Goal: Task Accomplishment & Management: Manage account settings

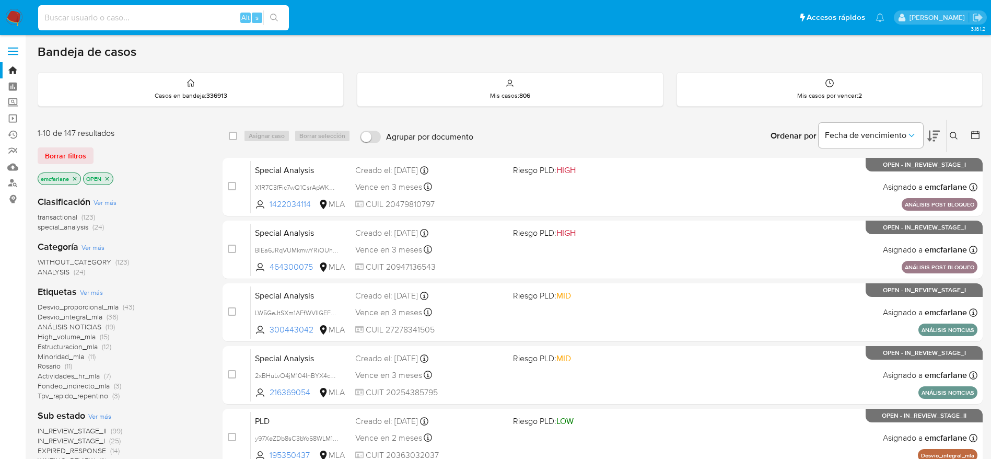
drag, startPoint x: 125, startPoint y: 19, endPoint x: 75, endPoint y: 29, distance: 50.7
click at [125, 18] on input at bounding box center [163, 18] width 251 height 14
paste input "246388023"
type input "246388023"
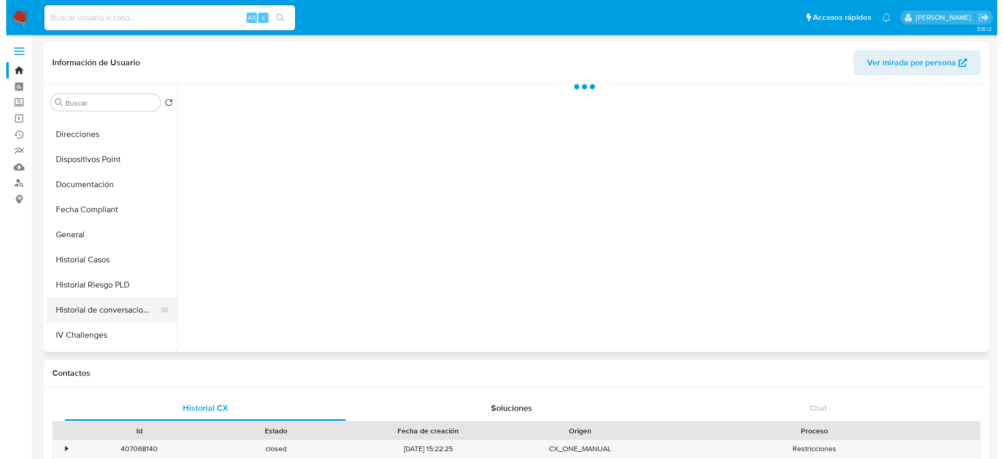
scroll to position [235, 0]
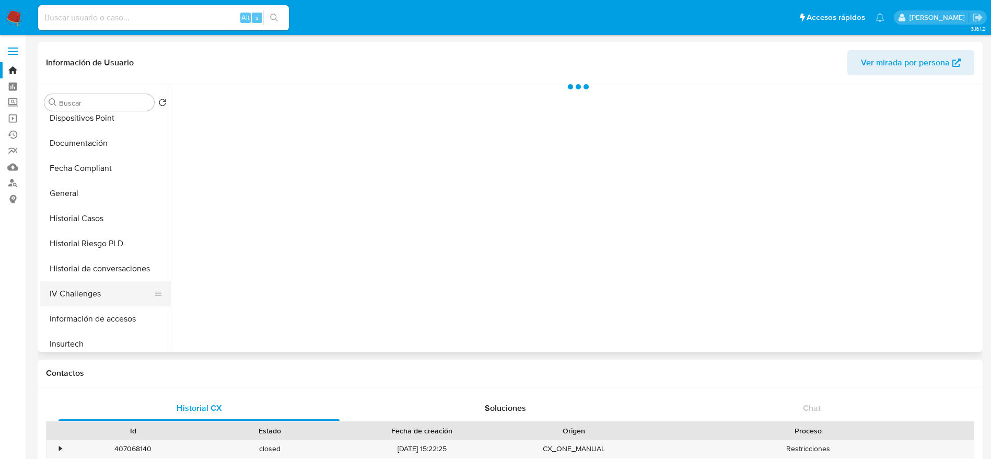
select select "10"
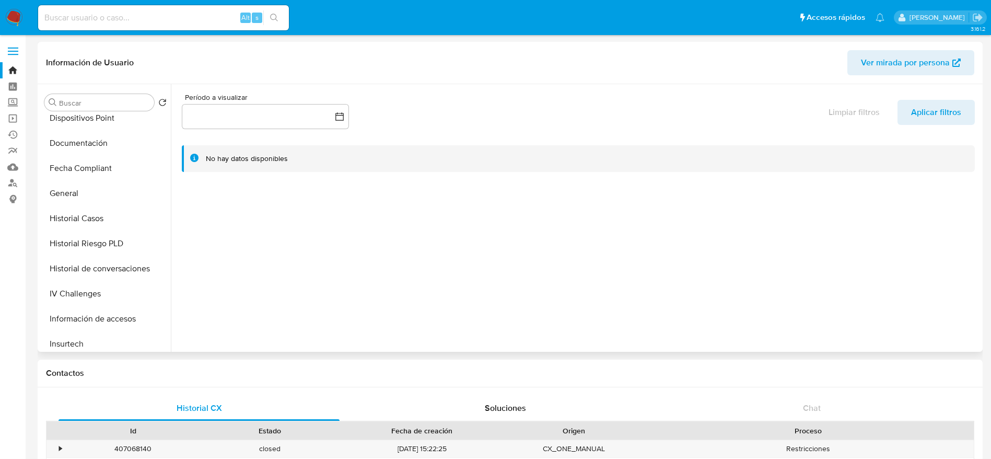
drag, startPoint x: 99, startPoint y: 221, endPoint x: 312, endPoint y: 286, distance: 222.9
click at [99, 221] on button "Historial Casos" at bounding box center [105, 218] width 131 height 25
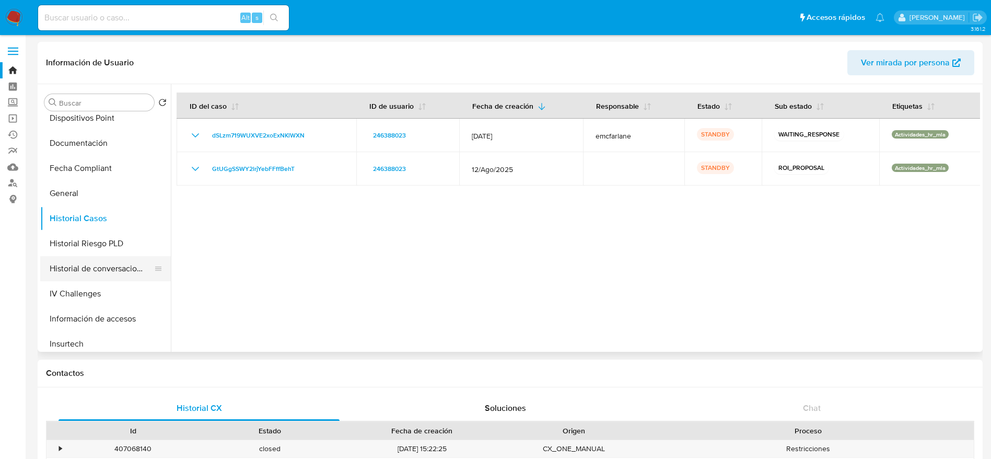
click at [110, 266] on button "Historial de conversaciones" at bounding box center [101, 268] width 122 height 25
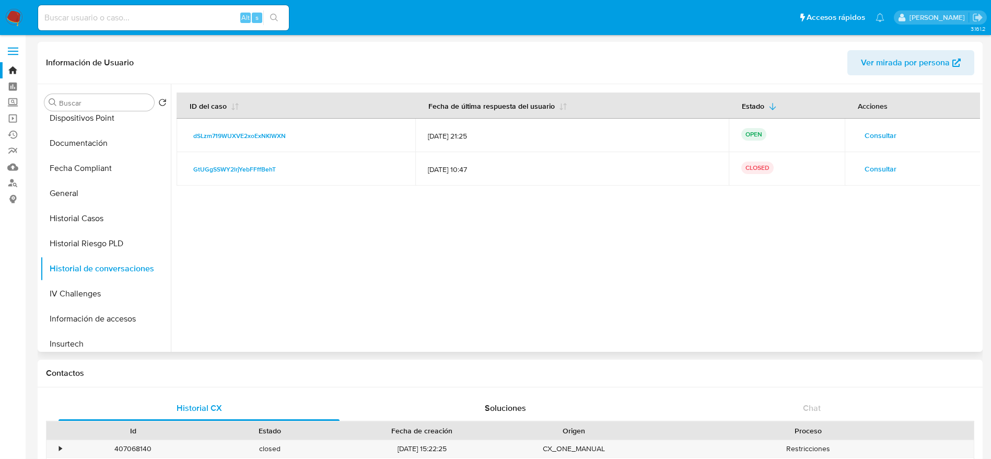
click at [877, 135] on span "Consultar" at bounding box center [881, 135] width 32 height 15
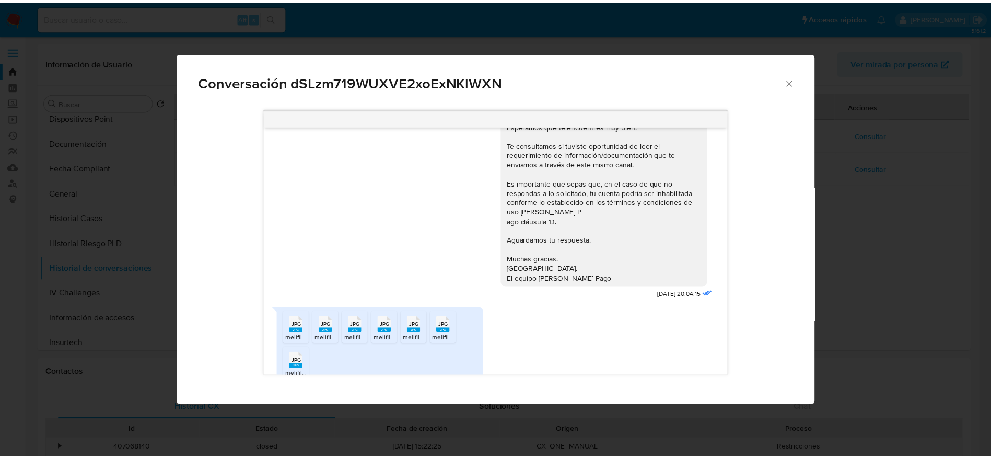
scroll to position [0, 0]
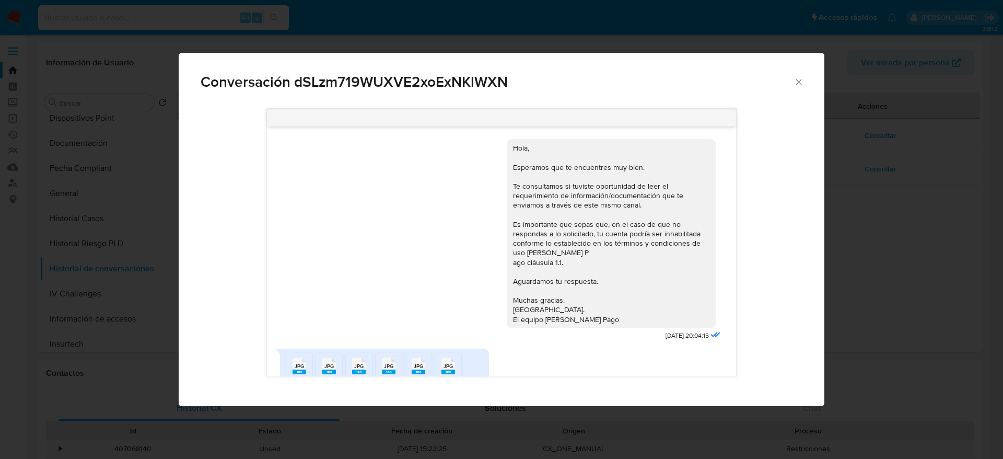
click at [799, 82] on icon "Cerrar" at bounding box center [798, 82] width 10 height 10
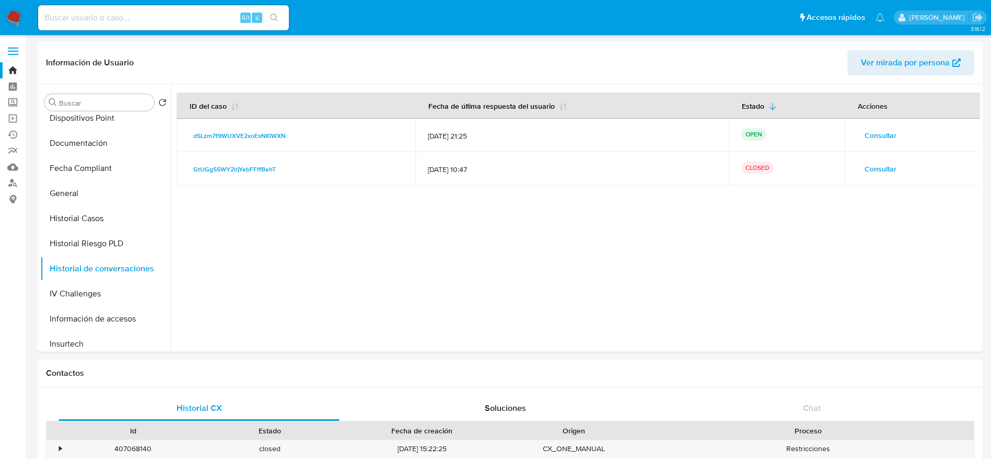
click at [127, 15] on input at bounding box center [163, 18] width 251 height 14
paste input "535820320"
type input "535820320"
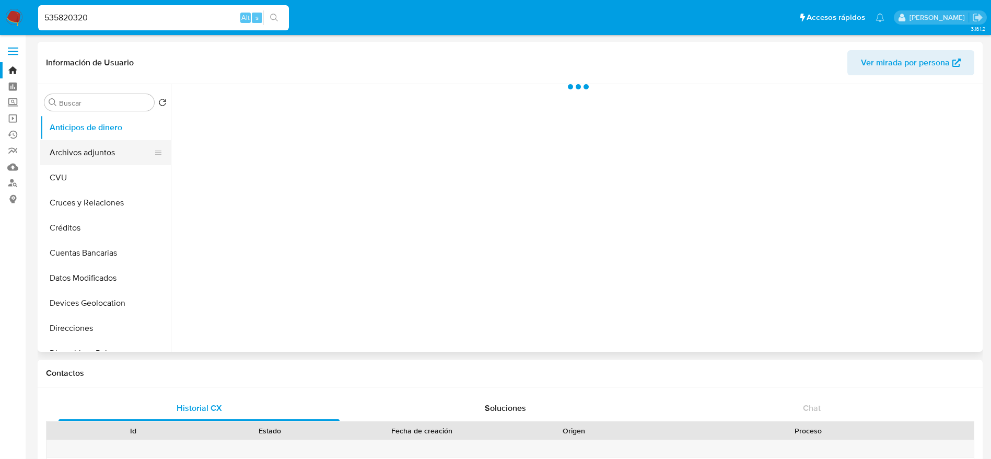
select select "10"
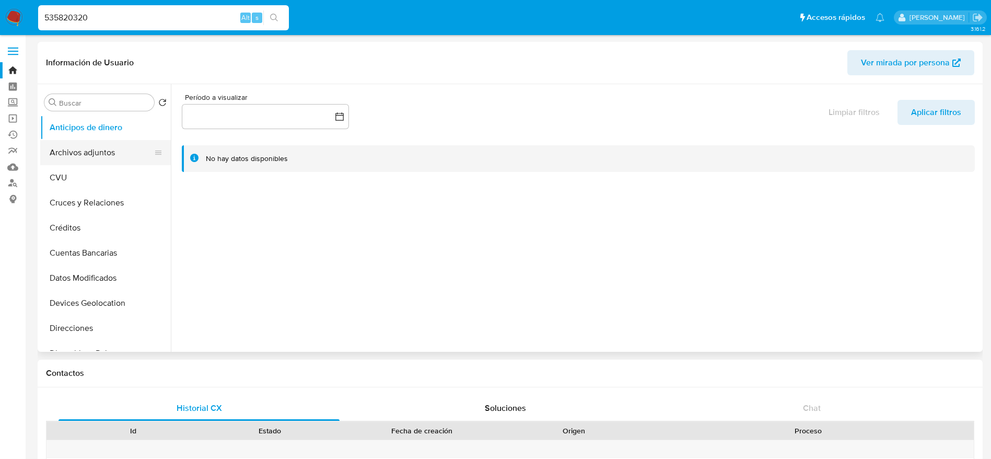
click at [79, 155] on button "Archivos adjuntos" at bounding box center [101, 152] width 122 height 25
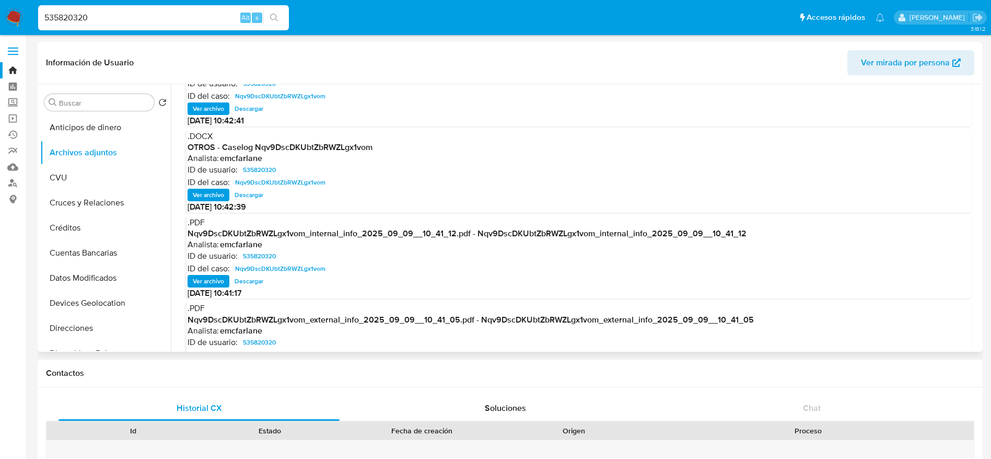
scroll to position [88, 0]
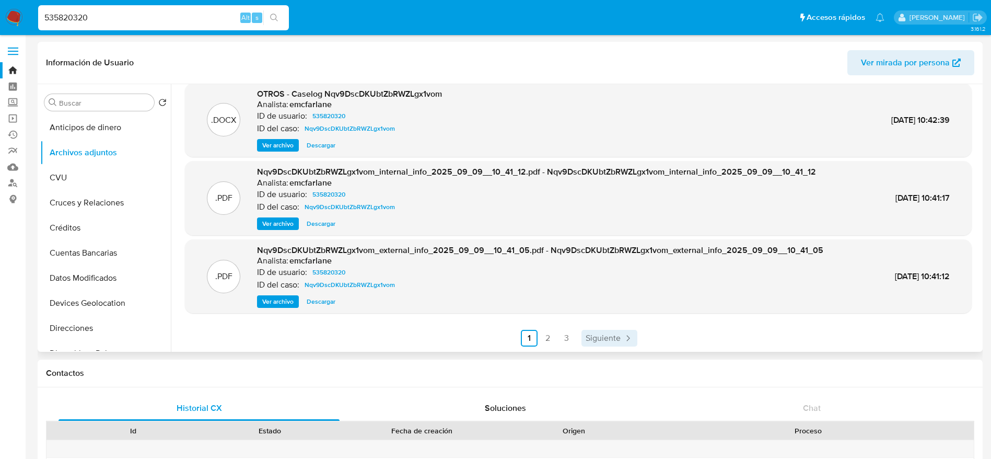
click at [617, 340] on span "Siguiente" at bounding box center [603, 338] width 35 height 8
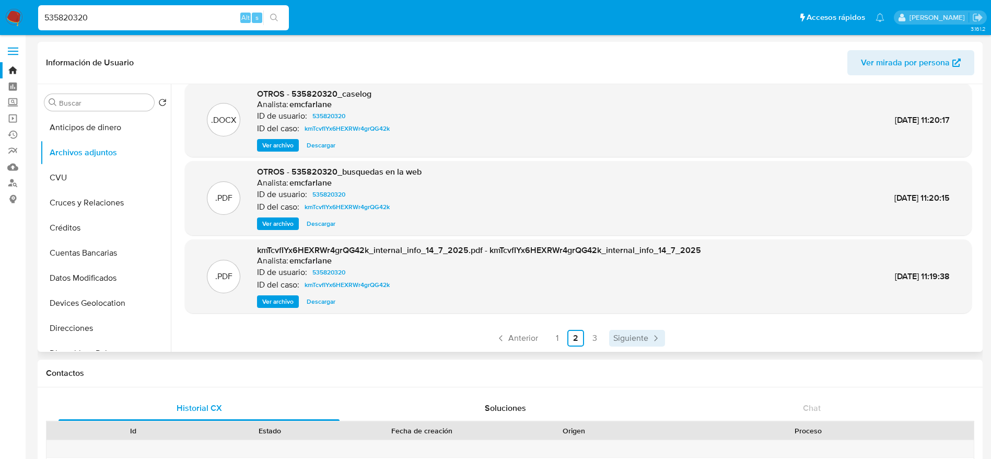
click at [635, 334] on span "Siguiente" at bounding box center [630, 338] width 35 height 8
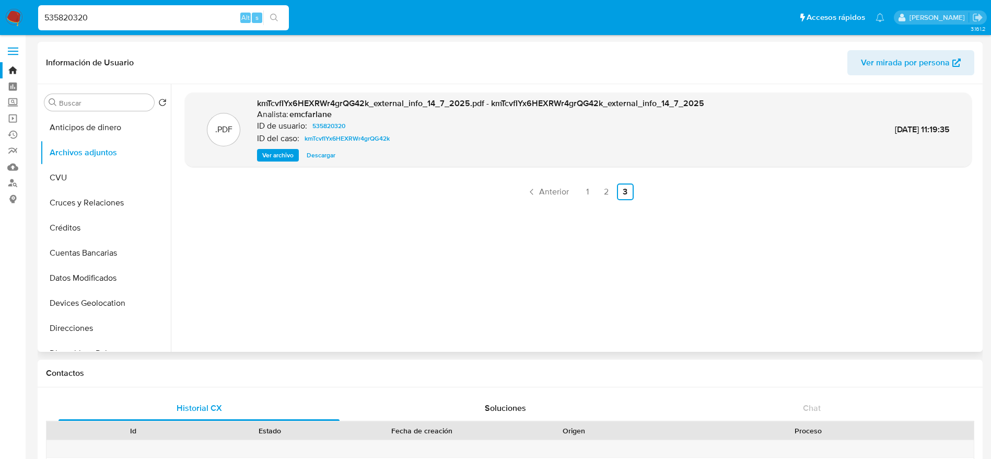
drag, startPoint x: 544, startPoint y: 179, endPoint x: 546, endPoint y: 193, distance: 14.3
click at [544, 179] on div ".PDF kmTcvfIYx6HEXRWr4grQG42k_external_info_14_7_2025.pdf - kmTcvfIYx6HEXRWr4gr…" at bounding box center [578, 217] width 787 height 251
click at [546, 193] on span "Anterior" at bounding box center [554, 192] width 30 height 8
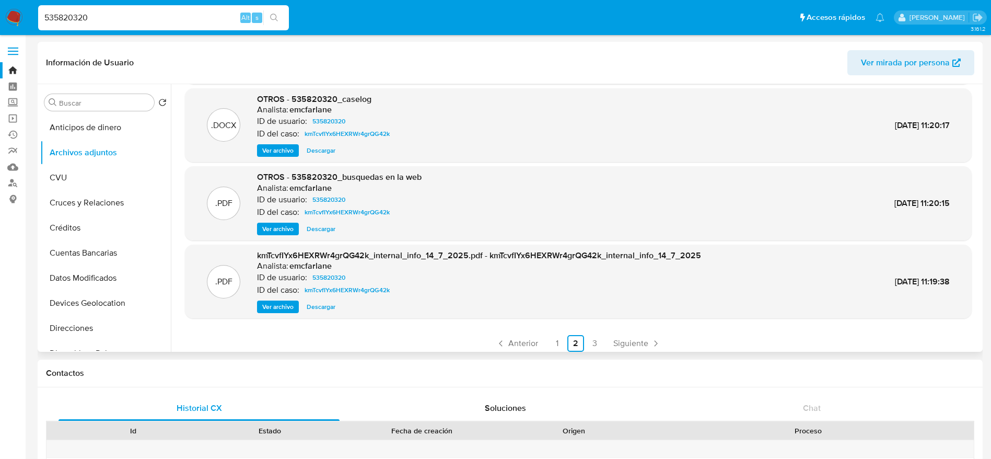
scroll to position [88, 0]
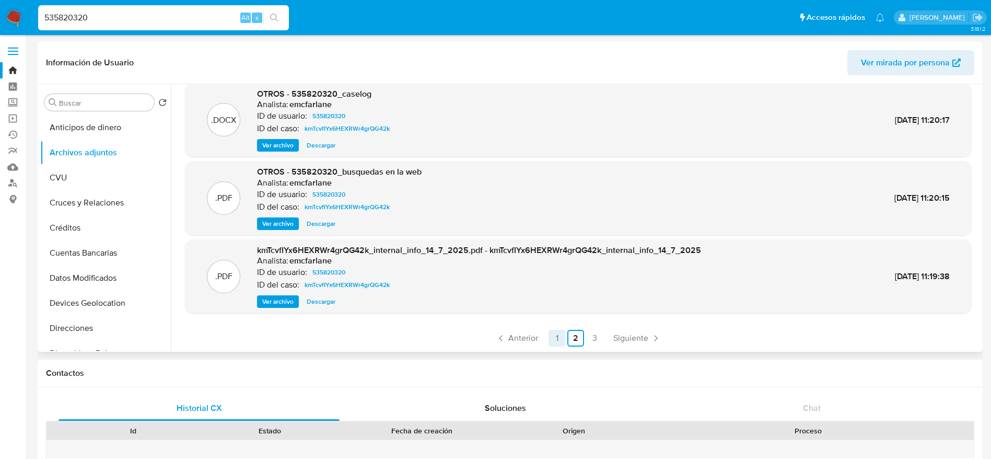
click at [522, 334] on span "Anterior" at bounding box center [523, 338] width 30 height 8
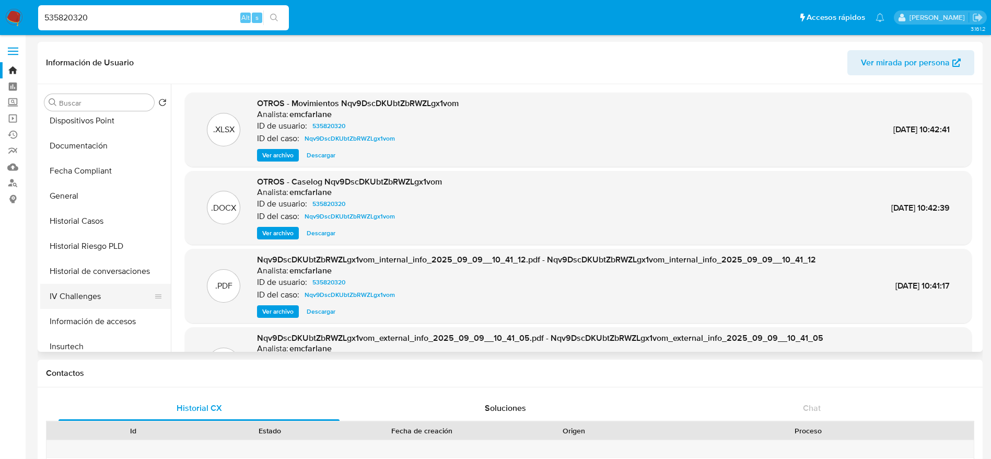
scroll to position [235, 0]
click at [79, 208] on button "Historial Casos" at bounding box center [101, 218] width 122 height 25
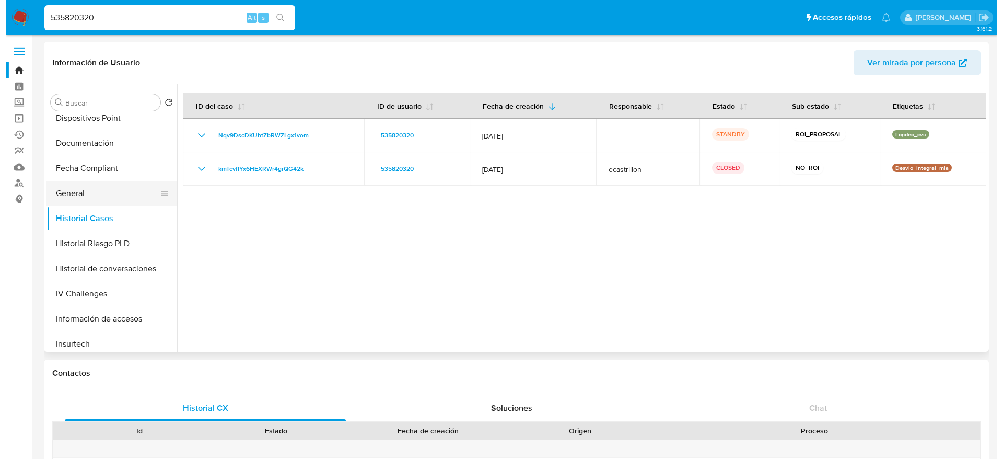
scroll to position [0, 0]
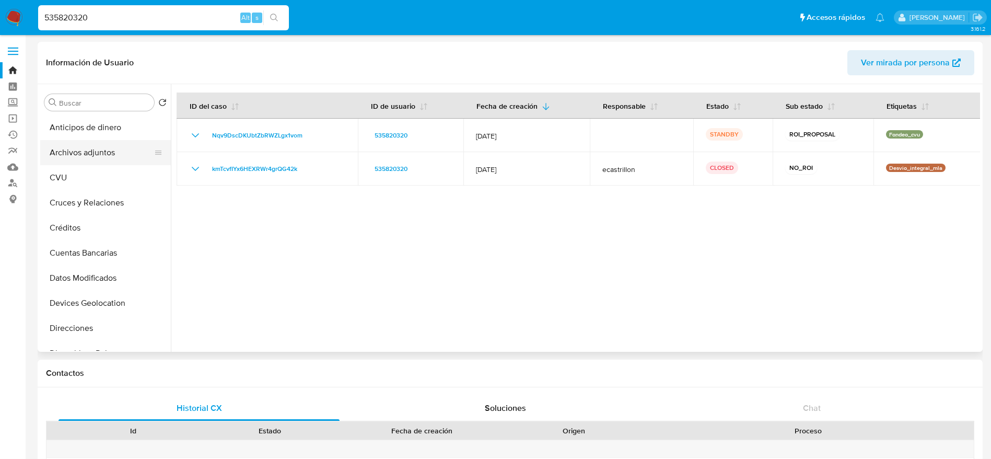
click at [102, 156] on button "Archivos adjuntos" at bounding box center [101, 152] width 122 height 25
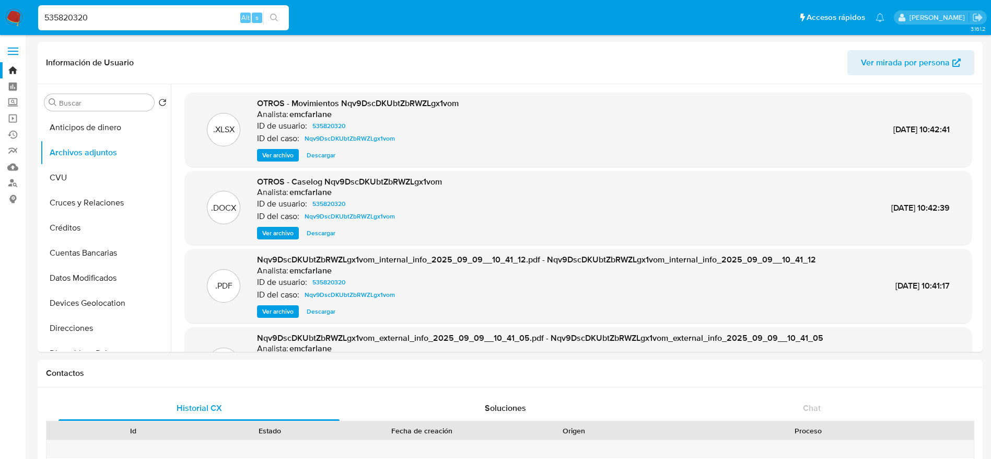
click at [271, 228] on span "Ver archivo" at bounding box center [277, 233] width 31 height 10
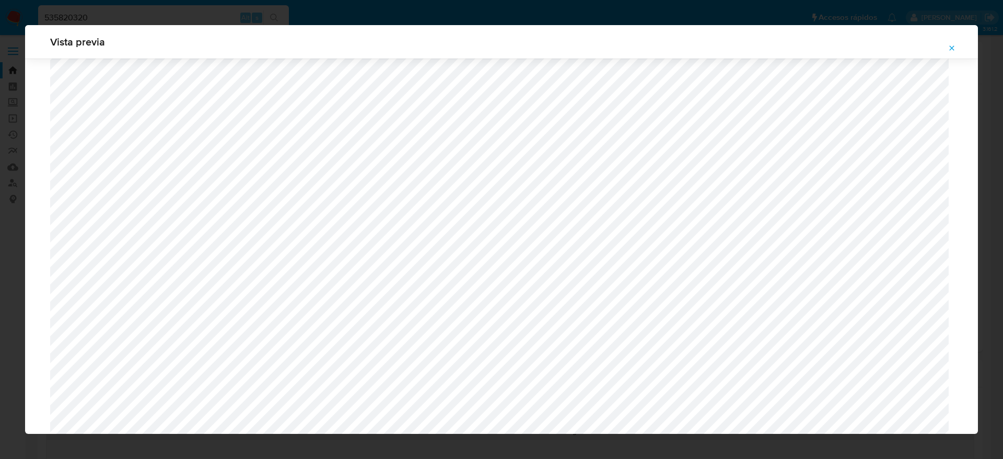
scroll to position [919, 0]
click at [951, 44] on icon "Attachment preview" at bounding box center [952, 48] width 8 height 8
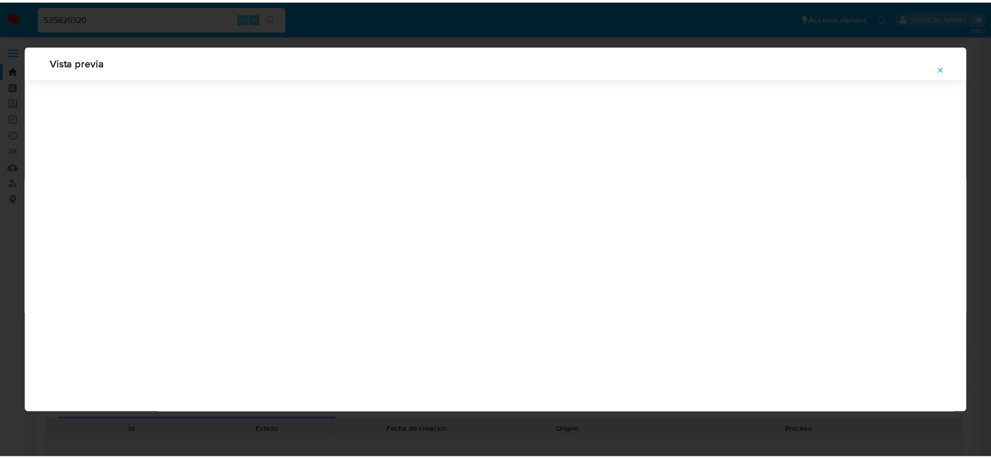
scroll to position [0, 0]
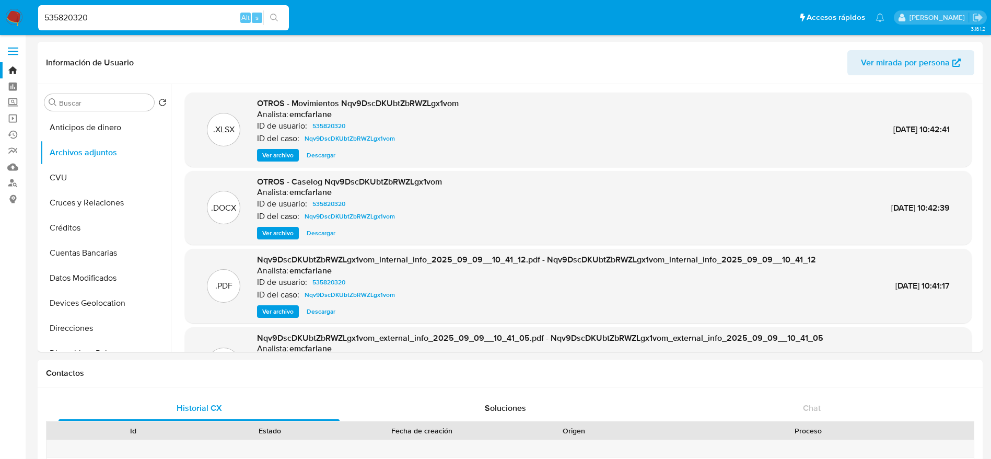
click at [97, 19] on input "535820320" at bounding box center [163, 18] width 251 height 14
paste input "737356846"
type input "737356846"
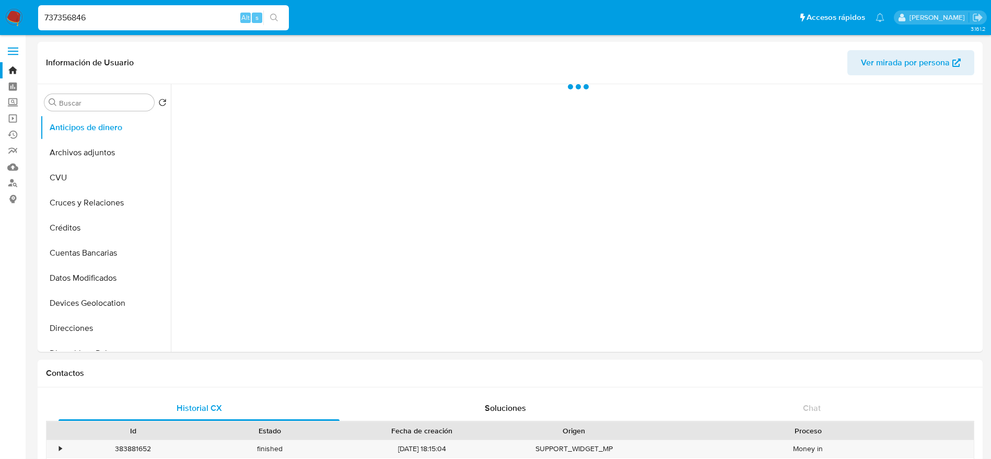
select select "10"
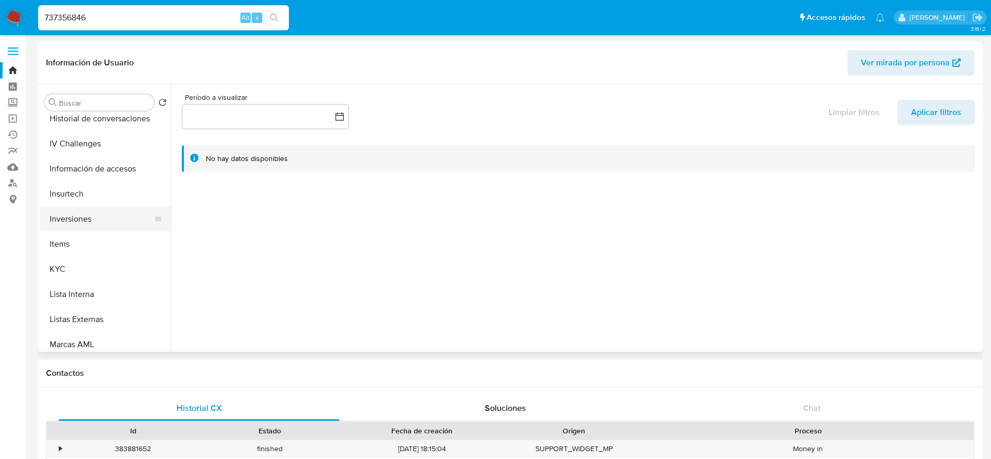
scroll to position [392, 0]
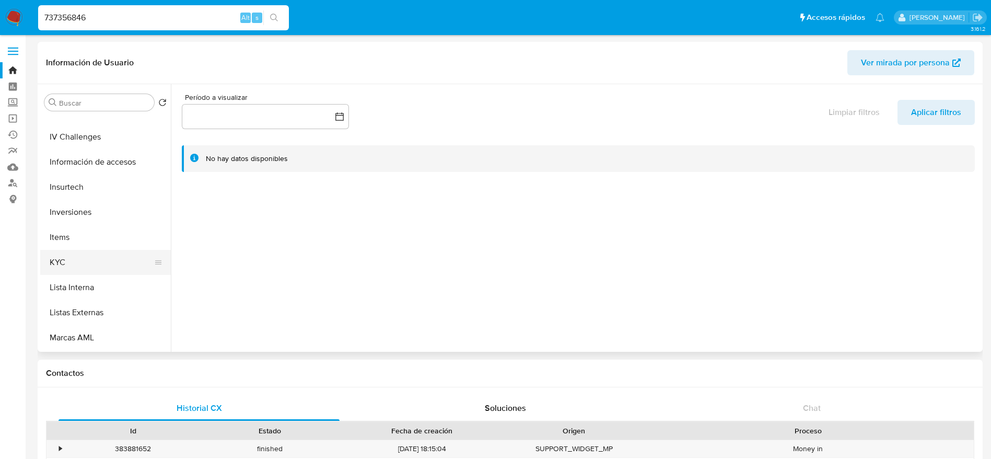
click at [83, 262] on button "KYC" at bounding box center [101, 262] width 122 height 25
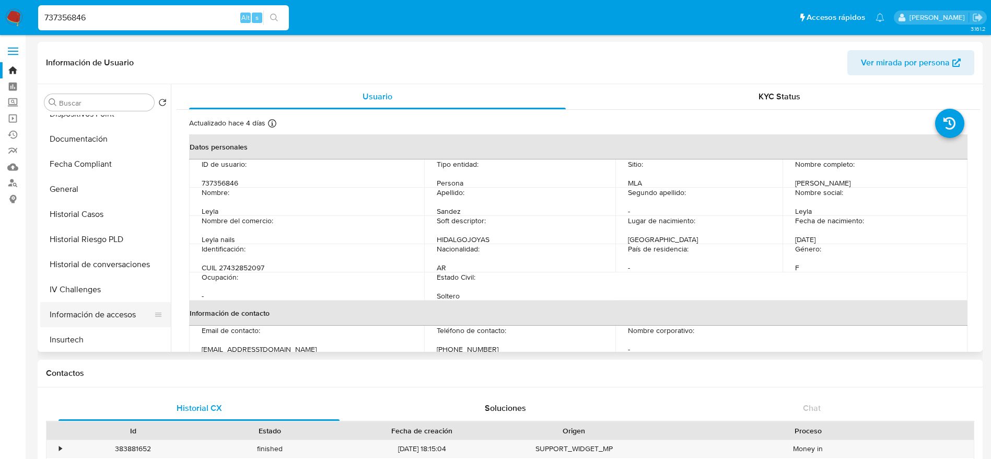
scroll to position [235, 0]
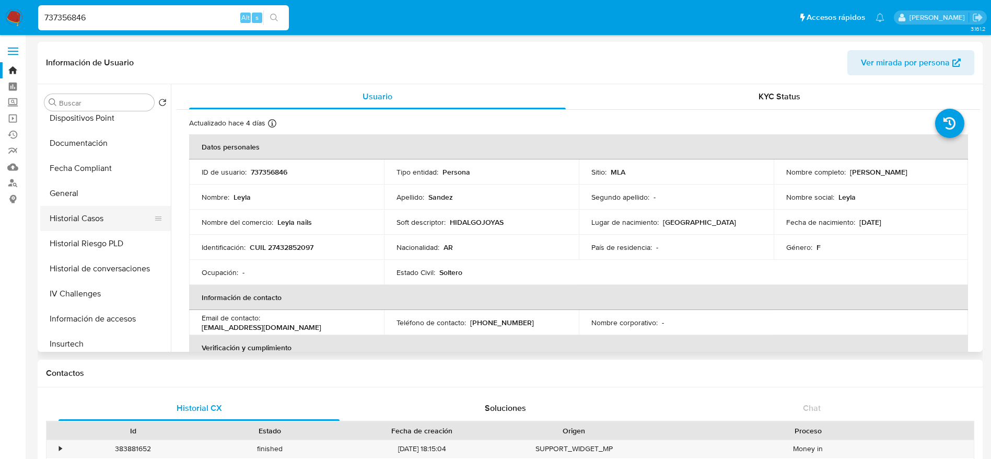
click at [79, 216] on button "Historial Casos" at bounding box center [101, 218] width 122 height 25
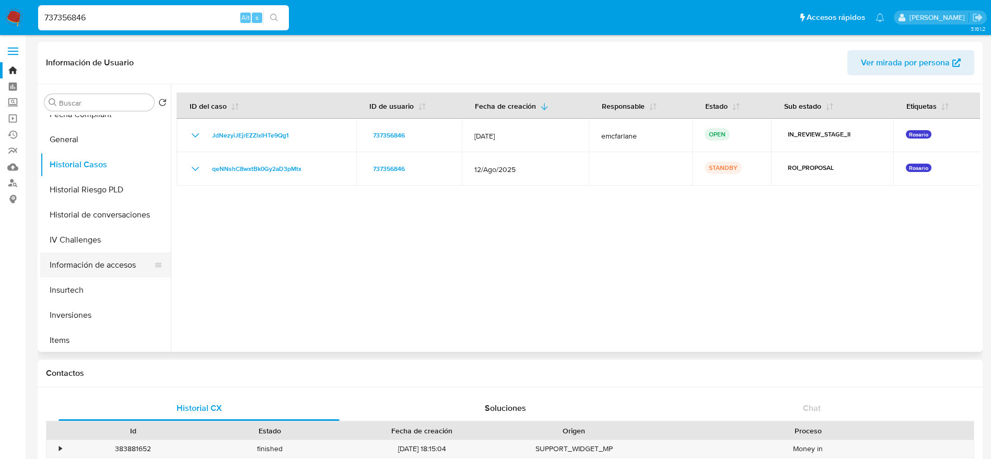
scroll to position [313, 0]
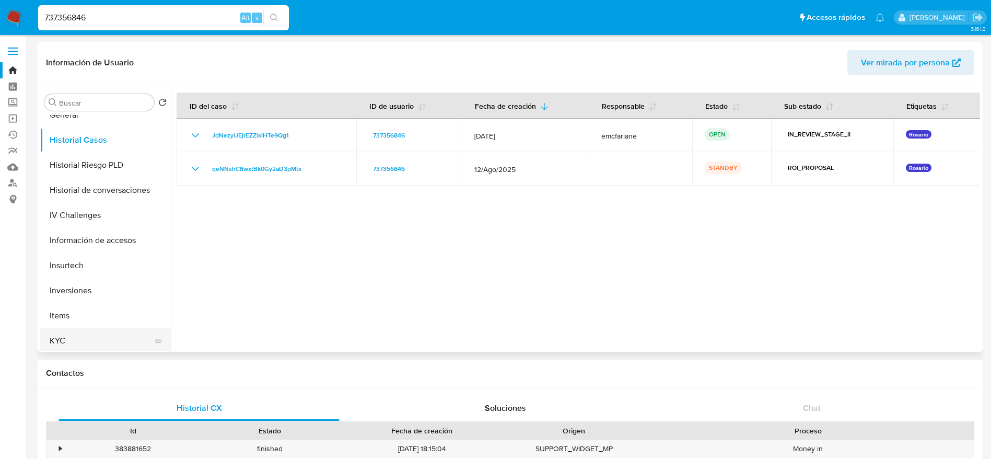
click at [89, 333] on button "KYC" at bounding box center [101, 340] width 122 height 25
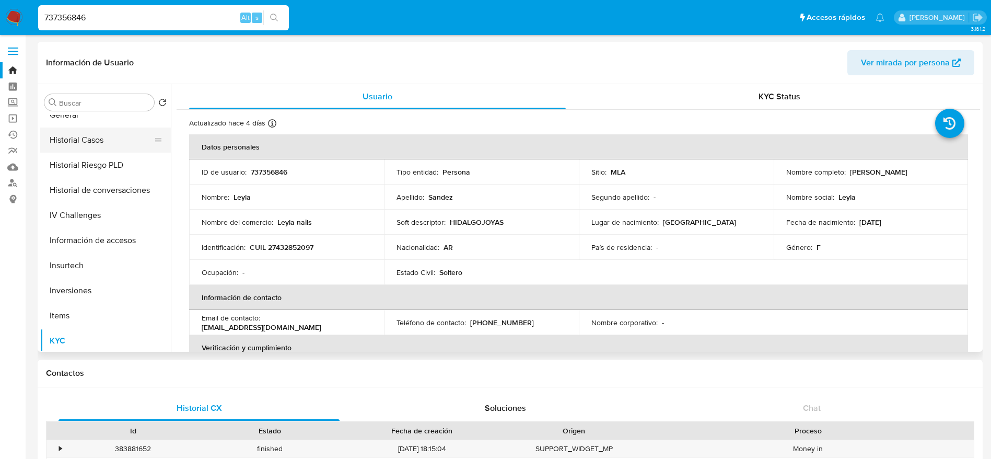
click at [98, 130] on button "Historial Casos" at bounding box center [101, 139] width 122 height 25
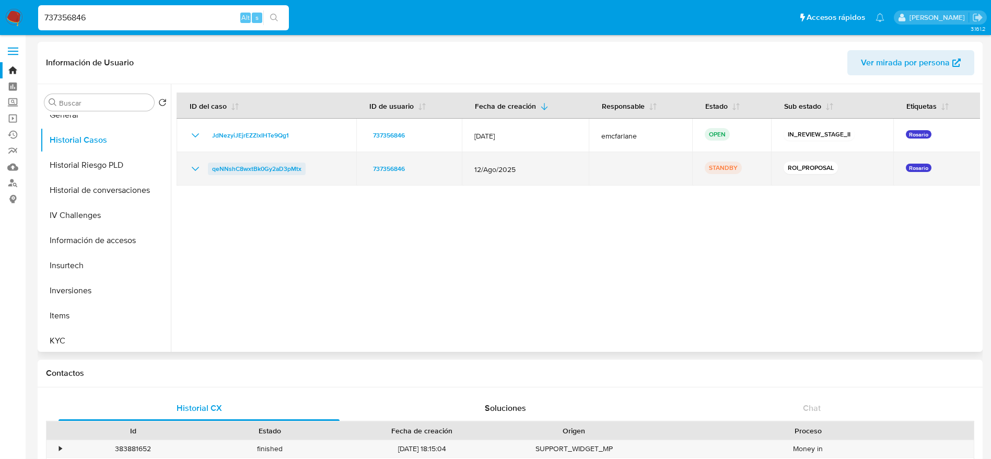
drag, startPoint x: 284, startPoint y: 173, endPoint x: 213, endPoint y: 170, distance: 70.6
click at [213, 170] on div "qeNNshC8wxtBk0Gy2aD3pMtx" at bounding box center [266, 168] width 155 height 13
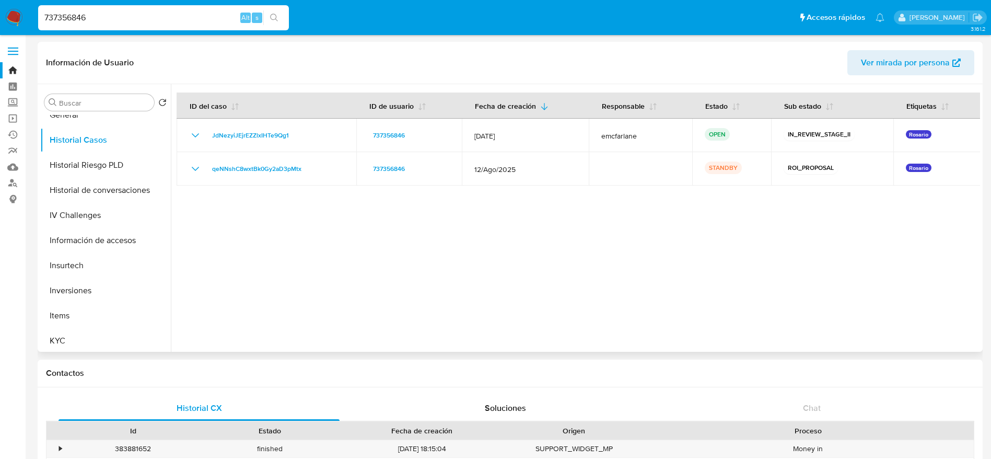
click at [463, 271] on div at bounding box center [575, 217] width 809 height 267
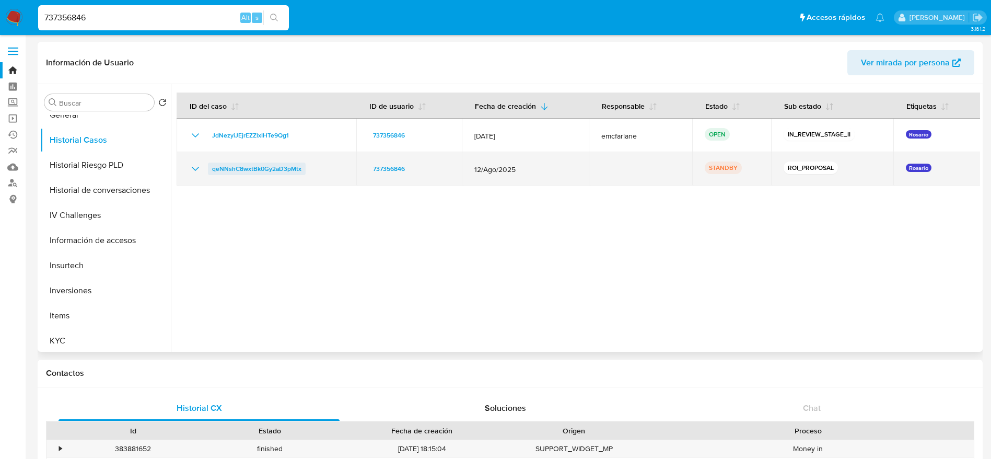
click at [242, 165] on span "qeNNshC8wxtBk0Gy2aD3pMtx" at bounding box center [256, 168] width 89 height 13
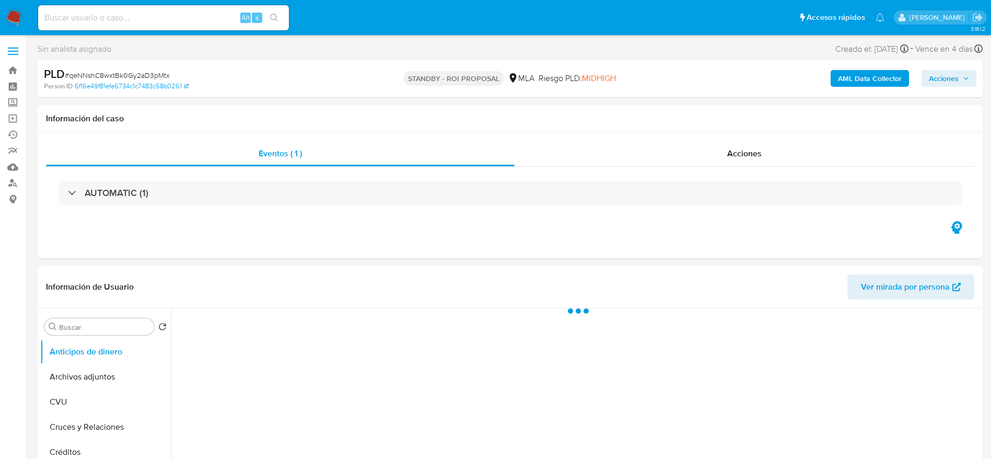
click at [106, 72] on span "# qeNNshC8wxtBk0Gy2aD3pMtx" at bounding box center [117, 75] width 105 height 10
copy span "qeNNshC8wxtBk0Gy2aD3pMtx"
select select "10"
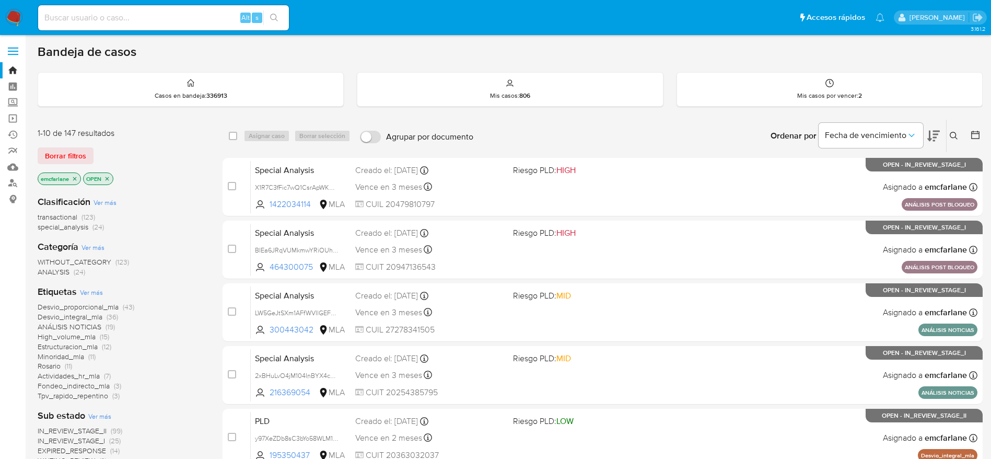
click at [47, 161] on span "Borrar filtros" at bounding box center [65, 155] width 41 height 15
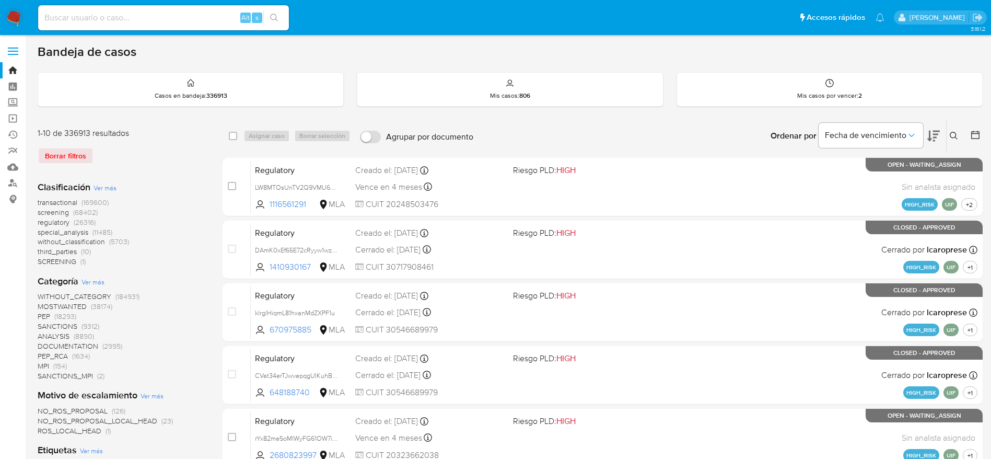
click at [955, 135] on icon at bounding box center [954, 136] width 8 height 8
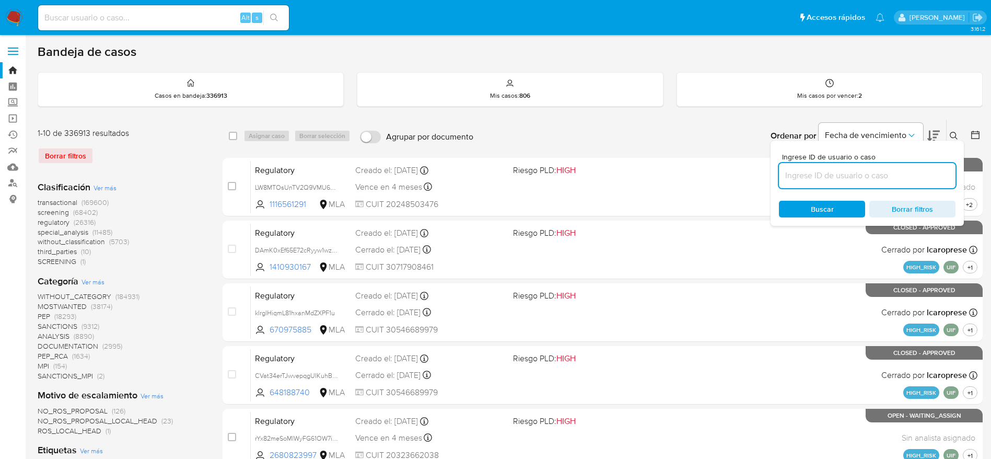
click at [836, 176] on input at bounding box center [867, 176] width 177 height 14
type input "qeNNshC8wxtBk0Gy2aD3pMtx"
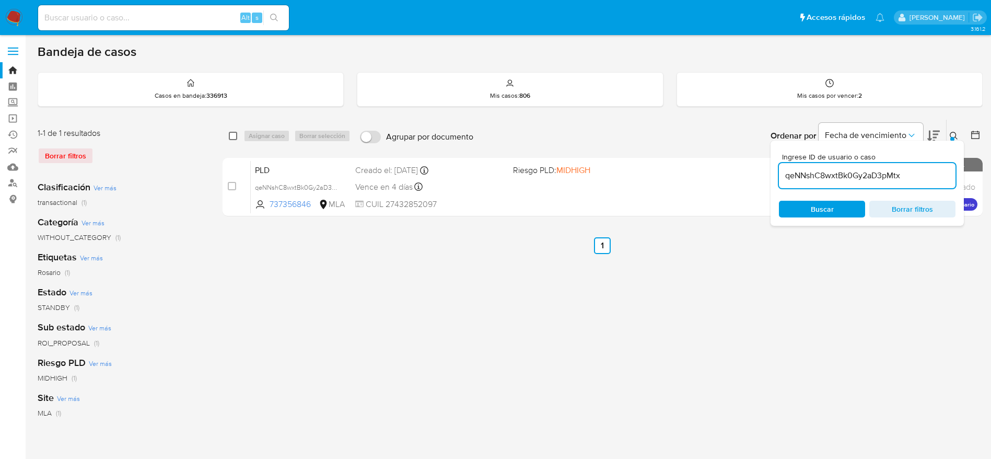
click at [235, 138] on input "checkbox" at bounding box center [233, 136] width 8 height 8
checkbox input "true"
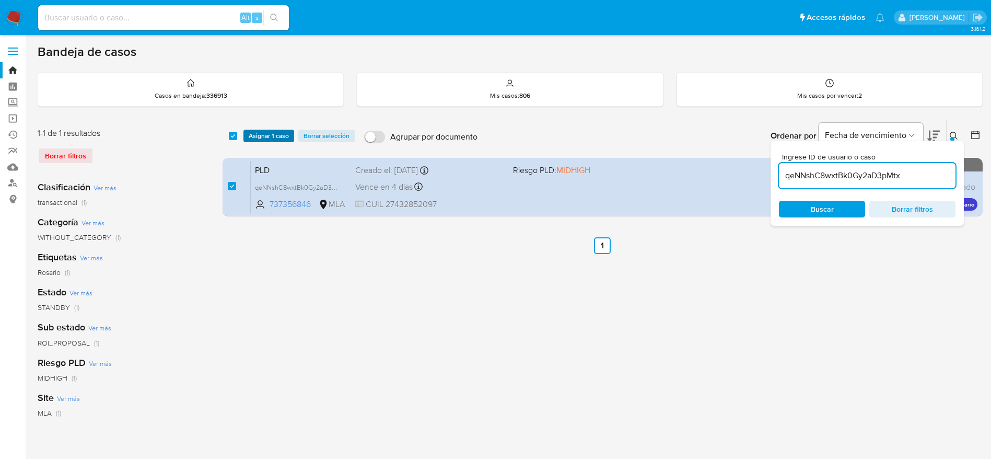
click at [258, 138] on span "Asignar 1 caso" at bounding box center [269, 136] width 40 height 10
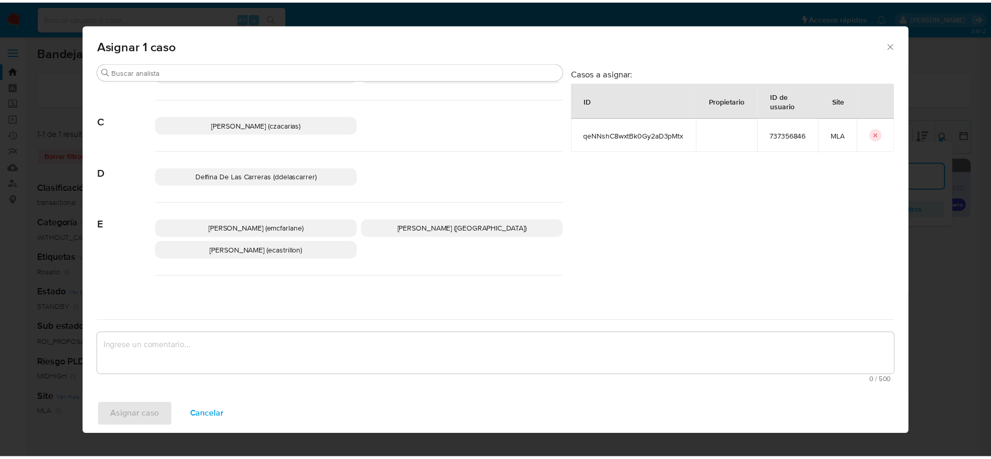
scroll to position [78, 0]
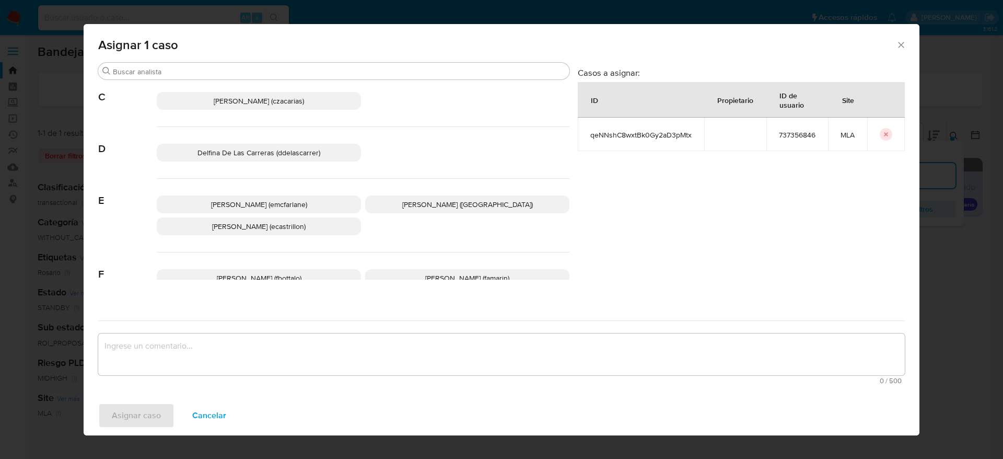
click at [283, 195] on p "[PERSON_NAME] (emcfarlane)" at bounding box center [259, 204] width 204 height 18
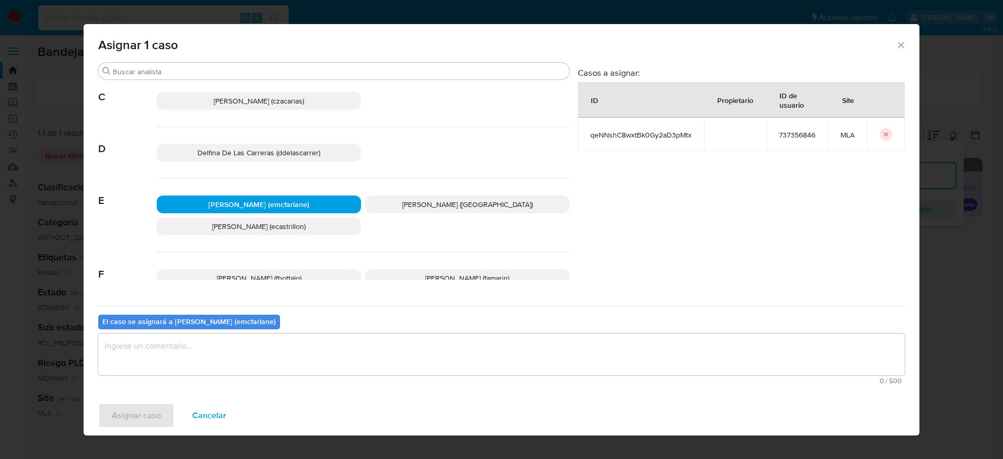
click at [249, 342] on textarea "assign-modal" at bounding box center [501, 354] width 807 height 42
click at [146, 414] on span "Asignar caso" at bounding box center [136, 415] width 49 height 23
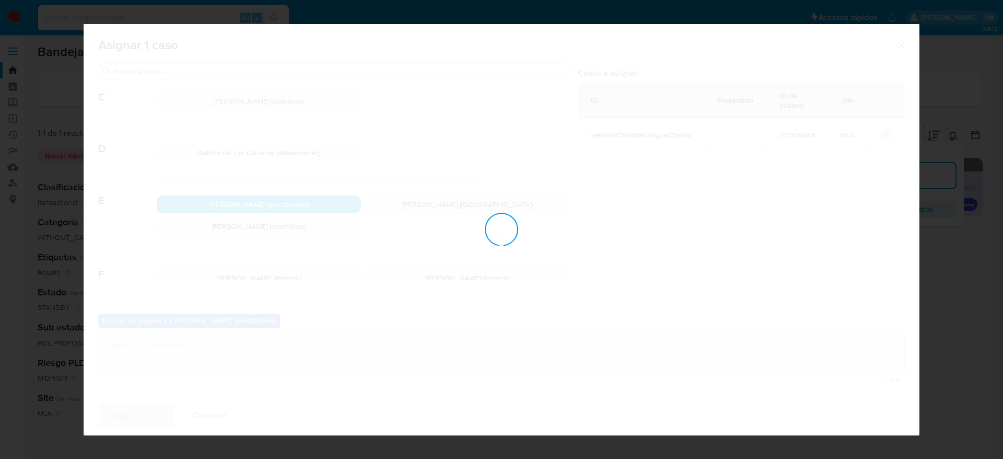
checkbox input "false"
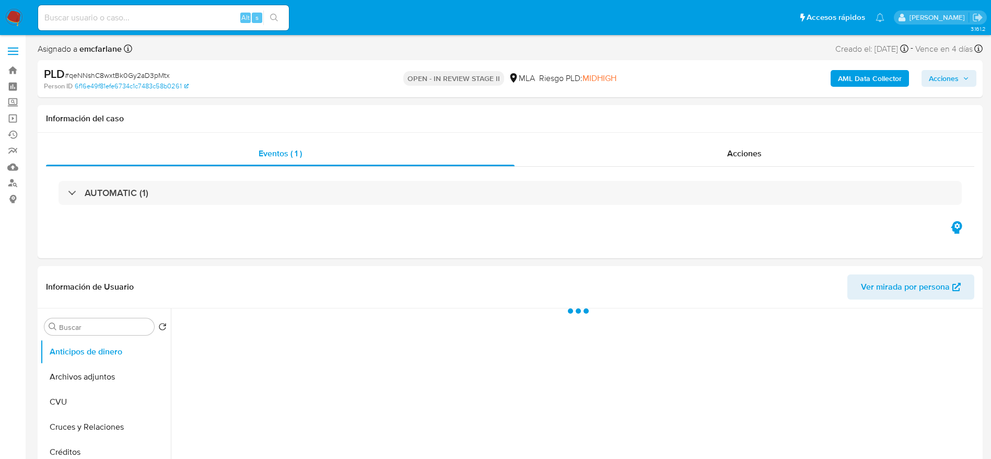
click at [947, 84] on span "Acciones" at bounding box center [944, 78] width 30 height 17
select select "10"
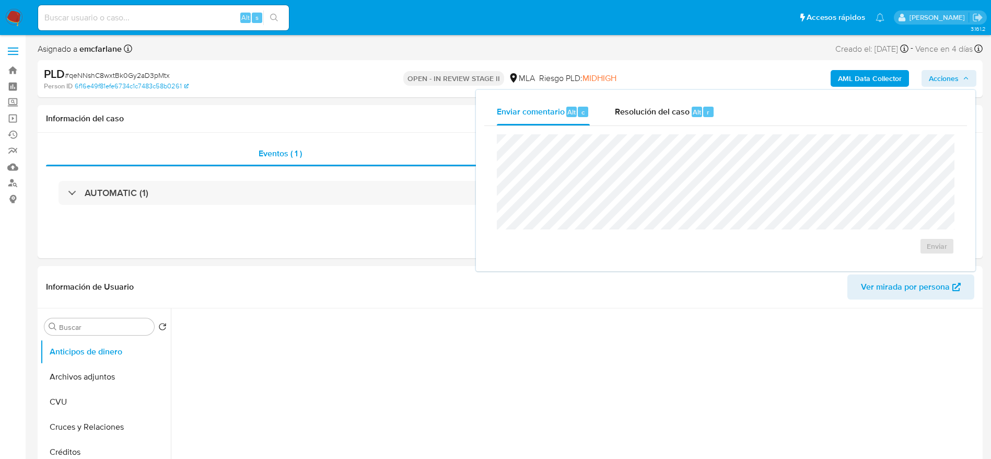
click at [662, 115] on span "Resolución del caso" at bounding box center [652, 112] width 75 height 12
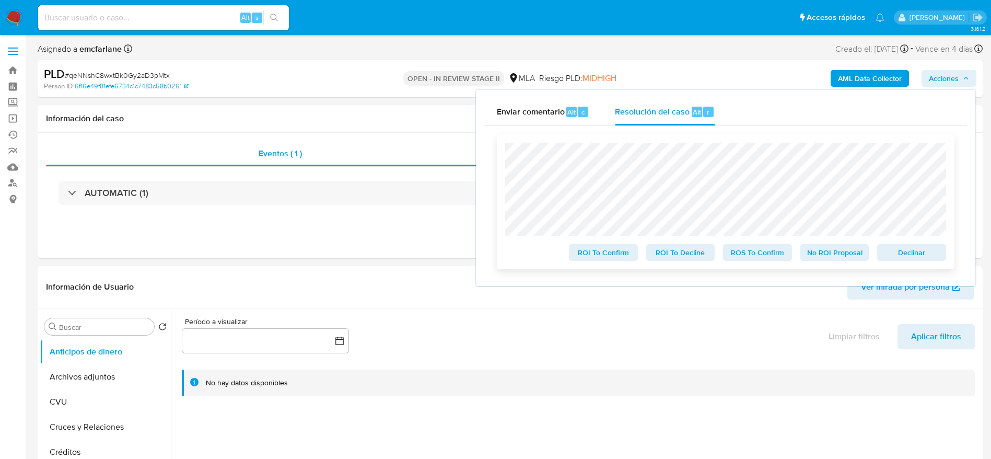
click at [901, 255] on span "Declinar" at bounding box center [911, 252] width 54 height 15
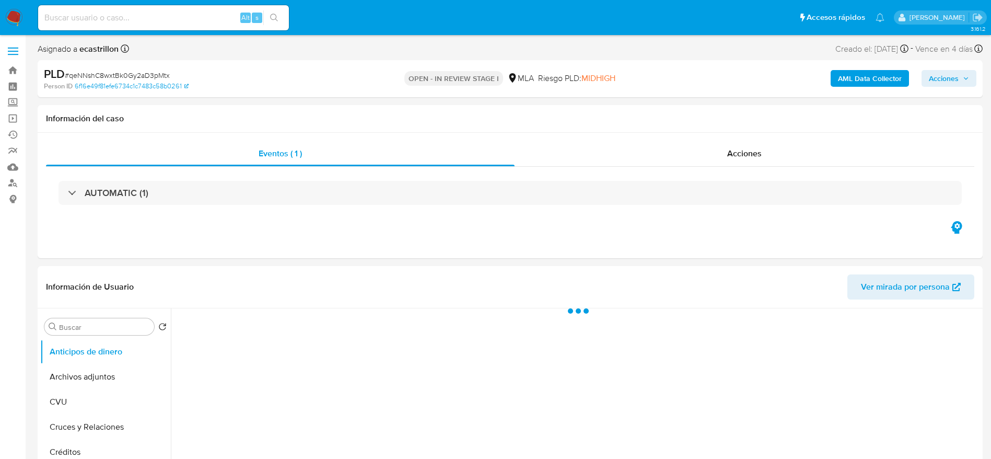
select select "10"
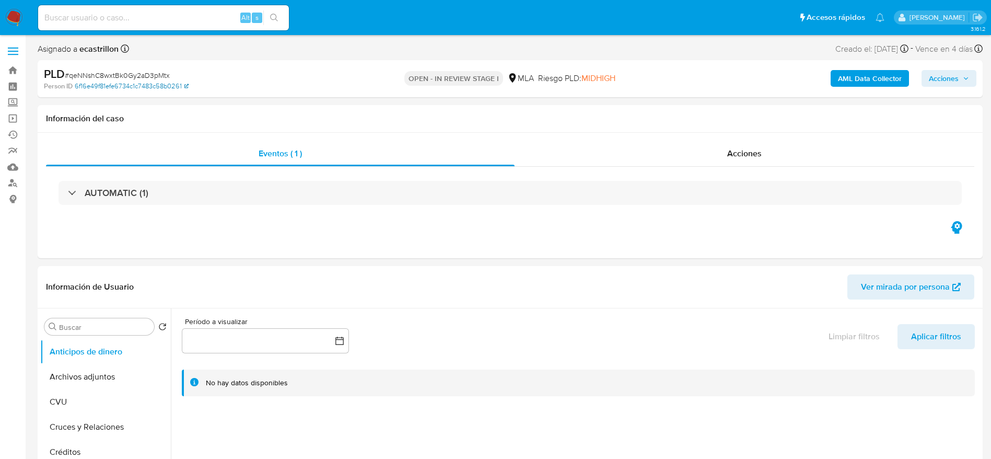
click at [107, 81] on link "6f16e49f81efe6734c1c7483c58b0261" at bounding box center [132, 85] width 114 height 9
click at [79, 73] on span "# qeNNshC8wxtBk0Gy2aD3pMtx" at bounding box center [117, 75] width 105 height 10
copy span "qeNNshC8wxtBk0Gy2aD3pMtx"
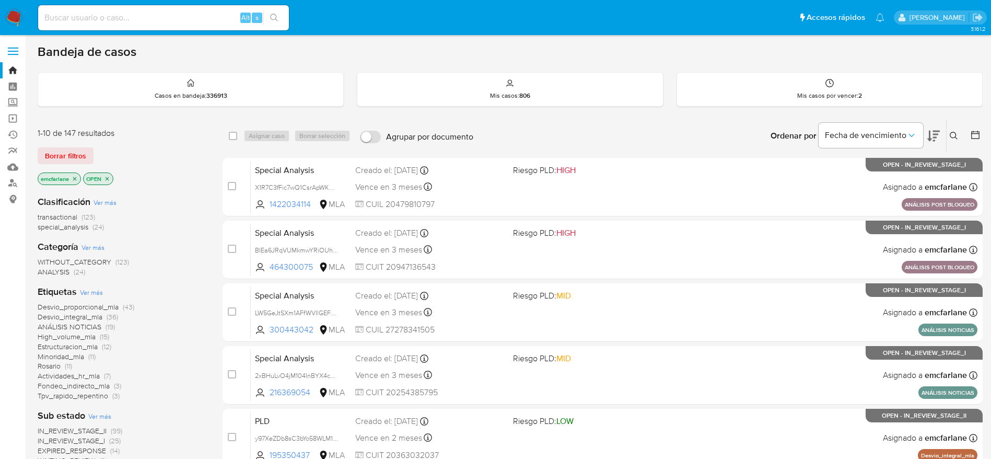
drag, startPoint x: 59, startPoint y: 153, endPoint x: 73, endPoint y: 138, distance: 20.7
click at [59, 153] on span "Borrar filtros" at bounding box center [65, 155] width 41 height 15
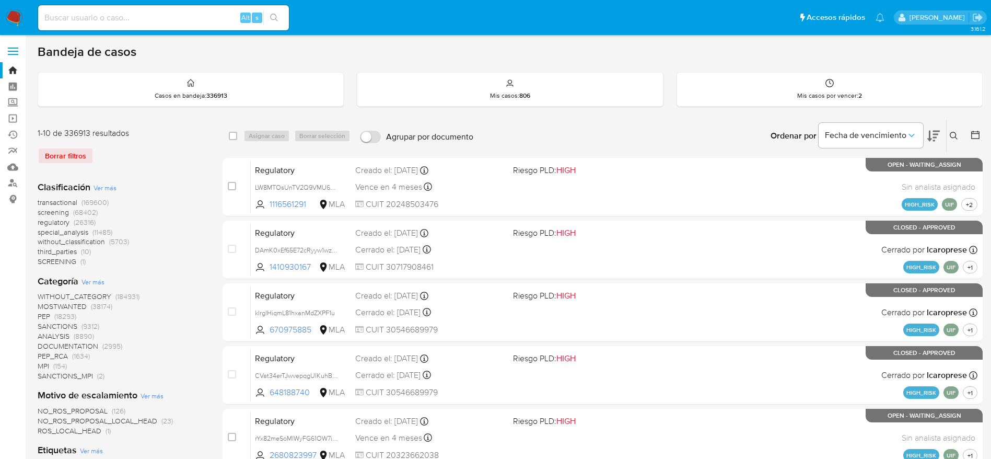
click at [959, 141] on button at bounding box center [955, 136] width 17 height 13
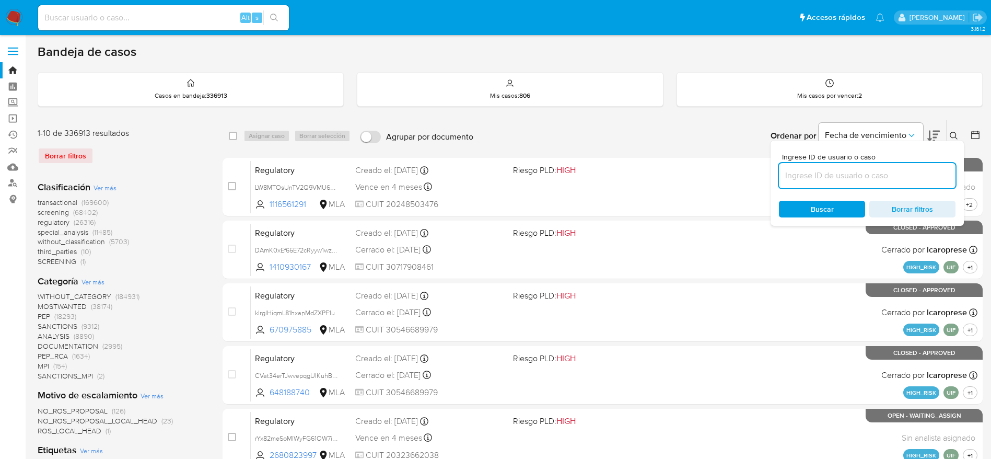
click at [874, 180] on input at bounding box center [867, 176] width 177 height 14
type input "qeNNshC8wxtBk0Gy2aD3pMtx"
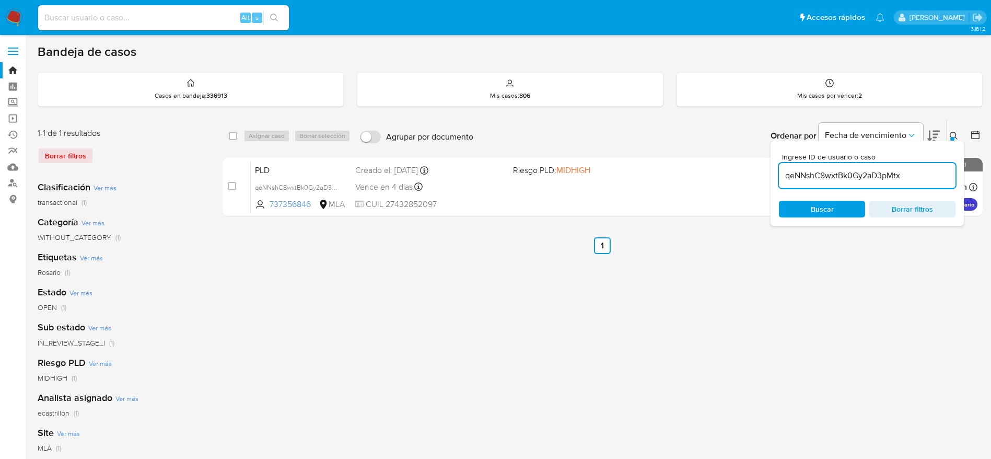
drag, startPoint x: 235, startPoint y: 138, endPoint x: 279, endPoint y: 140, distance: 45.0
click at [235, 138] on input "checkbox" at bounding box center [233, 136] width 8 height 8
checkbox input "true"
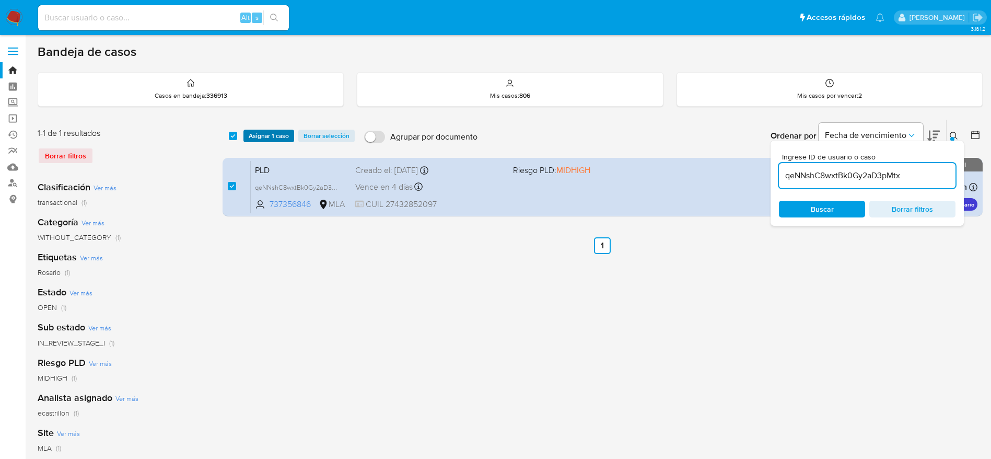
click at [281, 138] on span "Asignar 1 caso" at bounding box center [269, 136] width 40 height 10
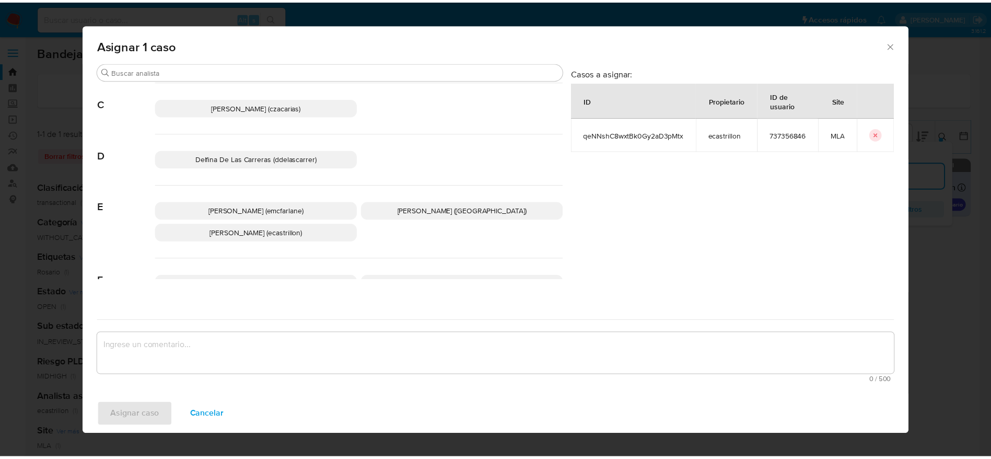
scroll to position [157, 0]
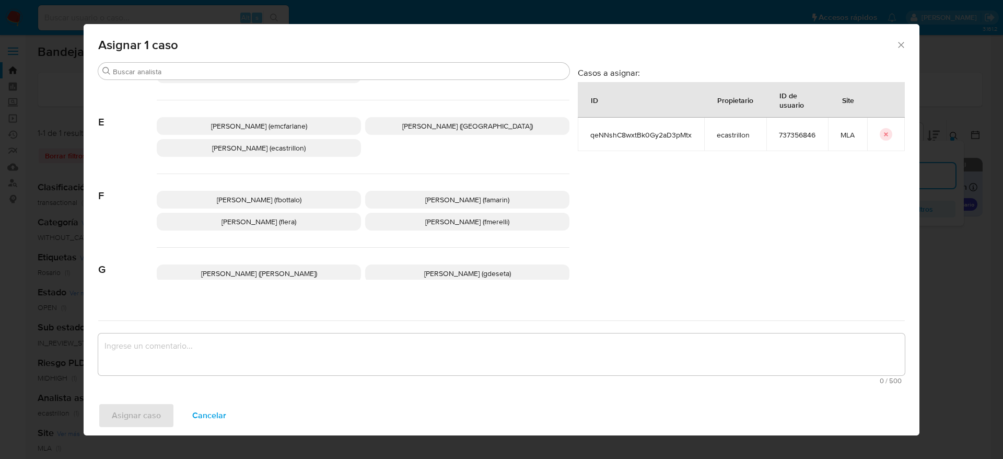
click at [279, 135] on div "Elaine Mc Farlane (emcfarlane) Emmanuel Hernan Vitiello (evitiello) Ezequiel Go…" at bounding box center [363, 137] width 413 height 74
click at [278, 126] on span "[PERSON_NAME] (emcfarlane)" at bounding box center [259, 126] width 96 height 10
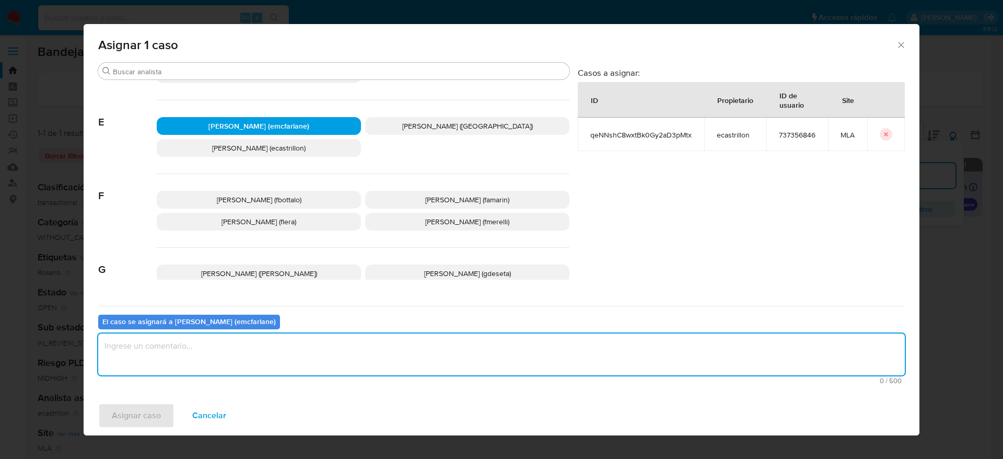
drag, startPoint x: 201, startPoint y: 374, endPoint x: 170, endPoint y: 368, distance: 31.4
click at [201, 373] on textarea "assign-modal" at bounding box center [501, 354] width 807 height 42
click at [168, 369] on textarea "assign-modal" at bounding box center [501, 354] width 807 height 42
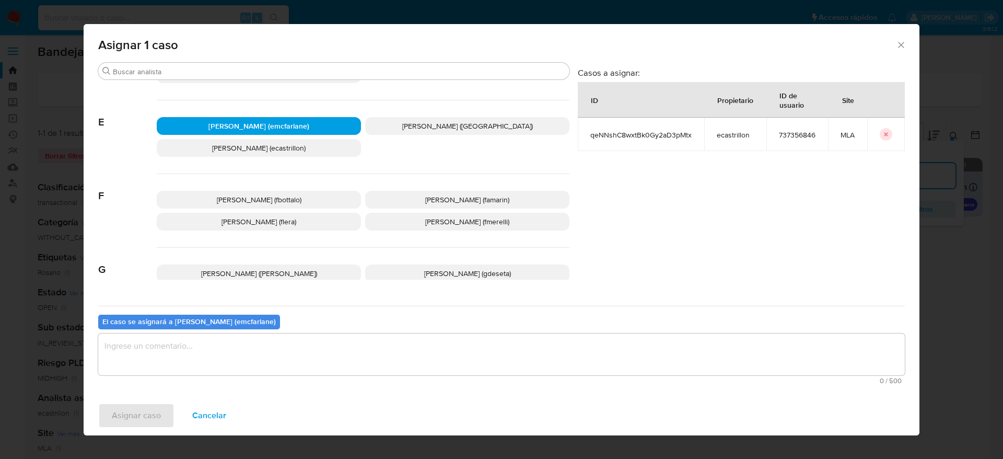
click at [121, 422] on div "Asignar caso Cancelar" at bounding box center [502, 415] width 836 height 40
click at [115, 343] on textarea "assign-modal" at bounding box center [501, 354] width 807 height 42
click at [126, 420] on span "Asignar caso" at bounding box center [136, 415] width 49 height 23
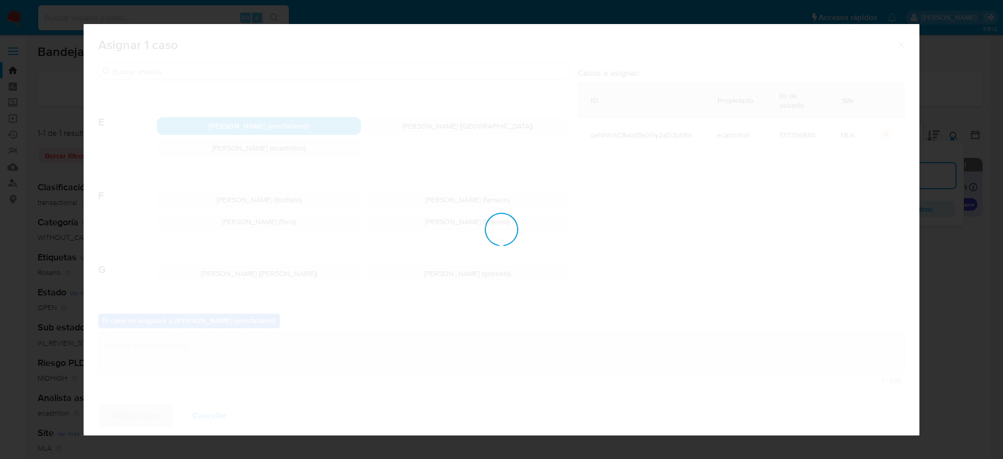
checkbox input "false"
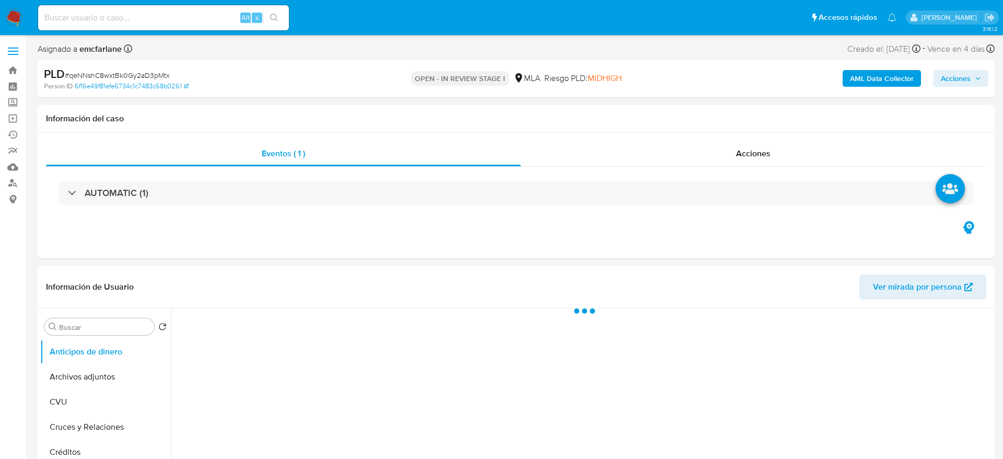
select select "10"
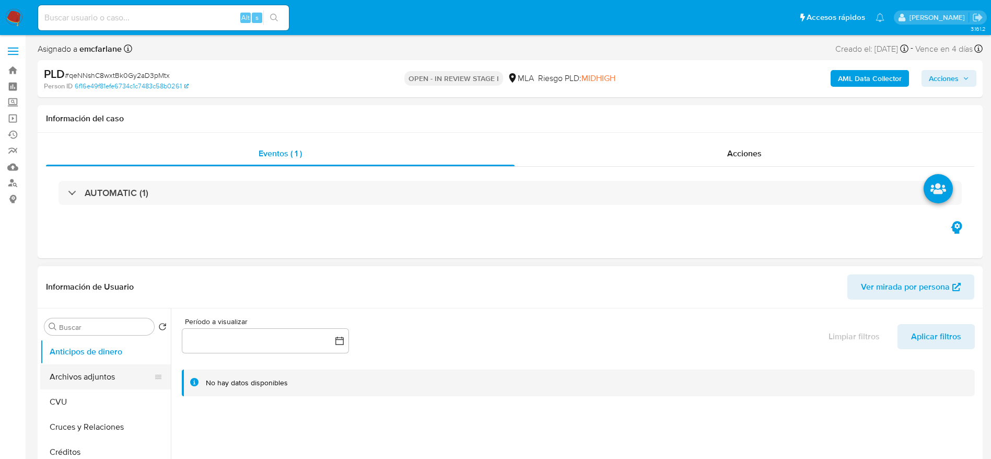
click at [107, 382] on button "Archivos adjuntos" at bounding box center [101, 376] width 122 height 25
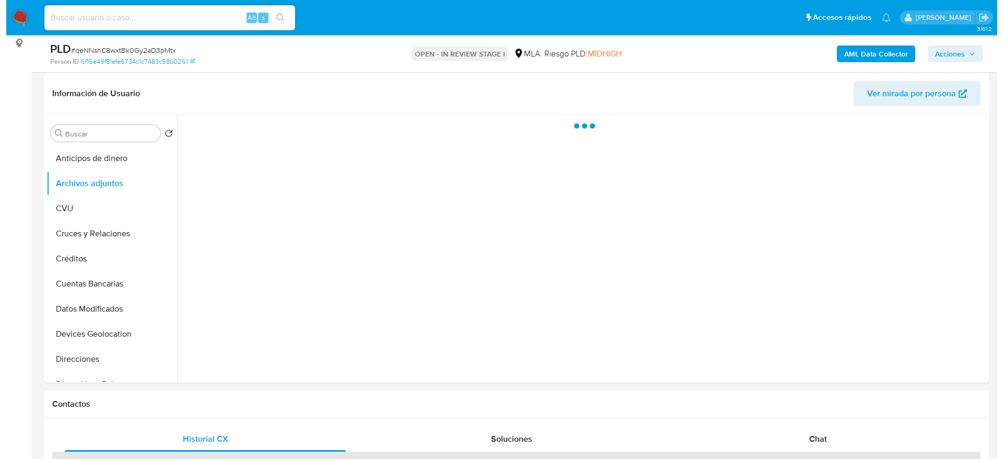
scroll to position [157, 0]
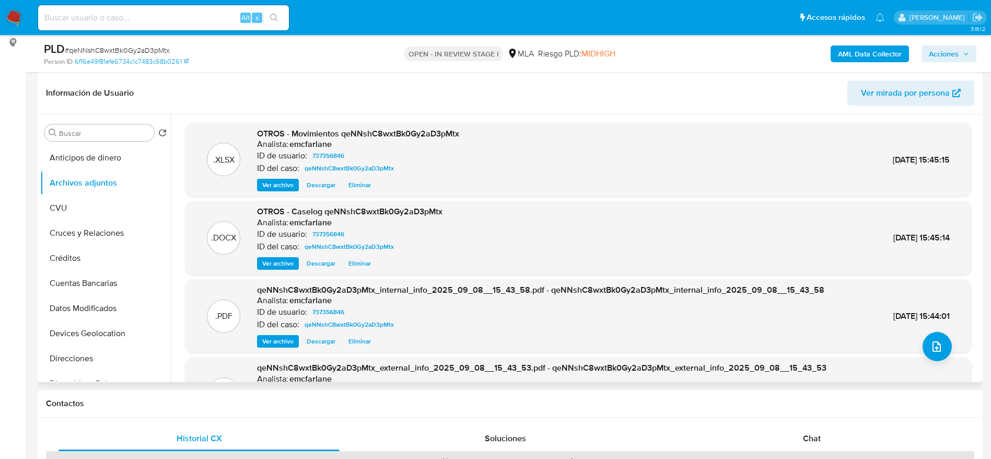
click at [364, 181] on span "Eliminar" at bounding box center [359, 185] width 22 height 10
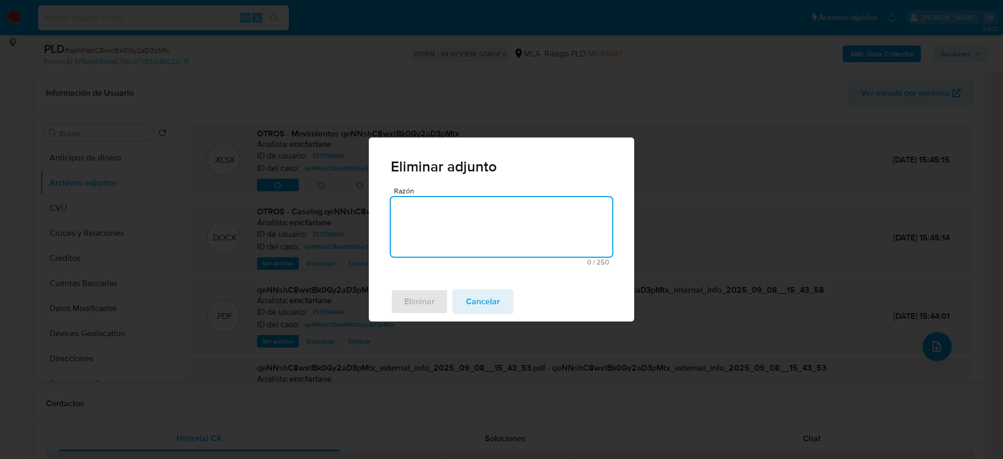
click at [429, 200] on textarea "Razón" at bounding box center [501, 227] width 221 height 60
click at [411, 301] on span "Eliminar" at bounding box center [419, 301] width 30 height 23
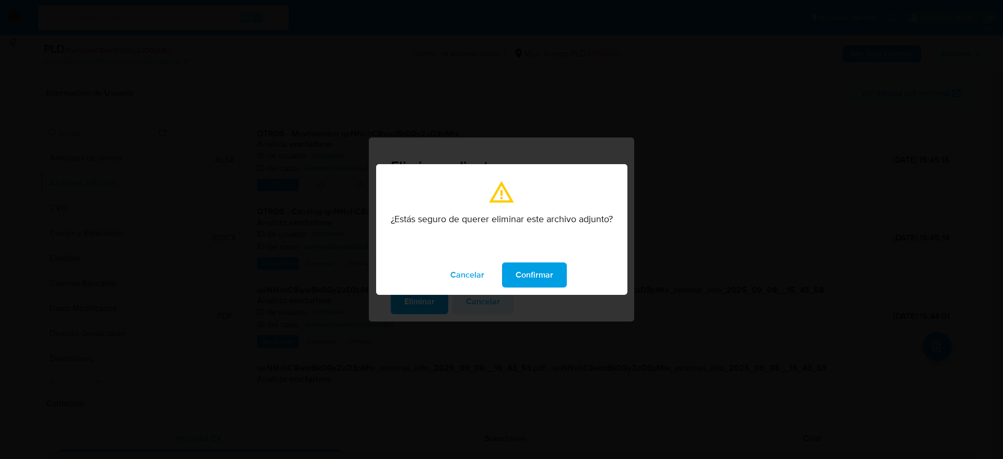
click at [522, 271] on span "Confirmar" at bounding box center [535, 274] width 38 height 23
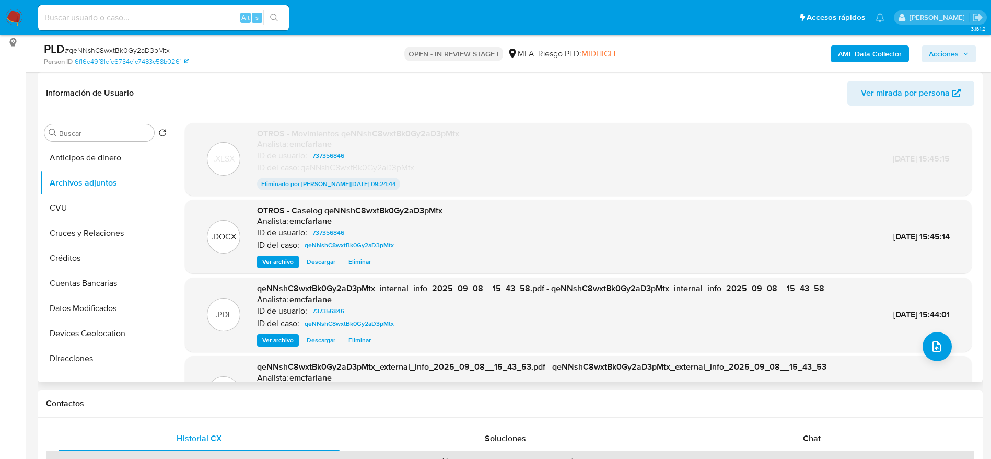
click at [357, 263] on span "Eliminar" at bounding box center [359, 261] width 22 height 10
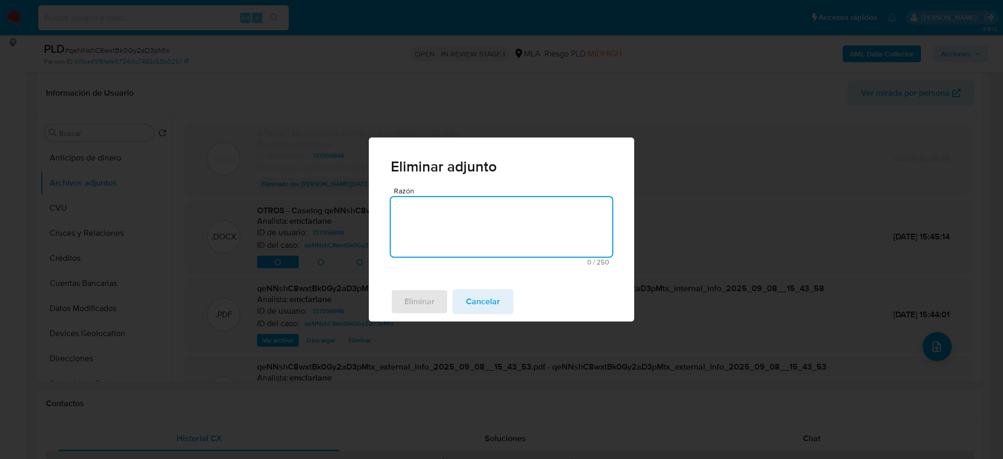
drag, startPoint x: 403, startPoint y: 244, endPoint x: 418, endPoint y: 265, distance: 25.5
click at [403, 245] on textarea "Razón" at bounding box center [501, 227] width 221 height 60
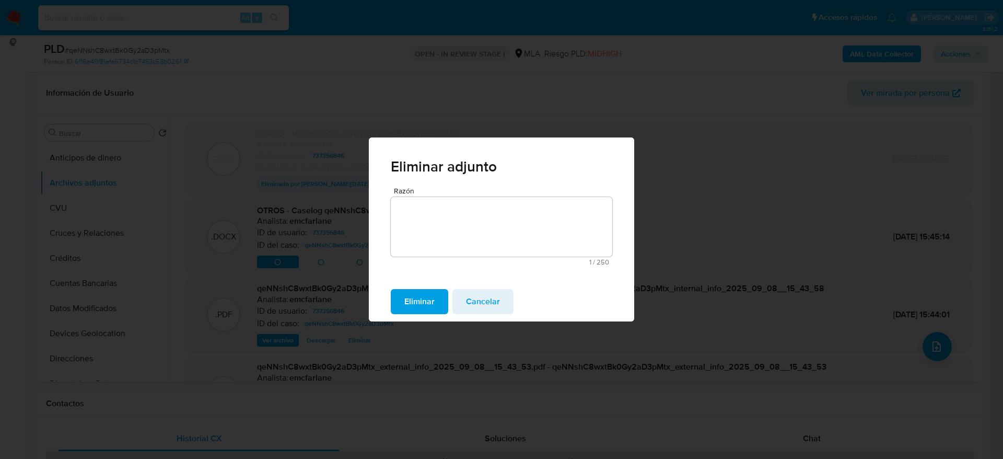
click at [419, 291] on span "Eliminar" at bounding box center [419, 301] width 30 height 23
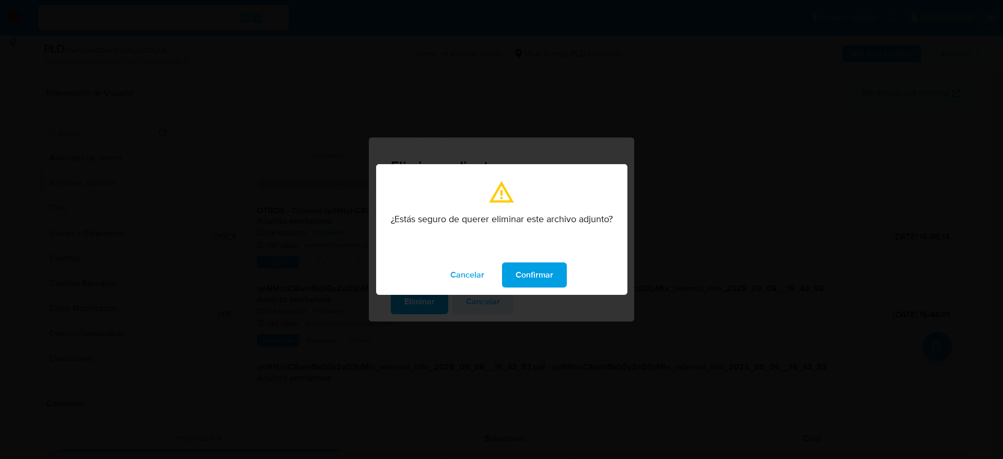
click at [523, 274] on span "Confirmar" at bounding box center [535, 274] width 38 height 23
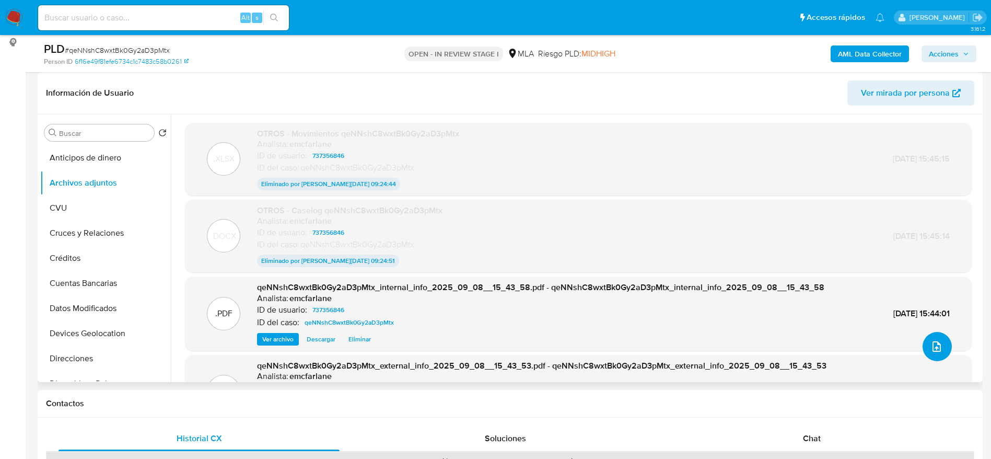
click at [930, 340] on icon "upload-file" at bounding box center [936, 346] width 13 height 13
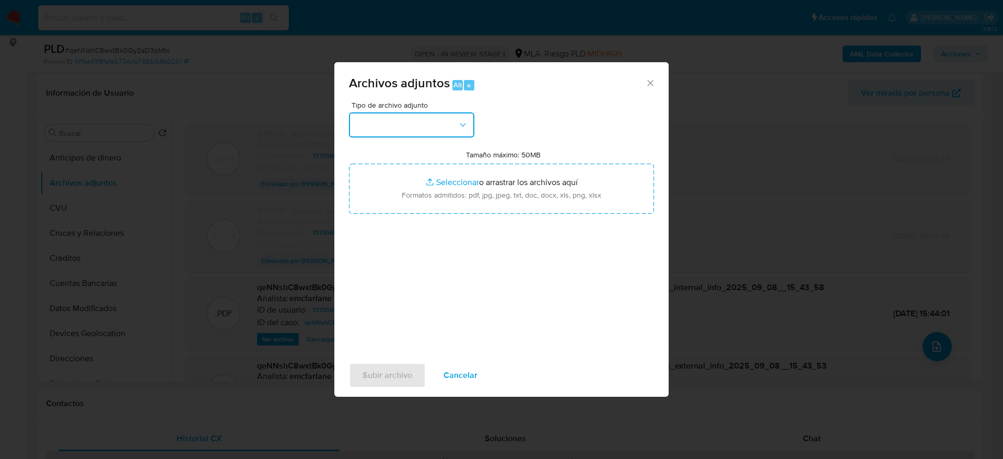
click at [426, 127] on button "button" at bounding box center [411, 124] width 125 height 25
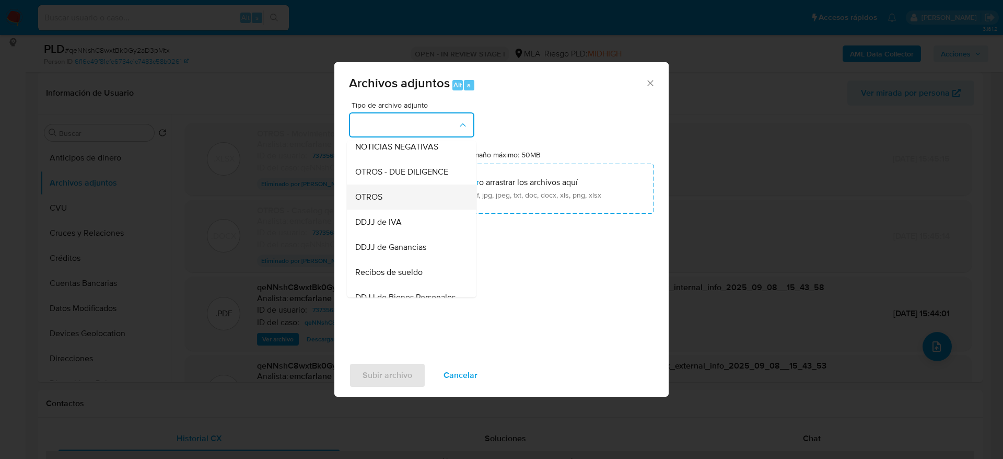
click at [376, 202] on span "OTROS" at bounding box center [368, 197] width 27 height 10
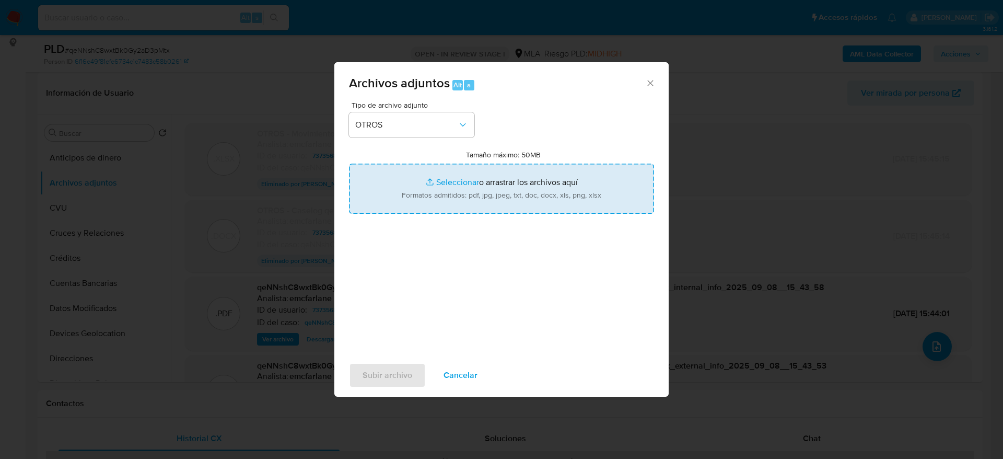
type input "C:\fakepath\Caselog JdNezyiJEjrEZZlxIHTe9Qg1.docx"
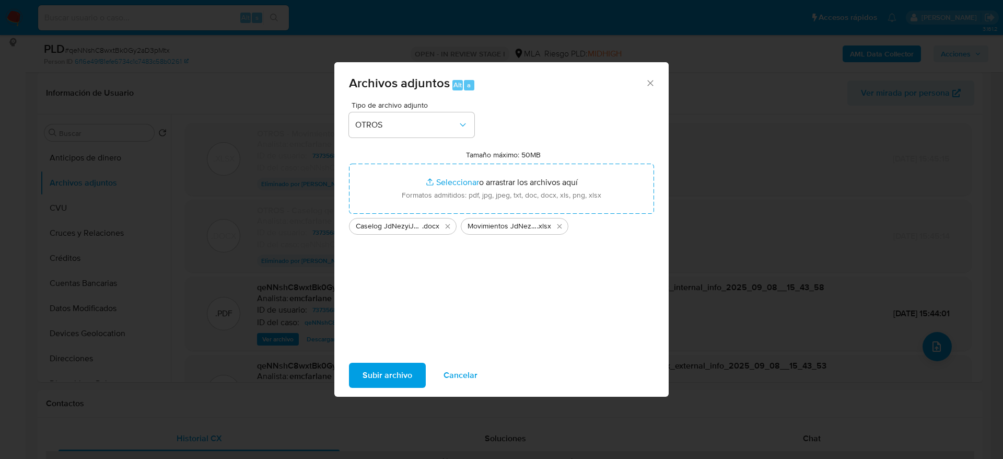
click at [394, 379] on span "Subir archivo" at bounding box center [388, 375] width 50 height 23
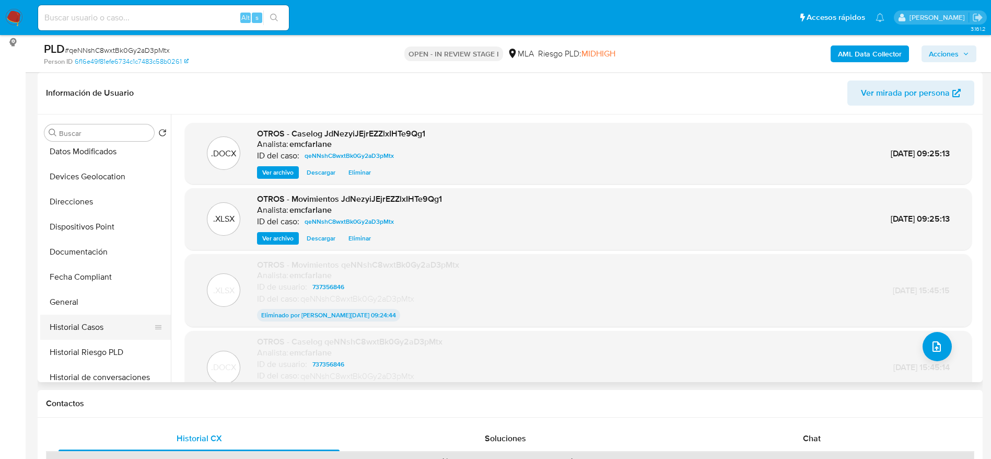
click at [94, 316] on button "Historial Casos" at bounding box center [101, 326] width 122 height 25
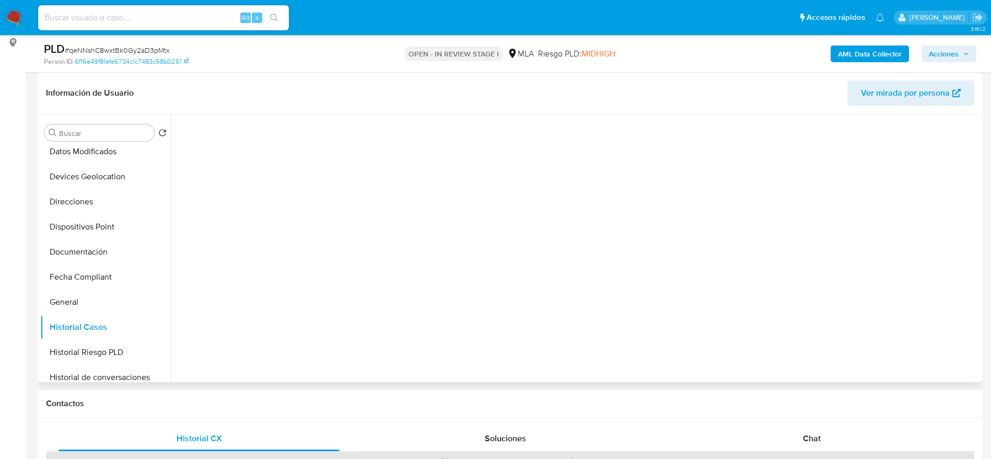
scroll to position [0, 0]
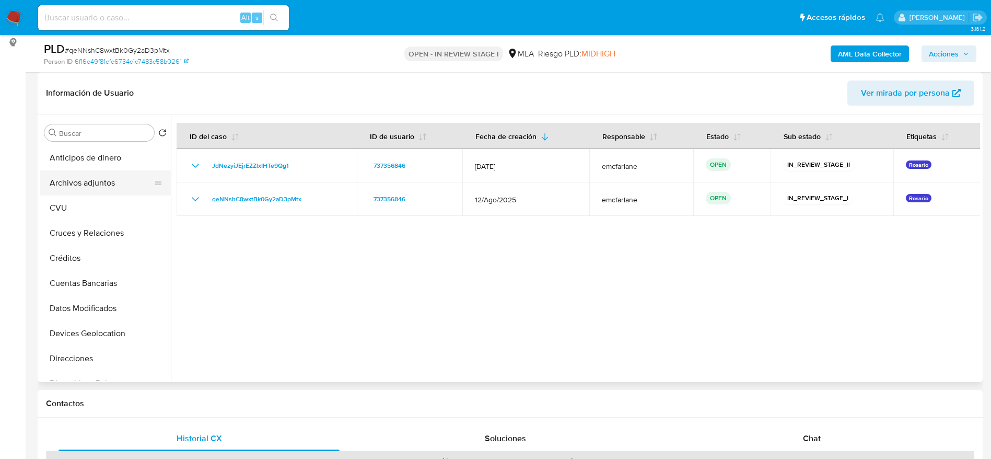
click at [78, 182] on button "Archivos adjuntos" at bounding box center [101, 182] width 122 height 25
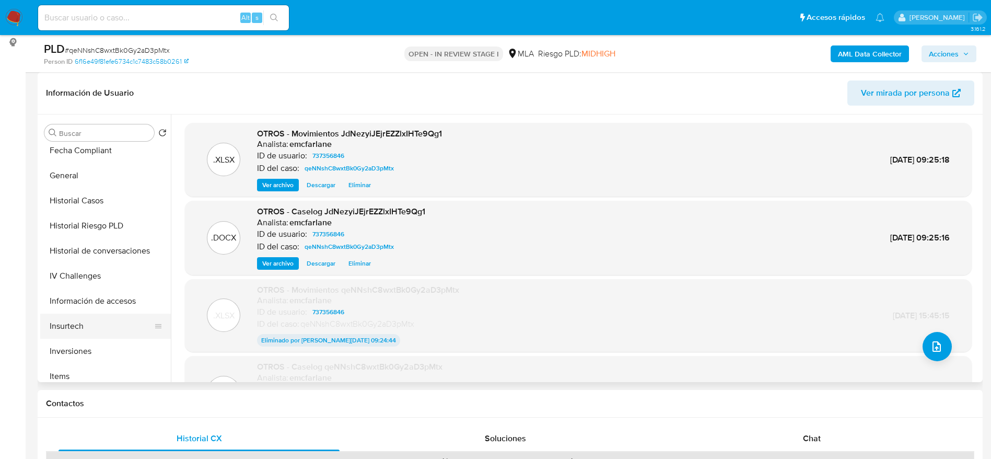
scroll to position [313, 0]
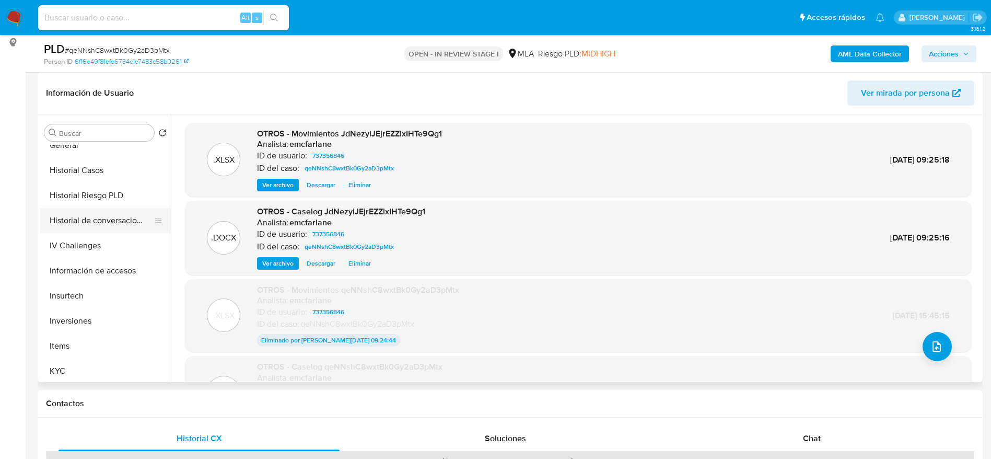
click at [107, 221] on button "Historial de conversaciones" at bounding box center [101, 220] width 122 height 25
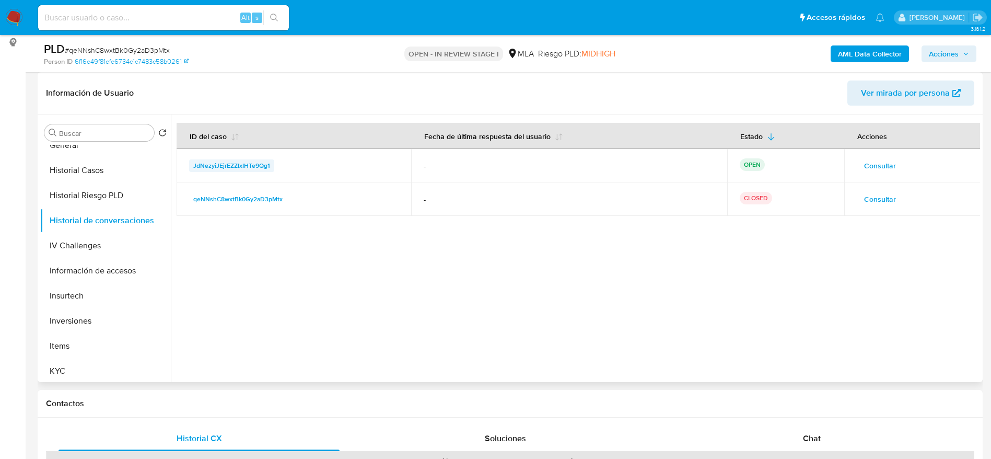
click at [253, 168] on span "JdNezyiJEjrEZZlxIHTe9Qg1" at bounding box center [231, 165] width 77 height 13
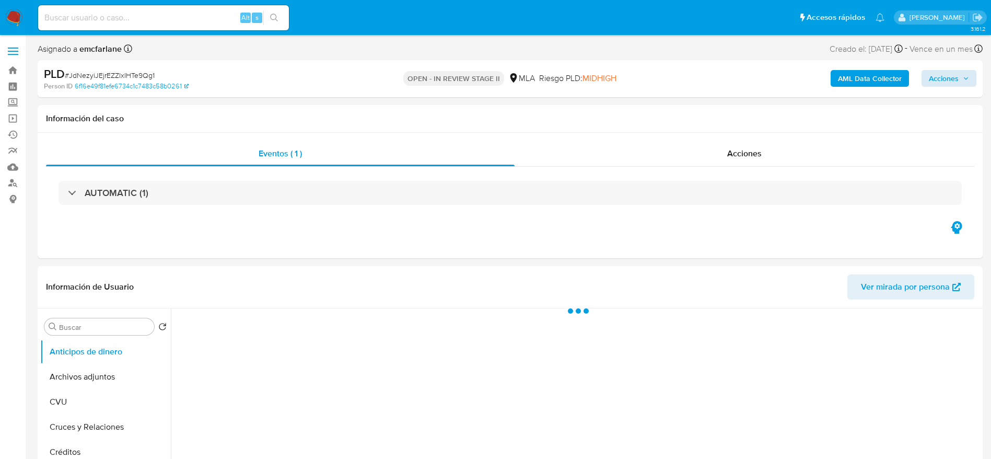
select select "10"
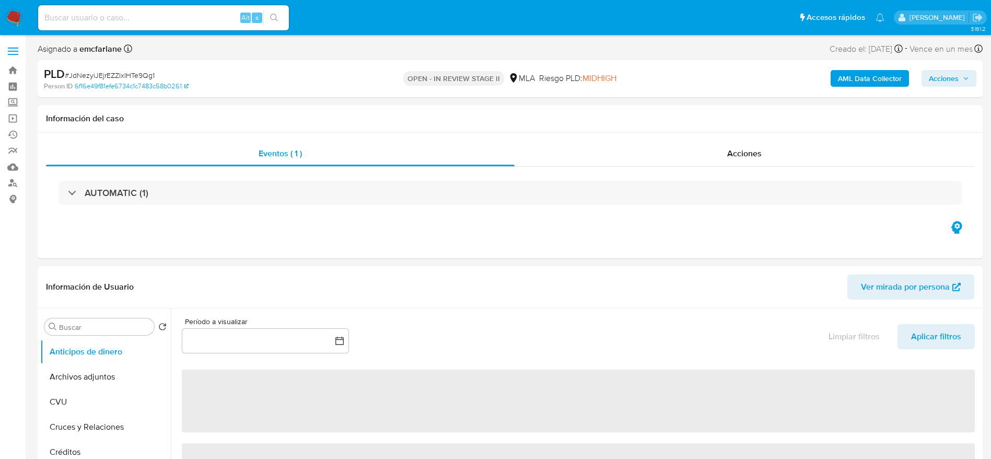
click at [960, 81] on span "Acciones" at bounding box center [949, 78] width 40 height 15
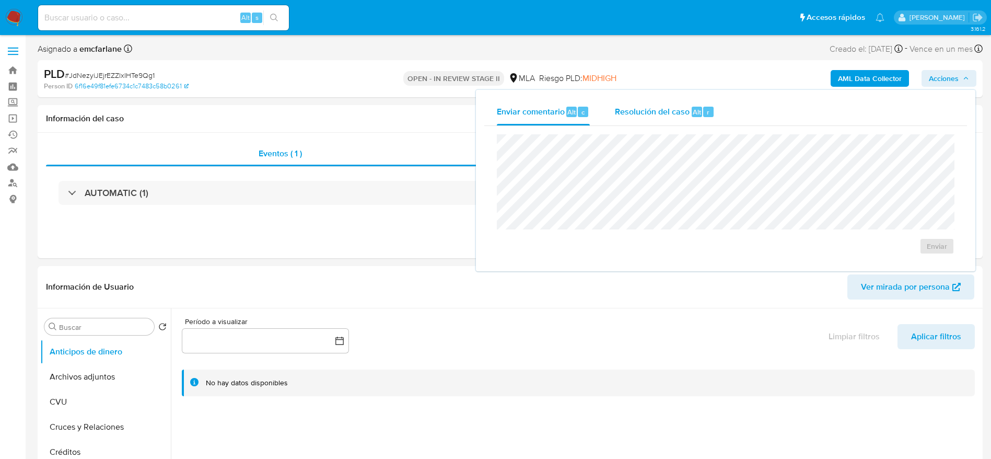
click at [673, 106] on span "Resolución del caso" at bounding box center [652, 112] width 75 height 12
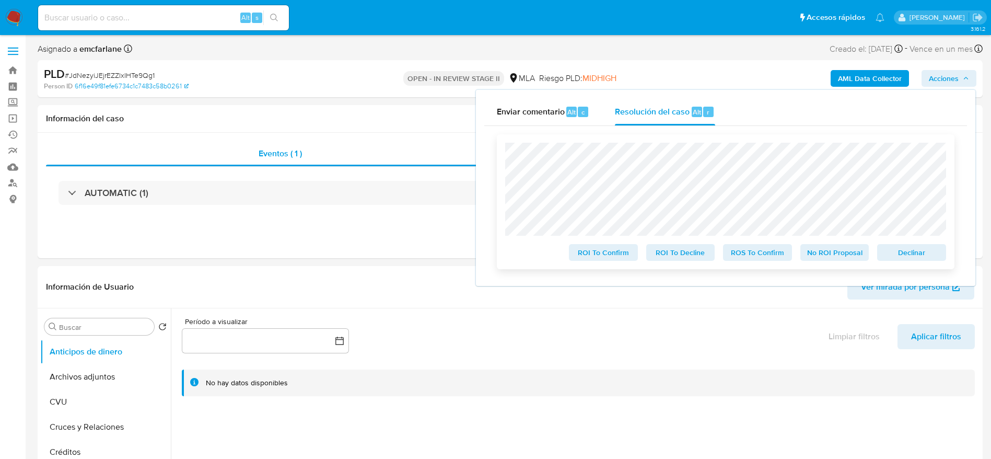
click at [935, 241] on div "ROI To Confirm ROI To Decline ROS To Confirm No ROI Proposal Declinar" at bounding box center [725, 202] width 441 height 118
click at [931, 254] on span "Declinar" at bounding box center [911, 252] width 54 height 15
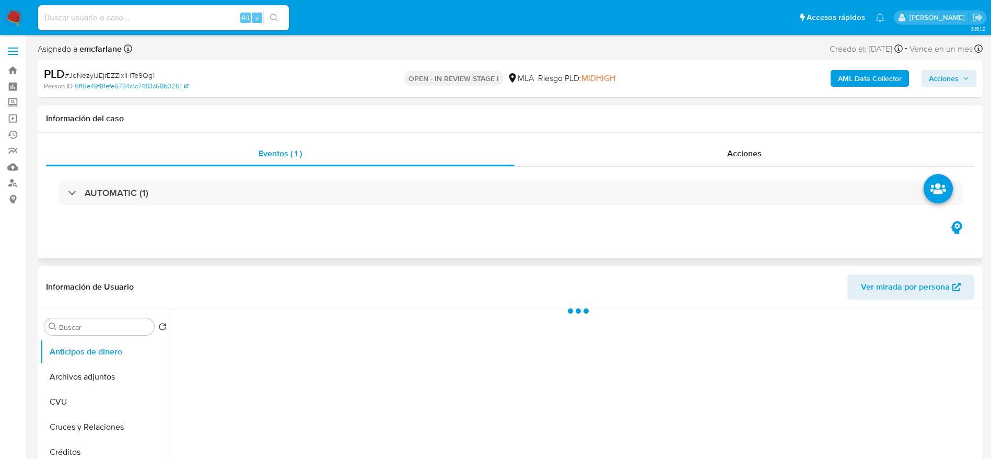
select select "10"
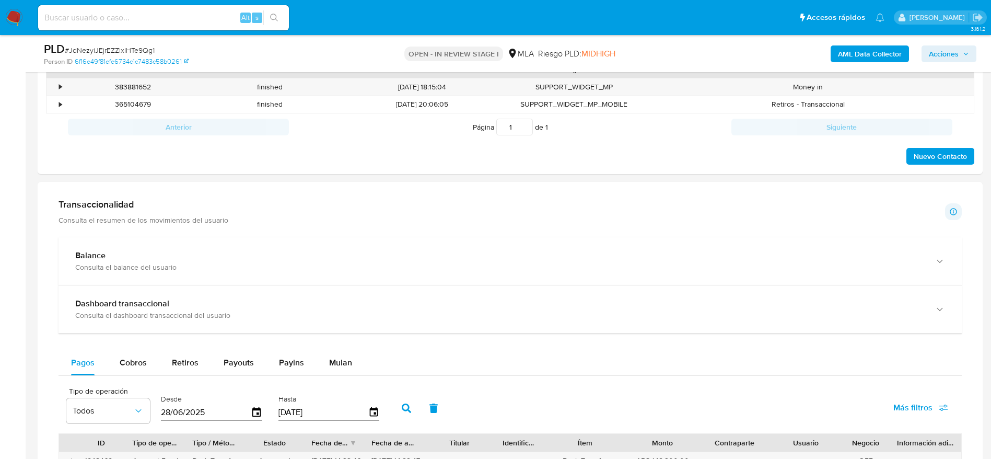
scroll to position [313, 0]
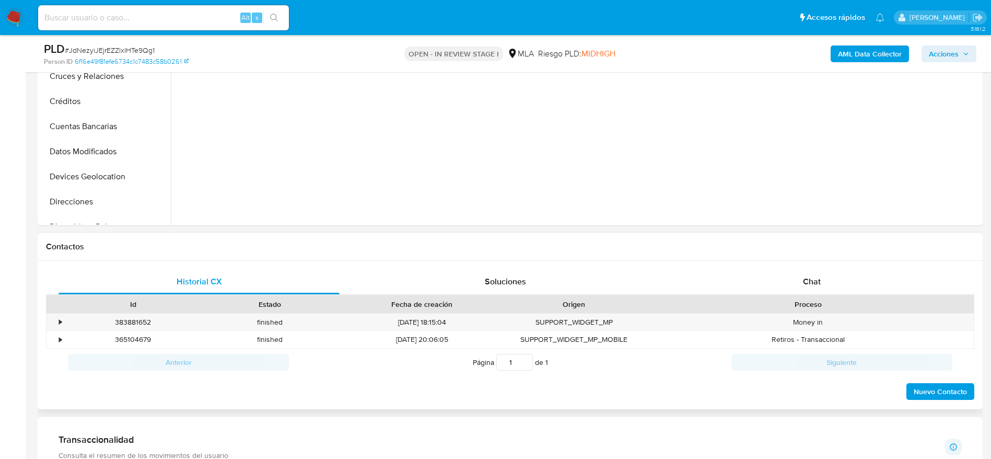
drag, startPoint x: 821, startPoint y: 276, endPoint x: 770, endPoint y: 245, distance: 58.9
click at [820, 276] on span "Chat" at bounding box center [812, 281] width 18 height 12
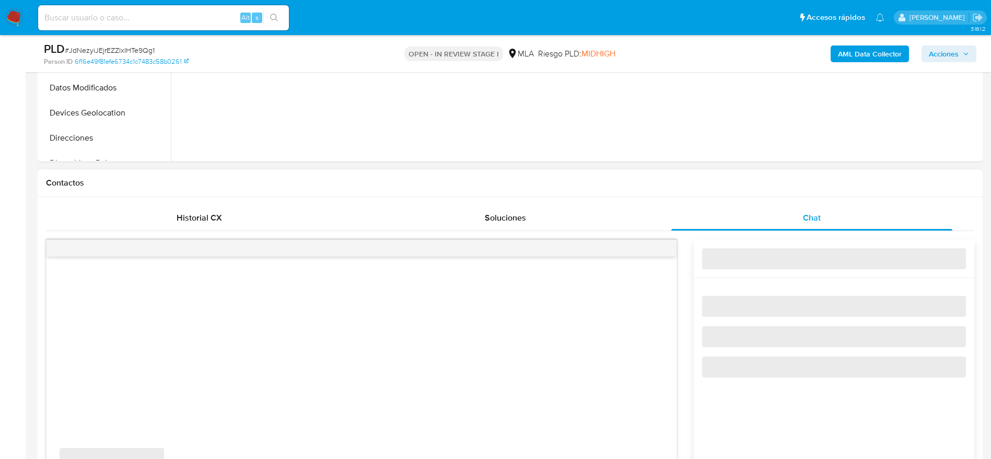
scroll to position [392, 0]
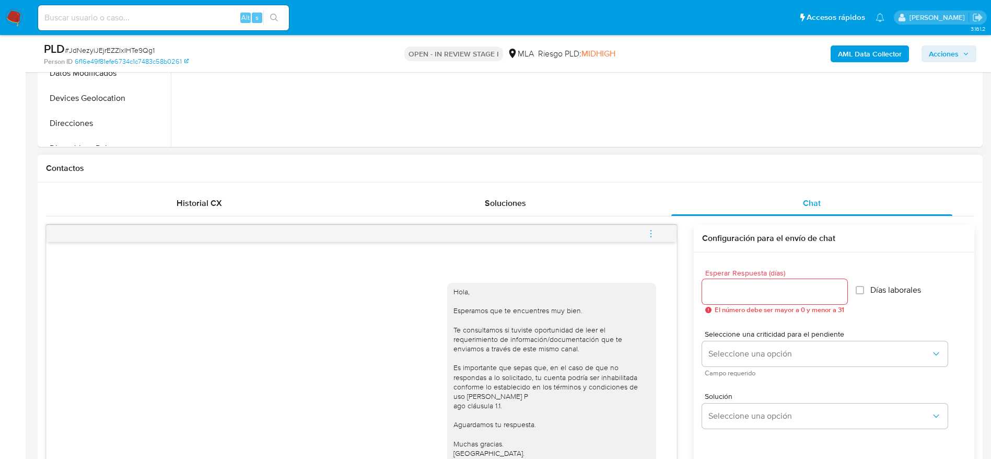
click at [652, 235] on icon "menu-action" at bounding box center [650, 233] width 9 height 9
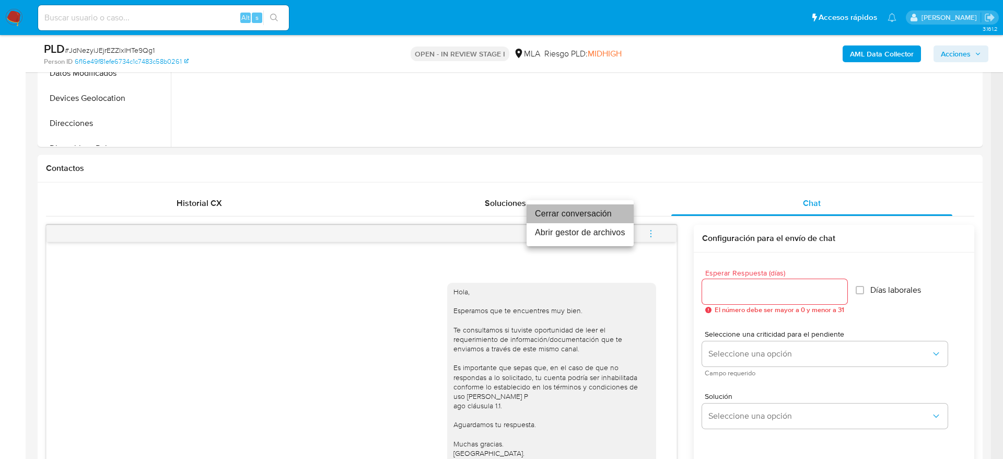
click at [605, 210] on li "Cerrar conversación" at bounding box center [580, 213] width 107 height 19
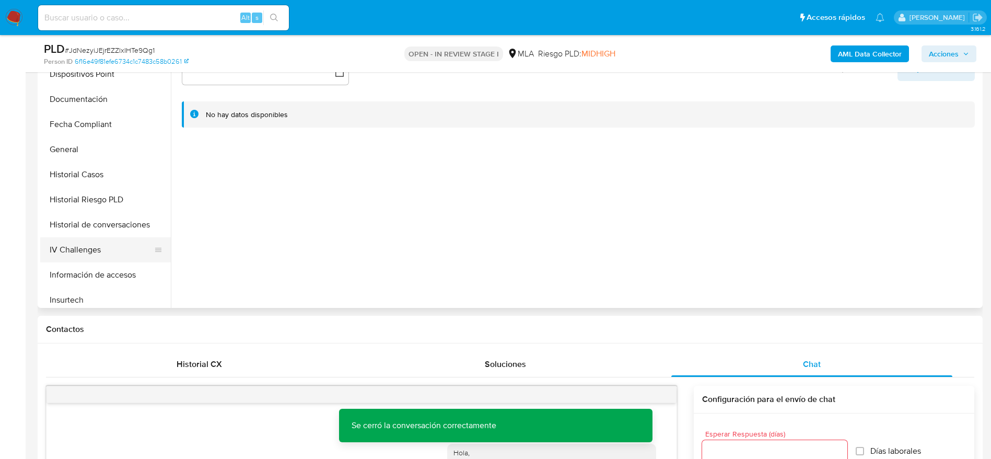
scroll to position [235, 0]
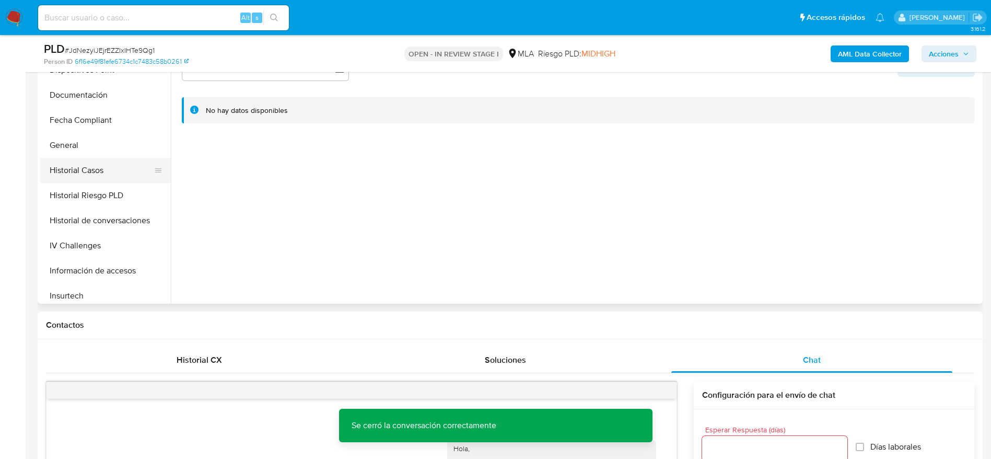
click at [64, 180] on button "Historial Casos" at bounding box center [101, 170] width 122 height 25
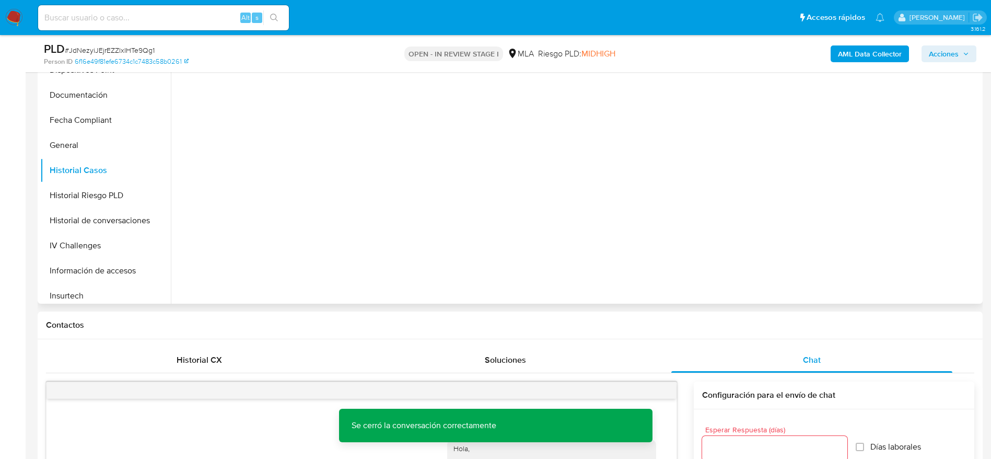
scroll to position [157, 0]
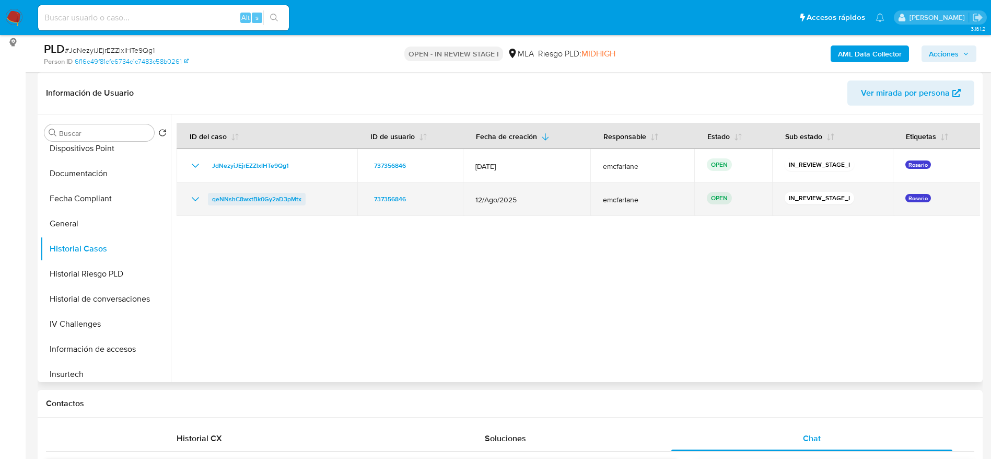
click at [228, 197] on span "qeNNshC8wxtBk0Gy2aD3pMtx" at bounding box center [256, 199] width 89 height 13
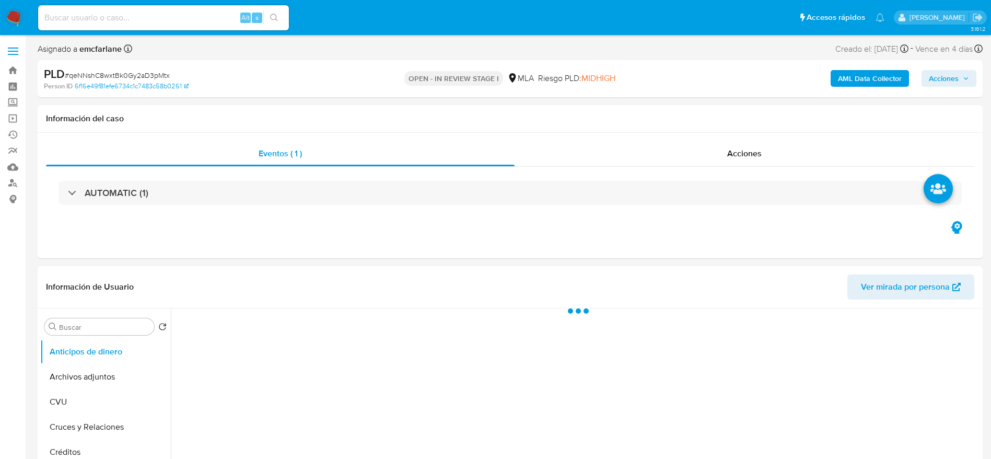
select select "10"
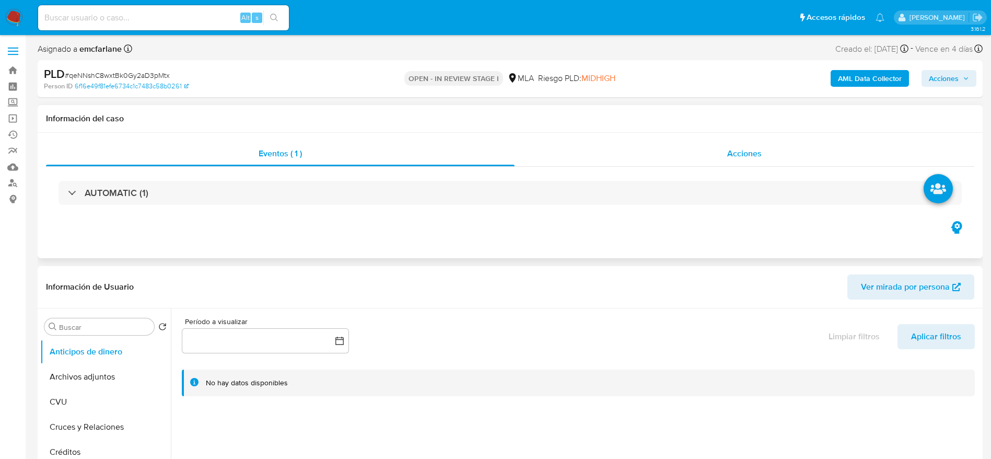
click at [748, 158] on span "Acciones" at bounding box center [744, 153] width 34 height 12
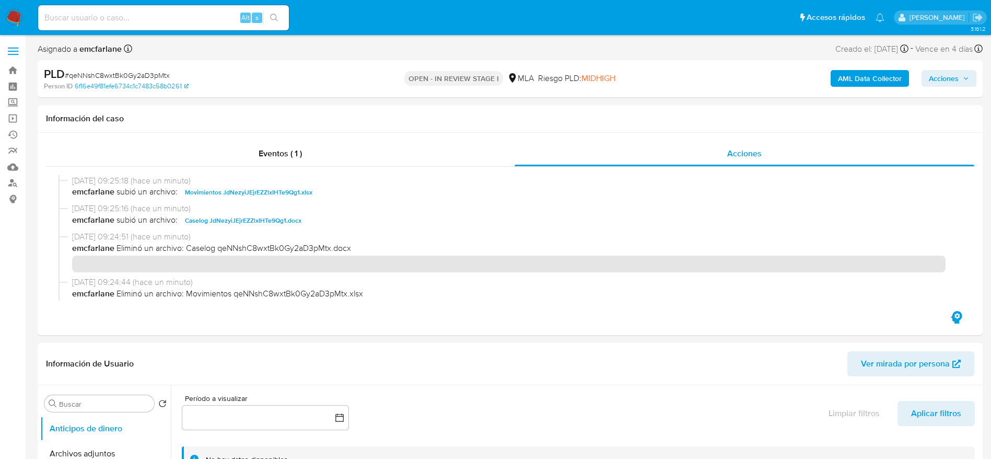
click at [954, 77] on span "Acciones" at bounding box center [944, 78] width 30 height 17
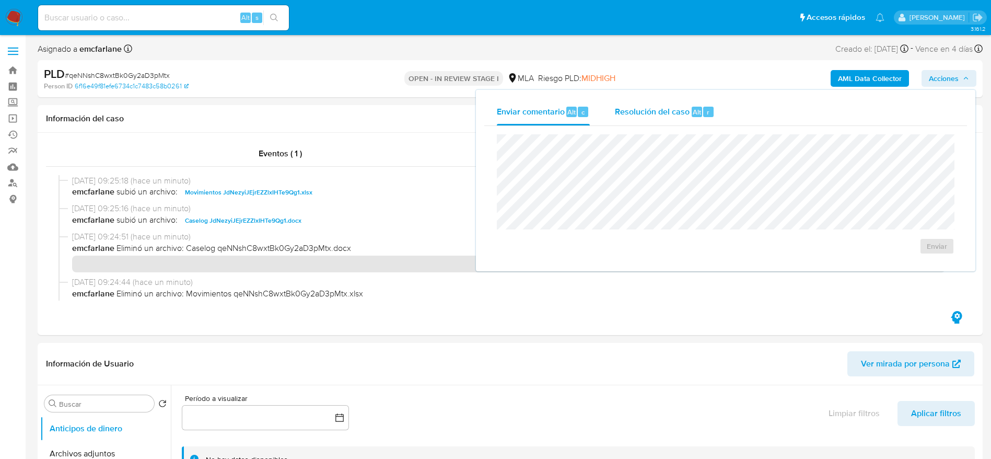
click at [651, 113] on span "Resolución del caso" at bounding box center [652, 112] width 75 height 12
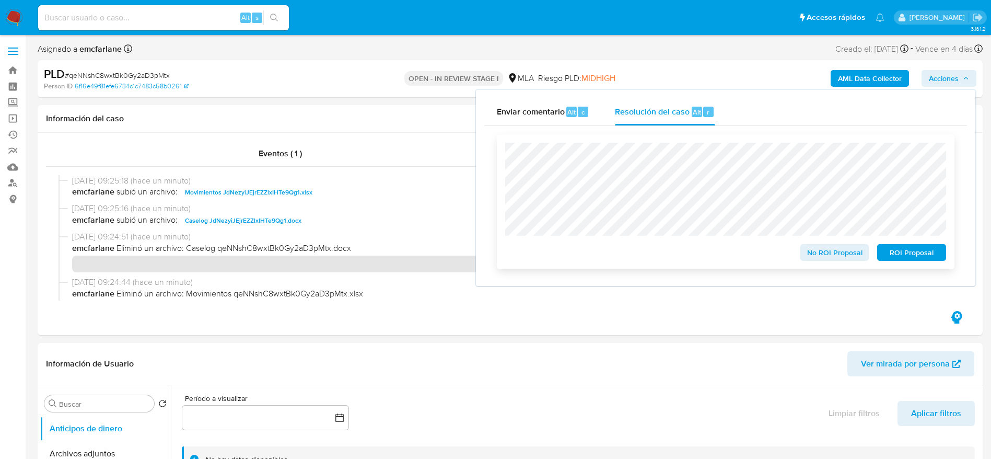
click at [919, 250] on span "ROI Proposal" at bounding box center [911, 252] width 54 height 15
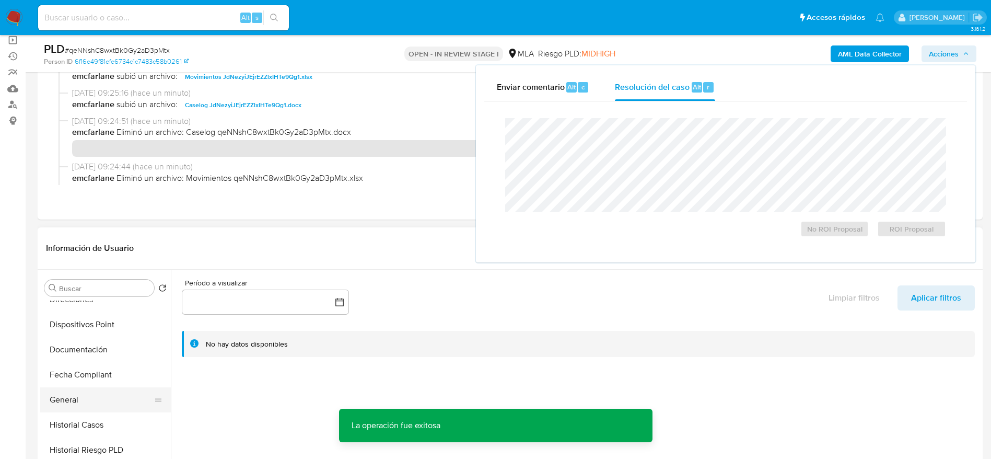
scroll to position [235, 0]
click at [75, 399] on button "Historial Casos" at bounding box center [101, 403] width 122 height 25
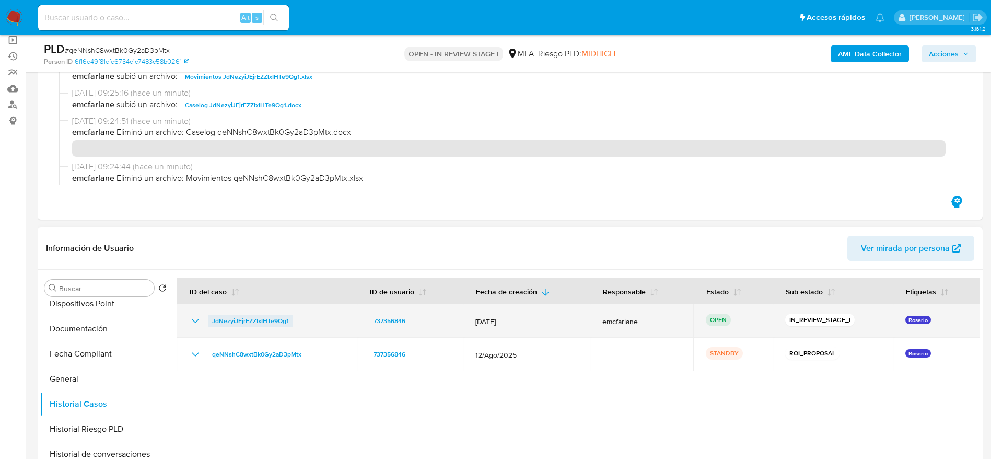
click at [266, 319] on span "JdNezyiJEjrEZZlxIHTe9Qg1" at bounding box center [250, 320] width 77 height 13
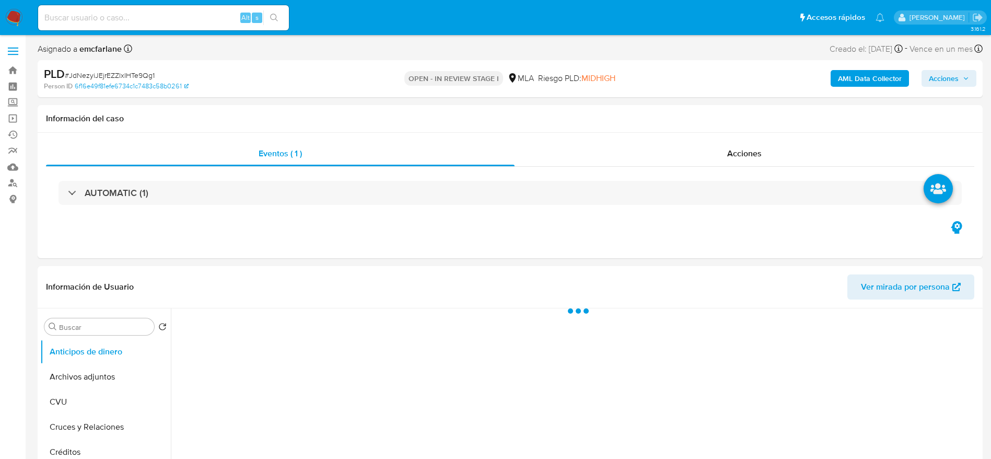
click at [946, 72] on span "Acciones" at bounding box center [944, 78] width 30 height 17
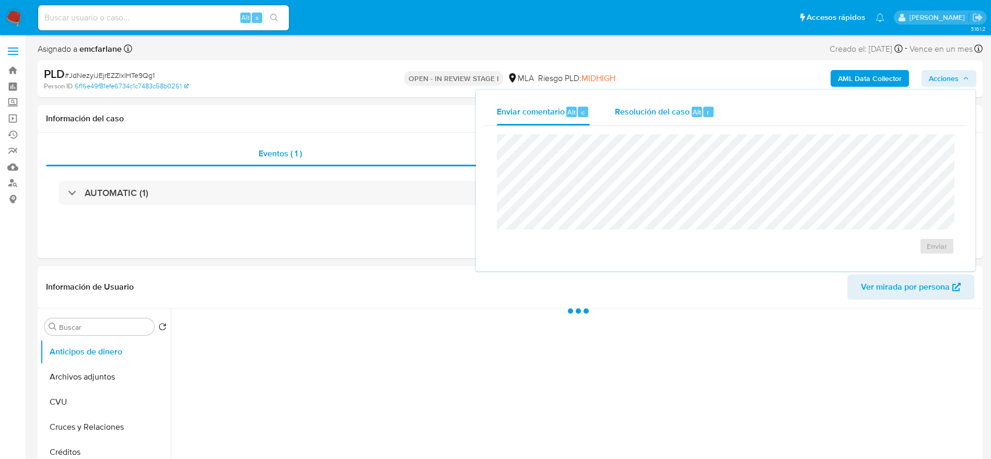
select select "10"
click at [693, 112] on span "Alt" at bounding box center [697, 112] width 8 height 10
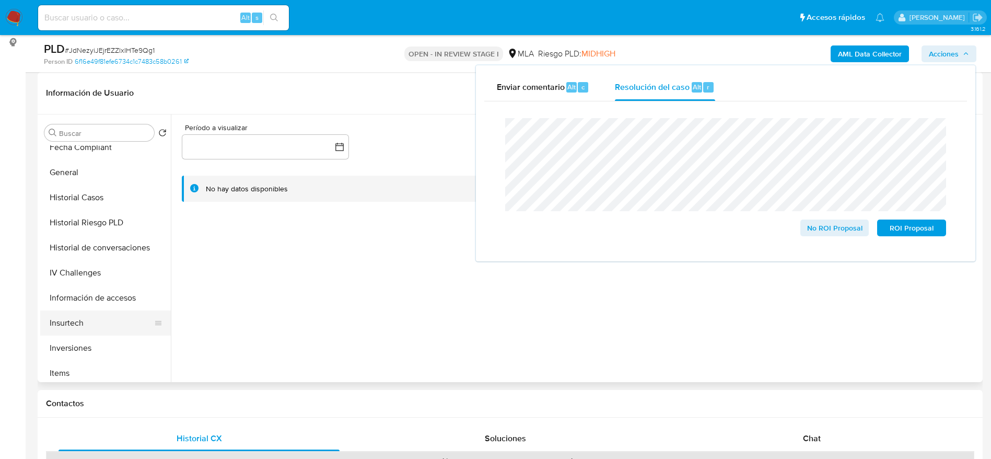
scroll to position [313, 0]
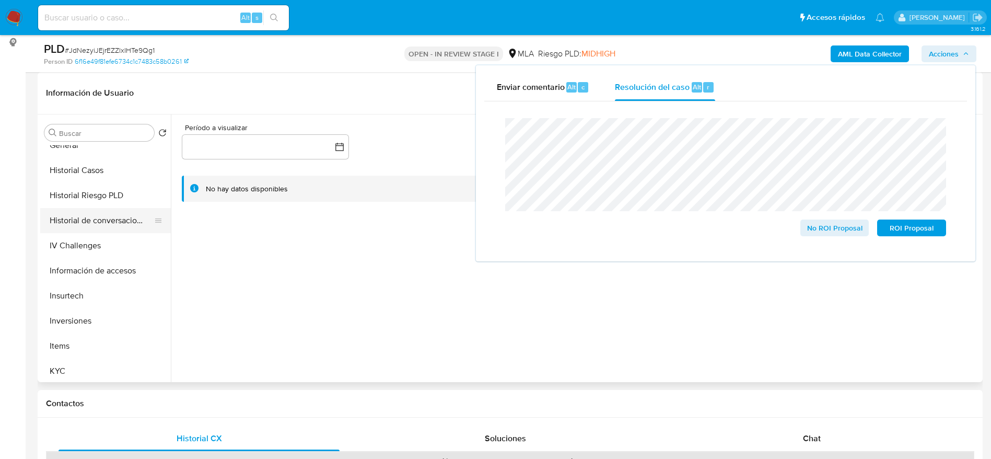
click at [111, 214] on button "Historial de conversaciones" at bounding box center [101, 220] width 122 height 25
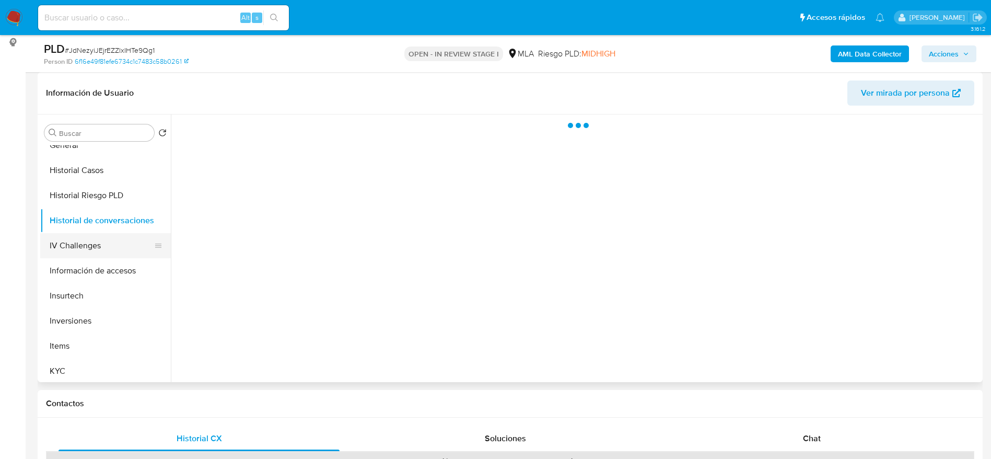
scroll to position [0, 0]
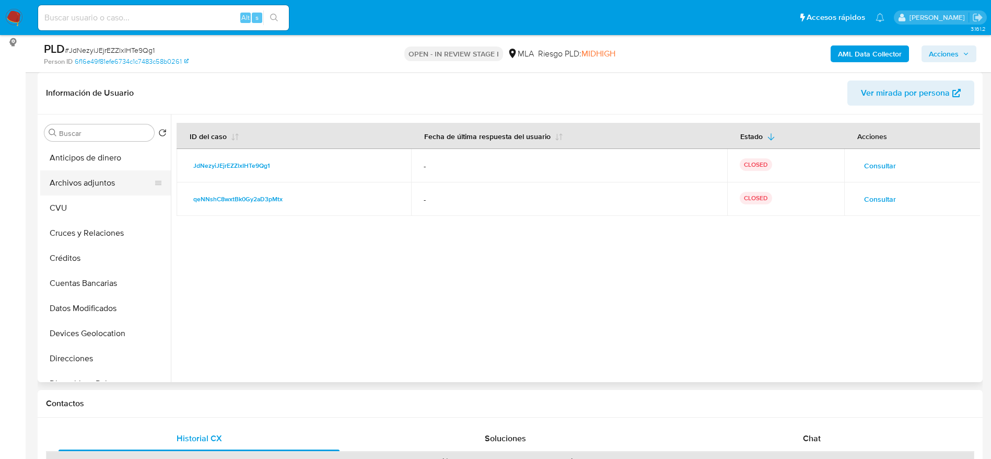
drag, startPoint x: 93, startPoint y: 179, endPoint x: 166, endPoint y: 176, distance: 73.2
click at [93, 179] on button "Archivos adjuntos" at bounding box center [101, 182] width 122 height 25
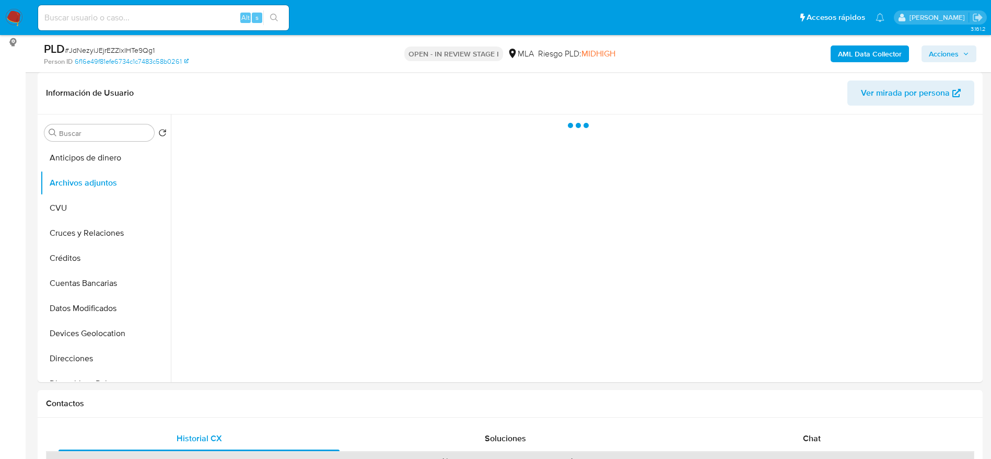
click at [960, 46] on span "Acciones" at bounding box center [949, 53] width 40 height 15
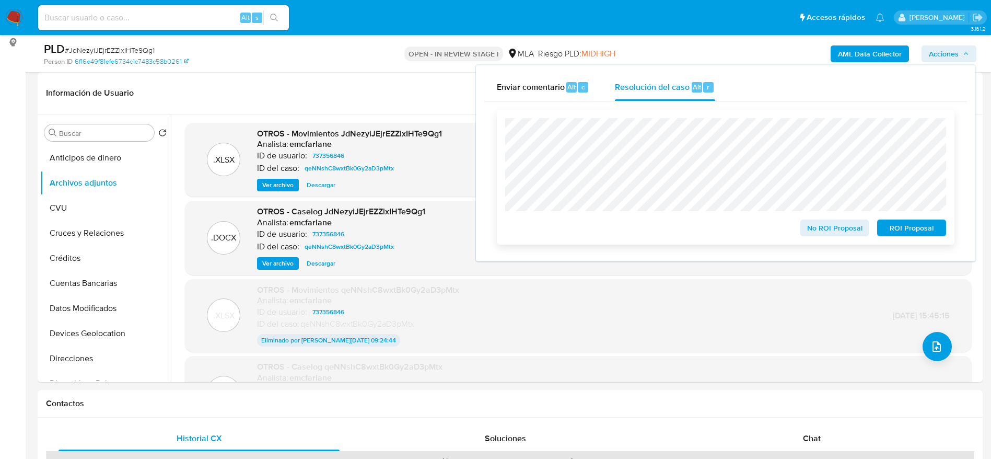
click at [902, 231] on span "ROI Proposal" at bounding box center [911, 227] width 54 height 15
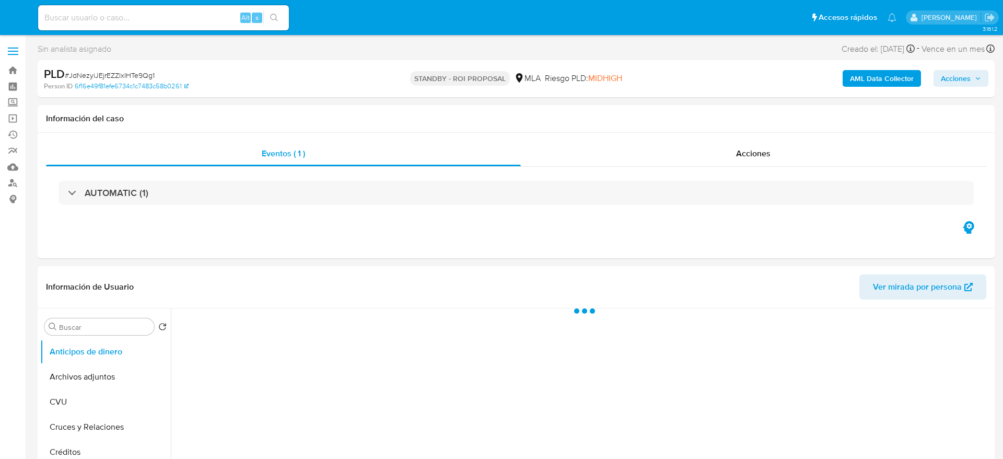
select select "10"
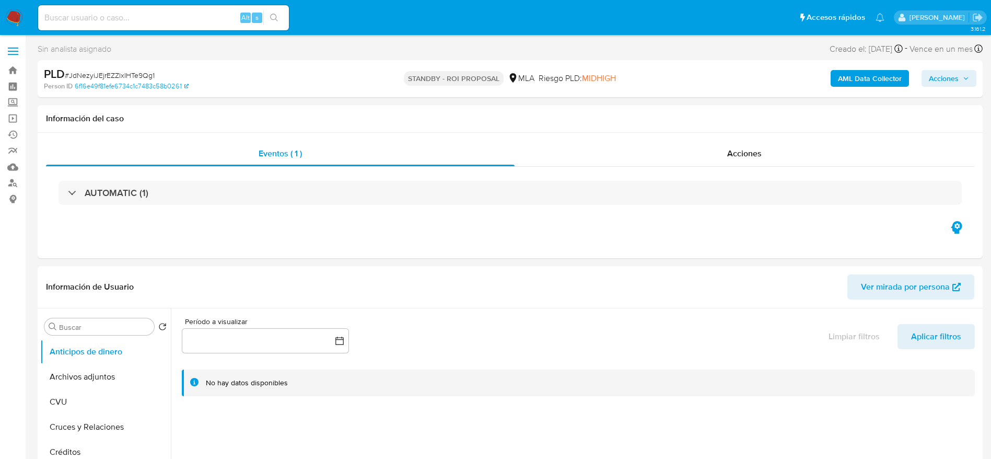
drag, startPoint x: 14, startPoint y: 16, endPoint x: 26, endPoint y: 2, distance: 18.9
click at [14, 16] on img at bounding box center [14, 18] width 18 height 18
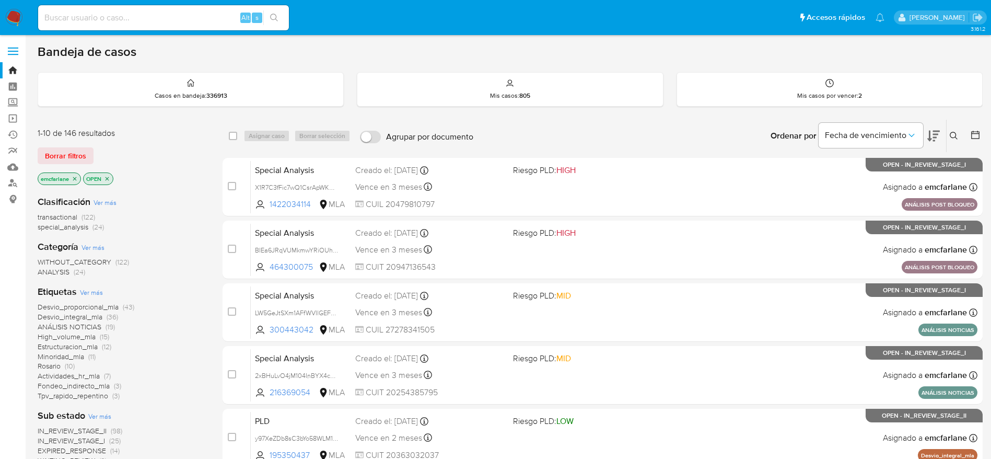
click at [193, 19] on input at bounding box center [163, 18] width 251 height 14
paste input "Nqv9DscDKUbtZbRWZLgx1vom"
type input "Nqv9DscDKUbtZbRWZLgx1vom"
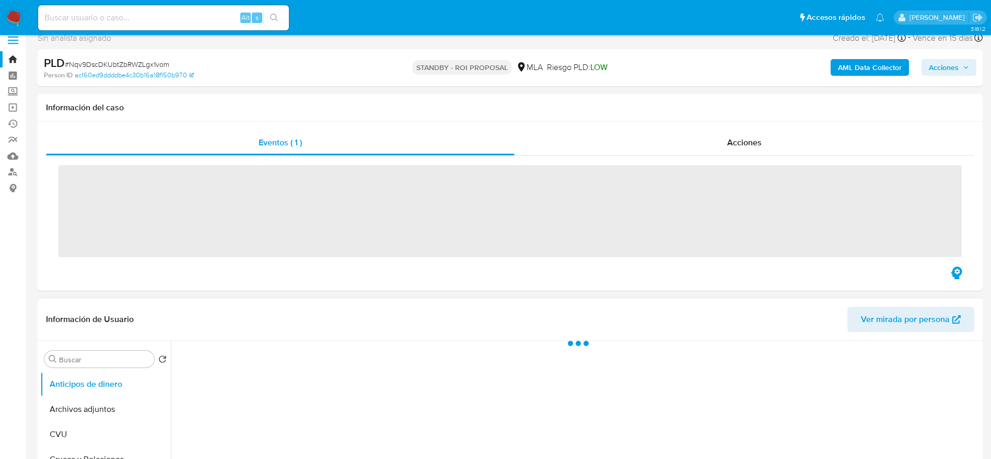
scroll to position [157, 0]
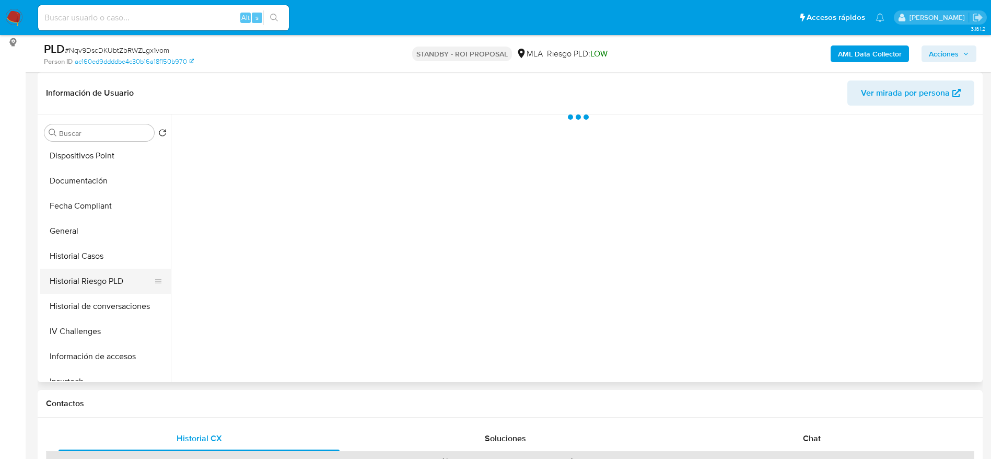
select select "10"
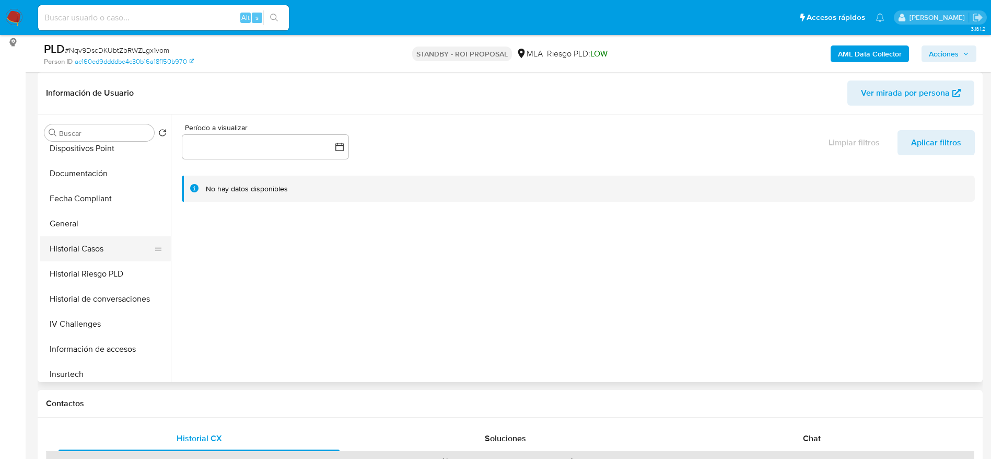
click at [103, 250] on button "Historial Casos" at bounding box center [101, 248] width 122 height 25
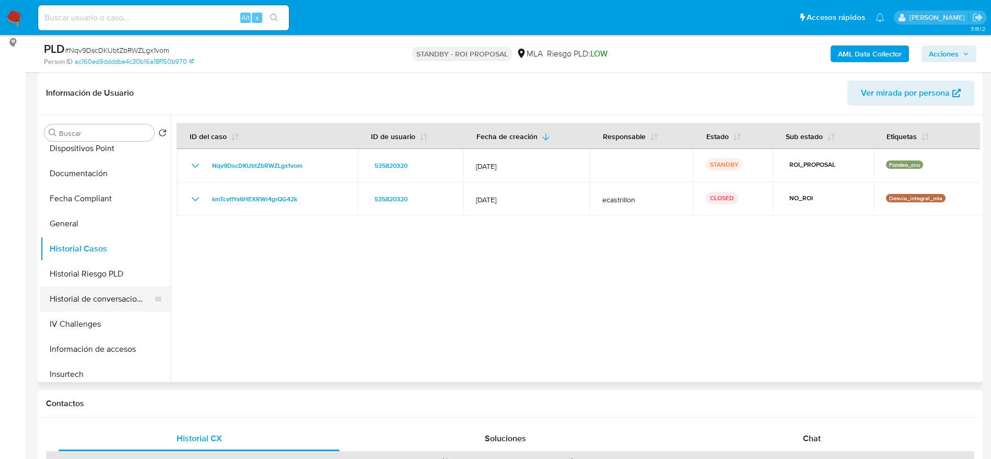
click at [111, 295] on button "Historial de conversaciones" at bounding box center [101, 298] width 122 height 25
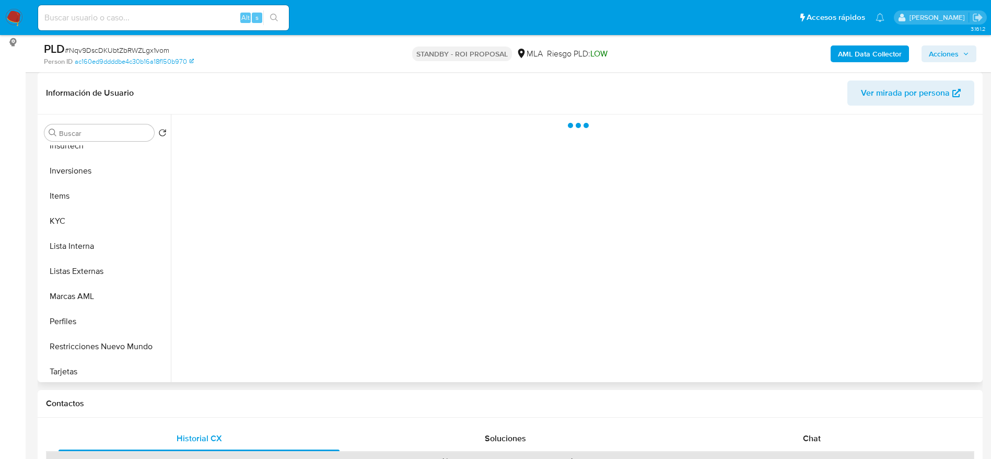
scroll to position [470, 0]
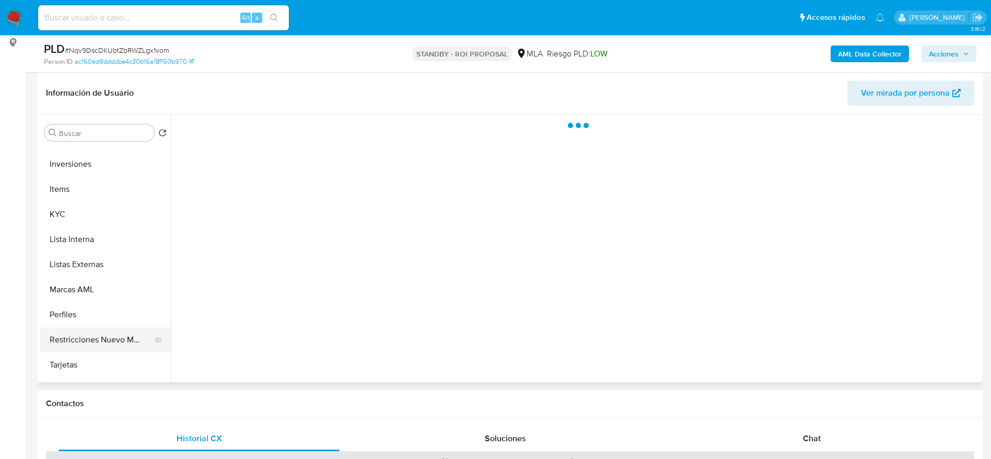
click at [99, 344] on button "Restricciones Nuevo Mundo" at bounding box center [101, 339] width 122 height 25
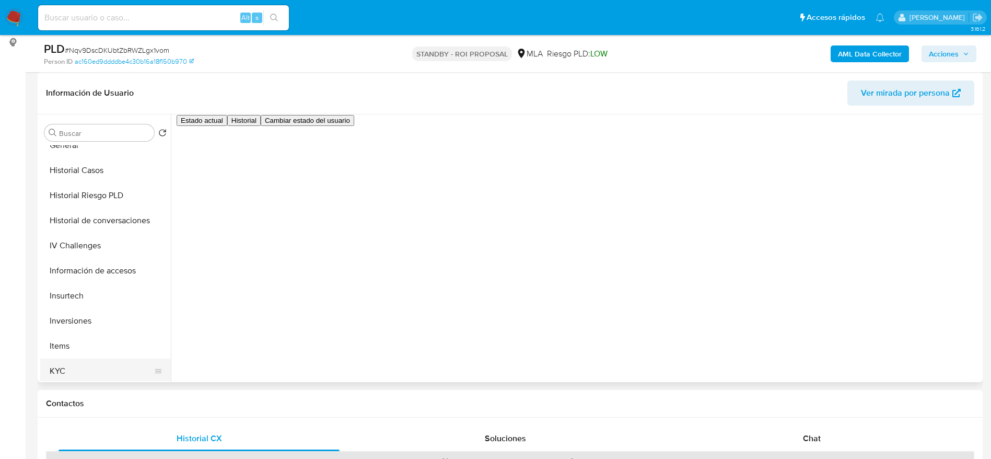
scroll to position [307, 0]
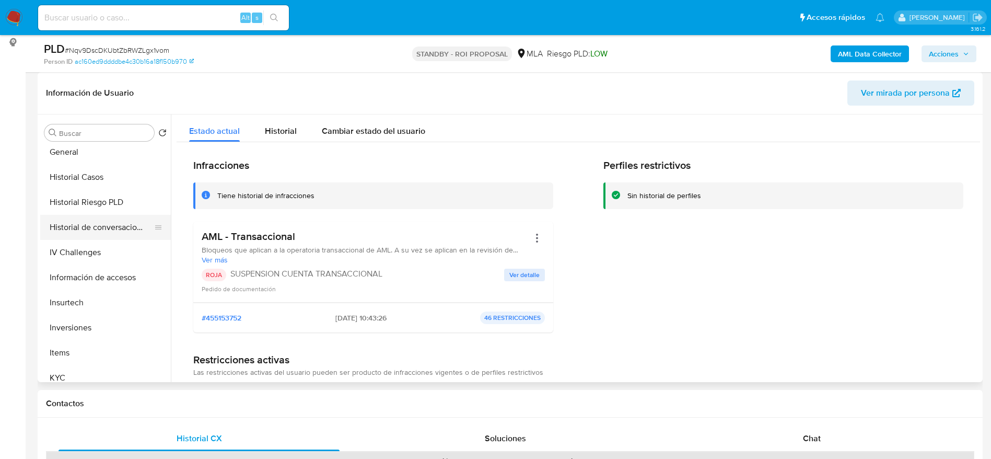
click at [87, 228] on button "Historial de conversaciones" at bounding box center [101, 227] width 122 height 25
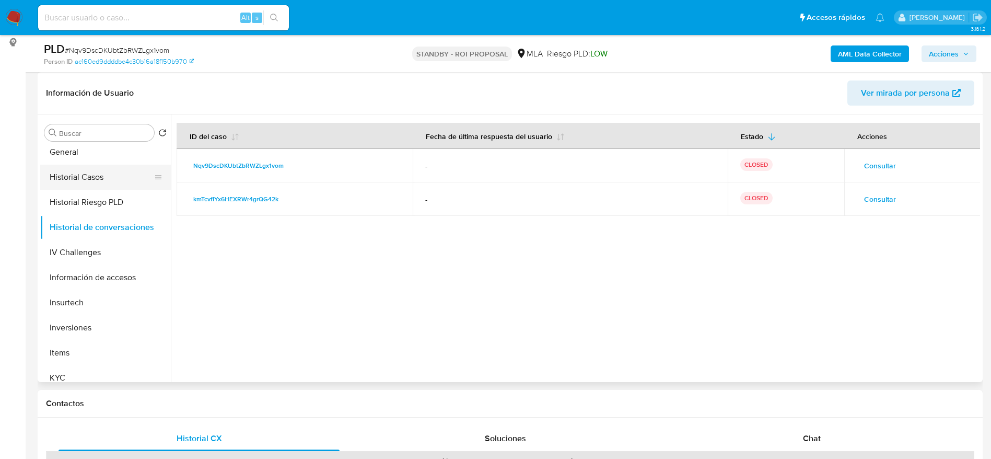
click at [104, 172] on button "Historial Casos" at bounding box center [101, 177] width 122 height 25
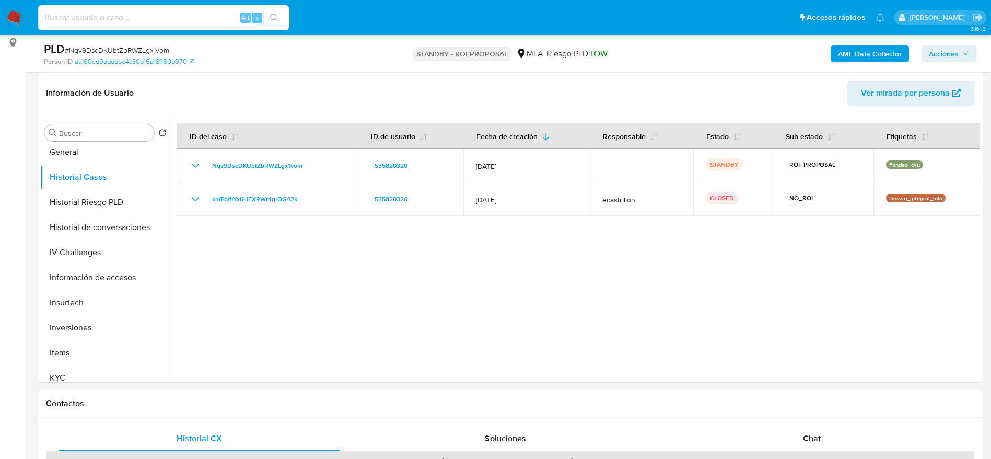
click at [140, 14] on input at bounding box center [163, 18] width 251 height 14
paste input "130945850"
type input "130945850"
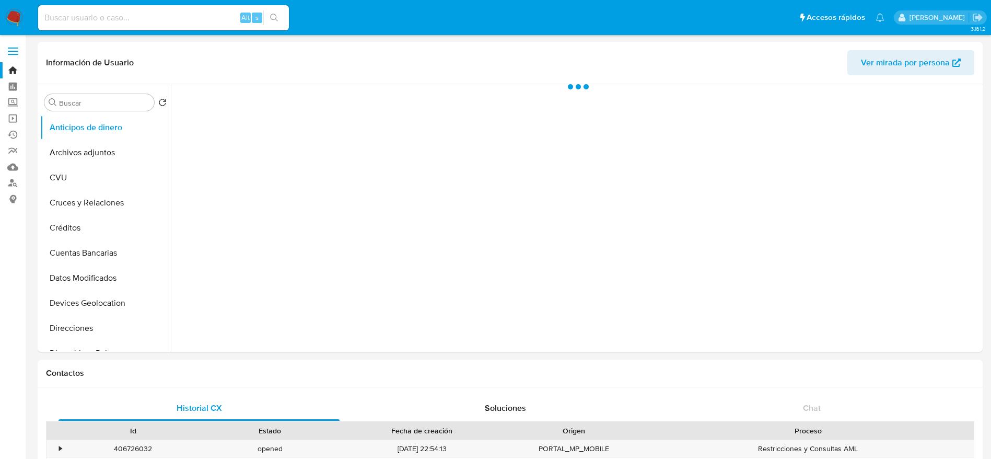
select select "10"
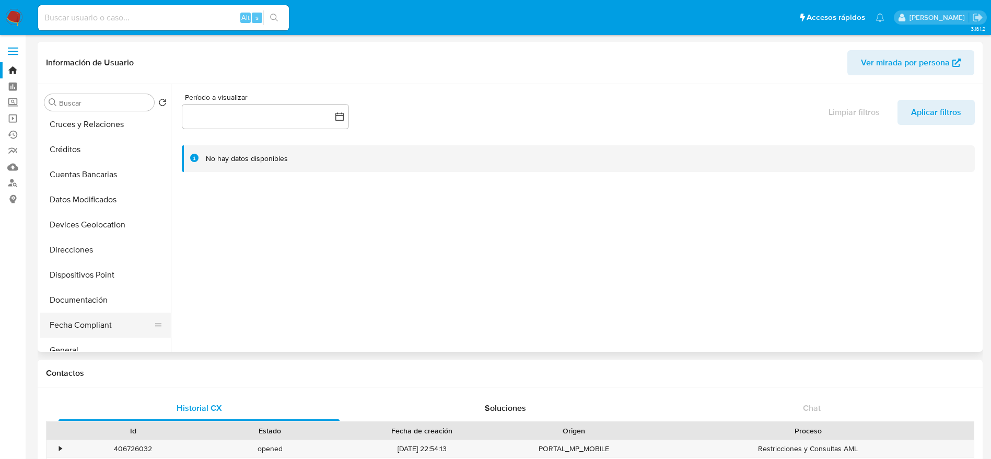
scroll to position [235, 0]
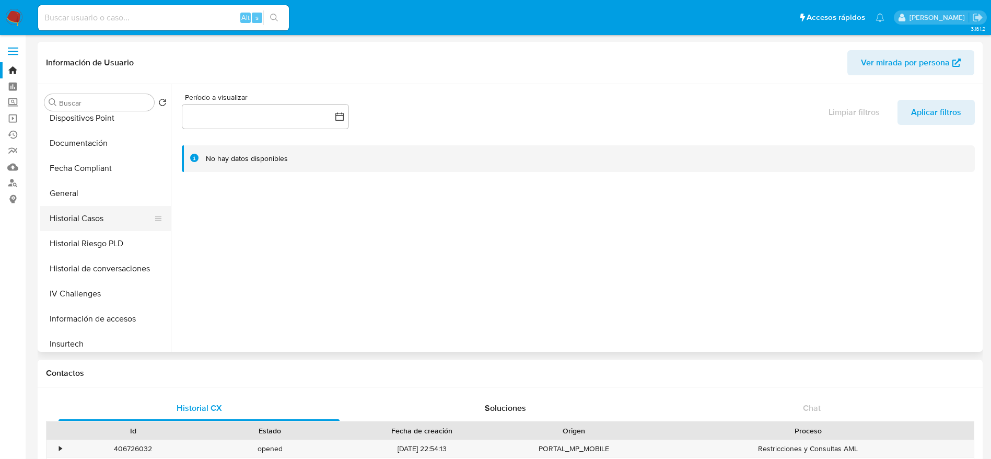
click at [103, 228] on button "Historial Casos" at bounding box center [101, 218] width 122 height 25
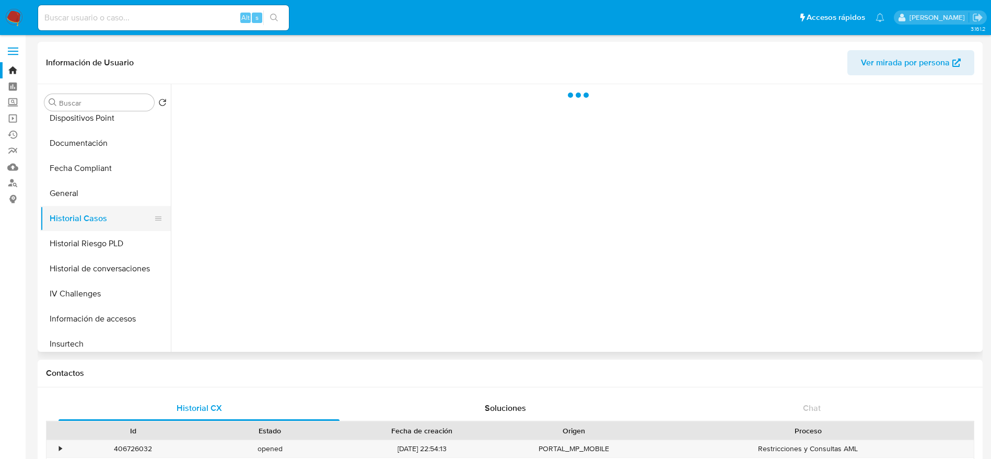
scroll to position [0, 0]
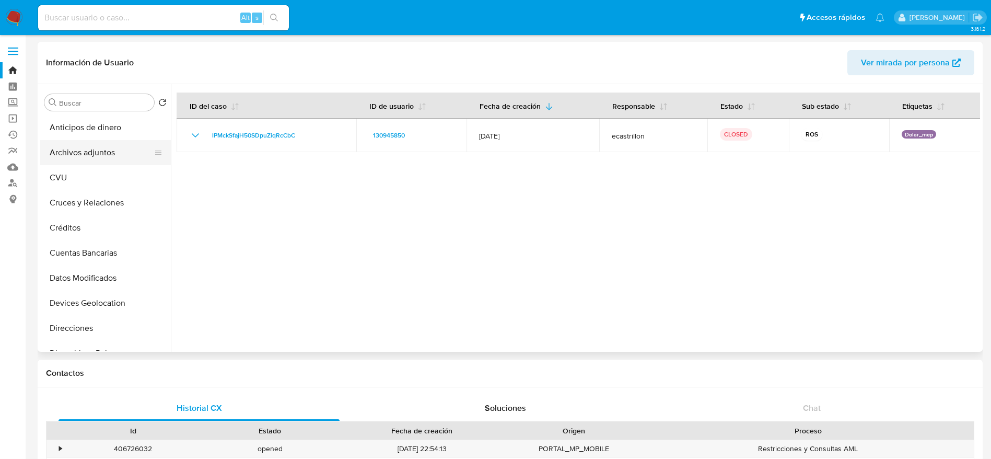
click at [106, 150] on button "Archivos adjuntos" at bounding box center [101, 152] width 122 height 25
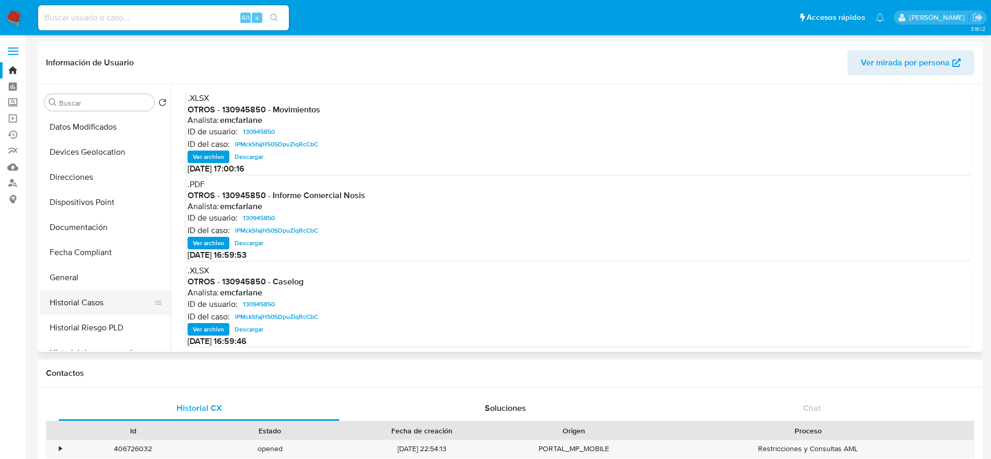
scroll to position [157, 0]
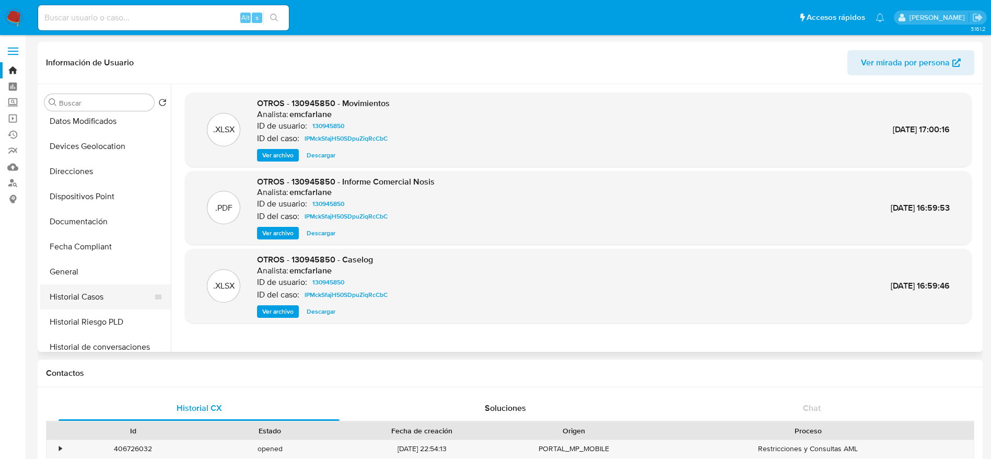
click at [84, 289] on button "Historial Casos" at bounding box center [101, 296] width 122 height 25
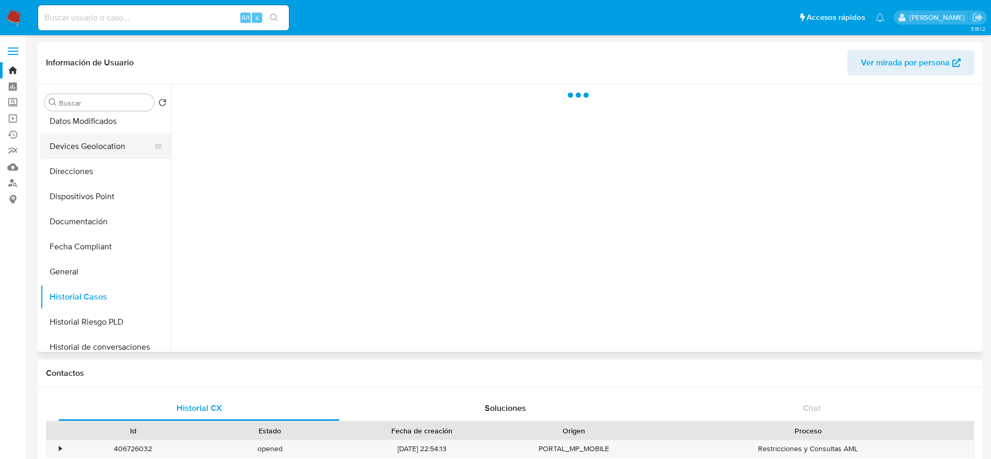
scroll to position [0, 0]
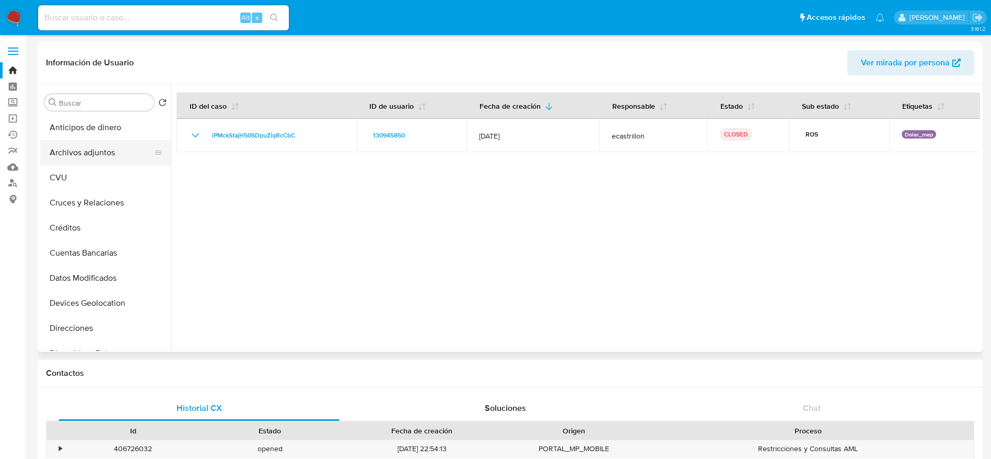
click at [83, 154] on button "Archivos adjuntos" at bounding box center [101, 152] width 122 height 25
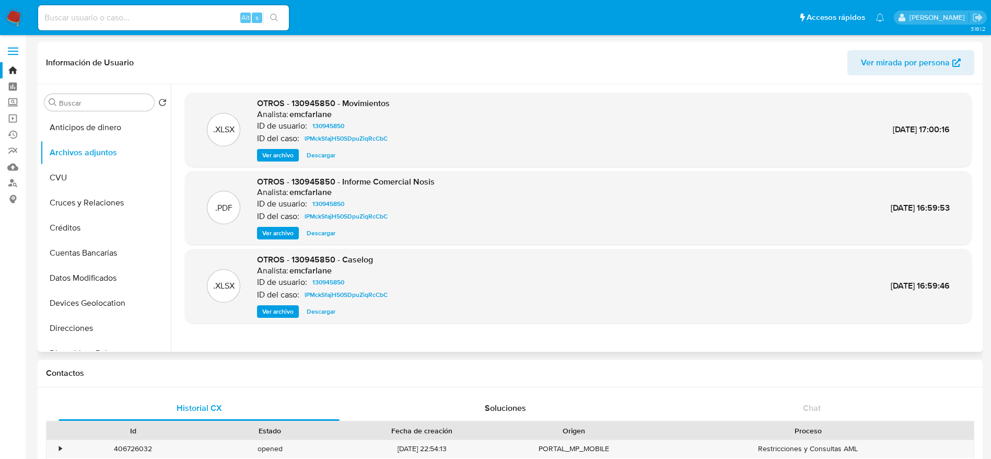
click at [322, 156] on span "Descargar" at bounding box center [321, 155] width 29 height 10
drag, startPoint x: 326, startPoint y: 307, endPoint x: 355, endPoint y: 302, distance: 29.6
click at [326, 308] on span "Descargar" at bounding box center [321, 311] width 29 height 10
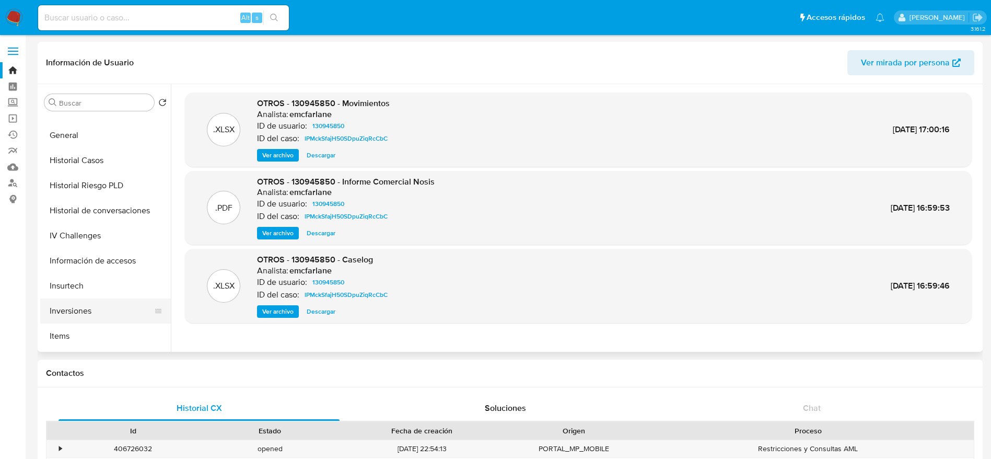
scroll to position [313, 0]
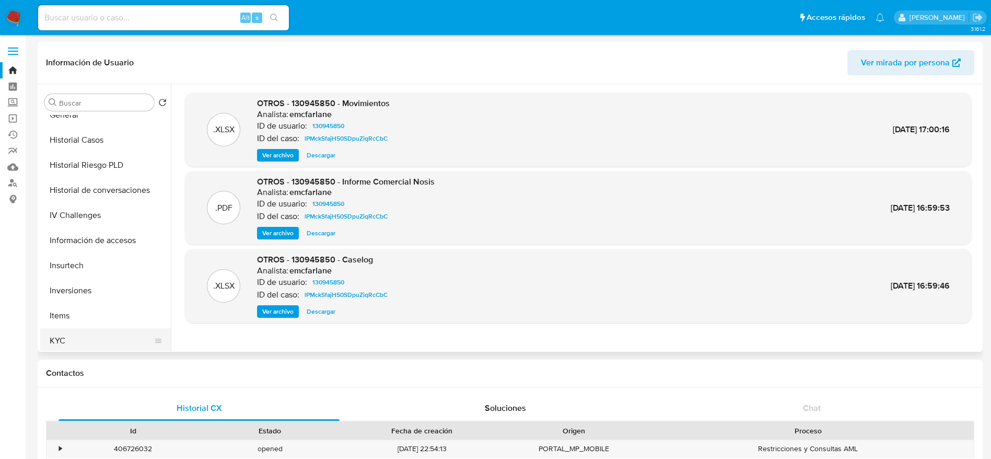
click at [76, 341] on button "KYC" at bounding box center [101, 340] width 122 height 25
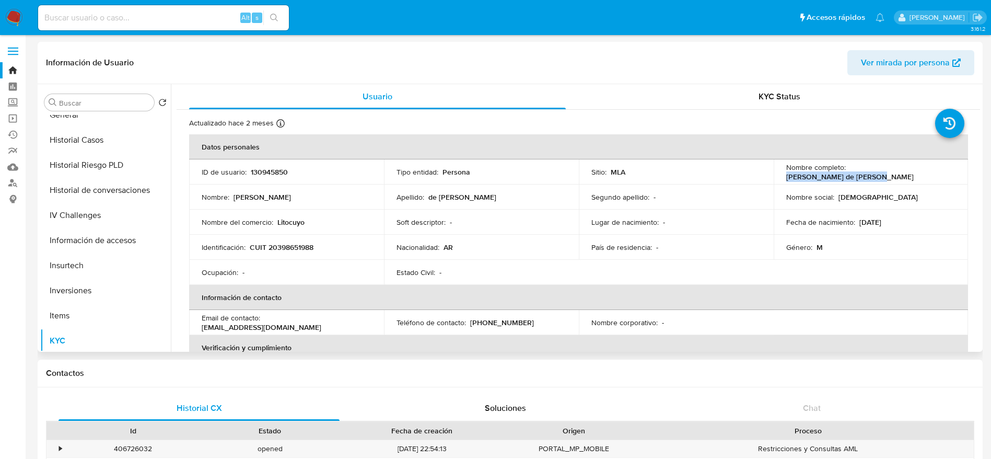
drag, startPoint x: 846, startPoint y: 172, endPoint x: 932, endPoint y: 169, distance: 86.2
click at [932, 169] on div "Nombre completo : [PERSON_NAME] [PERSON_NAME]" at bounding box center [871, 171] width 170 height 19
copy p "[PERSON_NAME] [PERSON_NAME]"
click at [299, 240] on td "Identificación : CUIT 20398651988" at bounding box center [286, 247] width 195 height 25
click at [298, 246] on p "CUIT 20398651988" at bounding box center [282, 246] width 64 height 9
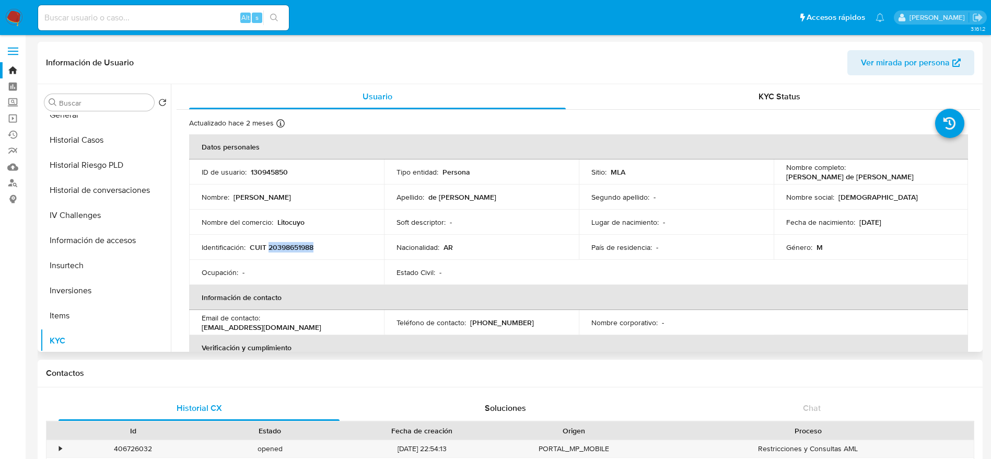
drag, startPoint x: 298, startPoint y: 246, endPoint x: 327, endPoint y: 223, distance: 36.5
click at [298, 246] on p "CUIT 20398651988" at bounding box center [282, 246] width 64 height 9
copy p "20398651988"
click at [90, 141] on button "Historial Casos" at bounding box center [101, 139] width 122 height 25
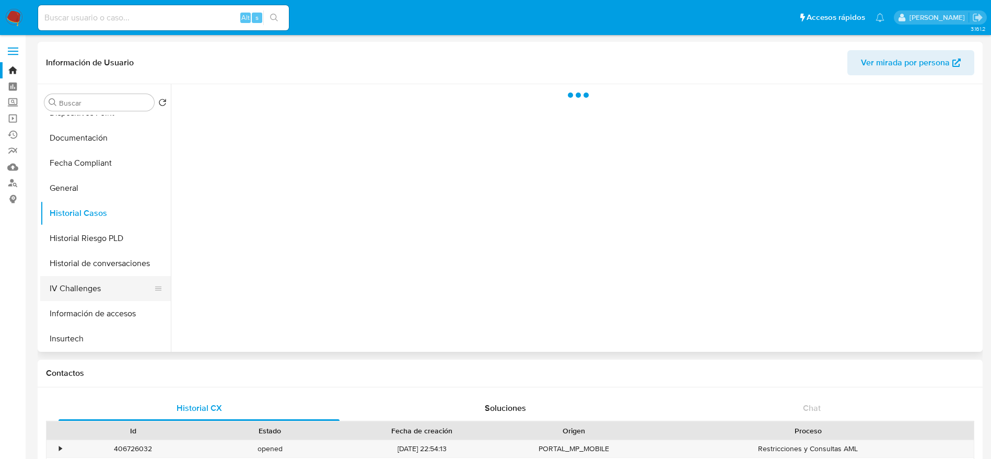
scroll to position [157, 0]
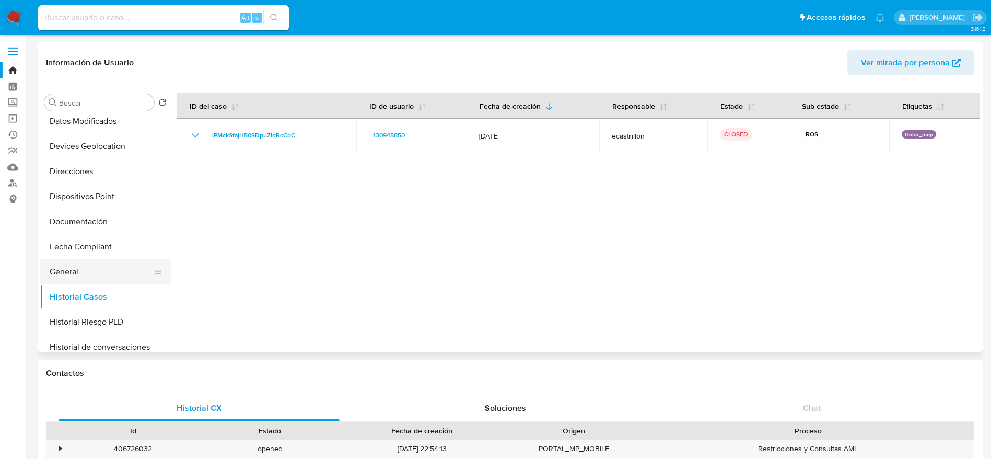
click at [73, 269] on button "General" at bounding box center [101, 271] width 122 height 25
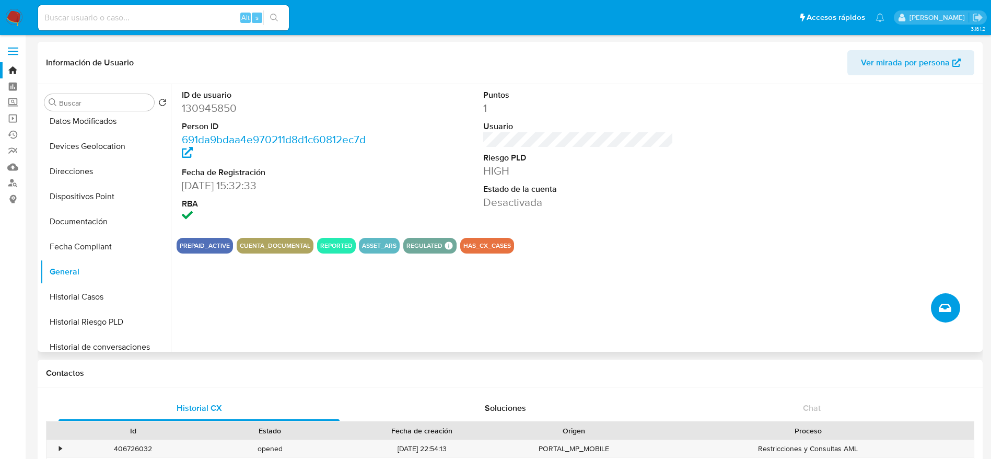
click at [956, 304] on button "Crear caso manual" at bounding box center [945, 307] width 29 height 29
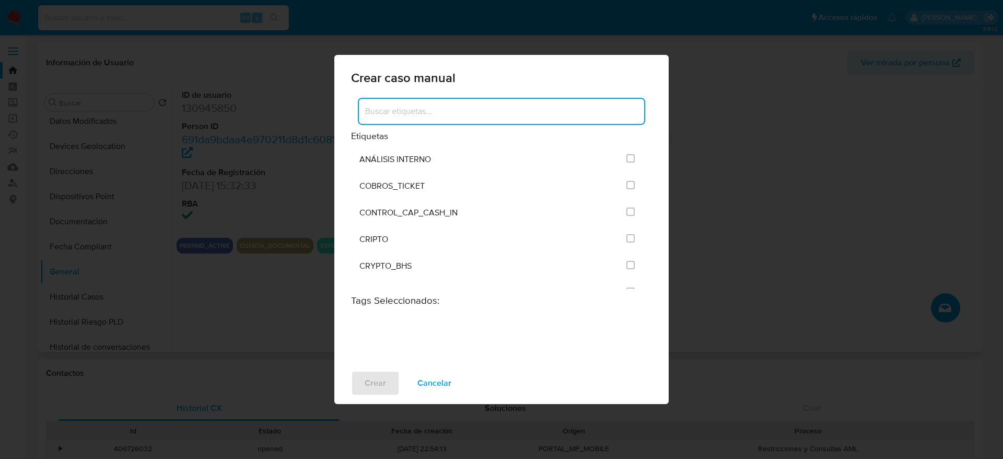
click at [446, 109] on input at bounding box center [501, 111] width 285 height 14
type input "n"
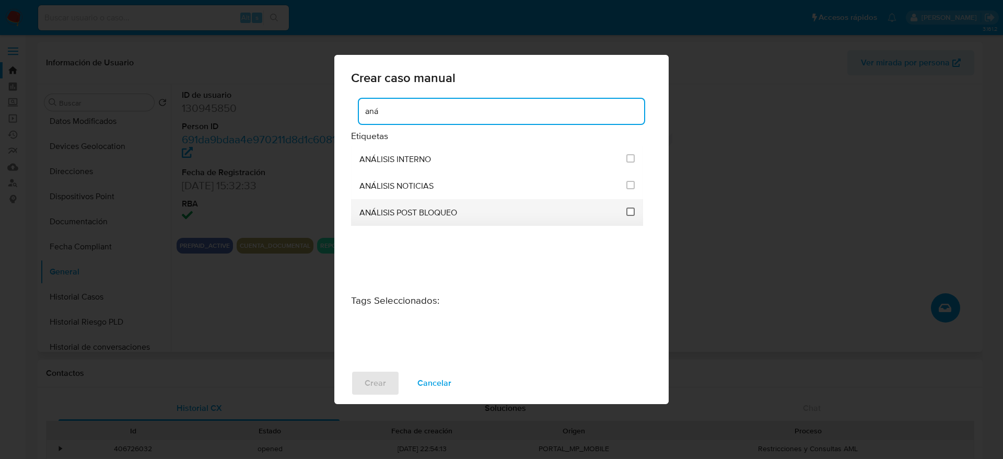
type input "aná"
click at [628, 210] on input "3249" at bounding box center [630, 211] width 8 height 8
checkbox input "true"
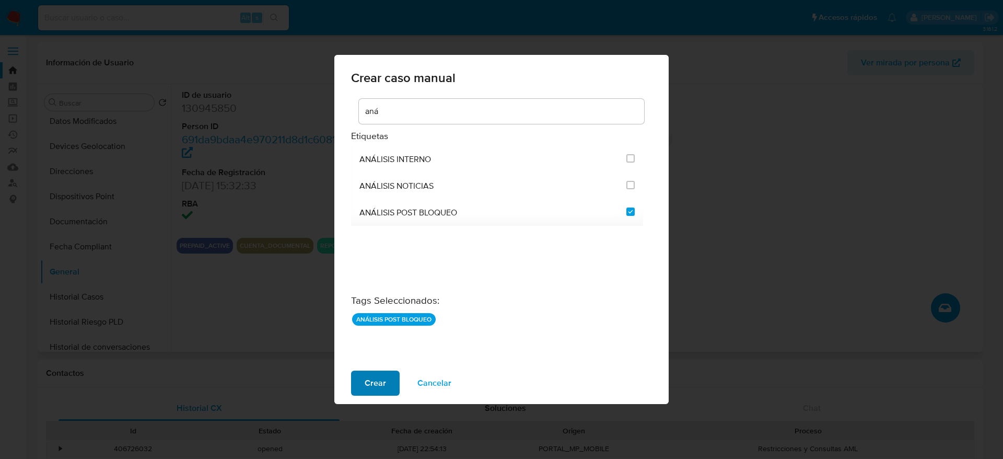
click at [368, 387] on span "Crear" at bounding box center [375, 382] width 21 height 23
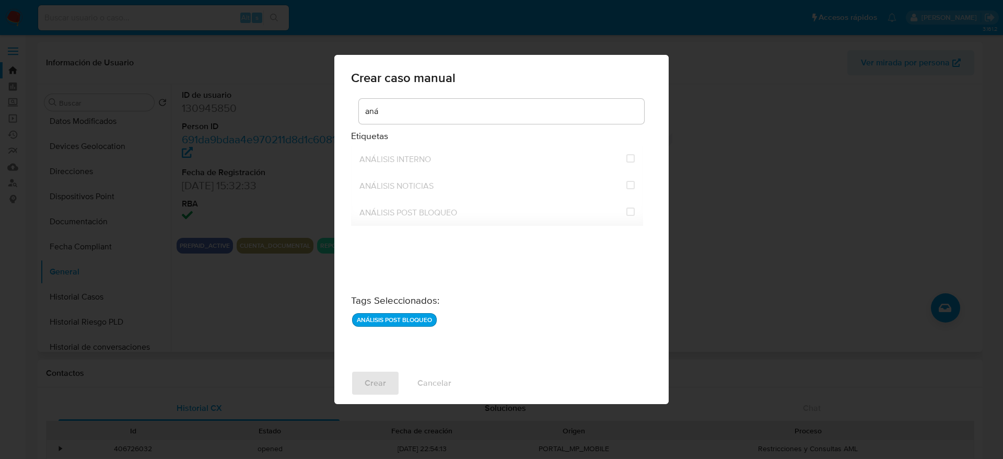
checkbox input "false"
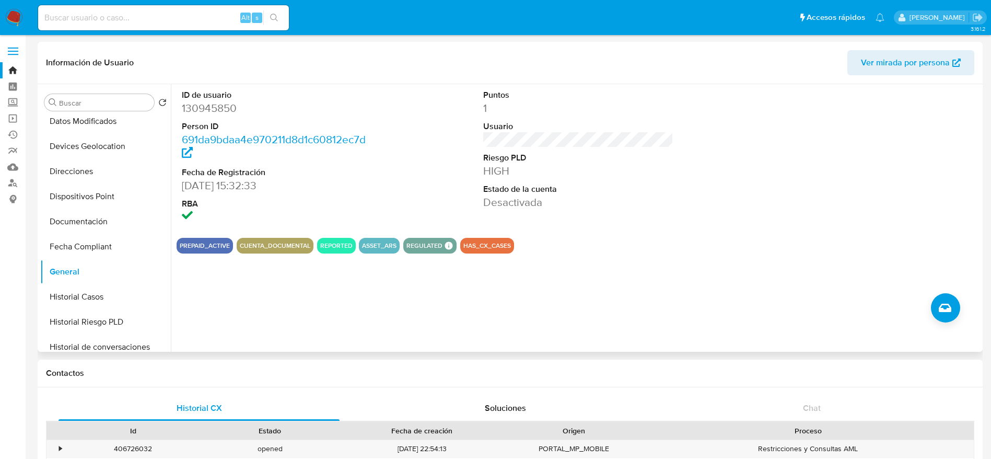
click at [205, 103] on dd "130945850" at bounding box center [277, 108] width 191 height 15
copy dd "130945850"
click at [80, 285] on button "Historial Casos" at bounding box center [101, 296] width 122 height 25
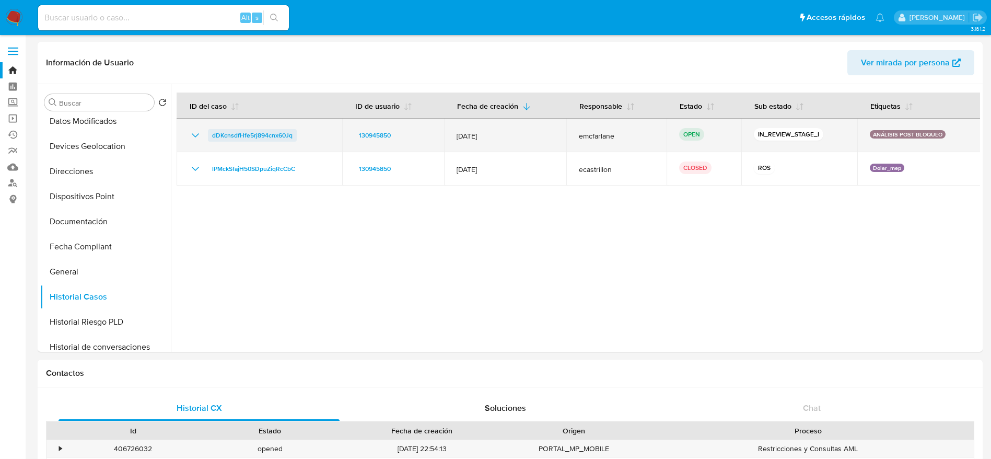
click at [249, 136] on span "dDKcnsdfHfe5rj894cnx60Jq" at bounding box center [252, 135] width 80 height 13
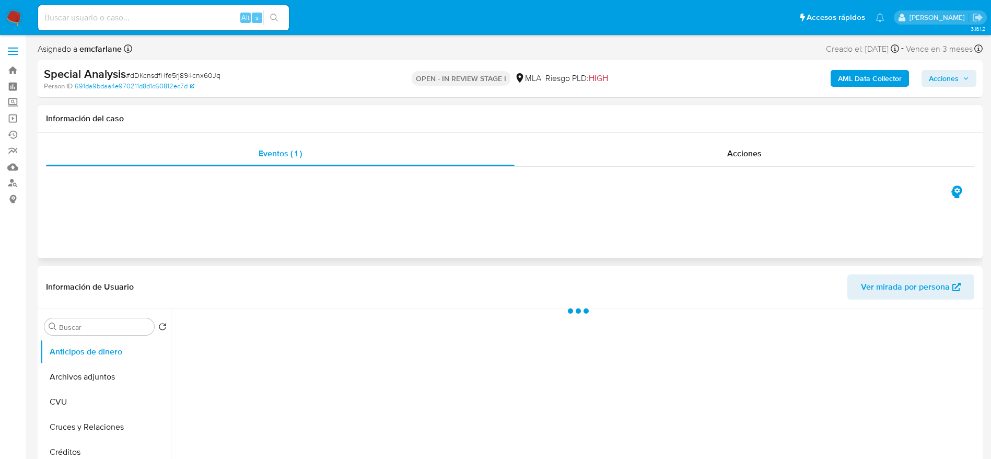
select select "10"
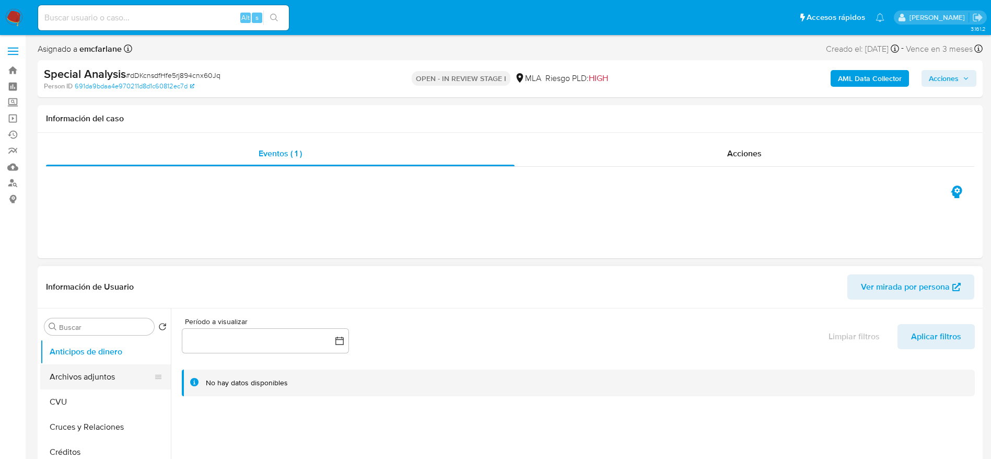
click at [99, 377] on button "Archivos adjuntos" at bounding box center [101, 376] width 122 height 25
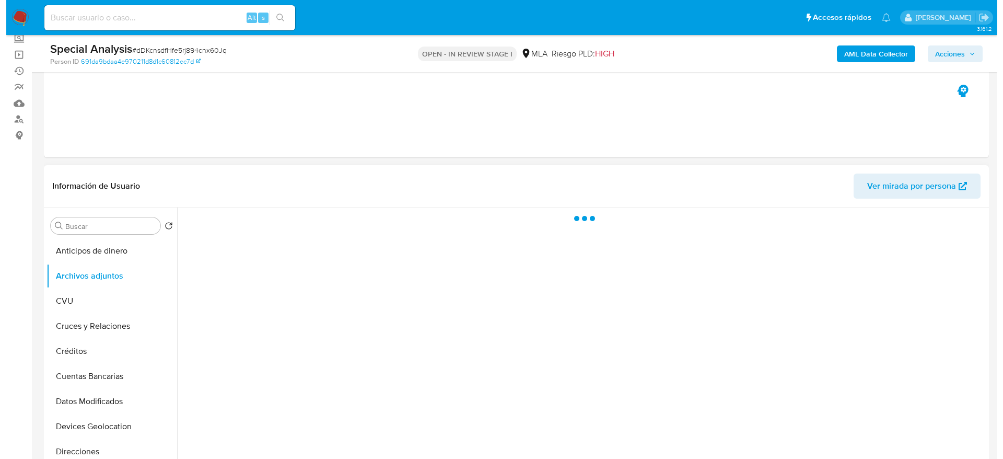
scroll to position [78, 0]
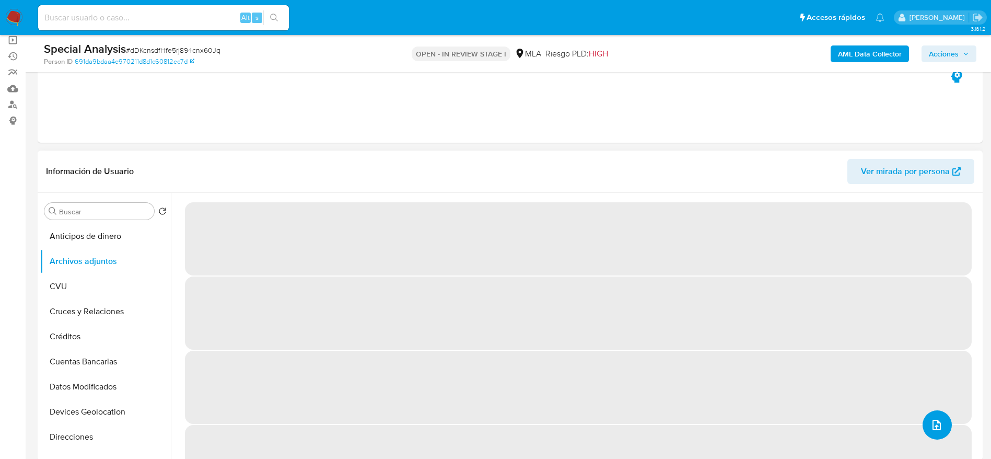
click at [932, 424] on icon "upload-file" at bounding box center [936, 424] width 8 height 10
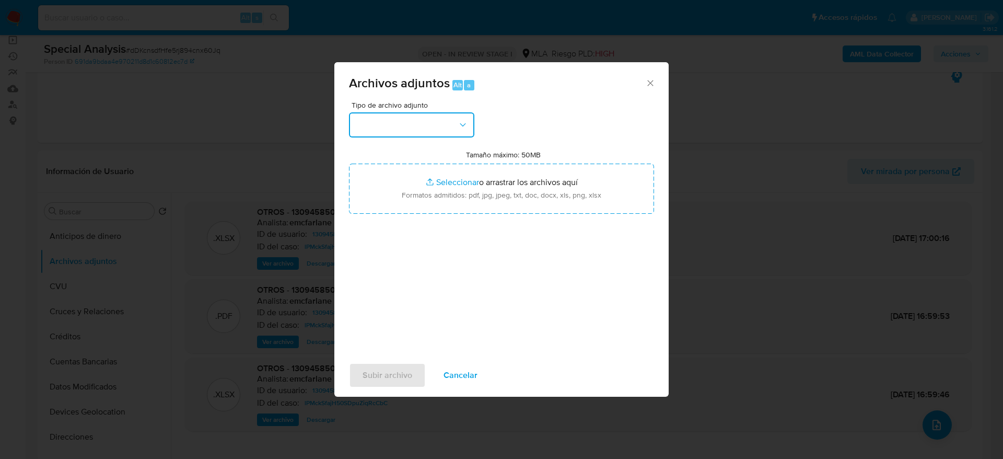
drag, startPoint x: 415, startPoint y: 123, endPoint x: 412, endPoint y: 134, distance: 11.4
click at [414, 125] on button "button" at bounding box center [411, 124] width 125 height 25
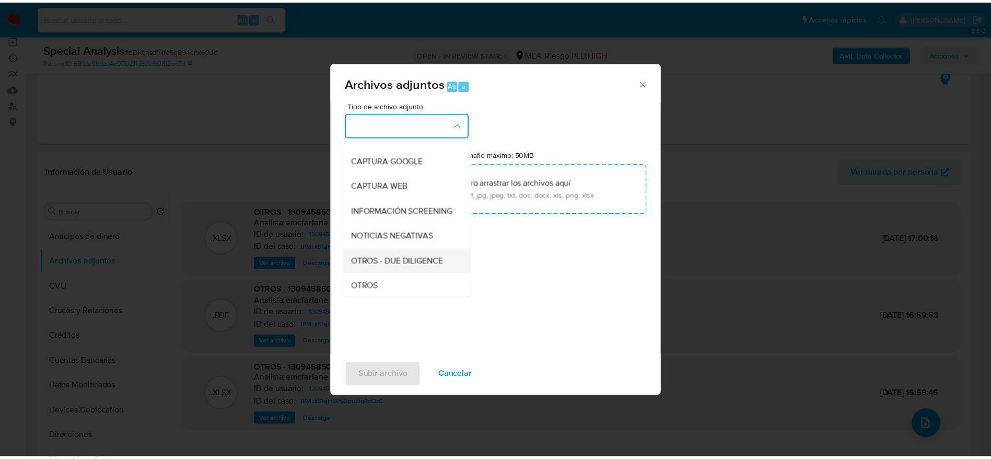
scroll to position [157, 0]
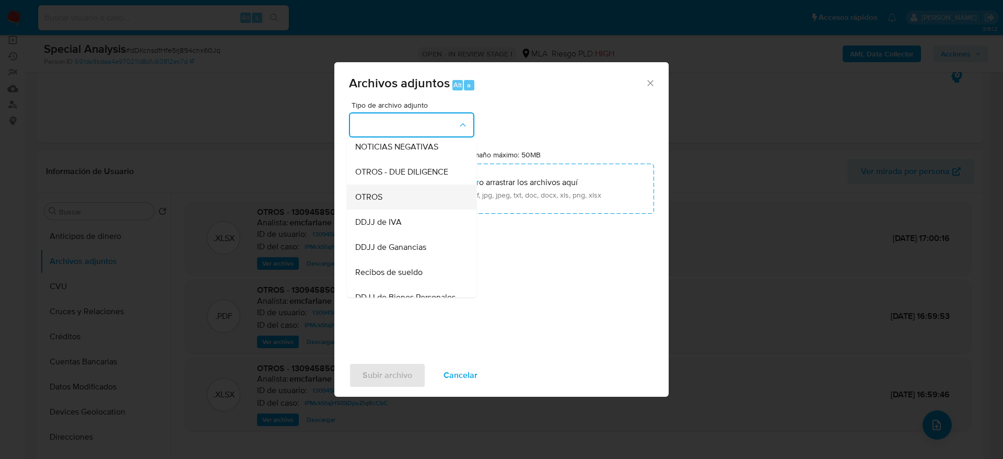
click at [386, 209] on div "OTROS" at bounding box center [408, 196] width 107 height 25
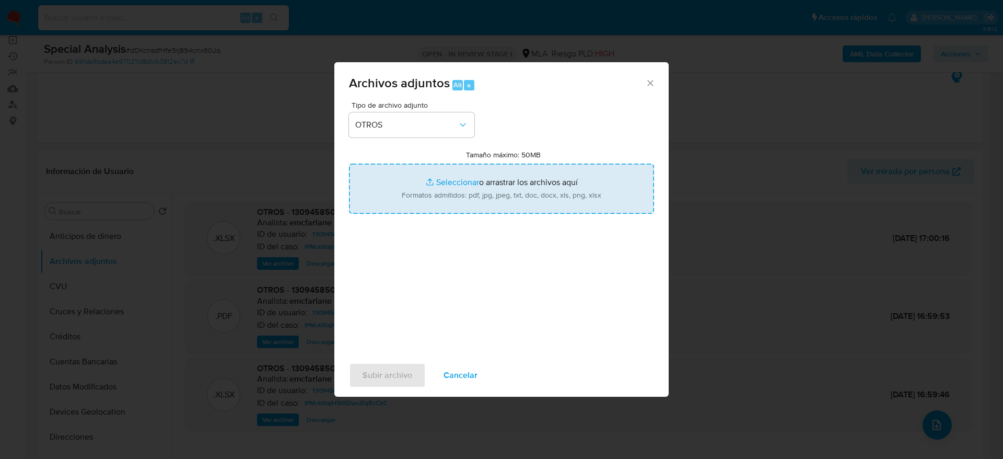
type input "C:\fakepath\130945850_documentacion.pdf"
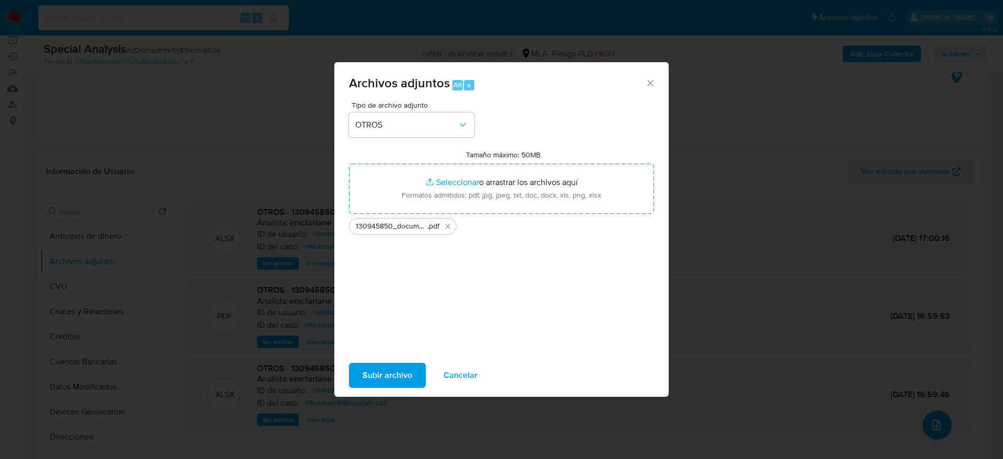
click at [412, 375] on button "Subir archivo" at bounding box center [387, 375] width 77 height 25
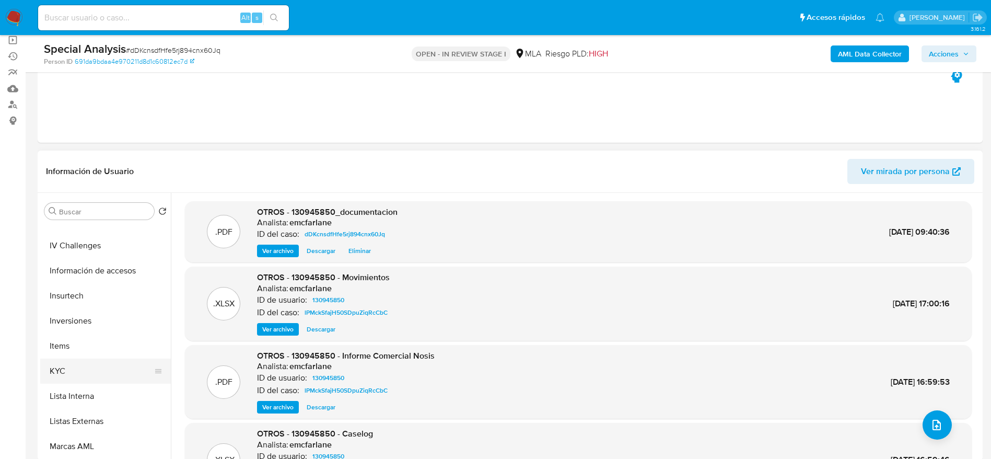
click at [65, 374] on button "KYC" at bounding box center [101, 370] width 122 height 25
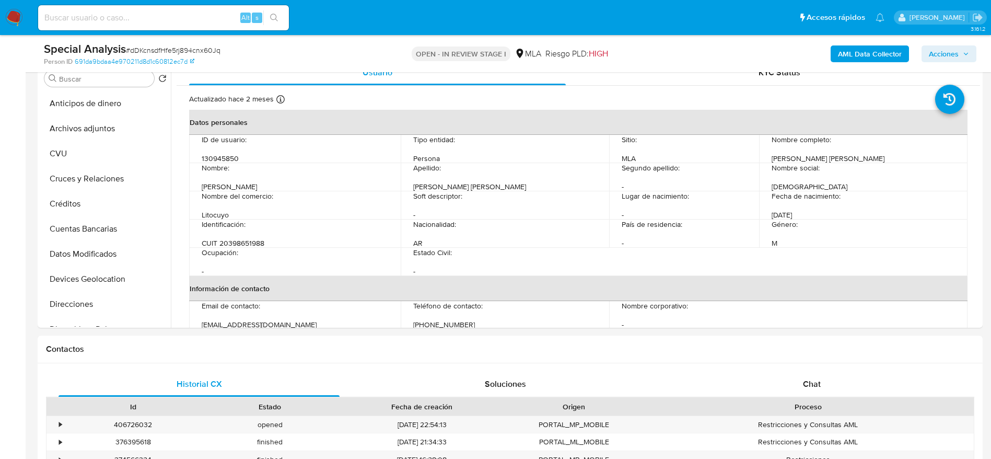
scroll to position [235, 0]
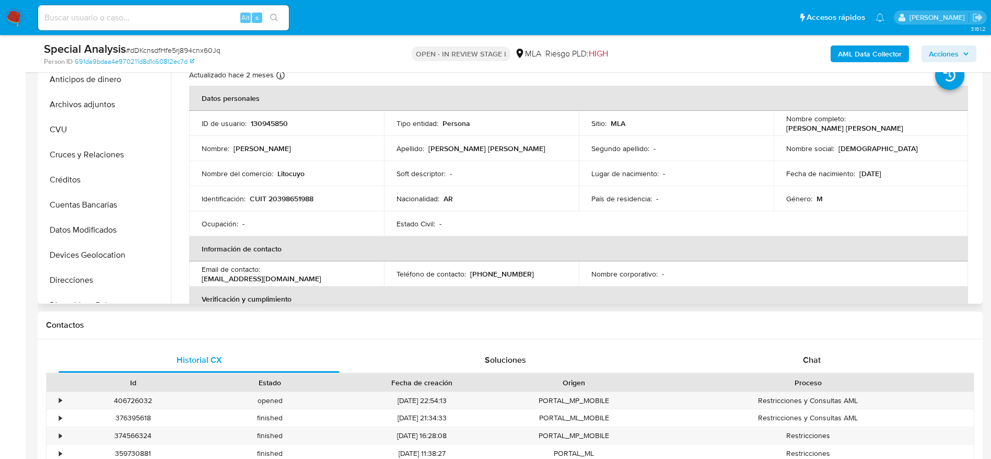
click at [280, 197] on p "CUIT 20398651988" at bounding box center [282, 198] width 64 height 9
copy p "20398651988"
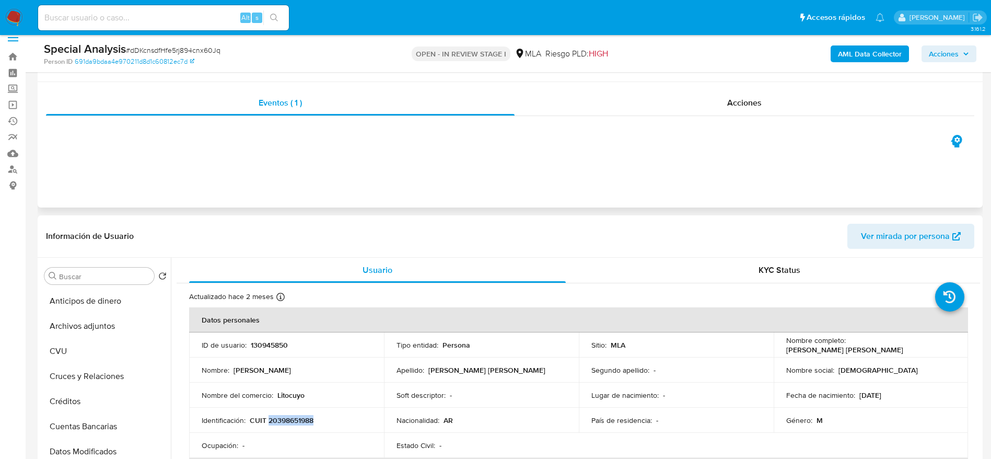
scroll to position [0, 0]
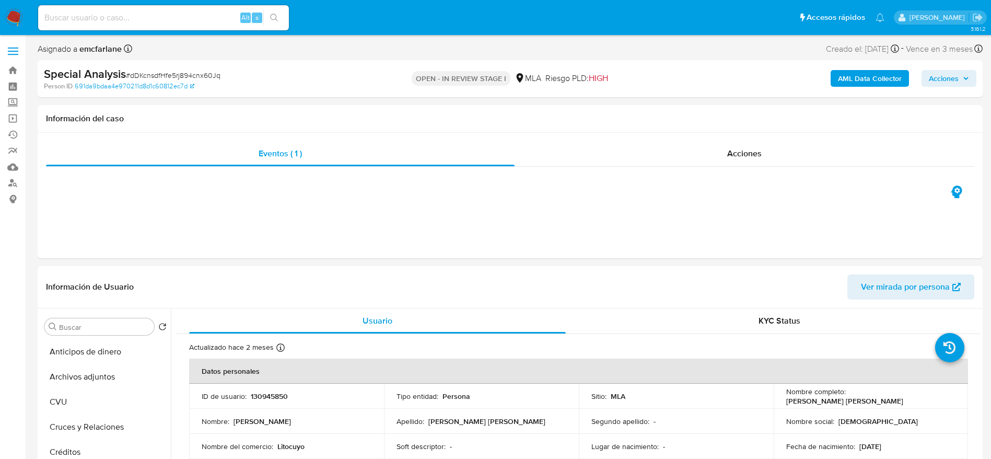
click at [943, 71] on span "Acciones" at bounding box center [944, 78] width 30 height 17
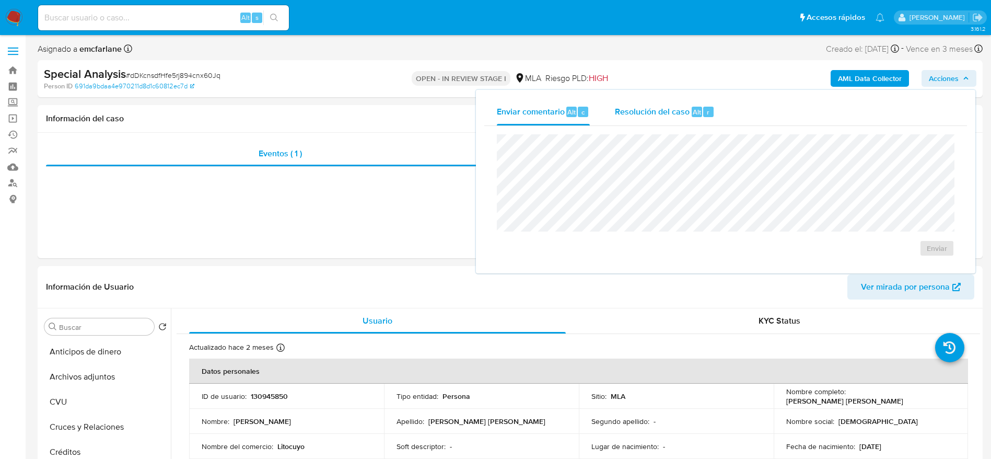
click at [727, 108] on div "Enviar comentario Alt c Resolución del caso Alt r" at bounding box center [725, 111] width 483 height 27
click at [697, 115] on span "Alt" at bounding box center [697, 112] width 8 height 10
click at [716, 171] on textarea at bounding box center [725, 178] width 457 height 84
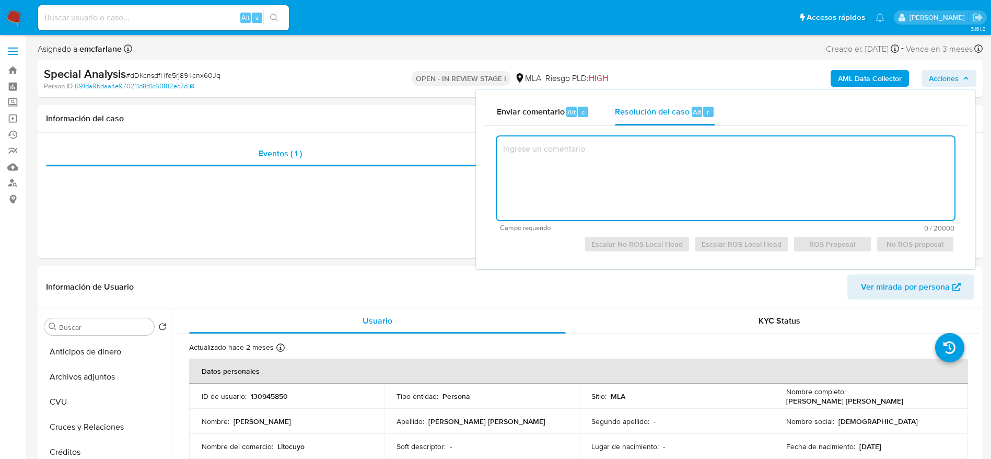
paste textarea "El cliente [PERSON_NAME] [PERSON_NAME] - CUIT 20398651988 se encuentra registra…"
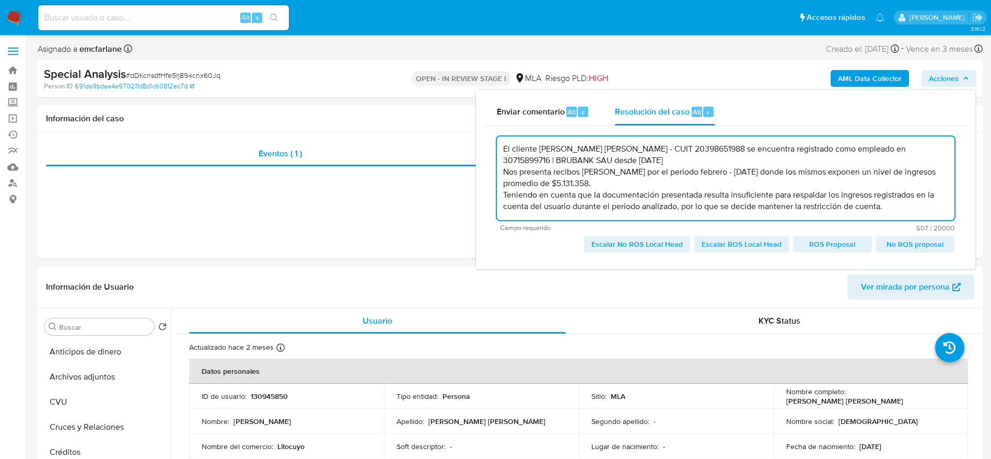
click at [652, 161] on textarea "El cliente [PERSON_NAME] [PERSON_NAME] - CUIT 20398651988 se encuentra registra…" at bounding box center [726, 178] width 458 height 84
click at [650, 186] on textarea "El cliente [PERSON_NAME] [PERSON_NAME] - CUIT 20398651988 se encuentra registra…" at bounding box center [726, 178] width 458 height 84
type textarea "El cliente [PERSON_NAME] [PERSON_NAME] - CUIT 20398651988 se encuentra registra…"
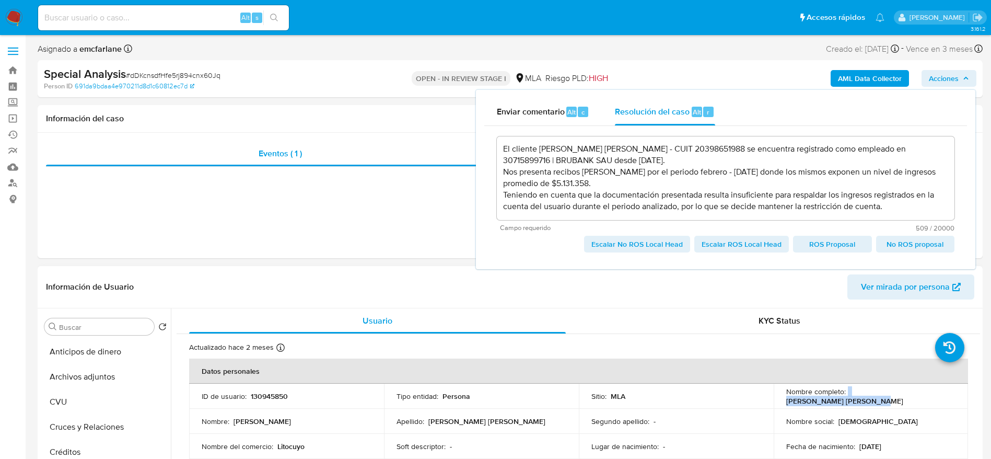
drag, startPoint x: 845, startPoint y: 395, endPoint x: 933, endPoint y: 395, distance: 88.3
click at [933, 395] on div "Nombre completo : [PERSON_NAME] [PERSON_NAME]" at bounding box center [871, 396] width 170 height 19
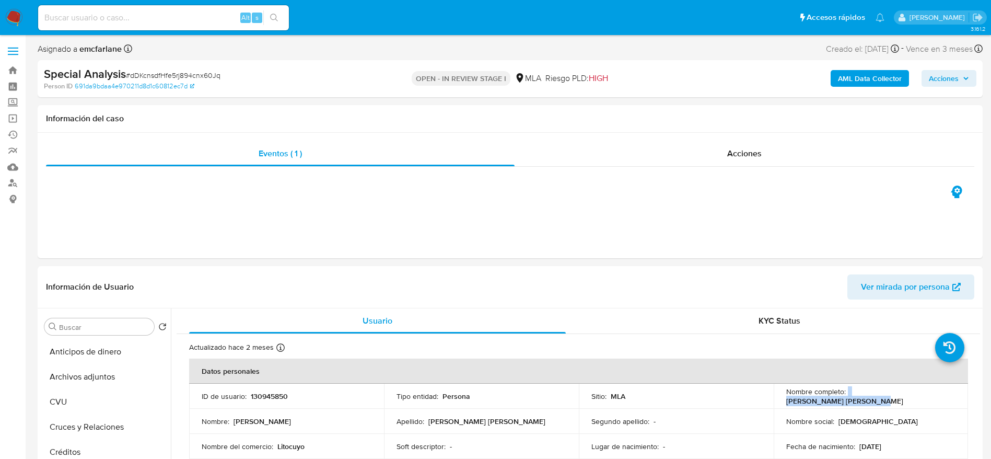
copy div "[PERSON_NAME] [PERSON_NAME]"
drag, startPoint x: 960, startPoint y: 71, endPoint x: 936, endPoint y: 85, distance: 27.4
click at [960, 71] on span "Acciones" at bounding box center [949, 78] width 40 height 15
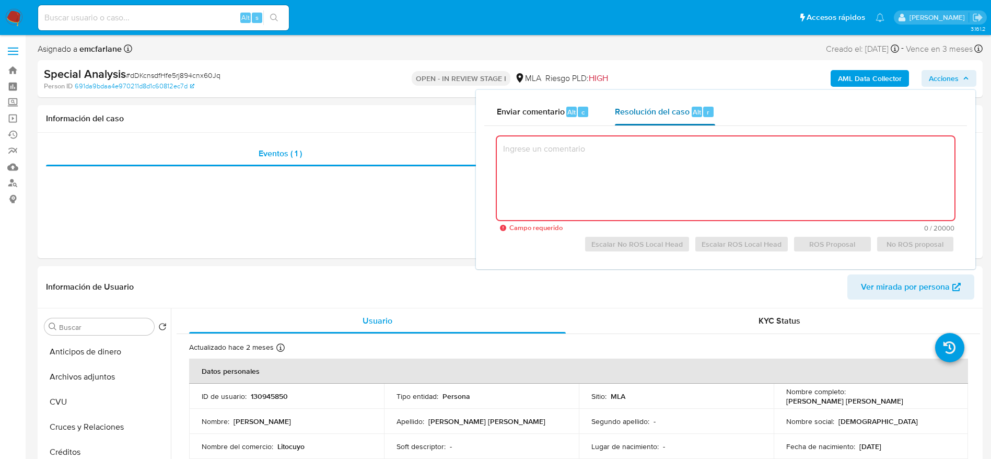
click at [687, 121] on div "Resolución del caso Alt r" at bounding box center [665, 111] width 100 height 27
click at [658, 109] on span "Resolución del caso" at bounding box center [652, 112] width 75 height 12
drag, startPoint x: 536, startPoint y: 103, endPoint x: 572, endPoint y: 120, distance: 40.0
click at [536, 103] on div "Enviar comentario Alt c" at bounding box center [543, 111] width 93 height 27
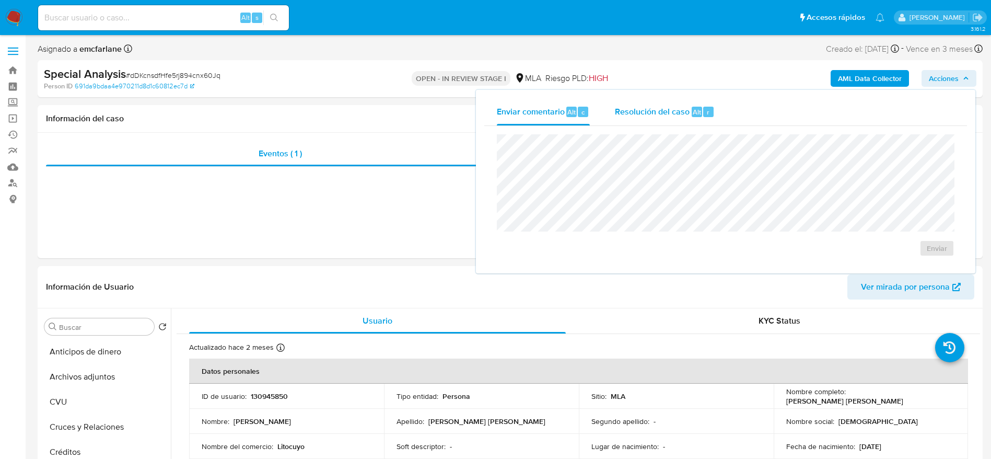
click at [675, 122] on div "Resolución del caso Alt r" at bounding box center [665, 111] width 100 height 27
click at [674, 173] on textarea at bounding box center [725, 178] width 457 height 84
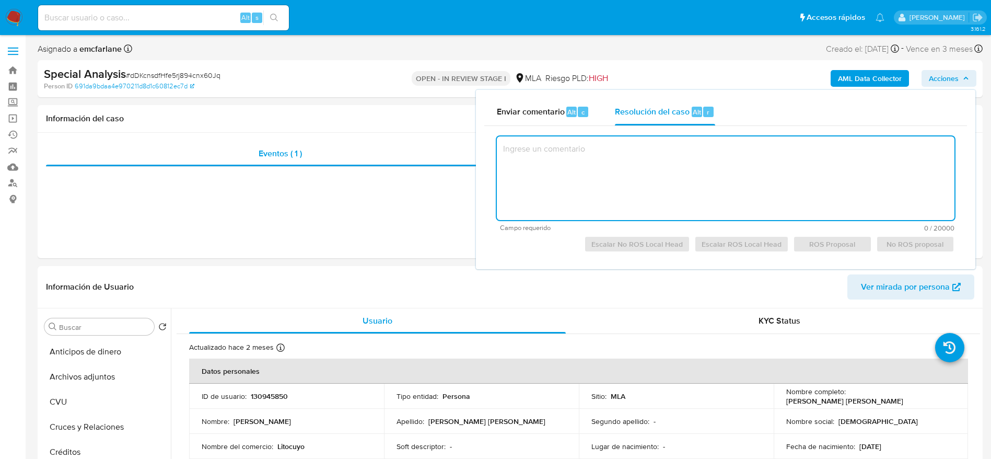
click at [672, 172] on textarea at bounding box center [726, 178] width 458 height 84
paste textarea "El cliente Agustin de Sautu Riestra - CUIT 20398651988 se encuentra registrado …"
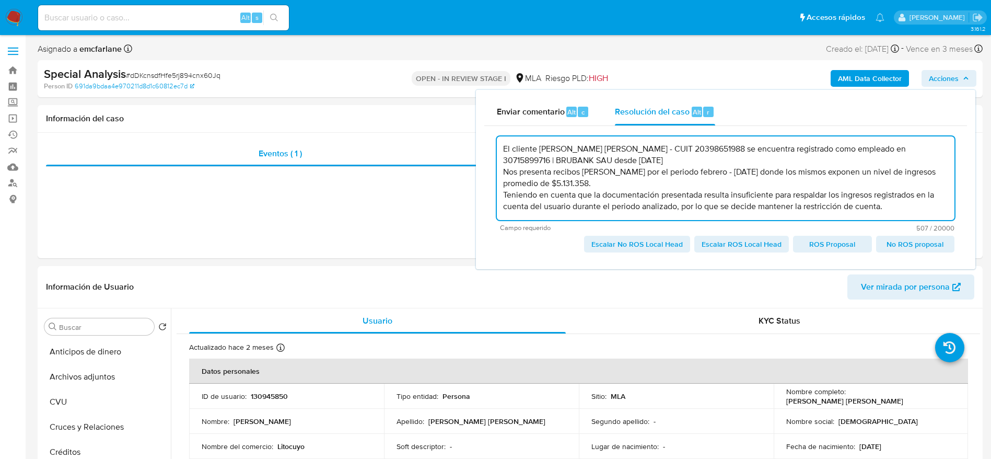
click at [645, 249] on span "Escalar No ROS Local Head" at bounding box center [636, 244] width 91 height 15
type textarea "El cliente Agustin de Sautu Riestra - CUIT 20398651988 se encuentra registrado …"
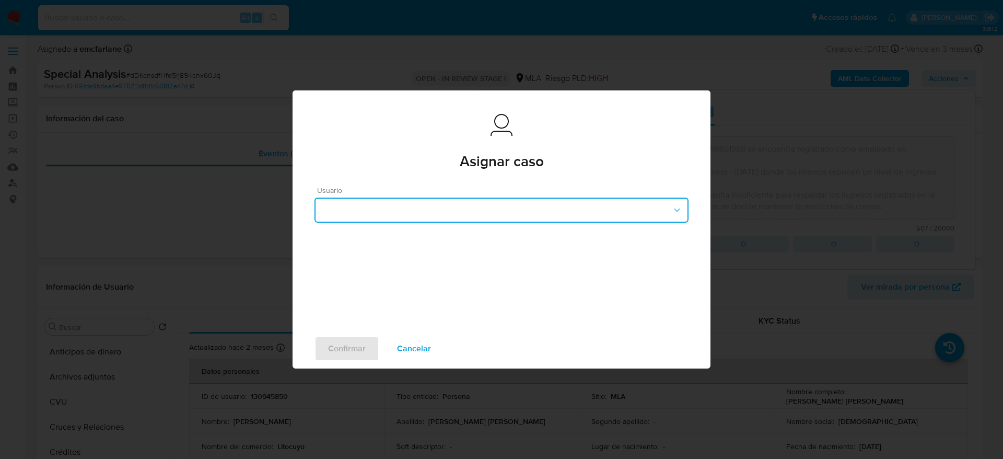
click at [435, 203] on button "button" at bounding box center [501, 209] width 374 height 25
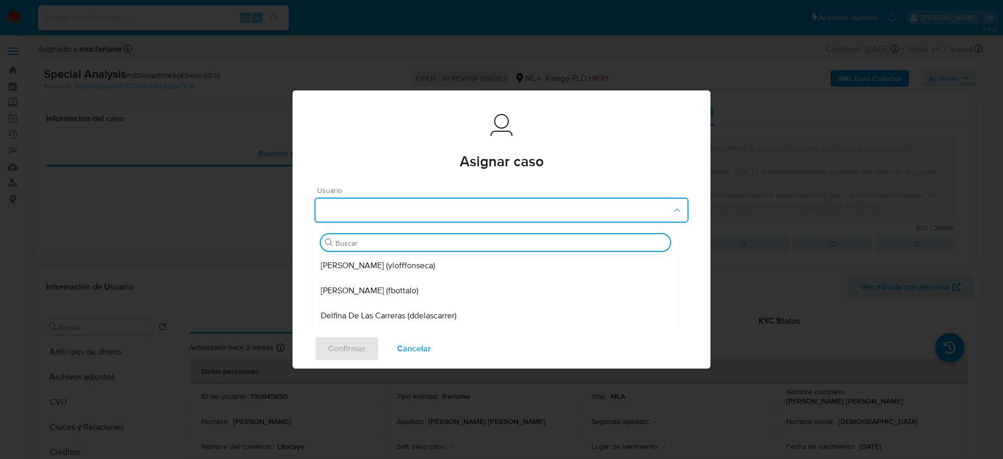
type input "r"
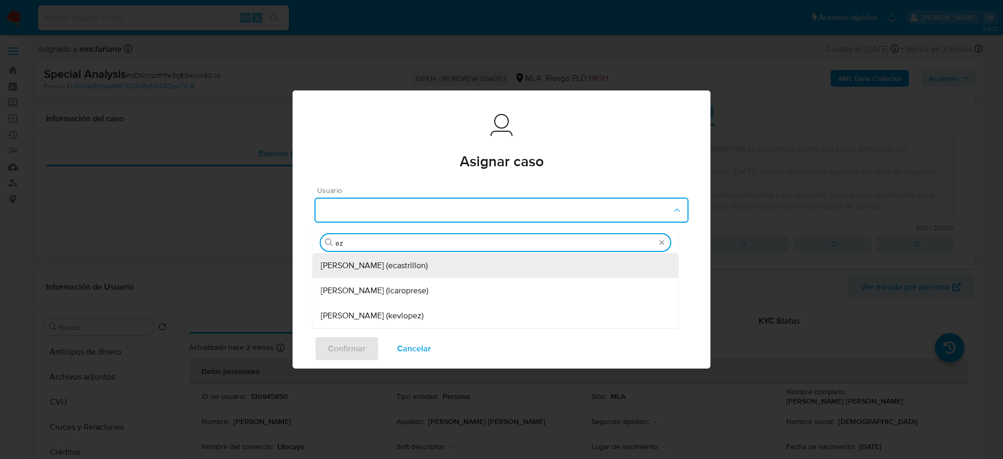
type input "eze"
click at [428, 260] on span "[PERSON_NAME] (ecastrillon)" at bounding box center [374, 265] width 107 height 10
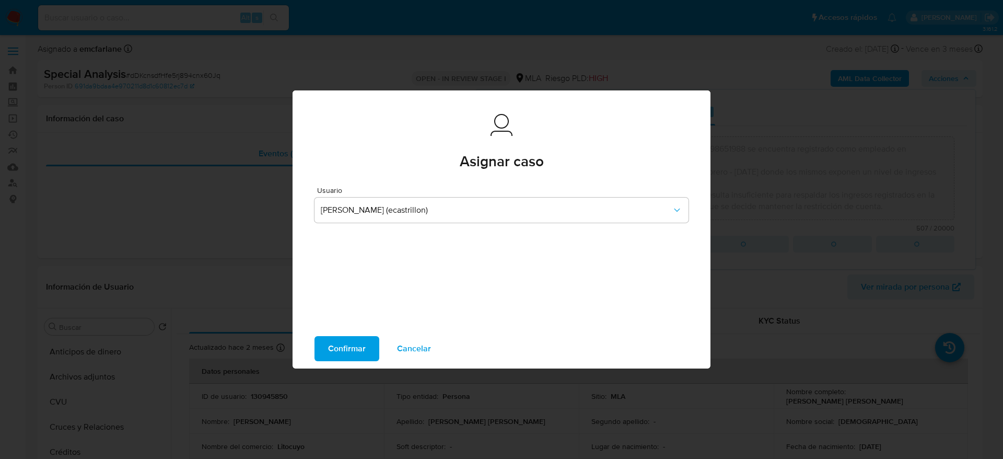
click at [334, 348] on span "Confirmar" at bounding box center [347, 348] width 38 height 23
type textarea "El cliente Agustin de Sautu Riestra - CUIT 20398651988 se encuentra registrado …"
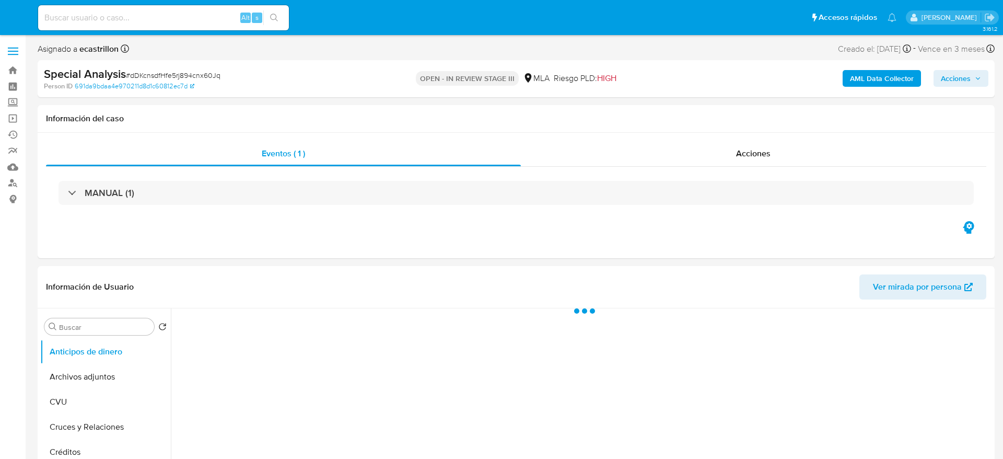
select select "10"
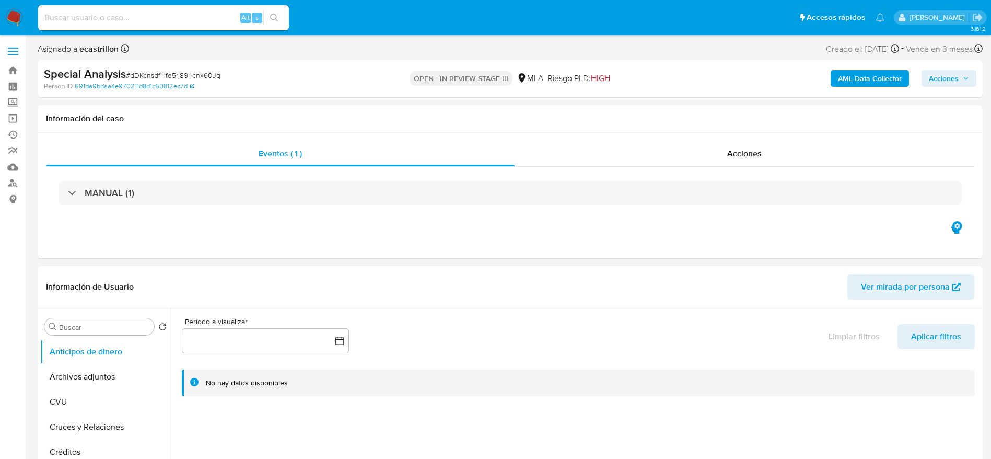
click at [183, 10] on div "Alt s" at bounding box center [163, 17] width 251 height 25
paste input "1422034114"
type input "1422034114"
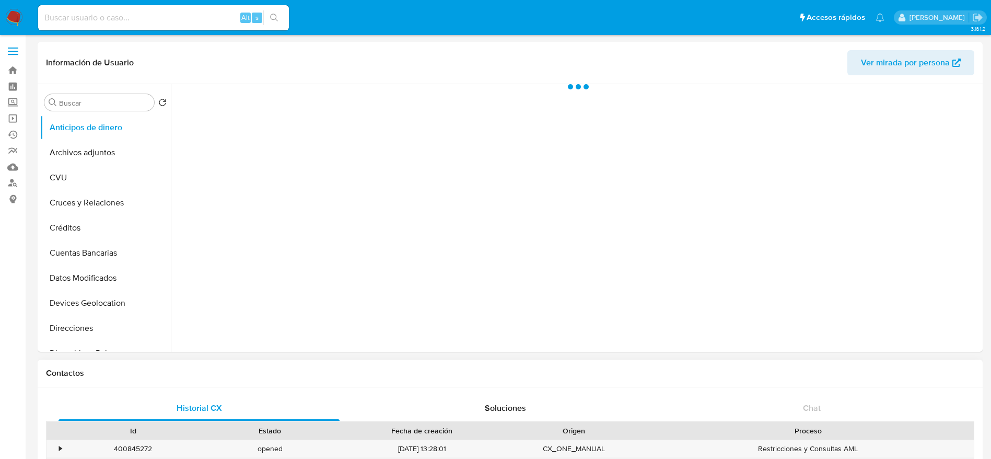
select select "10"
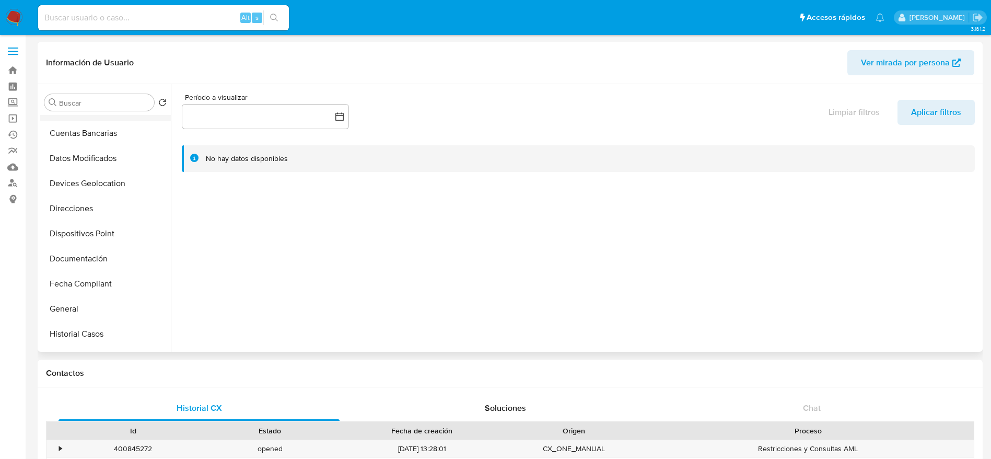
scroll to position [235, 0]
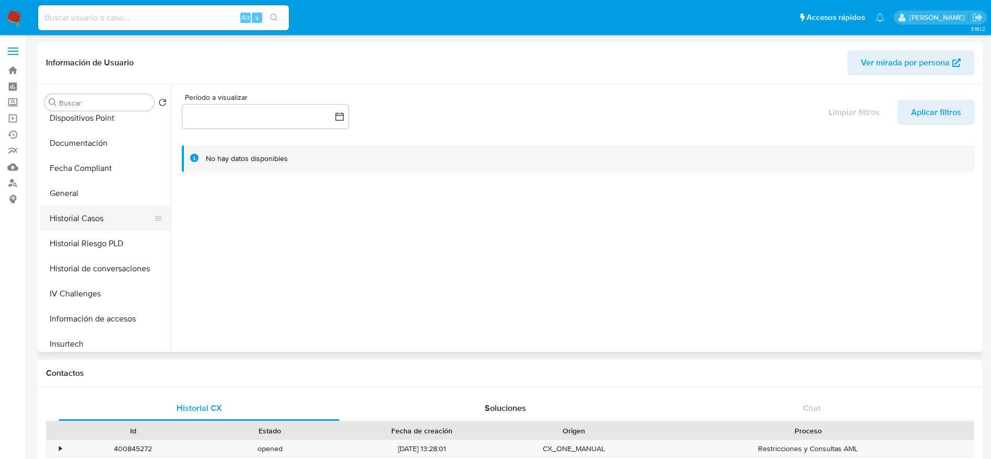
click at [78, 217] on button "Historial Casos" at bounding box center [101, 218] width 122 height 25
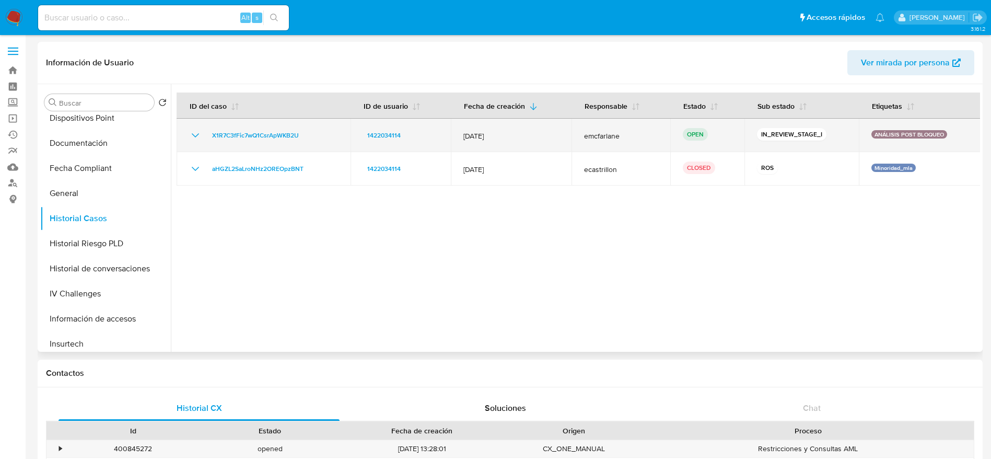
click at [267, 144] on td "X1R7C3fFic7wQ1CsrApWKB2U" at bounding box center [264, 135] width 174 height 33
click at [260, 136] on span "X1R7C3fFic7wQ1CsrApWKB2U" at bounding box center [255, 135] width 87 height 13
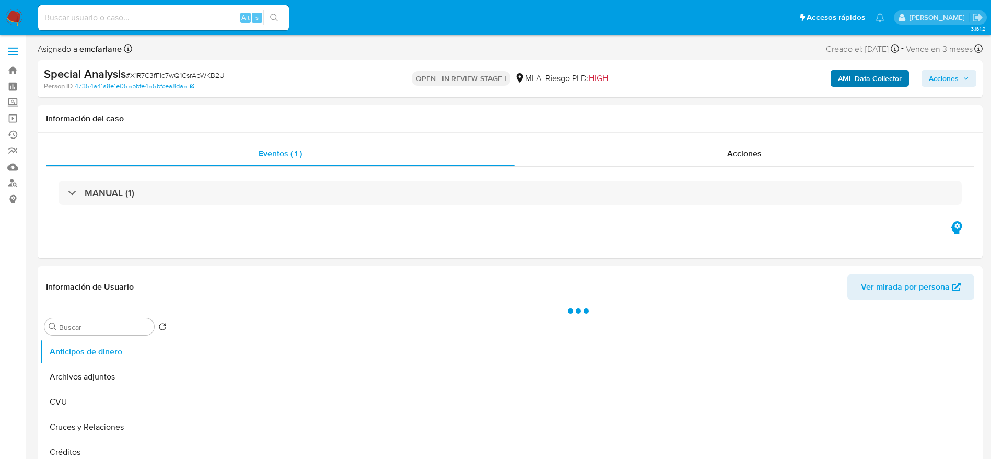
select select "10"
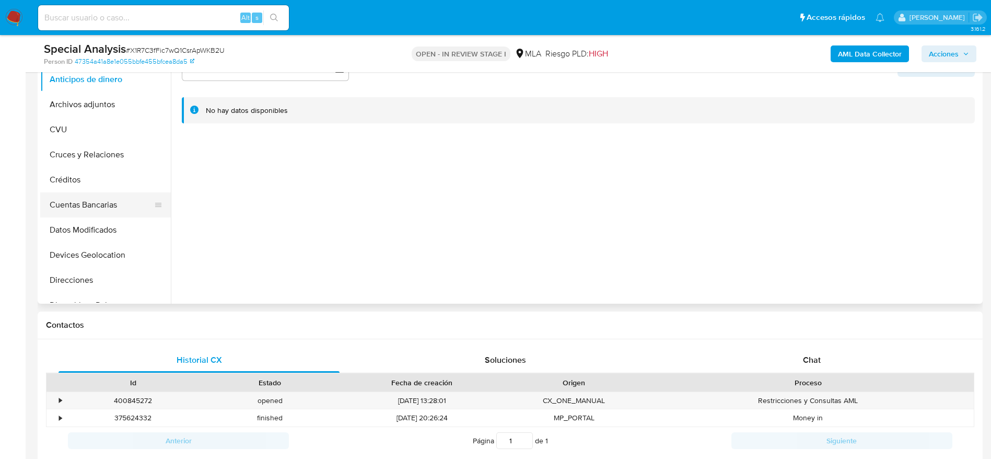
scroll to position [470, 0]
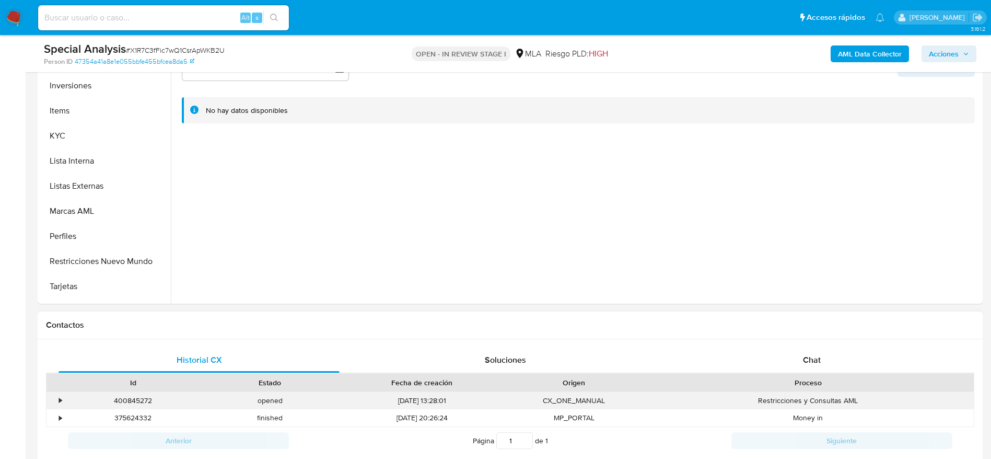
click at [133, 405] on div "400845272" at bounding box center [133, 400] width 137 height 17
copy div "400845272"
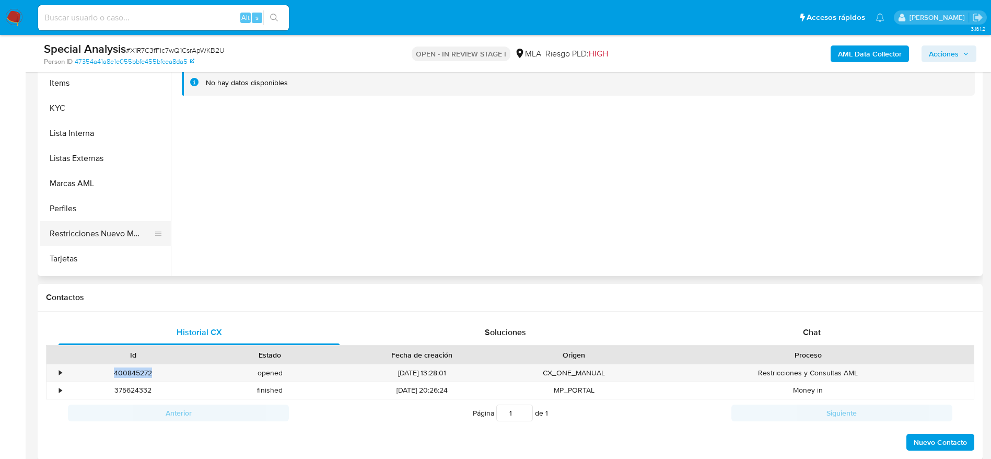
click at [113, 226] on button "Restricciones Nuevo Mundo" at bounding box center [101, 233] width 122 height 25
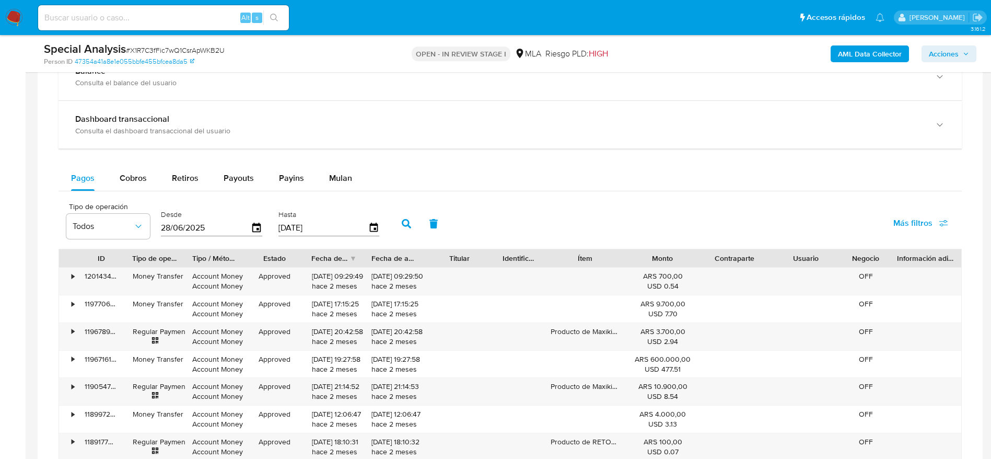
scroll to position [1360, 0]
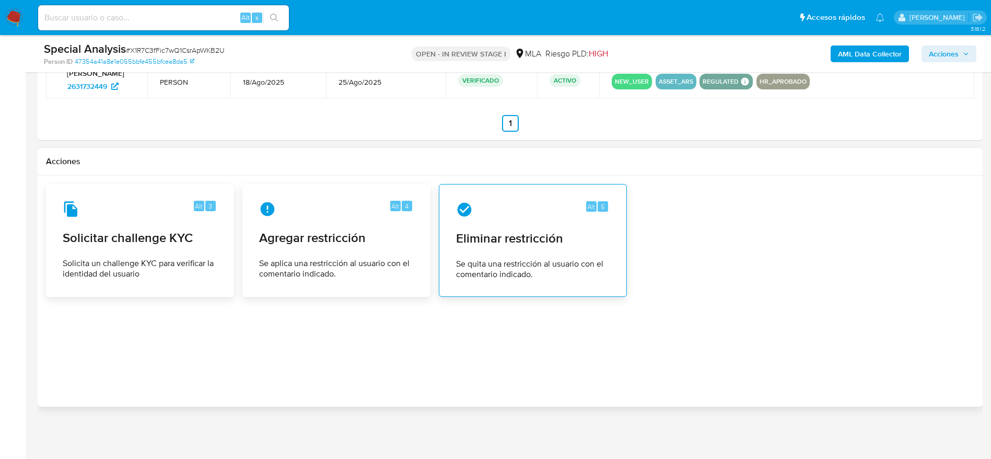
click at [504, 242] on span "Eliminar restricción" at bounding box center [533, 238] width 154 height 16
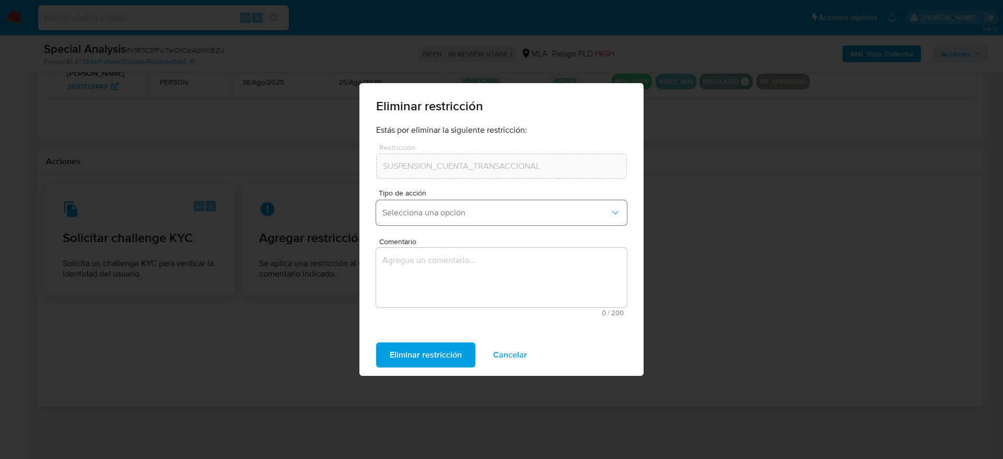
drag, startPoint x: 450, startPoint y: 217, endPoint x: 449, endPoint y: 223, distance: 5.3
click at [450, 218] on button "Selecciona una opción" at bounding box center [501, 212] width 251 height 25
drag, startPoint x: 439, startPoint y: 242, endPoint x: 433, endPoint y: 296, distance: 53.6
click at [438, 243] on div "Rehabilitación" at bounding box center [498, 240] width 232 height 25
click at [433, 295] on textarea "Comentario" at bounding box center [501, 278] width 251 height 60
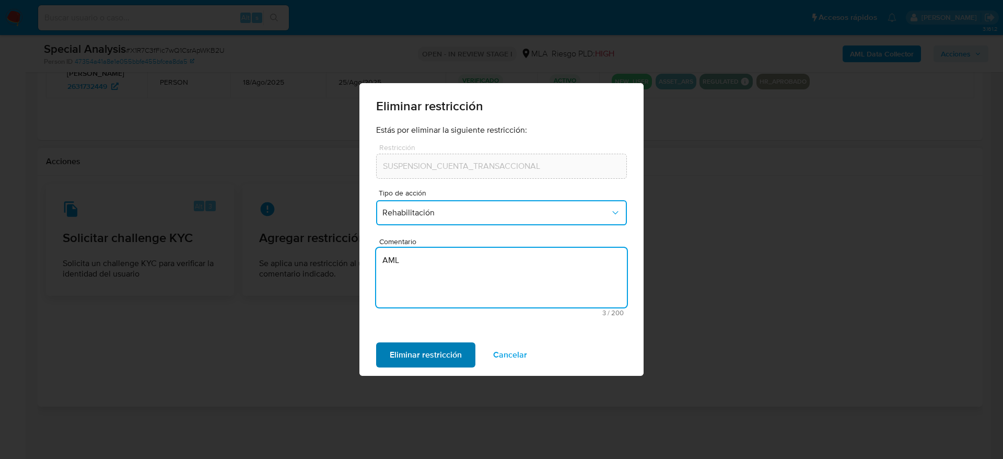
type textarea "AML"
click at [430, 359] on span "Eliminar restricción" at bounding box center [426, 354] width 72 height 23
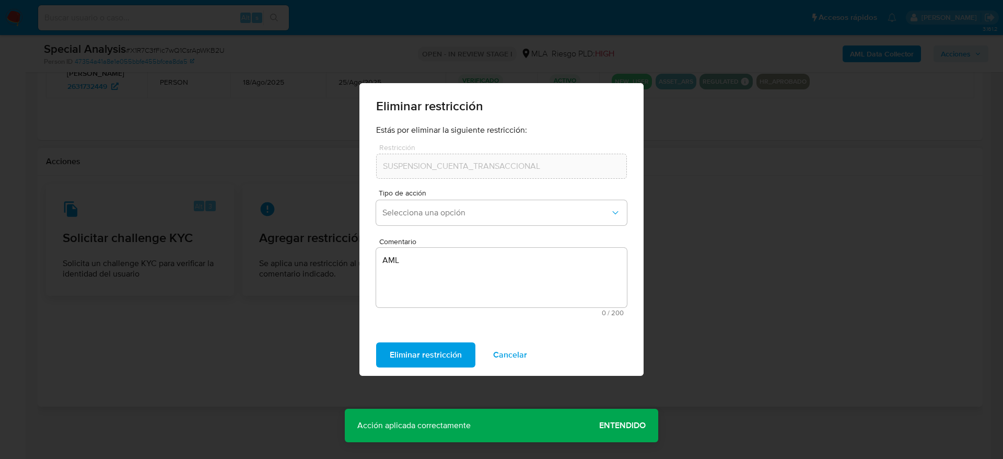
click at [621, 425] on span "Entendido" at bounding box center [622, 425] width 46 height 0
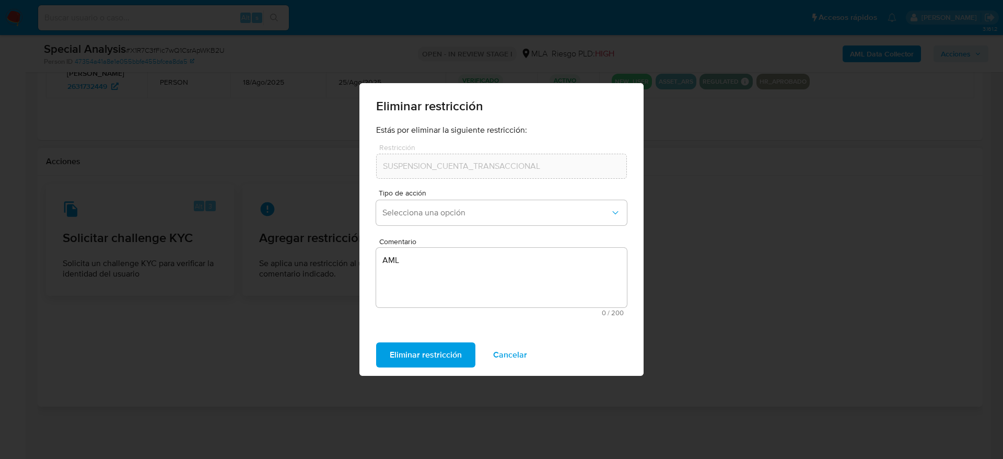
click at [517, 355] on span "Cancelar" at bounding box center [510, 354] width 34 height 23
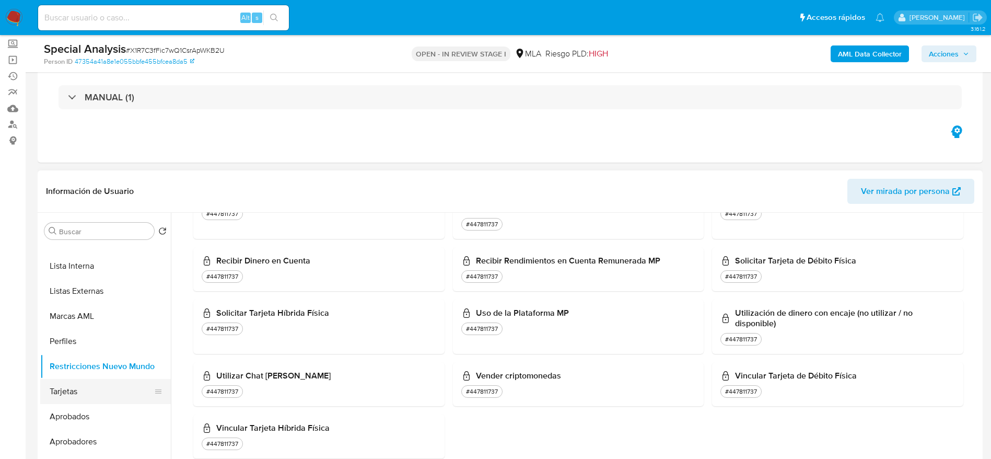
scroll to position [106, 0]
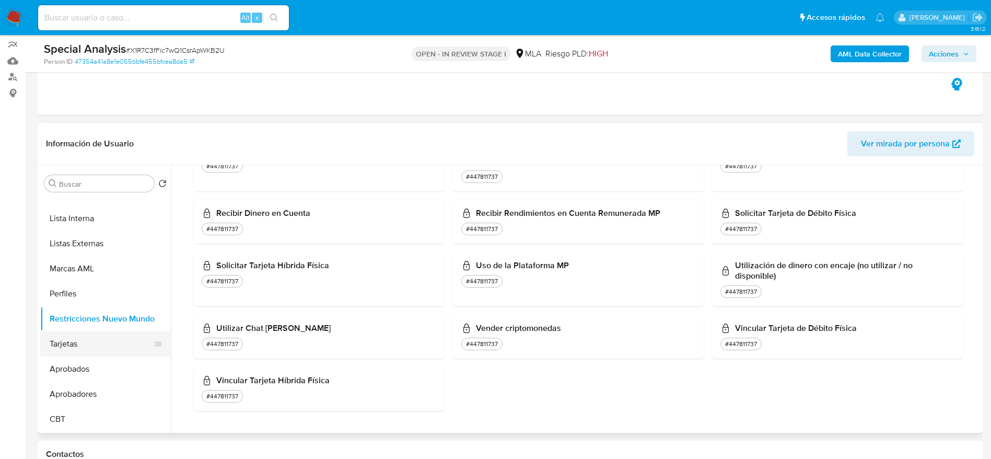
click at [76, 338] on button "Tarjetas" at bounding box center [101, 343] width 122 height 25
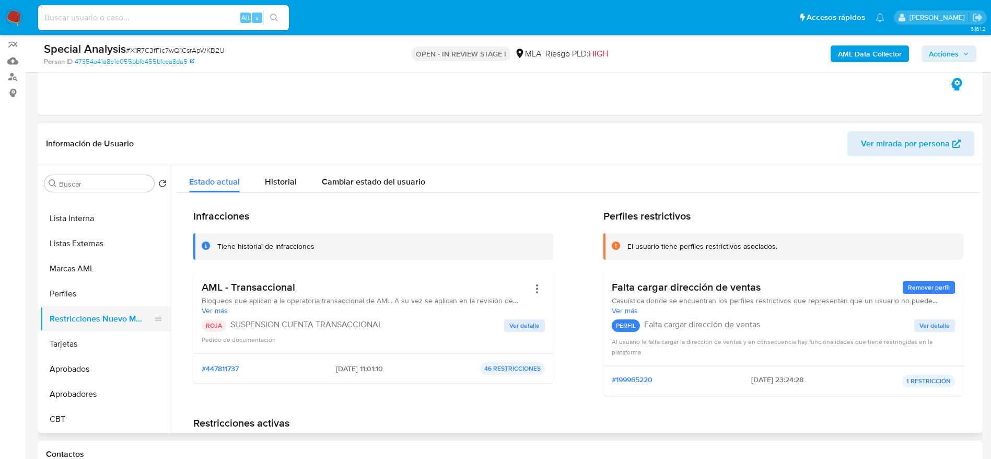
click at [80, 323] on button "Restricciones Nuevo Mundo" at bounding box center [101, 318] width 122 height 25
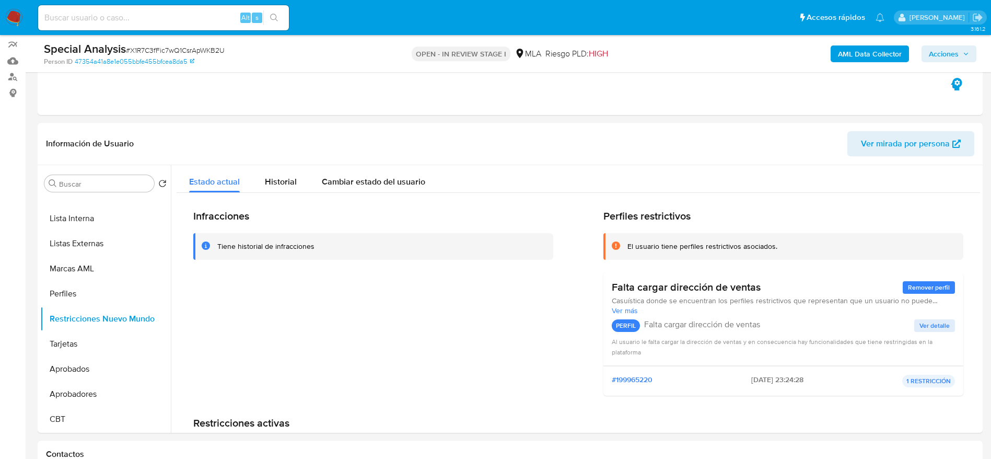
drag, startPoint x: 959, startPoint y: 51, endPoint x: 954, endPoint y: 54, distance: 5.4
click at [959, 52] on span "Acciones" at bounding box center [949, 53] width 40 height 15
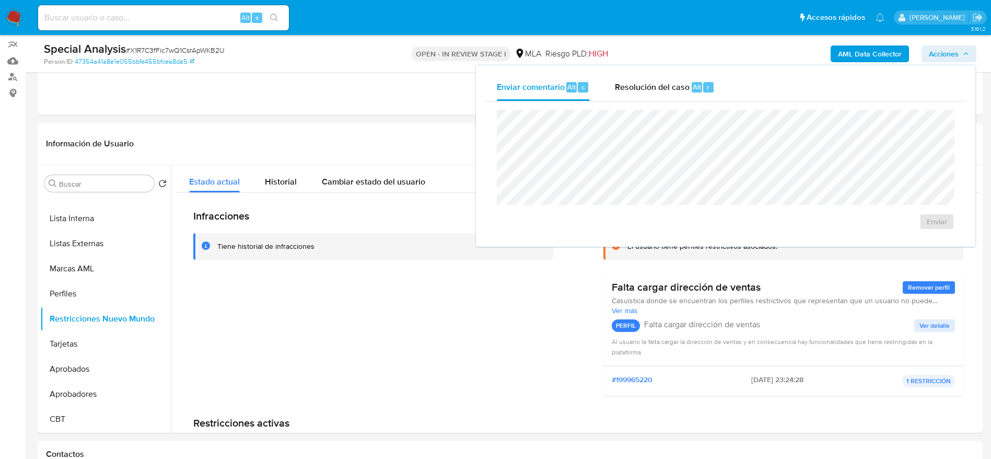
drag, startPoint x: 655, startPoint y: 99, endPoint x: 656, endPoint y: 106, distance: 7.4
click at [655, 100] on div "Resolución del caso Alt r" at bounding box center [665, 87] width 100 height 27
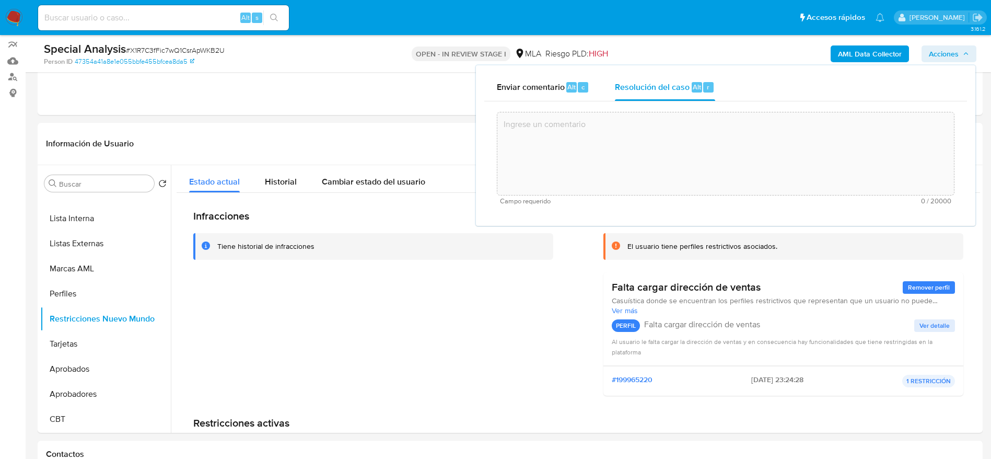
click at [674, 157] on textarea at bounding box center [725, 154] width 457 height 84
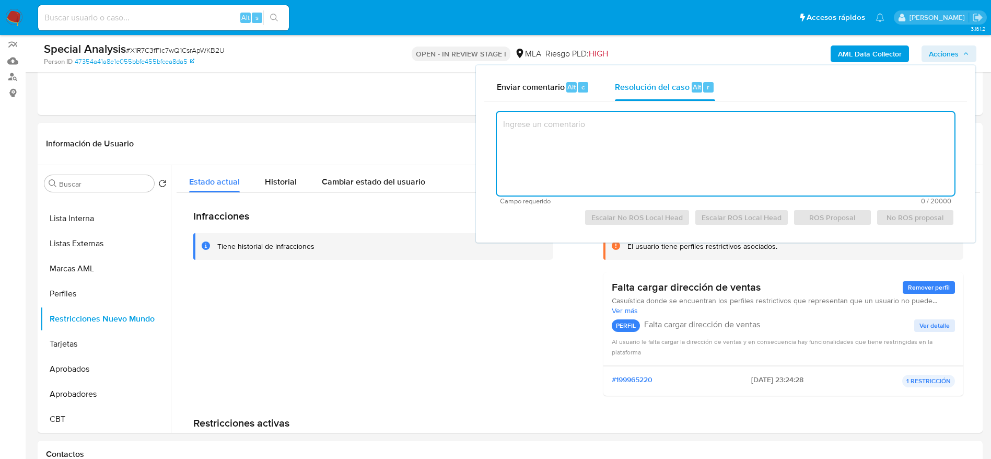
paste textarea "El cliente Francisco Eduardo Ferreyra - CUIT 20479810797 revestía la condición …"
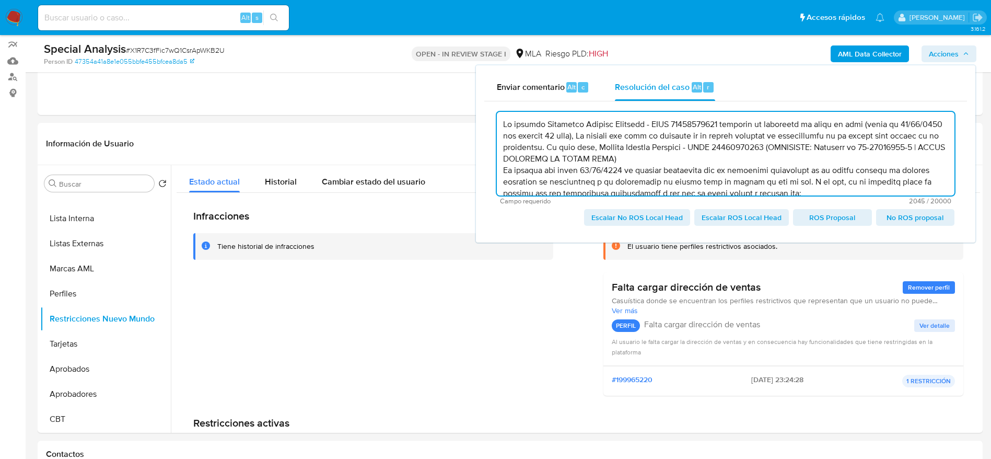
click at [624, 214] on span "Escalar No ROS Local Head" at bounding box center [636, 217] width 91 height 15
type textarea "El cliente Francisco Eduardo Ferreyra - CUIT 20479810797 revestía la condición …"
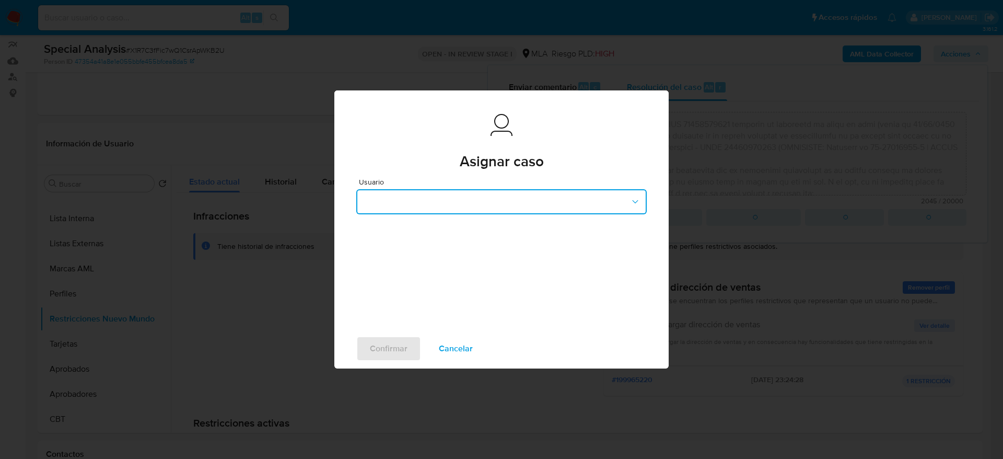
click at [451, 196] on button "button" at bounding box center [501, 201] width 290 height 25
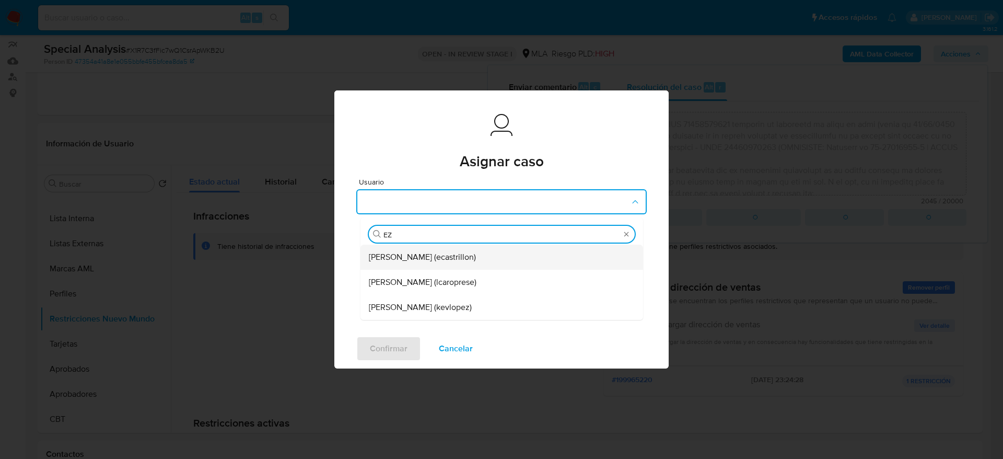
type input "EZE"
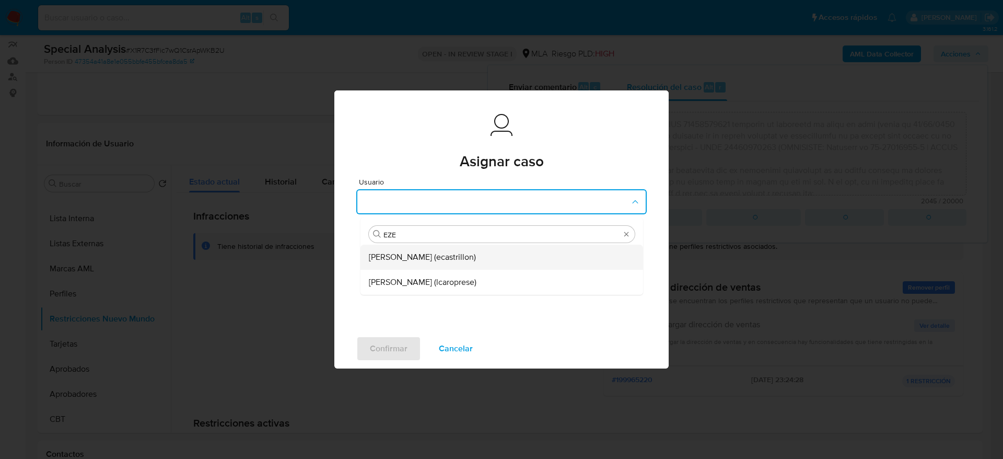
click at [406, 259] on span "[PERSON_NAME] (ecastrillon)" at bounding box center [422, 257] width 107 height 10
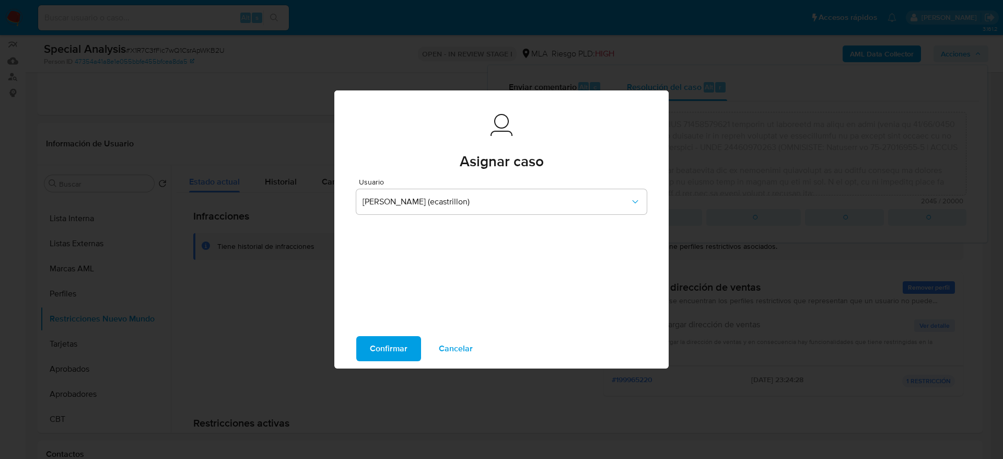
click at [388, 354] on span "Confirmar" at bounding box center [389, 348] width 38 height 23
type textarea "El cliente Francisco Eduardo Ferreyra - CUIT 20479810797 revestía la condición …"
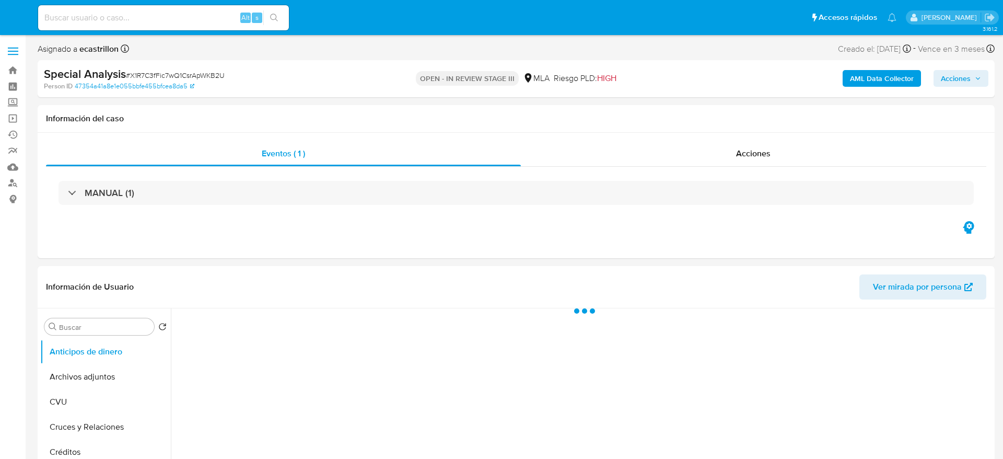
select select "10"
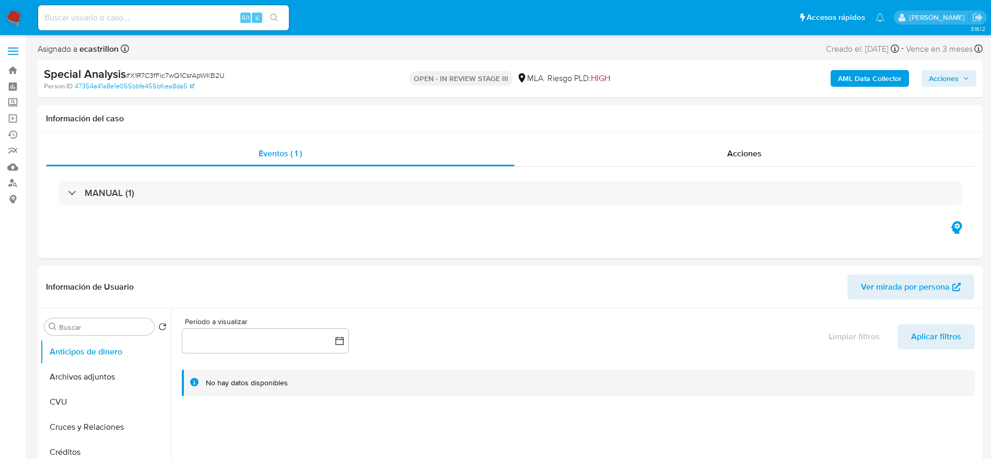
click at [130, 20] on input at bounding box center [163, 18] width 251 height 14
paste input "308451385"
type input "308451385"
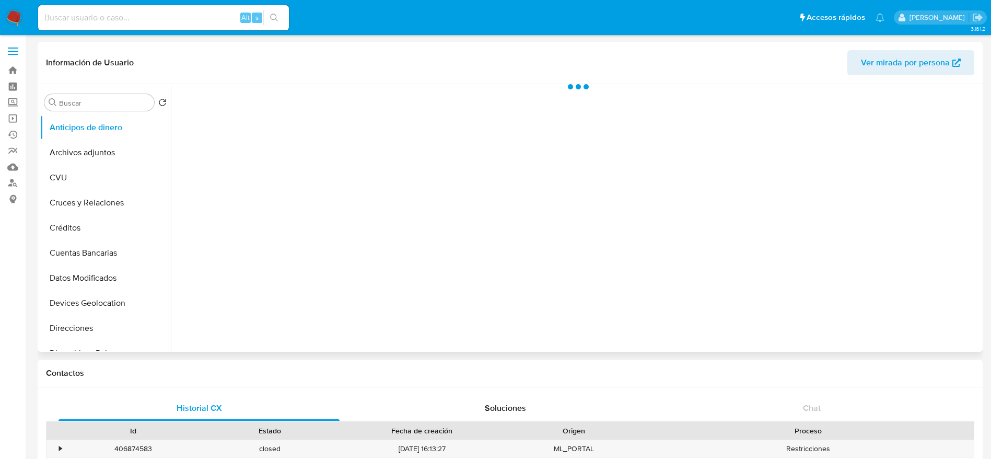
drag, startPoint x: 103, startPoint y: 159, endPoint x: 238, endPoint y: 136, distance: 136.7
click at [103, 158] on button "Archivos adjuntos" at bounding box center [105, 152] width 131 height 25
select select "10"
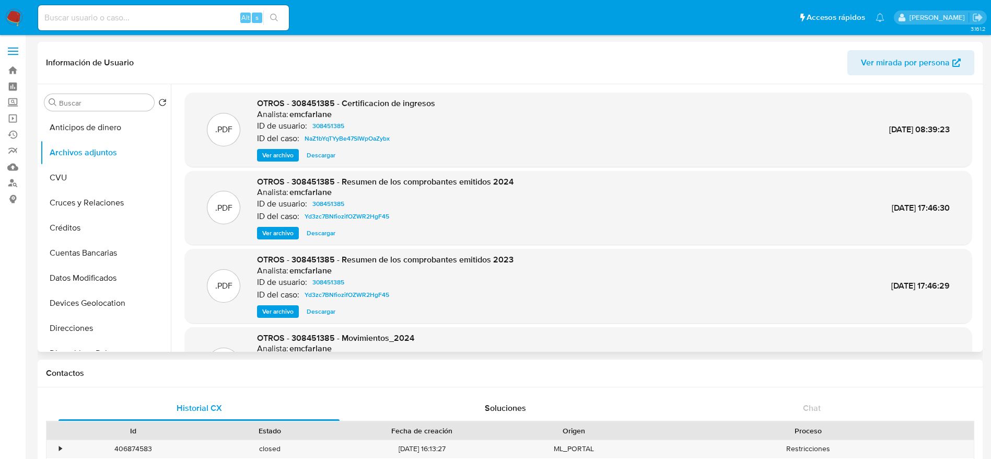
click at [278, 232] on span "Ver archivo" at bounding box center [277, 233] width 31 height 10
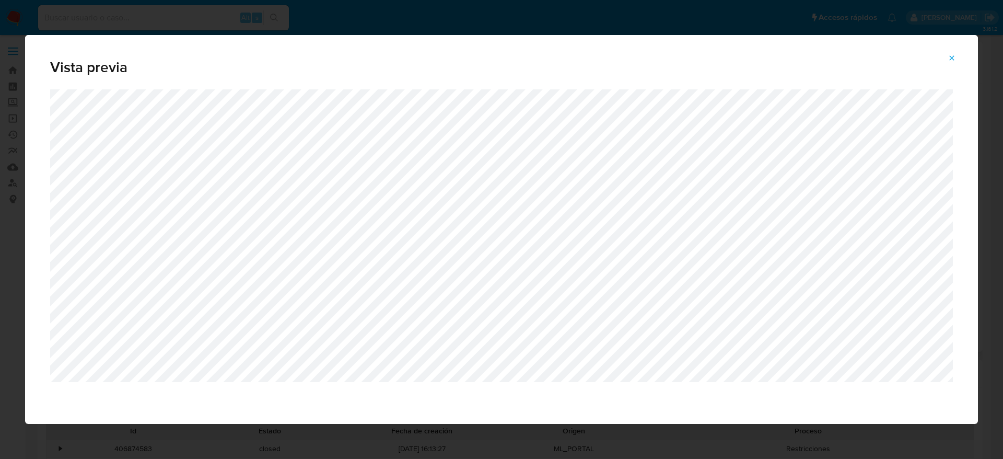
click at [951, 63] on span "Attachment preview" at bounding box center [952, 58] width 8 height 15
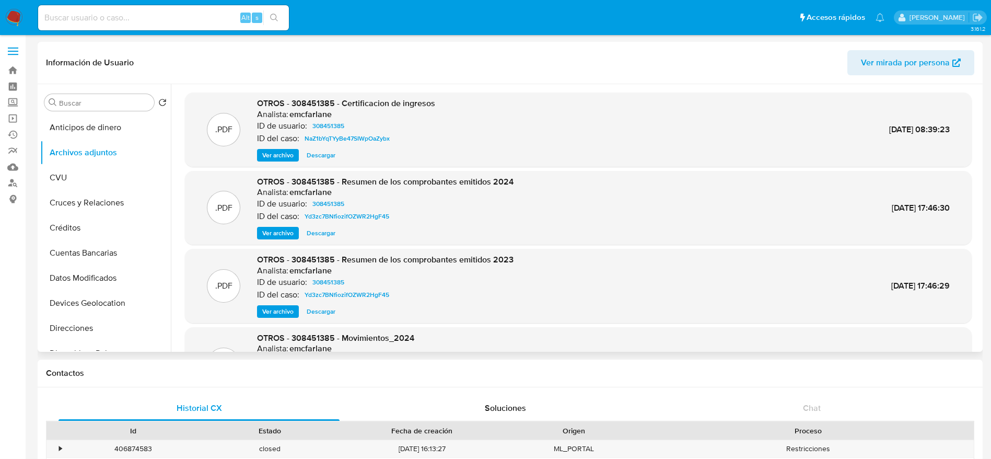
click at [275, 153] on span "Ver archivo" at bounding box center [277, 155] width 31 height 10
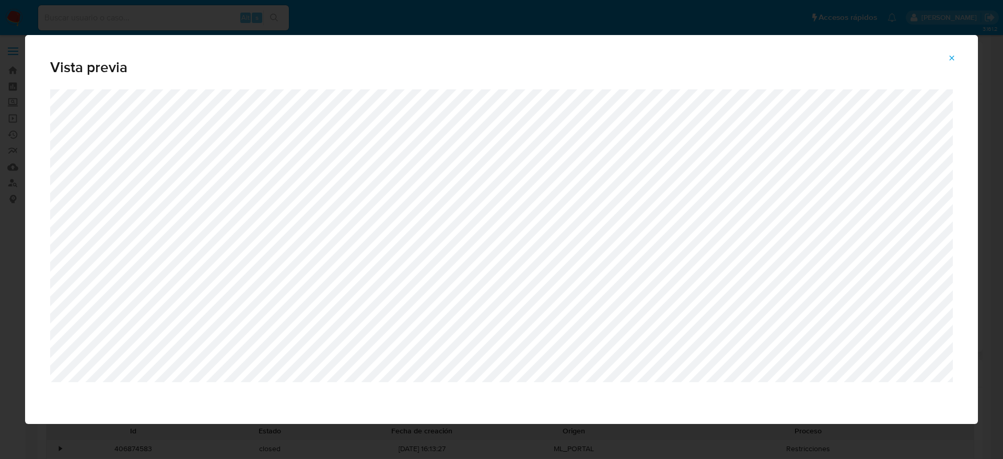
click at [957, 54] on button "Attachment preview" at bounding box center [951, 58] width 23 height 17
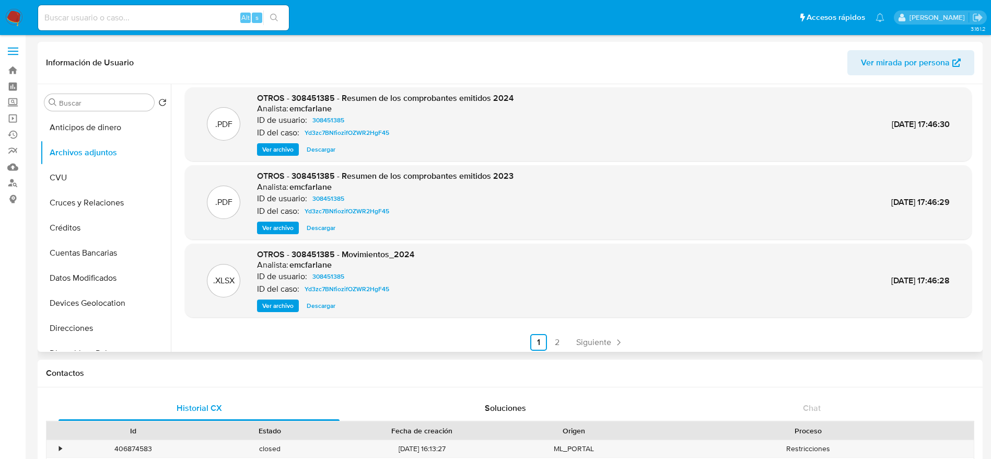
scroll to position [88, 0]
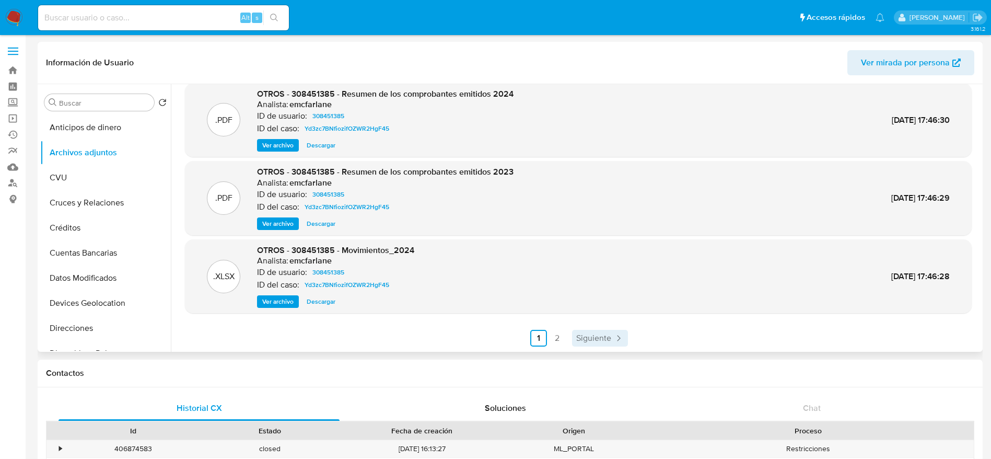
click at [617, 338] on icon "Paginación" at bounding box center [618, 338] width 3 height 6
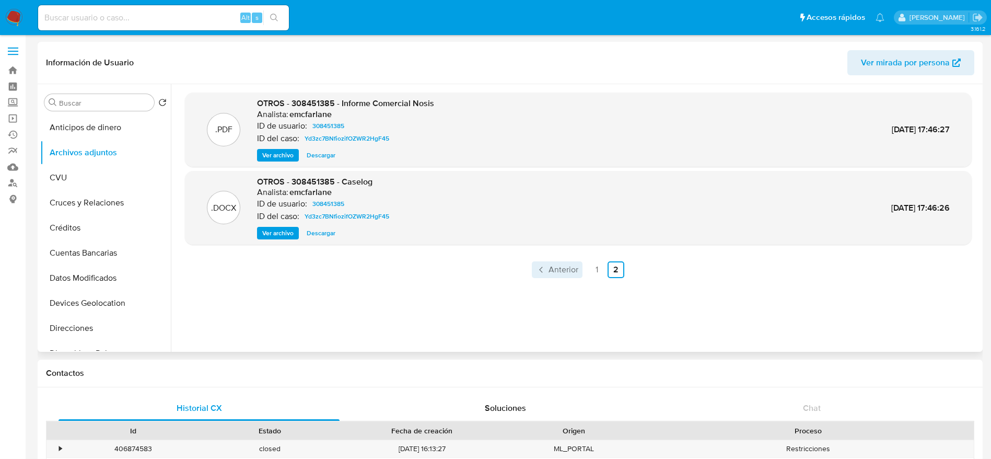
click at [551, 269] on span "Anterior" at bounding box center [563, 269] width 30 height 8
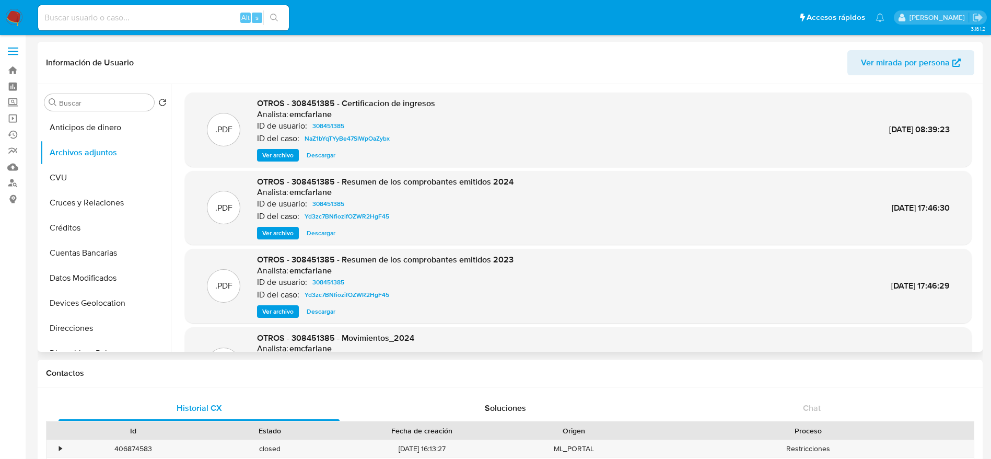
click at [285, 153] on span "Ver archivo" at bounding box center [277, 155] width 31 height 10
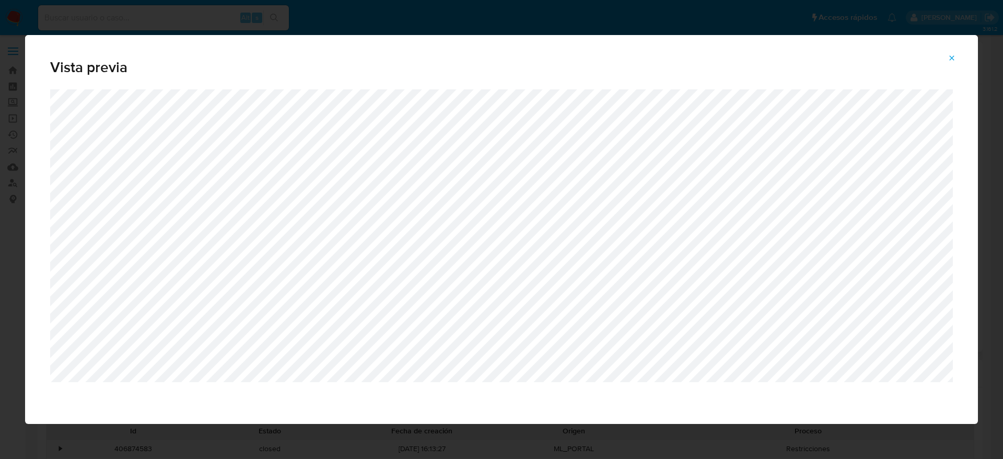
click at [952, 56] on icon "Attachment preview" at bounding box center [952, 58] width 8 height 8
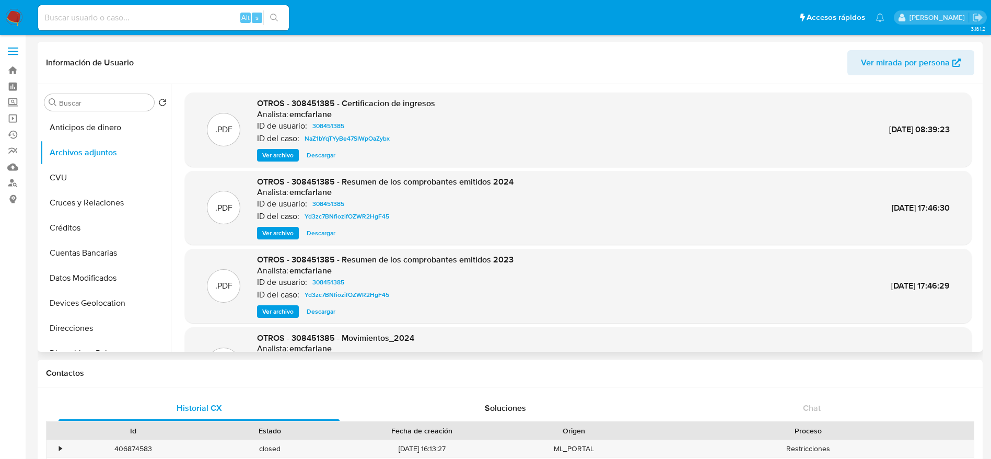
click at [10, 10] on img at bounding box center [14, 18] width 18 height 18
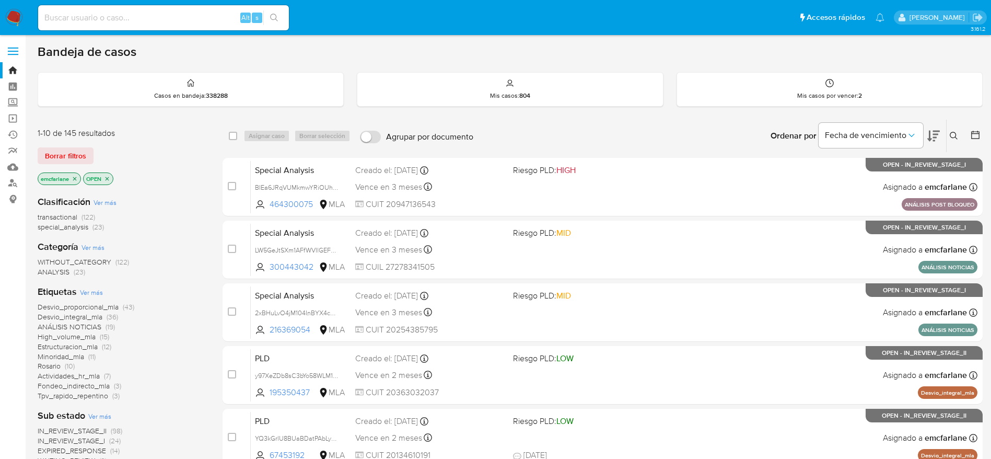
click at [141, 11] on input at bounding box center [163, 18] width 251 height 14
paste input "ExZY47psVThMX1TlXLC08ClS"
type input "ExZY47psVThMX1TlXLC08ClS"
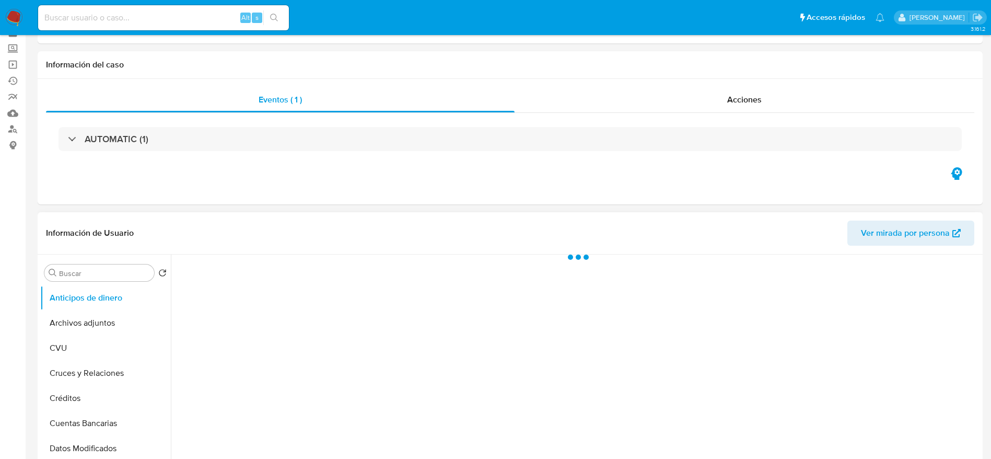
scroll to position [78, 0]
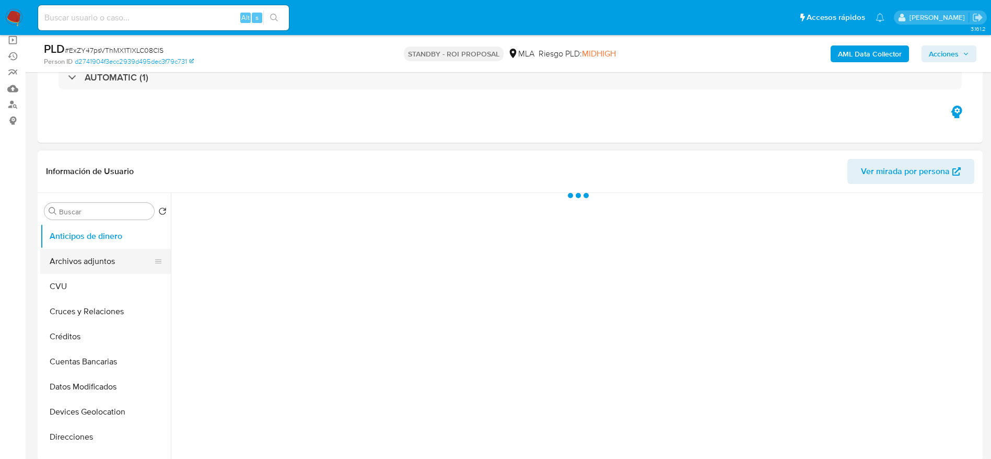
select select "10"
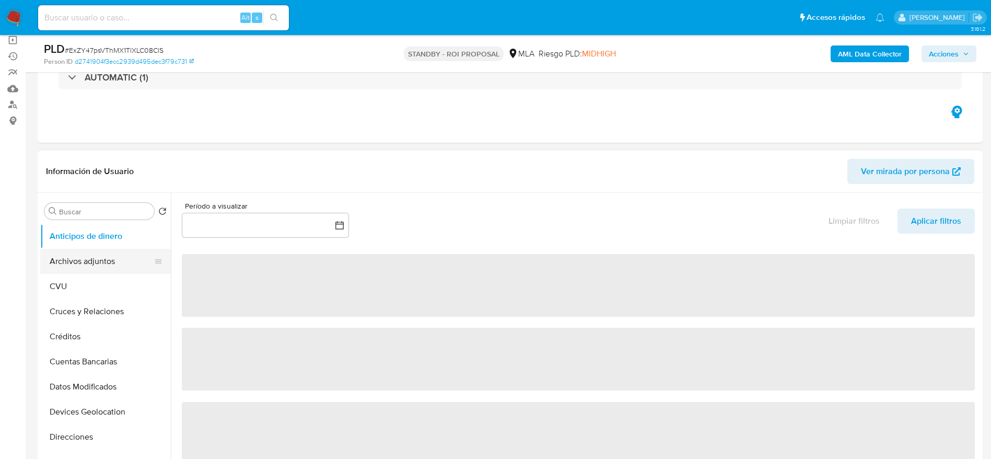
click at [79, 258] on button "Archivos adjuntos" at bounding box center [101, 261] width 122 height 25
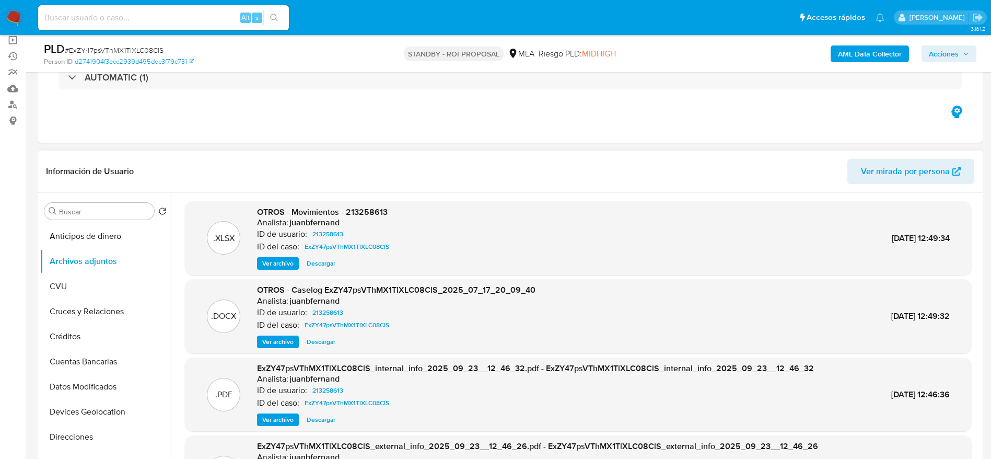
click at [335, 343] on span "Descargar" at bounding box center [321, 341] width 29 height 10
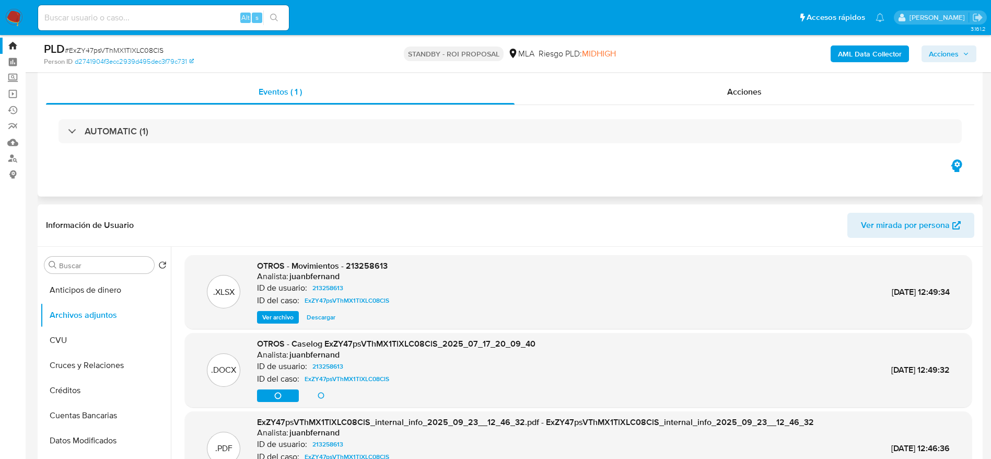
scroll to position [0, 0]
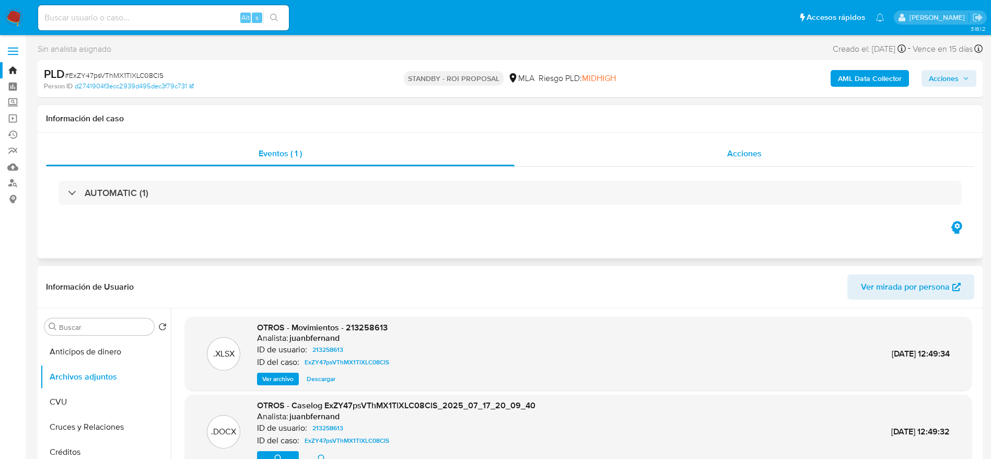
click at [698, 159] on div "Acciones" at bounding box center [745, 153] width 460 height 25
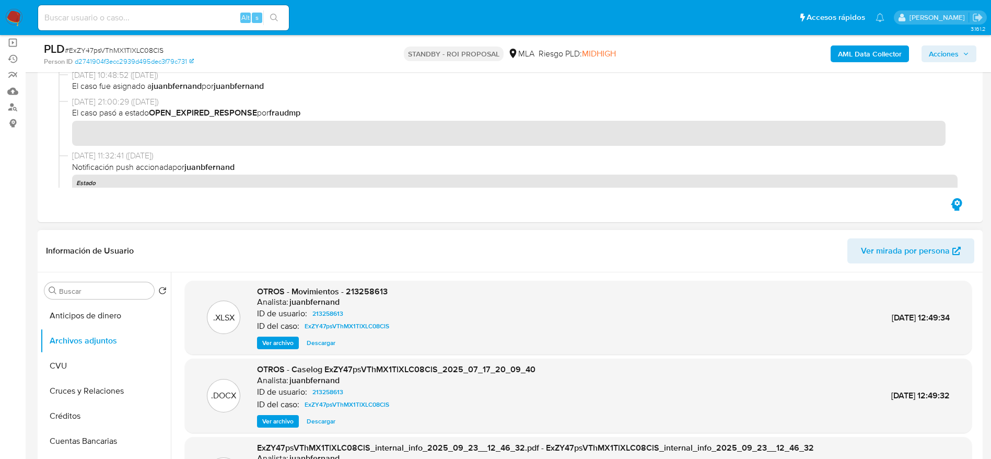
scroll to position [157, 0]
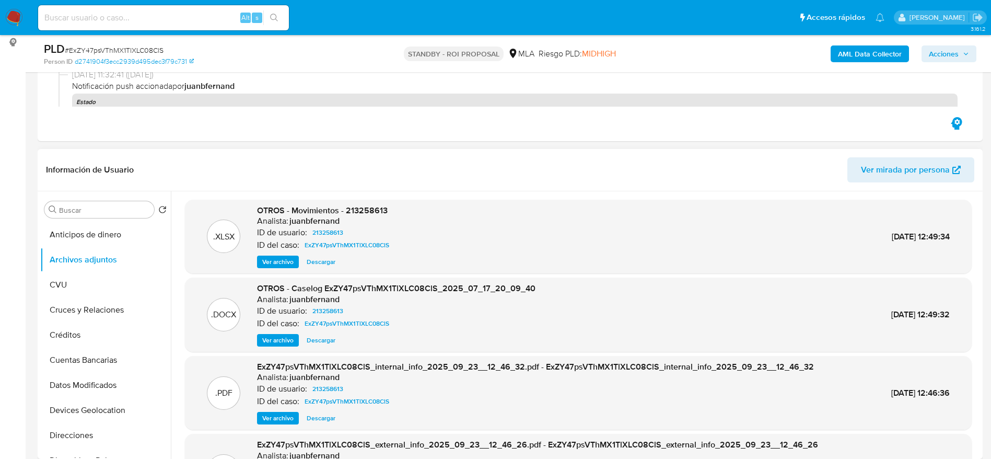
click at [309, 259] on span "Descargar" at bounding box center [321, 261] width 29 height 10
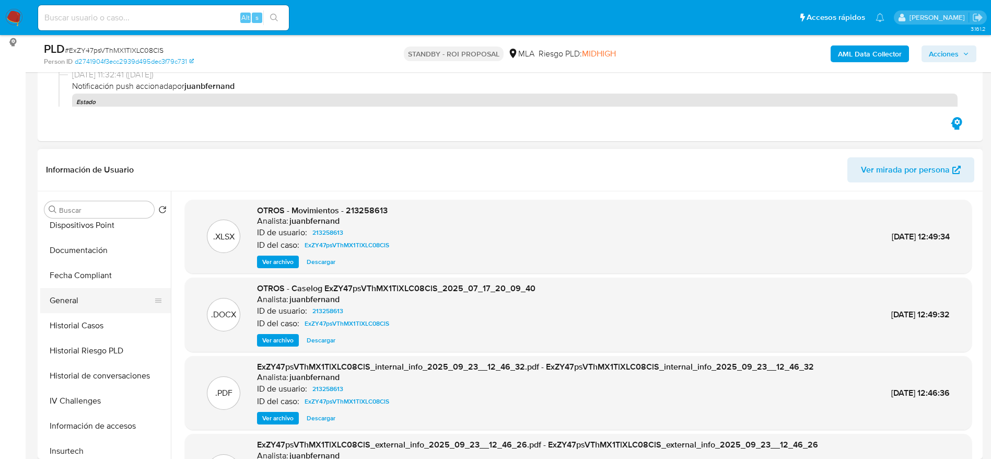
scroll to position [392, 0]
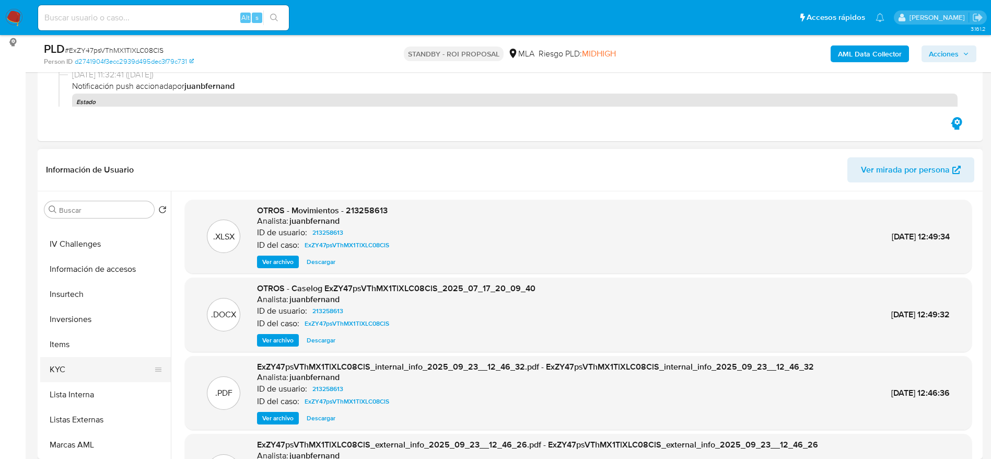
click at [80, 366] on button "KYC" at bounding box center [101, 369] width 122 height 25
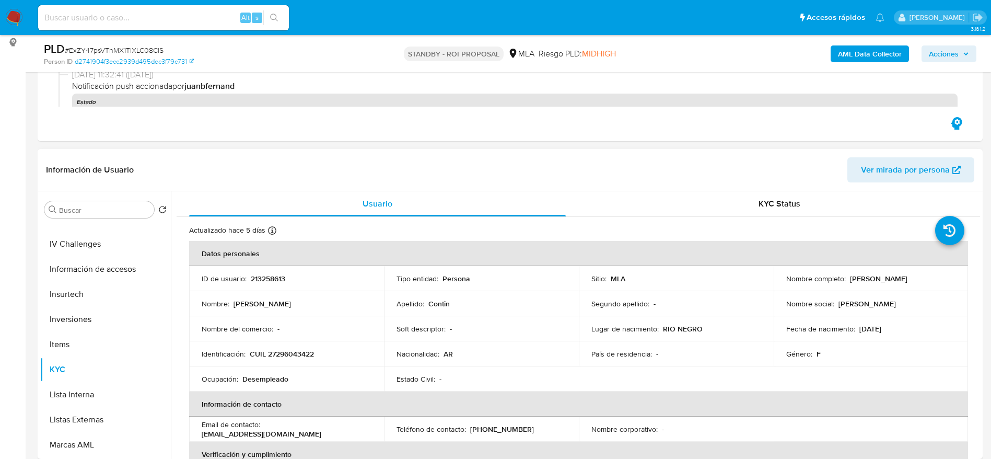
click at [297, 357] on p "CUIL 27296043422" at bounding box center [282, 353] width 64 height 9
copy p "27296043422"
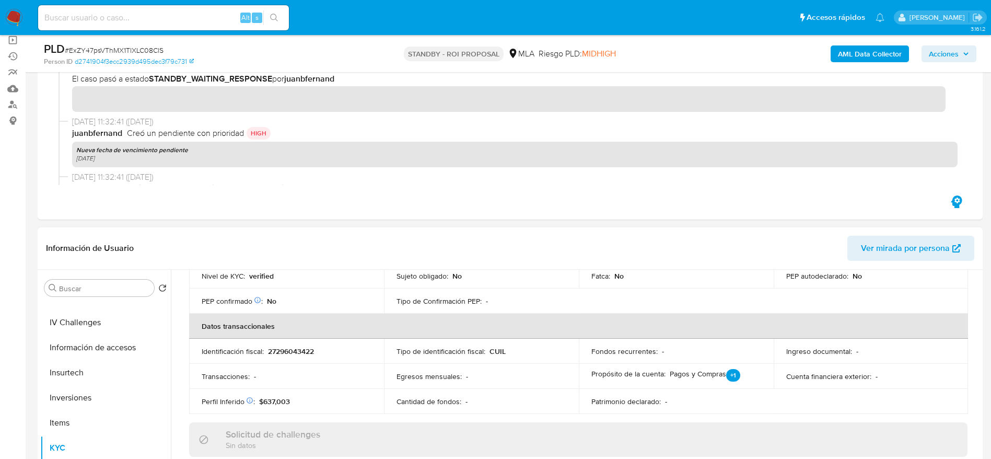
scroll to position [71, 0]
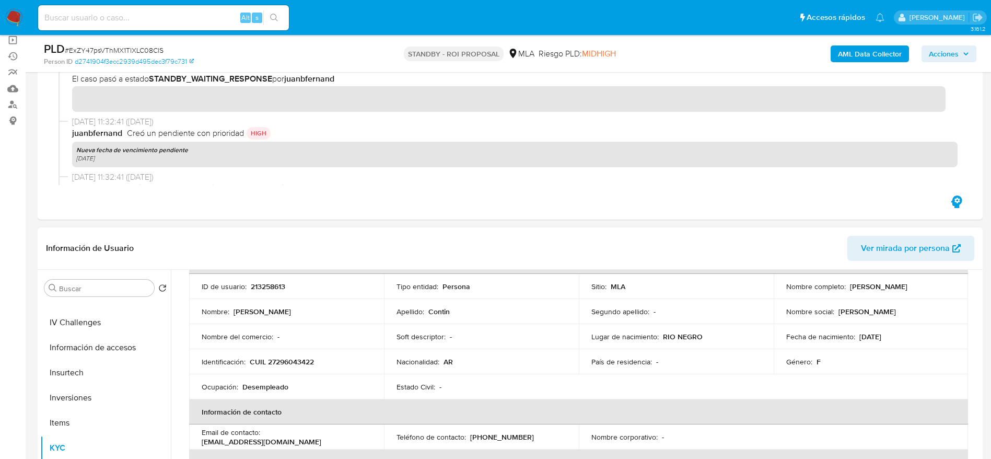
drag, startPoint x: 337, startPoint y: 361, endPoint x: 272, endPoint y: 369, distance: 66.3
click at [336, 362] on div "Identificación : CUIL 27296043422" at bounding box center [287, 361] width 170 height 9
click at [281, 360] on p "CUIL 27296043422" at bounding box center [282, 361] width 64 height 9
copy p "27296043422"
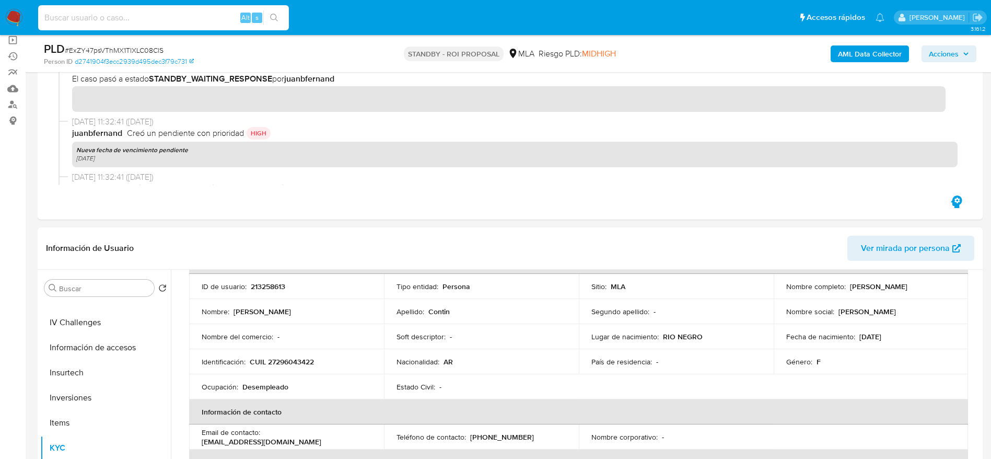
click at [154, 11] on input at bounding box center [163, 18] width 251 height 14
paste input "dBufnn9nq4Ky1VlqIbkT9FY9"
type input "dBufnn9nq4Ky1VlqIbkT9FY9"
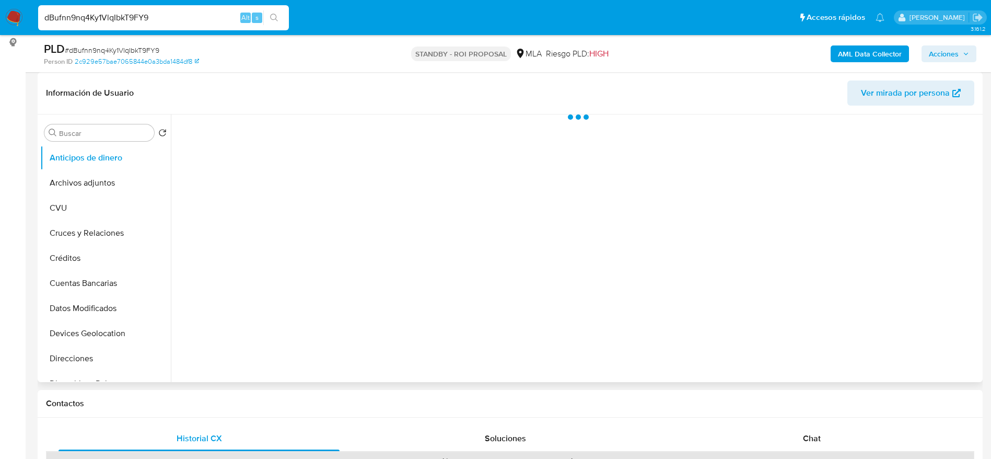
scroll to position [82, 0]
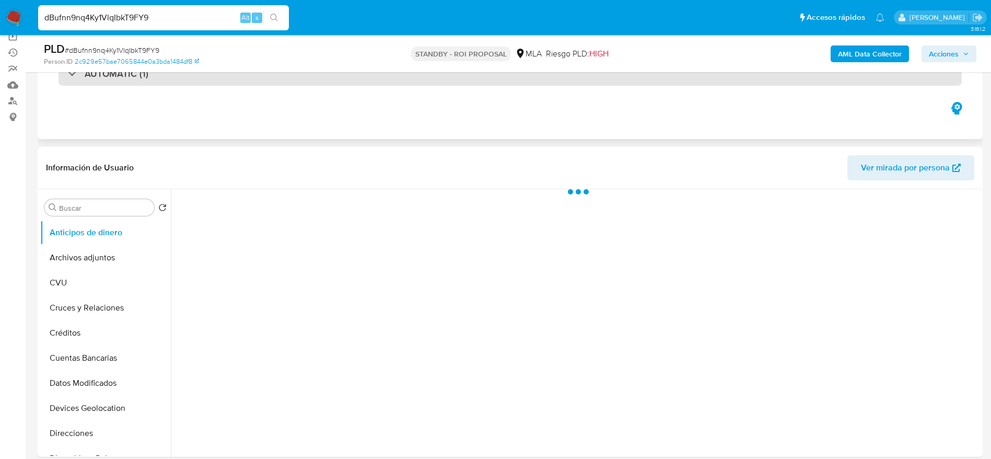
select select "10"
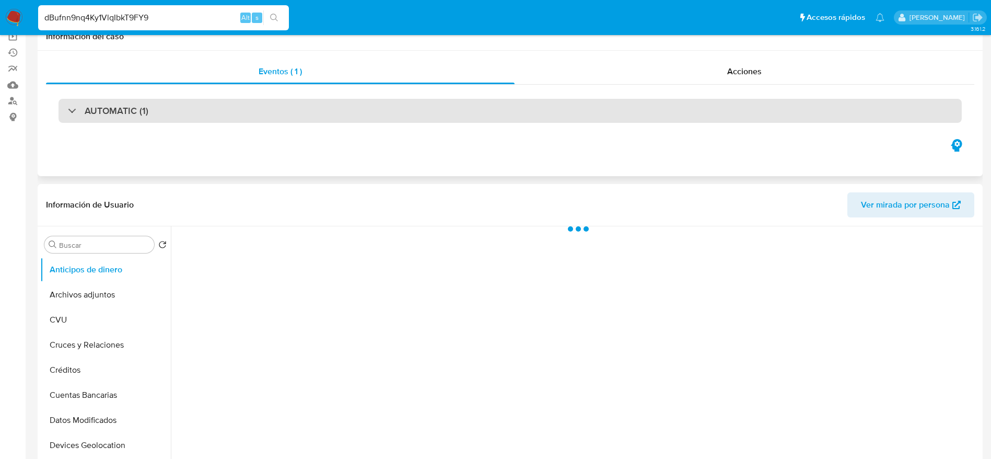
scroll to position [0, 0]
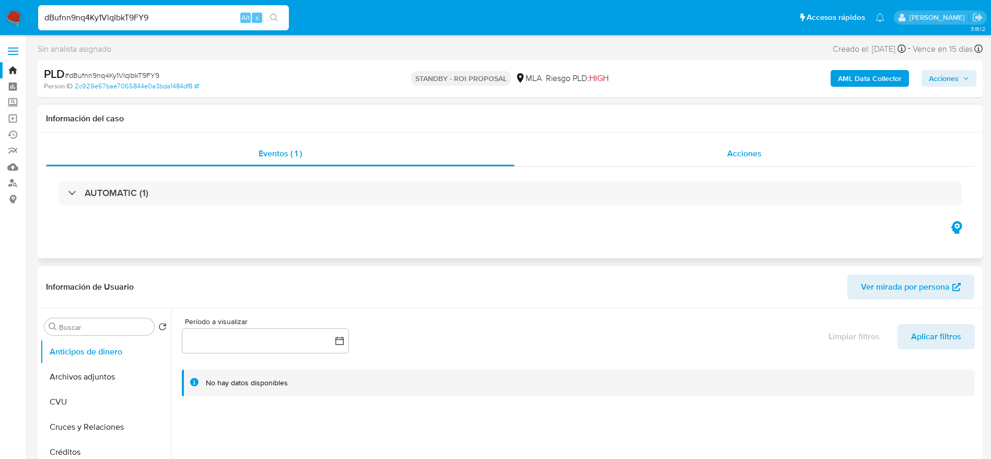
click at [722, 153] on div "Acciones" at bounding box center [745, 153] width 460 height 25
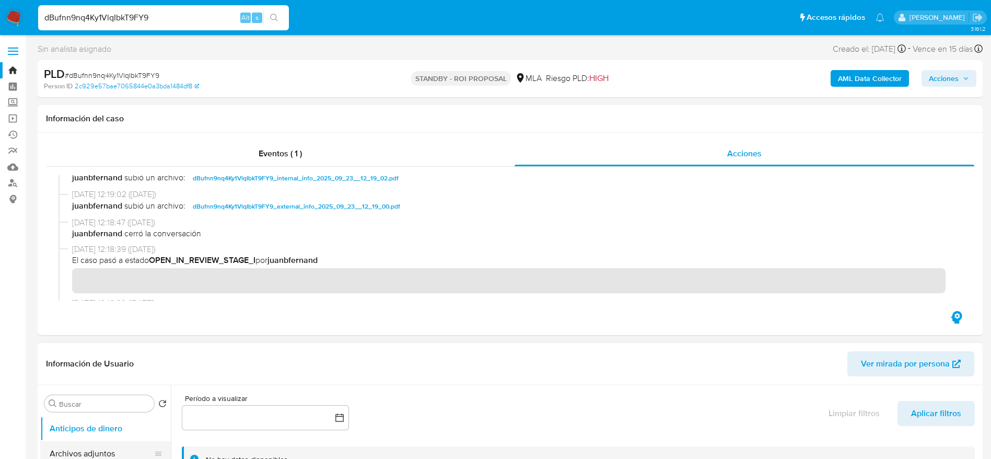
click at [90, 452] on button "Archivos adjuntos" at bounding box center [101, 453] width 122 height 25
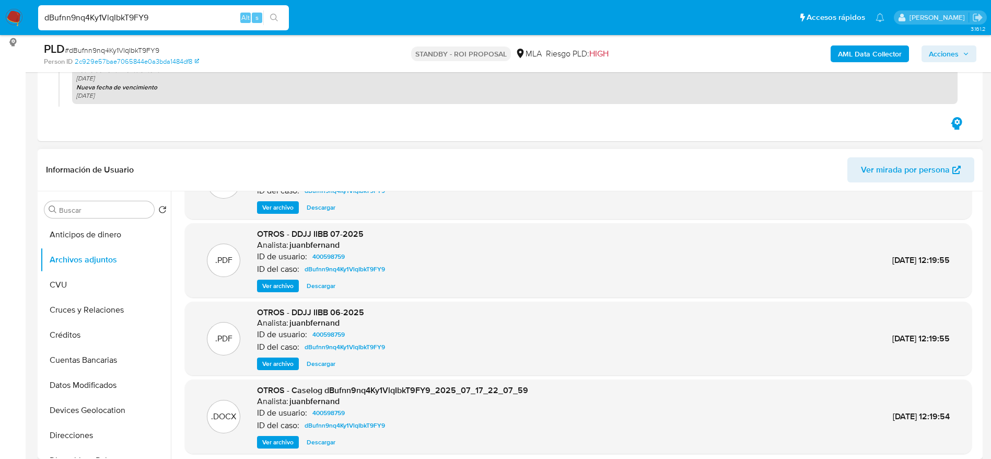
scroll to position [88, 0]
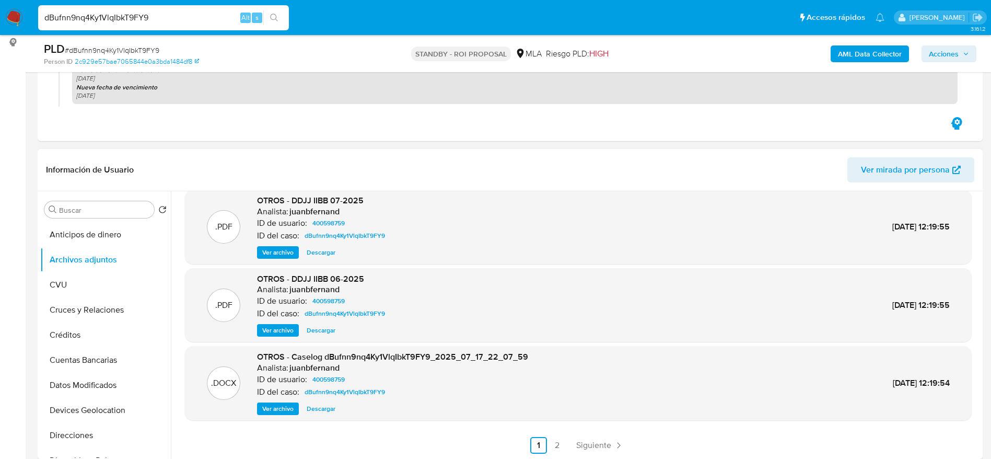
click at [328, 413] on span "Descargar" at bounding box center [321, 408] width 29 height 10
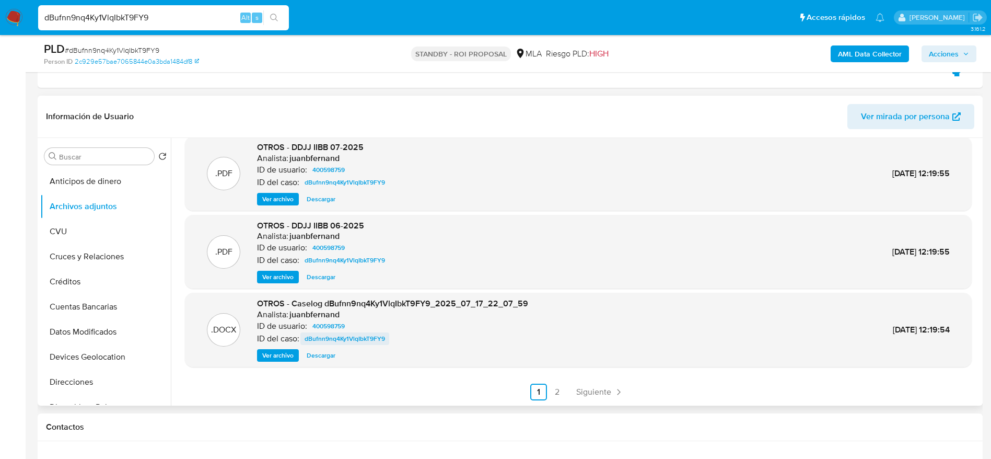
scroll to position [235, 0]
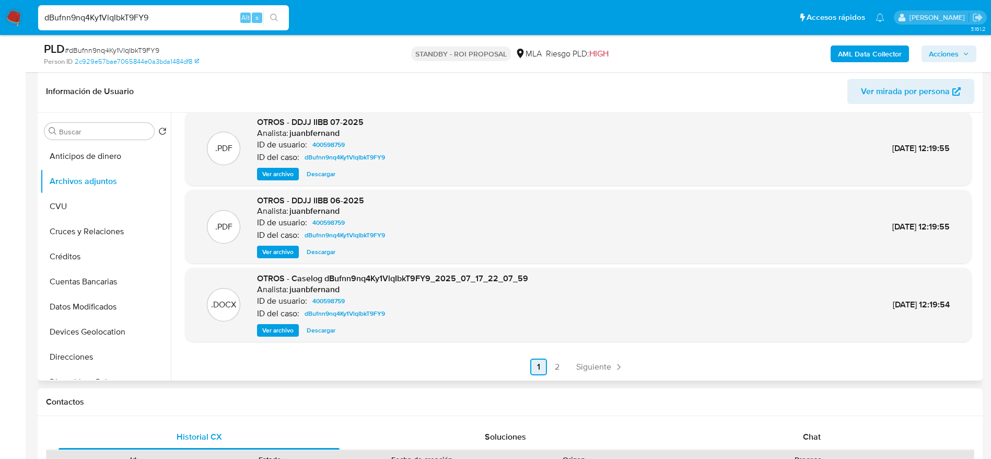
click at [599, 367] on span "Siguiente" at bounding box center [593, 367] width 35 height 8
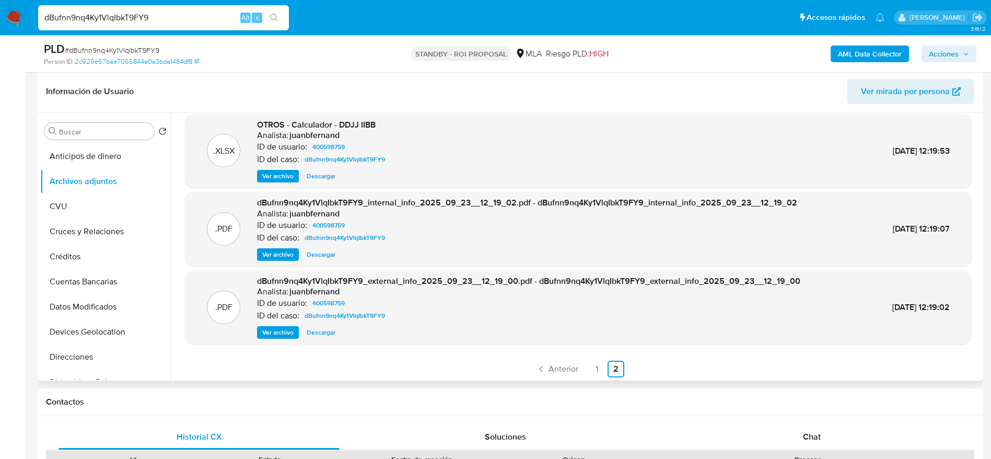
scroll to position [9, 0]
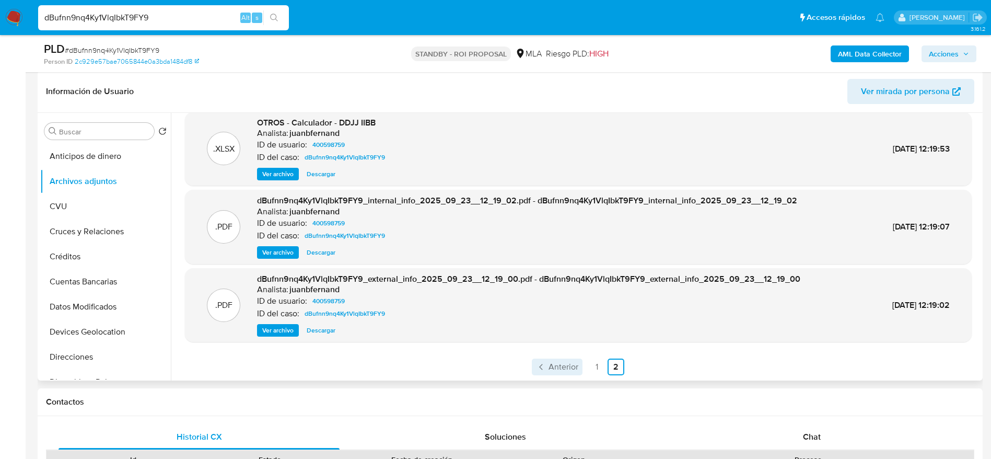
click at [561, 368] on span "Anterior" at bounding box center [563, 367] width 30 height 8
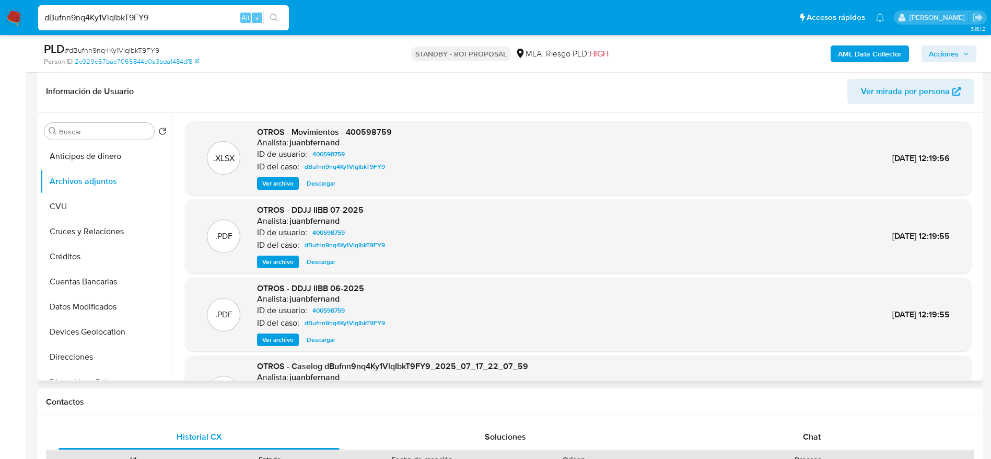
click at [316, 183] on span "Descargar" at bounding box center [321, 183] width 29 height 10
click at [288, 337] on span "Ver archivo" at bounding box center [277, 339] width 31 height 10
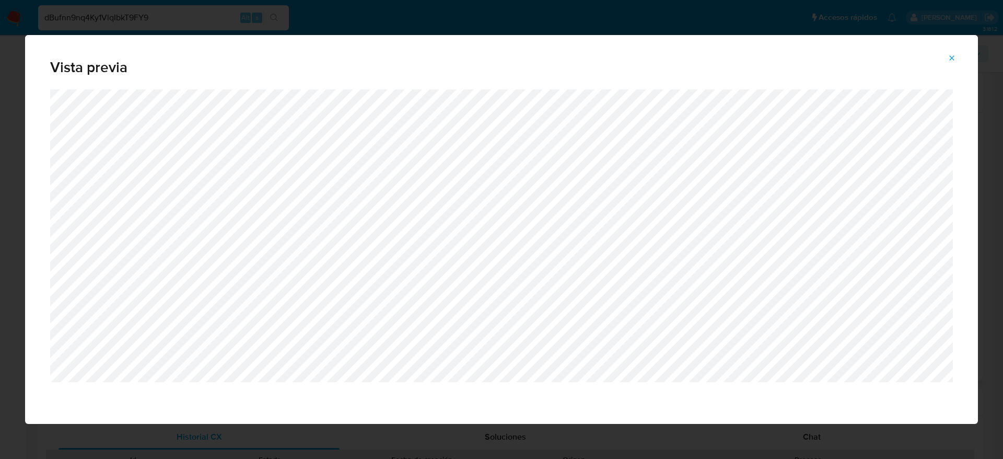
click at [955, 54] on icon "Attachment preview" at bounding box center [952, 58] width 8 height 8
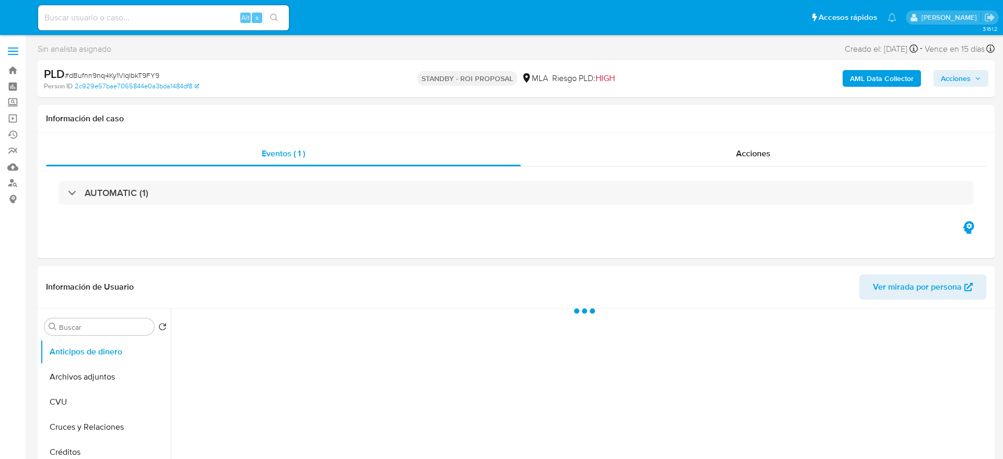
select select "10"
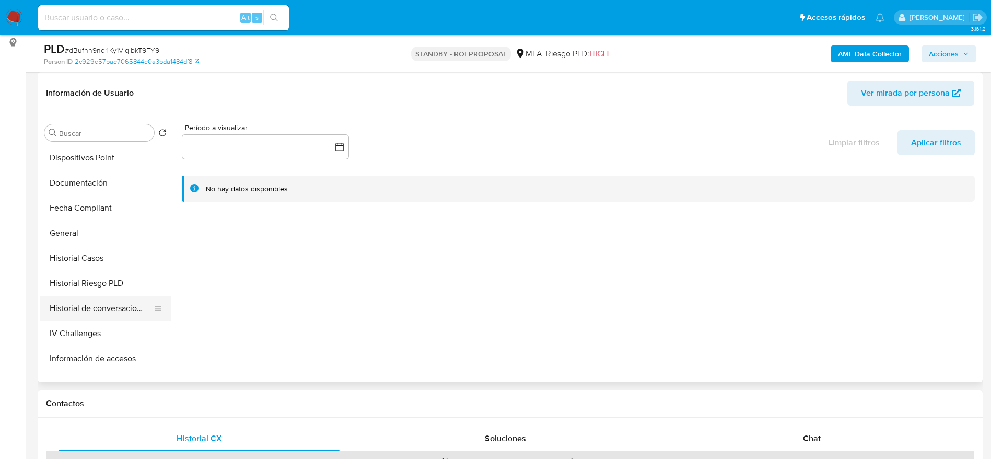
scroll to position [235, 0]
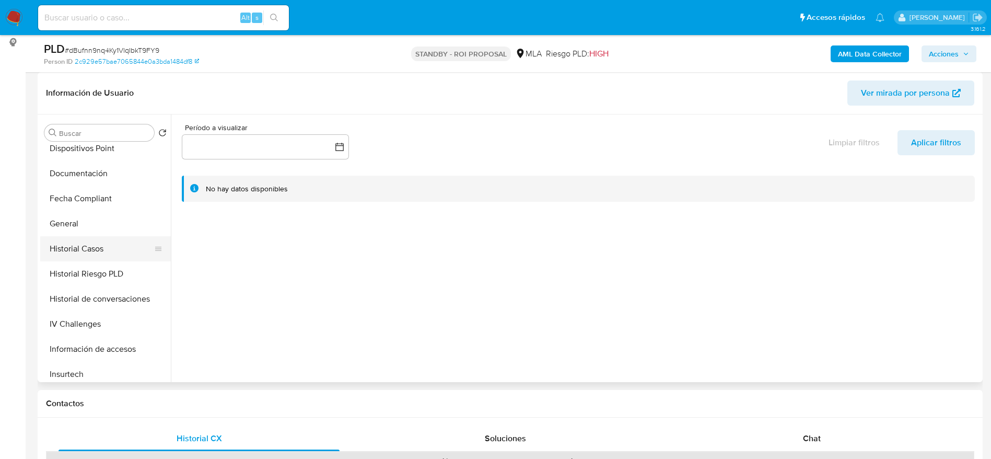
click at [78, 259] on button "Historial Casos" at bounding box center [101, 248] width 122 height 25
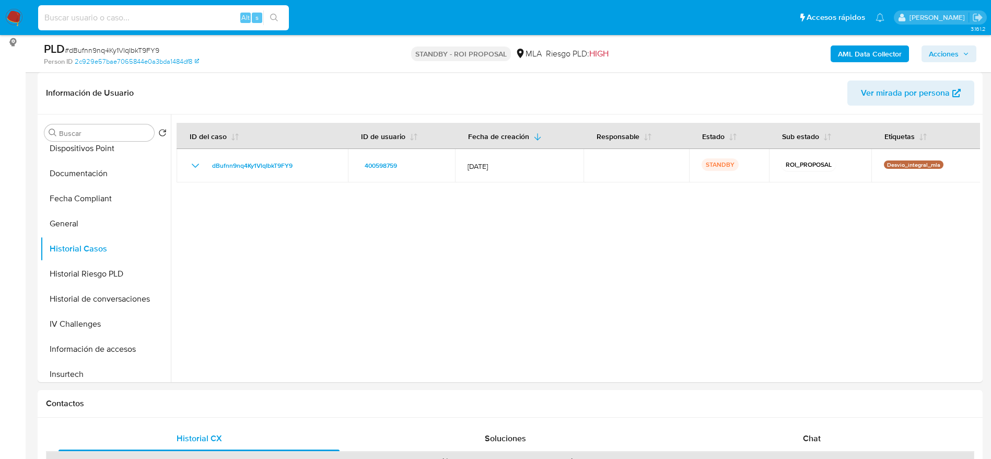
click at [144, 17] on input at bounding box center [163, 18] width 251 height 14
paste input "vw8RKJ895ZLJmjv864x7S4xj"
type input "vw8RKJ895ZLJmjv864x7S4xj"
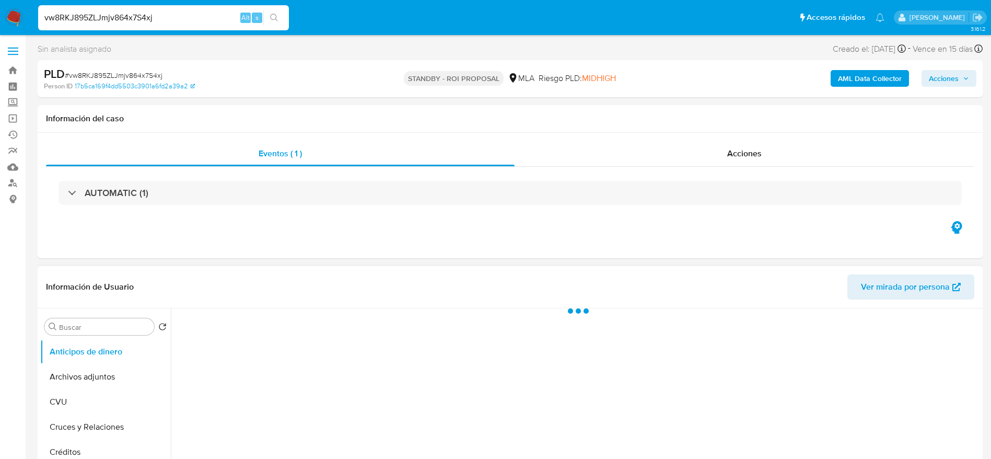
select select "10"
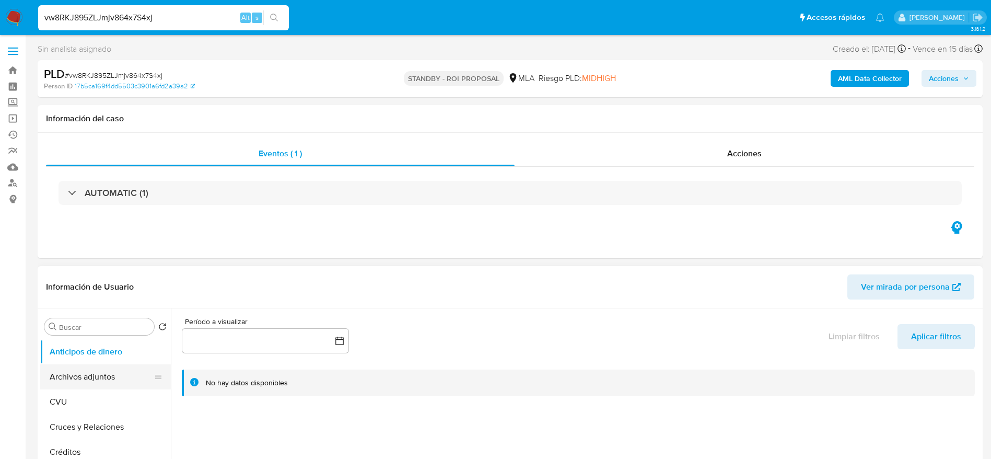
click at [107, 372] on button "Archivos adjuntos" at bounding box center [101, 376] width 122 height 25
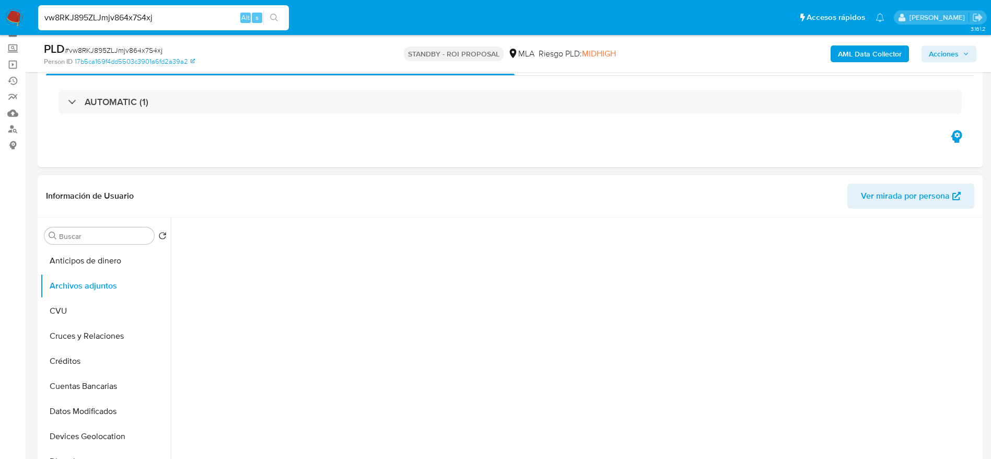
scroll to position [157, 0]
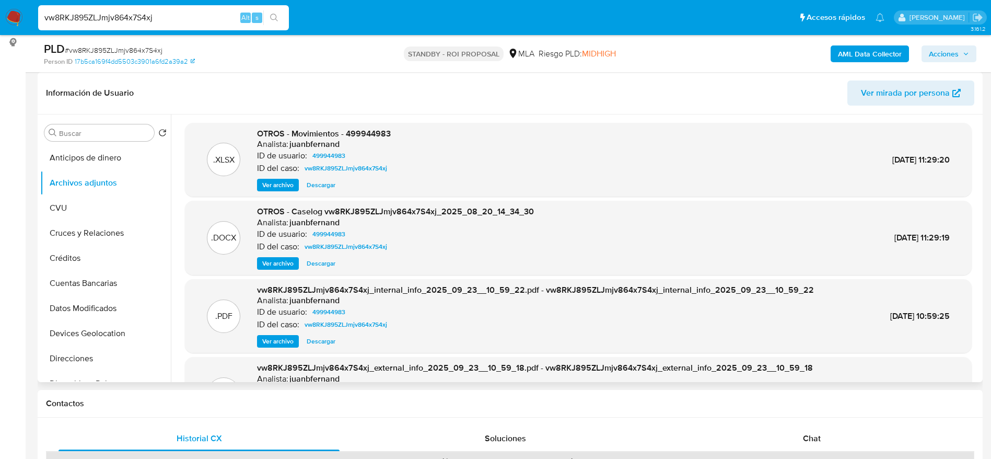
click at [328, 262] on span "Descargar" at bounding box center [321, 263] width 29 height 10
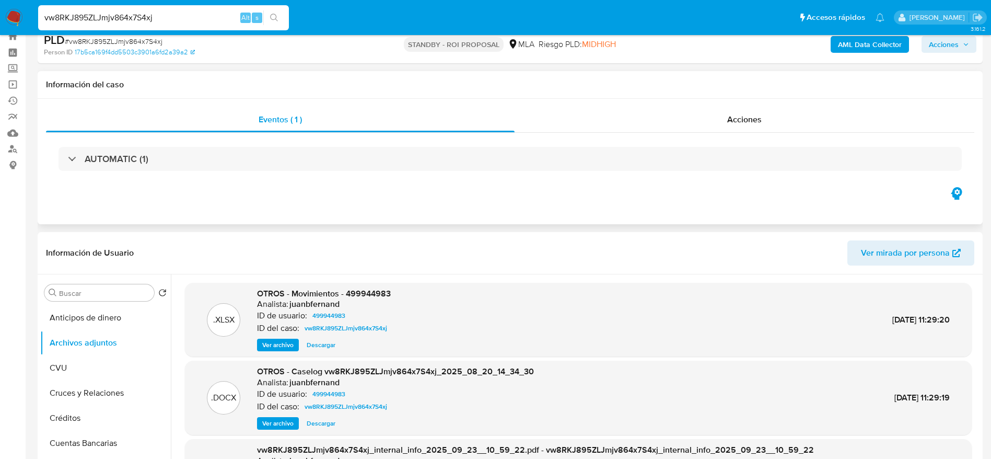
scroll to position [0, 0]
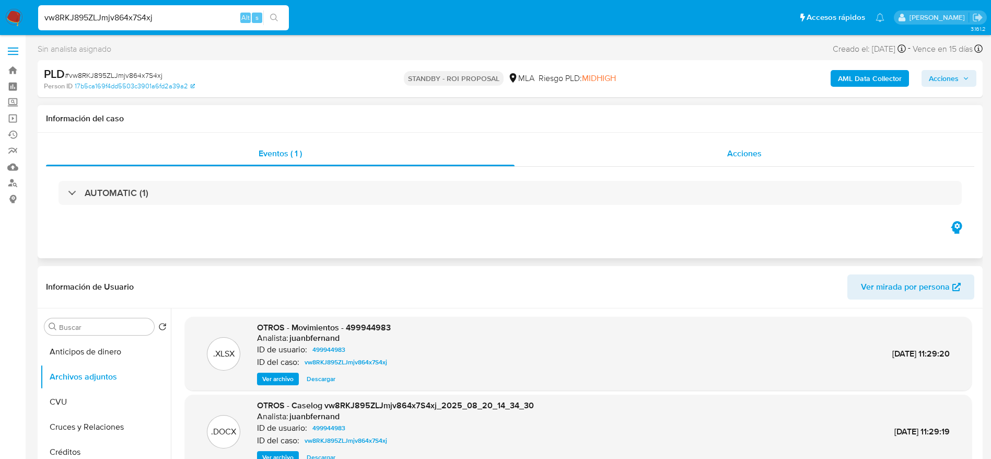
click at [739, 152] on span "Acciones" at bounding box center [744, 153] width 34 height 12
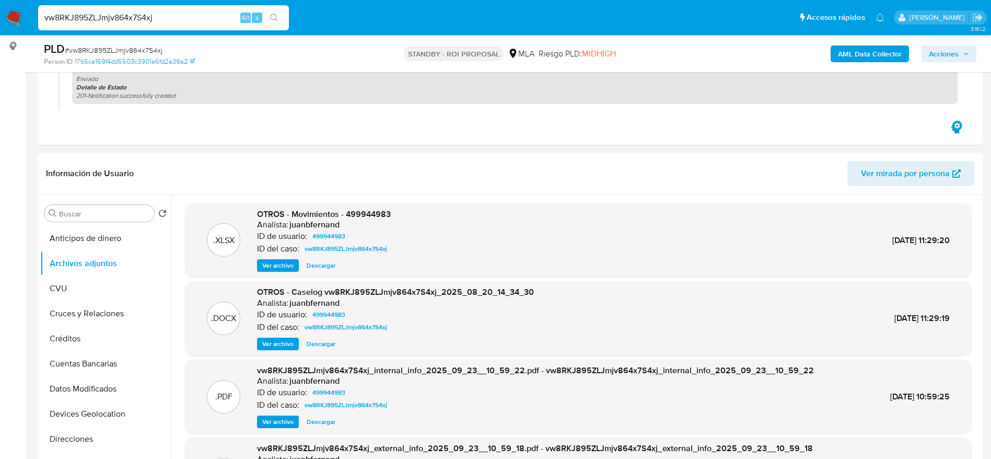
scroll to position [157, 0]
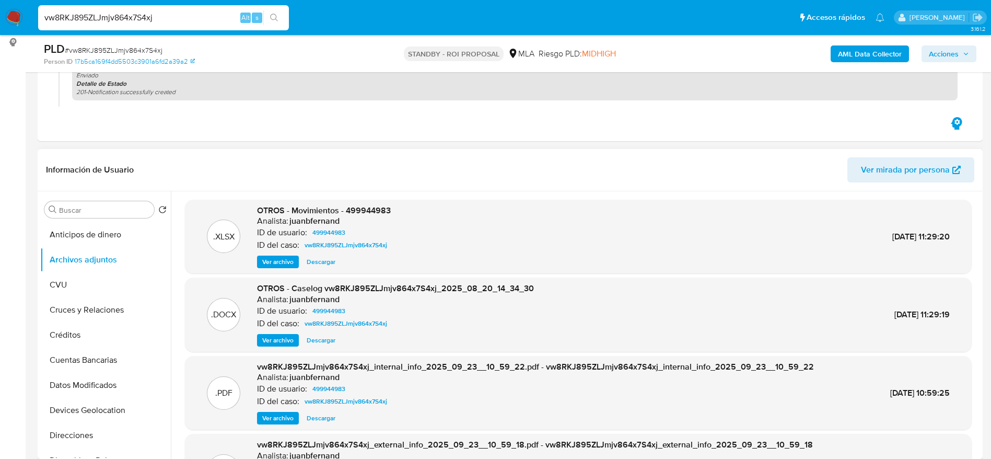
click at [324, 262] on span "Descargar" at bounding box center [321, 261] width 29 height 10
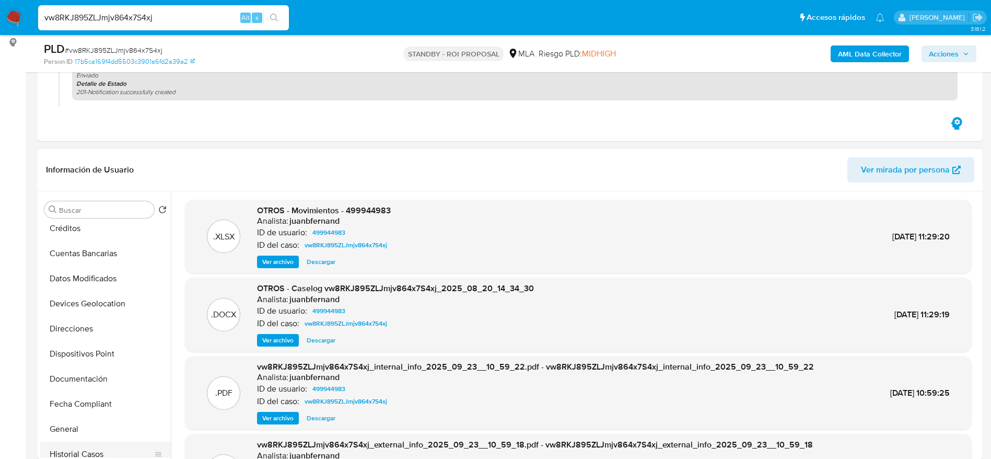
scroll to position [235, 0]
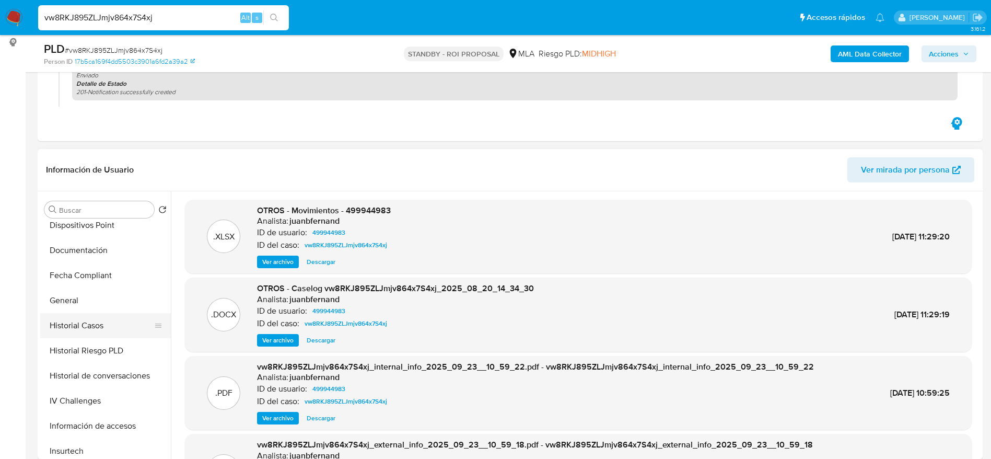
click at [85, 330] on button "Historial Casos" at bounding box center [101, 325] width 122 height 25
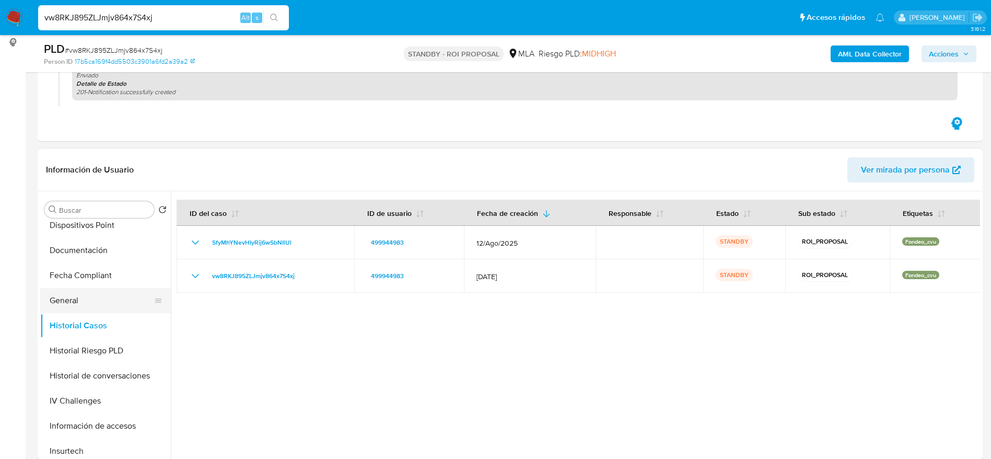
scroll to position [0, 0]
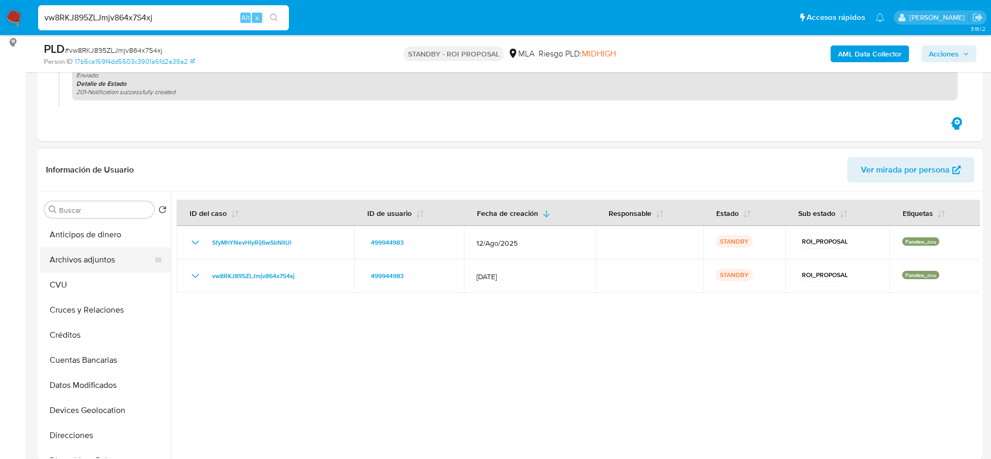
click at [110, 262] on button "Archivos adjuntos" at bounding box center [101, 259] width 122 height 25
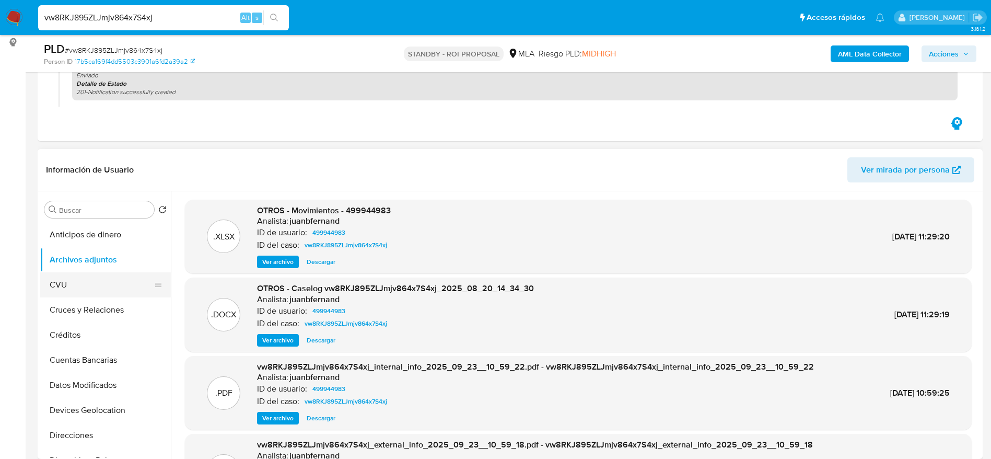
click at [80, 276] on button "CVU" at bounding box center [101, 284] width 122 height 25
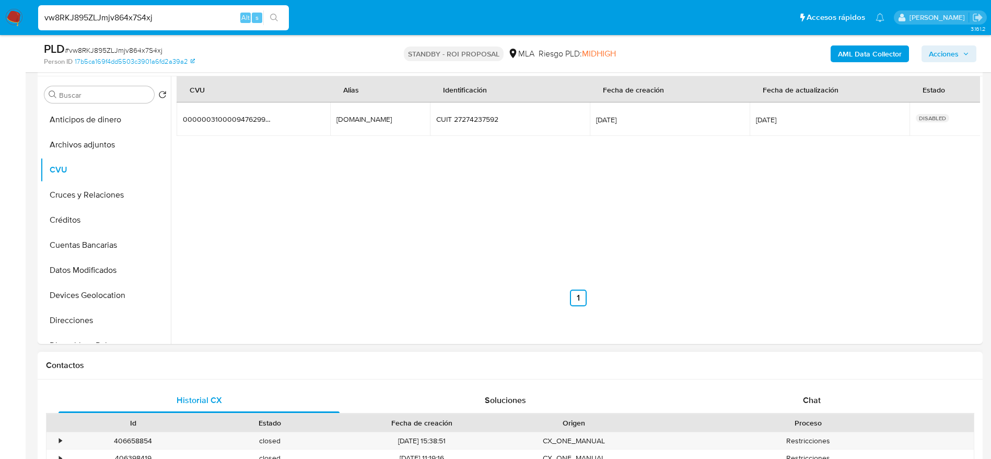
scroll to position [470, 0]
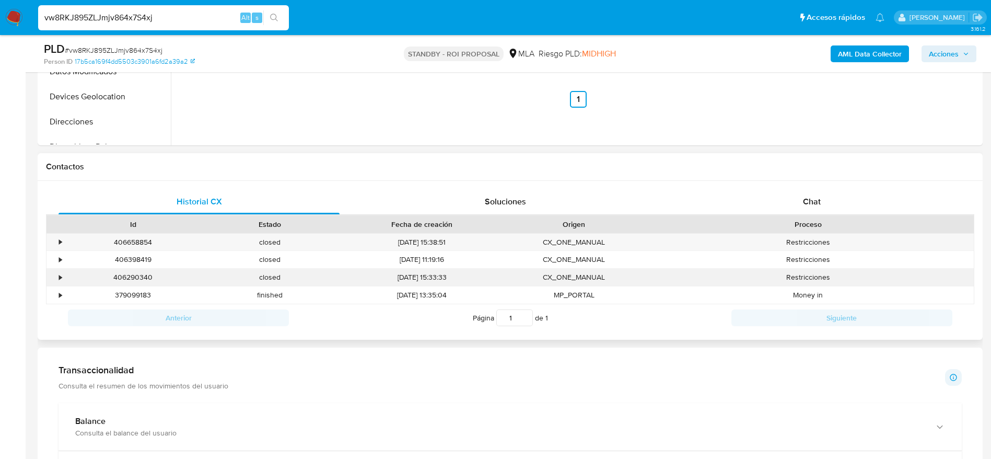
click at [132, 278] on div "406290340" at bounding box center [133, 276] width 137 height 17
copy div "406290340"
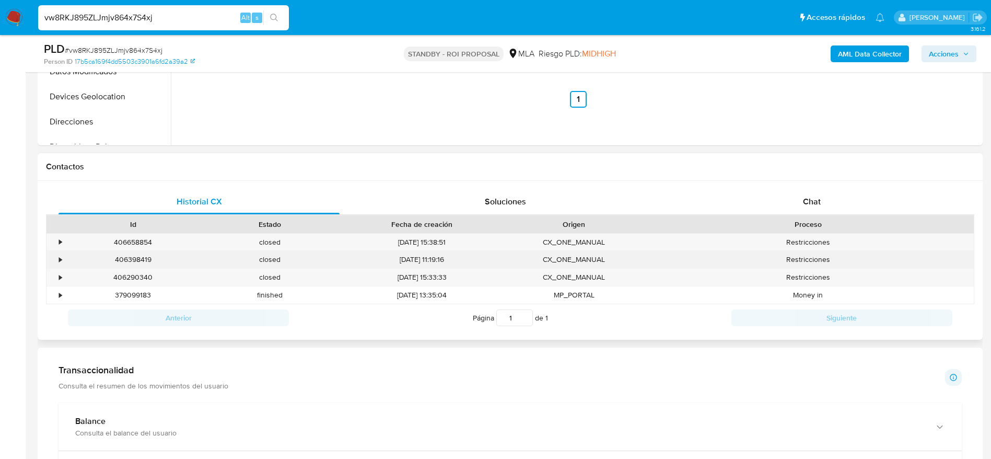
click at [131, 258] on div "406398419" at bounding box center [133, 259] width 137 height 17
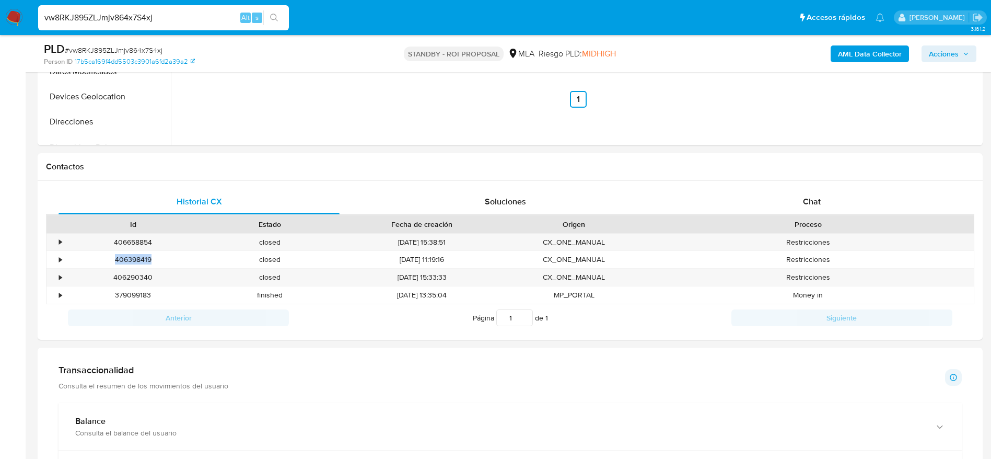
copy div "406398419"
click at [125, 242] on div "406658854" at bounding box center [133, 241] width 137 height 17
copy div "406658854"
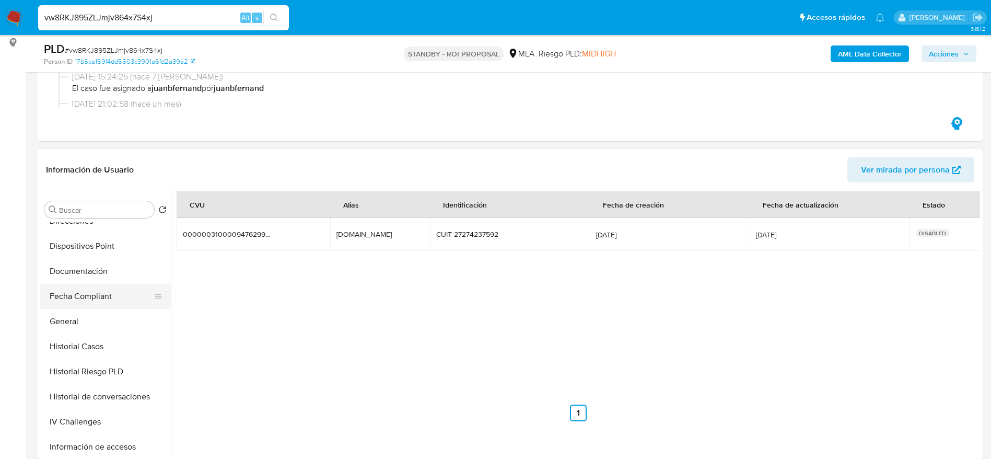
scroll to position [235, 0]
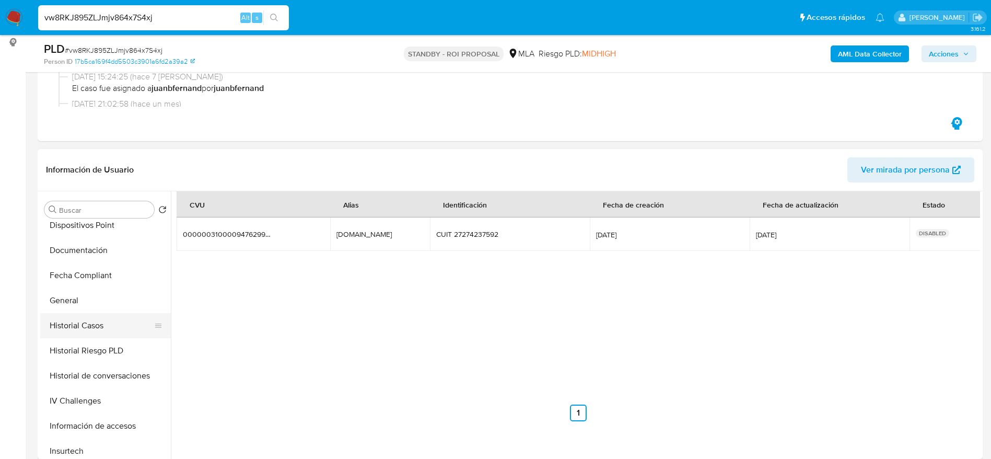
click at [94, 328] on button "Historial Casos" at bounding box center [101, 325] width 122 height 25
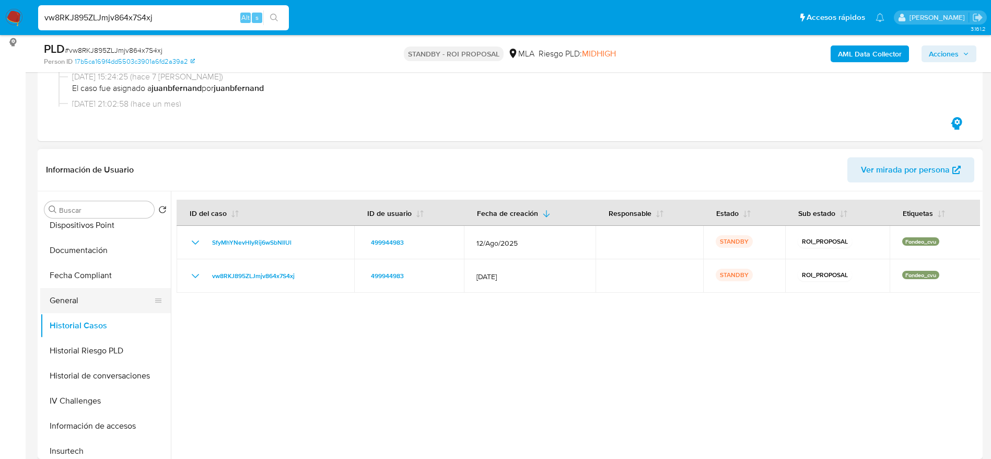
scroll to position [313, 0]
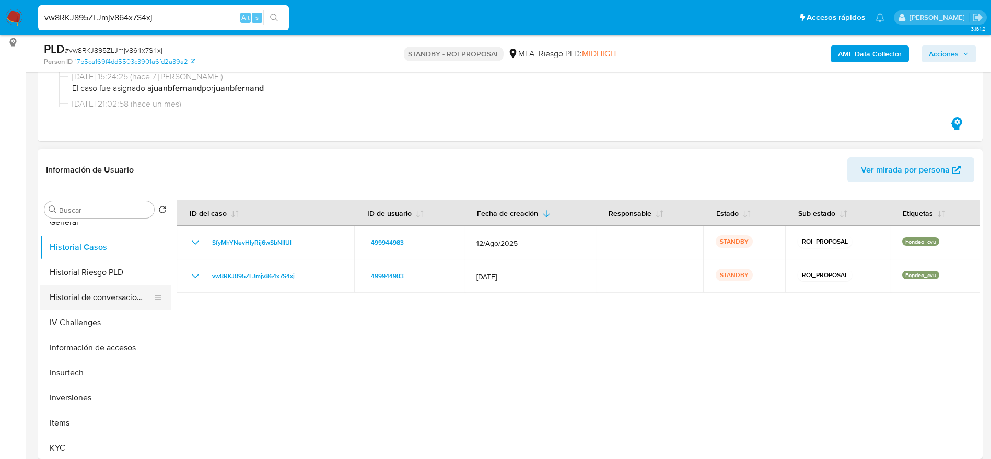
click at [105, 305] on button "Historial de conversaciones" at bounding box center [101, 297] width 122 height 25
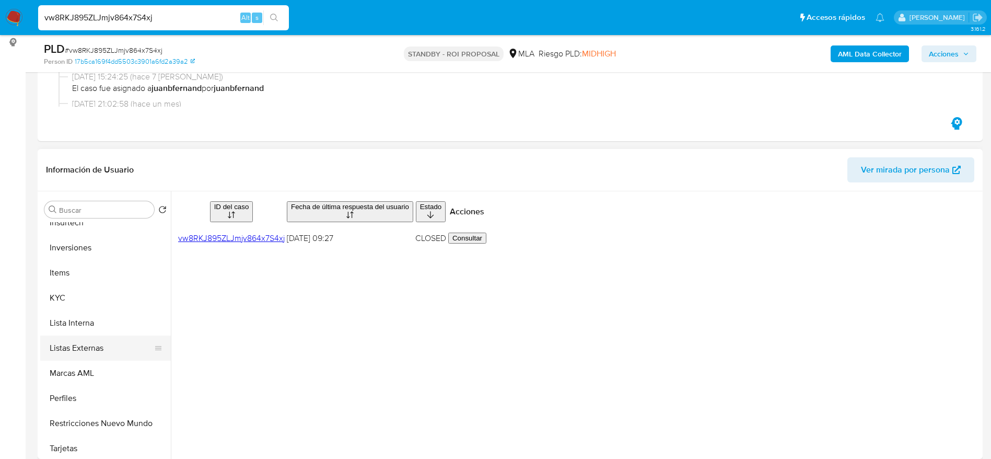
scroll to position [470, 0]
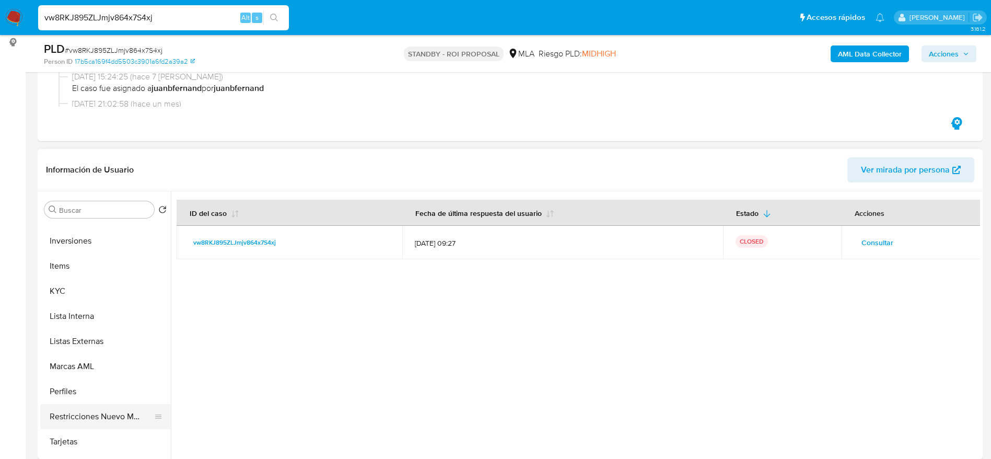
click at [98, 408] on button "Restricciones Nuevo Mundo" at bounding box center [101, 416] width 122 height 25
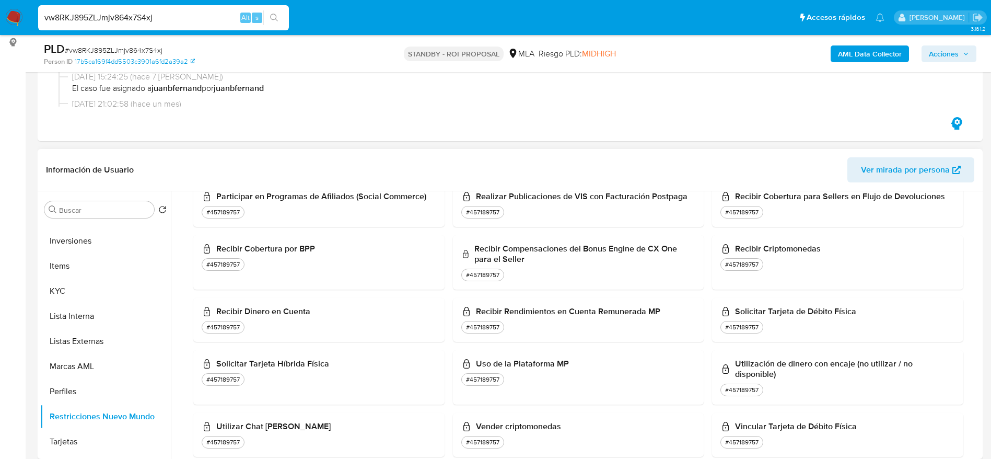
scroll to position [1003, 0]
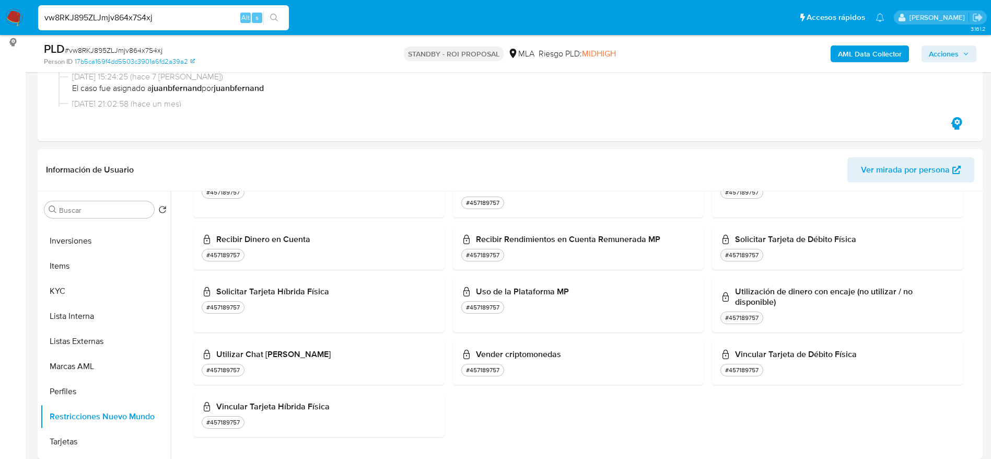
click at [96, 49] on span "# vw8RKJ895ZLJmjv864x7S4xj" at bounding box center [114, 50] width 98 height 10
copy span "vw8RKJ895ZLJmjv864x7S4xj"
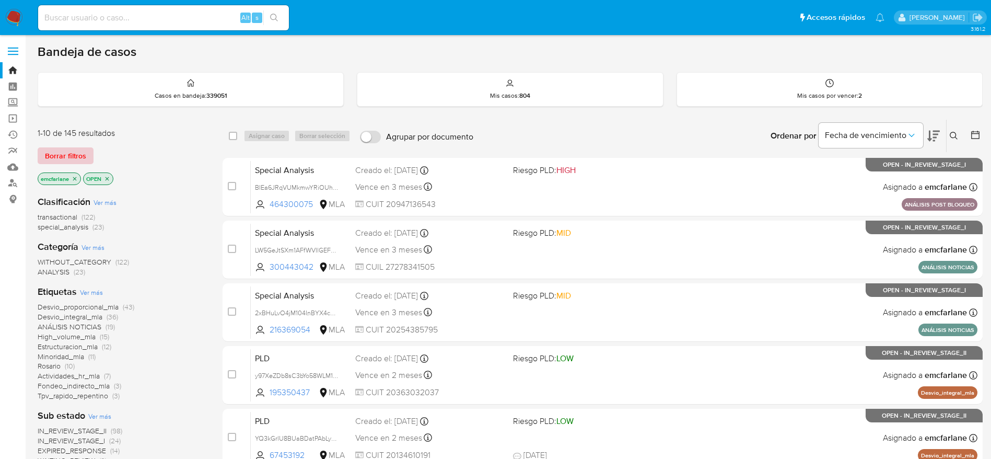
click at [63, 150] on span "Borrar filtros" at bounding box center [65, 155] width 41 height 15
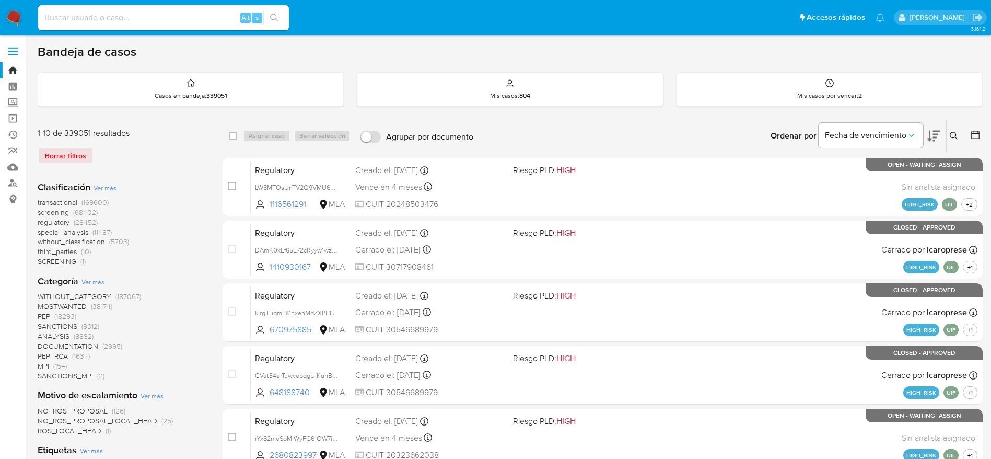
click at [954, 138] on icon at bounding box center [954, 136] width 8 height 8
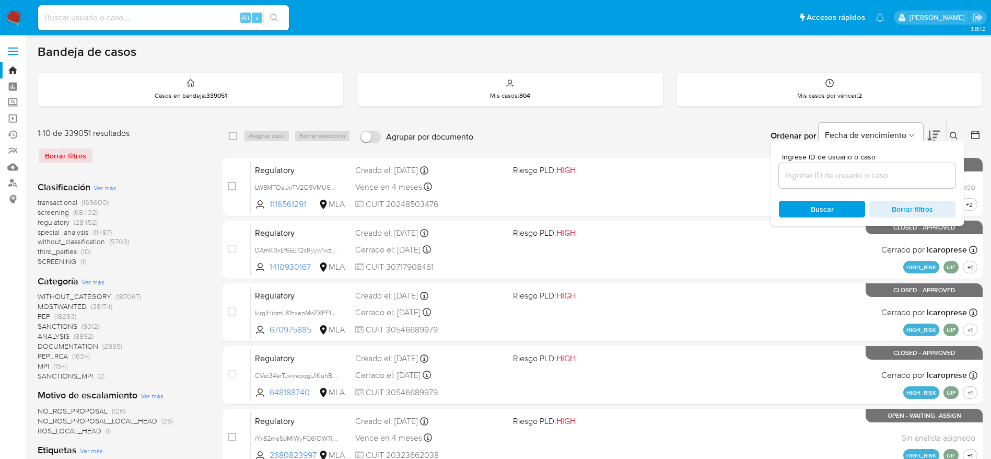
drag, startPoint x: 819, startPoint y: 166, endPoint x: 814, endPoint y: 180, distance: 14.7
click at [818, 168] on div at bounding box center [867, 175] width 177 height 25
click at [814, 179] on input at bounding box center [867, 176] width 177 height 14
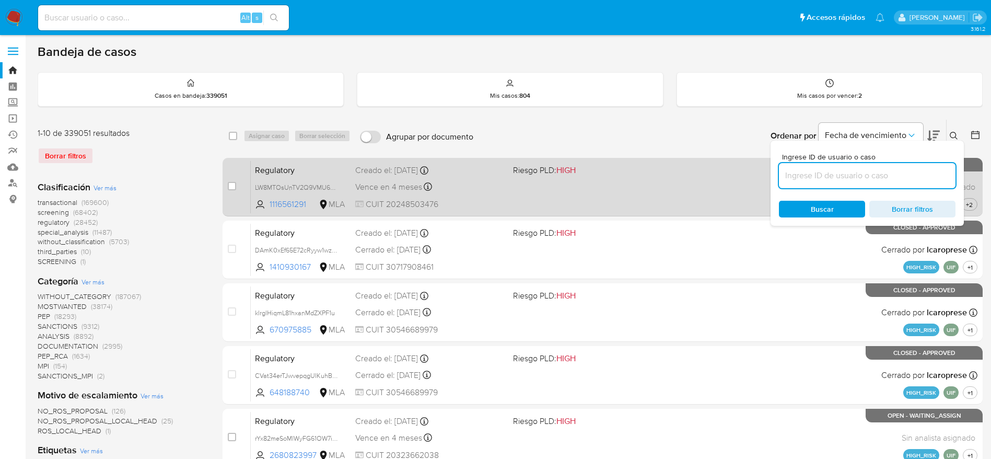
paste input "vw8RKJ895ZLJmjv864x7S4xj"
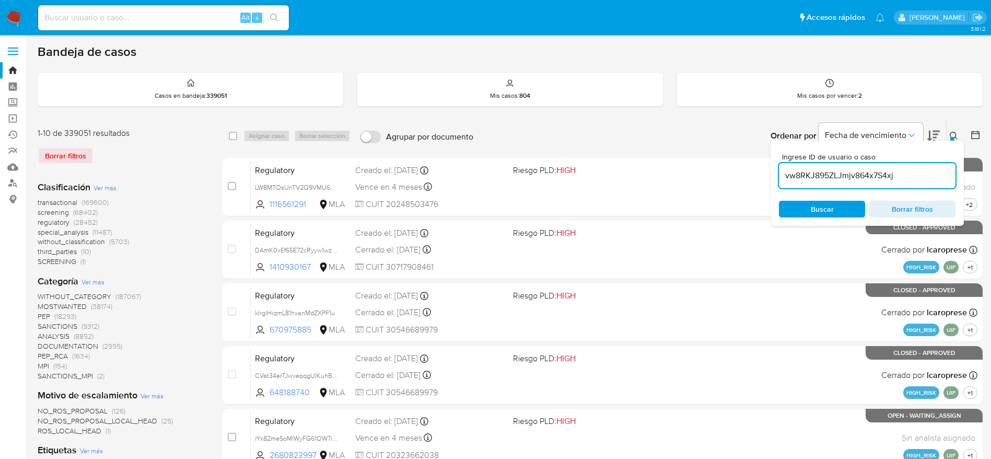
type input "vw8RKJ895ZLJmjv864x7S4xj"
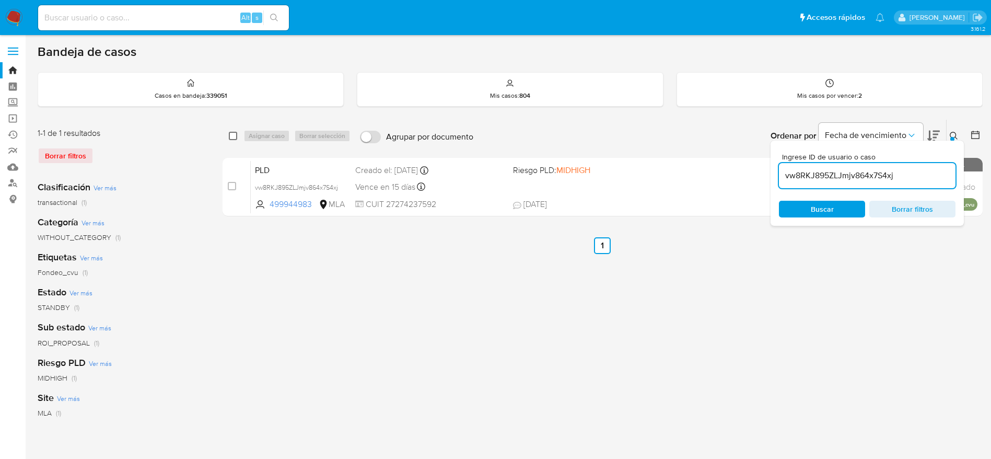
click at [233, 136] on input "checkbox" at bounding box center [233, 136] width 8 height 8
checkbox input "true"
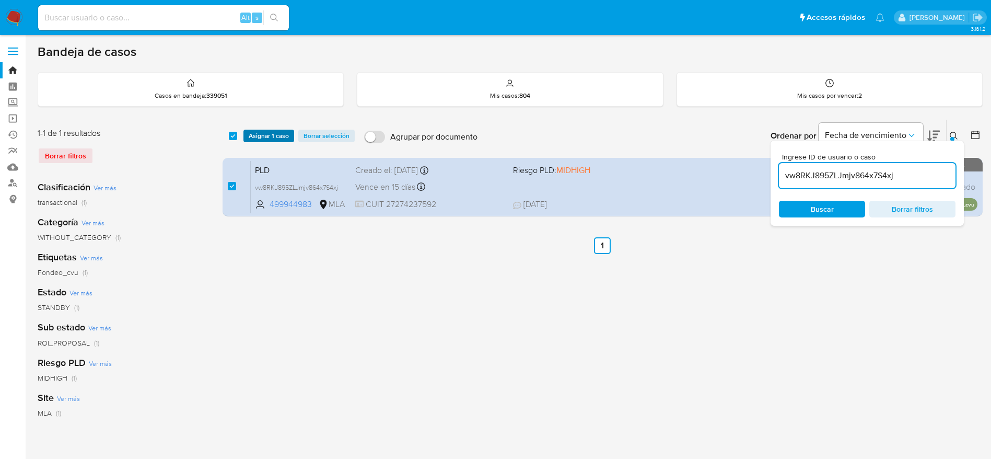
click at [271, 134] on span "Asignar 1 caso" at bounding box center [269, 136] width 40 height 10
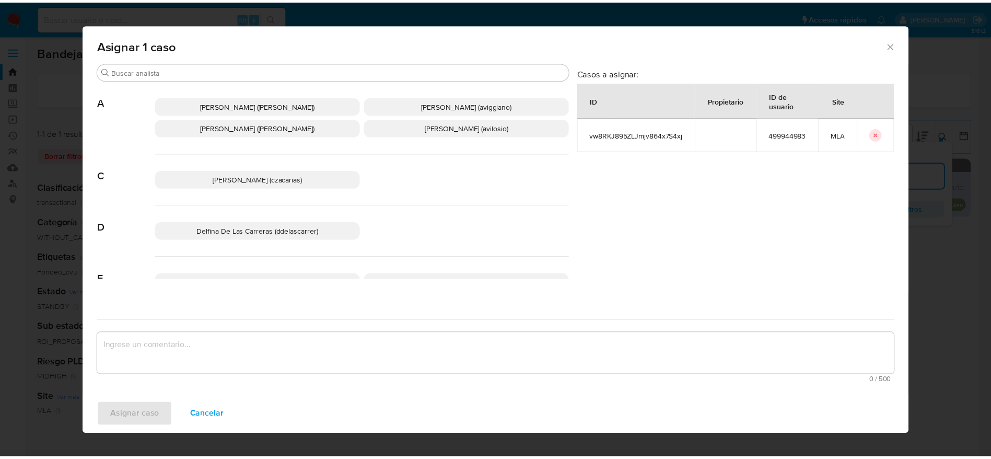
scroll to position [78, 0]
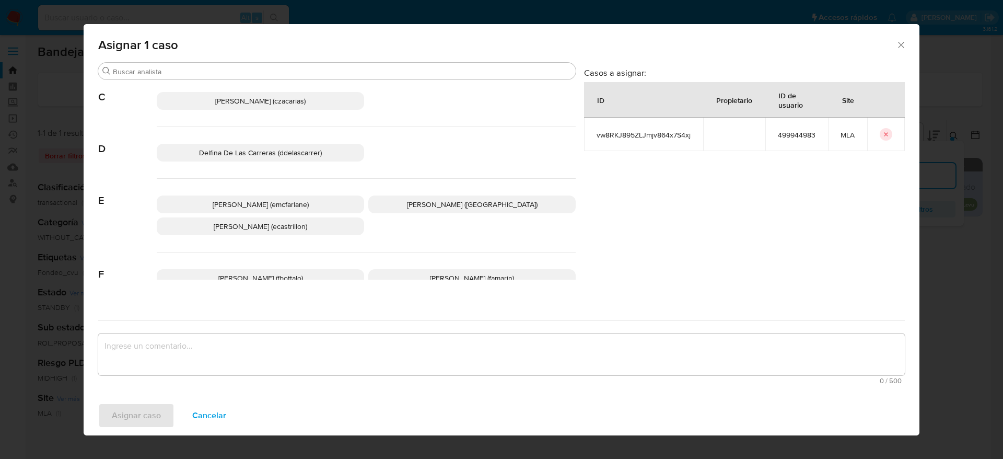
click at [278, 200] on span "Elaine Mc Farlane (emcfarlane)" at bounding box center [261, 204] width 96 height 10
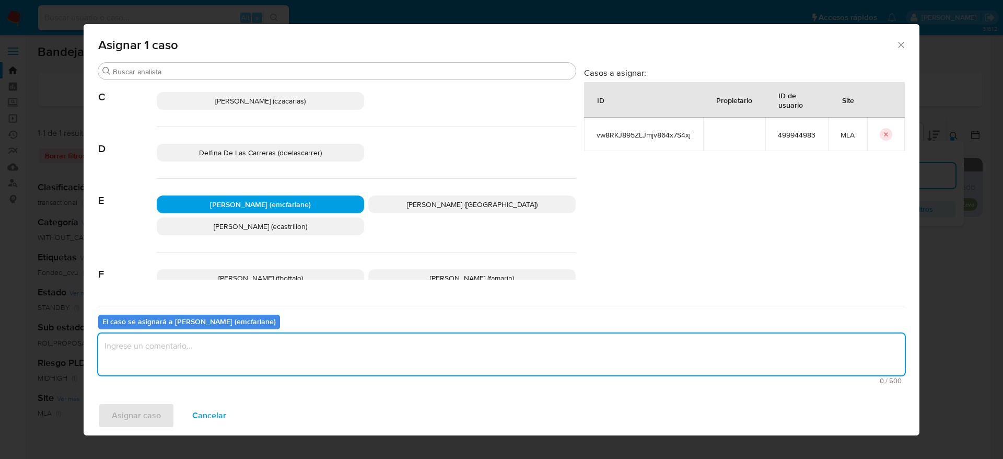
drag, startPoint x: 202, startPoint y: 345, endPoint x: 186, endPoint y: 362, distance: 23.7
click at [202, 345] on textarea "assign-modal" at bounding box center [501, 354] width 807 height 42
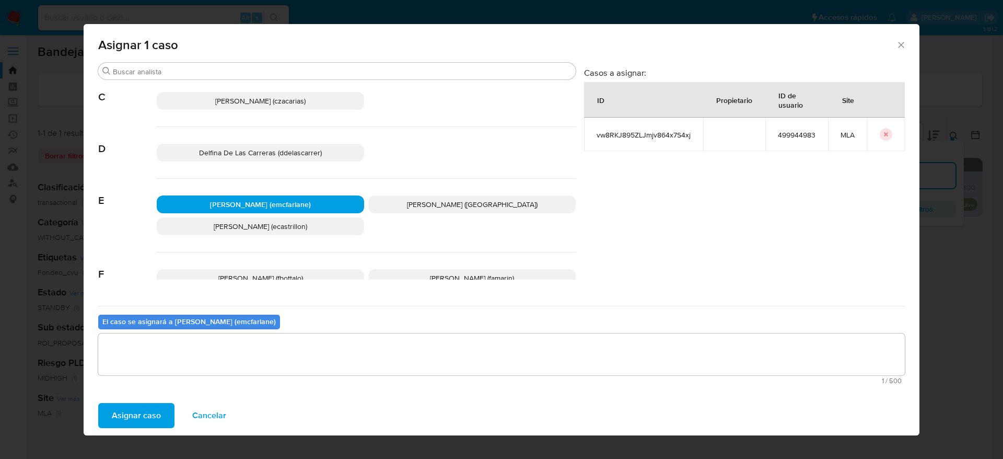
click at [137, 419] on span "Asignar caso" at bounding box center [136, 415] width 49 height 23
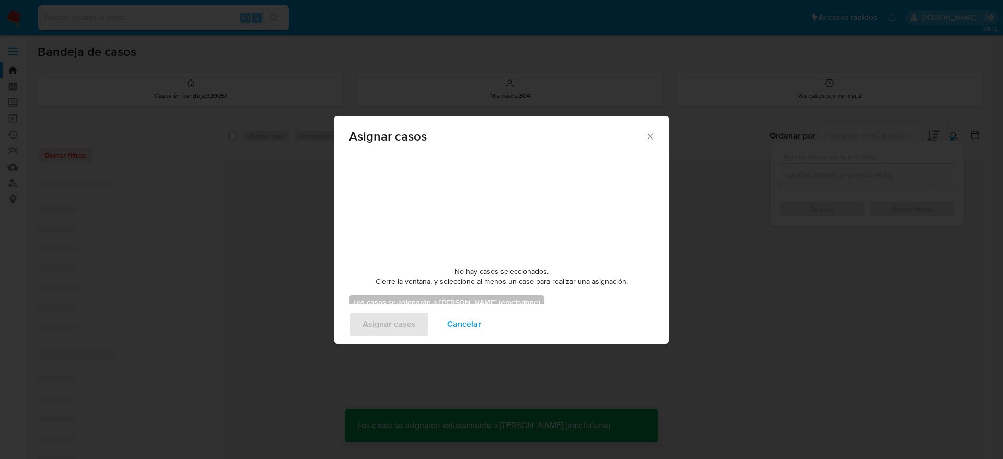
checkbox input "false"
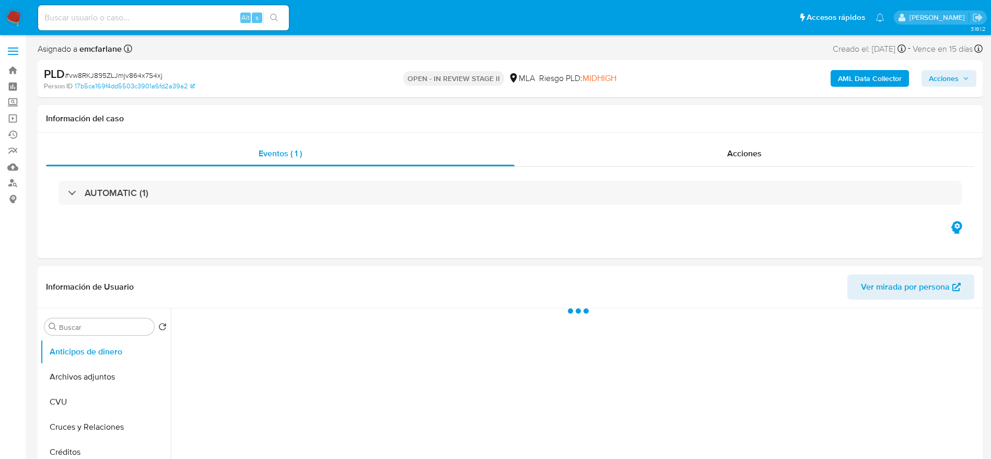
click at [955, 83] on span "Acciones" at bounding box center [944, 78] width 30 height 17
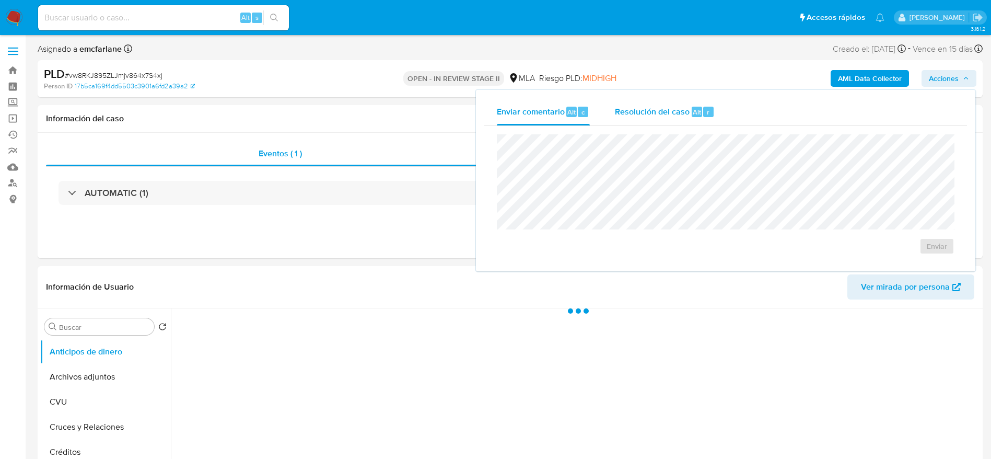
select select "10"
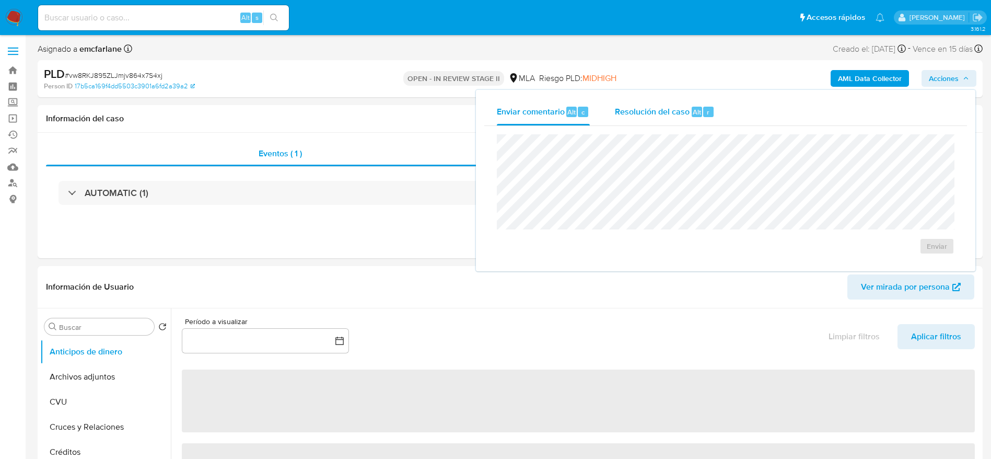
click at [699, 108] on span "Alt" at bounding box center [697, 112] width 8 height 10
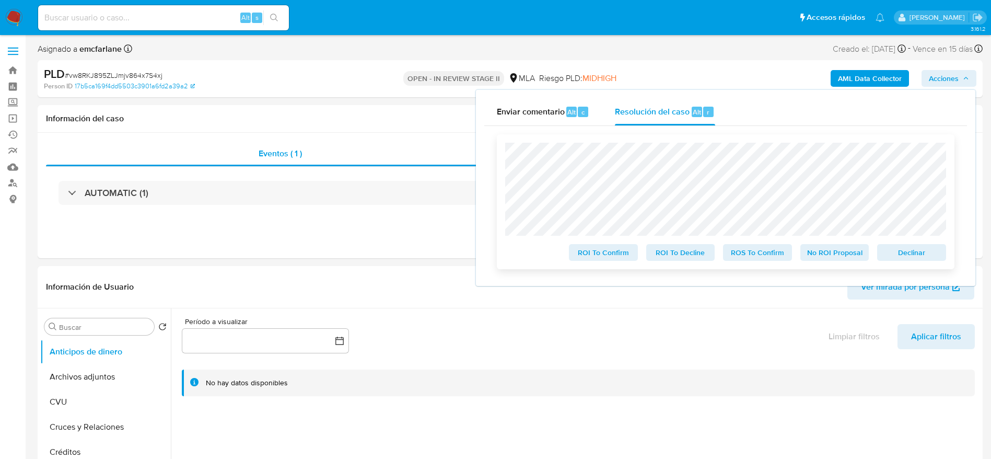
click at [905, 260] on span "Declinar" at bounding box center [911, 252] width 54 height 15
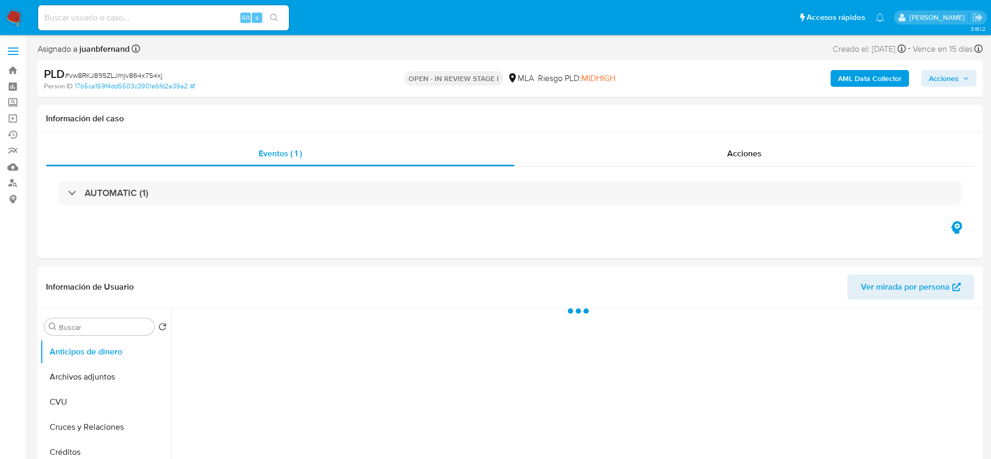
click at [119, 73] on span "# vw8RKJ895ZLJmjv864x7S4xj" at bounding box center [114, 75] width 98 height 10
copy span "vw8RKJ895ZLJmjv864x7S4xj"
select select "10"
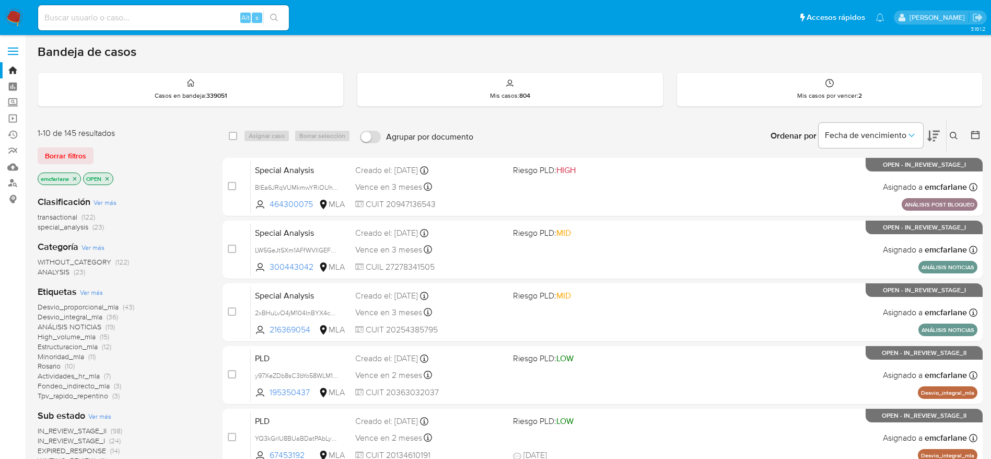
click at [59, 156] on span "Borrar filtros" at bounding box center [65, 155] width 41 height 15
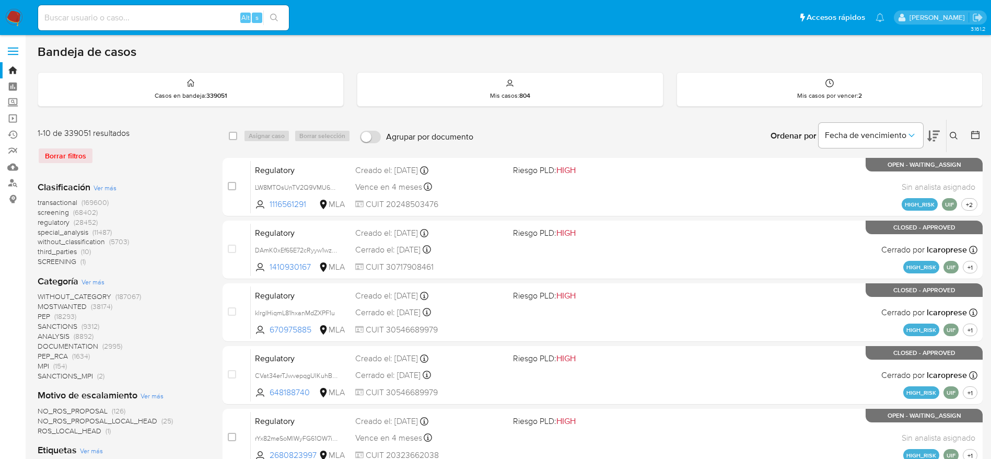
click at [955, 143] on div "Ingrese ID de usuario o caso Buscar Borrar filtros" at bounding box center [955, 136] width 18 height 32
click at [953, 138] on icon at bounding box center [954, 136] width 8 height 8
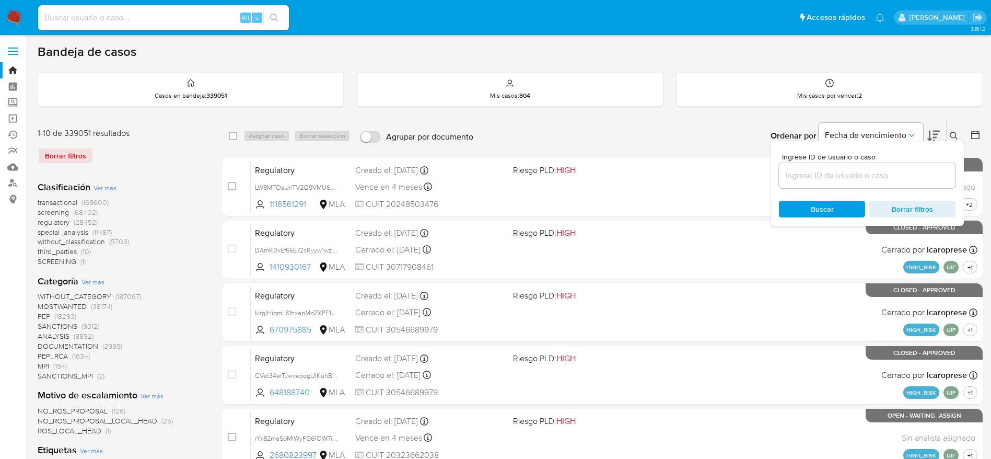
click at [896, 178] on input at bounding box center [867, 176] width 177 height 14
type input "vw8RKJ895ZLJmjv864x7S4xj"
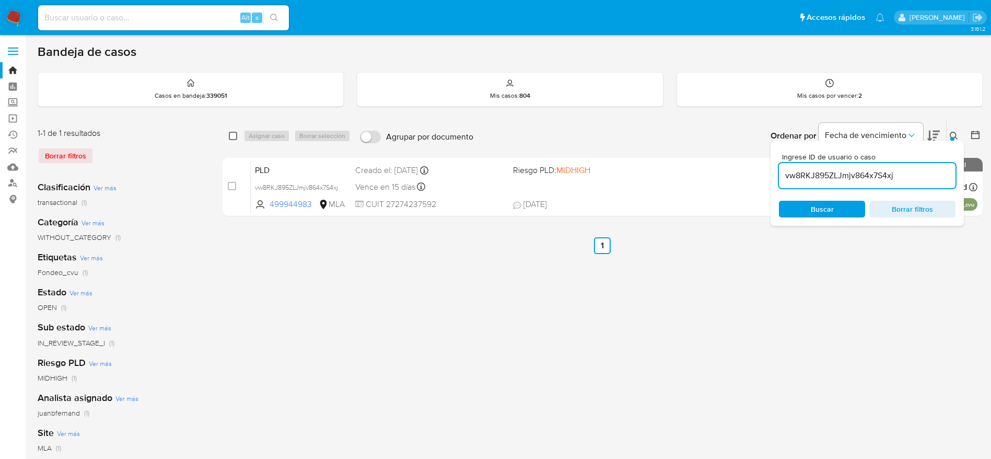
click at [230, 135] on input "checkbox" at bounding box center [233, 136] width 8 height 8
checkbox input "true"
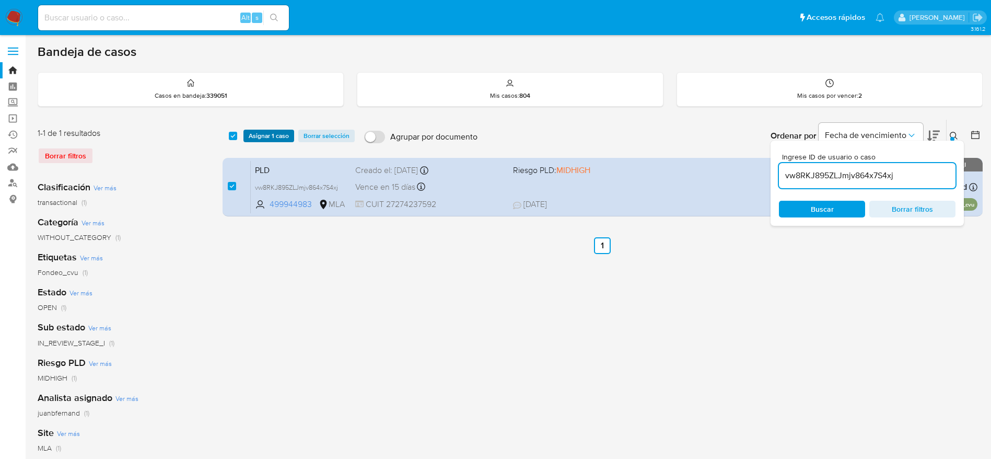
click at [274, 134] on span "Asignar 1 caso" at bounding box center [269, 136] width 40 height 10
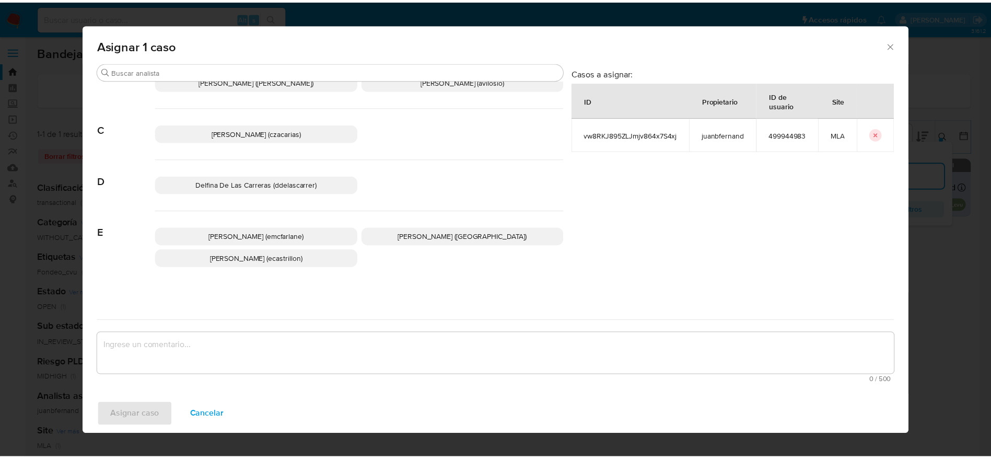
scroll to position [78, 0]
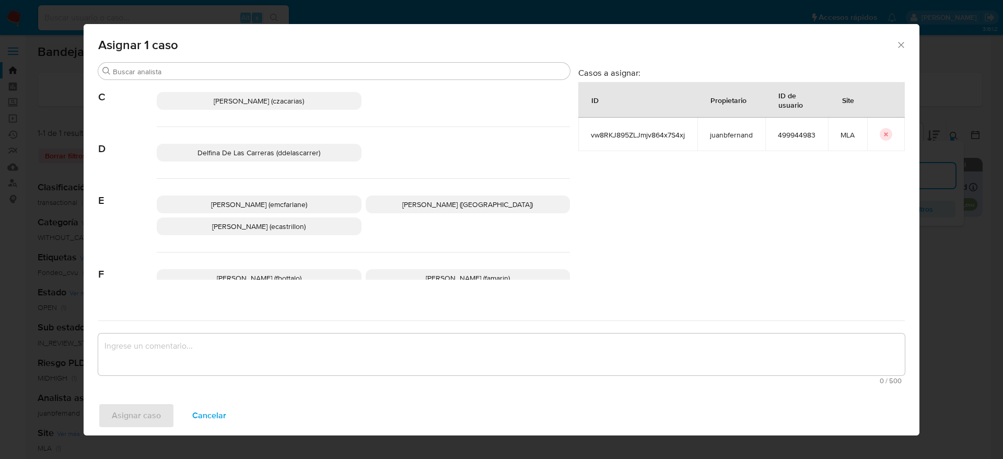
click at [306, 206] on p "Elaine Mc Farlane (emcfarlane)" at bounding box center [259, 204] width 205 height 18
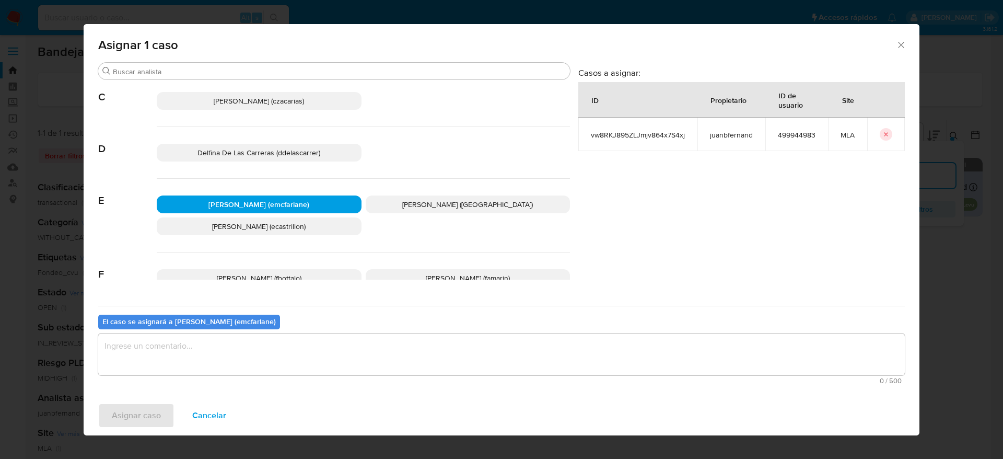
drag, startPoint x: 220, startPoint y: 349, endPoint x: 214, endPoint y: 357, distance: 10.0
click at [220, 352] on textarea "assign-modal" at bounding box center [501, 354] width 807 height 42
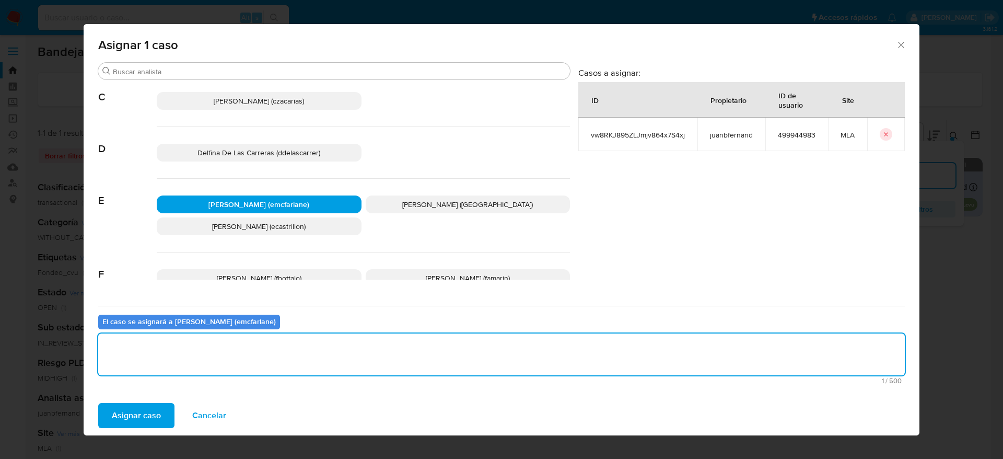
click at [135, 419] on span "Asignar caso" at bounding box center [136, 415] width 49 height 23
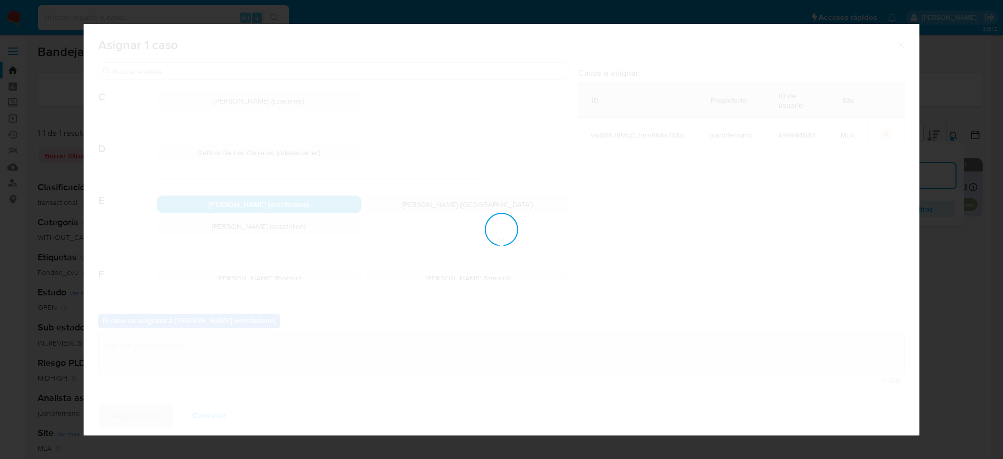
checkbox input "false"
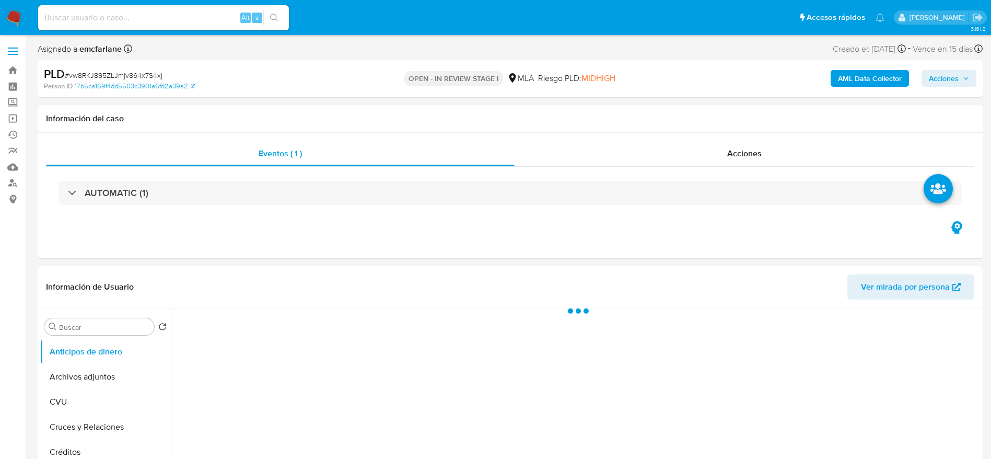
select select "10"
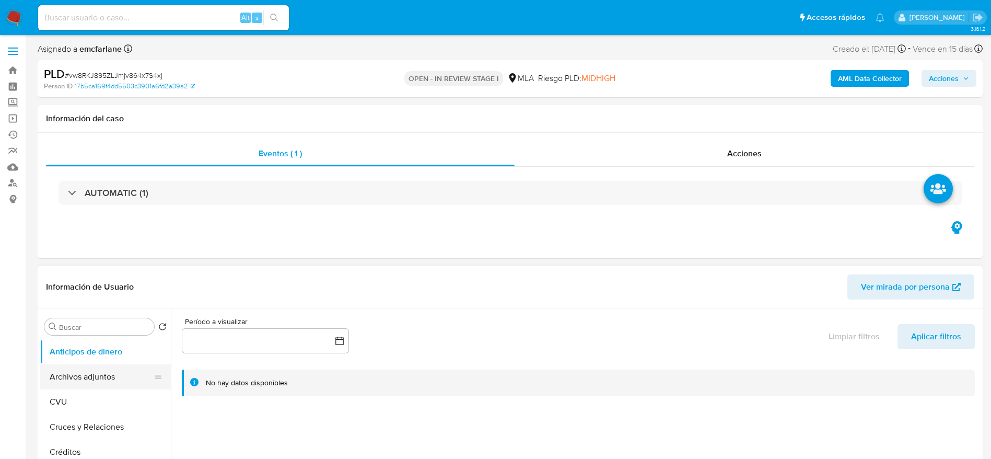
click at [74, 380] on button "Archivos adjuntos" at bounding box center [101, 376] width 122 height 25
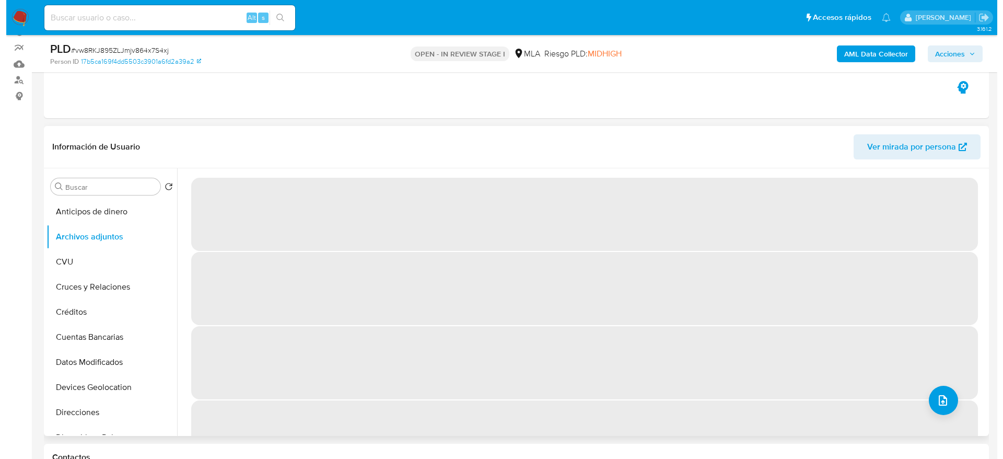
scroll to position [78, 0]
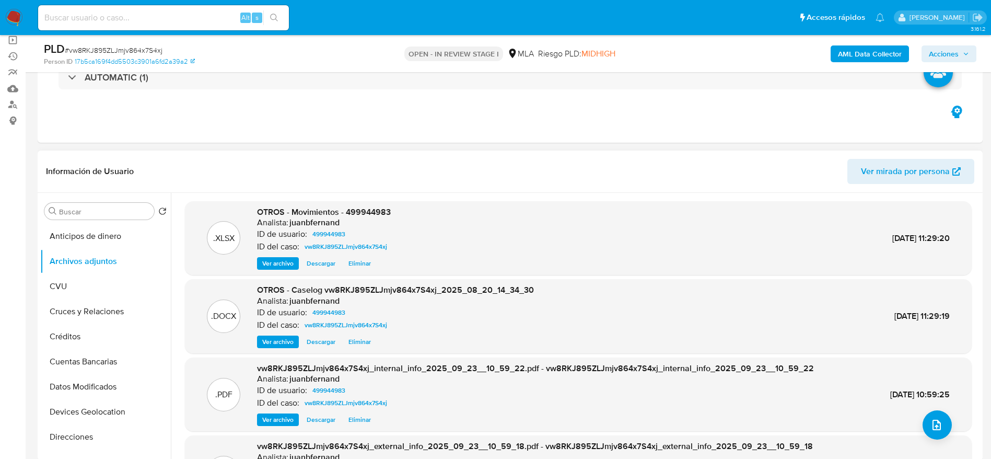
click at [356, 336] on span "Eliminar" at bounding box center [359, 341] width 22 height 10
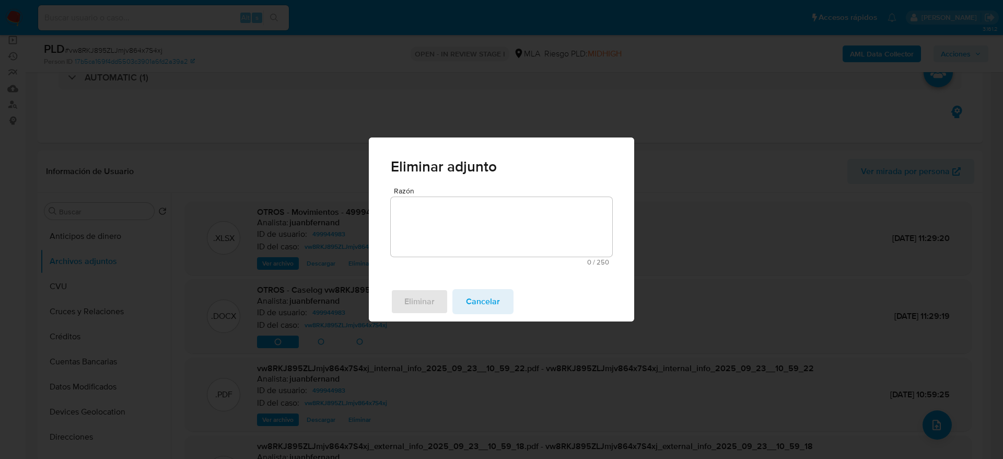
click at [376, 272] on div "Razón 0 / 250 250 caracteres restantes" at bounding box center [501, 234] width 265 height 95
click at [423, 233] on textarea "Razón" at bounding box center [501, 227] width 221 height 60
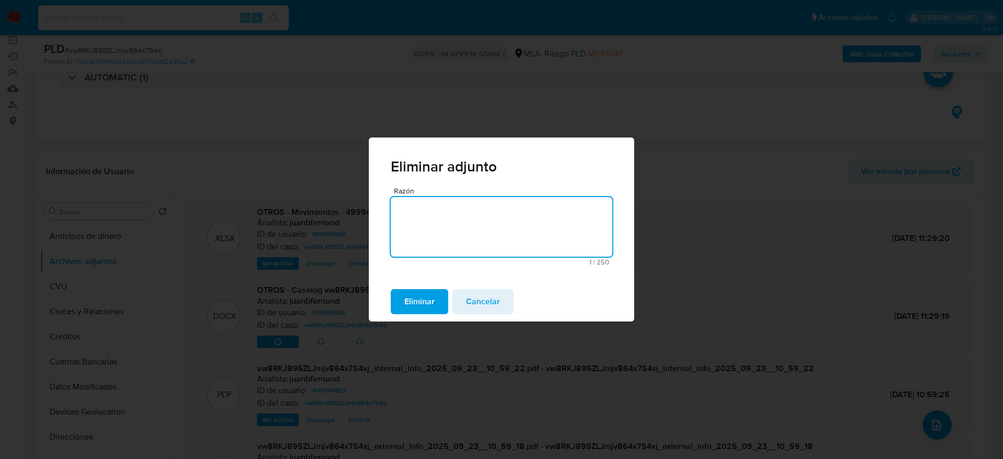
click at [417, 294] on span "Eliminar" at bounding box center [419, 301] width 30 height 23
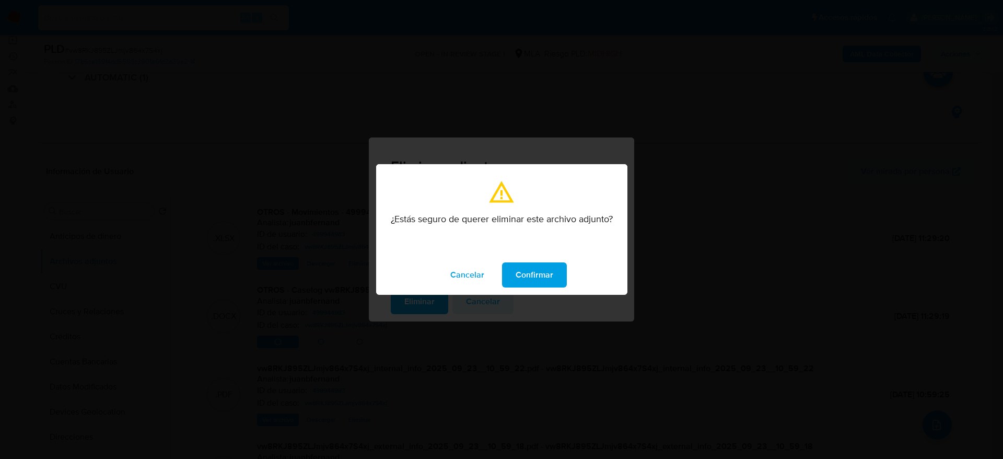
drag, startPoint x: 536, startPoint y: 279, endPoint x: 744, endPoint y: 308, distance: 209.9
click at [536, 279] on span "Confirmar" at bounding box center [535, 274] width 38 height 23
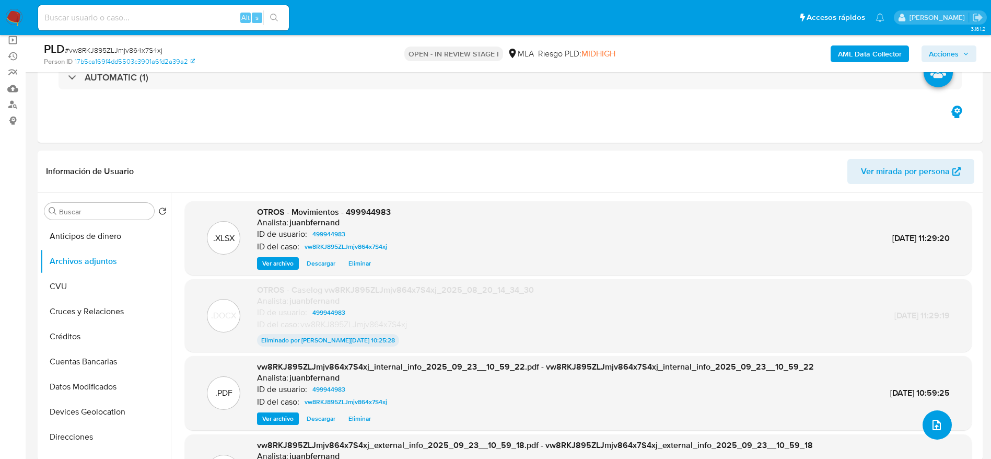
click at [933, 424] on icon "upload-file" at bounding box center [936, 424] width 8 height 10
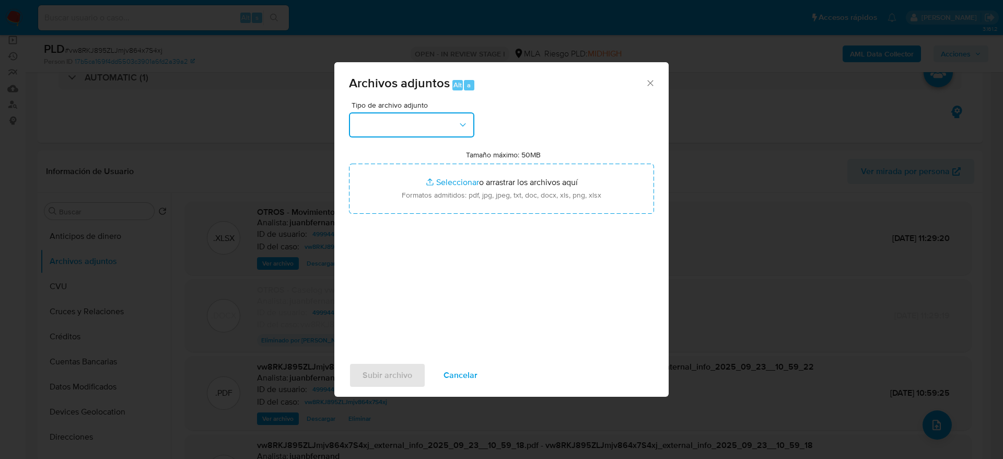
click at [395, 129] on button "button" at bounding box center [411, 124] width 125 height 25
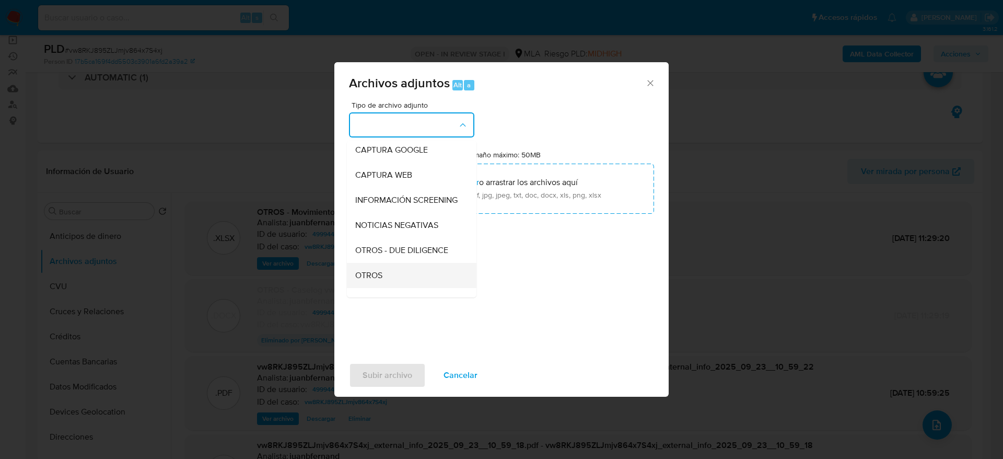
click at [376, 281] on span "OTROS" at bounding box center [368, 275] width 27 height 10
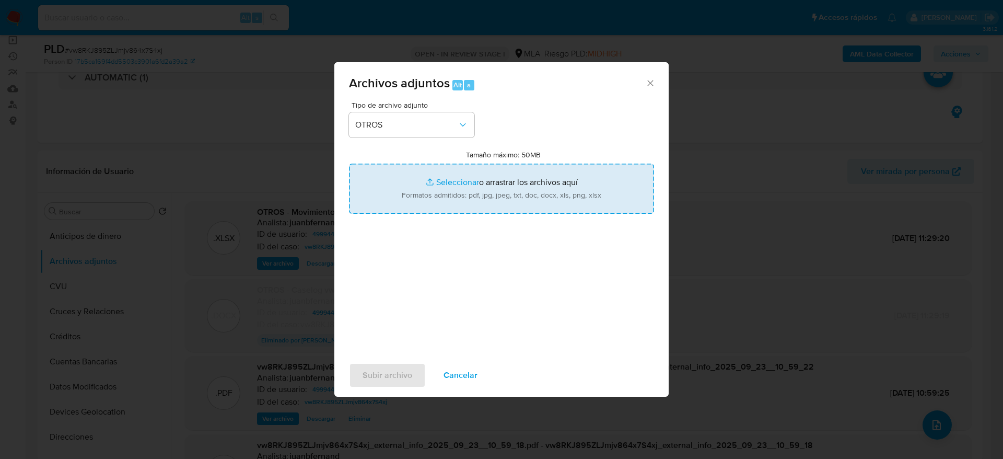
type input "C:\fakepath\Caselog vw8RKJ895ZLJmjv864x7S4xj v2.docx"
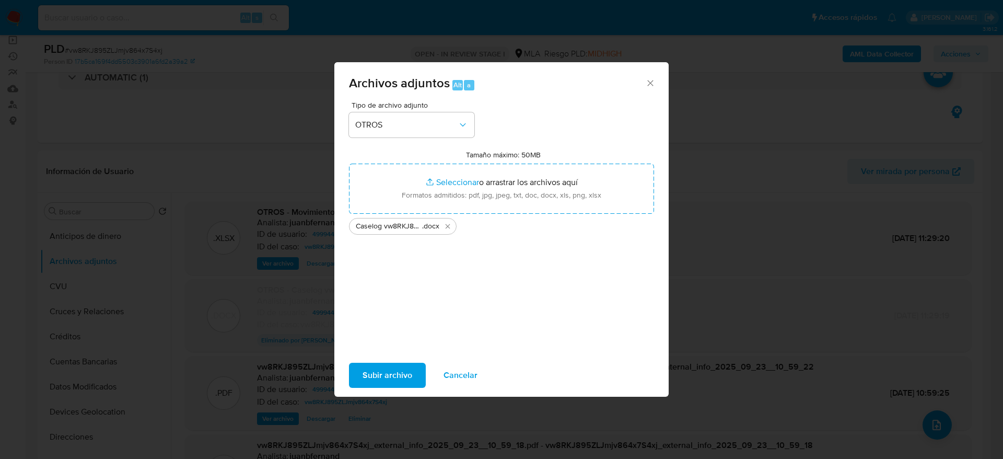
click at [374, 378] on span "Subir archivo" at bounding box center [388, 375] width 50 height 23
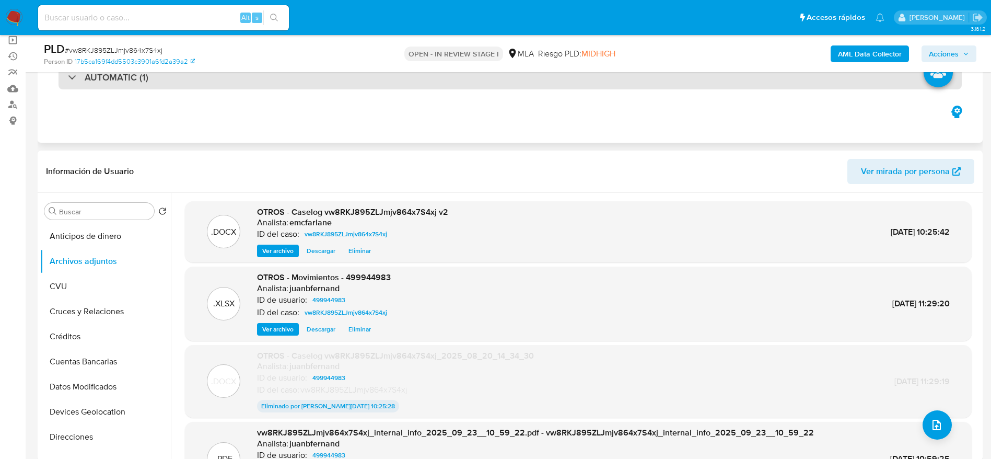
click at [722, 83] on div "AUTOMATIC (1)" at bounding box center [510, 77] width 903 height 24
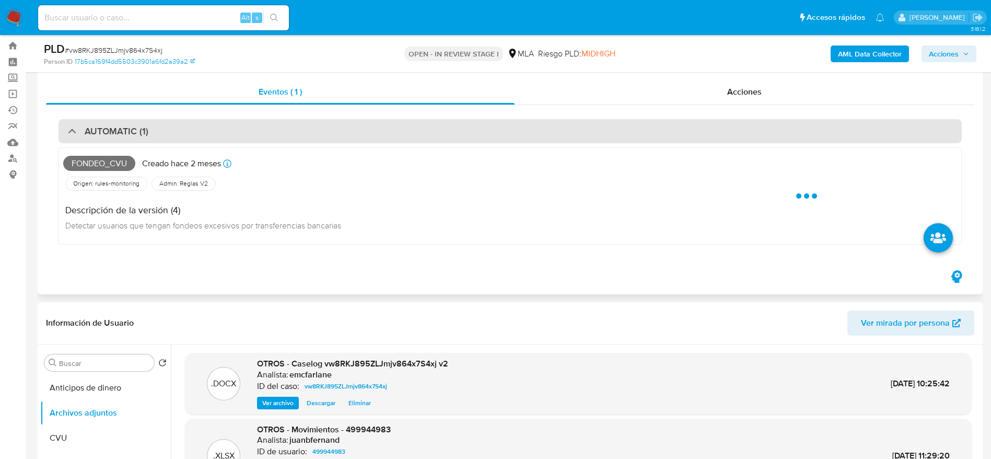
scroll to position [0, 0]
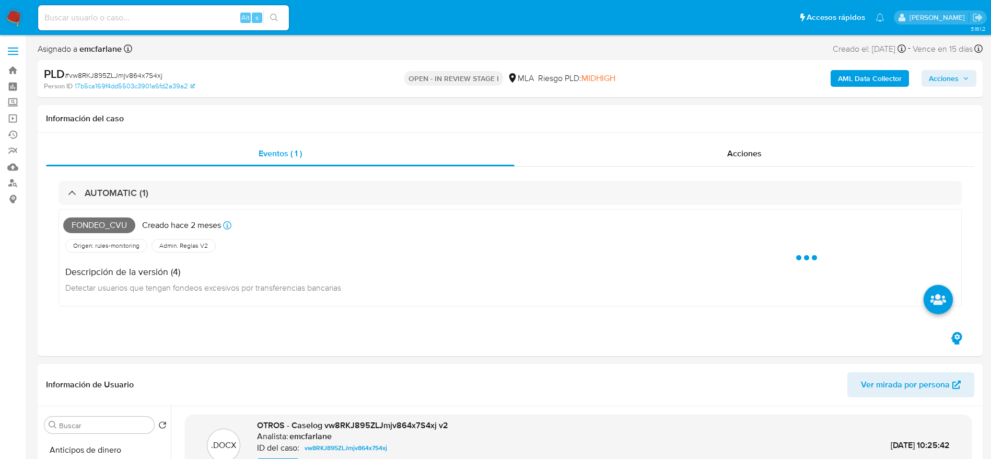
click at [944, 81] on span "Acciones" at bounding box center [944, 78] width 30 height 17
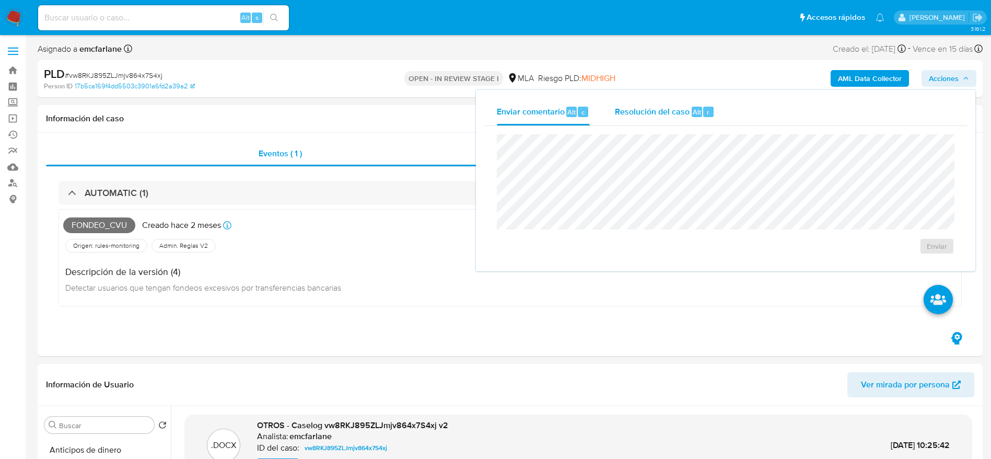
click at [678, 118] on div "Resolución del caso Alt r" at bounding box center [665, 111] width 100 height 27
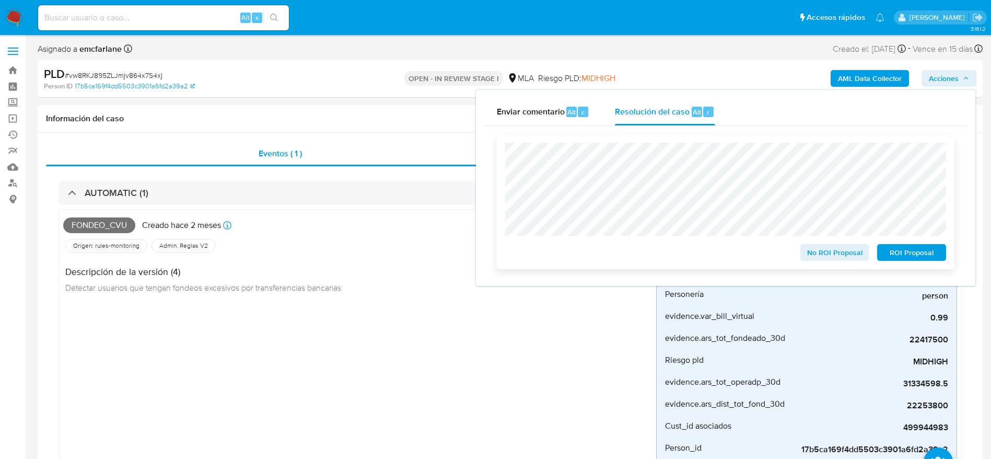
click at [933, 256] on span "ROI Proposal" at bounding box center [911, 252] width 54 height 15
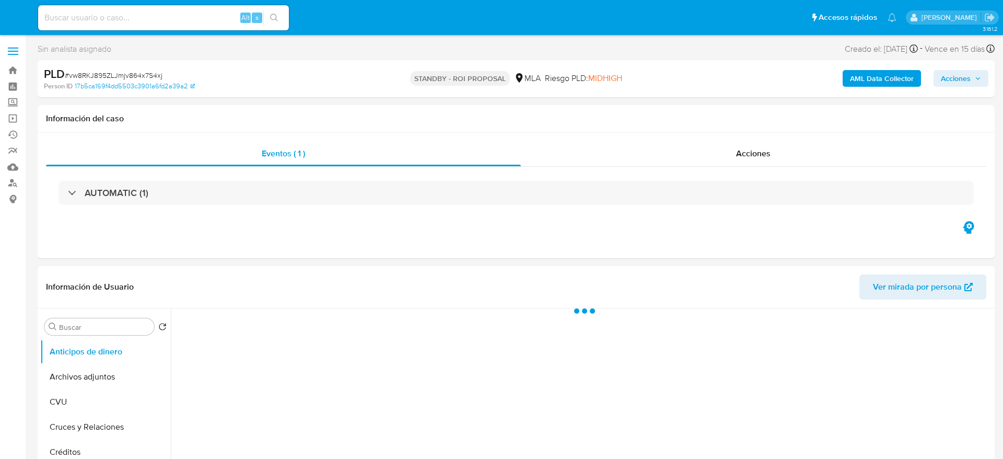
select select "10"
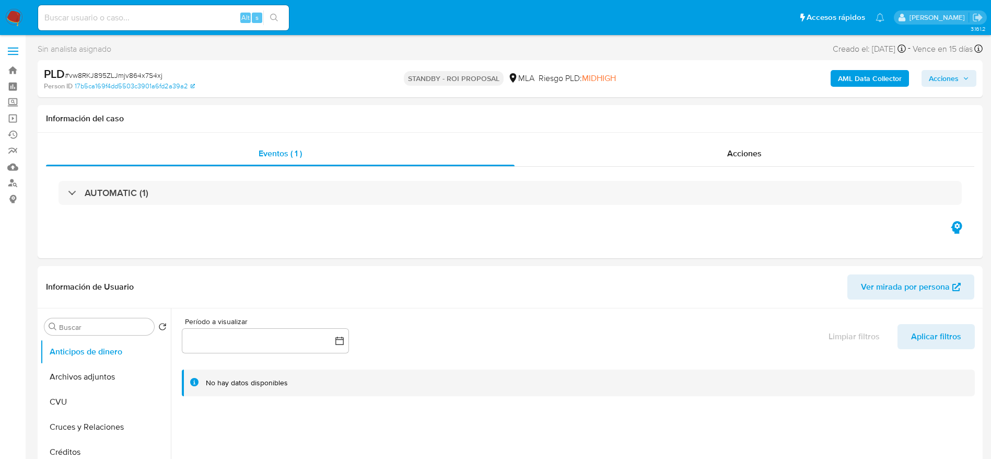
click at [108, 19] on input at bounding box center [163, 18] width 251 height 14
paste input "iubimBCLgaKM06l0dH1I7maX"
type input "iubimBCLgaKM06l0dH1I7maX"
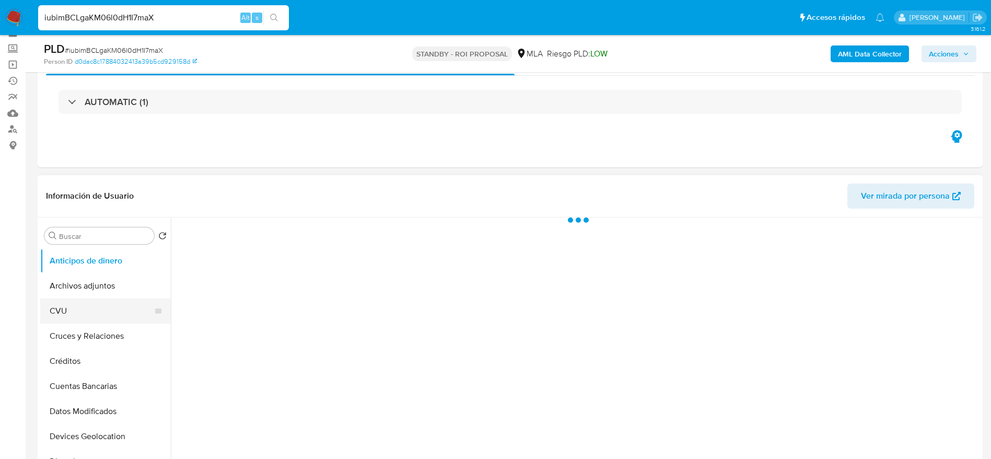
scroll to position [78, 0]
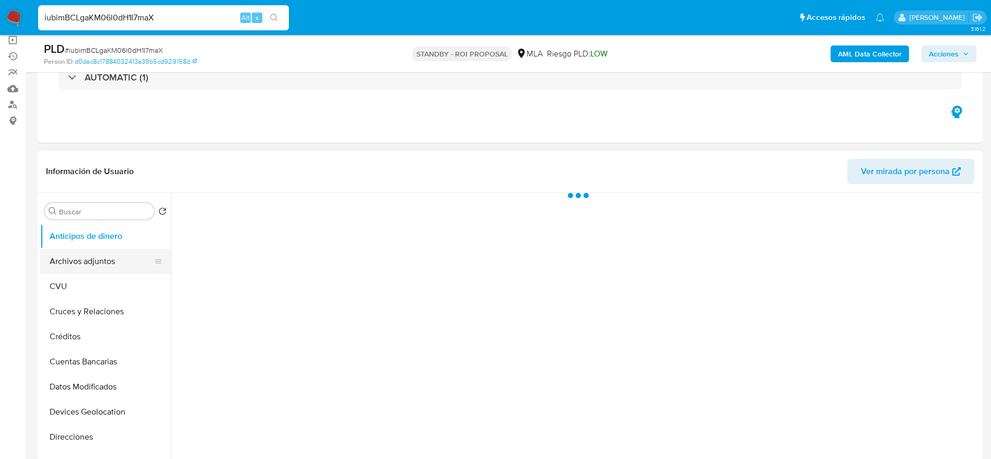
select select "10"
click at [87, 264] on button "Archivos adjuntos" at bounding box center [101, 261] width 122 height 25
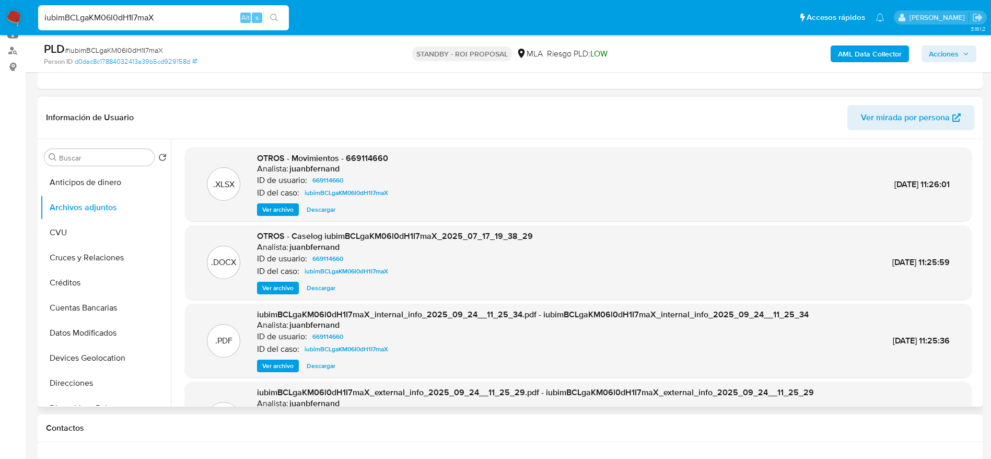
scroll to position [157, 0]
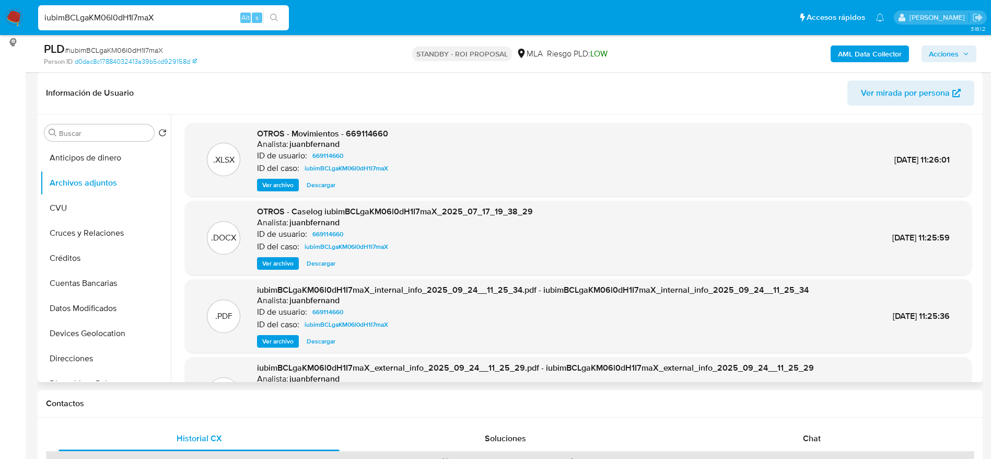
click at [322, 260] on span "Descargar" at bounding box center [321, 263] width 29 height 10
click at [331, 180] on span "Descargar" at bounding box center [321, 185] width 29 height 10
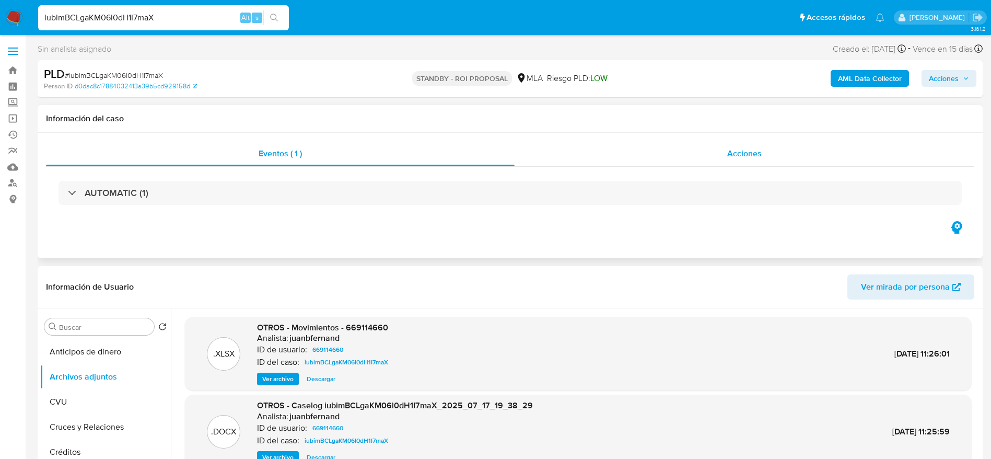
click at [731, 146] on div "Acciones" at bounding box center [745, 153] width 460 height 25
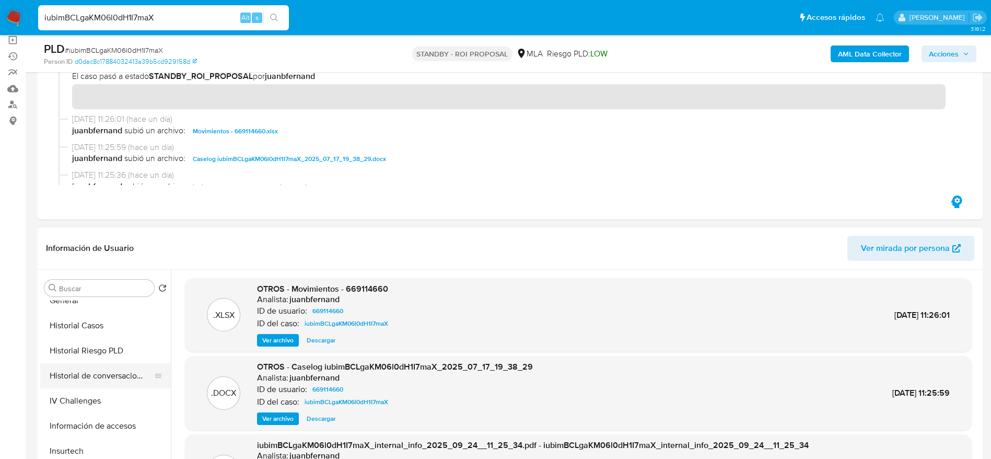
scroll to position [392, 0]
click at [69, 450] on button "KYC" at bounding box center [101, 447] width 122 height 25
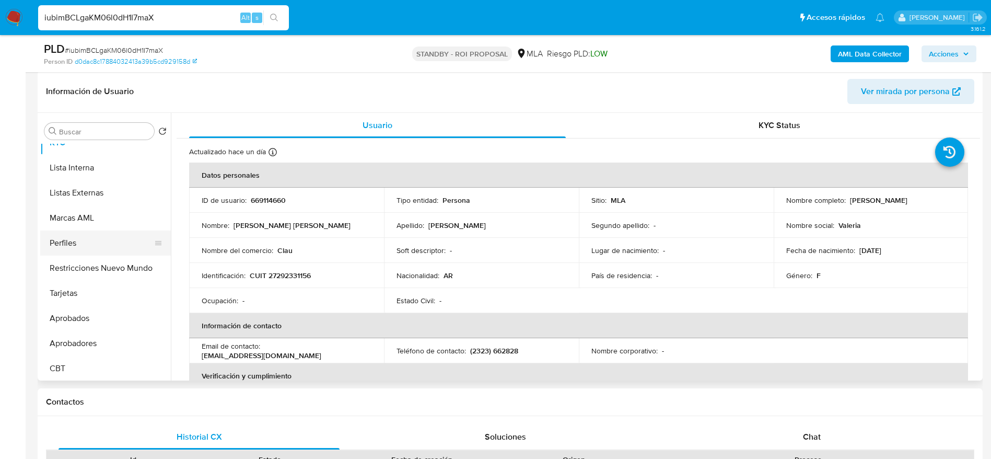
scroll to position [542, 0]
click at [95, 262] on button "Restricciones Nuevo Mundo" at bounding box center [101, 266] width 122 height 25
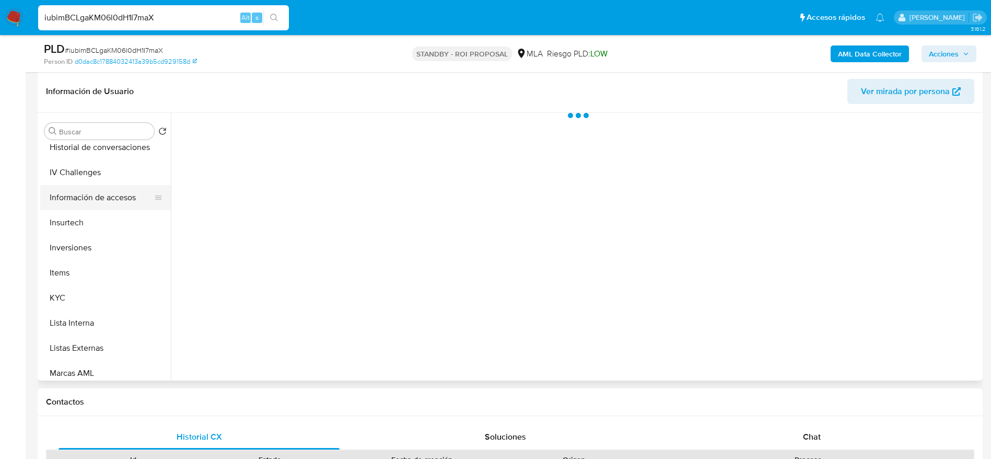
scroll to position [307, 0]
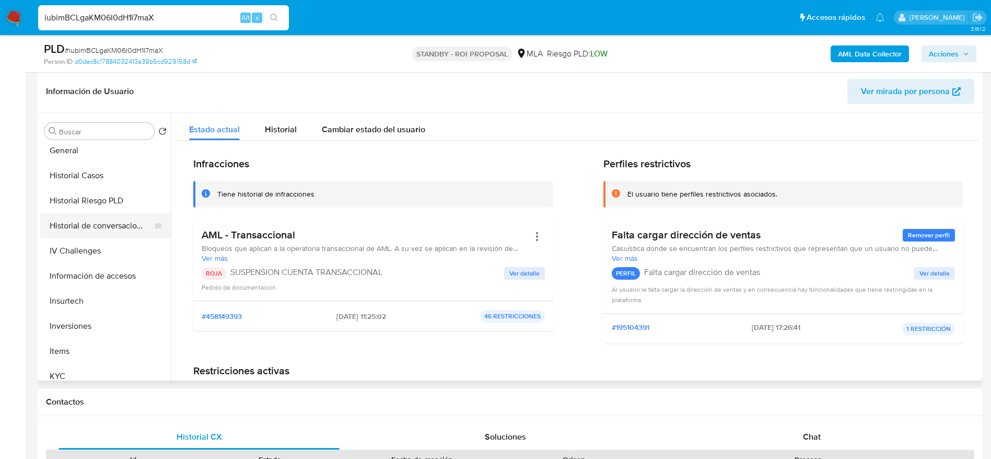
click at [103, 221] on button "Historial de conversaciones" at bounding box center [101, 225] width 122 height 25
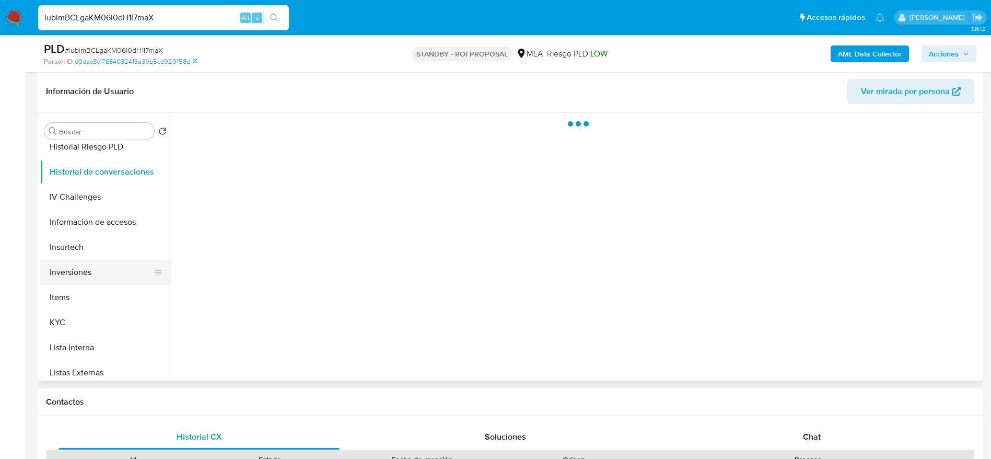
scroll to position [385, 0]
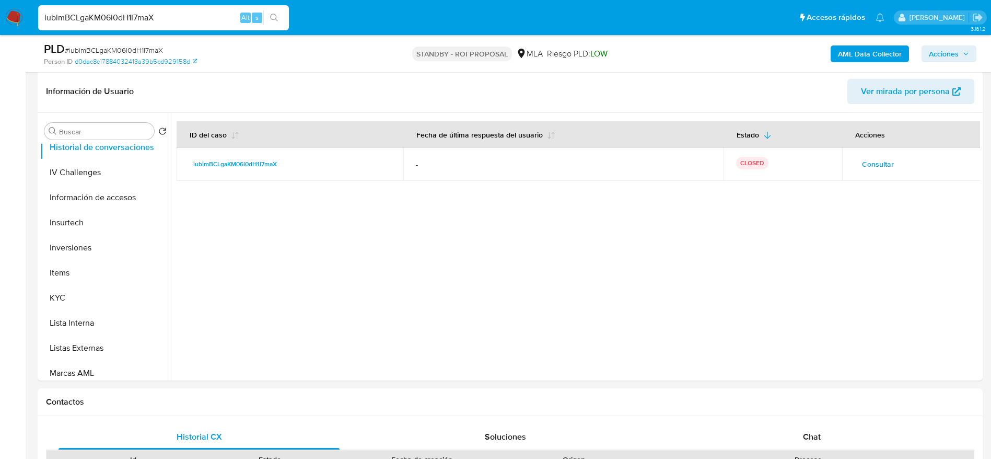
drag, startPoint x: 66, startPoint y: 297, endPoint x: 234, endPoint y: 37, distance: 310.2
click at [66, 298] on button "KYC" at bounding box center [105, 297] width 131 height 25
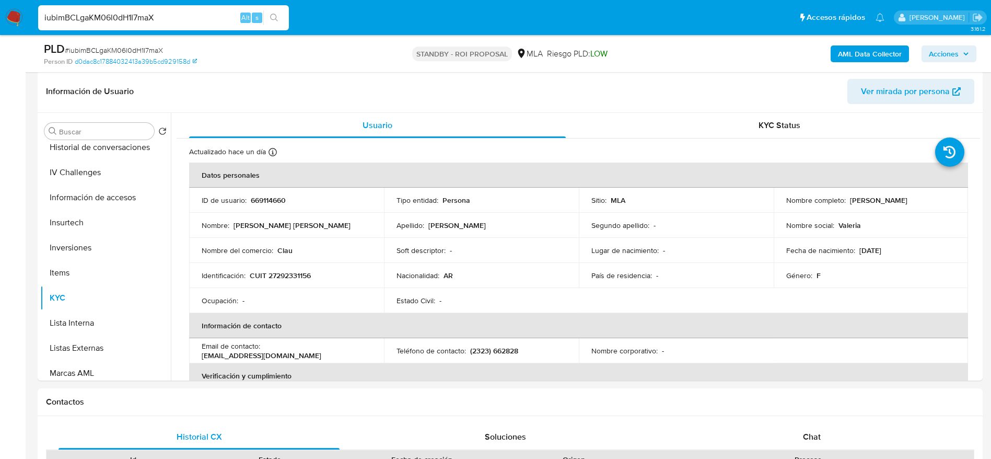
click at [161, 7] on div "iubimBCLgaKM06l0dH1I7maX Alt s" at bounding box center [163, 17] width 251 height 25
click at [167, 15] on input "iubimBCLgaKM06l0dH1I7maX" at bounding box center [163, 18] width 251 height 14
paste input "8GE4yxG7rZ2ej2DxvAjOom8z"
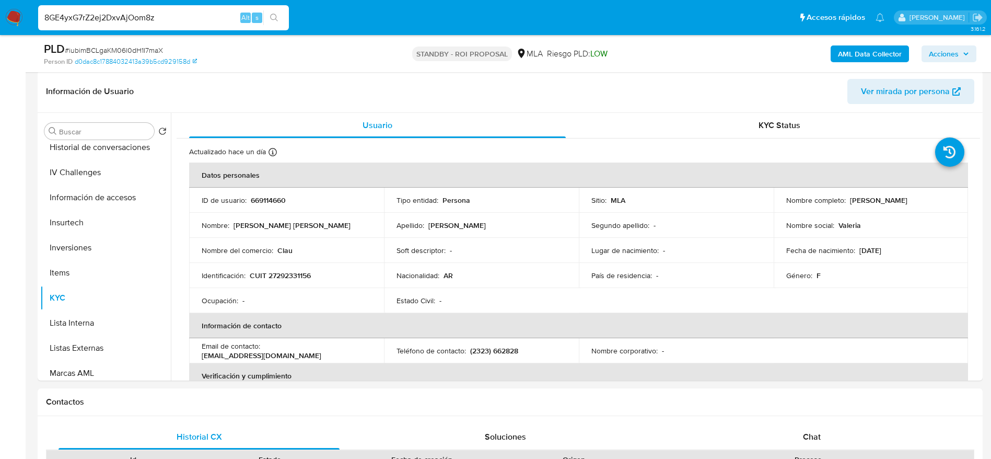
type input "8GE4yxG7rZ2ej2DxvAjOom8z"
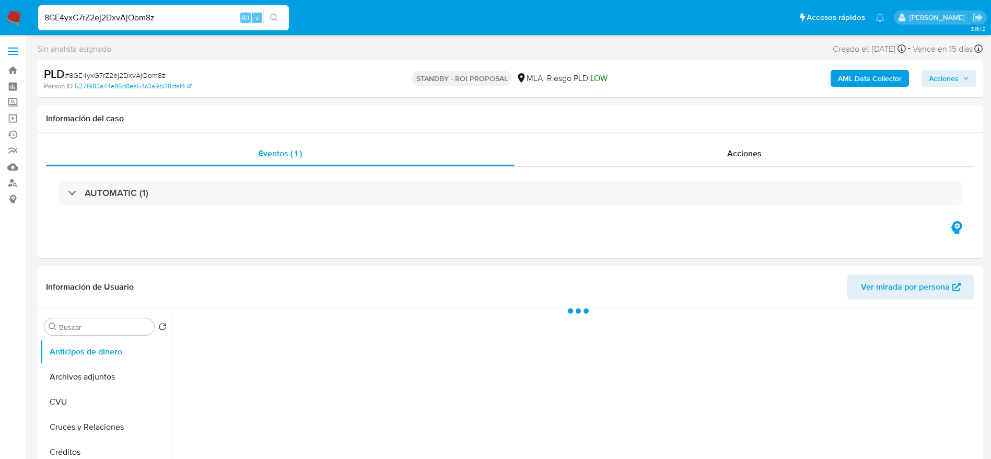
select select "10"
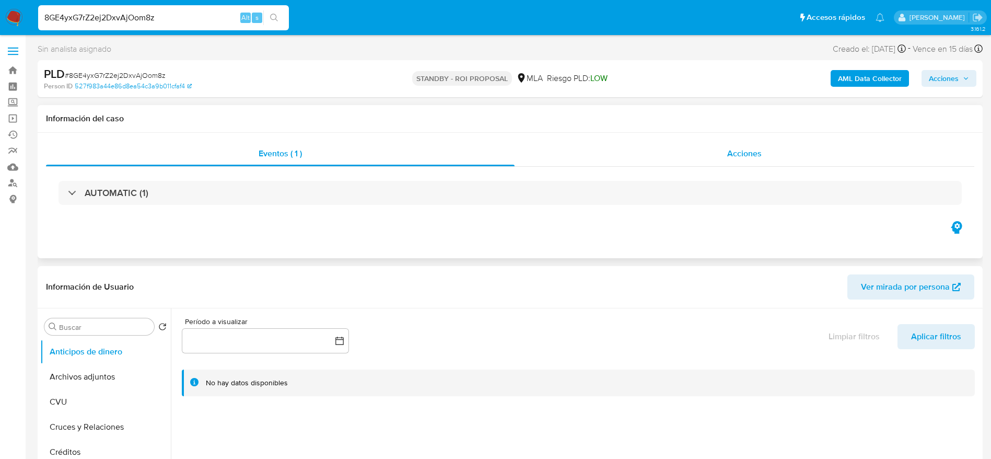
click at [757, 141] on div "Acciones" at bounding box center [745, 153] width 460 height 25
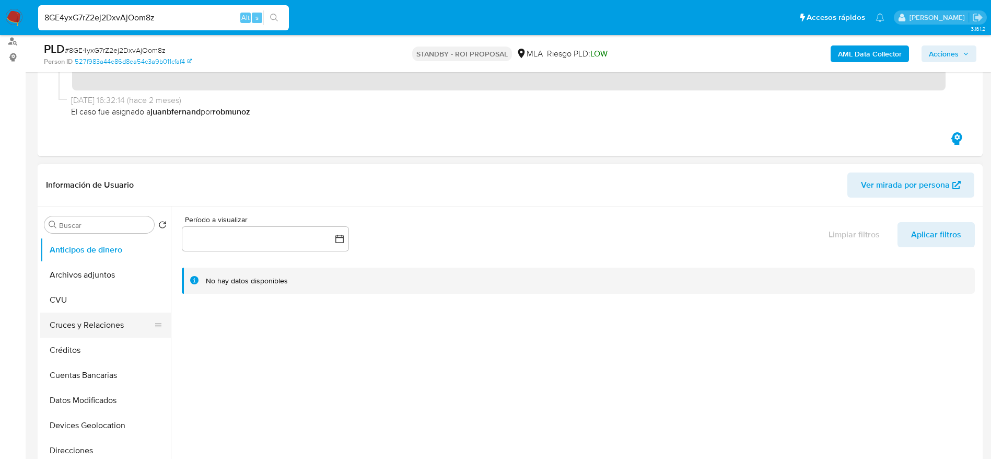
scroll to position [157, 0]
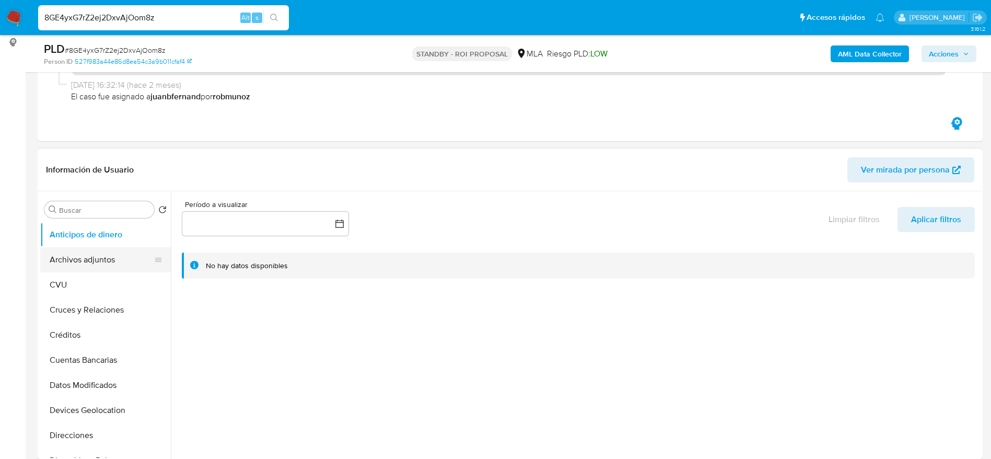
drag, startPoint x: 80, startPoint y: 258, endPoint x: 94, endPoint y: 249, distance: 15.8
click at [80, 259] on button "Archivos adjuntos" at bounding box center [101, 259] width 122 height 25
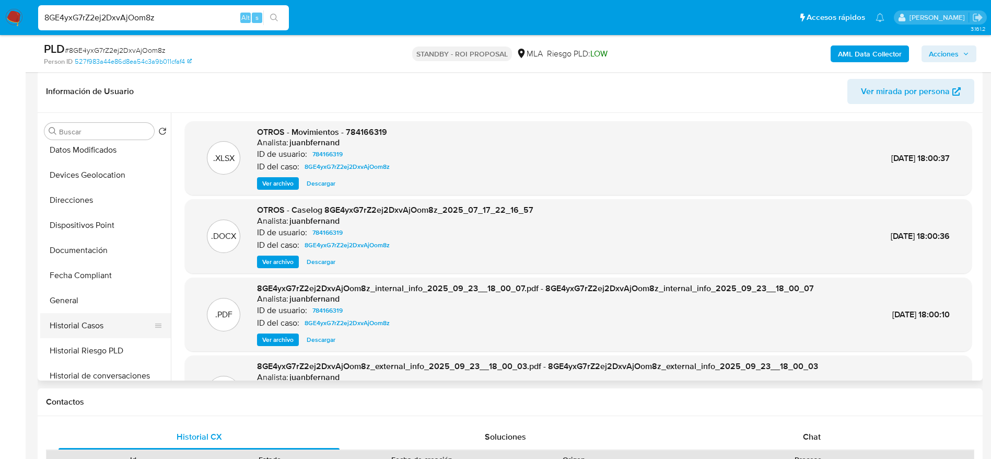
click at [90, 329] on button "Historial Casos" at bounding box center [101, 325] width 122 height 25
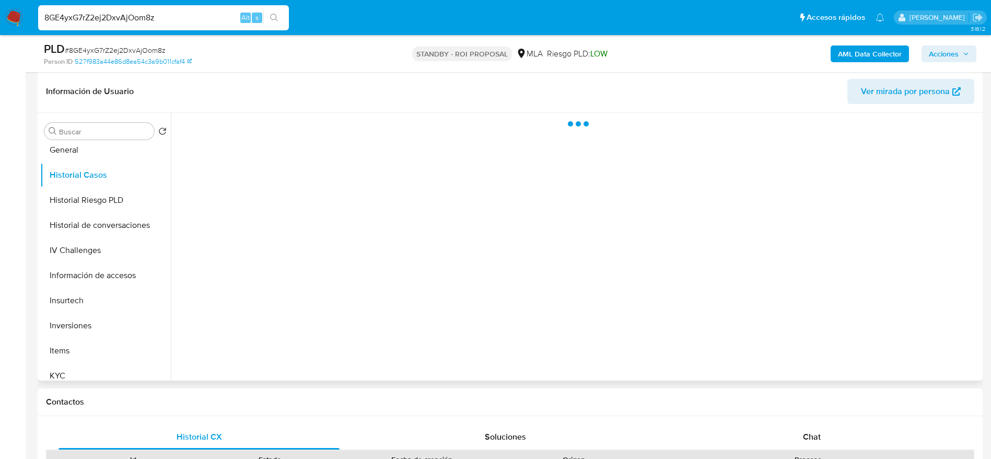
scroll to position [313, 0]
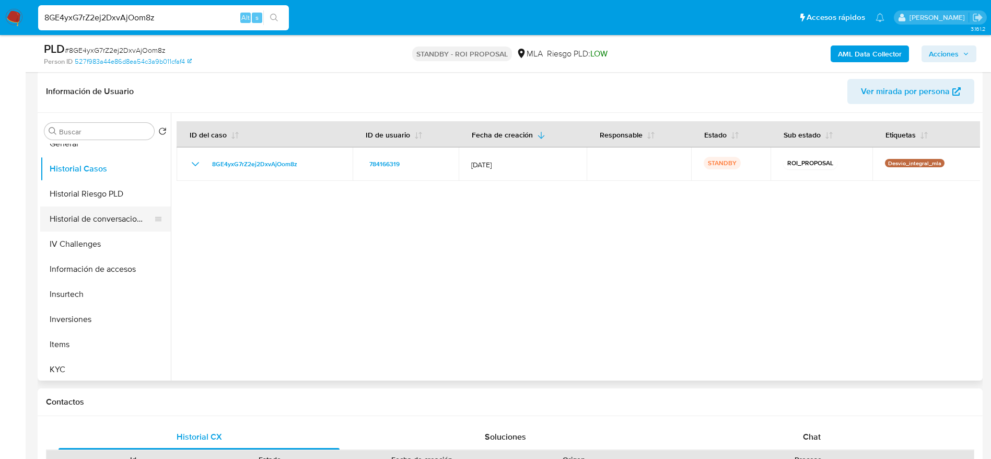
click at [125, 227] on button "Historial de conversaciones" at bounding box center [101, 218] width 122 height 25
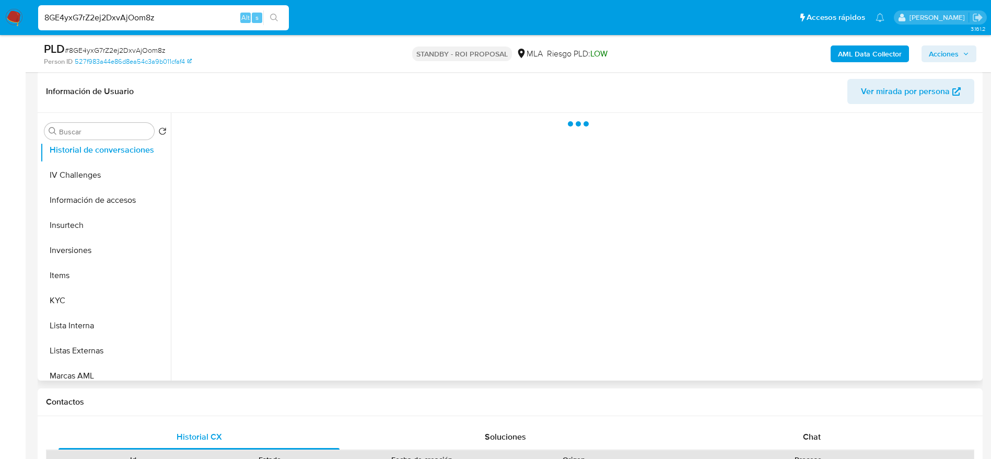
scroll to position [470, 0]
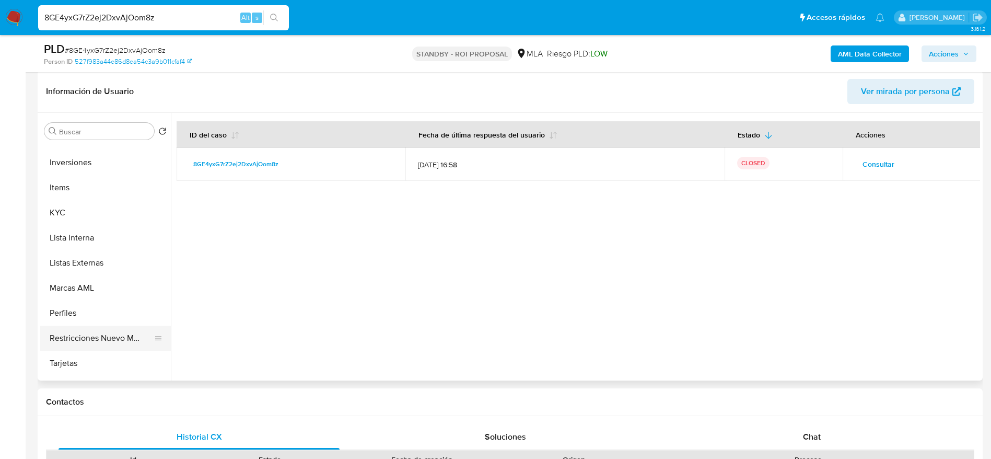
click at [88, 339] on button "Restricciones Nuevo Mundo" at bounding box center [101, 337] width 122 height 25
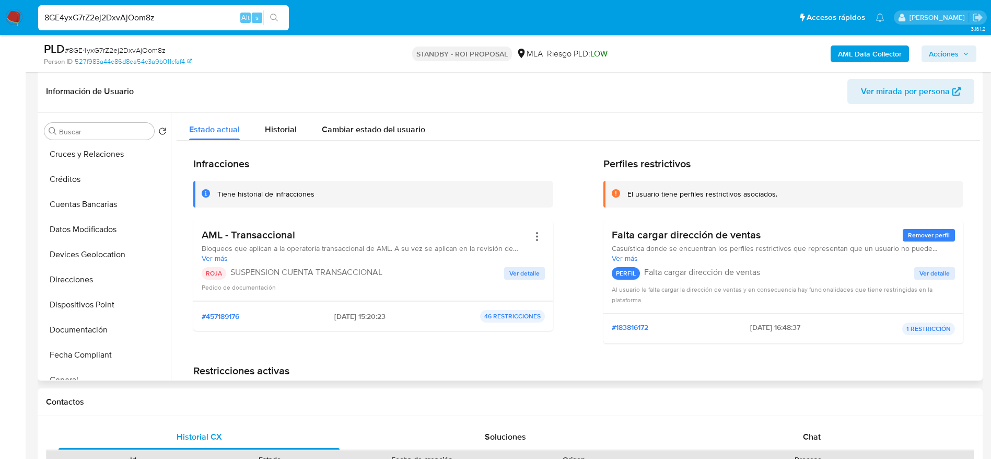
scroll to position [0, 0]
click at [94, 183] on button "Archivos adjuntos" at bounding box center [101, 181] width 122 height 25
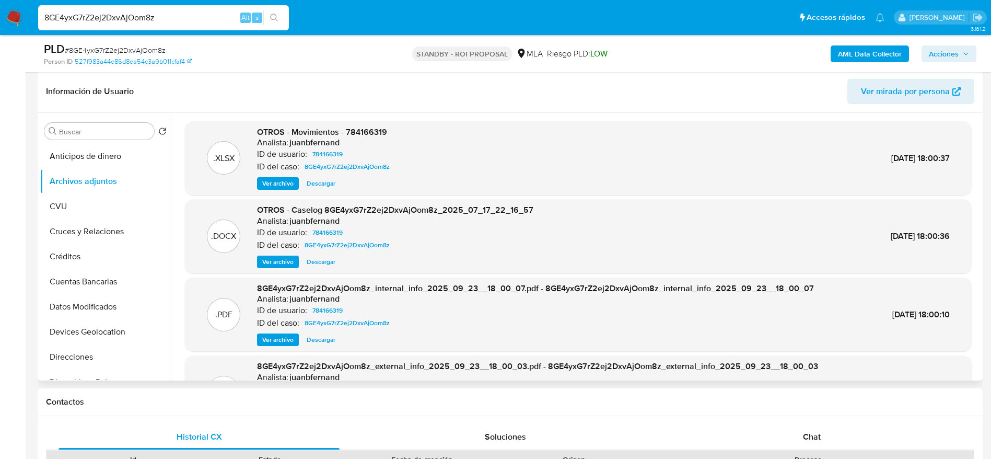
click at [328, 256] on span "Descargar" at bounding box center [321, 261] width 29 height 10
click at [330, 181] on span "Descargar" at bounding box center [321, 183] width 29 height 10
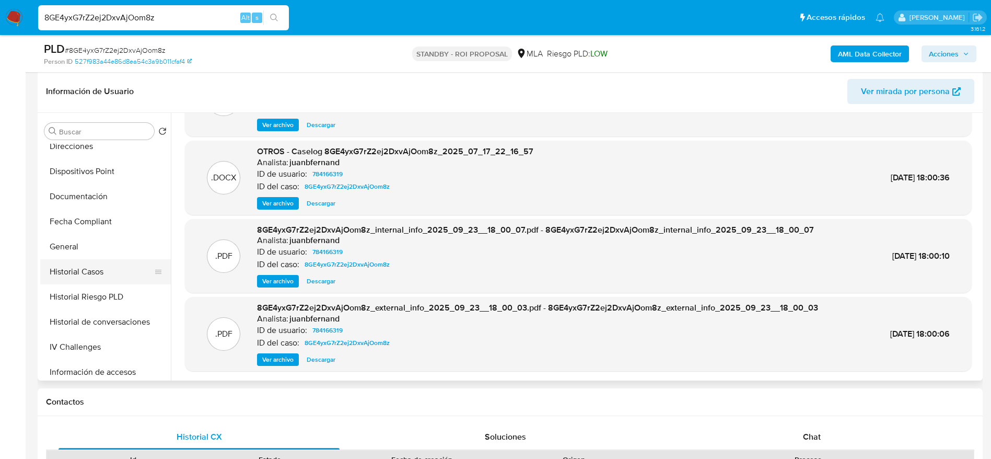
scroll to position [235, 0]
click at [119, 287] on button "Historial de conversaciones" at bounding box center [101, 297] width 122 height 25
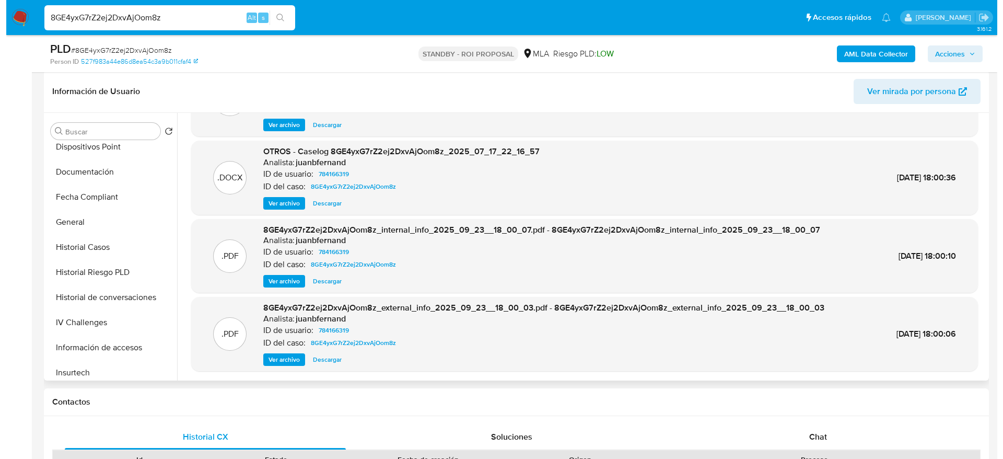
scroll to position [0, 0]
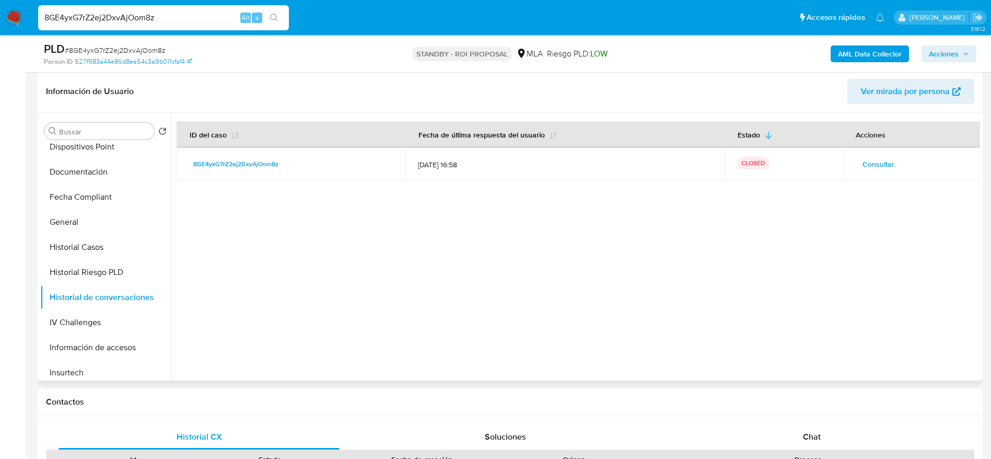
click at [850, 162] on td "Consultar" at bounding box center [912, 163] width 138 height 33
click at [877, 164] on span "Consultar" at bounding box center [878, 164] width 32 height 15
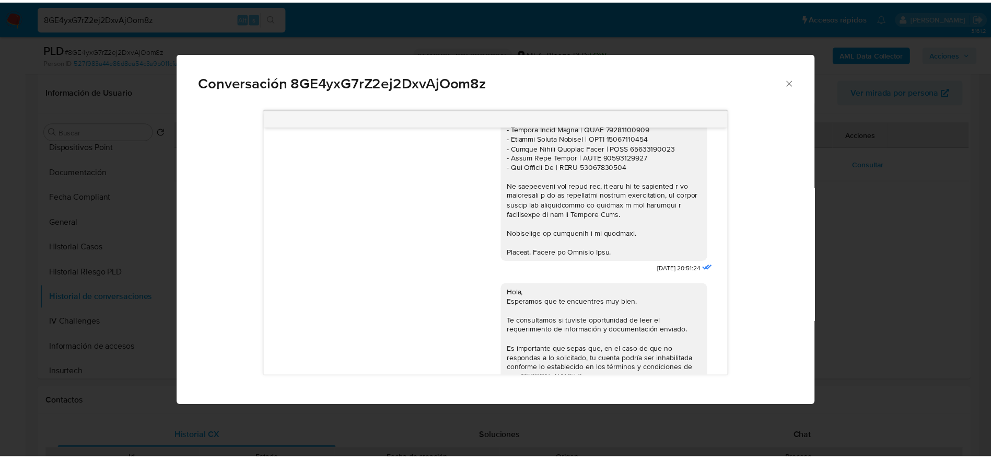
scroll to position [1129, 0]
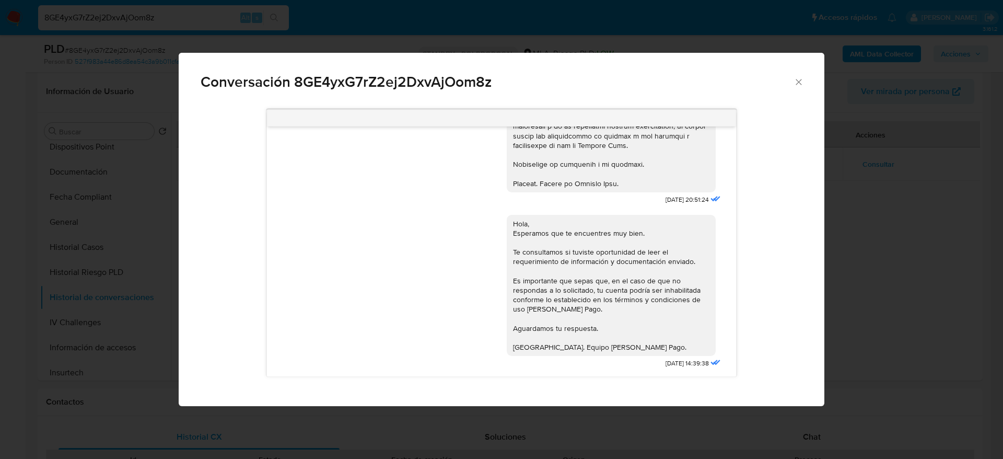
click at [793, 83] on icon "Cerrar" at bounding box center [798, 82] width 10 height 10
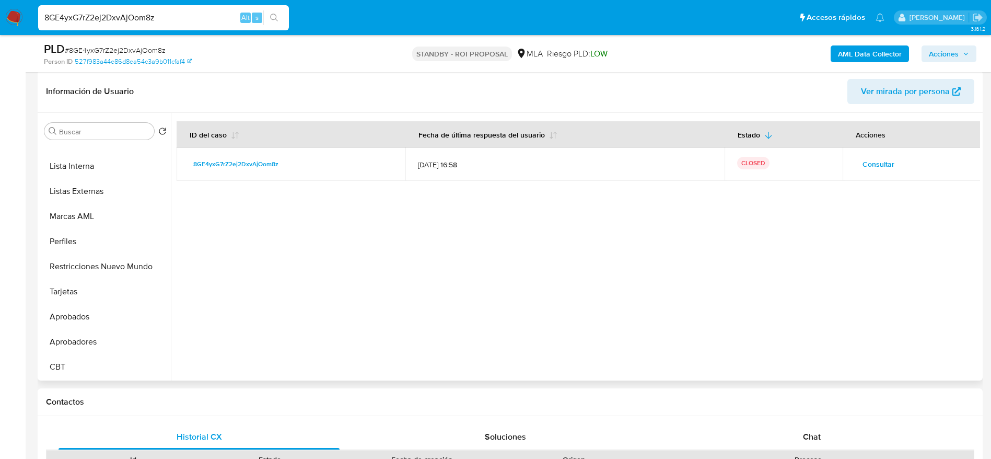
scroll to position [463, 0]
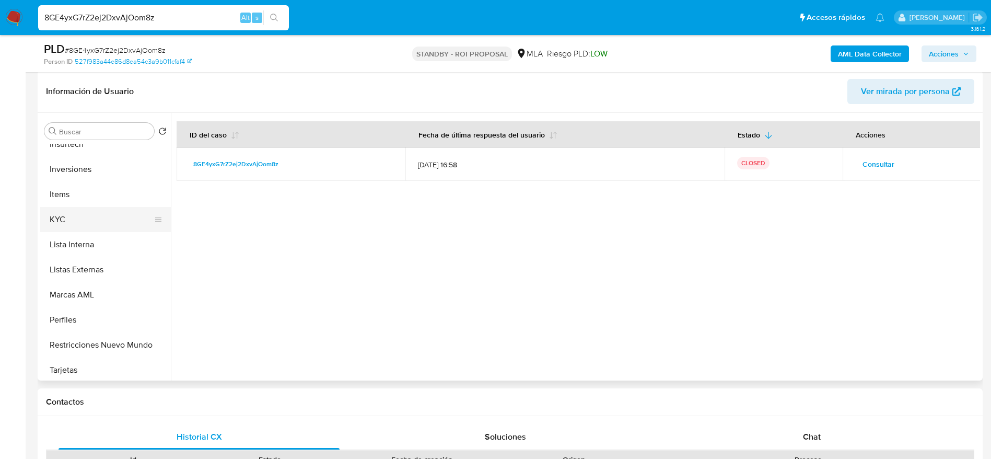
click at [63, 207] on button "KYC" at bounding box center [101, 219] width 122 height 25
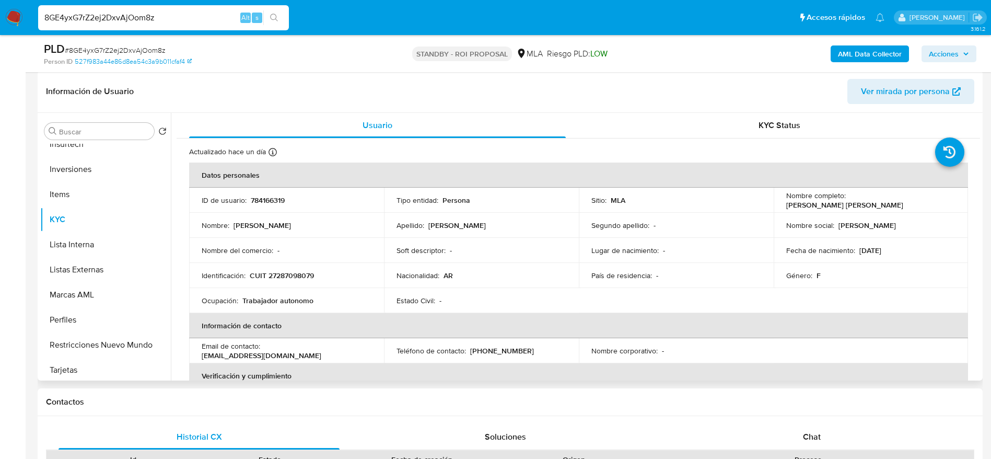
click at [297, 272] on p "CUIT 27287098079" at bounding box center [282, 275] width 64 height 9
copy p "27287098079"
click at [162, 18] on input "8GE4yxG7rZ2ej2DxvAjOom8z" at bounding box center [163, 18] width 251 height 14
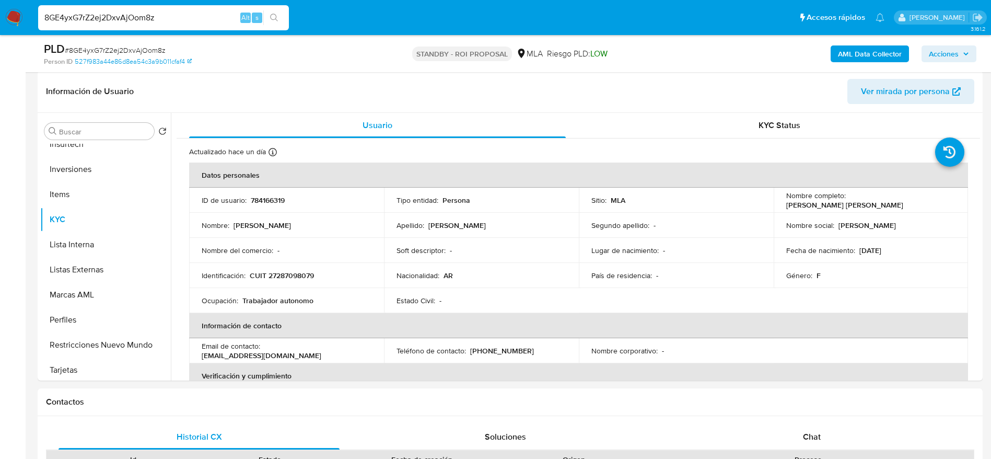
paste input "122915962"
type input "122915962"
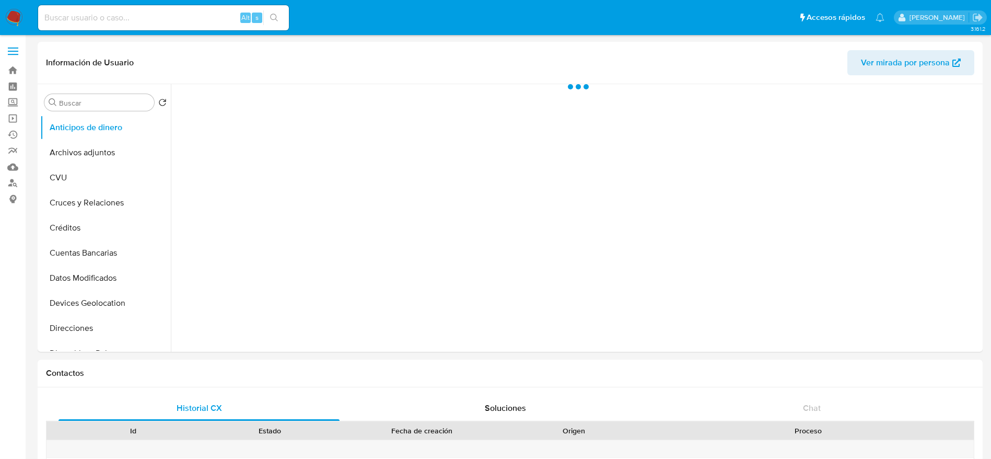
select select "10"
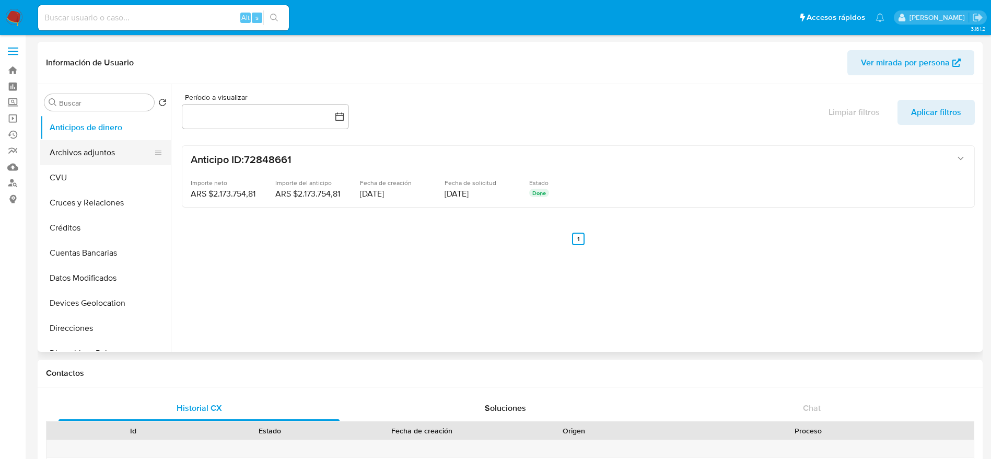
click at [96, 150] on button "Archivos adjuntos" at bounding box center [101, 152] width 122 height 25
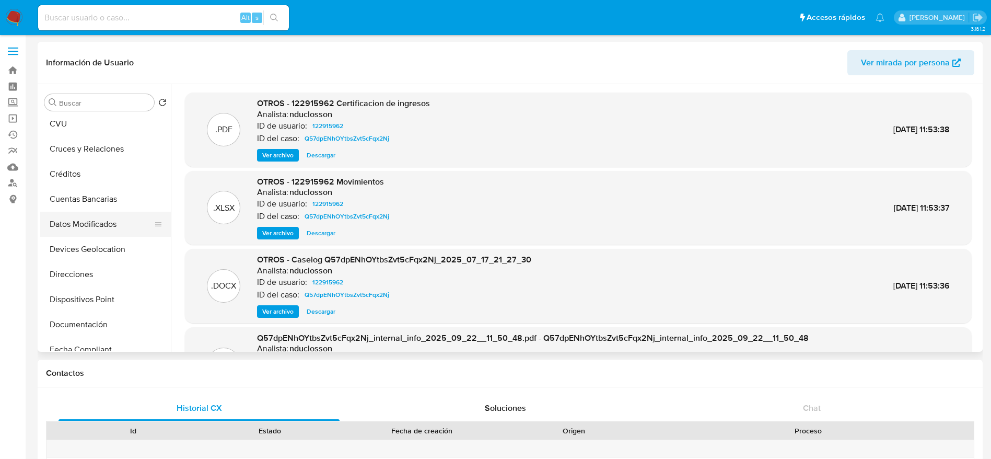
scroll to position [78, 0]
click at [324, 155] on span "Descargar" at bounding box center [321, 155] width 29 height 10
click at [318, 231] on span "Descargar" at bounding box center [321, 233] width 29 height 10
click at [325, 311] on span "Descargar" at bounding box center [321, 311] width 29 height 10
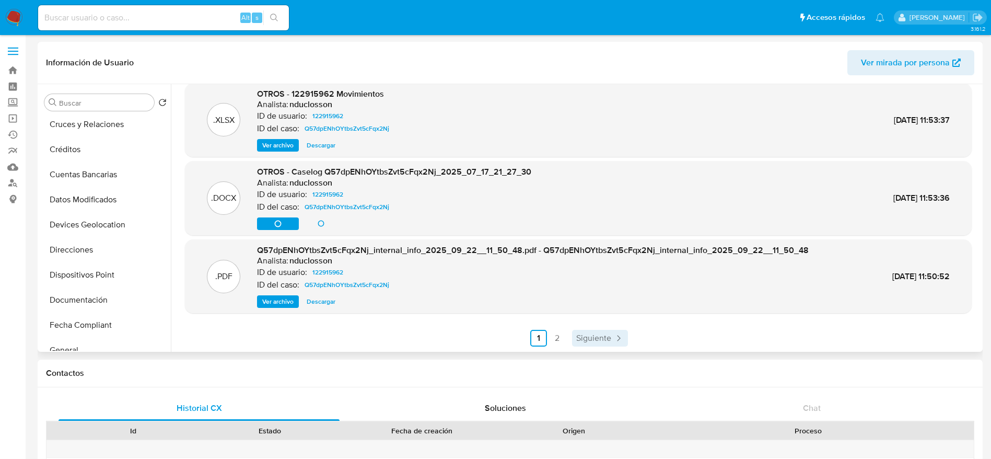
click at [591, 336] on span "Siguiente" at bounding box center [593, 338] width 35 height 8
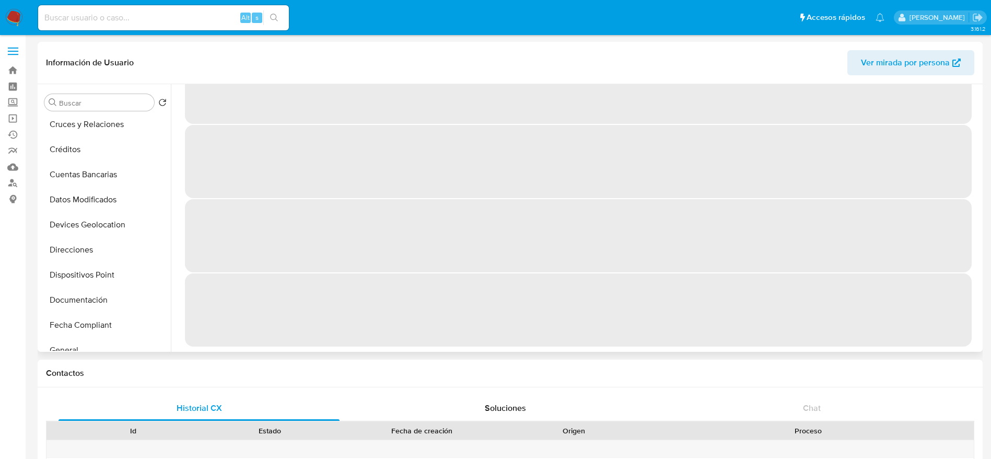
scroll to position [0, 0]
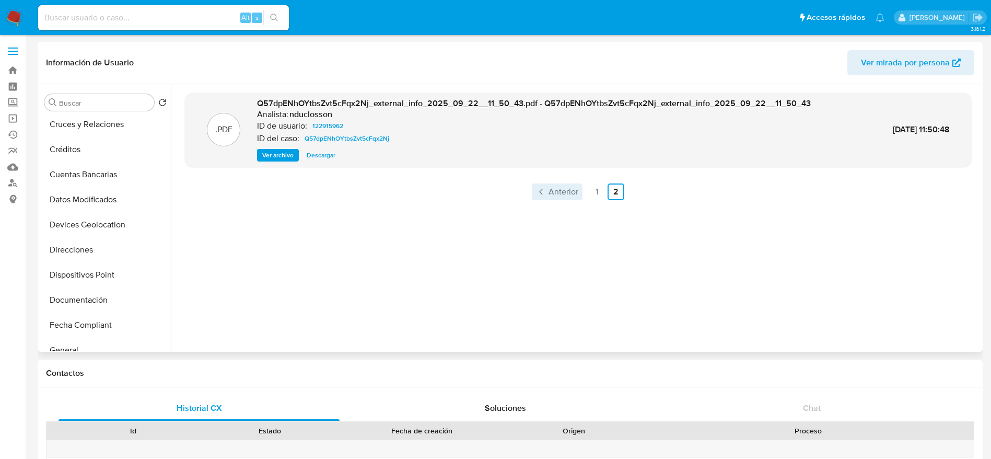
click at [565, 191] on span "Anterior" at bounding box center [563, 192] width 30 height 8
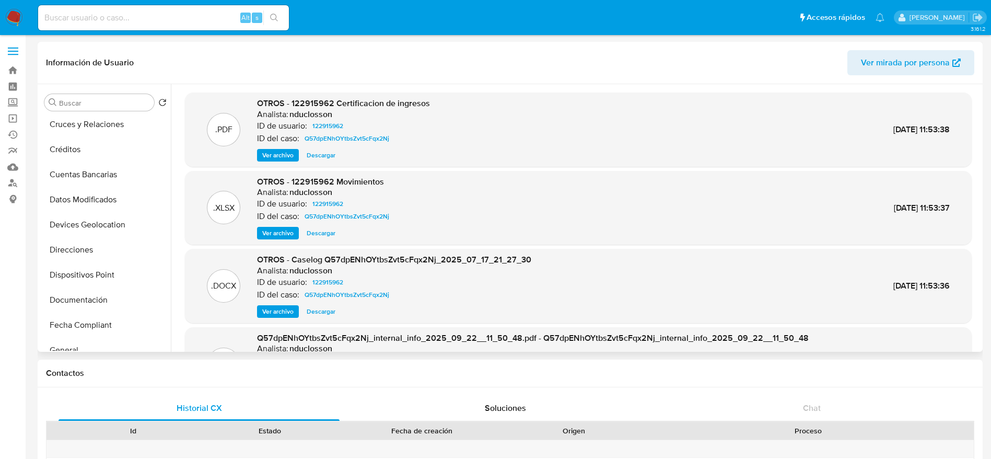
click at [263, 163] on div ".PDF OTROS - 122915962 Certificacion de ingresos Analista: nduclosson ID de usu…" at bounding box center [578, 129] width 787 height 74
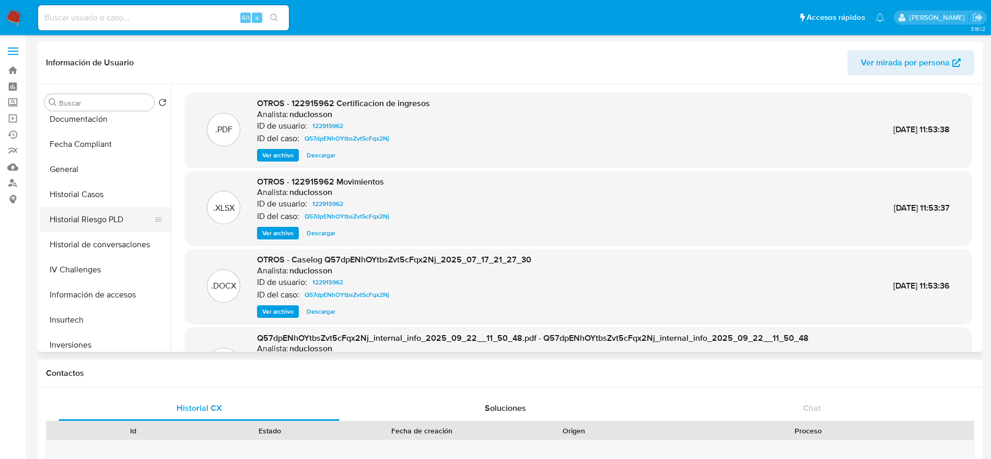
scroll to position [392, 0]
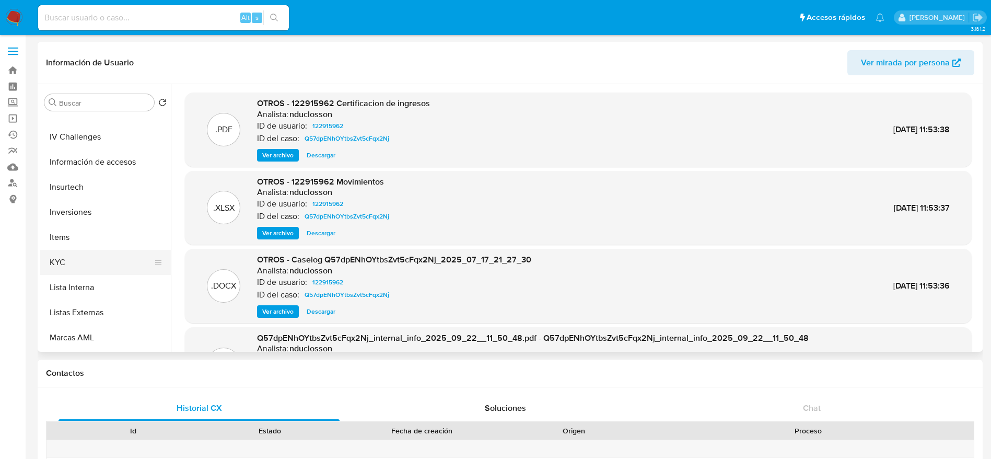
click at [79, 269] on button "KYC" at bounding box center [101, 262] width 122 height 25
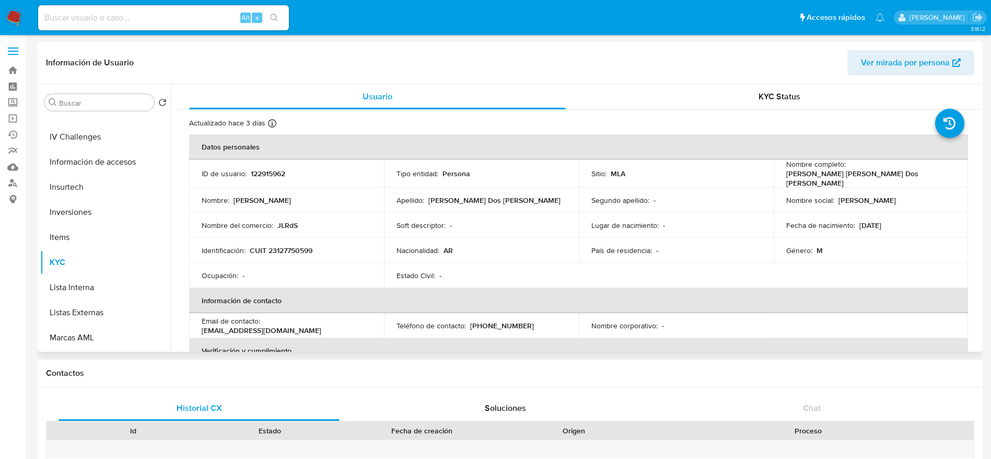
click at [290, 240] on td "Identificación : CUIT 23127750599" at bounding box center [286, 250] width 195 height 25
click at [290, 247] on p "CUIT 23127750599" at bounding box center [281, 250] width 63 height 9
copy p "23127750599"
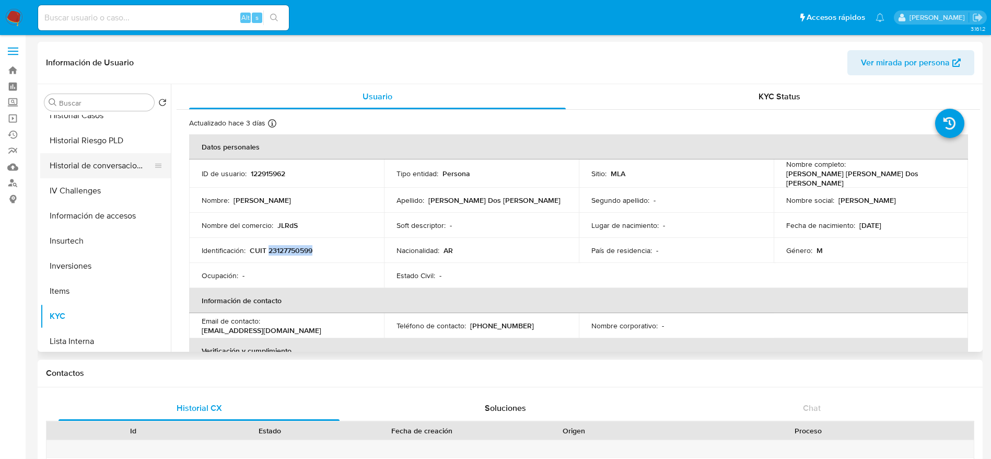
scroll to position [313, 0]
click at [93, 135] on button "Historial Casos" at bounding box center [101, 139] width 122 height 25
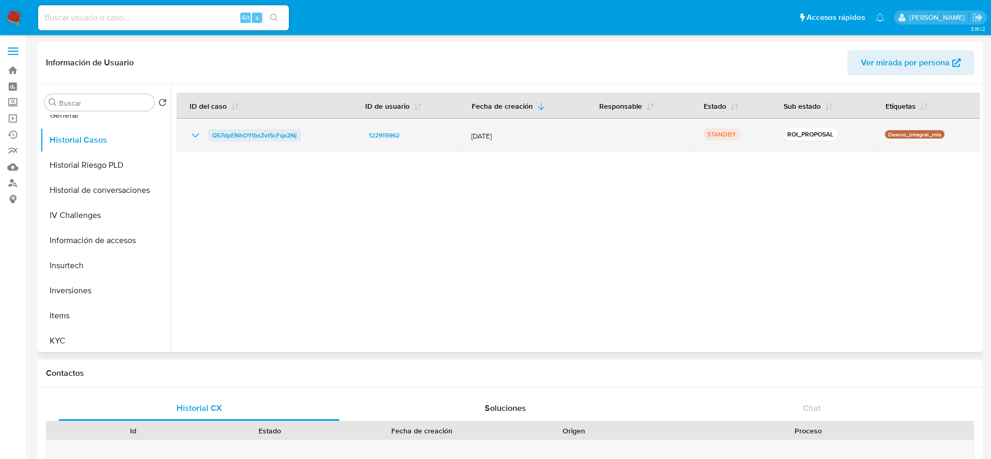
click at [276, 137] on span "Q57dpENhOYtbsZvt5cFqx2Nj" at bounding box center [254, 135] width 85 height 13
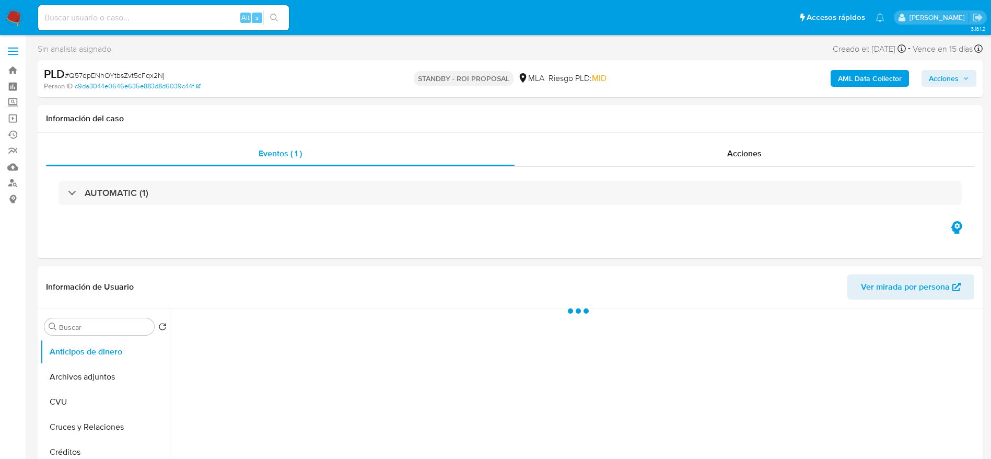
select select "10"
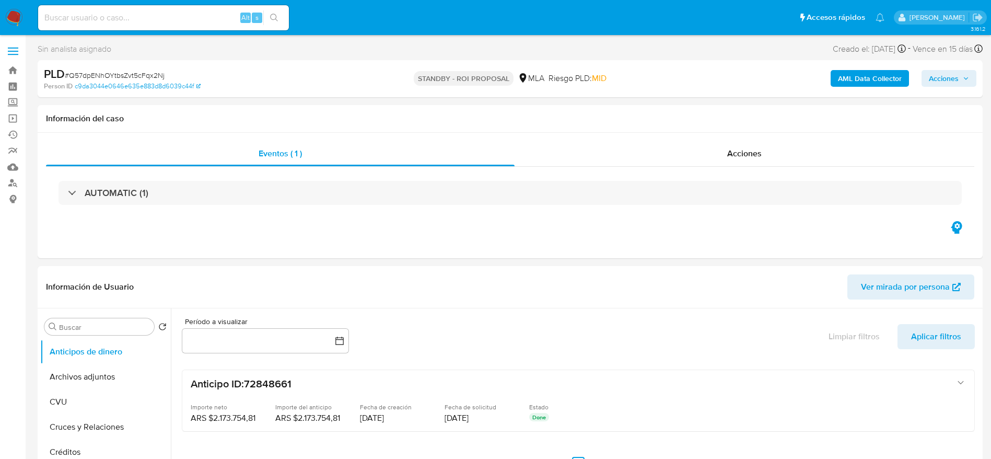
click at [111, 73] on span "# Q57dpENhOYtbsZvt5cFqx2Nj" at bounding box center [115, 75] width 100 height 10
click at [111, 72] on span "# Q57dpENhOYtbsZvt5cFqx2Nj" at bounding box center [115, 75] width 100 height 10
copy span "Q57dpENhOYtbsZvt5cFqx2Nj"
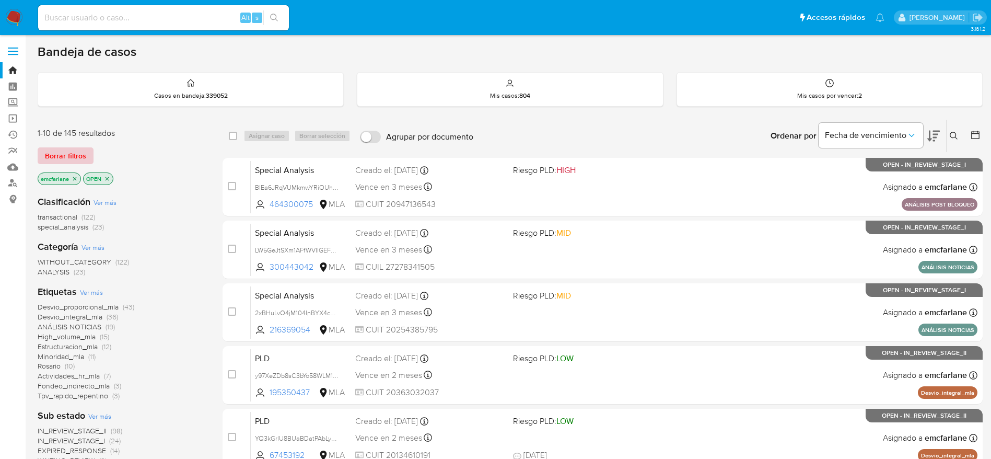
click at [87, 153] on button "Borrar filtros" at bounding box center [66, 155] width 56 height 17
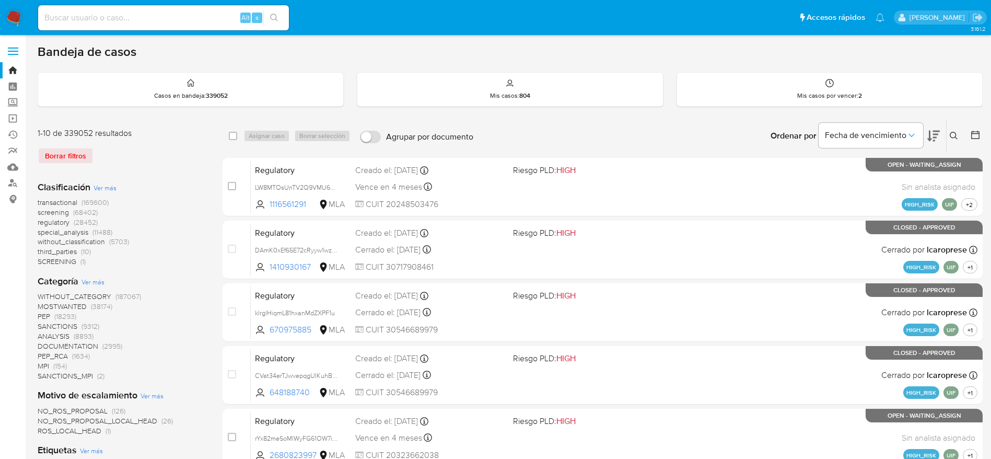
click at [952, 138] on icon at bounding box center [954, 136] width 8 height 8
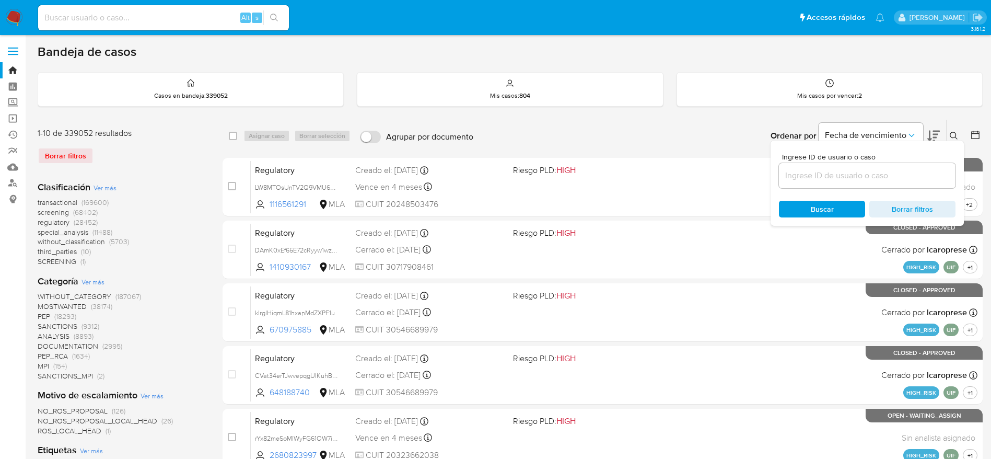
click at [857, 172] on input at bounding box center [867, 176] width 177 height 14
type input "Q57dpENhOYtbsZvt5cFqx2Nj"
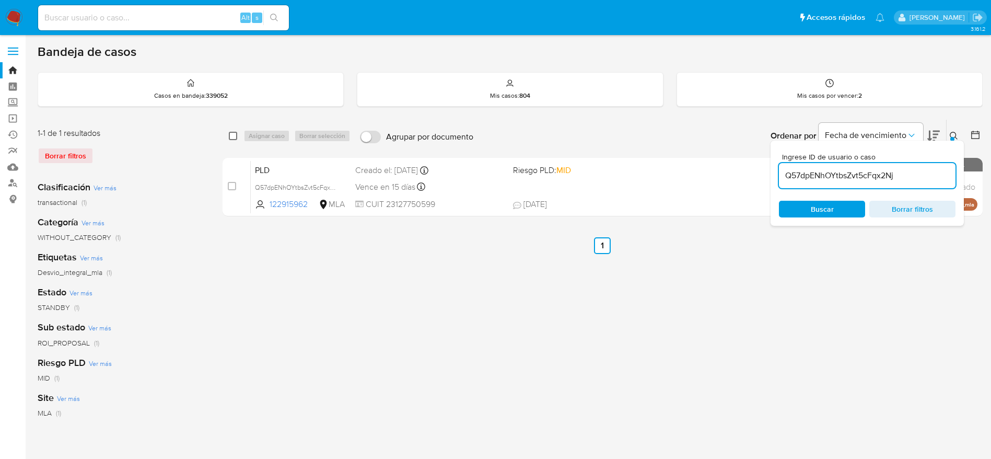
click at [236, 139] on input "checkbox" at bounding box center [233, 136] width 8 height 8
checkbox input "true"
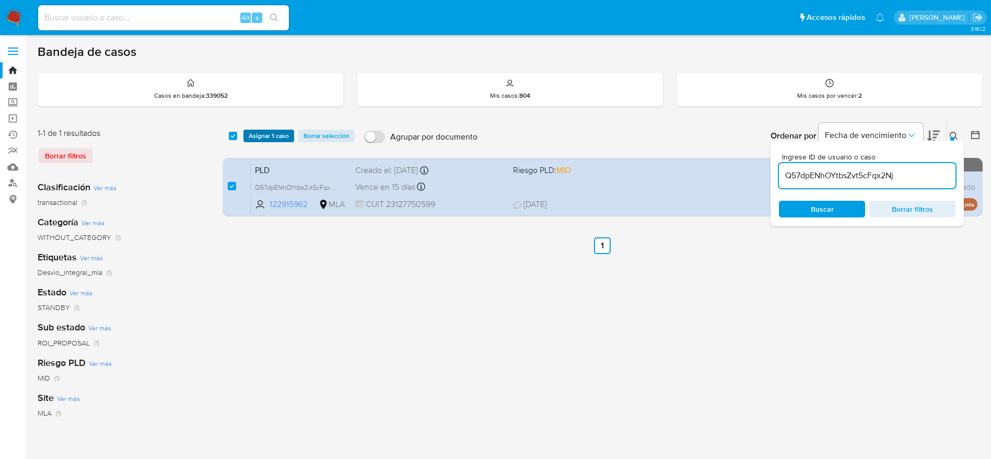
click at [249, 135] on span "Asignar 1 caso" at bounding box center [269, 136] width 40 height 10
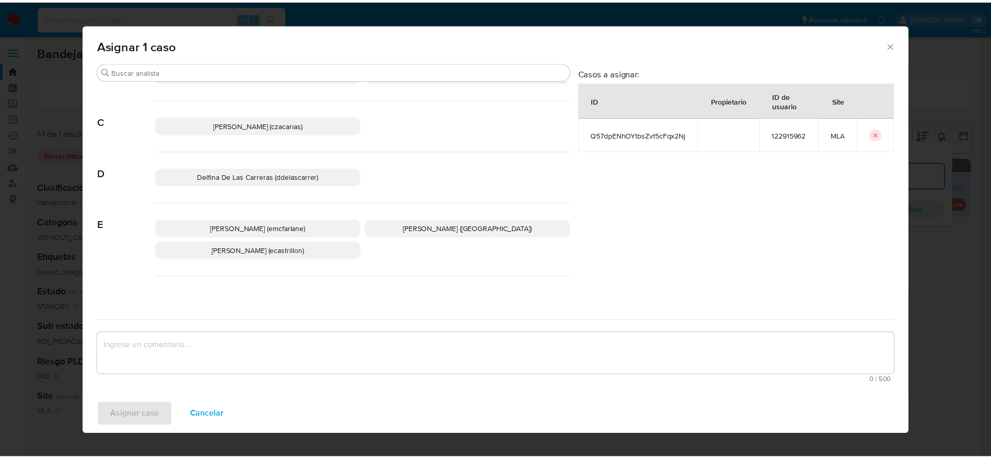
scroll to position [78, 0]
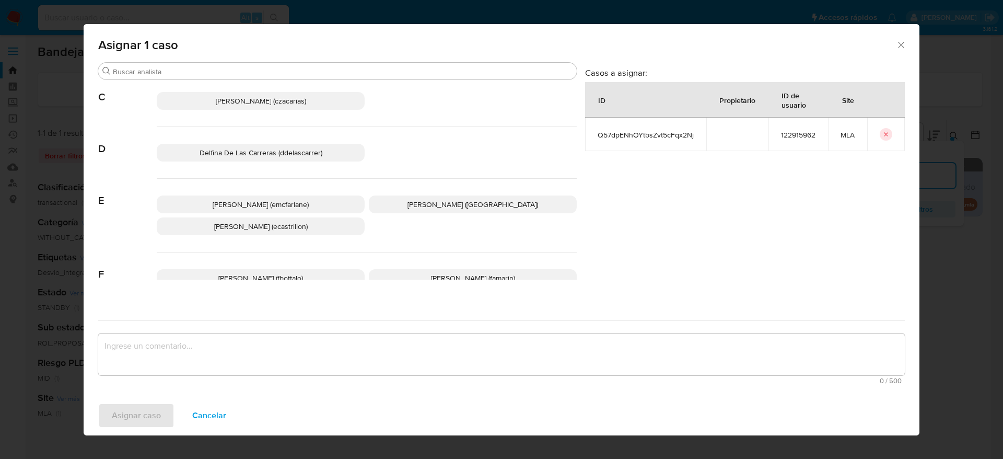
click at [279, 199] on span "[PERSON_NAME] (emcfarlane)" at bounding box center [261, 204] width 96 height 10
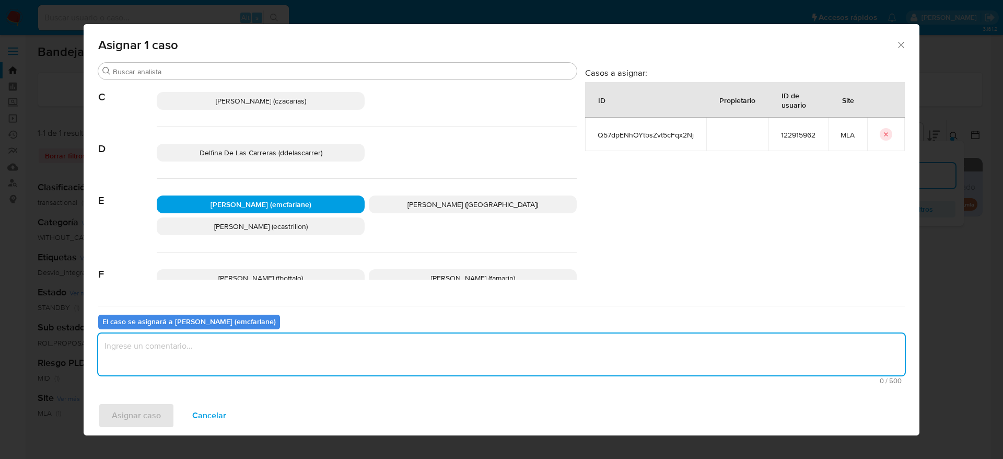
click at [212, 344] on textarea "assign-modal" at bounding box center [501, 354] width 807 height 42
click at [138, 408] on span "Asignar caso" at bounding box center [136, 415] width 49 height 23
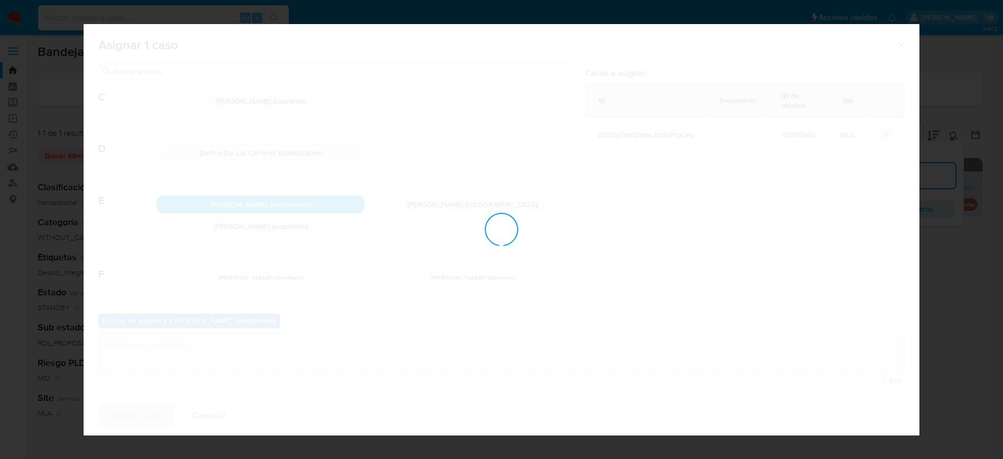
checkbox input "false"
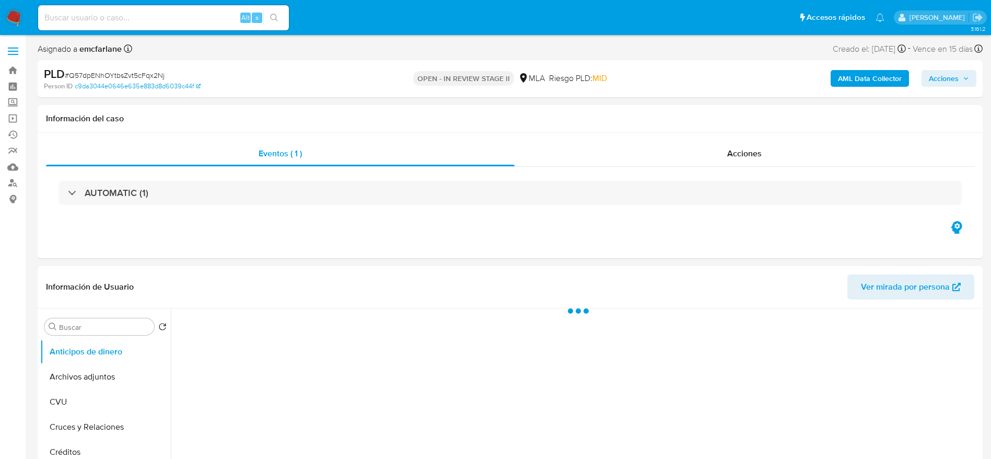
click at [966, 77] on icon "button" at bounding box center [966, 78] width 6 height 6
select select "10"
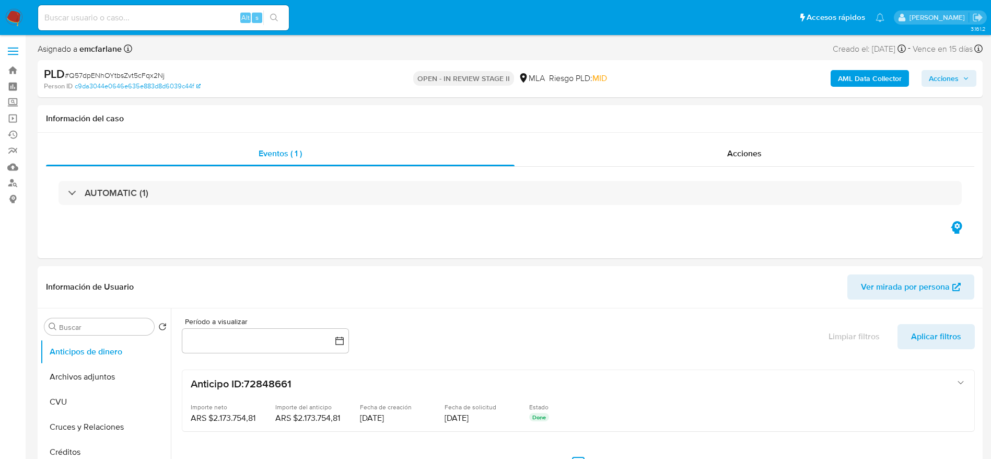
drag, startPoint x: 955, startPoint y: 80, endPoint x: 927, endPoint y: 88, distance: 29.3
click at [955, 81] on span "Acciones" at bounding box center [944, 78] width 30 height 17
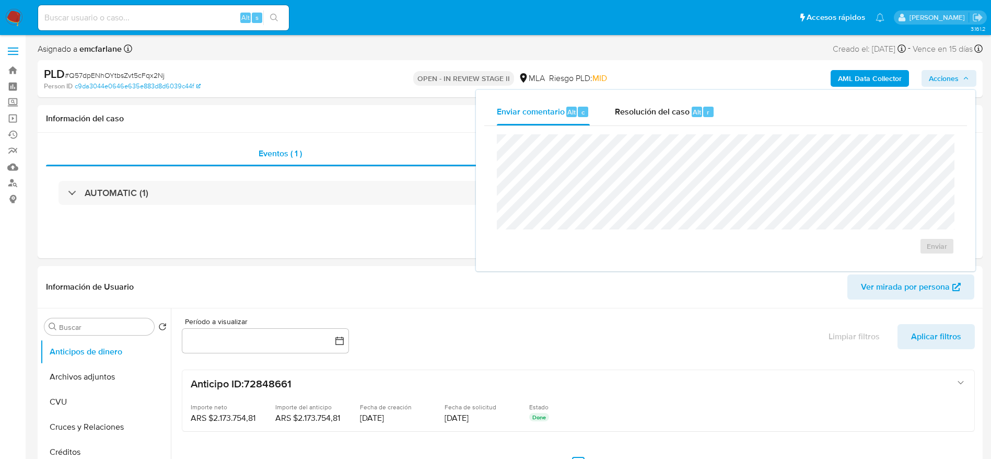
drag, startPoint x: 668, startPoint y: 117, endPoint x: 670, endPoint y: 133, distance: 16.3
click at [670, 125] on div "Resolución del caso Alt r" at bounding box center [665, 111] width 100 height 27
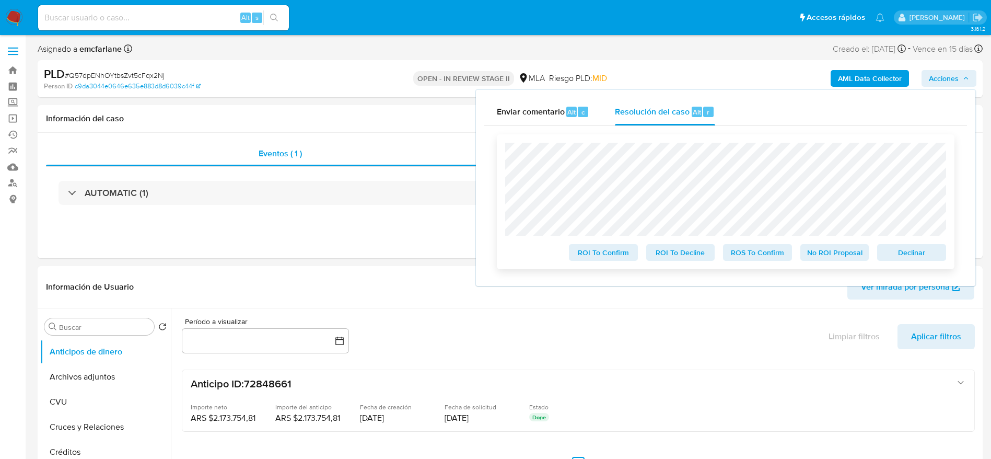
click at [918, 258] on span "Declinar" at bounding box center [911, 252] width 54 height 15
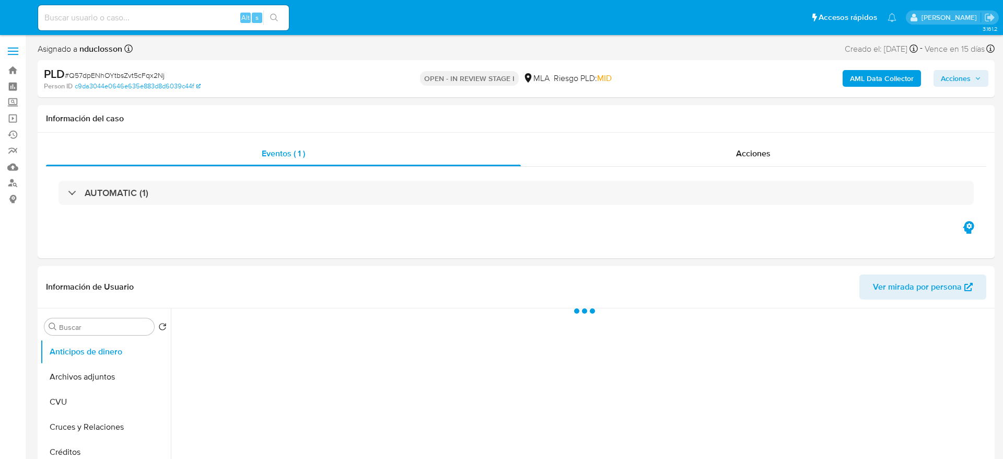
select select "10"
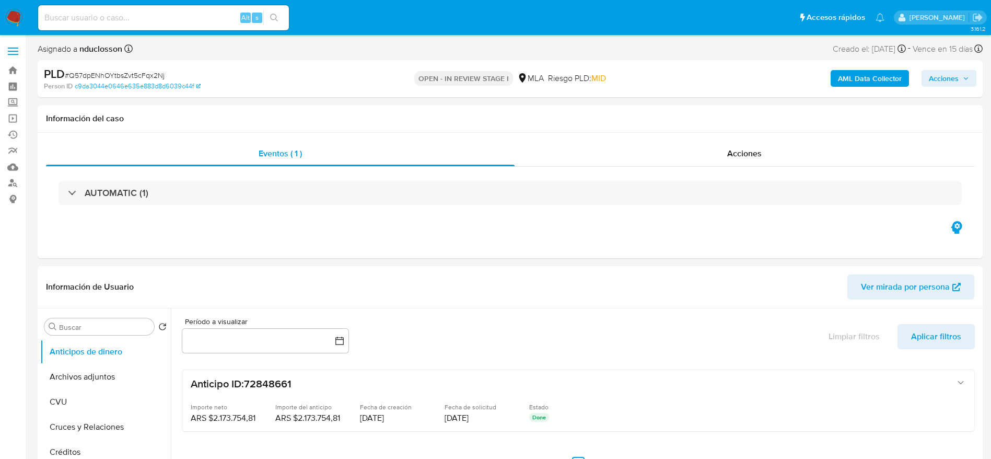
click at [102, 71] on span "# Q57dpENhOYtbsZvt5cFqx2Nj" at bounding box center [115, 75] width 100 height 10
copy span "Q57dpENhOYtbsZvt5cFqx2Nj"
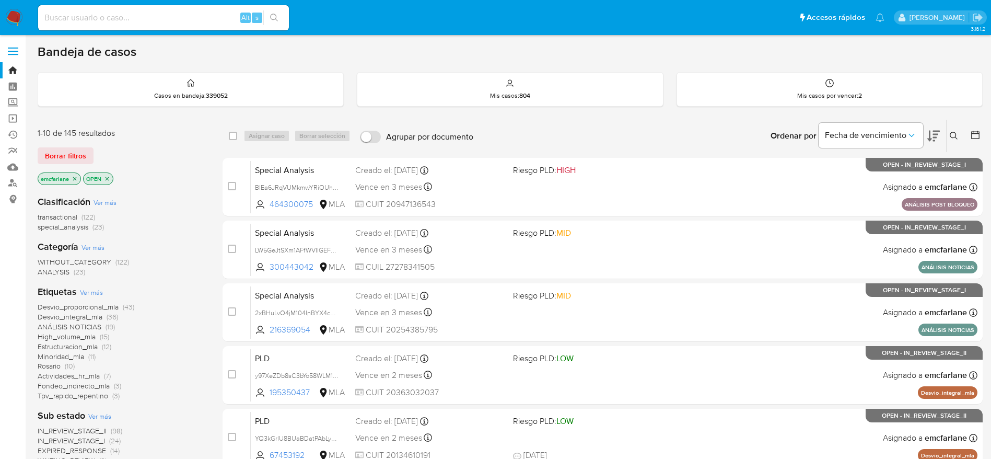
click at [64, 160] on span "Borrar filtros" at bounding box center [65, 155] width 41 height 15
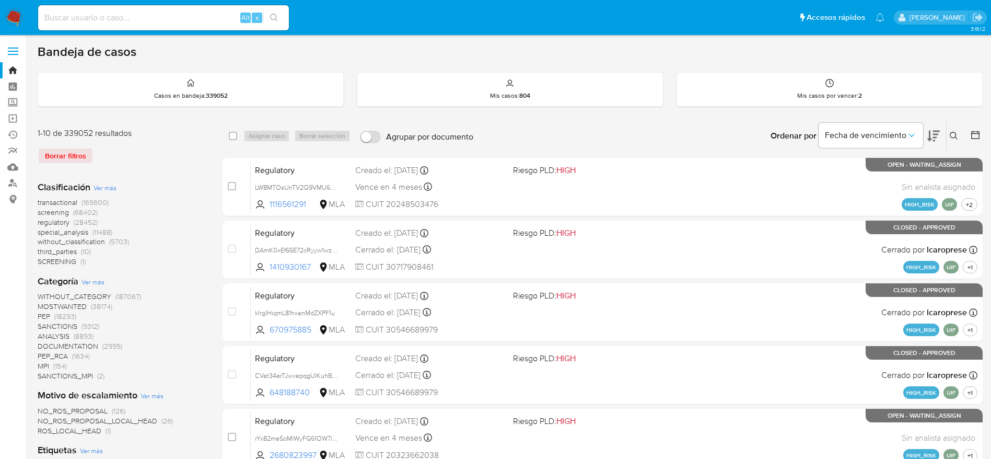
drag, startPoint x: 949, startPoint y: 136, endPoint x: 801, endPoint y: 193, distance: 158.4
click at [949, 137] on button at bounding box center [955, 136] width 17 height 13
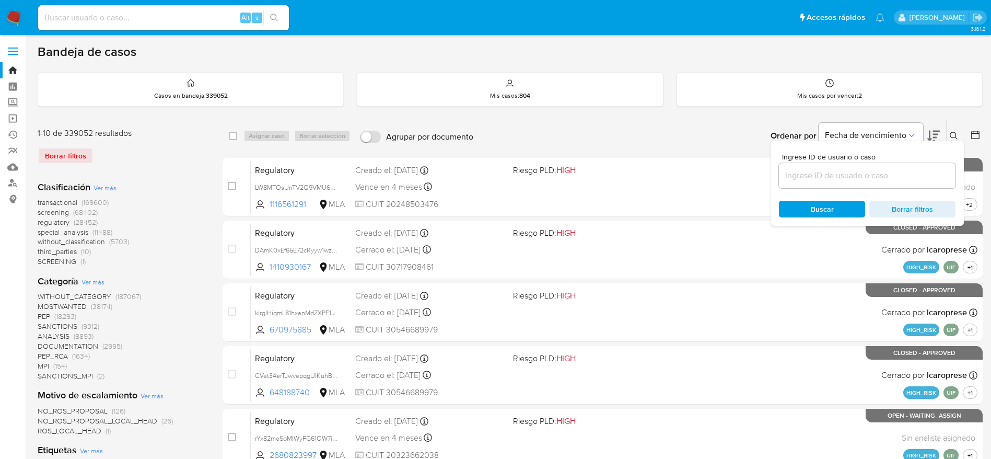
click at [801, 189] on div "Ingrese ID de usuario o caso Buscar Borrar filtros" at bounding box center [866, 183] width 193 height 85
click at [796, 177] on input at bounding box center [867, 176] width 177 height 14
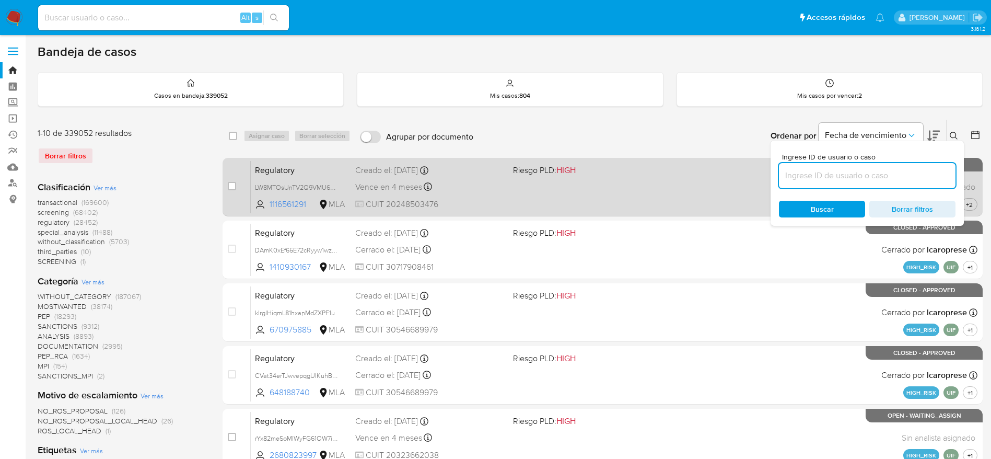
paste input "Q57dpENhOYtbsZvt5cFqx2Nj"
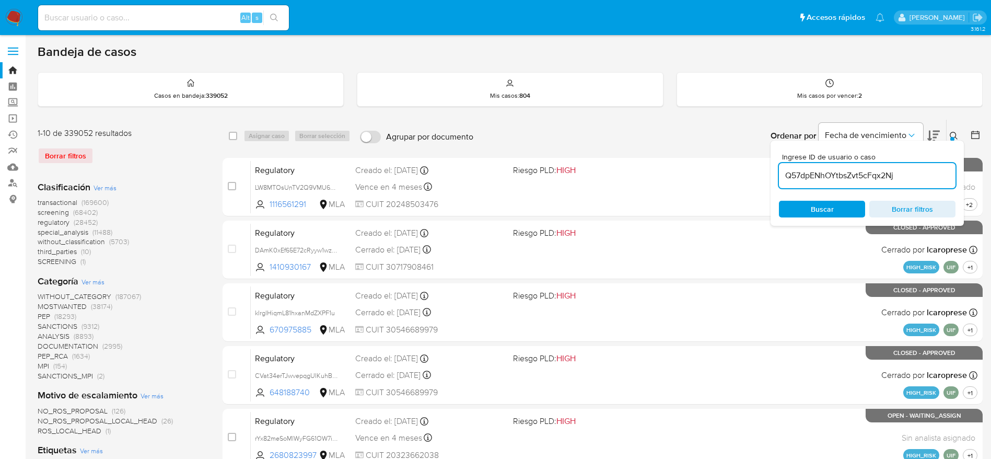
type input "Q57dpENhOYtbsZvt5cFqx2Nj"
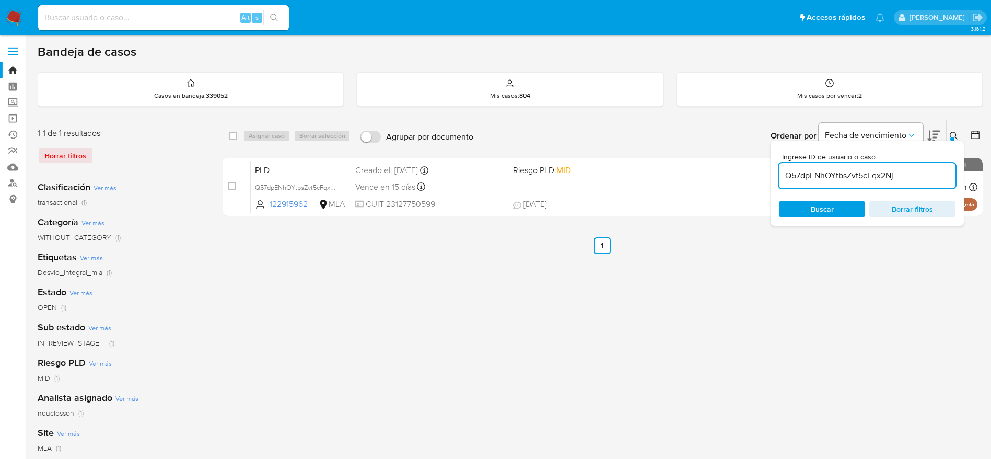
drag, startPoint x: 232, startPoint y: 139, endPoint x: 260, endPoint y: 138, distance: 27.7
click at [232, 140] on div "select-all-cases-checkbox" at bounding box center [233, 136] width 8 height 10
click at [262, 136] on div "Asignar caso Borrar selección" at bounding box center [298, 136] width 111 height 13
drag, startPoint x: 235, startPoint y: 132, endPoint x: 243, endPoint y: 140, distance: 11.5
click at [235, 134] on input "checkbox" at bounding box center [233, 136] width 8 height 8
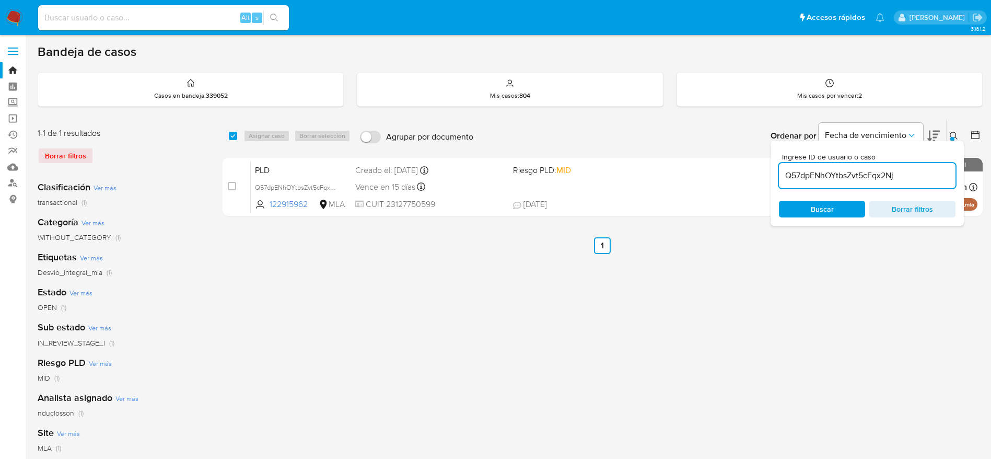
checkbox input "true"
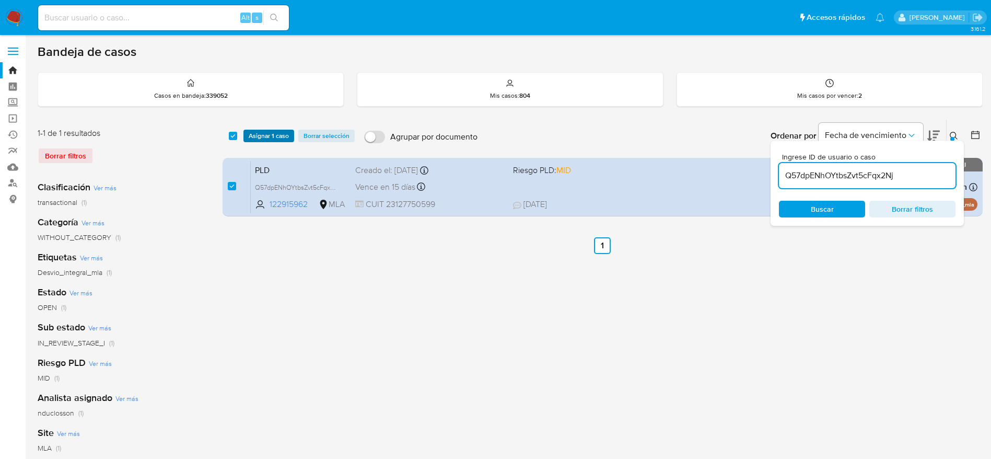
click at [257, 134] on span "Asignar 1 caso" at bounding box center [269, 136] width 40 height 10
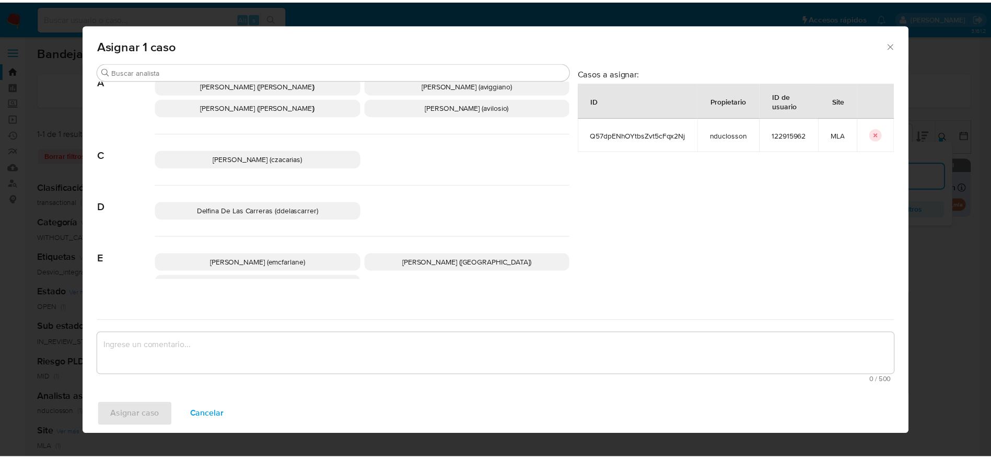
scroll to position [78, 0]
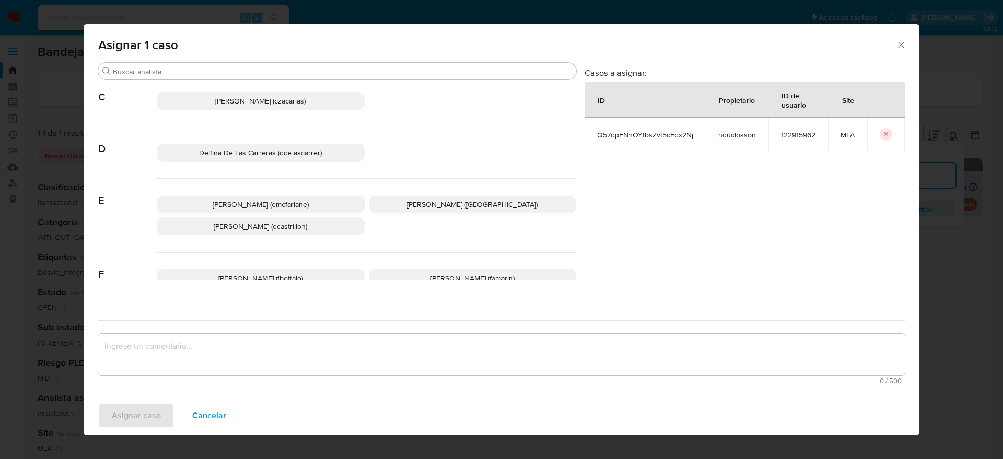
drag, startPoint x: 266, startPoint y: 194, endPoint x: 267, endPoint y: 201, distance: 6.9
click at [266, 195] on div "Elaine Mc Farlane (emcfarlane) Emmanuel Hernan Vitiello (evitiello) Ezequiel Go…" at bounding box center [366, 216] width 419 height 74
drag, startPoint x: 263, startPoint y: 195, endPoint x: 264, endPoint y: 201, distance: 5.8
click at [263, 194] on div "Elaine Mc Farlane (emcfarlane) Emmanuel Hernan Vitiello (evitiello) Ezequiel Go…" at bounding box center [366, 216] width 419 height 74
drag, startPoint x: 264, startPoint y: 204, endPoint x: 253, endPoint y: 224, distance: 23.1
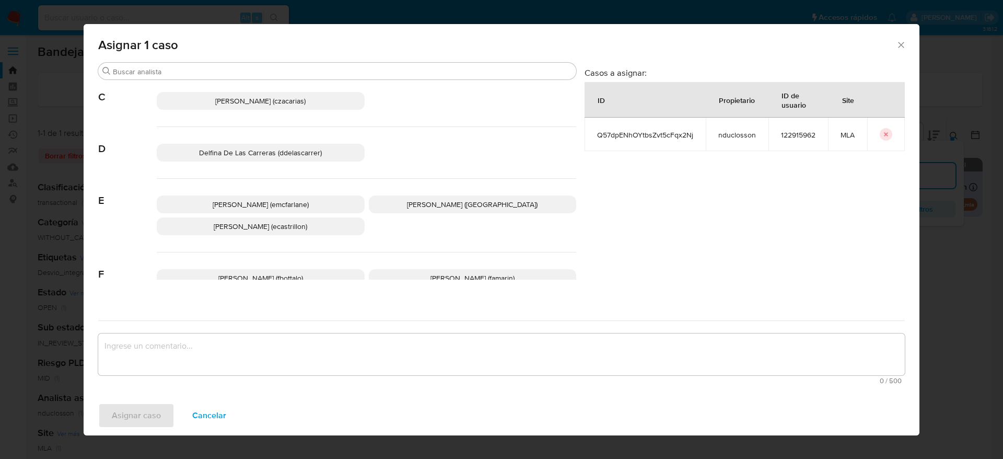
click at [264, 204] on span "Elaine Mc Farlane (emcfarlane)" at bounding box center [261, 204] width 96 height 10
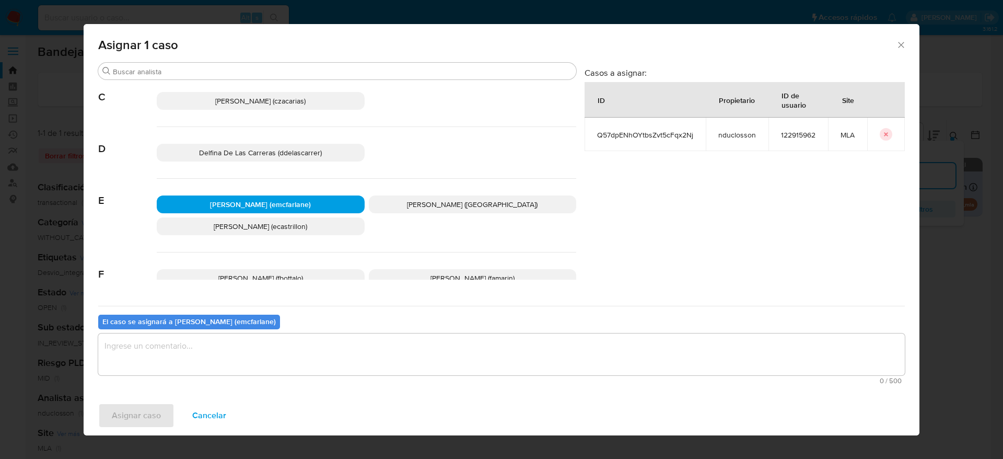
drag, startPoint x: 192, startPoint y: 358, endPoint x: 157, endPoint y: 401, distance: 54.9
click at [191, 359] on textarea "assign-modal" at bounding box center [501, 354] width 807 height 42
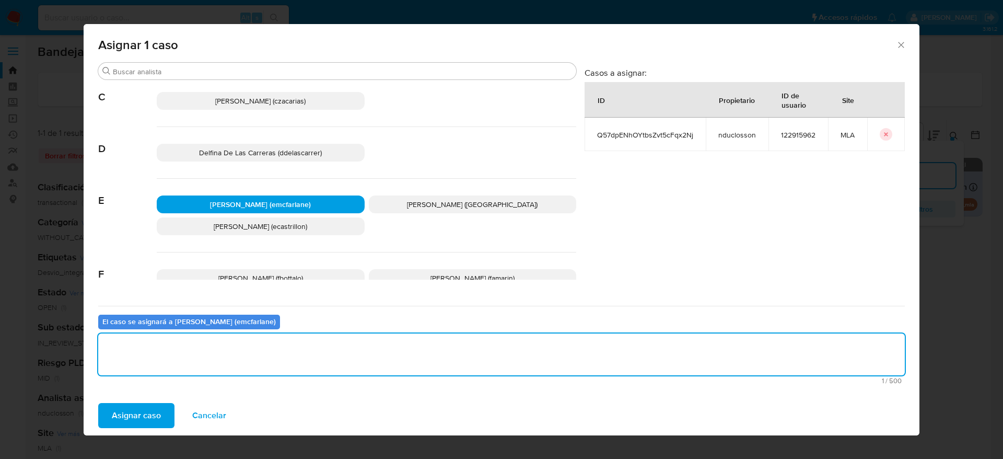
click at [145, 417] on span "Asignar caso" at bounding box center [136, 415] width 49 height 23
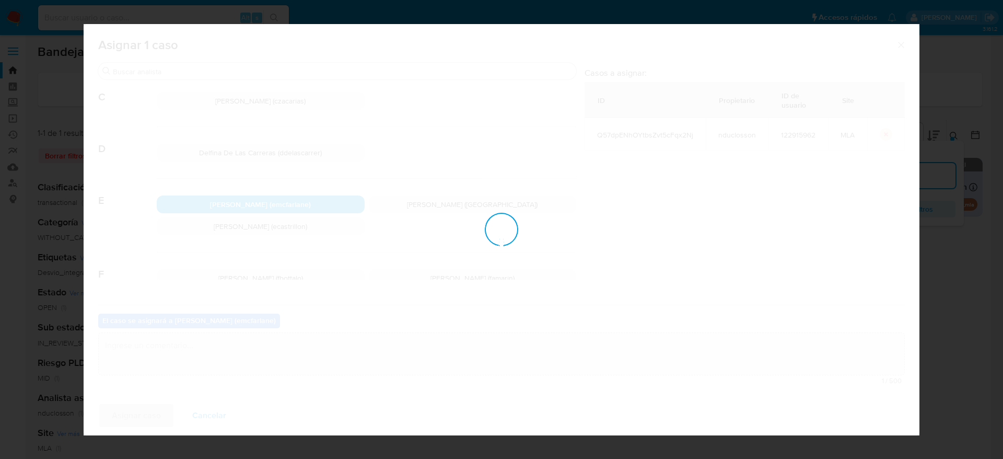
checkbox input "false"
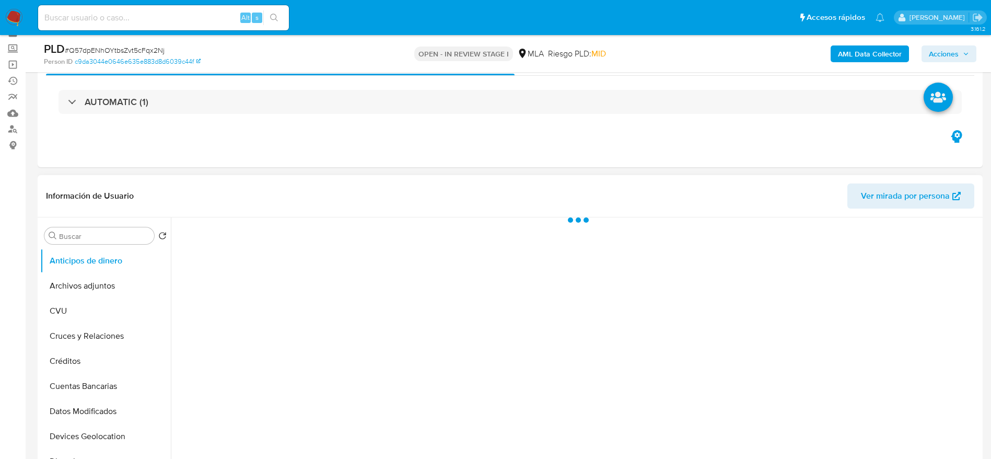
scroll to position [78, 0]
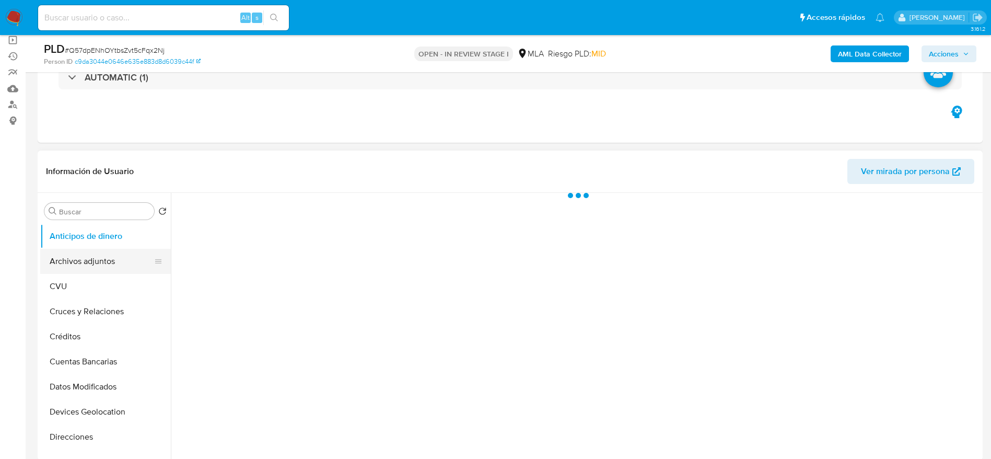
click at [88, 256] on button "Archivos adjuntos" at bounding box center [101, 261] width 122 height 25
select select "10"
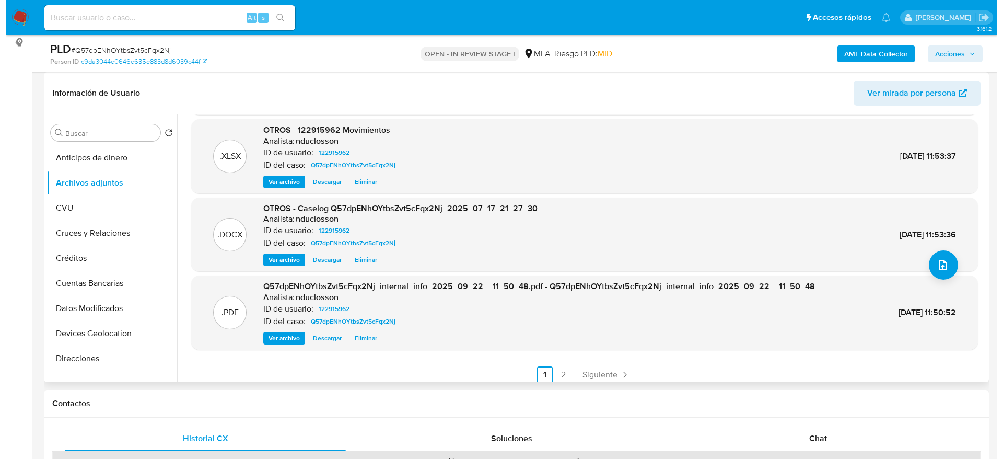
scroll to position [88, 0]
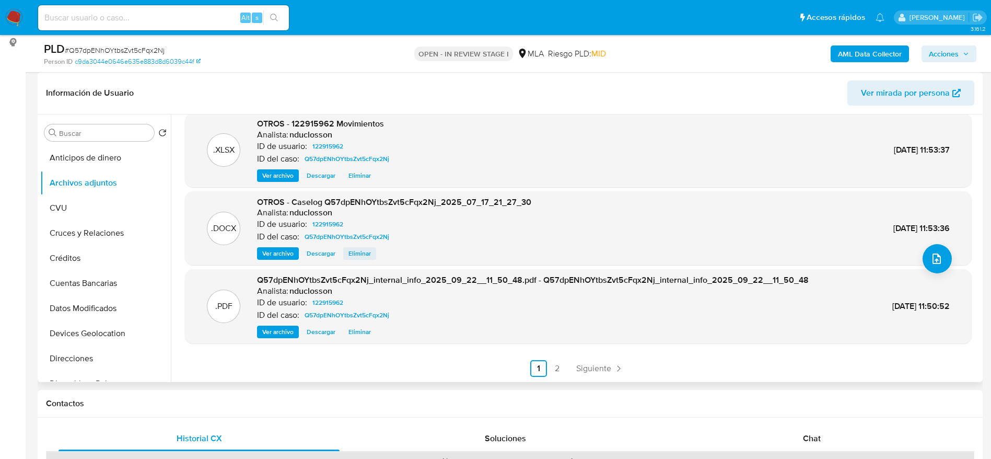
click at [355, 247] on div "OTROS - Caselog Q57dpENhOYtbsZvt5cFqx2Nj_2025_07_17_21_27_30 Analista: nducloss…" at bounding box center [394, 228] width 274 height 64
click at [357, 252] on span "Eliminar" at bounding box center [359, 253] width 22 height 10
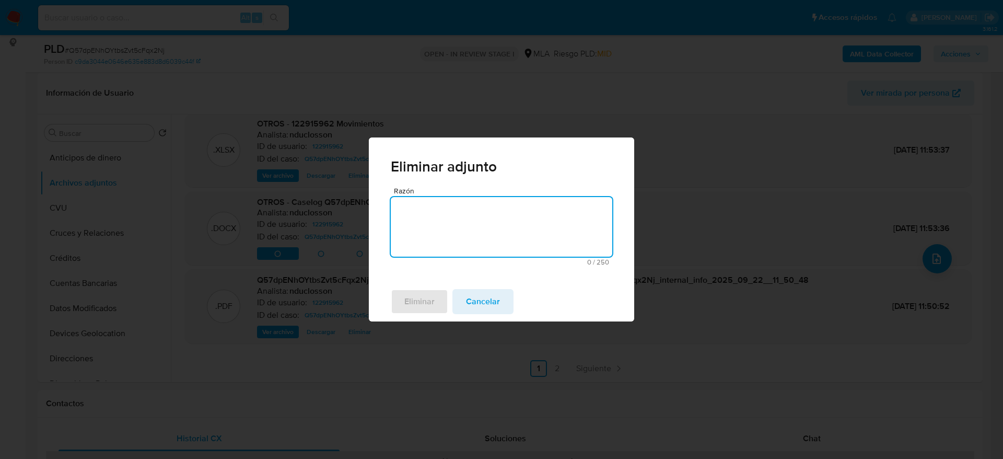
click at [456, 202] on textarea "Razón" at bounding box center [501, 227] width 221 height 60
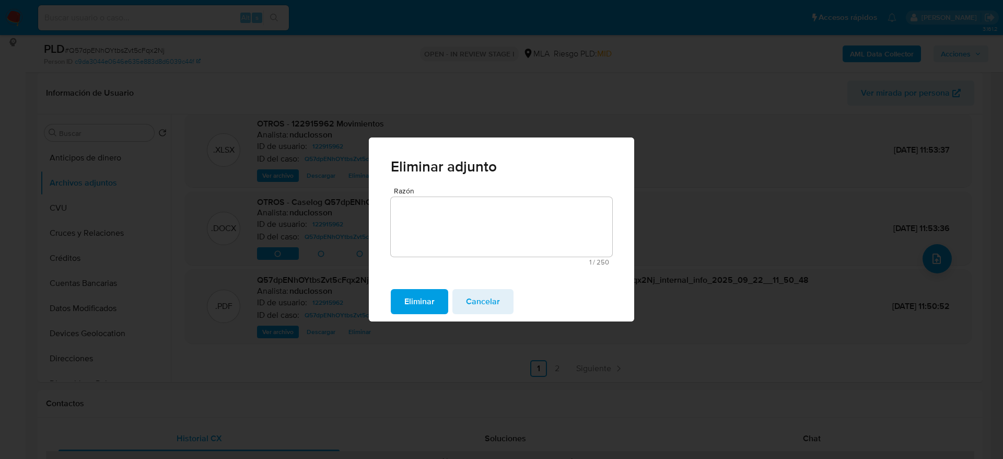
click at [419, 293] on span "Eliminar" at bounding box center [419, 301] width 30 height 23
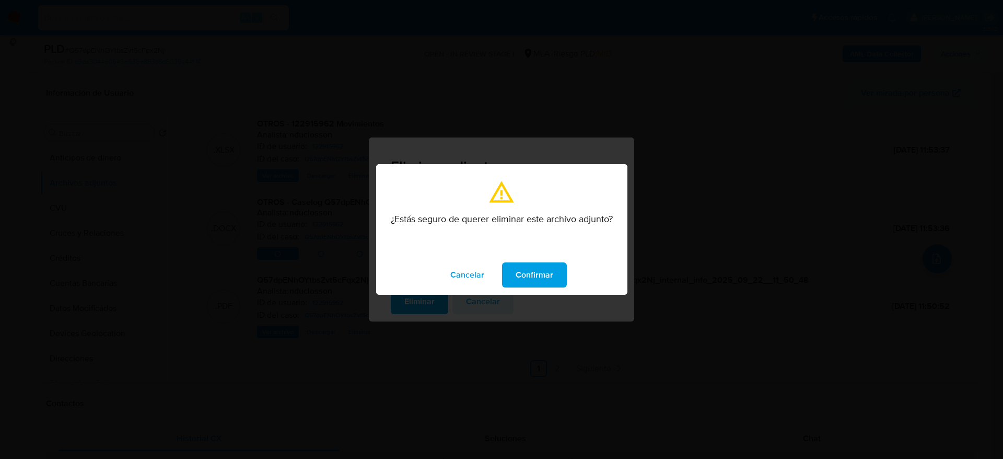
click at [542, 266] on span "Confirmar" at bounding box center [535, 274] width 38 height 23
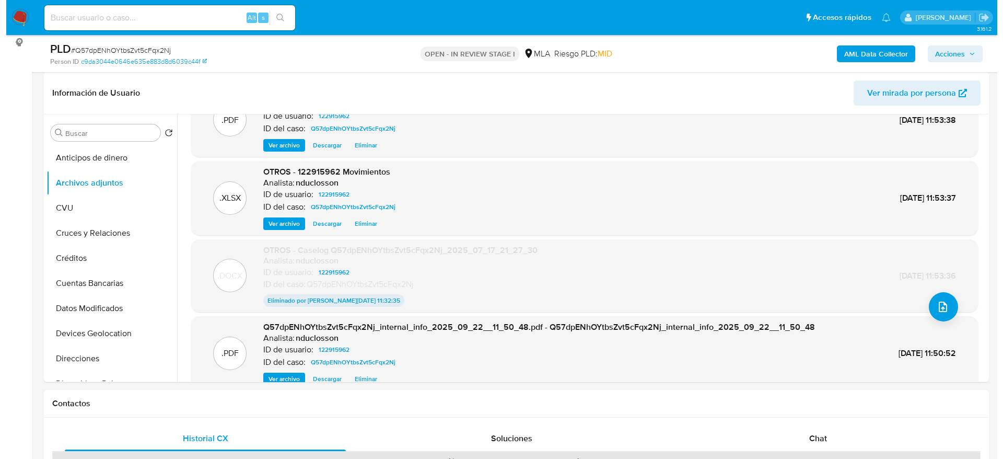
scroll to position [0, 0]
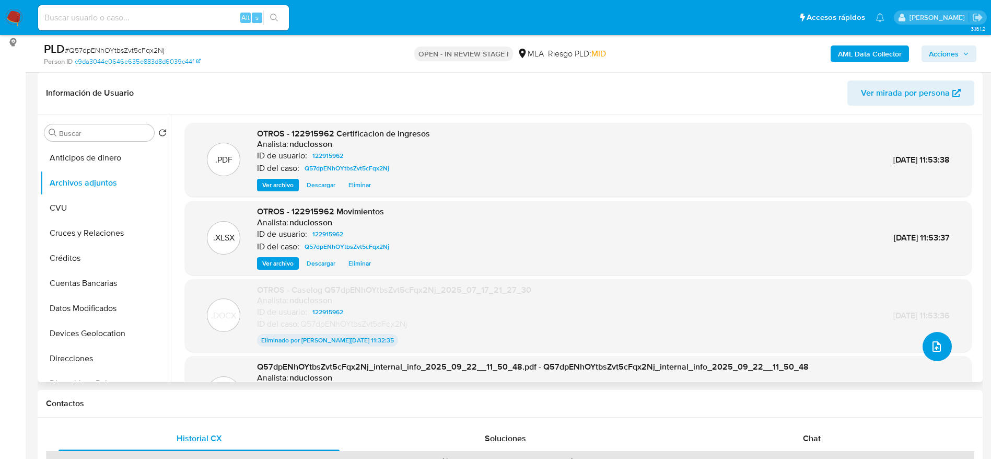
click at [931, 356] on button "upload-file" at bounding box center [937, 346] width 29 height 29
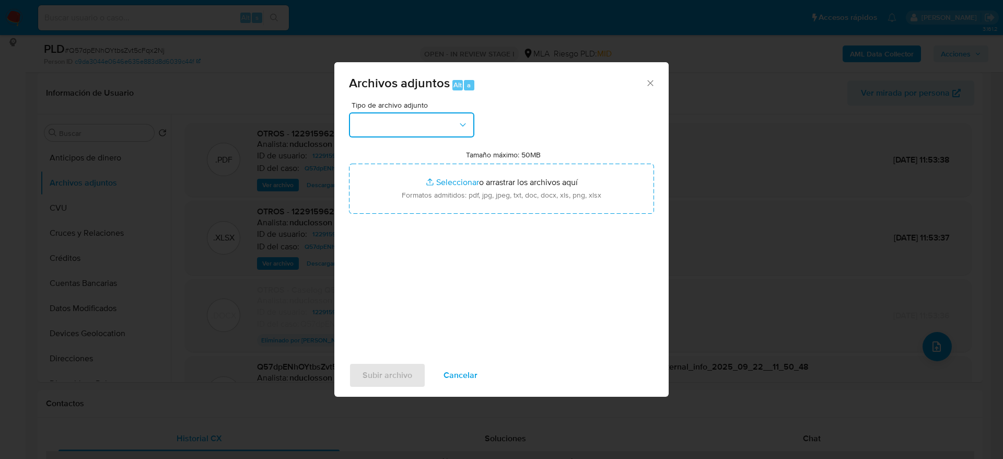
click at [433, 124] on button "button" at bounding box center [411, 124] width 125 height 25
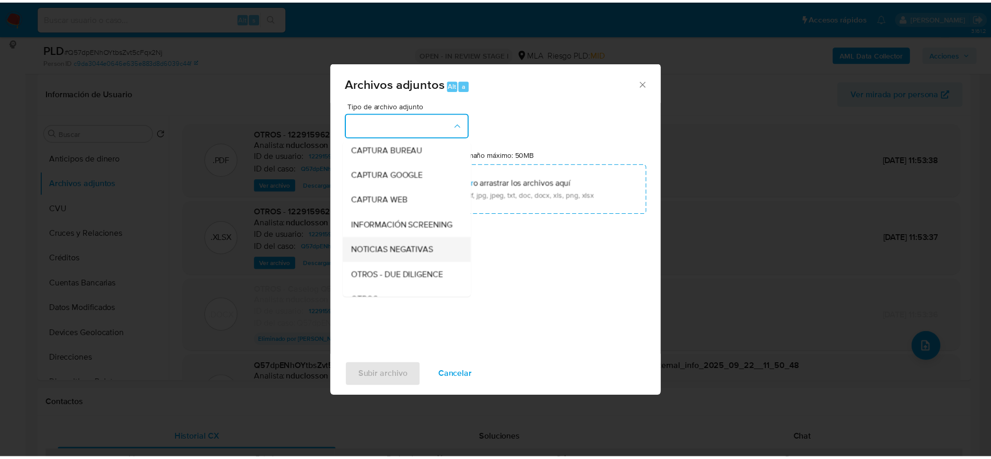
scroll to position [78, 0]
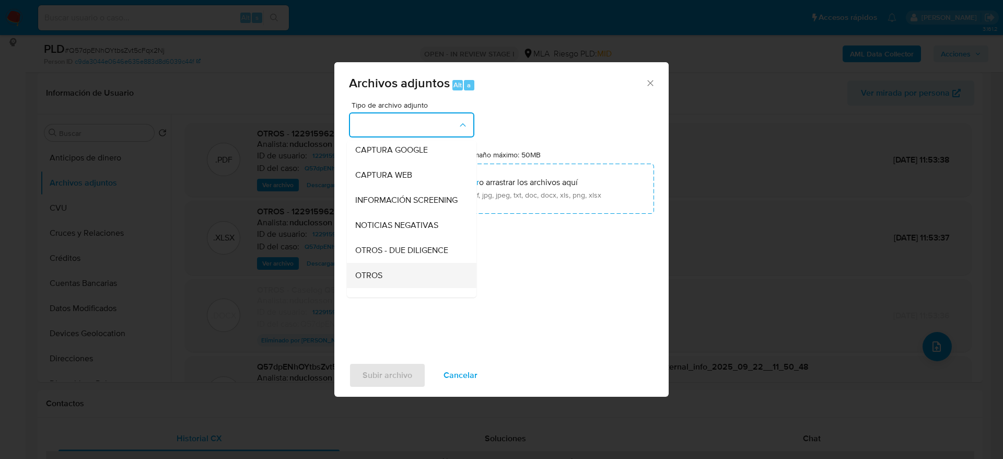
click at [370, 288] on div "OTROS" at bounding box center [408, 275] width 107 height 25
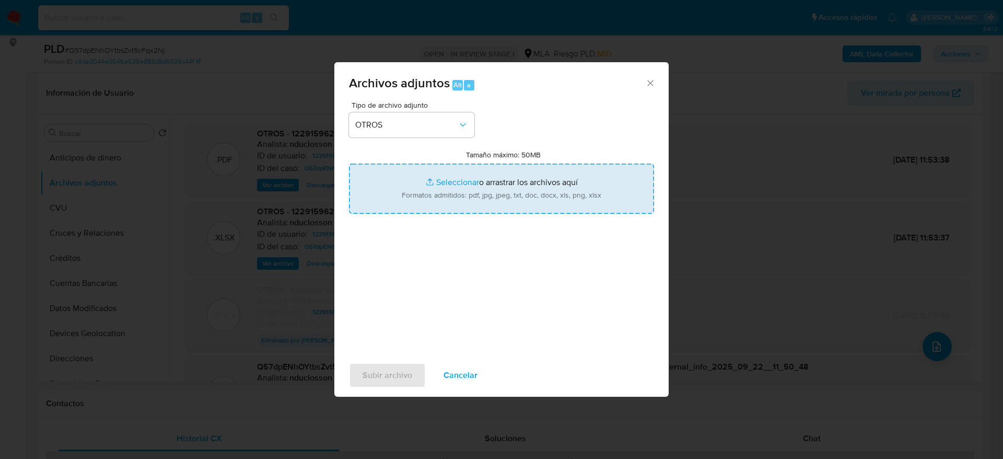
type input "C:\fakepath\Caselog Q57dpENhOYtbsZvt5cFqx2Nj v2.docx"
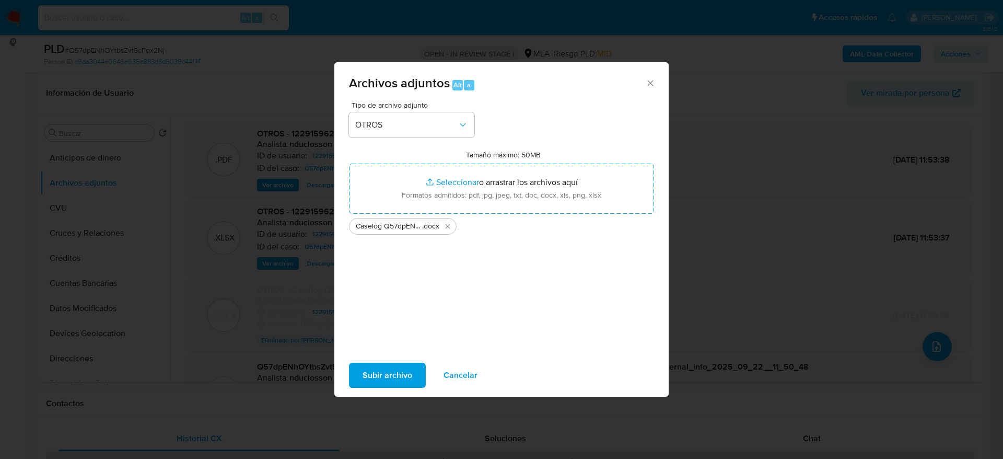
click at [395, 379] on span "Subir archivo" at bounding box center [388, 375] width 50 height 23
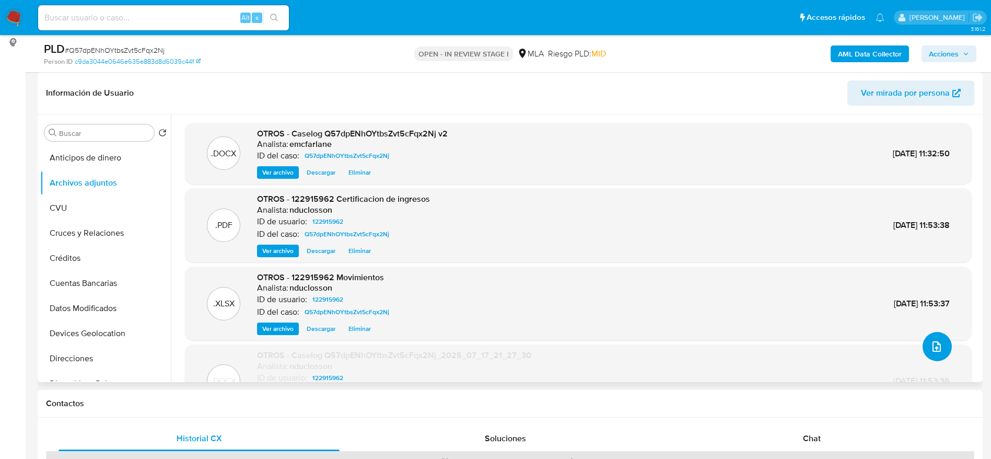
scroll to position [0, 0]
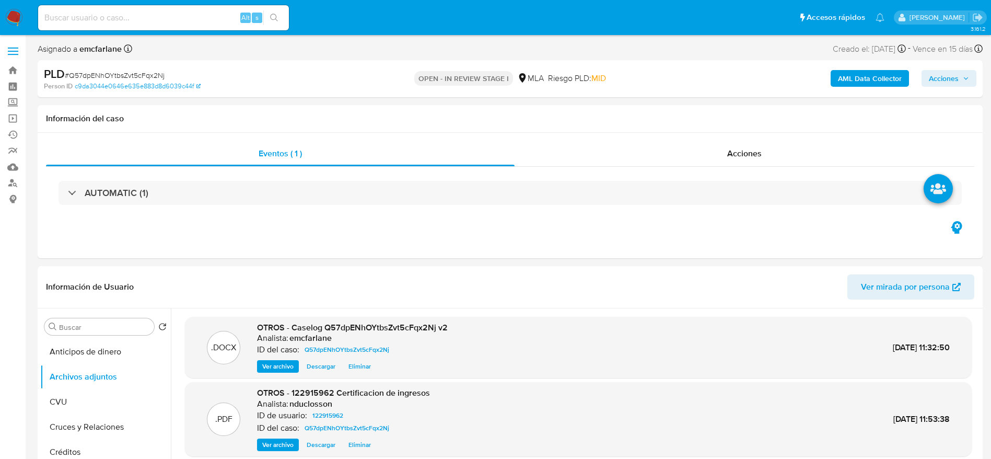
click at [950, 74] on span "Acciones" at bounding box center [944, 78] width 30 height 17
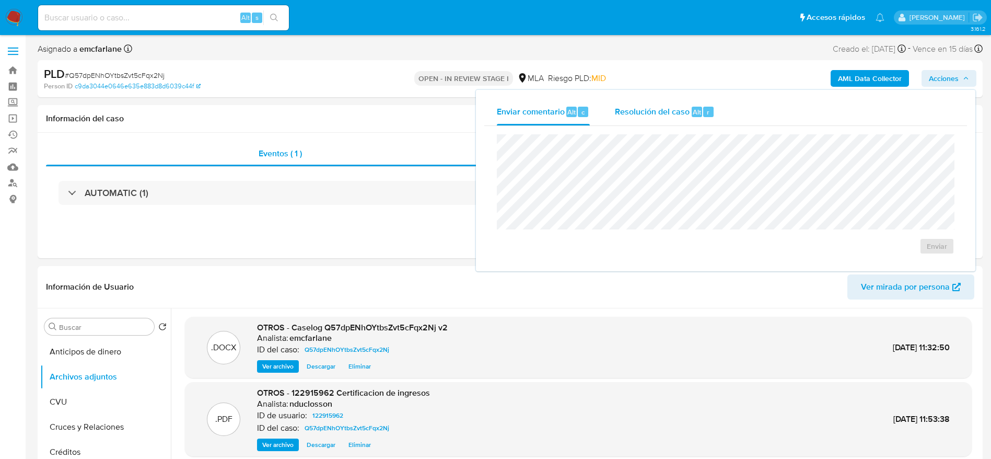
click at [698, 122] on div "Resolución del caso Alt r" at bounding box center [665, 111] width 100 height 27
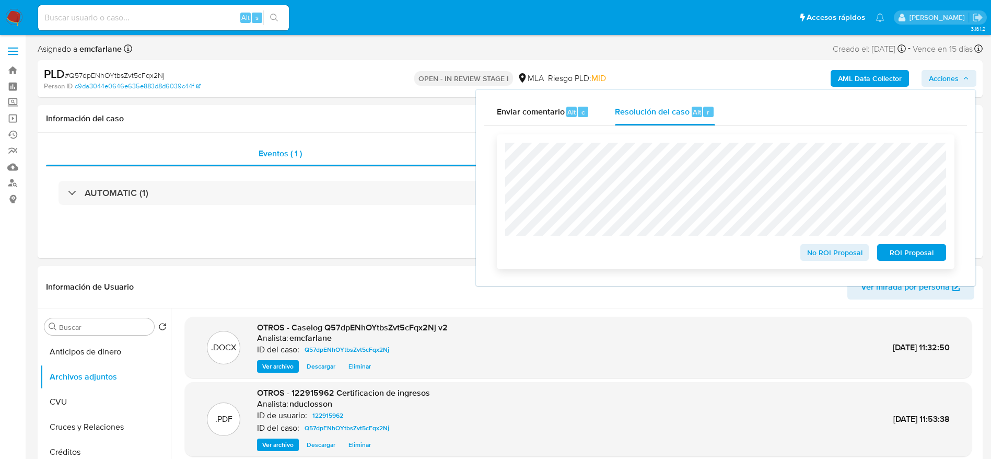
click at [914, 254] on span "ROI Proposal" at bounding box center [911, 252] width 54 height 15
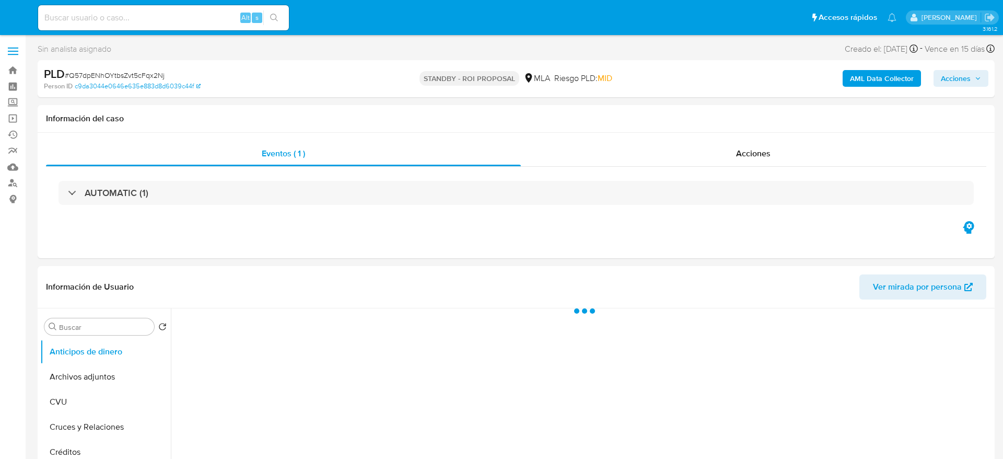
select select "10"
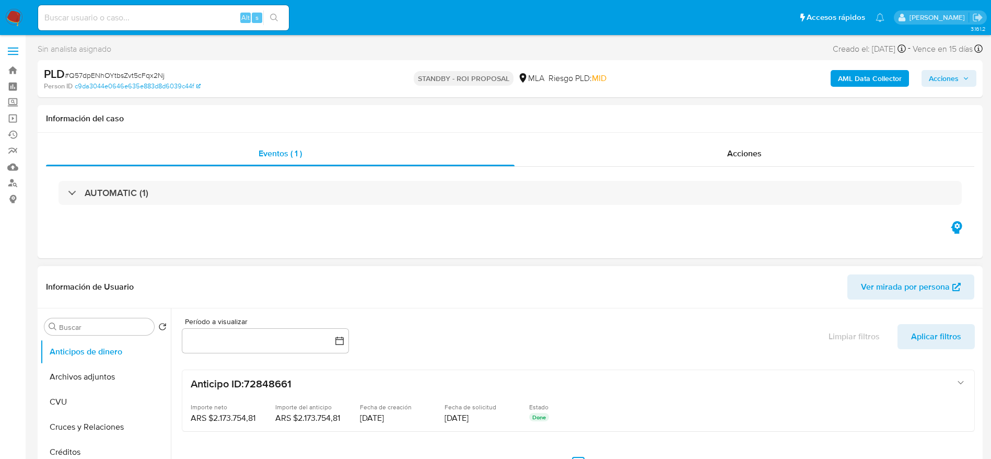
drag, startPoint x: 67, startPoint y: 384, endPoint x: 389, endPoint y: 341, distance: 324.7
click at [67, 384] on button "Archivos adjuntos" at bounding box center [105, 376] width 131 height 25
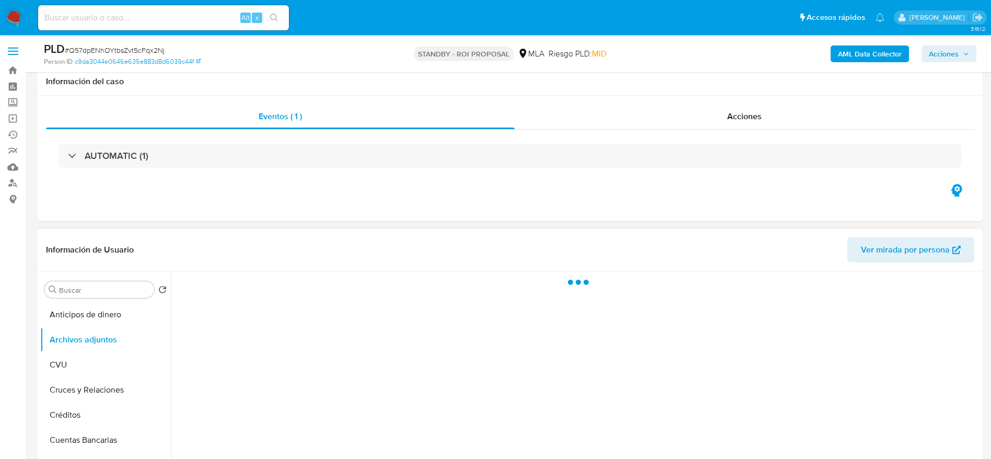
scroll to position [78, 0]
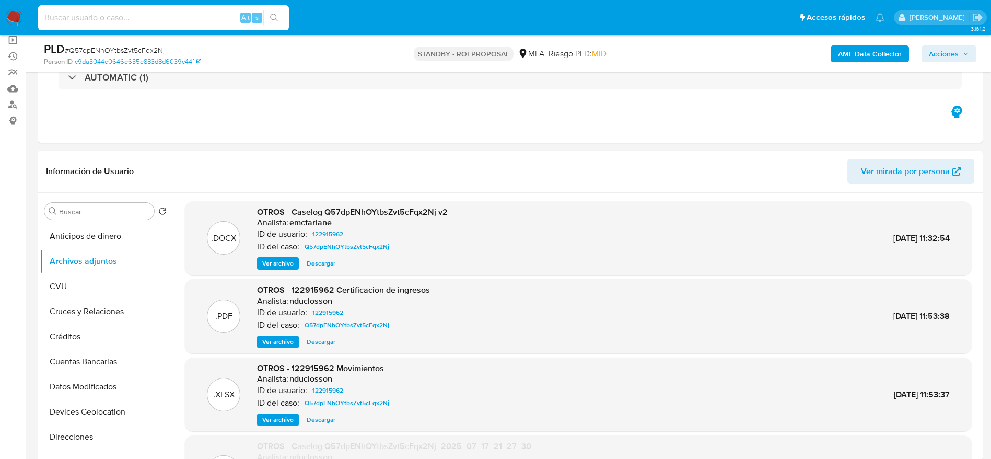
click at [137, 20] on input at bounding box center [163, 18] width 251 height 14
paste input "0lHRX4TgMuXaQKQB2Cl4bW1P"
type input "0lHRX4TgMuXaQKQB2Cl4bW1P"
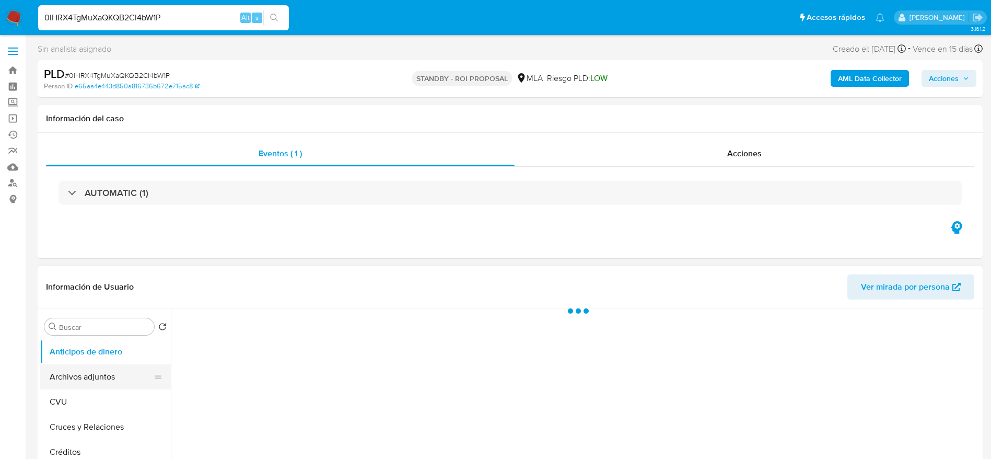
click at [101, 382] on button "Archivos adjuntos" at bounding box center [101, 376] width 122 height 25
select select "10"
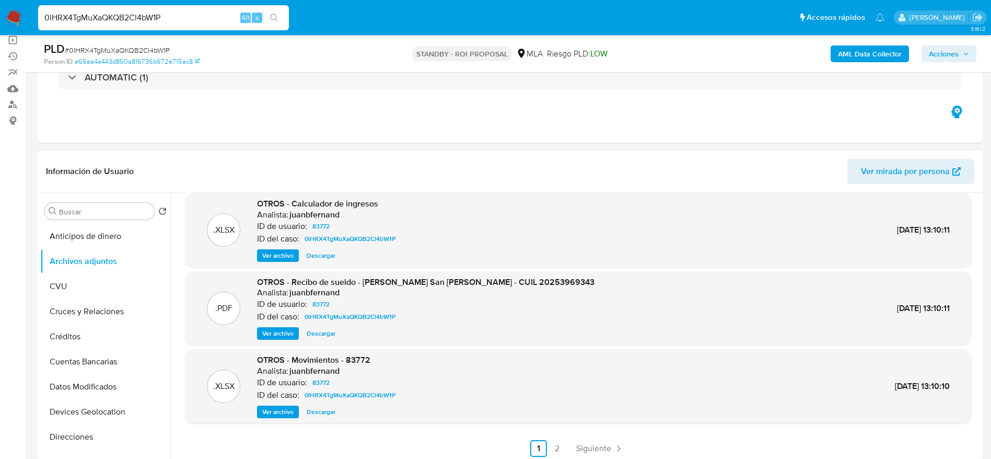
scroll to position [88, 0]
click at [604, 442] on span "Siguiente" at bounding box center [593, 446] width 35 height 8
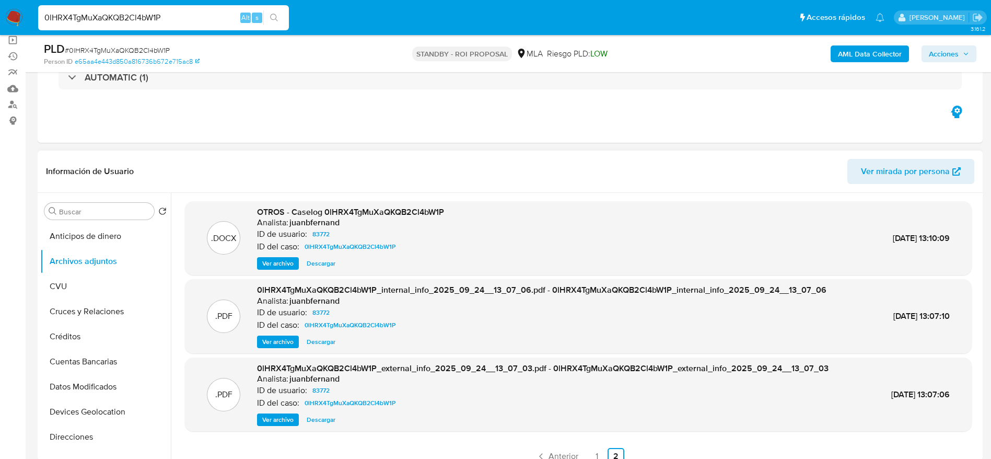
click at [328, 262] on span "Descargar" at bounding box center [321, 263] width 29 height 10
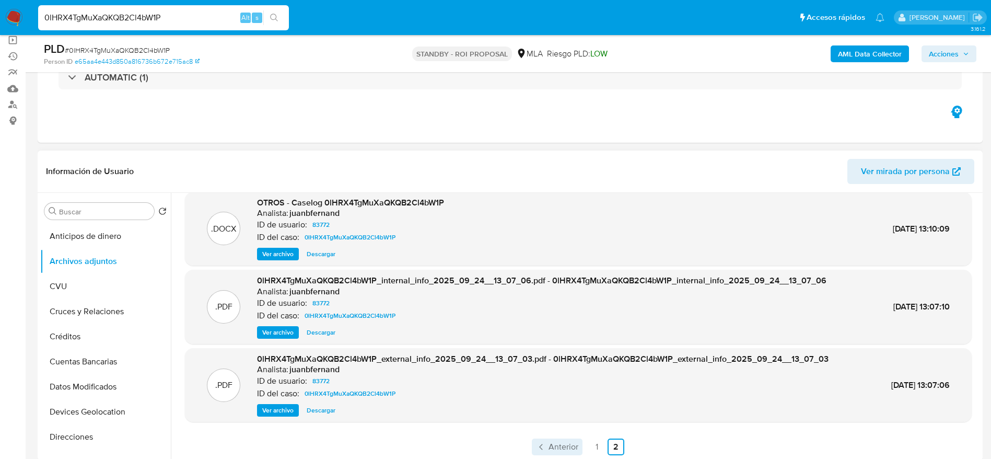
click at [550, 445] on span "Anterior" at bounding box center [563, 446] width 30 height 8
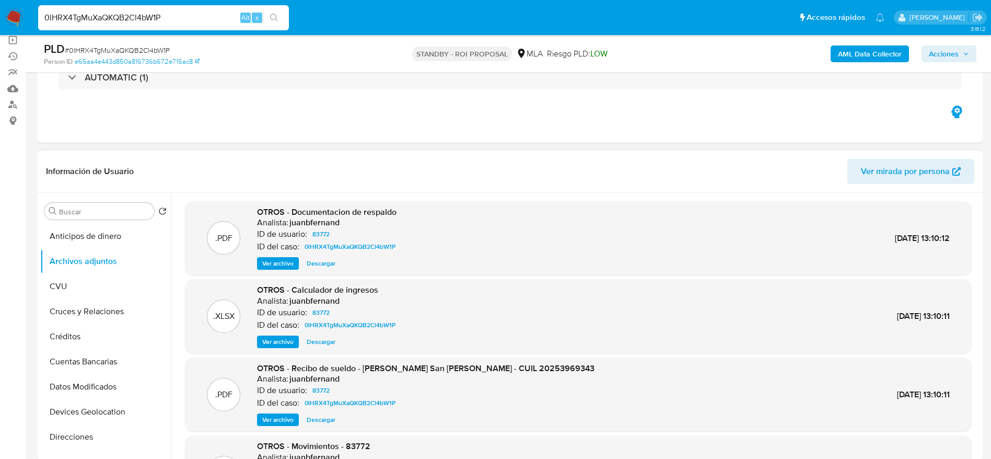
scroll to position [78, 0]
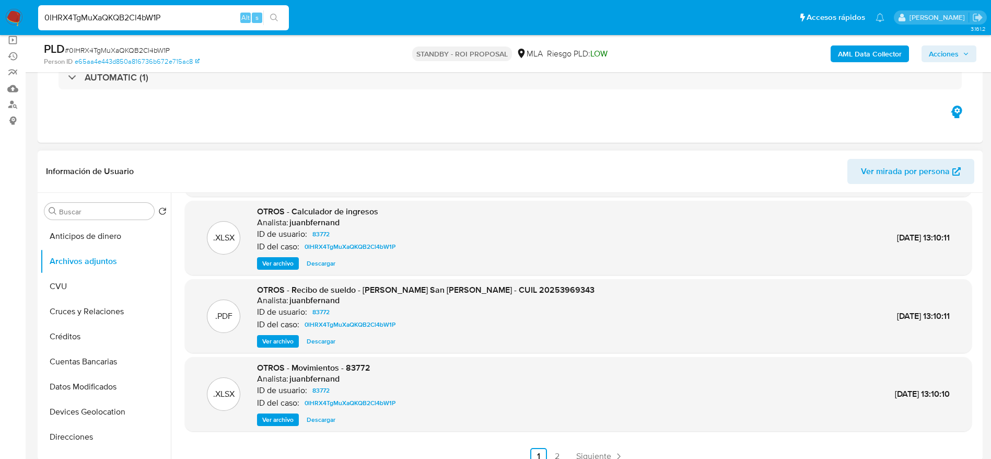
click at [320, 418] on span "Descargar" at bounding box center [321, 419] width 29 height 10
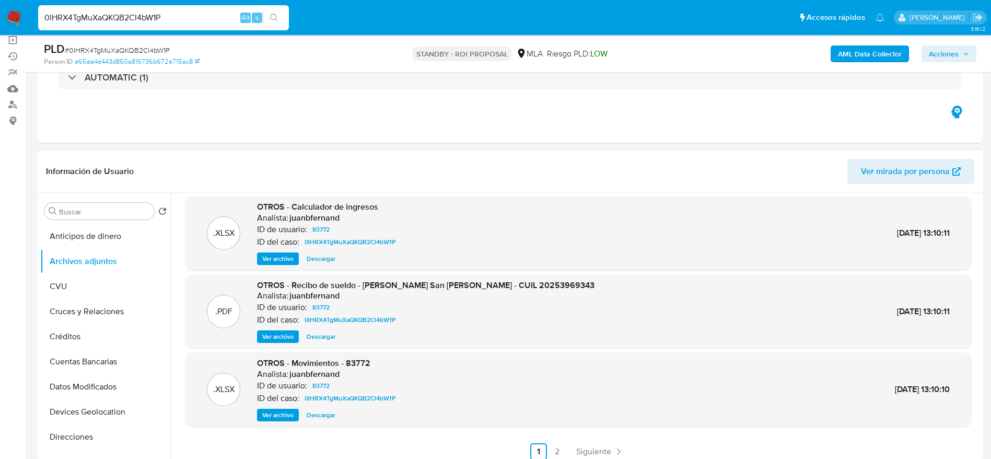
scroll to position [88, 0]
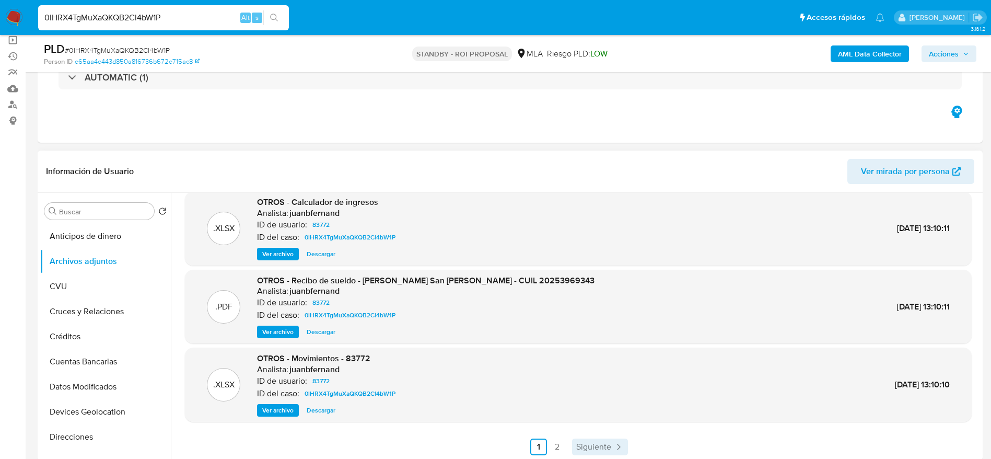
click at [586, 445] on span "Siguiente" at bounding box center [593, 446] width 35 height 8
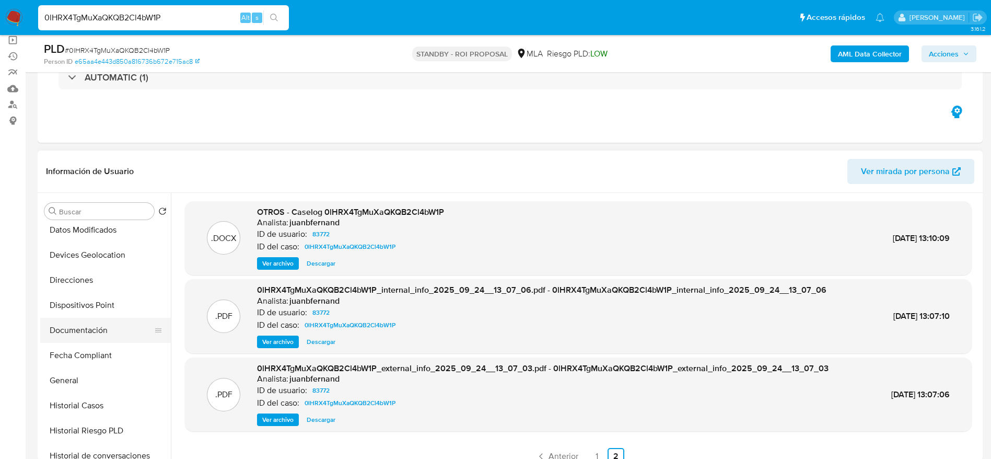
scroll to position [235, 0]
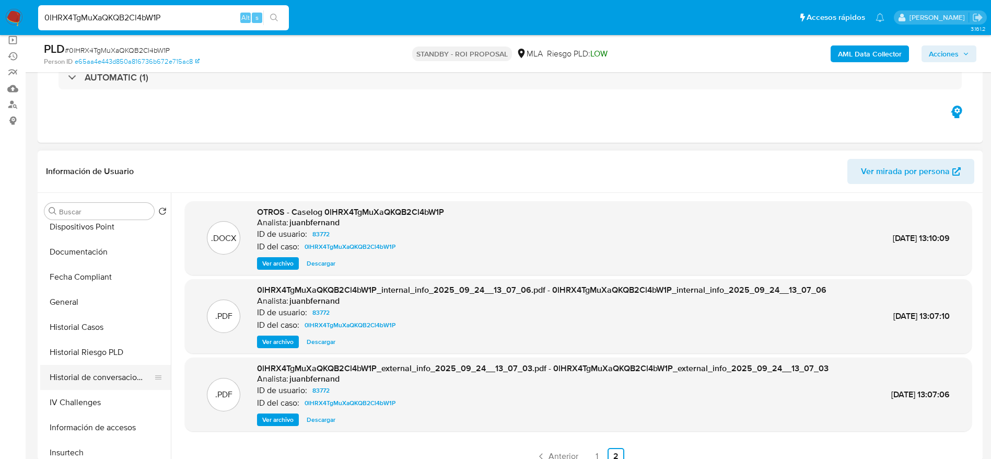
click at [110, 372] on button "Historial de conversaciones" at bounding box center [101, 377] width 122 height 25
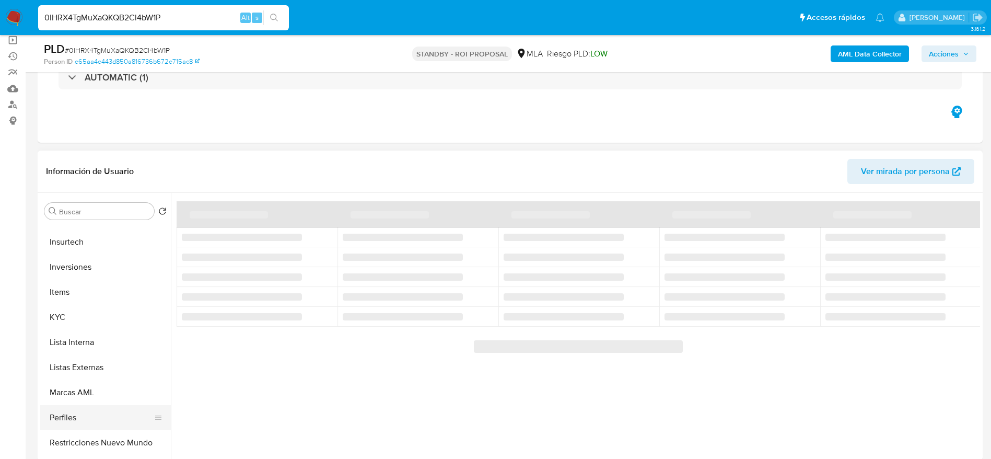
scroll to position [470, 0]
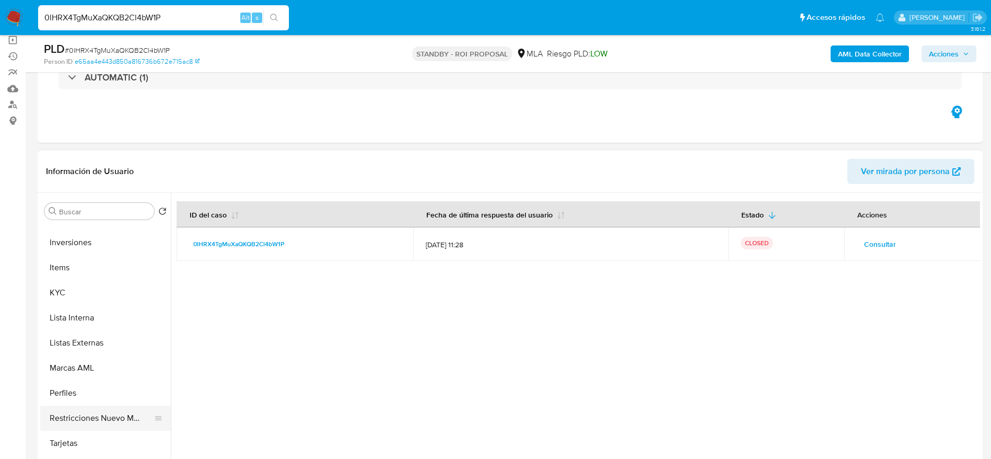
click at [103, 416] on button "Restricciones Nuevo Mundo" at bounding box center [101, 417] width 122 height 25
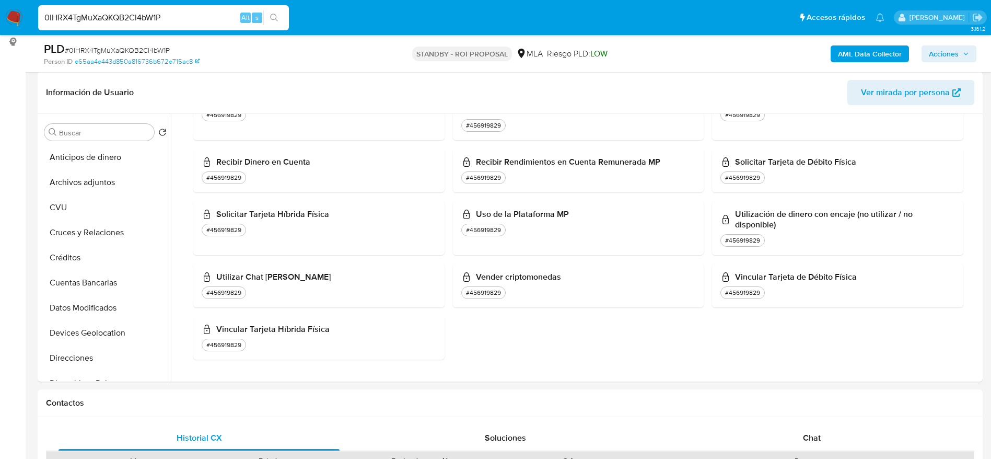
scroll to position [313, 0]
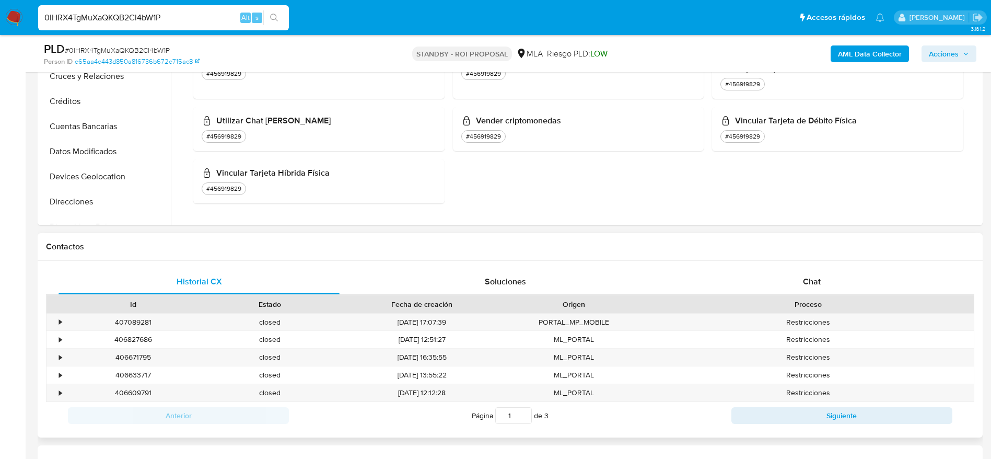
click at [824, 402] on div "Anterior Página 1 de 3 Siguiente" at bounding box center [510, 415] width 928 height 27
click at [825, 415] on button "Siguiente" at bounding box center [841, 415] width 221 height 17
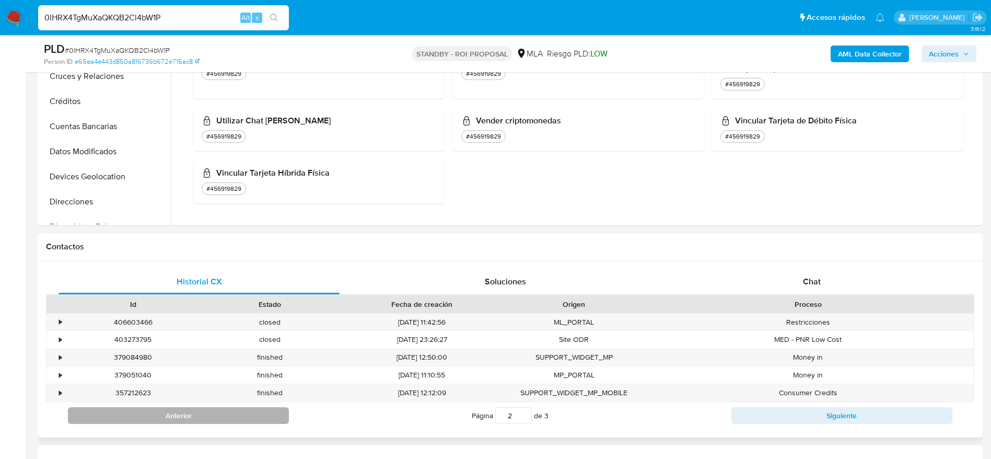
click at [212, 415] on button "Anterior" at bounding box center [178, 415] width 221 height 17
type input "1"
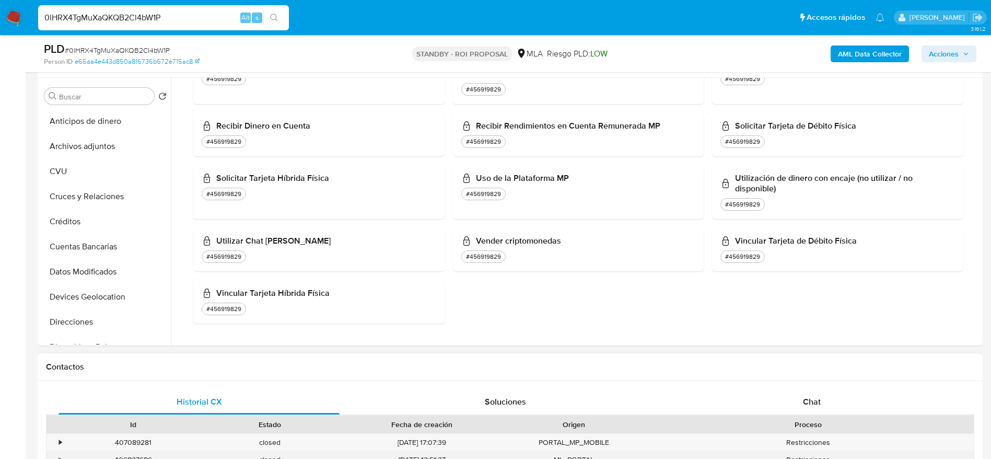
scroll to position [0, 0]
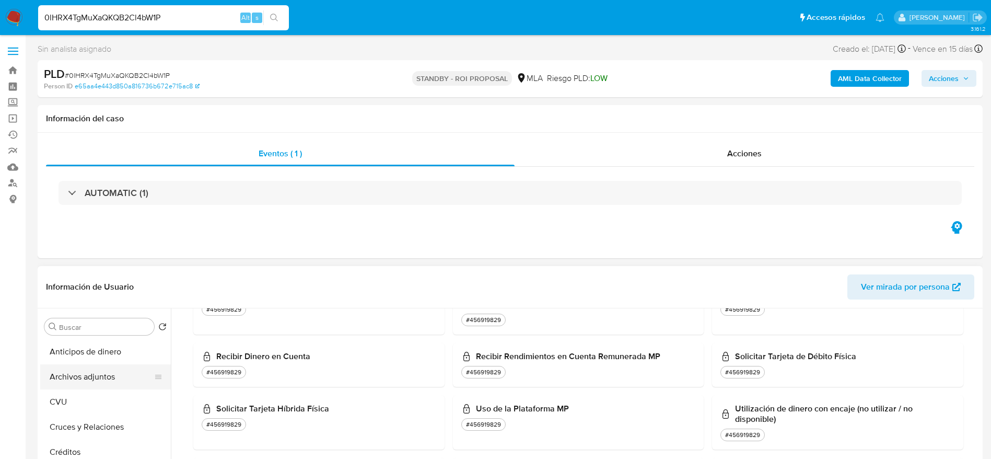
click at [94, 382] on button "Archivos adjuntos" at bounding box center [101, 376] width 122 height 25
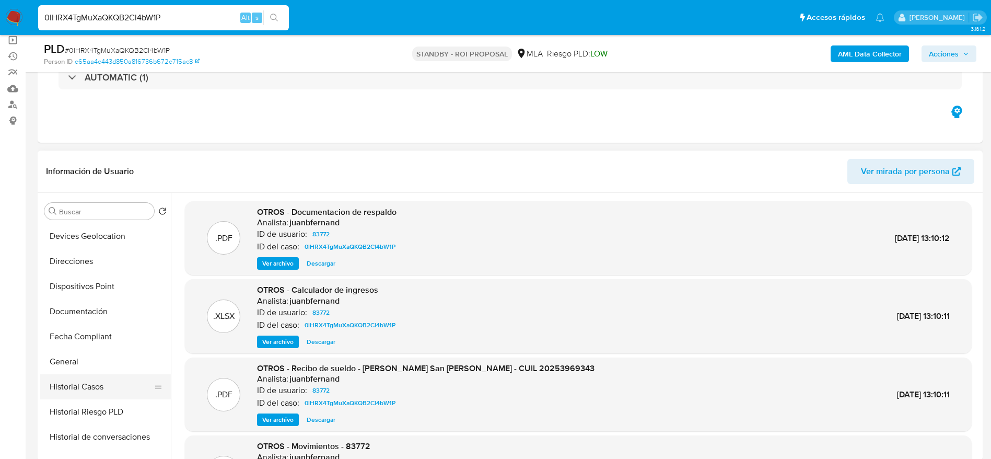
scroll to position [235, 0]
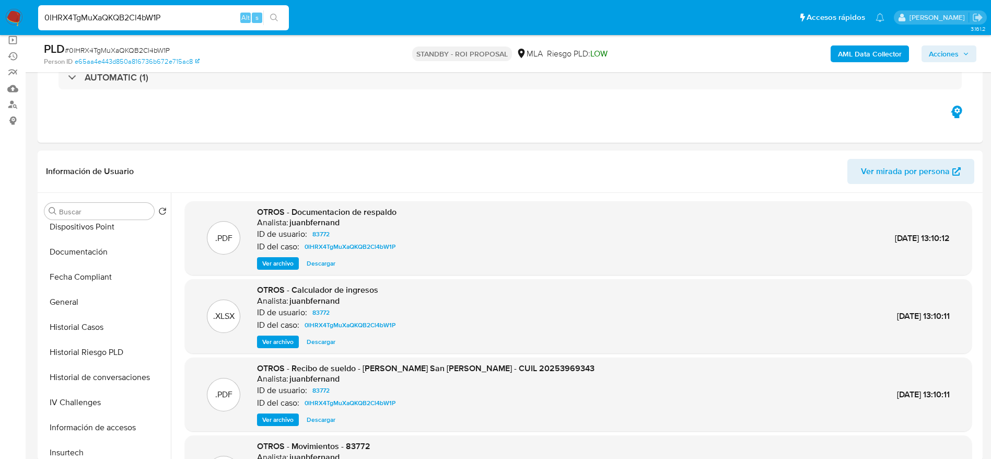
click at [94, 49] on span "# 0lHRX4TgMuXaQKQB2Cl4bW1P" at bounding box center [117, 50] width 105 height 10
copy span "0lHRX4TgMuXaQKQB2Cl4bW1P"
drag, startPoint x: 15, startPoint y: 16, endPoint x: 58, endPoint y: 26, distance: 44.0
click at [58, 25] on div "0lHRX4TgMuXaQKQB2Cl4bW1P Alt s" at bounding box center [163, 17] width 251 height 25
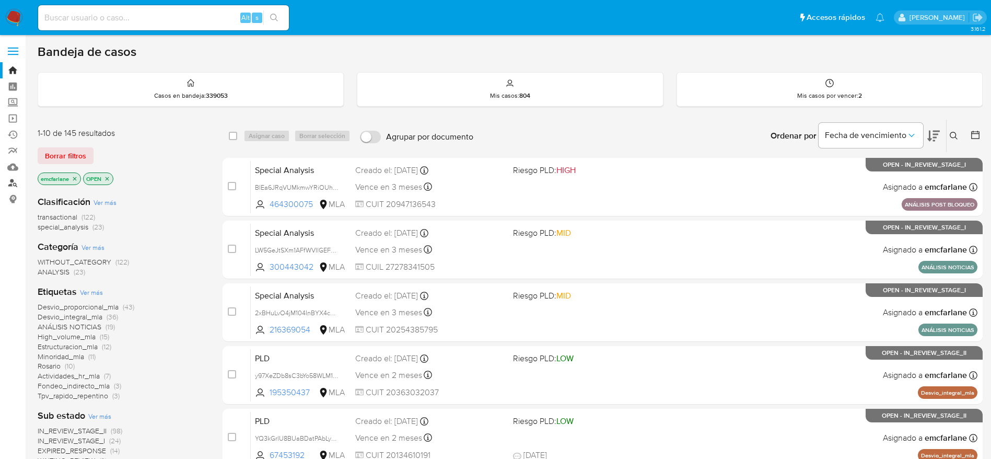
click at [15, 182] on link "Buscador de personas" at bounding box center [62, 183] width 124 height 16
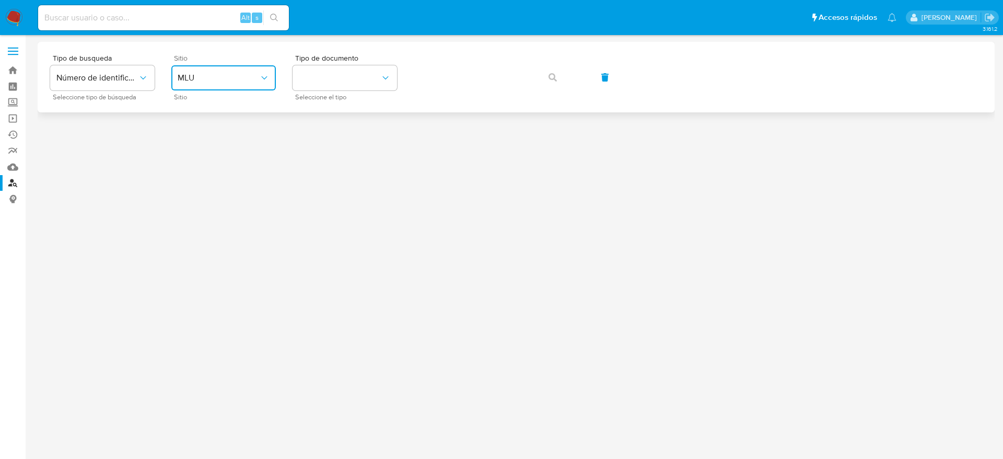
click at [253, 73] on span "MLU" at bounding box center [218, 78] width 81 height 10
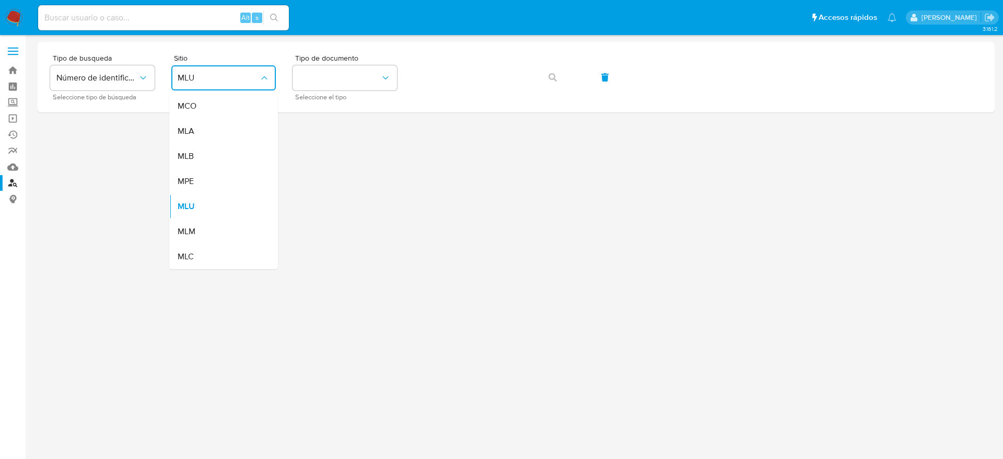
click at [195, 129] on div "MLA" at bounding box center [221, 131] width 86 height 25
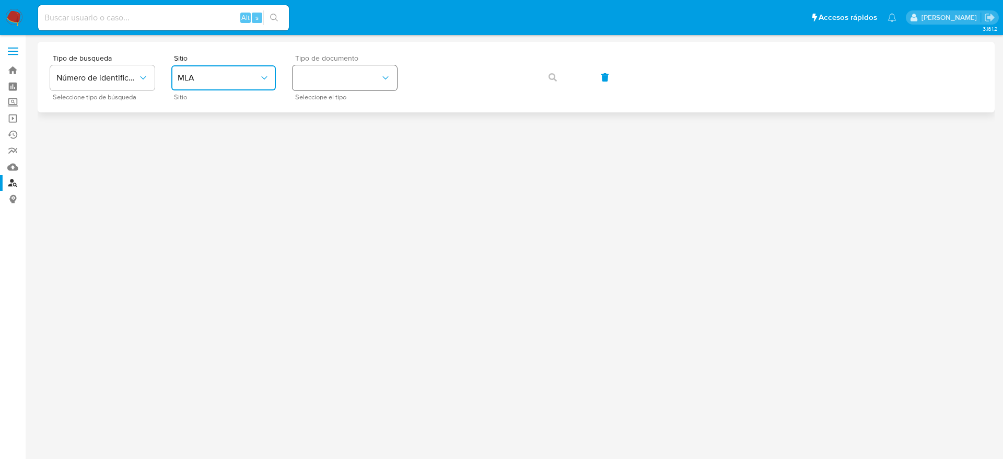
click at [369, 81] on button "identificationType" at bounding box center [345, 77] width 104 height 25
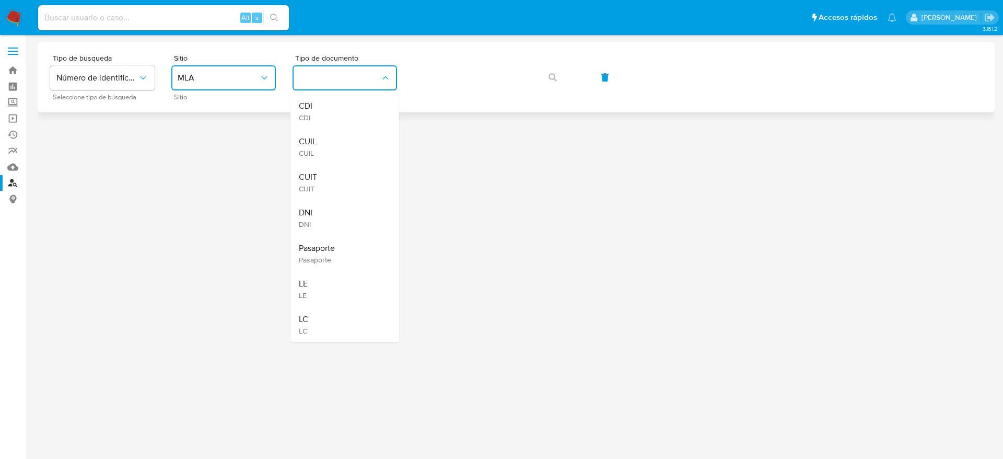
drag, startPoint x: 340, startPoint y: 180, endPoint x: 447, endPoint y: 100, distance: 133.3
click at [339, 179] on div "CUIT CUIT" at bounding box center [342, 183] width 86 height 36
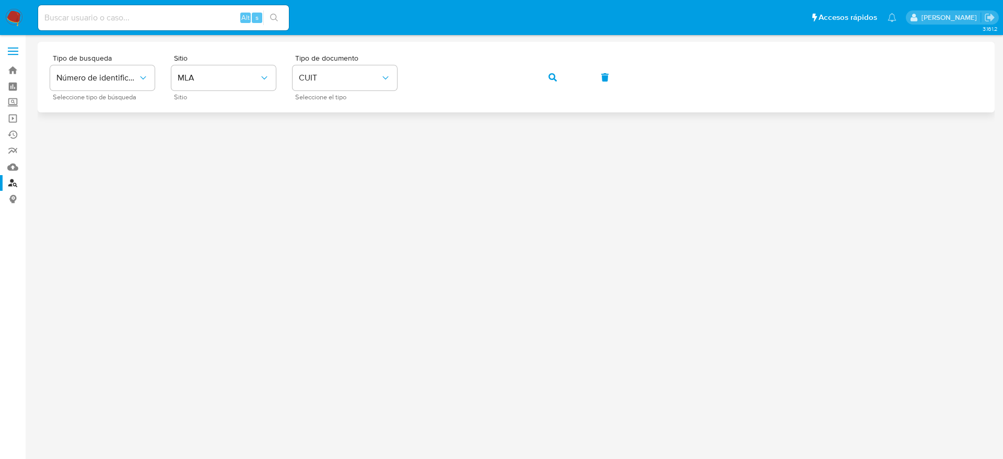
click at [557, 79] on button "button" at bounding box center [553, 77] width 36 height 25
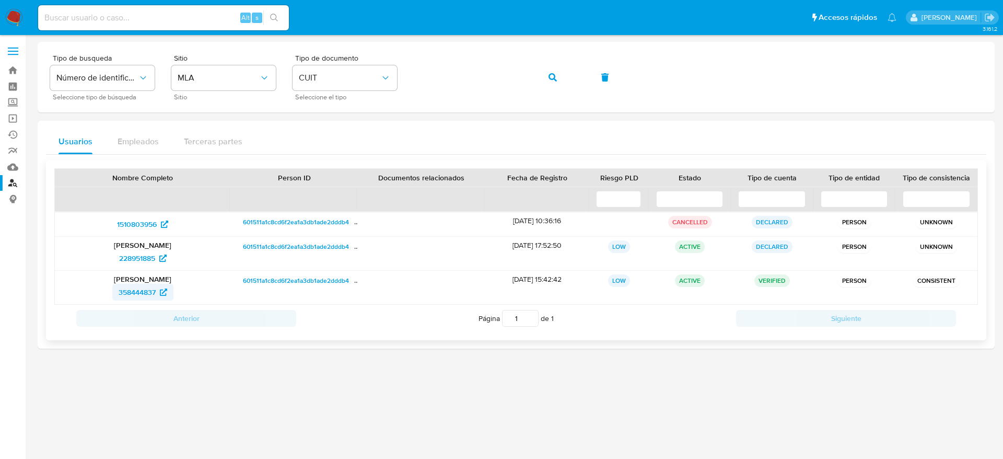
click at [155, 297] on span "358444837" at bounding box center [137, 292] width 37 height 17
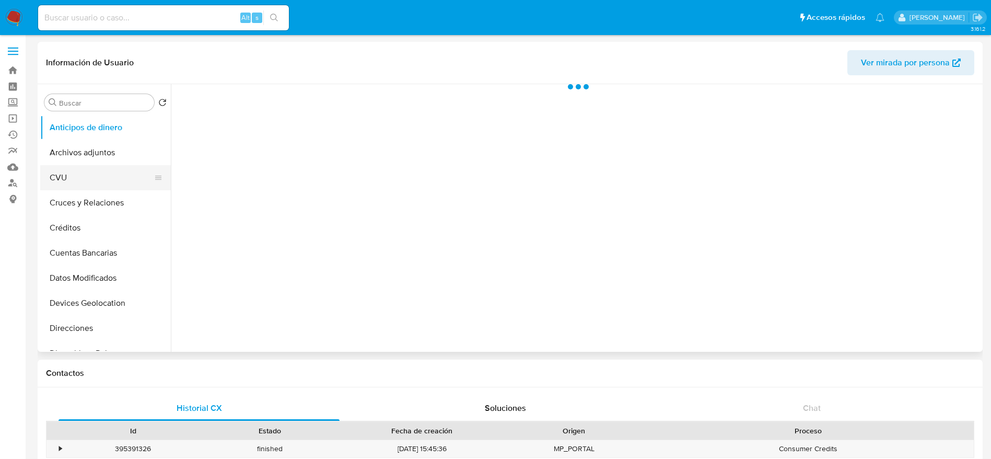
select select "10"
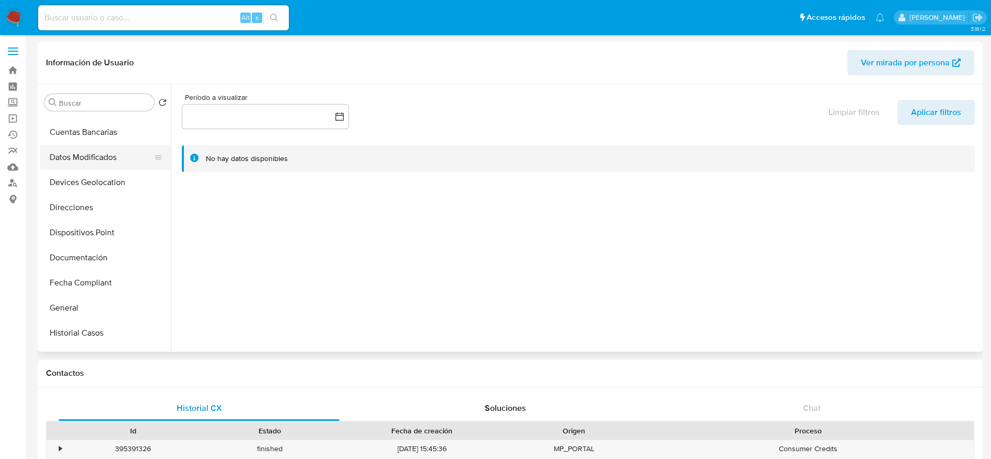
scroll to position [157, 0]
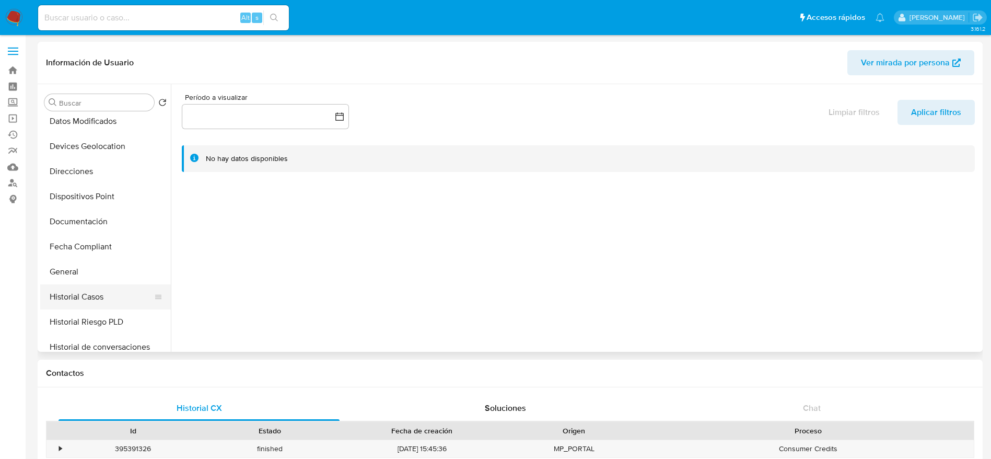
click at [85, 287] on button "Historial Casos" at bounding box center [101, 296] width 122 height 25
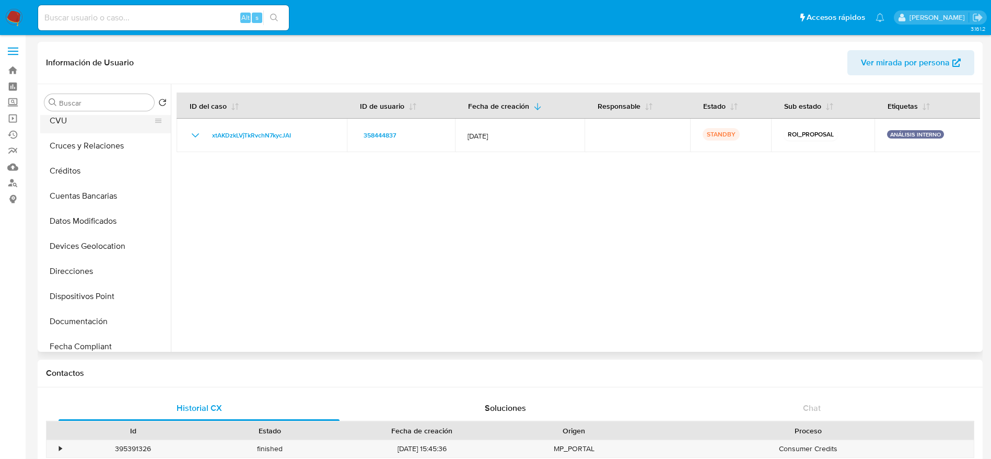
scroll to position [0, 0]
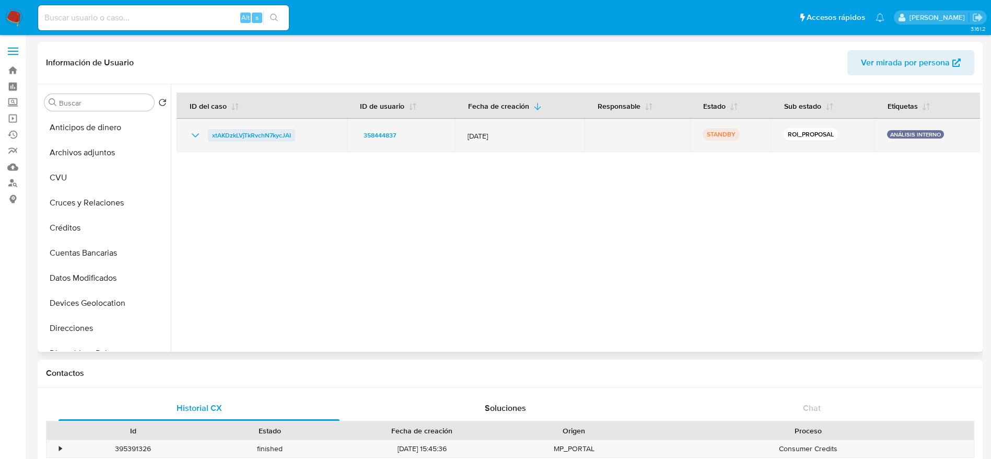
drag, startPoint x: 306, startPoint y: 141, endPoint x: 213, endPoint y: 138, distance: 93.0
click at [213, 138] on div "xtAKDzkLVjTkRvchN7kycJAI" at bounding box center [261, 135] width 145 height 13
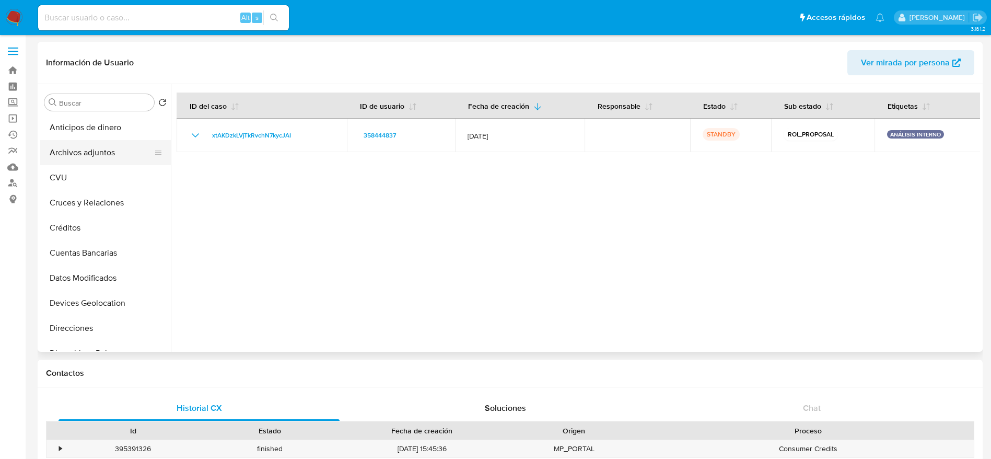
click at [87, 157] on button "Archivos adjuntos" at bounding box center [101, 152] width 122 height 25
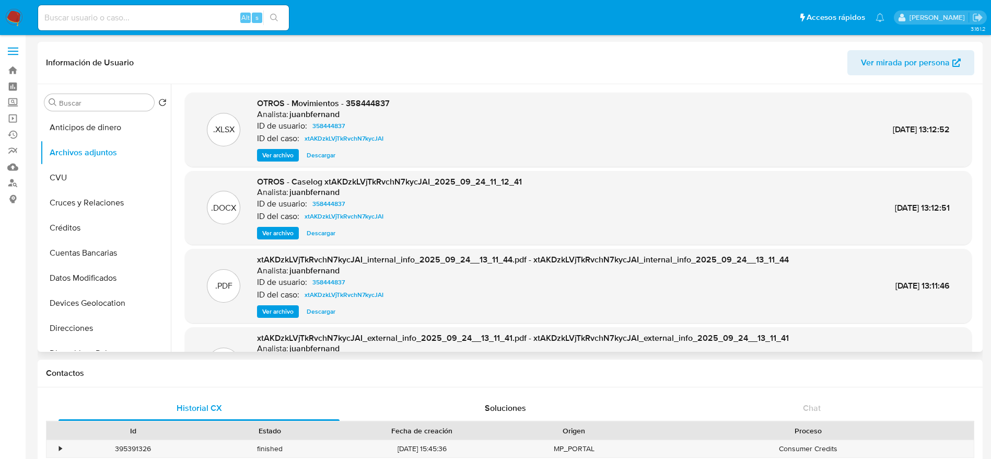
click at [313, 151] on span "Descargar" at bounding box center [321, 155] width 29 height 10
click at [321, 232] on span "Descargar" at bounding box center [321, 233] width 29 height 10
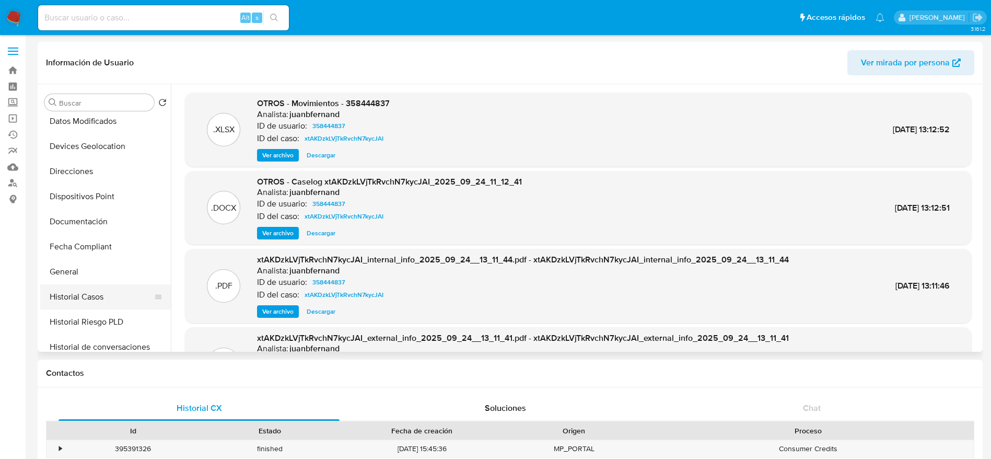
click at [95, 306] on button "Historial Casos" at bounding box center [101, 296] width 122 height 25
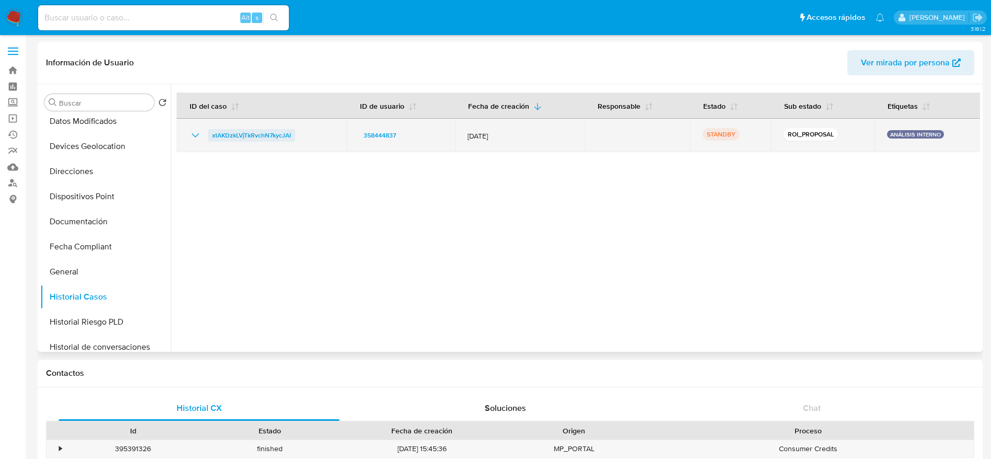
click at [261, 130] on span "xtAKDzkLVjTkRvchN7kycJAI" at bounding box center [251, 135] width 79 height 13
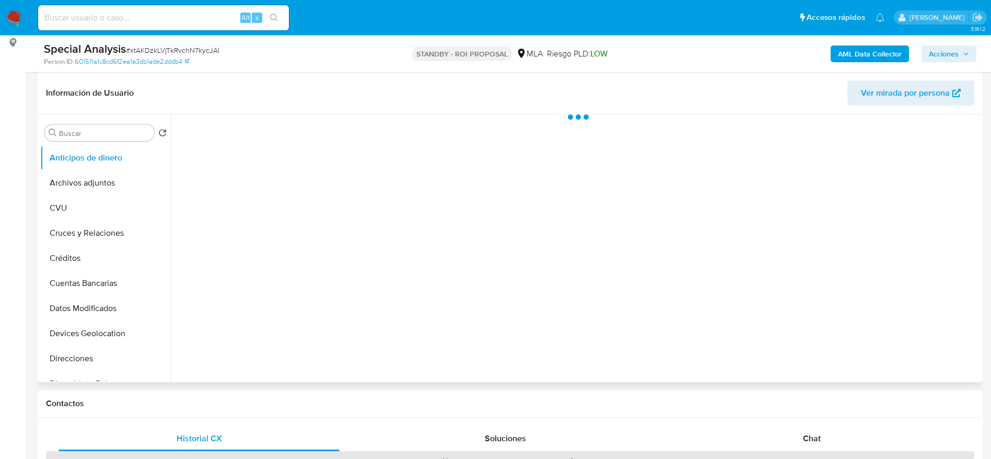
select select "10"
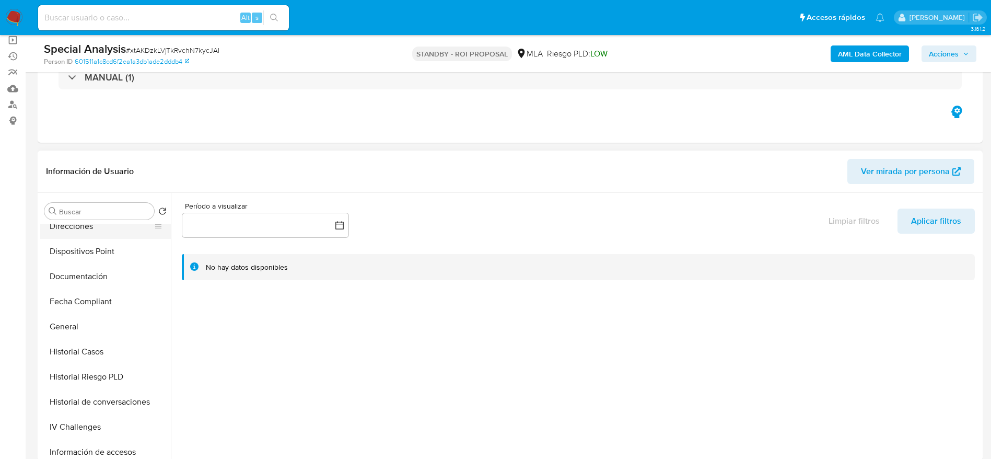
scroll to position [235, 0]
drag, startPoint x: 89, startPoint y: 348, endPoint x: 91, endPoint y: 334, distance: 14.3
click at [89, 347] on button "Historial Riesgo PLD" at bounding box center [105, 352] width 131 height 25
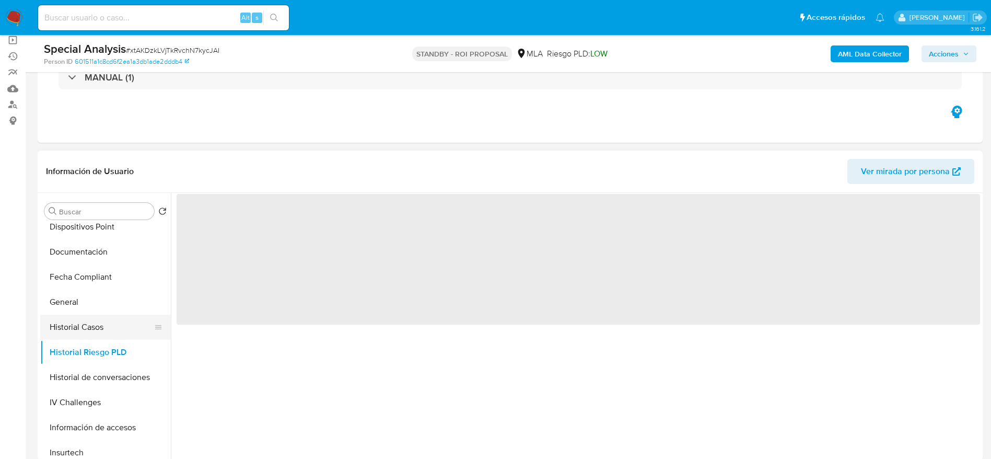
click at [96, 323] on button "Historial Casos" at bounding box center [101, 326] width 122 height 25
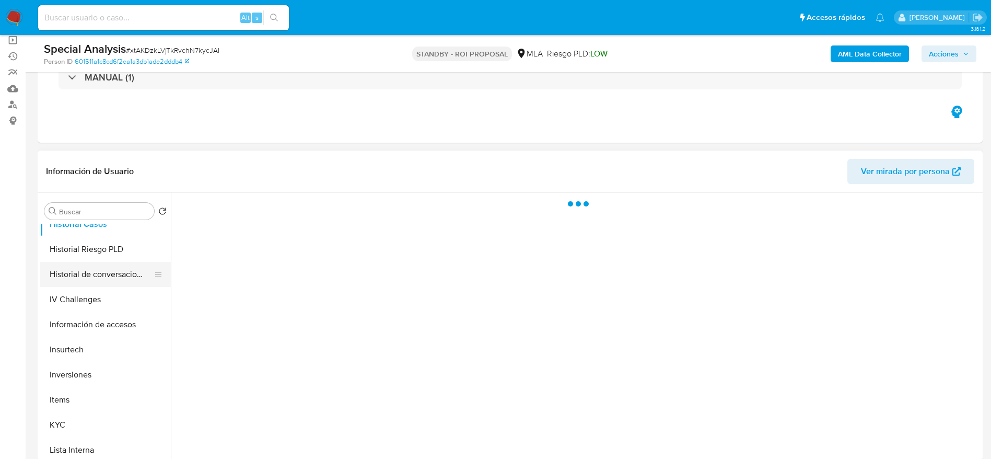
scroll to position [313, 0]
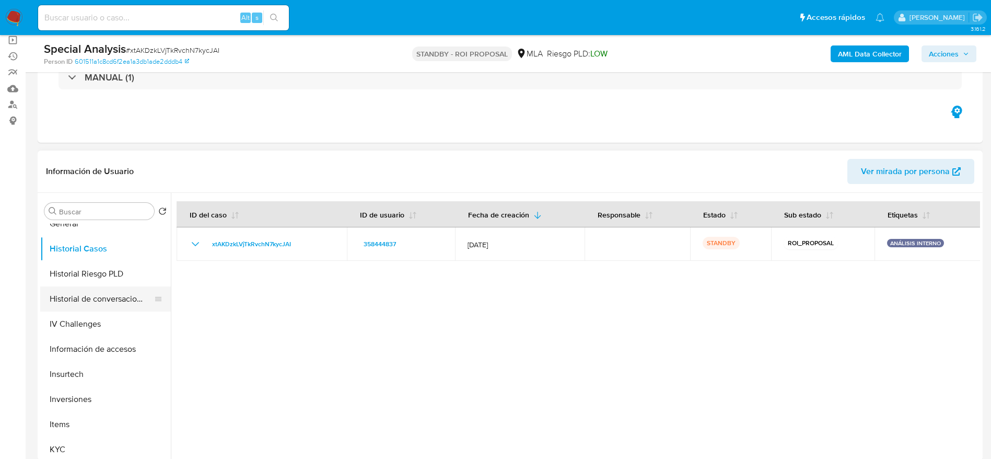
click at [100, 293] on button "Historial de conversaciones" at bounding box center [101, 298] width 122 height 25
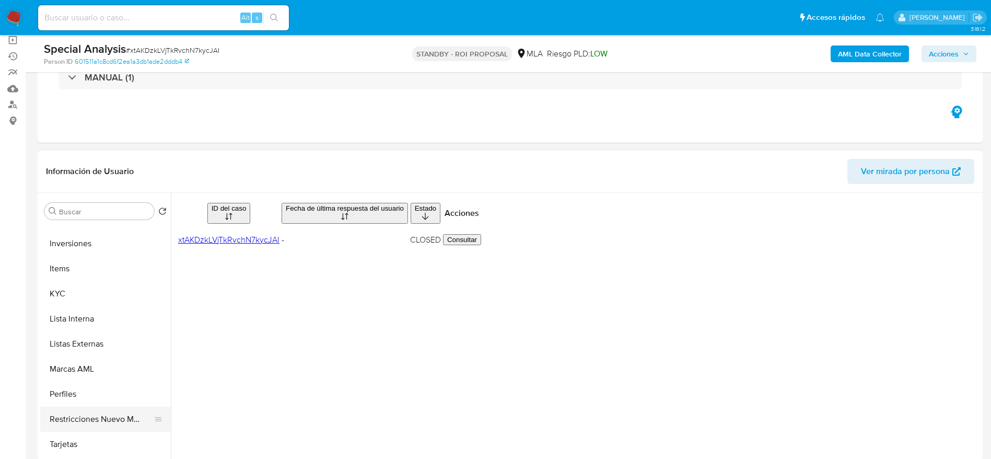
scroll to position [470, 0]
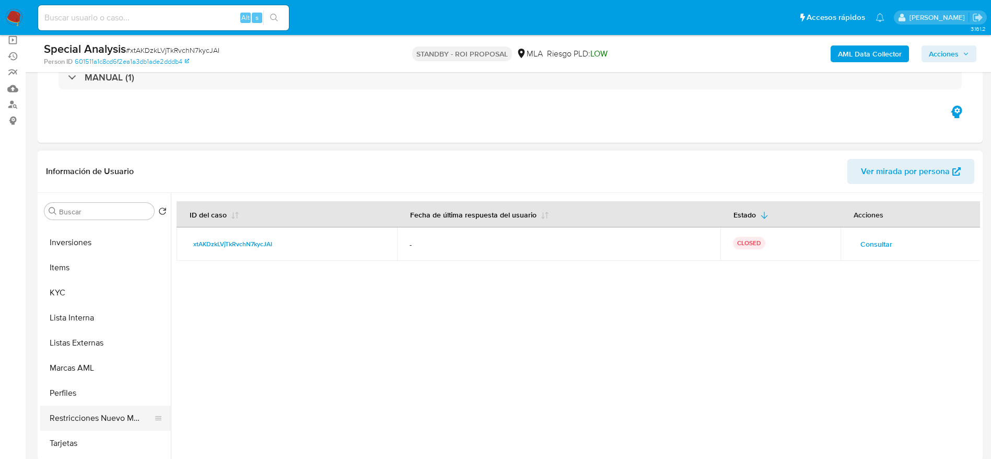
click at [81, 423] on button "Restricciones Nuevo Mundo" at bounding box center [101, 417] width 122 height 25
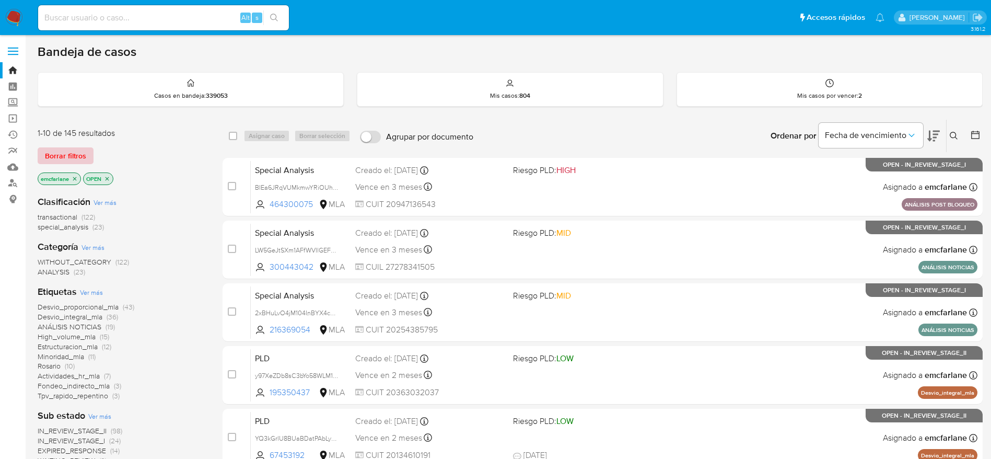
drag, startPoint x: 63, startPoint y: 159, endPoint x: 231, endPoint y: 114, distance: 173.5
click at [63, 158] on span "Borrar filtros" at bounding box center [65, 155] width 41 height 15
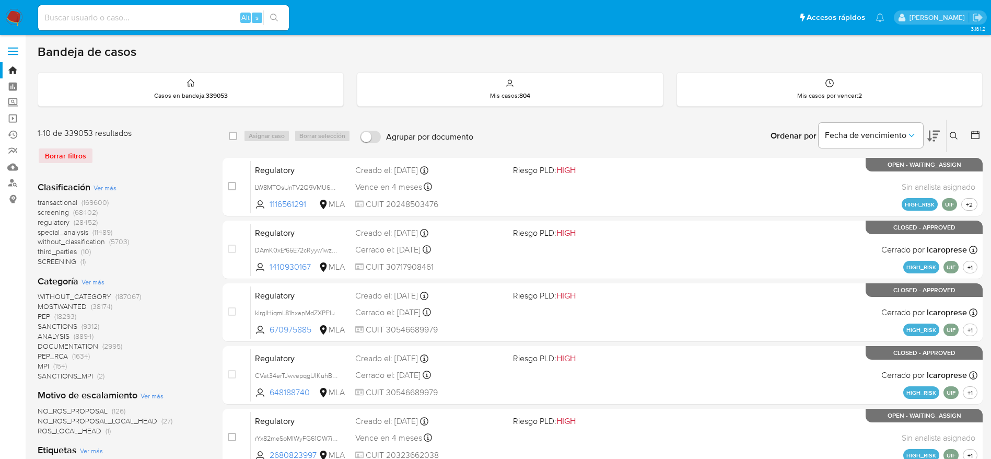
click at [951, 134] on icon at bounding box center [954, 136] width 8 height 8
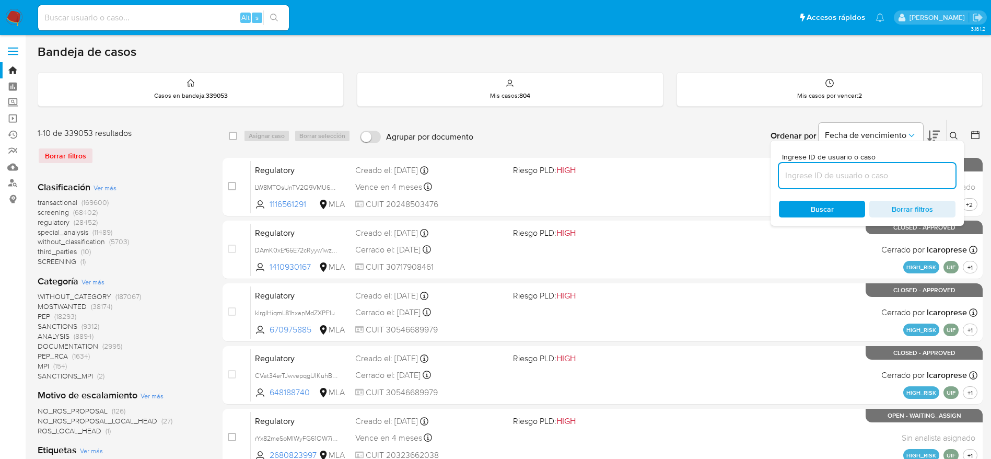
click at [824, 169] on input at bounding box center [867, 176] width 177 height 14
type input "0lHRX4TgMuXaQKQB2Cl4bW1P"
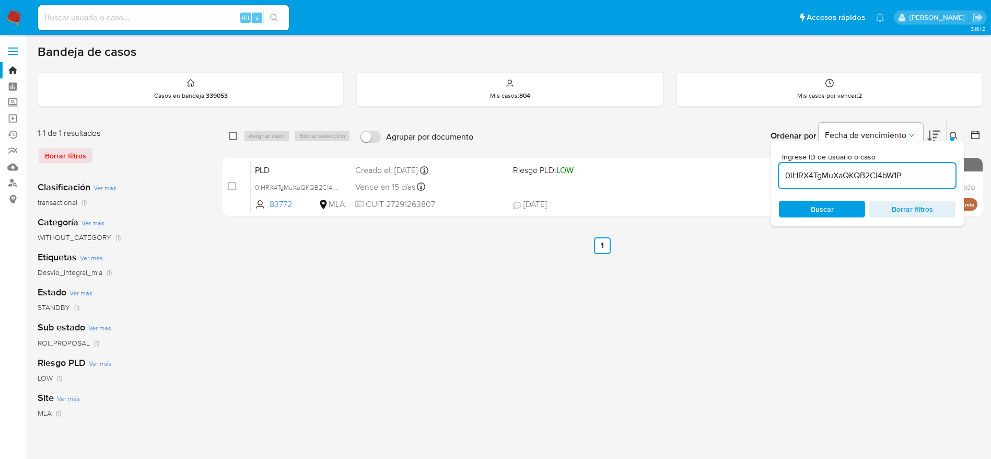
drag, startPoint x: 235, startPoint y: 136, endPoint x: 271, endPoint y: 138, distance: 36.1
click at [235, 137] on input "checkbox" at bounding box center [233, 136] width 8 height 8
checkbox input "true"
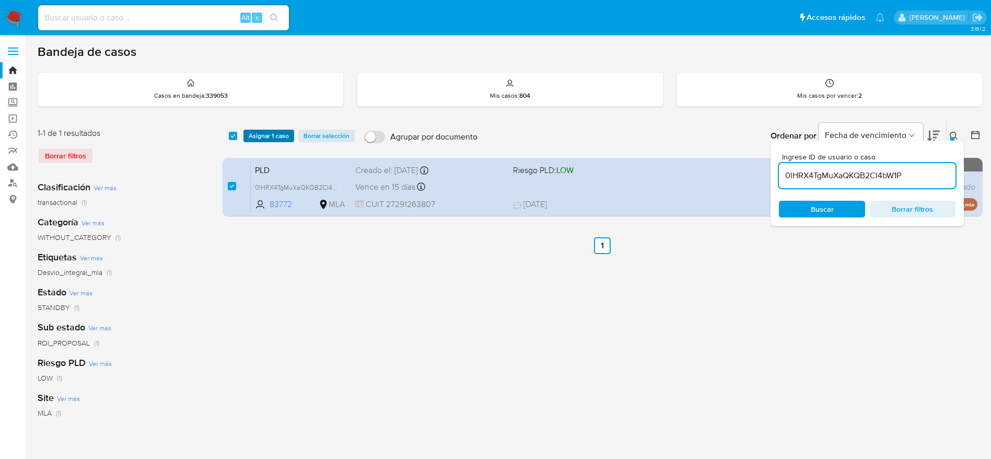
click at [271, 138] on span "Asignar 1 caso" at bounding box center [269, 136] width 40 height 10
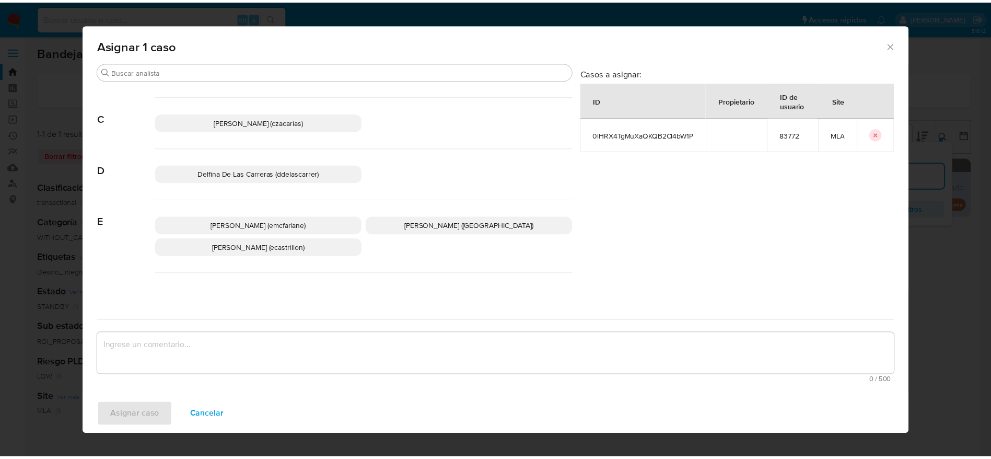
scroll to position [78, 0]
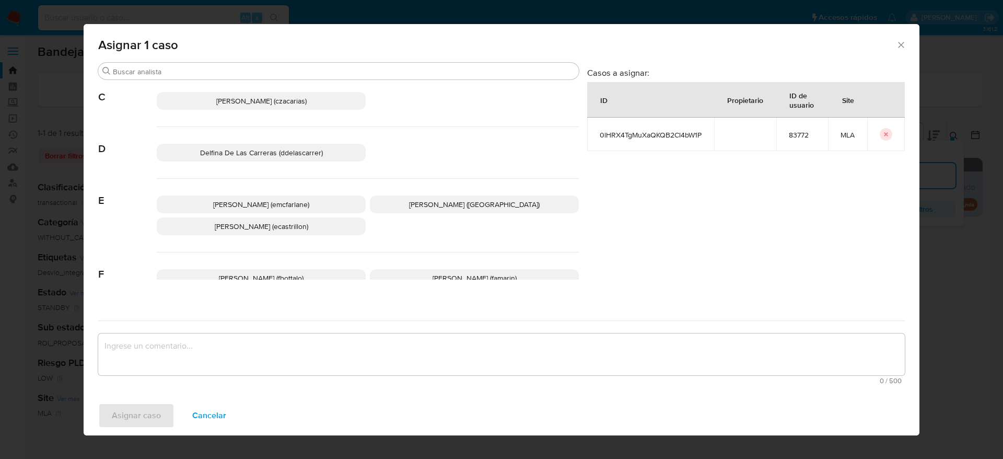
drag, startPoint x: 288, startPoint y: 200, endPoint x: 216, endPoint y: 307, distance: 129.1
click at [287, 201] on span "[PERSON_NAME] (emcfarlane)" at bounding box center [261, 204] width 96 height 10
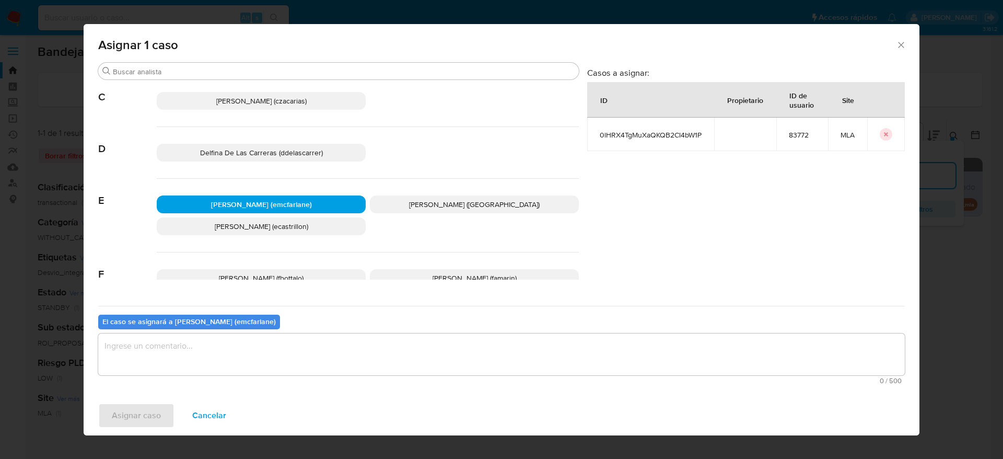
drag, startPoint x: 199, startPoint y: 337, endPoint x: 194, endPoint y: 341, distance: 5.6
click at [196, 338] on textarea "assign-modal" at bounding box center [501, 354] width 807 height 42
click at [146, 408] on span "Asignar caso" at bounding box center [136, 415] width 49 height 23
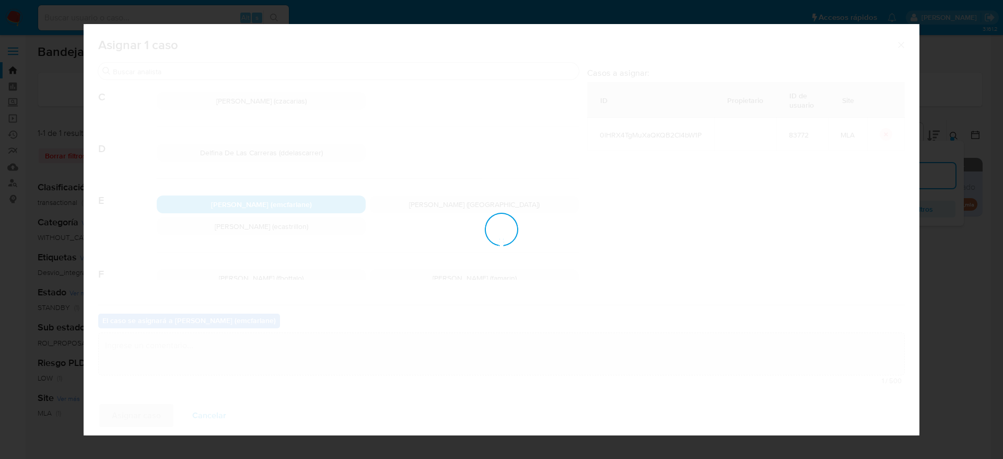
checkbox input "false"
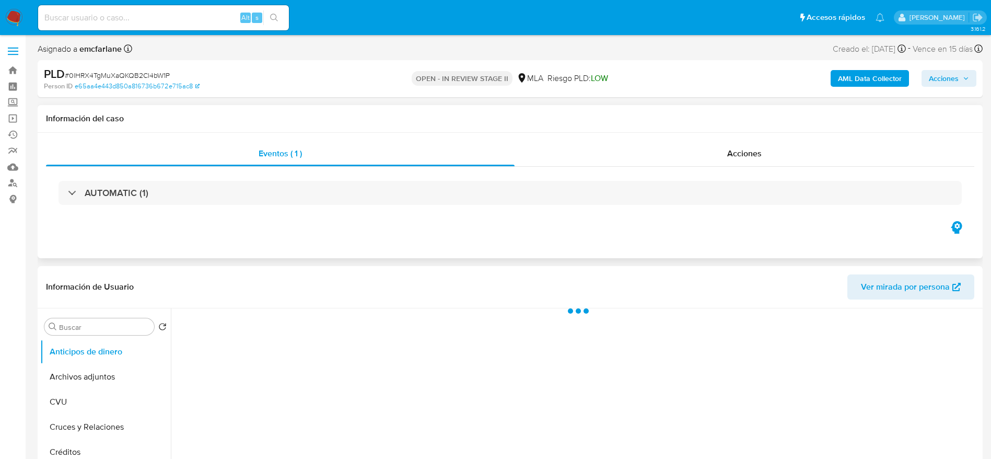
select select "10"
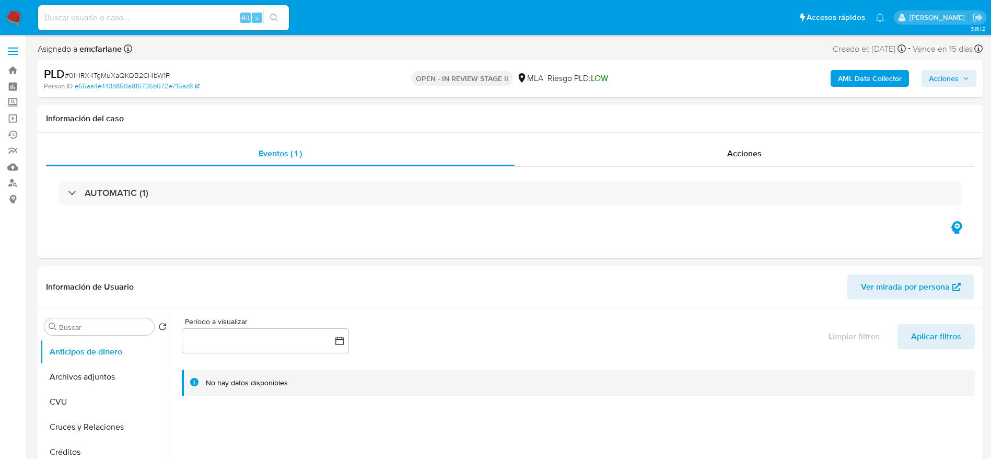
drag, startPoint x: 956, startPoint y: 78, endPoint x: 821, endPoint y: 77, distance: 135.8
click at [956, 78] on span "Acciones" at bounding box center [944, 78] width 30 height 17
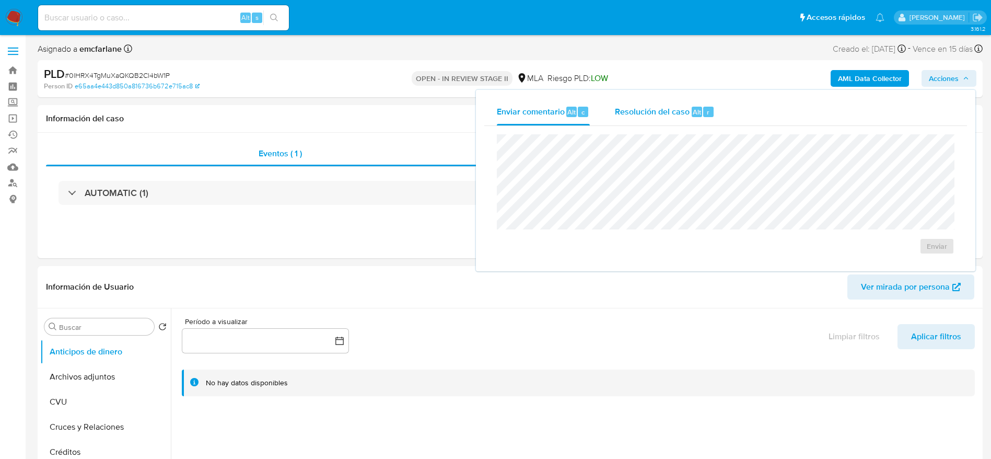
drag, startPoint x: 707, startPoint y: 104, endPoint x: 704, endPoint y: 113, distance: 9.6
click at [705, 107] on div "Resolución del caso Alt r" at bounding box center [665, 111] width 100 height 27
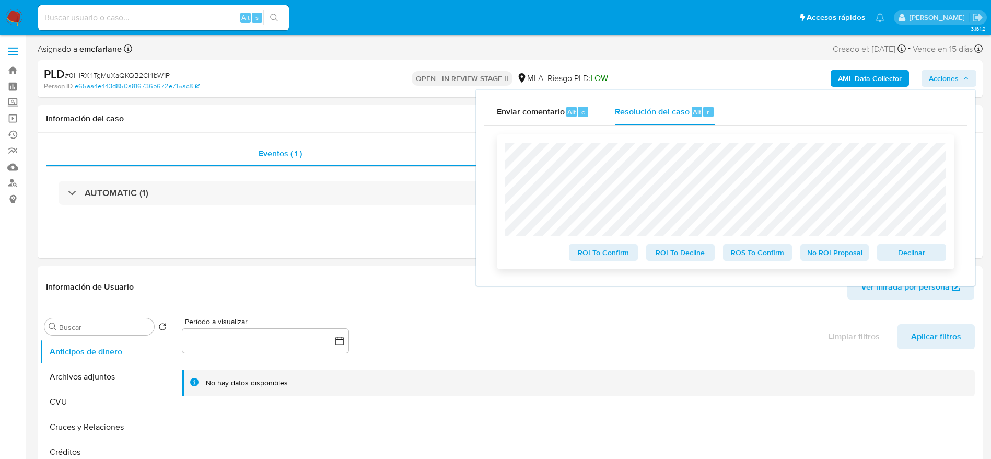
click at [930, 260] on span "Declinar" at bounding box center [911, 252] width 54 height 15
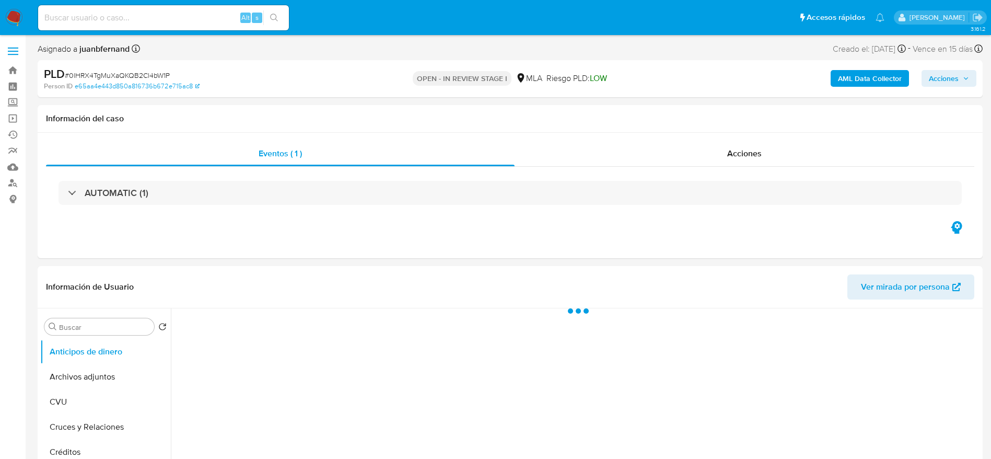
click at [88, 74] on span "# 0lHRX4TgMuXaQKQB2Cl4bW1P" at bounding box center [117, 75] width 105 height 10
select select "10"
copy span "0lHRX4TgMuXaQKQB2Cl4bW1P"
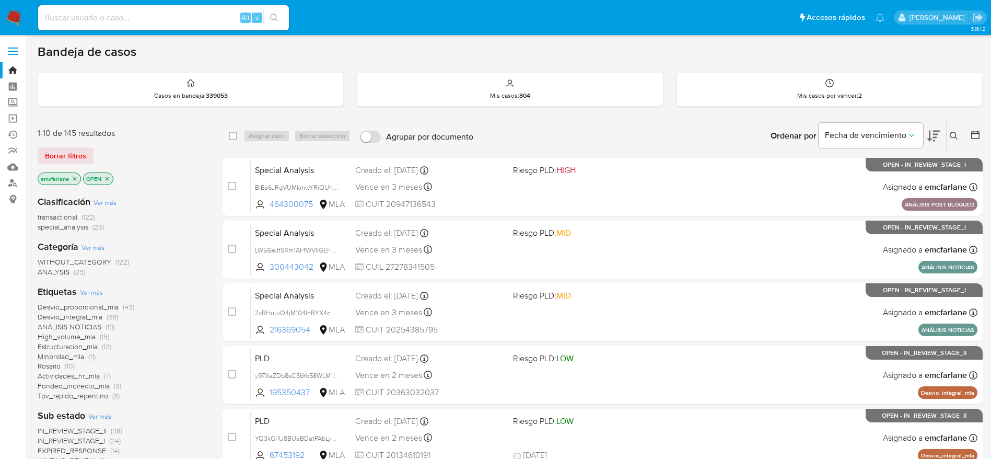
drag, startPoint x: 71, startPoint y: 151, endPoint x: 536, endPoint y: 126, distance: 466.7
click at [71, 153] on span "Borrar filtros" at bounding box center [65, 155] width 41 height 15
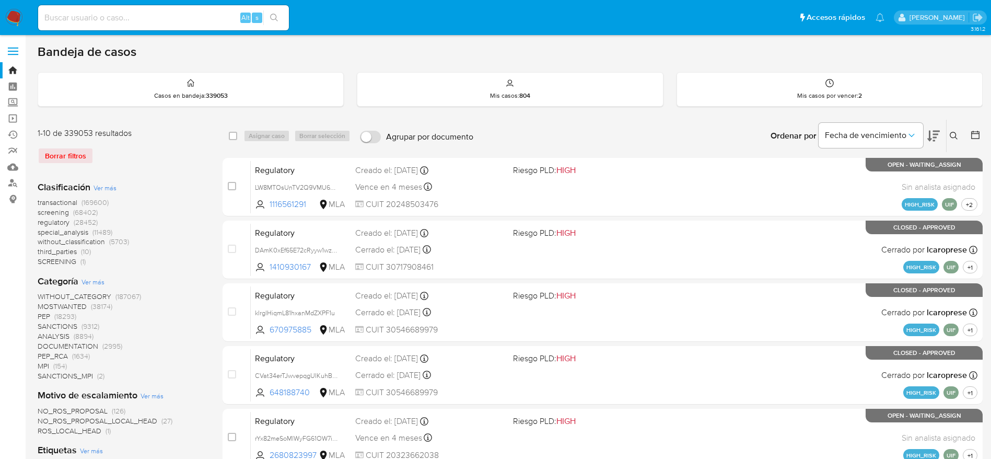
click at [951, 137] on icon at bounding box center [954, 136] width 8 height 8
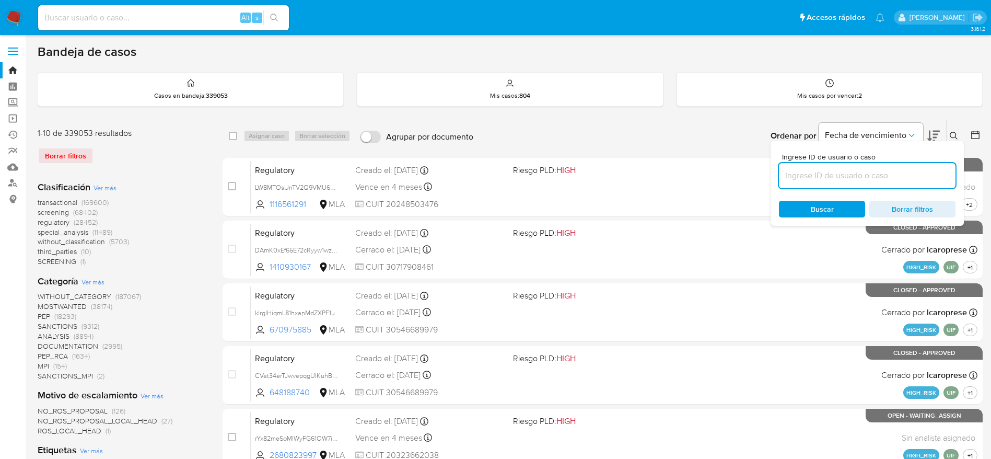
click at [801, 173] on input at bounding box center [867, 176] width 177 height 14
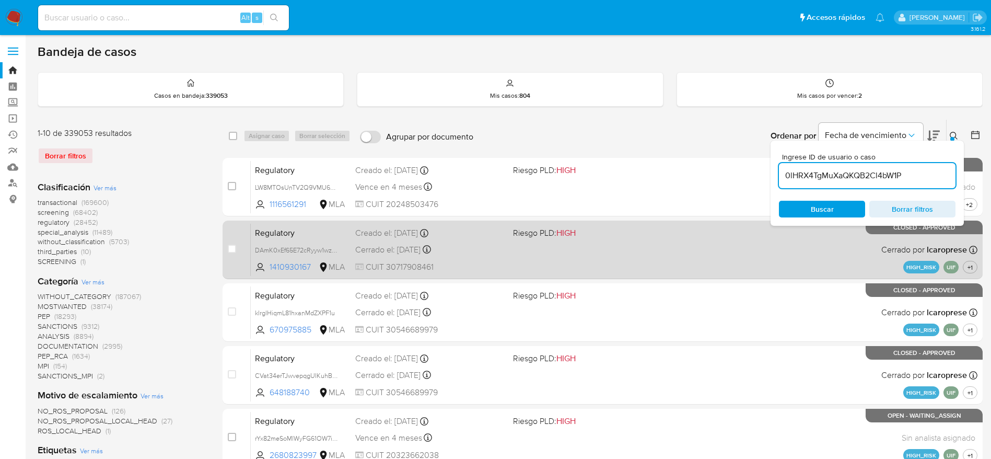
type input "0lHRX4TgMuXaQKQB2Cl4bW1P"
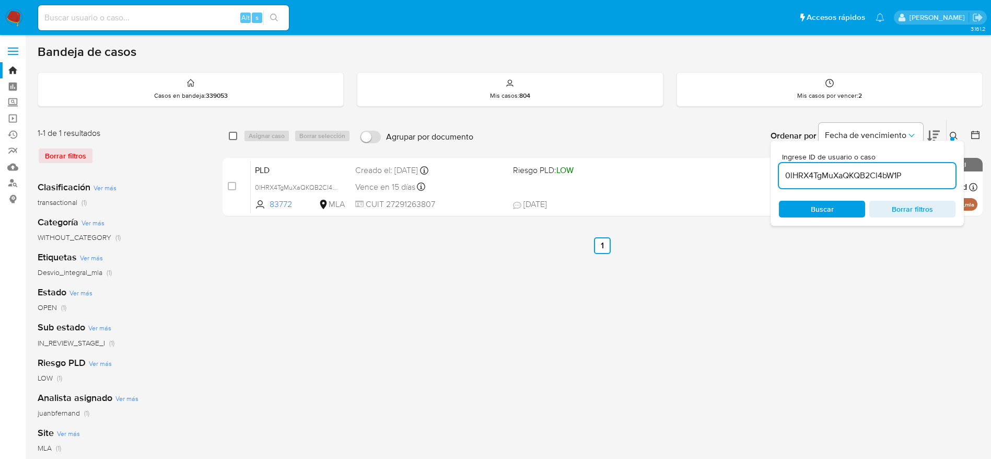
click at [232, 133] on input "checkbox" at bounding box center [233, 136] width 8 height 8
checkbox input "true"
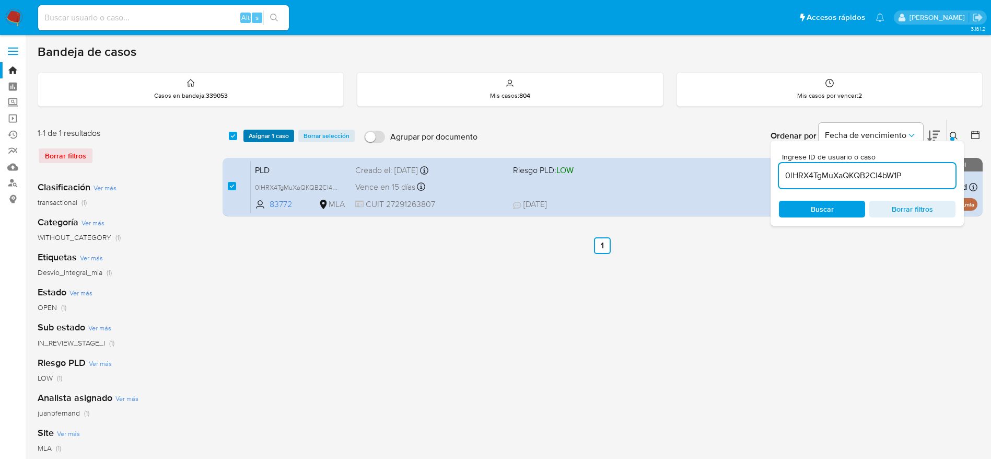
click at [264, 134] on span "Asignar 1 caso" at bounding box center [269, 136] width 40 height 10
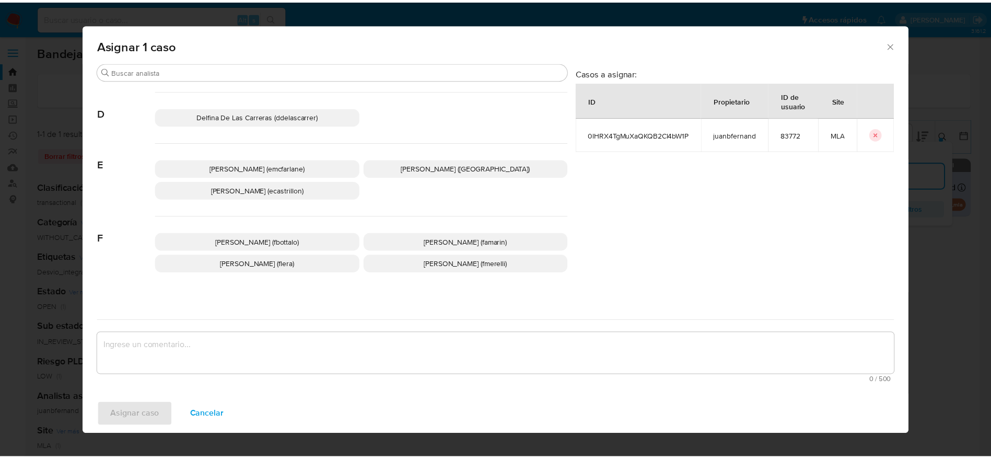
scroll to position [157, 0]
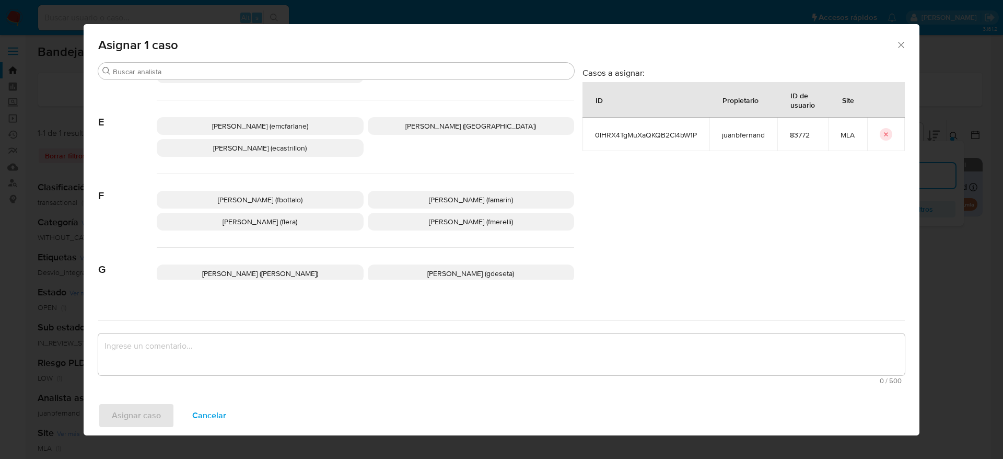
click at [265, 130] on span "[PERSON_NAME] (emcfarlane)" at bounding box center [260, 126] width 96 height 10
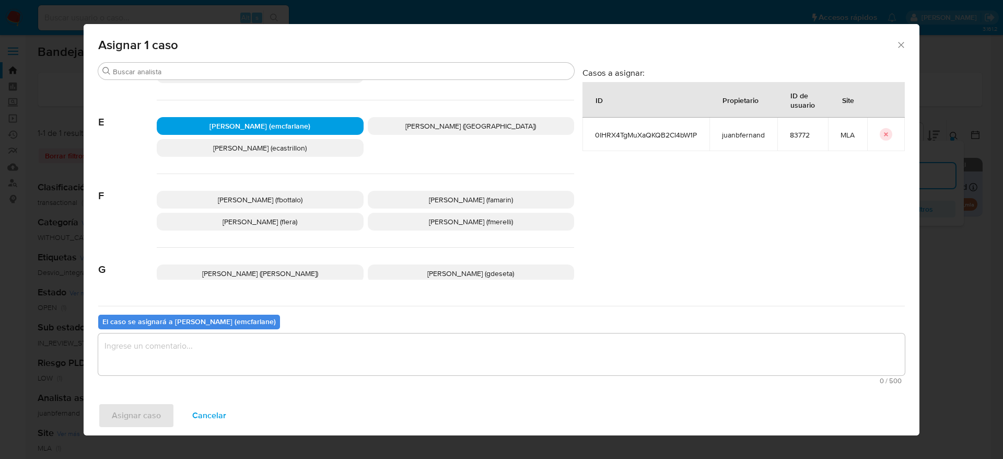
drag, startPoint x: 227, startPoint y: 361, endPoint x: 147, endPoint y: 392, distance: 85.7
click at [226, 361] on textarea "assign-modal" at bounding box center [501, 354] width 807 height 42
click at [123, 407] on span "Asignar caso" at bounding box center [136, 415] width 49 height 23
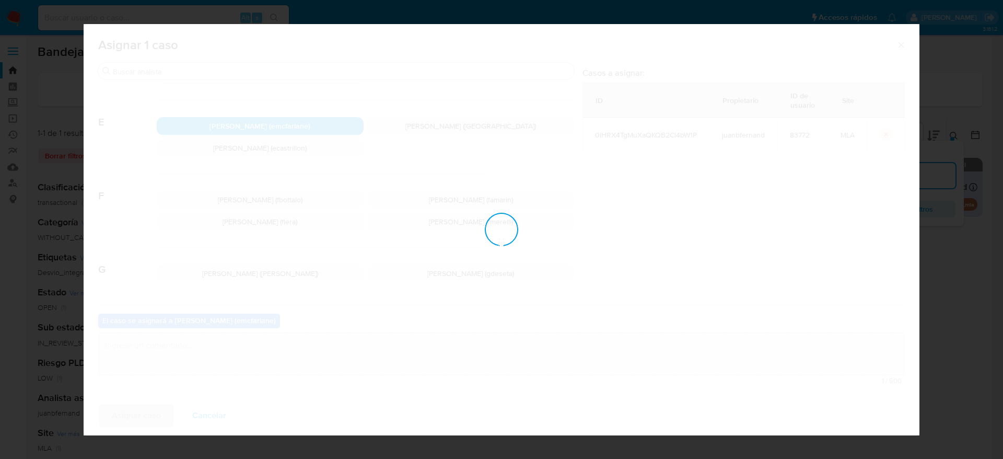
checkbox input "false"
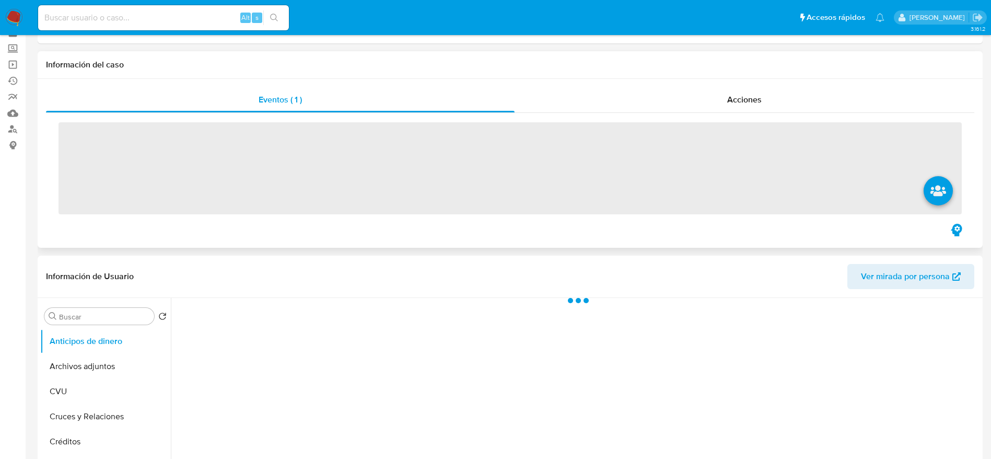
scroll to position [78, 0]
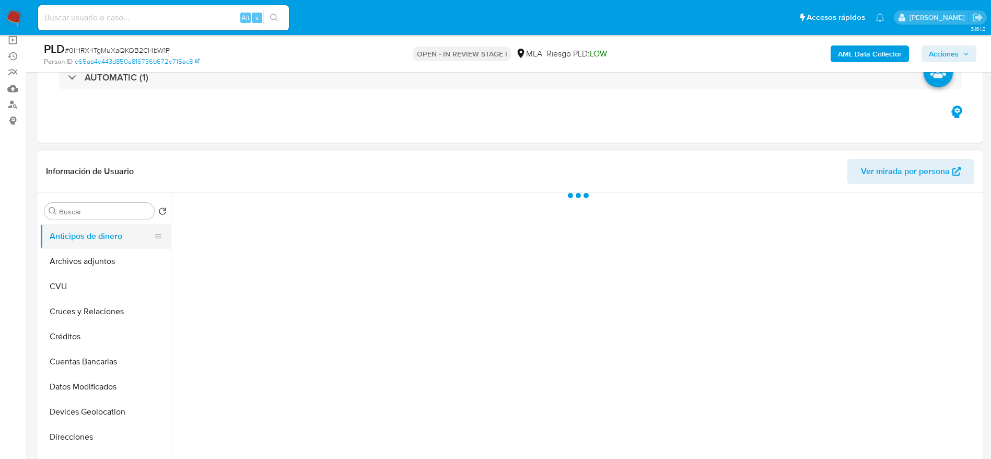
click at [98, 241] on button "Anticipos de dinero" at bounding box center [101, 236] width 122 height 25
drag, startPoint x: 102, startPoint y: 271, endPoint x: 148, endPoint y: 272, distance: 46.5
click at [102, 271] on button "Archivos adjuntos" at bounding box center [101, 261] width 122 height 25
select select "10"
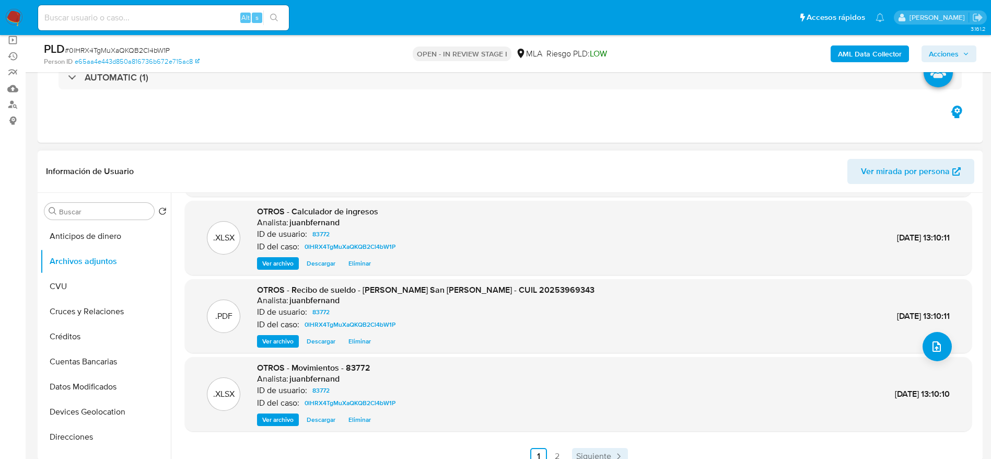
click at [607, 453] on span "Siguiente" at bounding box center [593, 456] width 35 height 8
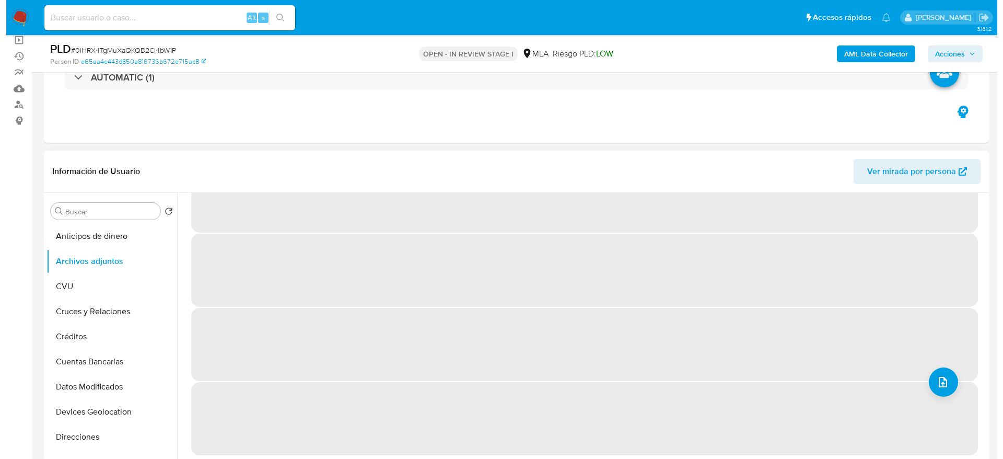
scroll to position [0, 0]
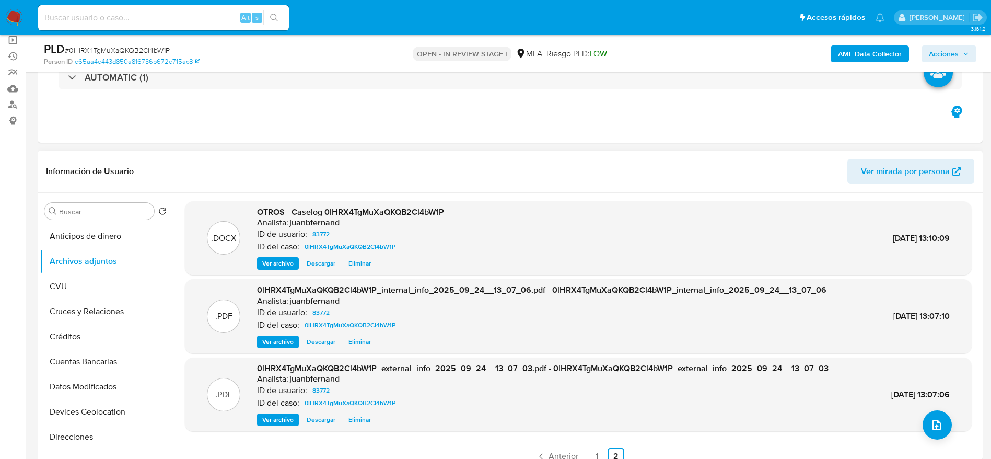
click at [360, 264] on span "Eliminar" at bounding box center [359, 263] width 22 height 10
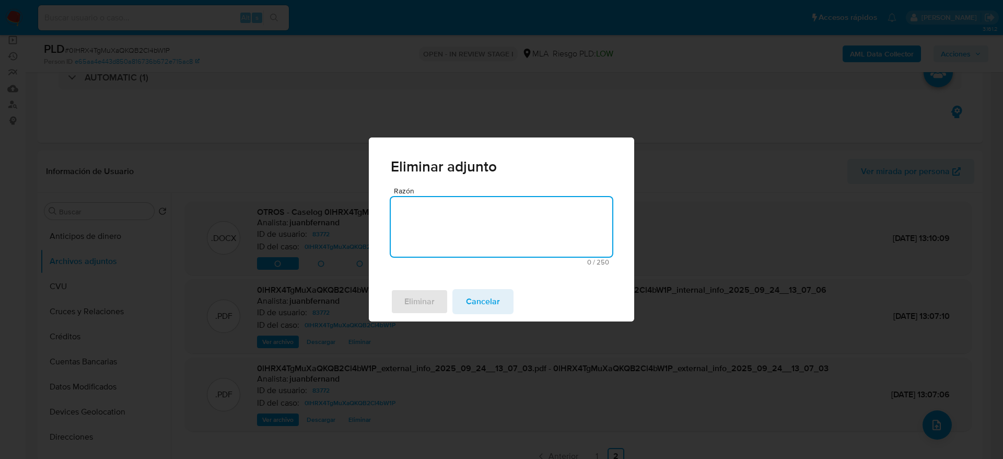
drag, startPoint x: 424, startPoint y: 219, endPoint x: 423, endPoint y: 273, distance: 53.8
click at [424, 219] on textarea "Razón" at bounding box center [501, 227] width 221 height 60
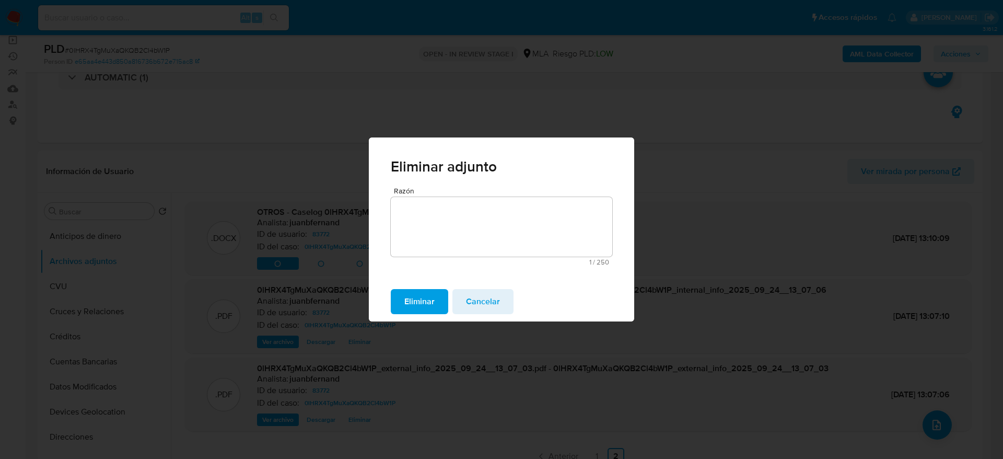
click at [423, 301] on span "Eliminar" at bounding box center [419, 301] width 30 height 23
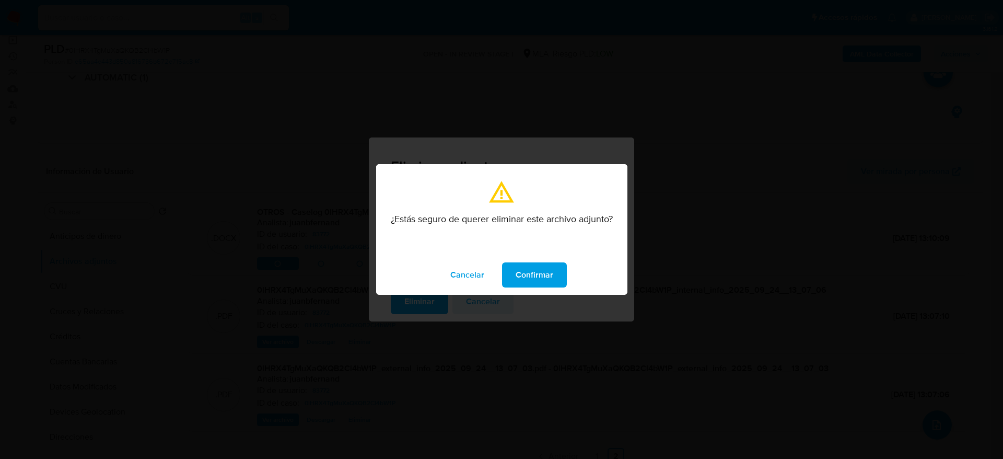
drag, startPoint x: 540, startPoint y: 278, endPoint x: 113, endPoint y: 317, distance: 428.5
click at [540, 278] on span "Confirmar" at bounding box center [535, 274] width 38 height 23
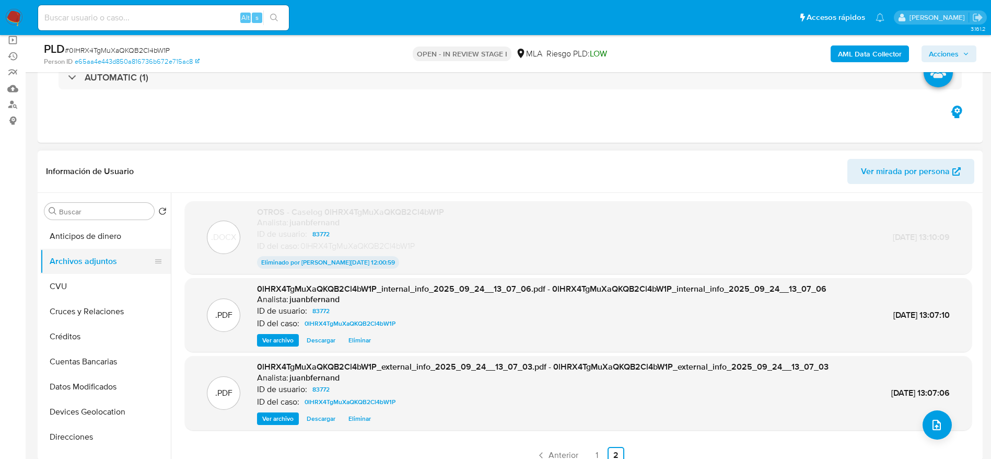
drag, startPoint x: 72, startPoint y: 286, endPoint x: 78, endPoint y: 269, distance: 17.9
click at [72, 286] on button "CVU" at bounding box center [105, 286] width 131 height 25
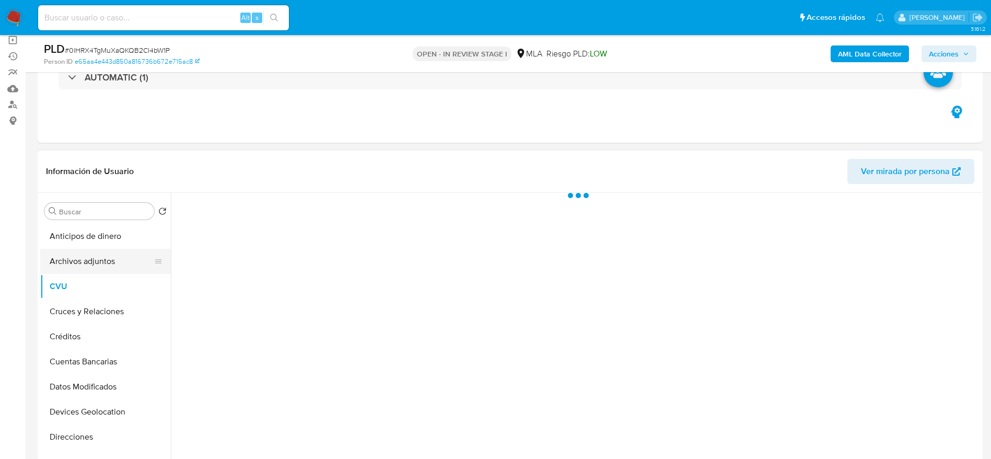
click at [78, 264] on button "Archivos adjuntos" at bounding box center [101, 261] width 122 height 25
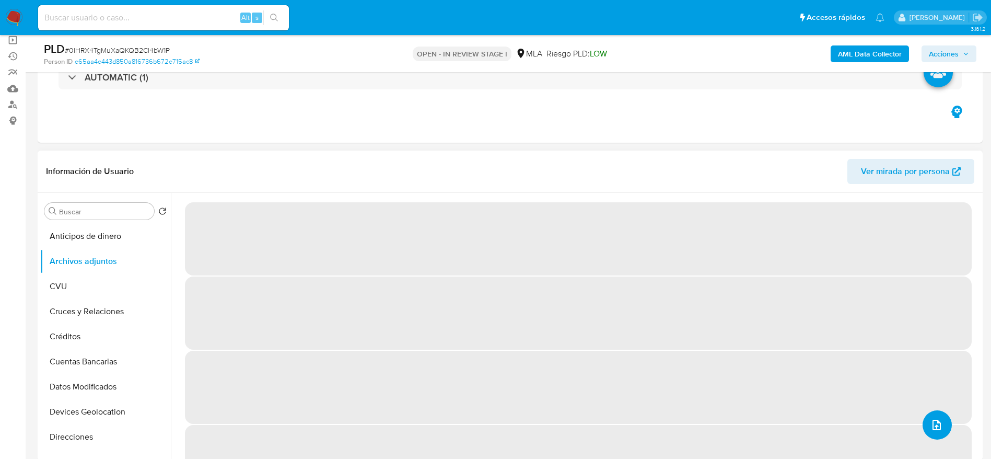
click at [937, 422] on icon "upload-file" at bounding box center [936, 424] width 13 height 13
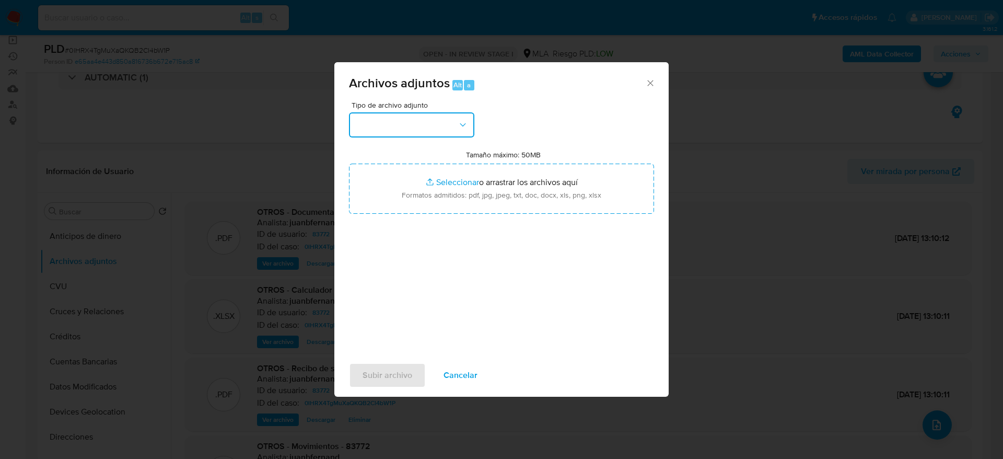
click at [407, 121] on button "button" at bounding box center [411, 124] width 125 height 25
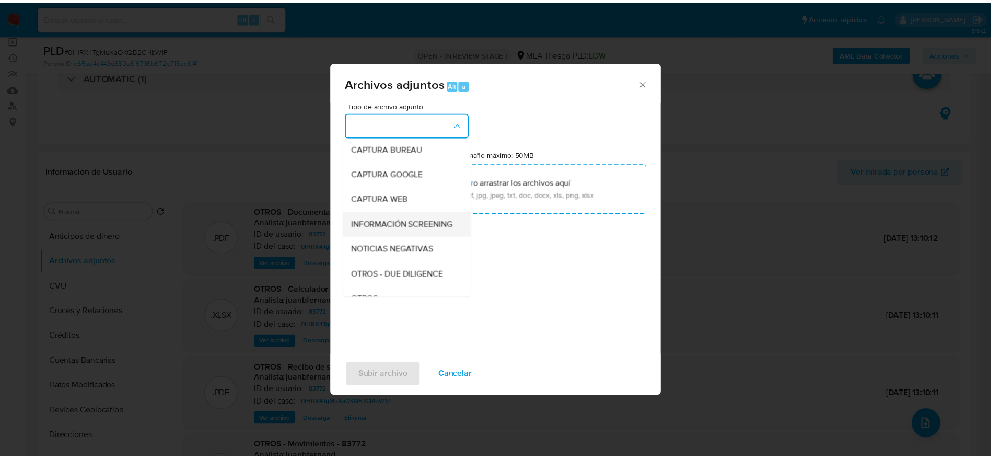
scroll to position [78, 0]
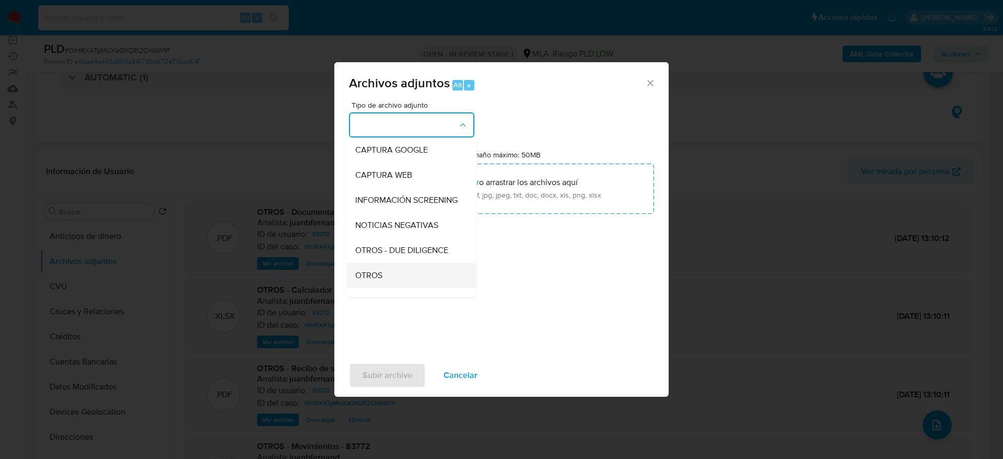
click at [375, 281] on span "OTROS" at bounding box center [368, 275] width 27 height 10
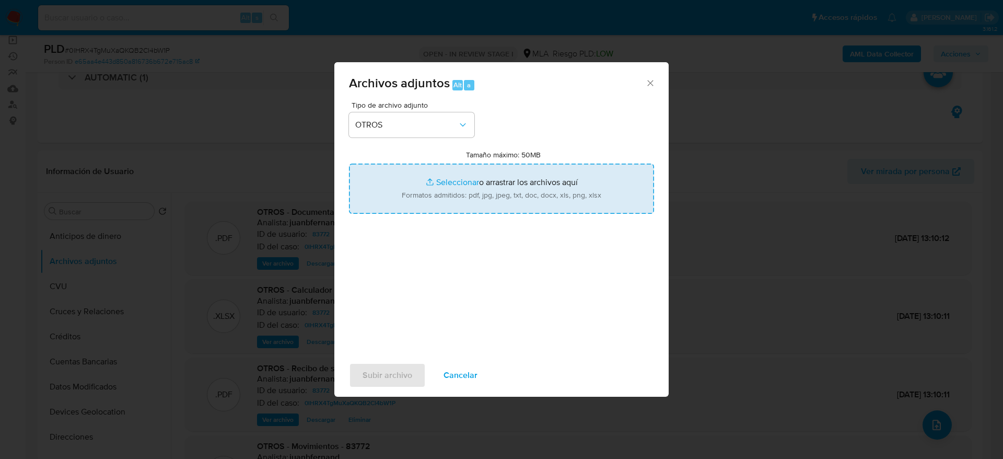
type input "C:\fakepath\Caselog 0lHRX4TgMuXaQKQB2Cl4bW1P v2.docx"
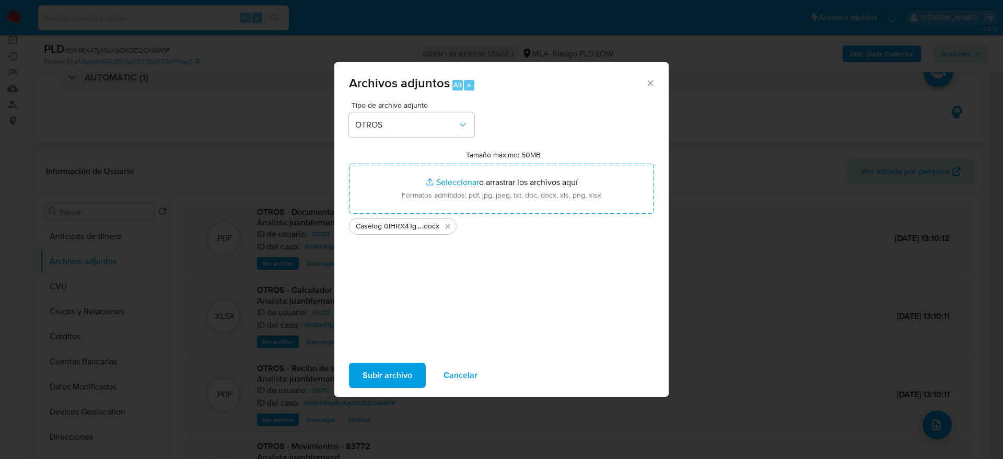
click at [368, 376] on span "Subir archivo" at bounding box center [388, 375] width 50 height 23
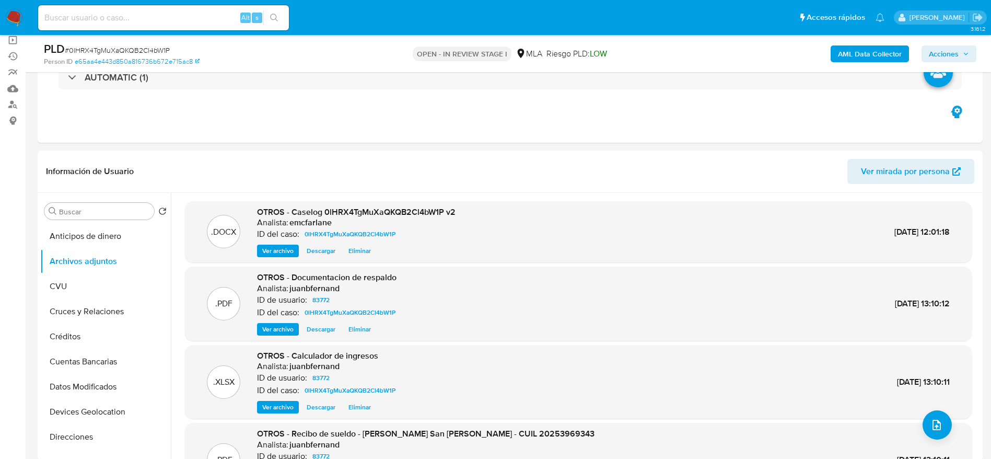
click at [949, 45] on span "Acciones" at bounding box center [944, 53] width 30 height 17
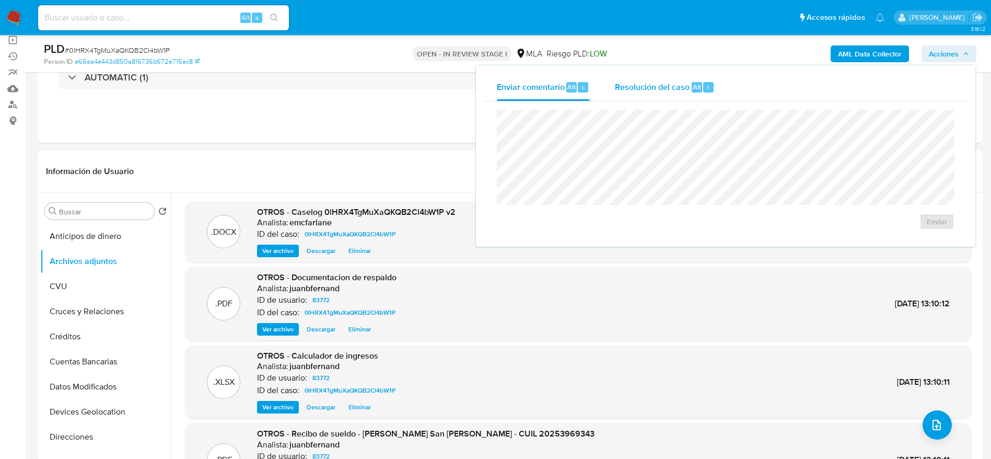
click at [665, 83] on span "Resolución del caso" at bounding box center [652, 86] width 75 height 12
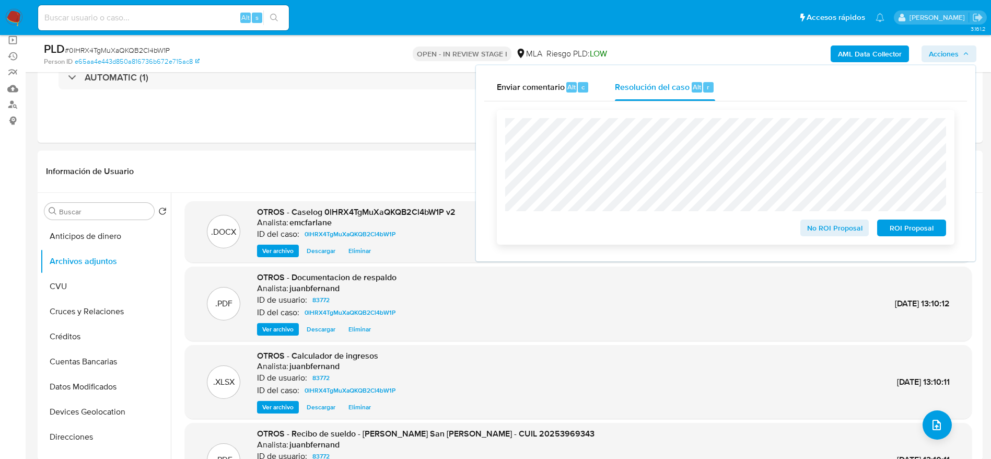
click at [923, 230] on span "ROI Proposal" at bounding box center [911, 227] width 54 height 15
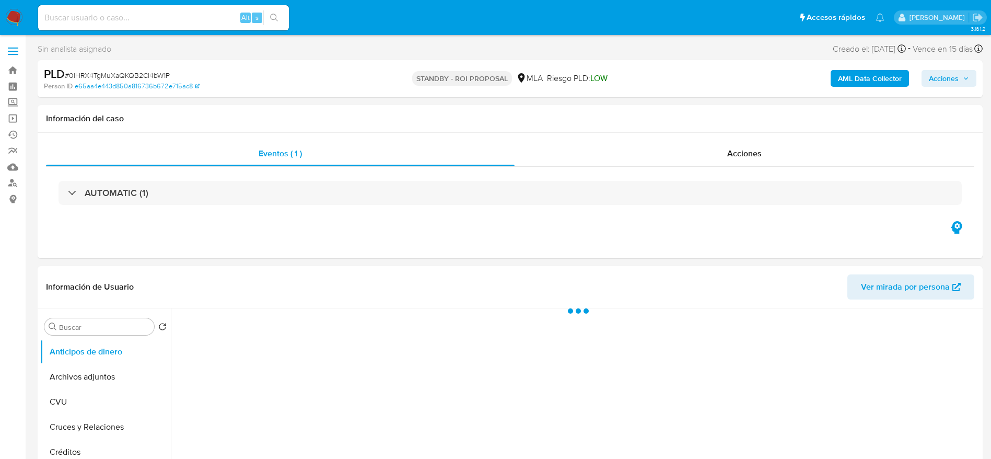
click at [126, 74] on span "# 0lHRX4TgMuXaQKQB2Cl4bW1P" at bounding box center [117, 75] width 105 height 10
copy span "0lHRX4TgMuXaQKQB2Cl4bW1P"
select select "10"
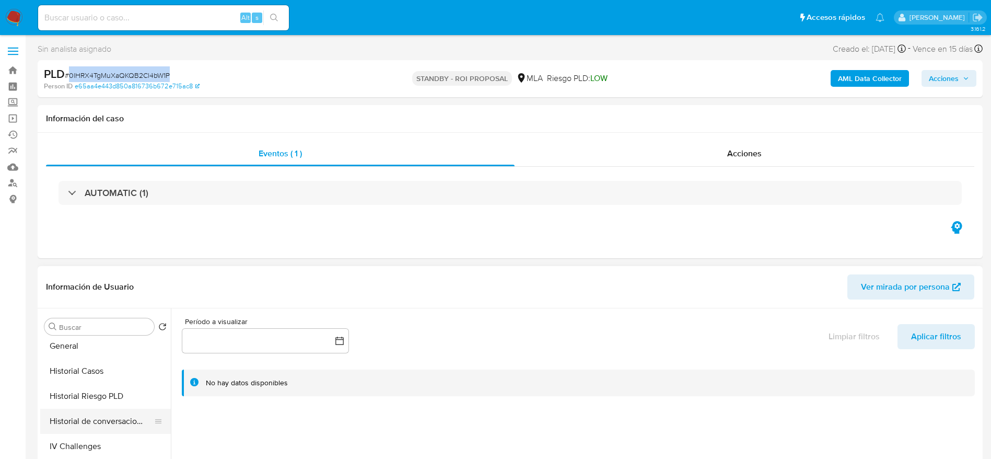
scroll to position [313, 0]
drag, startPoint x: 83, startPoint y: 349, endPoint x: 89, endPoint y: 349, distance: 6.3
click at [83, 349] on button "General" at bounding box center [101, 338] width 122 height 25
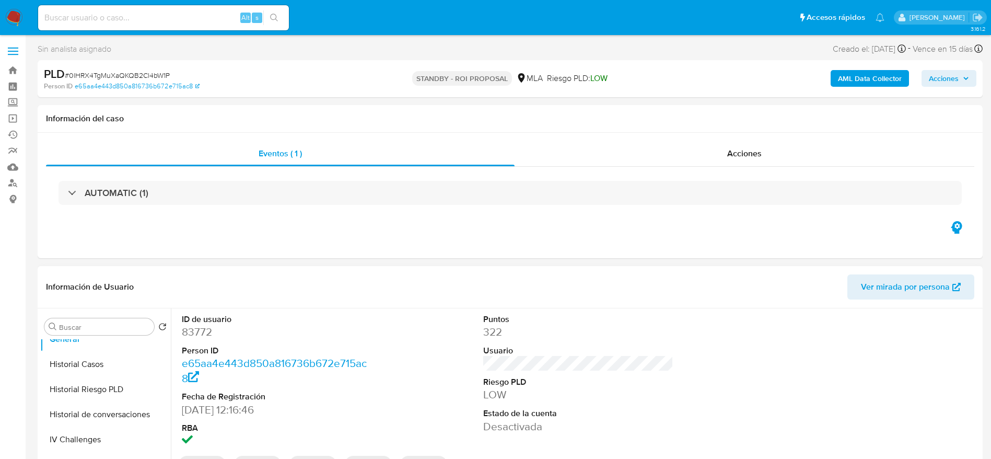
click at [194, 328] on dd "83772" at bounding box center [277, 331] width 191 height 15
drag, startPoint x: 194, startPoint y: 328, endPoint x: 380, endPoint y: 160, distance: 250.0
click at [194, 328] on dd "83772" at bounding box center [277, 331] width 191 height 15
copy dd "83772"
click at [155, 9] on div "Alt s" at bounding box center [163, 17] width 251 height 25
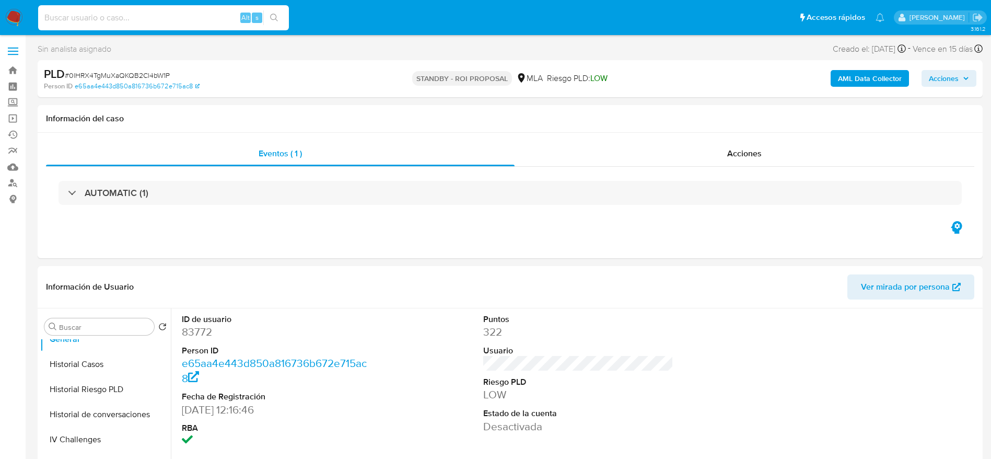
click at [163, 17] on input at bounding box center [163, 18] width 251 height 14
paste input "YKLnaT5c4YRBq92E5vKx4iKO"
type input "YKLnaT5c4YRBq92E5vKx4iKO"
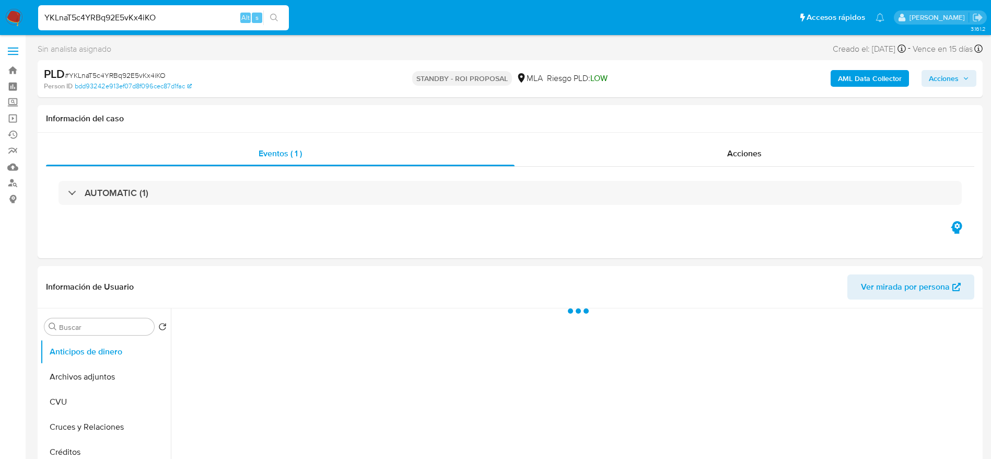
select select "10"
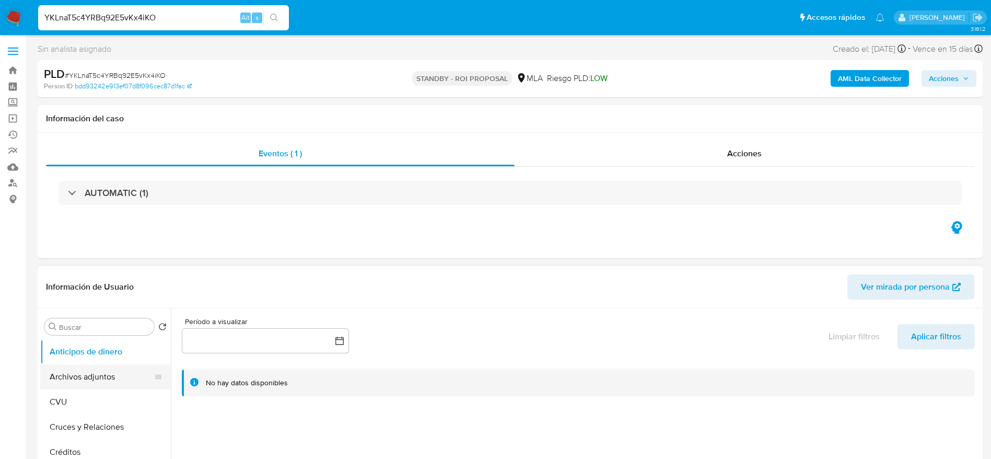
click at [112, 383] on button "Archivos adjuntos" at bounding box center [101, 376] width 122 height 25
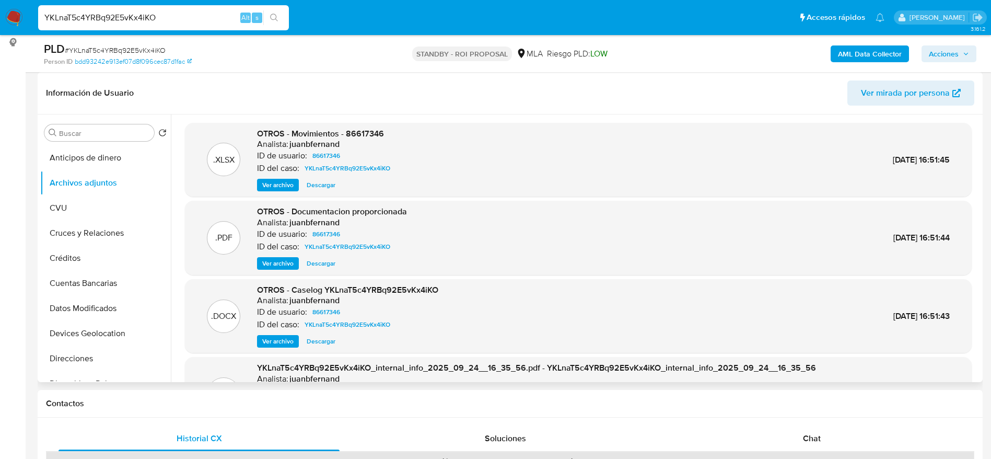
scroll to position [78, 0]
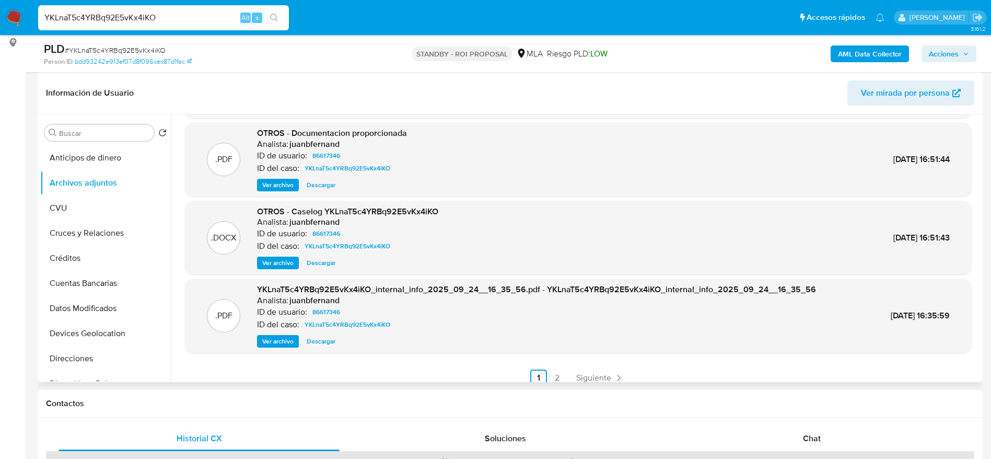
click at [318, 266] on span "Descargar" at bounding box center [321, 263] width 29 height 10
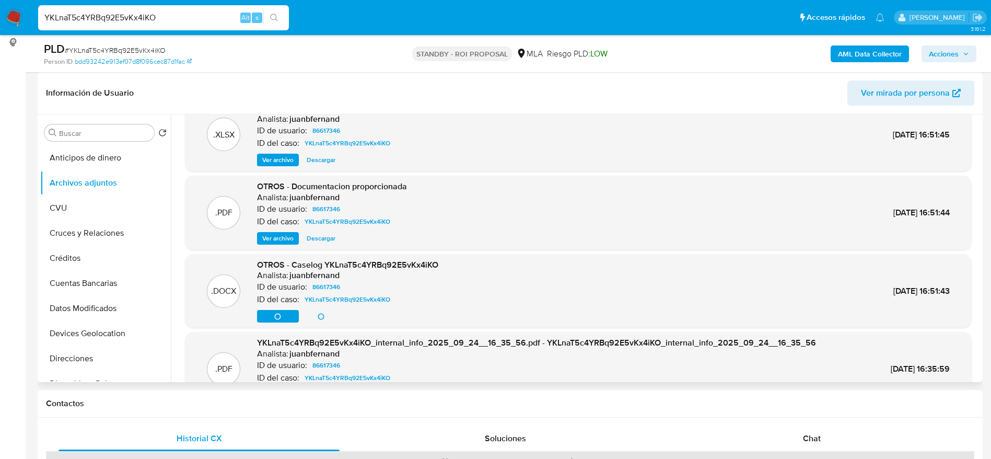
scroll to position [0, 0]
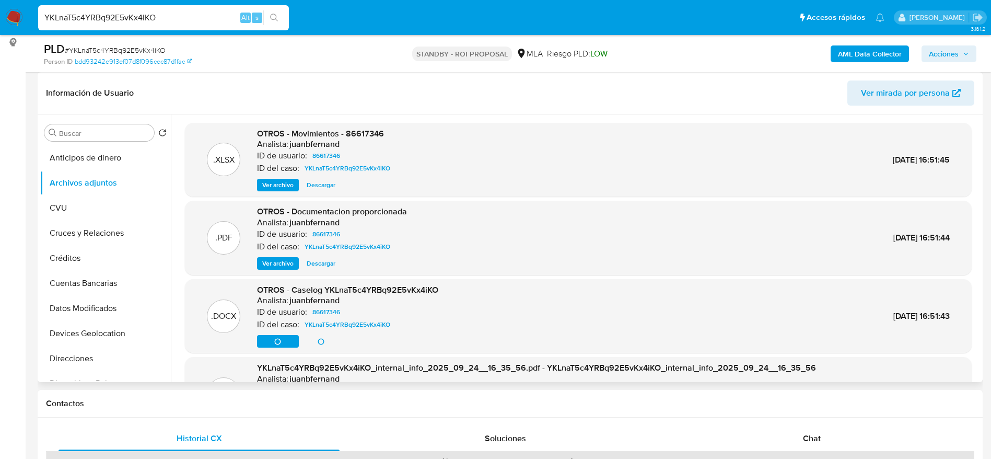
click at [323, 186] on span "Descargar" at bounding box center [321, 185] width 29 height 10
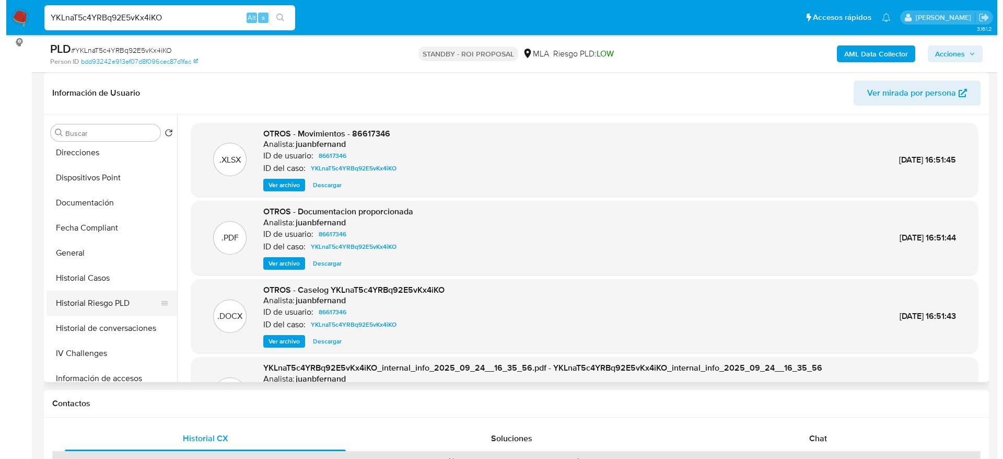
scroll to position [235, 0]
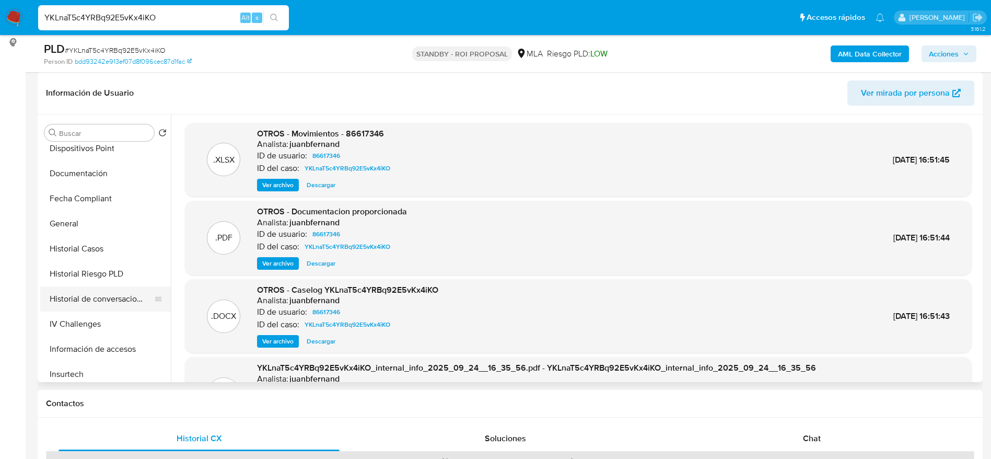
click at [80, 290] on button "Historial de conversaciones" at bounding box center [101, 298] width 122 height 25
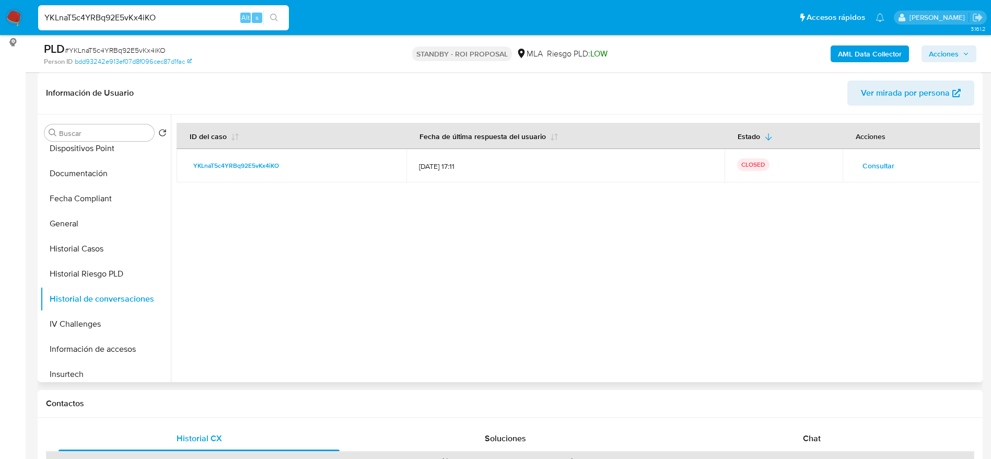
click at [875, 169] on span "Consultar" at bounding box center [878, 165] width 32 height 15
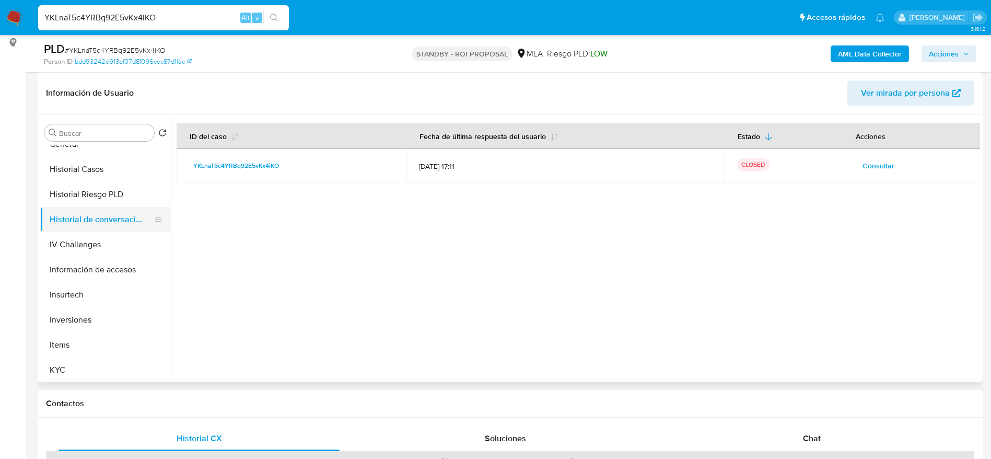
scroll to position [470, 0]
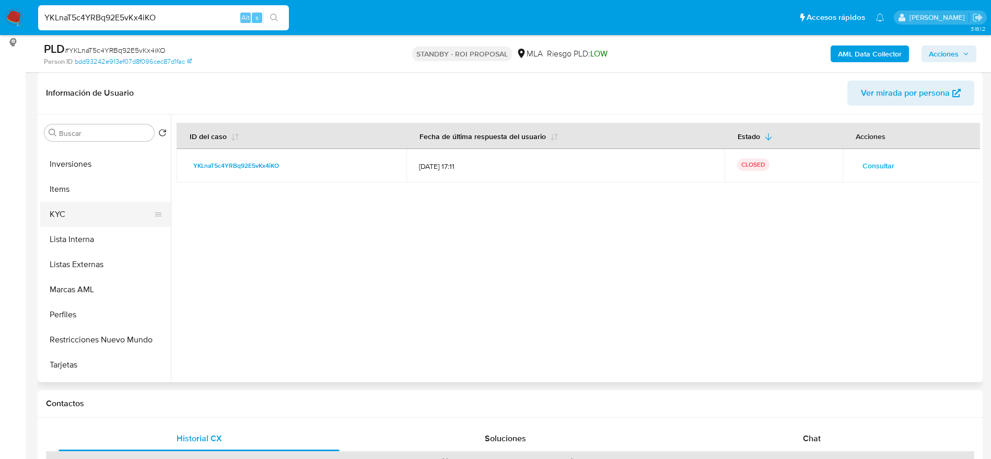
click at [63, 212] on button "KYC" at bounding box center [101, 214] width 122 height 25
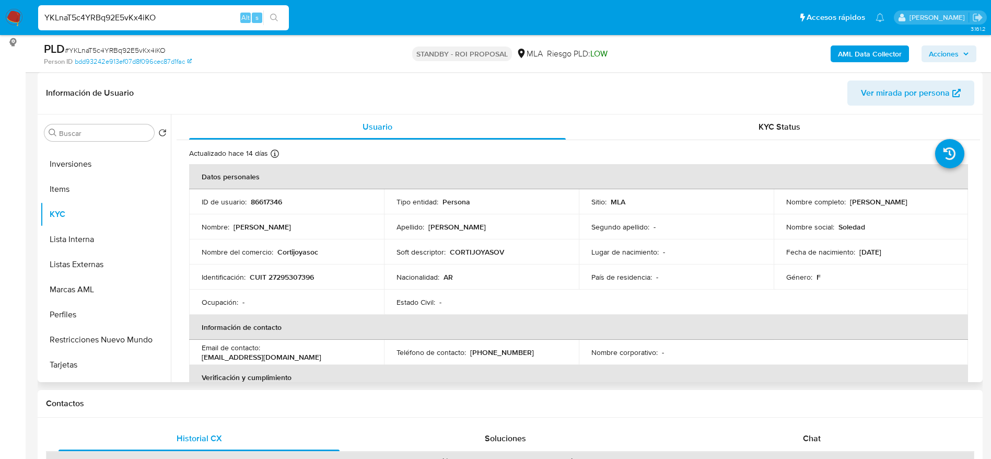
click at [294, 274] on p "CUIT 27295307396" at bounding box center [282, 276] width 64 height 9
copy p "27295307396"
click at [207, 11] on div "YKLnaT5c4YRBq92E5vKx4iKO Alt s" at bounding box center [163, 17] width 251 height 25
click at [211, 19] on input "YKLnaT5c4YRBq92E5vKx4iKO" at bounding box center [163, 18] width 251 height 14
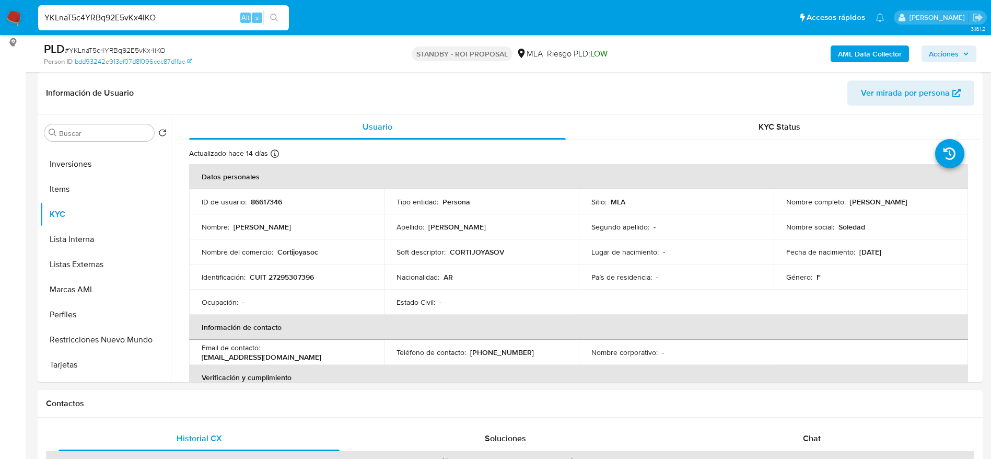
click at [211, 19] on input "YKLnaT5c4YRBq92E5vKx4iKO" at bounding box center [163, 18] width 251 height 14
paste input "lzgDuNR8QPhpiKYODE8orIo8"
type input "lzgDuNR8QPhpiKYODE8orIo8"
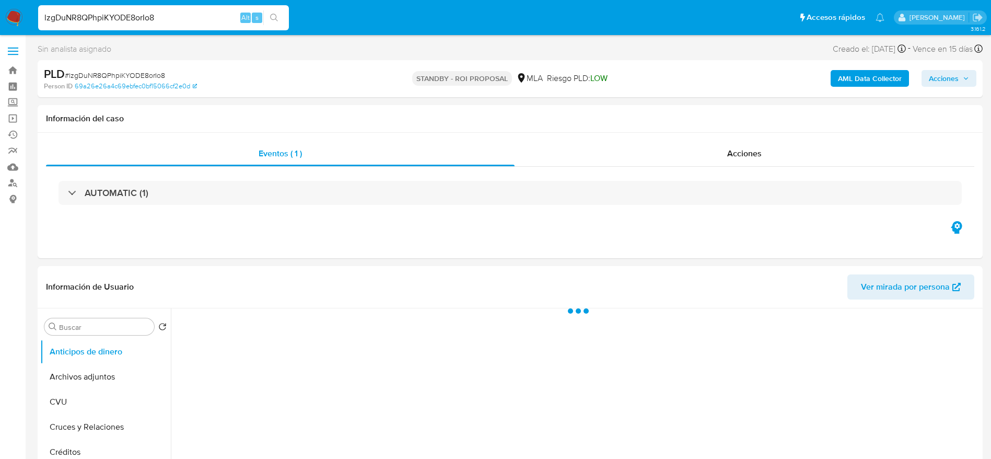
select select "10"
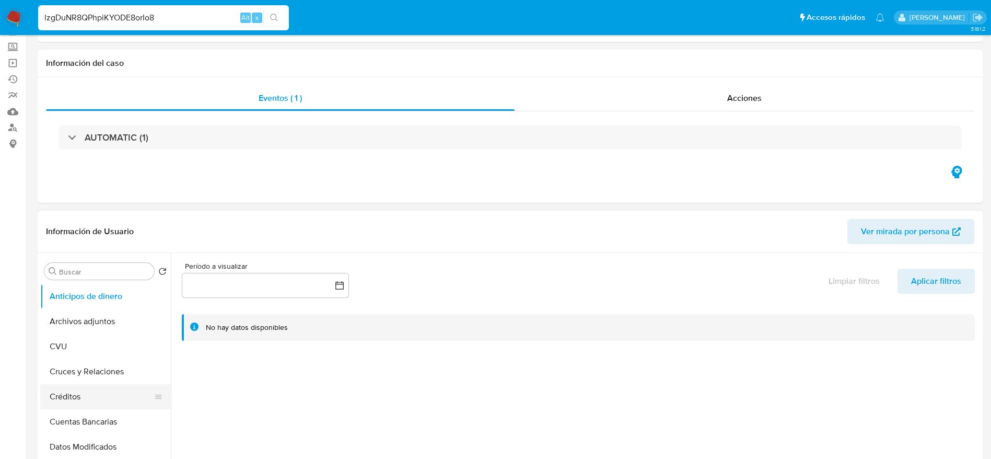
scroll to position [78, 0]
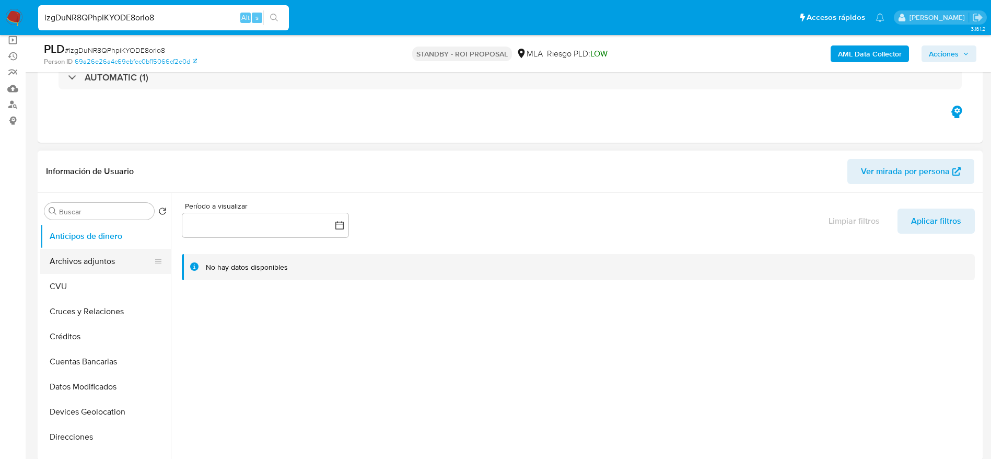
click at [89, 260] on button "Archivos adjuntos" at bounding box center [101, 261] width 122 height 25
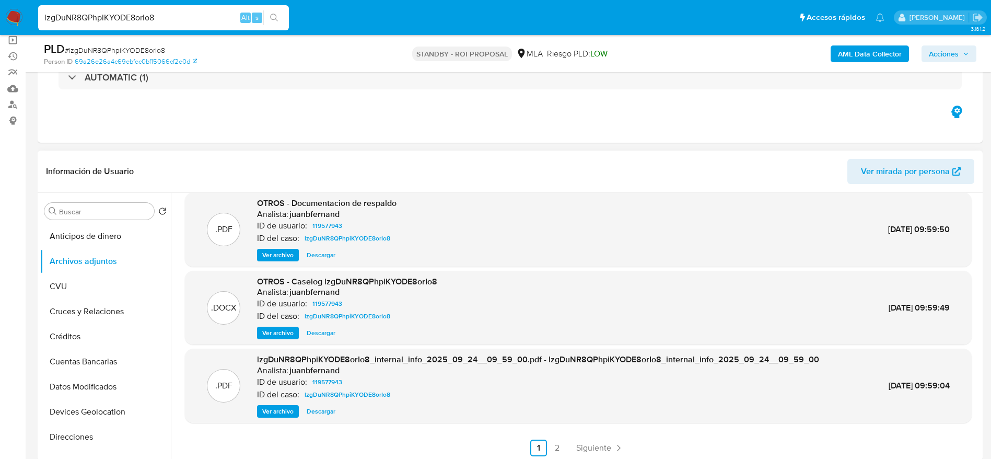
scroll to position [88, 0]
click at [597, 444] on span "Siguiente" at bounding box center [593, 446] width 35 height 8
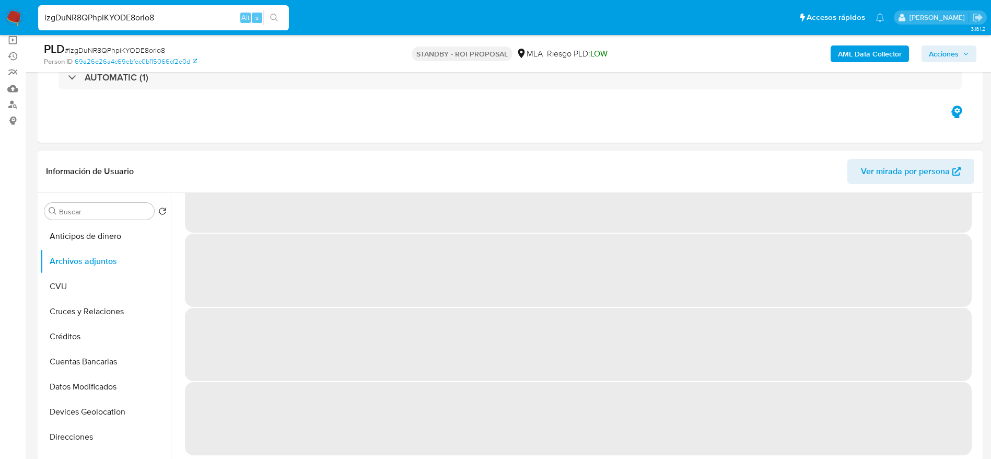
scroll to position [0, 0]
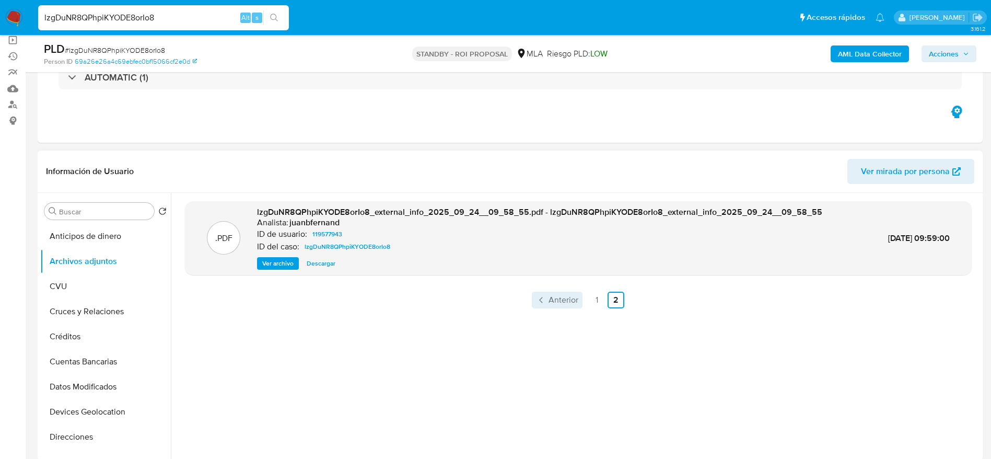
click at [551, 300] on span "Anterior" at bounding box center [563, 300] width 30 height 8
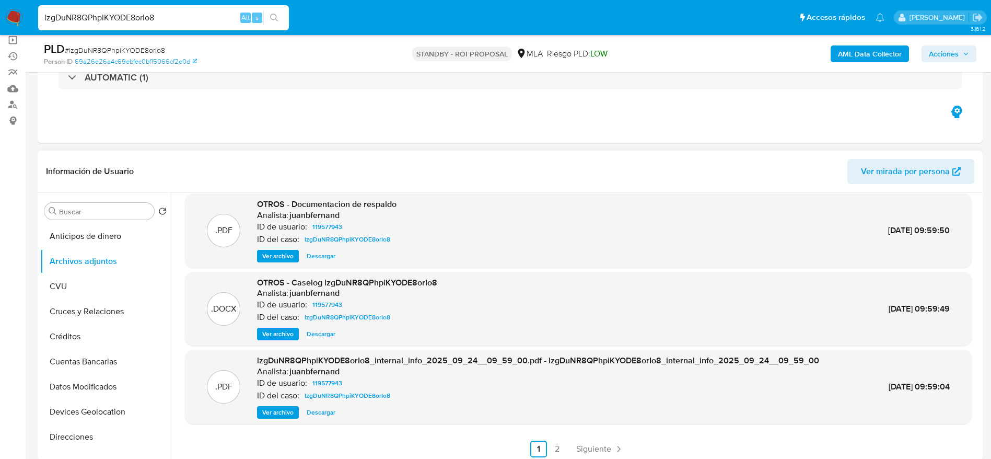
scroll to position [88, 0]
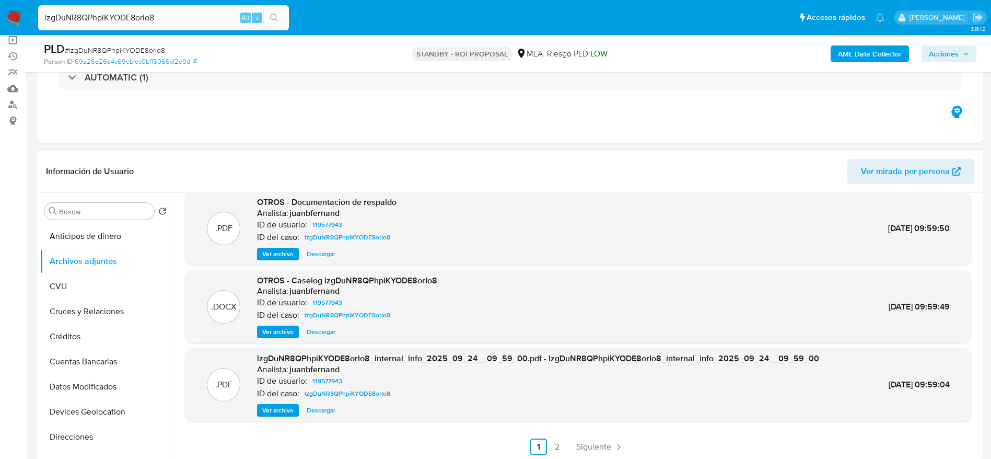
click at [331, 330] on span "Descargar" at bounding box center [321, 331] width 29 height 10
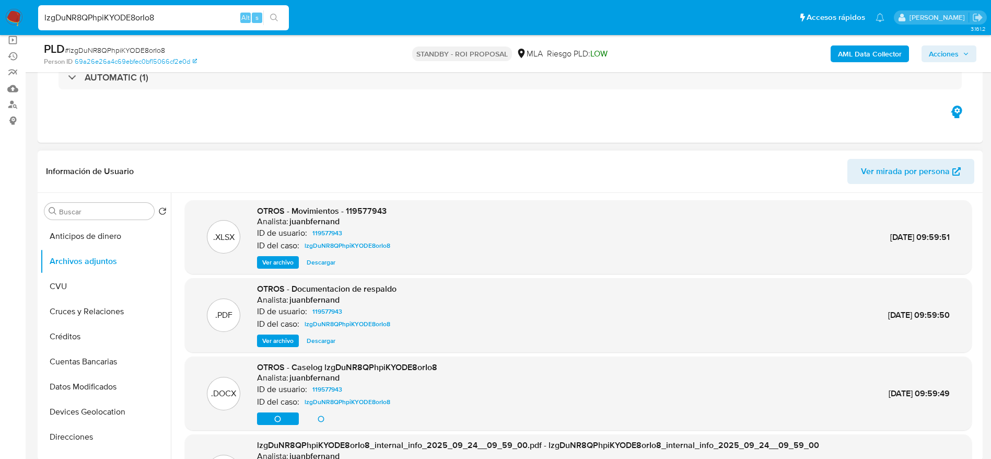
scroll to position [0, 0]
click at [312, 260] on span "Descargar" at bounding box center [321, 263] width 29 height 10
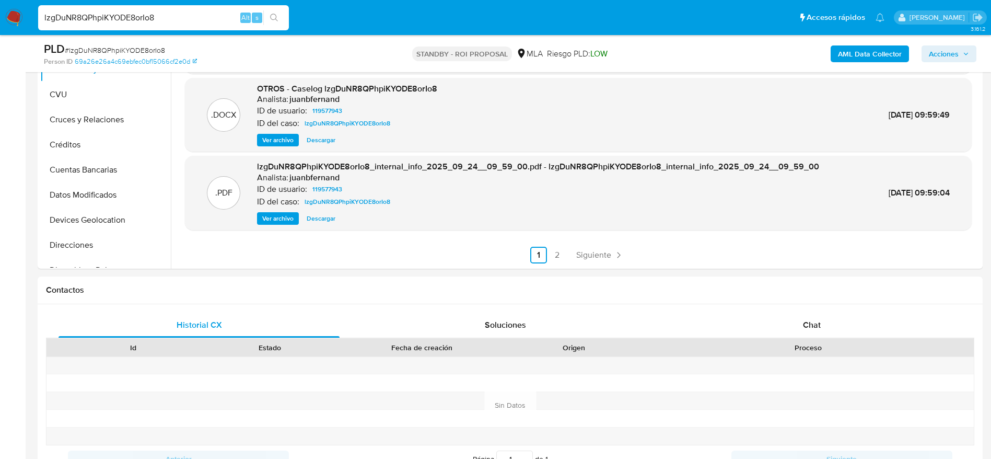
scroll to position [470, 0]
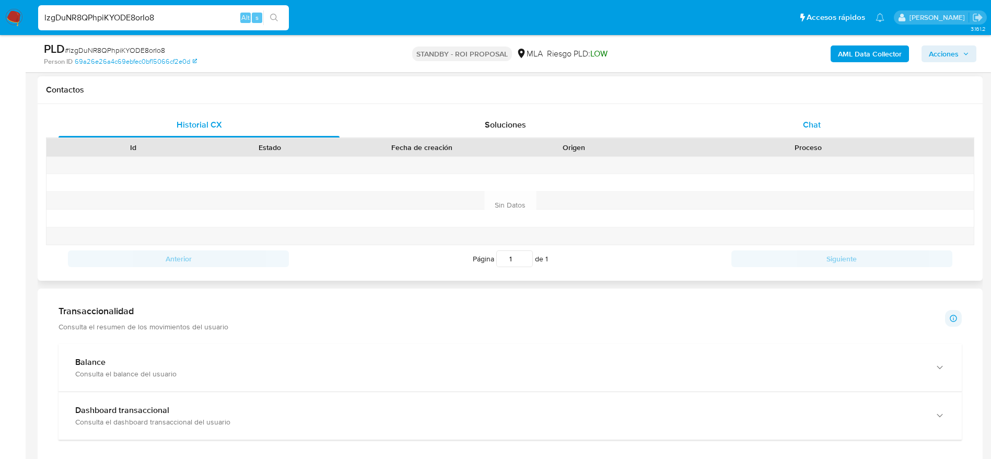
click at [816, 122] on span "Chat" at bounding box center [812, 125] width 18 height 12
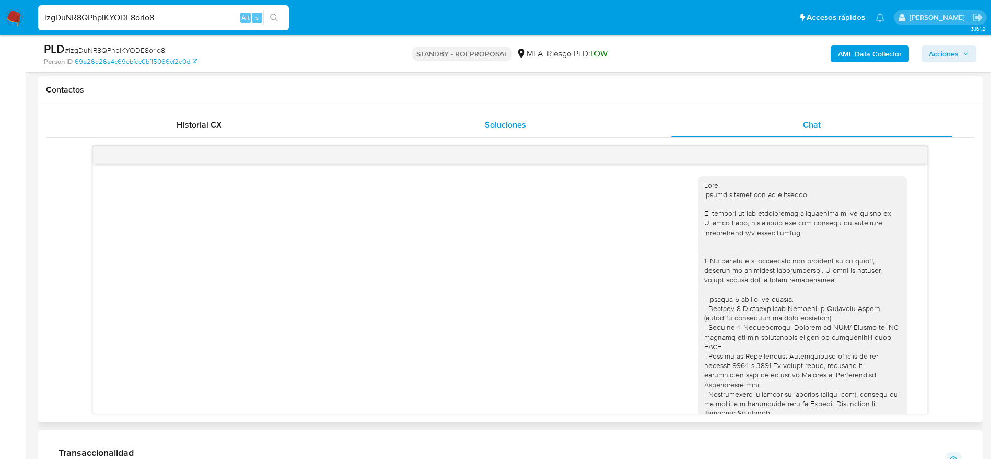
scroll to position [1418, 0]
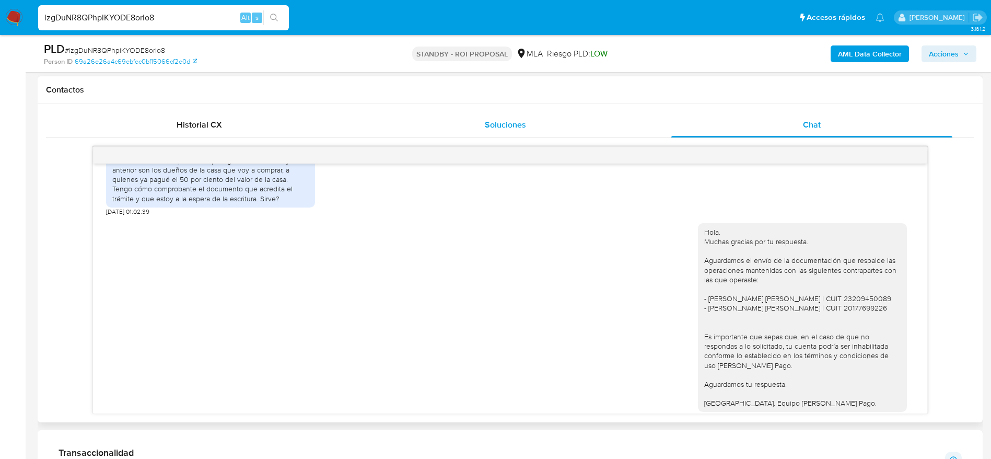
click at [529, 126] on div "Soluciones" at bounding box center [505, 124] width 281 height 25
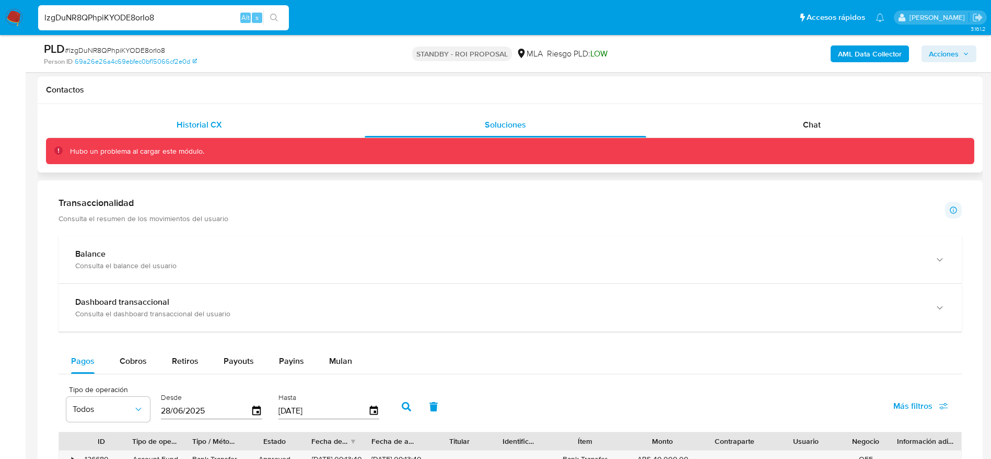
click at [200, 124] on span "Historial CX" at bounding box center [199, 125] width 45 height 12
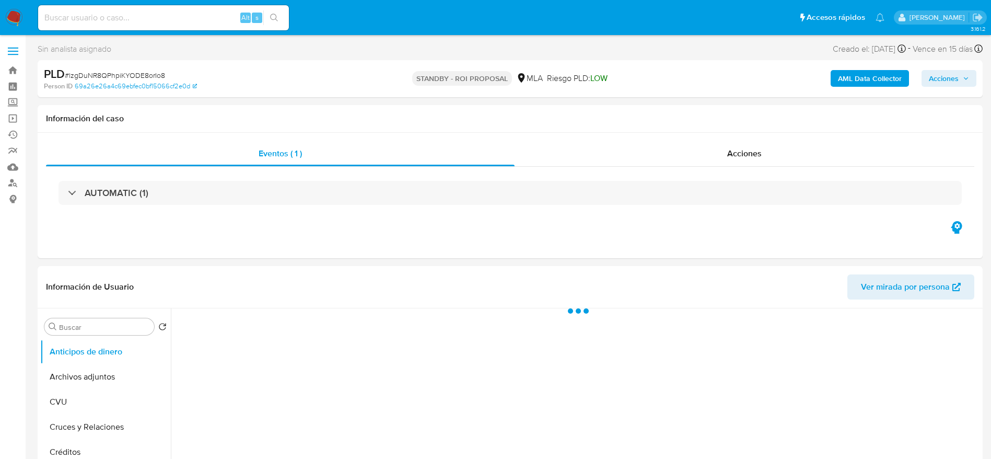
select select "10"
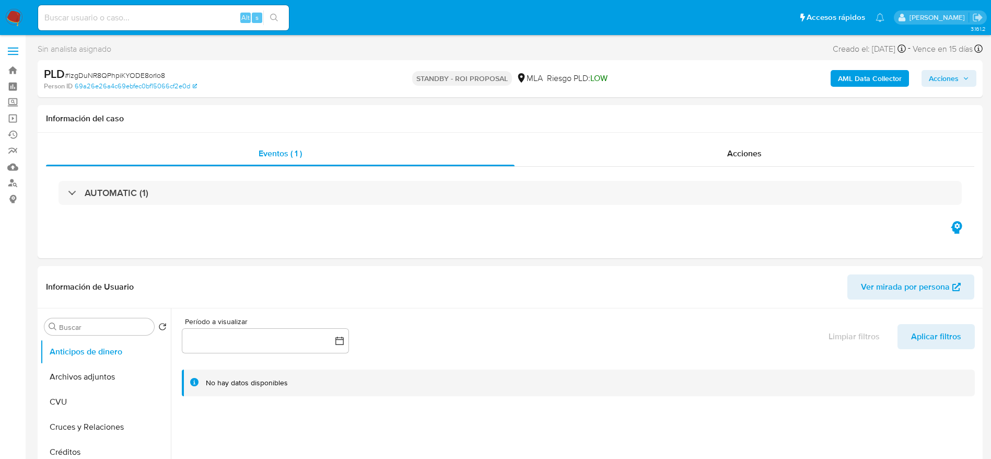
click at [89, 76] on span "# lzgDuNR8QPhpiKYODE8orIo8" at bounding box center [115, 75] width 100 height 10
drag, startPoint x: 89, startPoint y: 76, endPoint x: 83, endPoint y: 74, distance: 6.6
click at [89, 76] on span "# lzgDuNR8QPhpiKYODE8orIo8" at bounding box center [115, 75] width 100 height 10
copy span "lzgDuNR8QPhpiKYODE8orIo8"
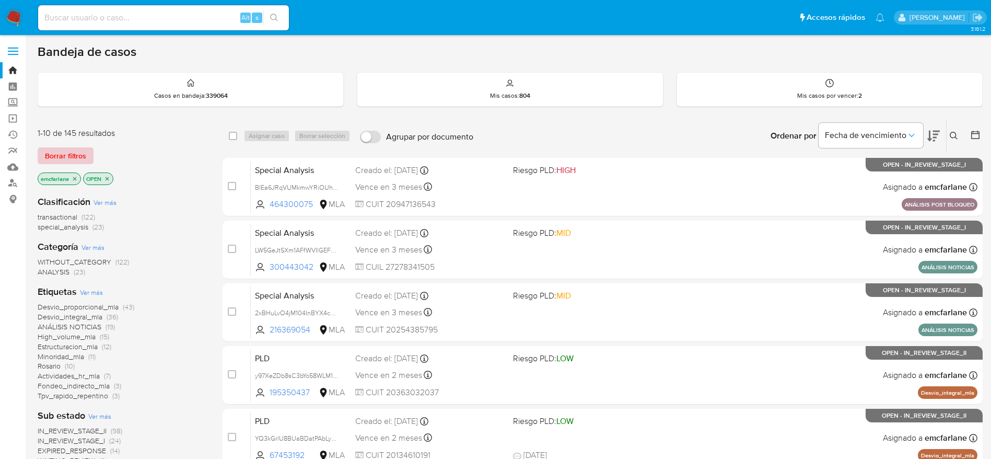
click at [59, 147] on div "1-10 de 145 resultados Borrar filtros emcfarlane OPEN" at bounding box center [121, 157] width 167 height 60
click at [78, 138] on div "1-10 de 145 resultados" at bounding box center [121, 132] width 167 height 11
click at [70, 146] on div "1-10 de 145 resultados Borrar filtros emcfarlane OPEN" at bounding box center [121, 157] width 167 height 60
drag, startPoint x: 54, startPoint y: 157, endPoint x: 729, endPoint y: 9, distance: 691.0
click at [54, 158] on span "Borrar filtros" at bounding box center [65, 155] width 41 height 15
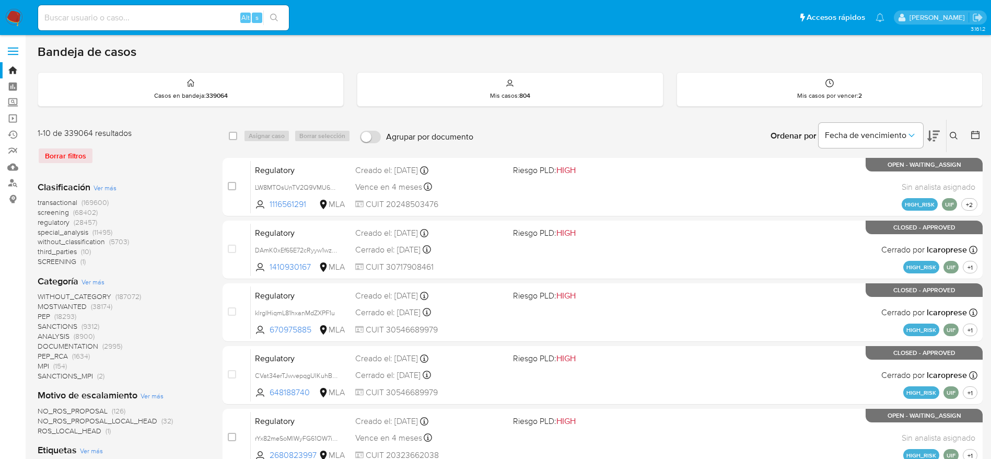
drag, startPoint x: 953, startPoint y: 136, endPoint x: 843, endPoint y: 180, distance: 118.0
click at [953, 136] on icon at bounding box center [954, 136] width 8 height 8
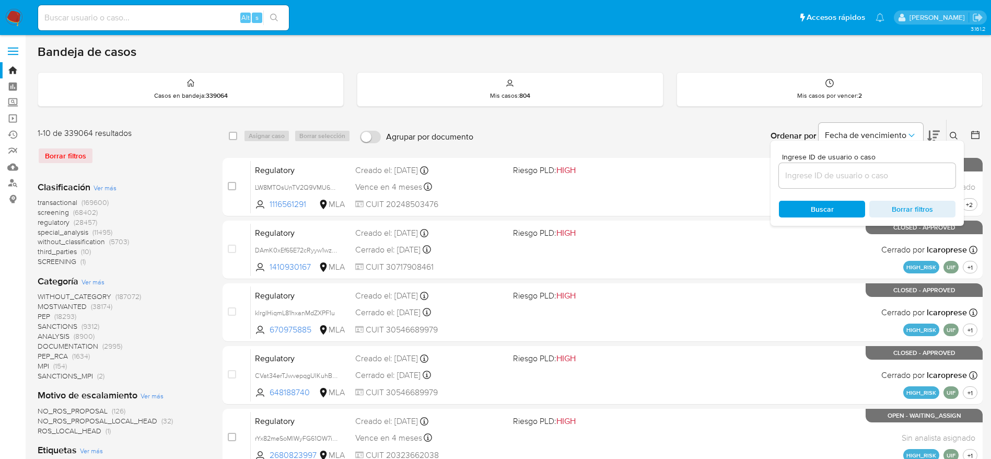
click at [842, 174] on input at bounding box center [867, 176] width 177 height 14
type input "lzgDuNR8QPhpiKYODE8orIo8"
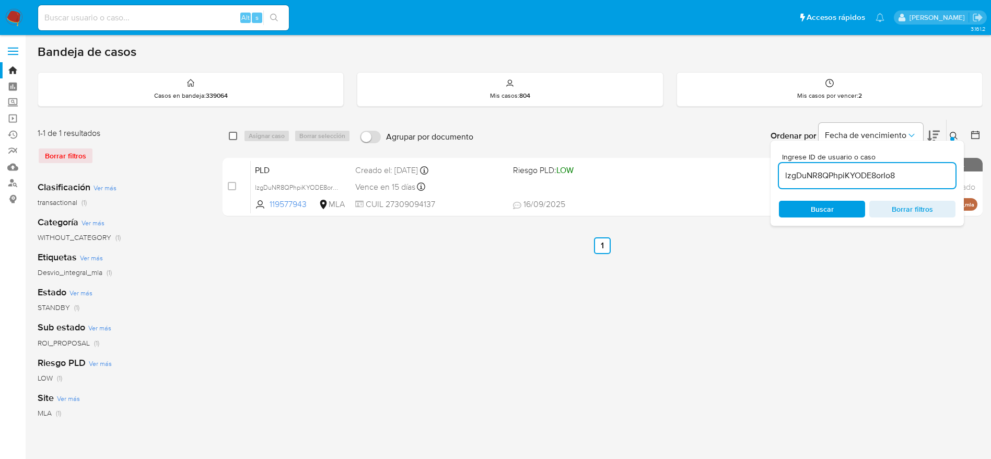
click at [230, 132] on input "checkbox" at bounding box center [233, 136] width 8 height 8
checkbox input "true"
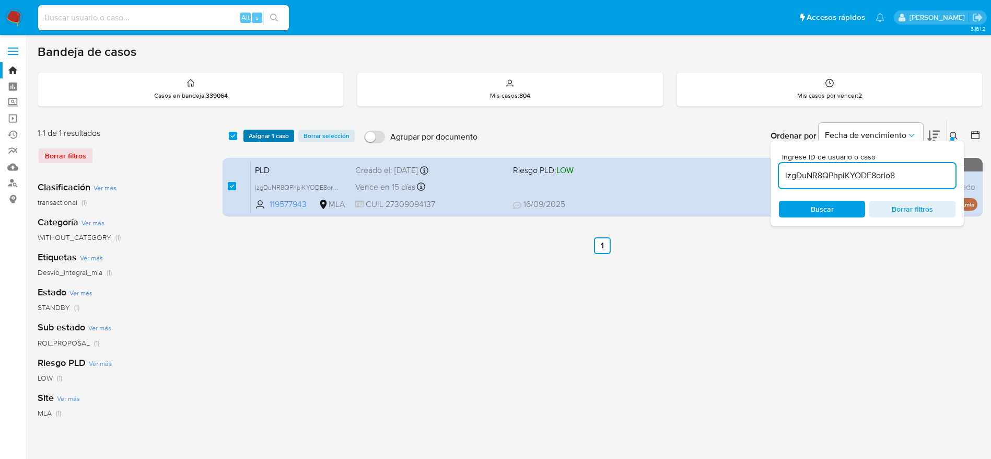
click at [267, 137] on span "Asignar 1 caso" at bounding box center [269, 136] width 40 height 10
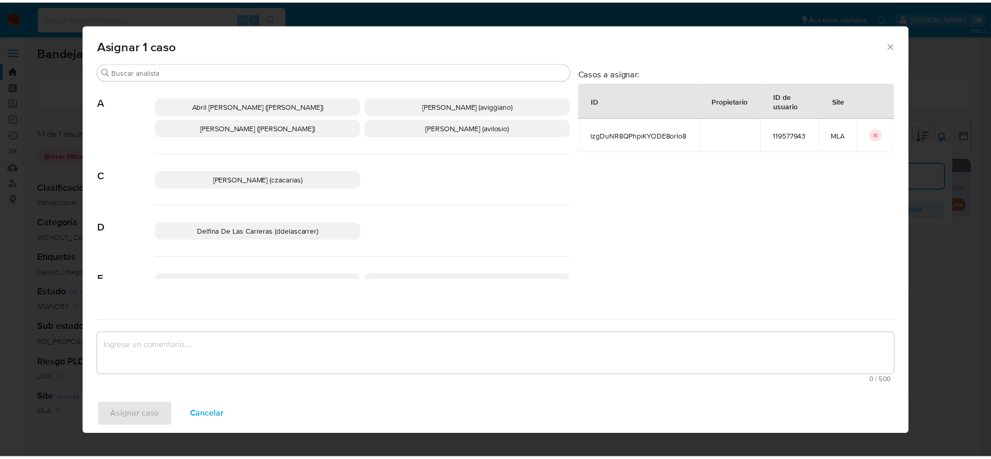
scroll to position [78, 0]
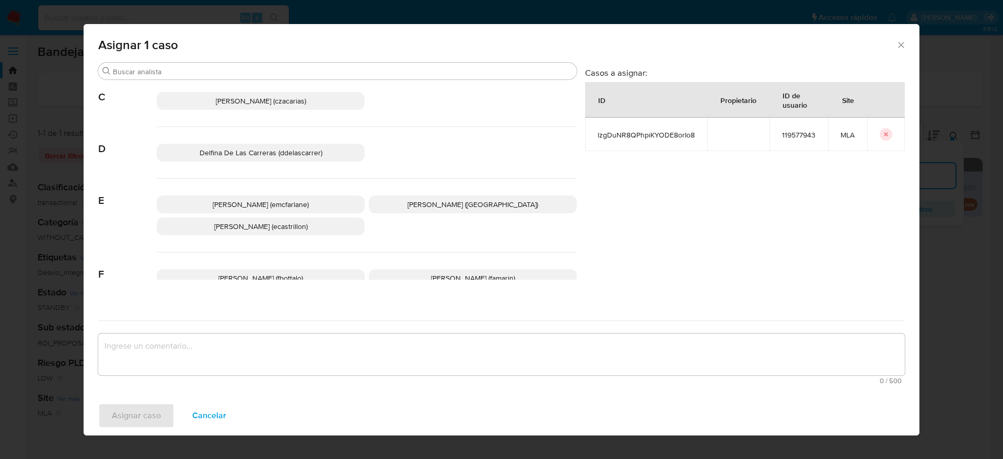
click at [285, 205] on span "Elaine Mc Farlane (emcfarlane)" at bounding box center [261, 204] width 96 height 10
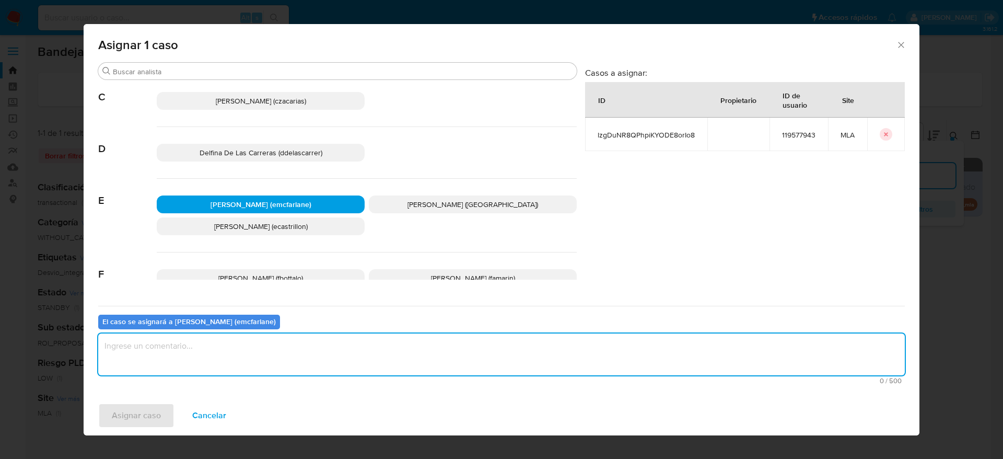
drag, startPoint x: 245, startPoint y: 344, endPoint x: 233, endPoint y: 355, distance: 16.3
click at [242, 345] on textarea "assign-modal" at bounding box center [501, 354] width 807 height 42
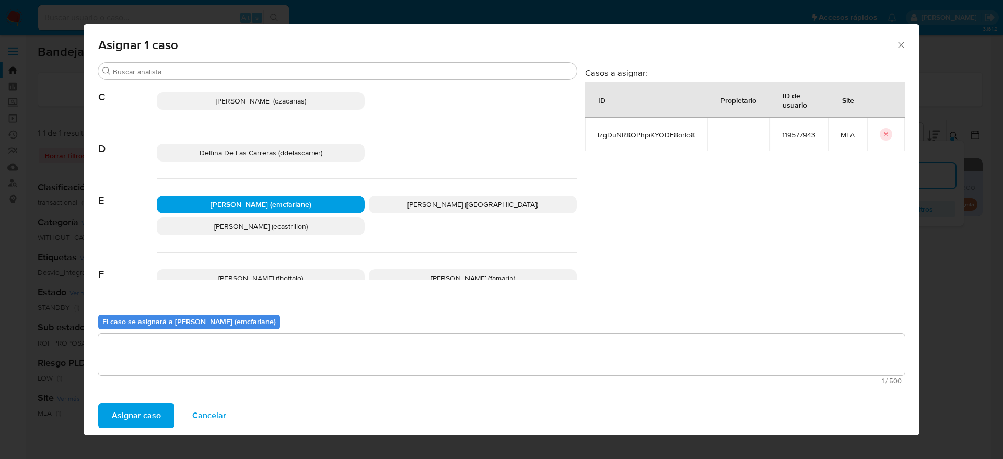
click at [136, 419] on span "Asignar caso" at bounding box center [136, 415] width 49 height 23
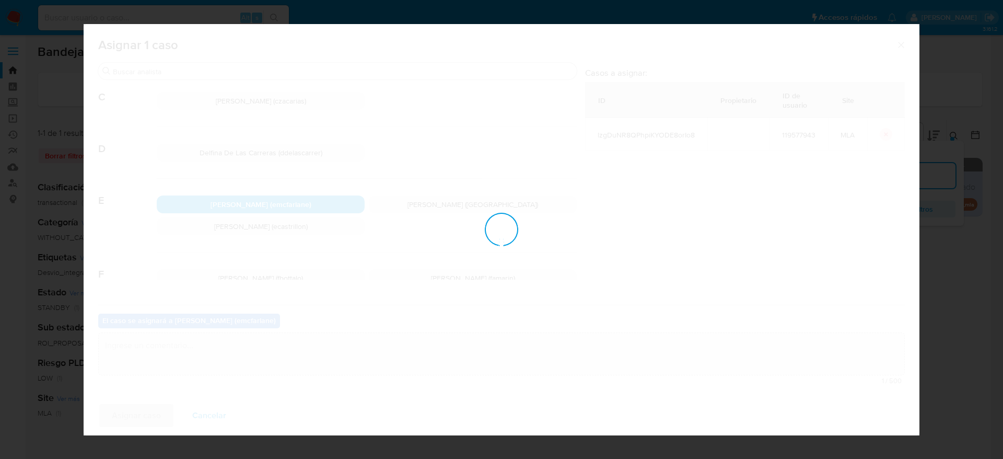
checkbox input "false"
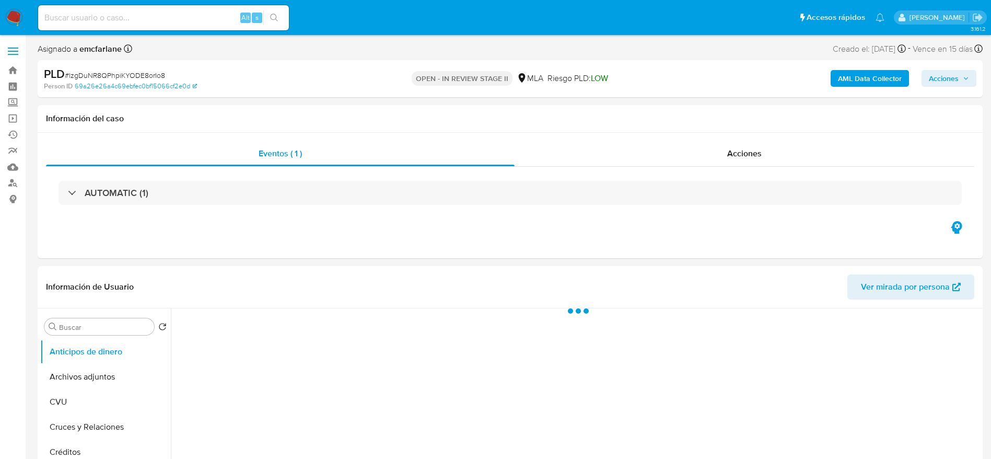
click at [941, 85] on span "Acciones" at bounding box center [944, 78] width 30 height 17
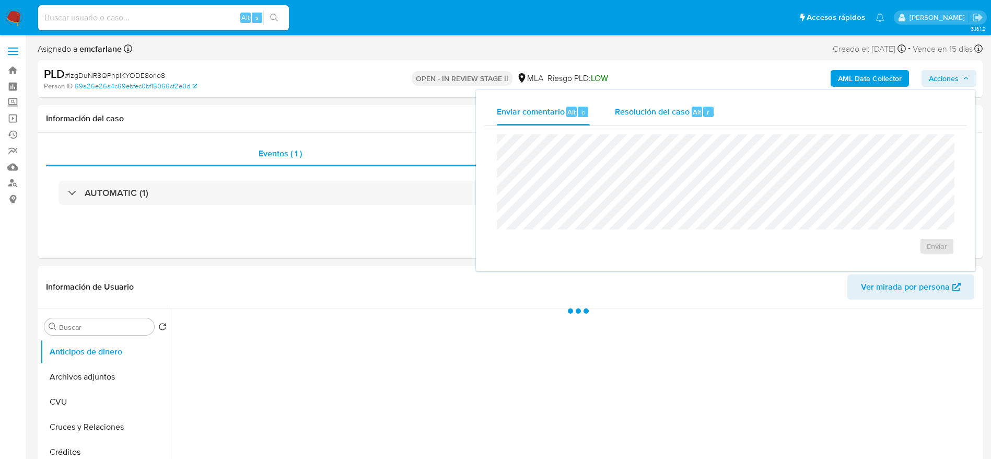
select select "10"
drag, startPoint x: 664, startPoint y: 118, endPoint x: 666, endPoint y: 127, distance: 9.5
click at [664, 119] on div "Resolución del caso Alt r" at bounding box center [665, 111] width 100 height 27
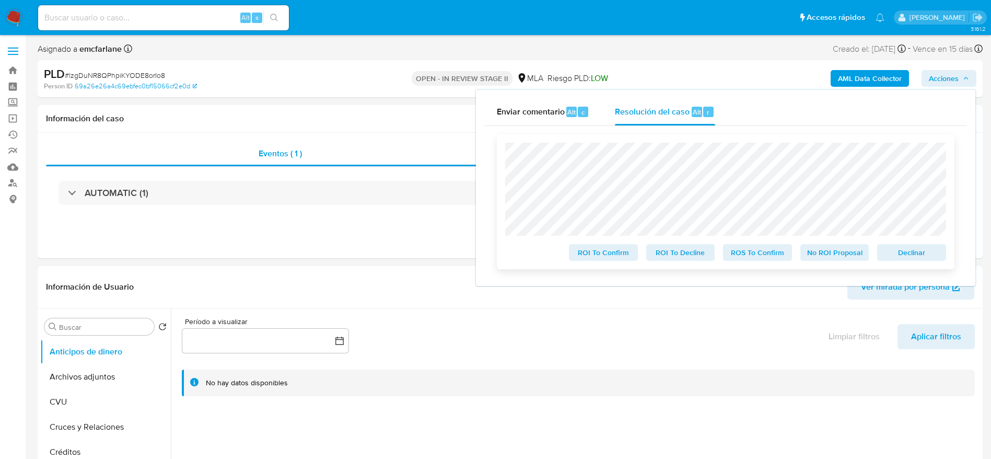
drag, startPoint x: 906, startPoint y: 259, endPoint x: 876, endPoint y: 245, distance: 32.7
click at [906, 259] on span "Declinar" at bounding box center [911, 252] width 54 height 15
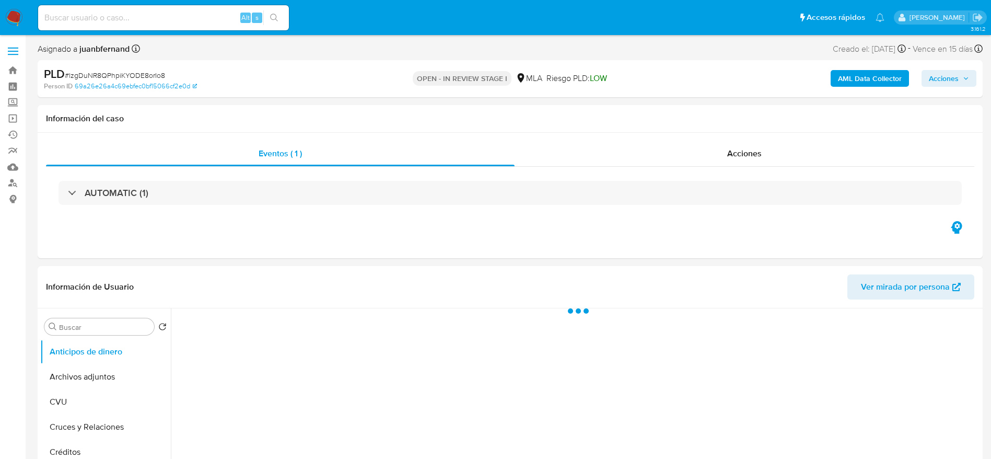
select select "10"
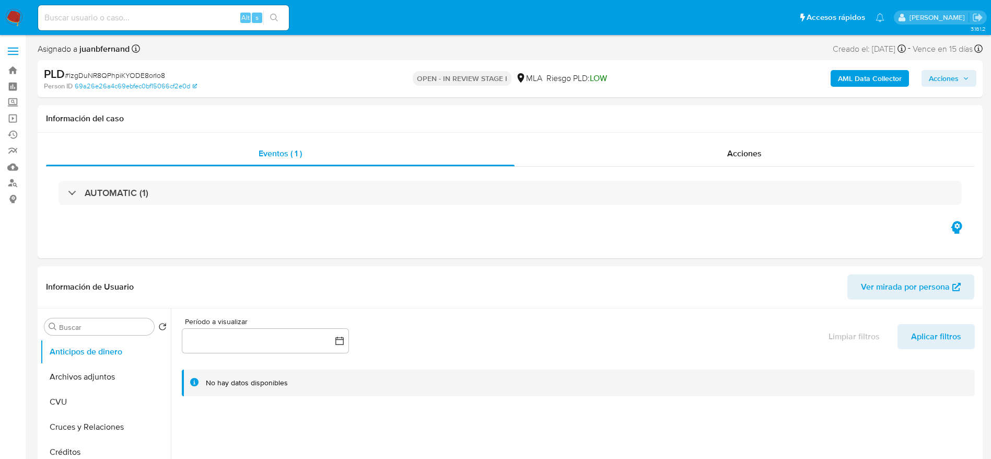
click at [124, 72] on span "# lzgDuNR8QPhpiKYODE8orIo8" at bounding box center [115, 75] width 100 height 10
copy span "lzgDuNR8QPhpiKYODE8orIo8"
drag, startPoint x: 13, startPoint y: 29, endPoint x: 11, endPoint y: 14, distance: 14.7
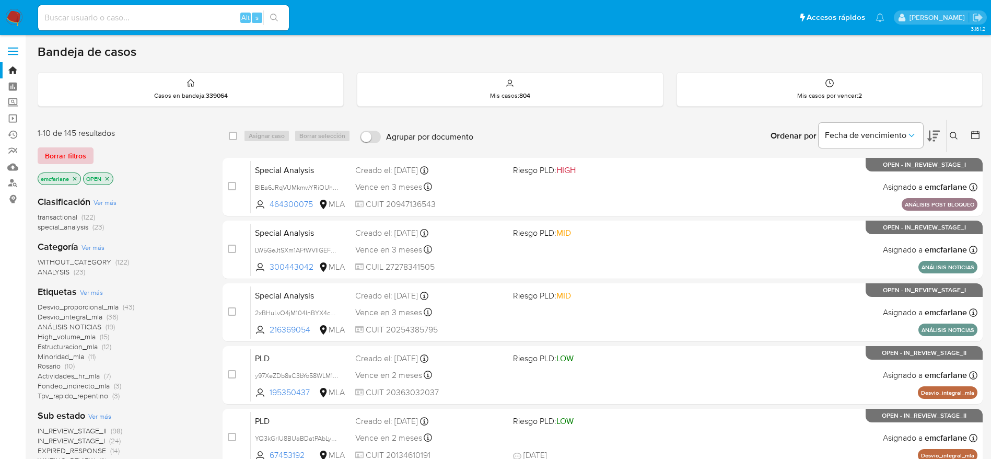
drag, startPoint x: 72, startPoint y: 159, endPoint x: 770, endPoint y: 31, distance: 709.5
click at [73, 159] on span "Borrar filtros" at bounding box center [65, 155] width 41 height 15
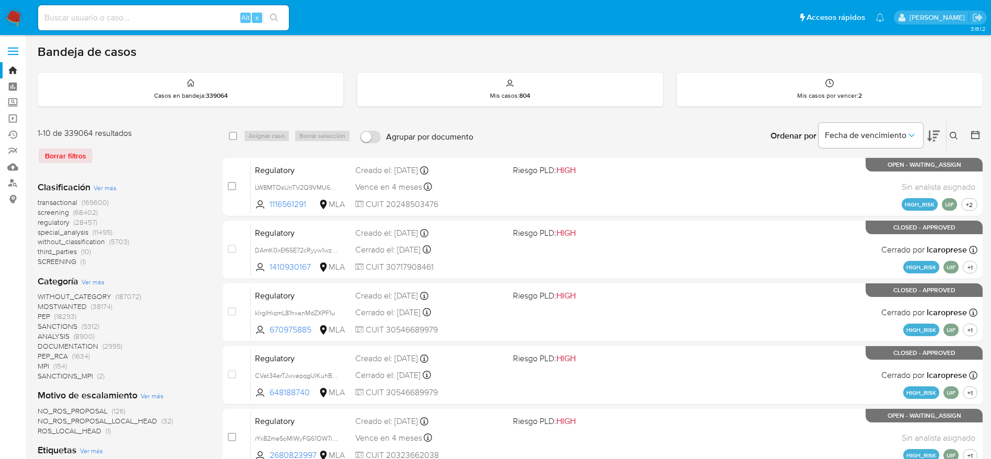
click at [952, 133] on icon at bounding box center [954, 136] width 8 height 8
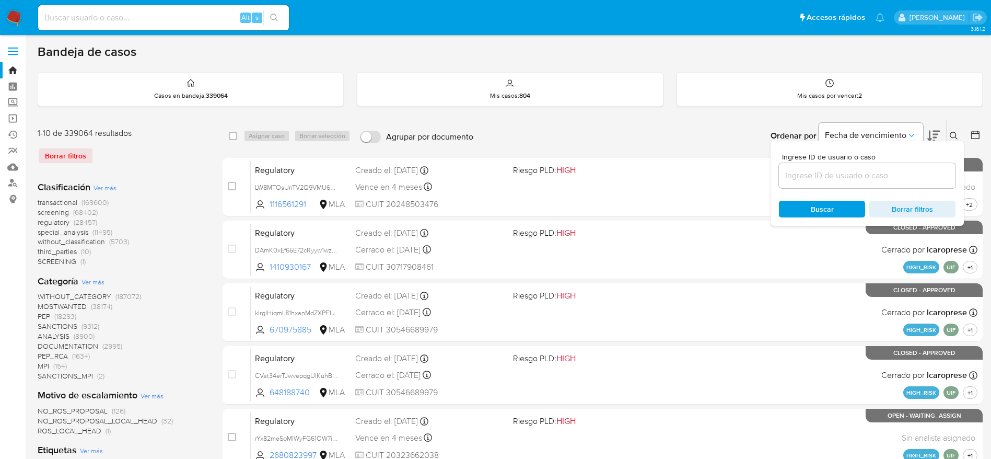
click at [849, 180] on input at bounding box center [867, 176] width 177 height 14
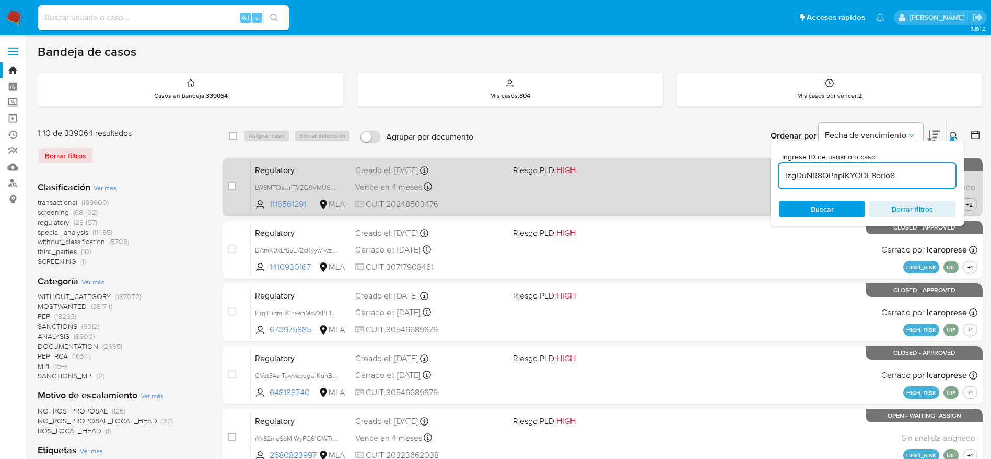
type input "lzgDuNR8QPhpiKYODE8orIo8"
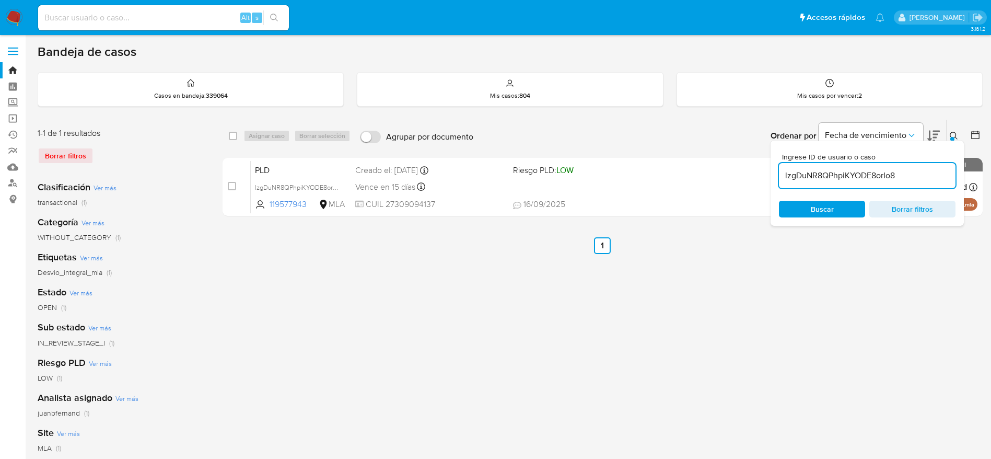
drag, startPoint x: 230, startPoint y: 136, endPoint x: 248, endPoint y: 135, distance: 18.3
click at [230, 135] on input "checkbox" at bounding box center [233, 136] width 8 height 8
checkbox input "true"
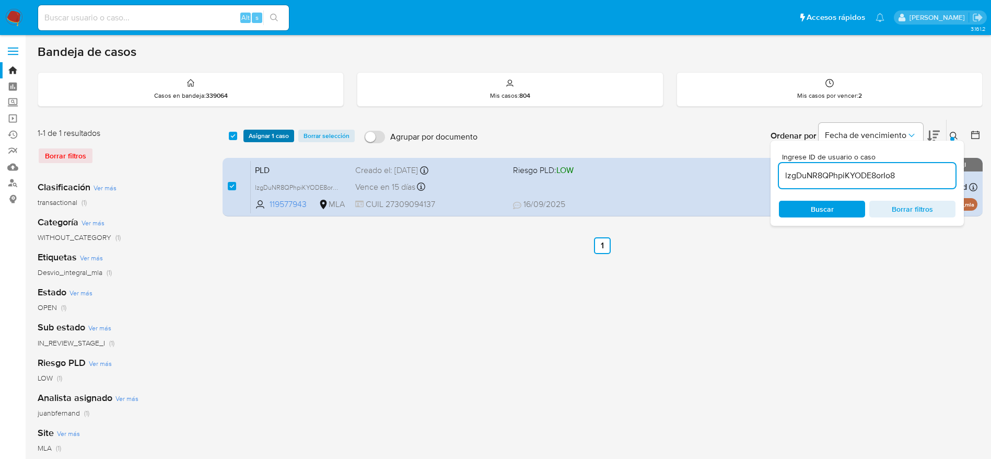
click at [260, 132] on span "Asignar 1 caso" at bounding box center [269, 136] width 40 height 10
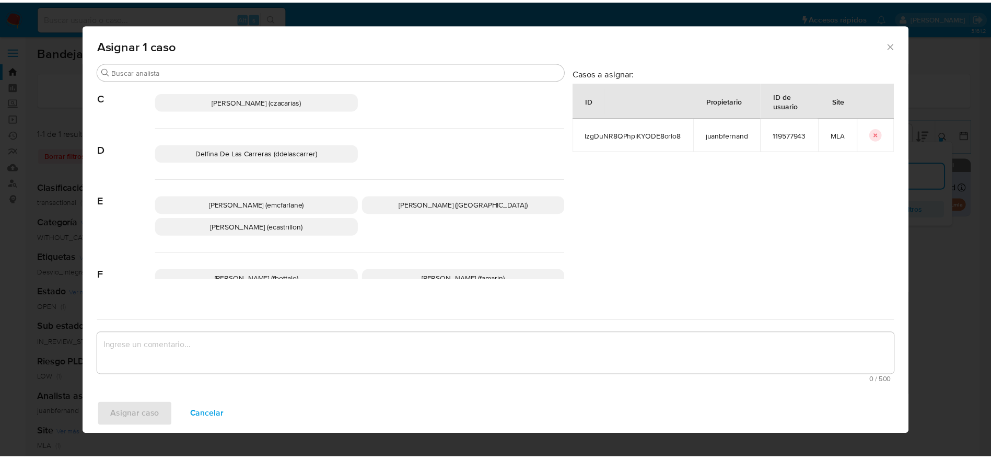
scroll to position [78, 0]
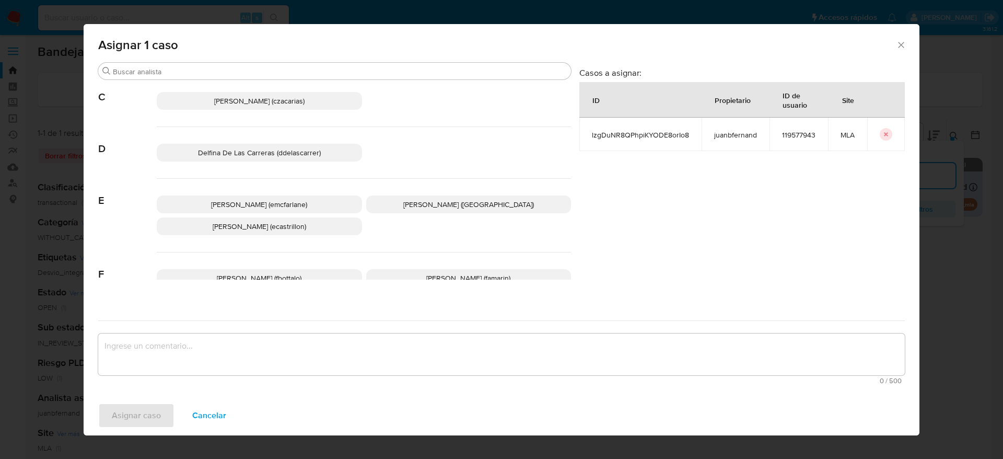
click at [281, 208] on span "Elaine Mc Farlane (emcfarlane)" at bounding box center [259, 204] width 96 height 10
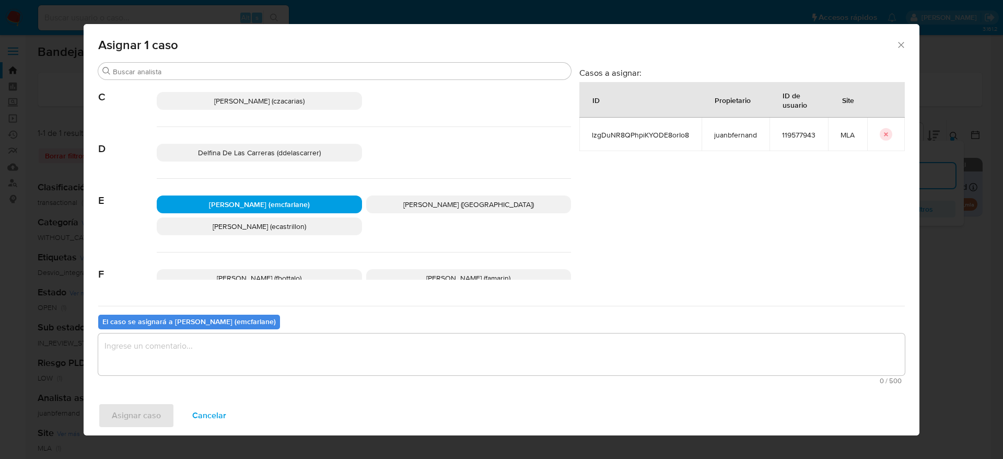
click at [216, 370] on textarea "assign-modal" at bounding box center [501, 354] width 807 height 42
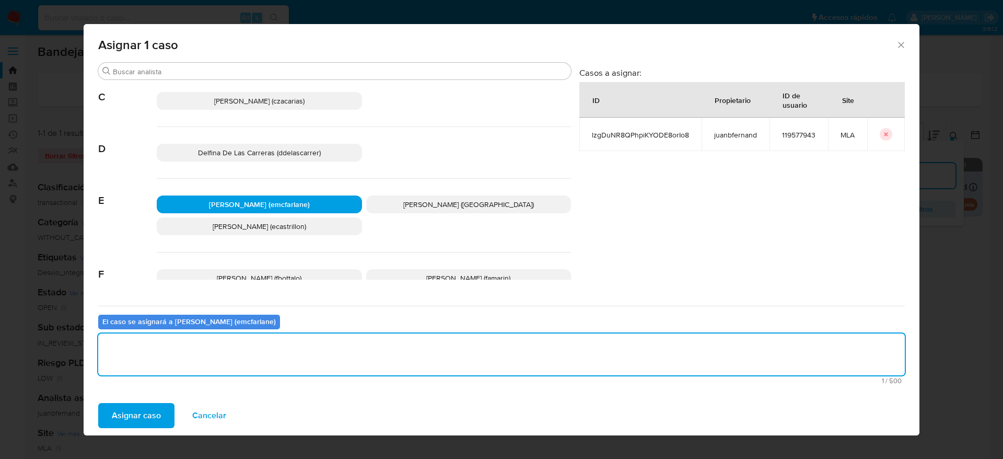
click at [155, 414] on span "Asignar caso" at bounding box center [136, 415] width 49 height 23
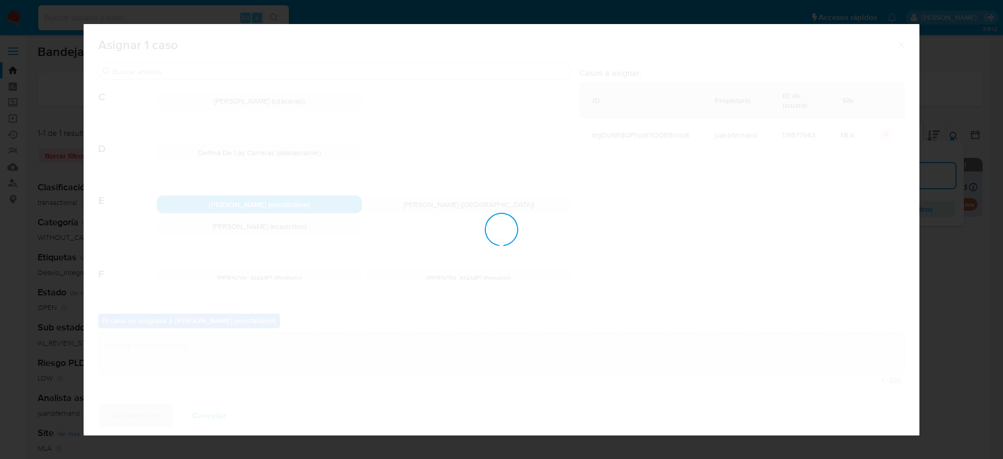
checkbox input "false"
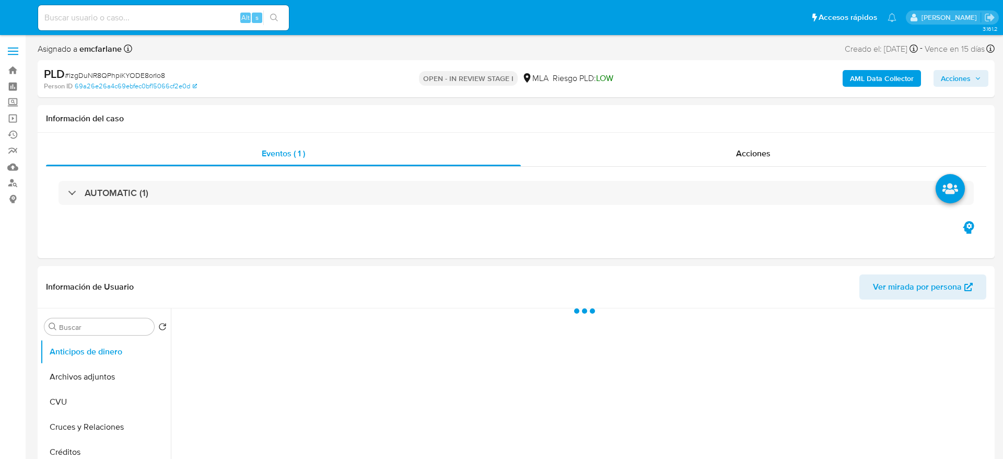
select select "10"
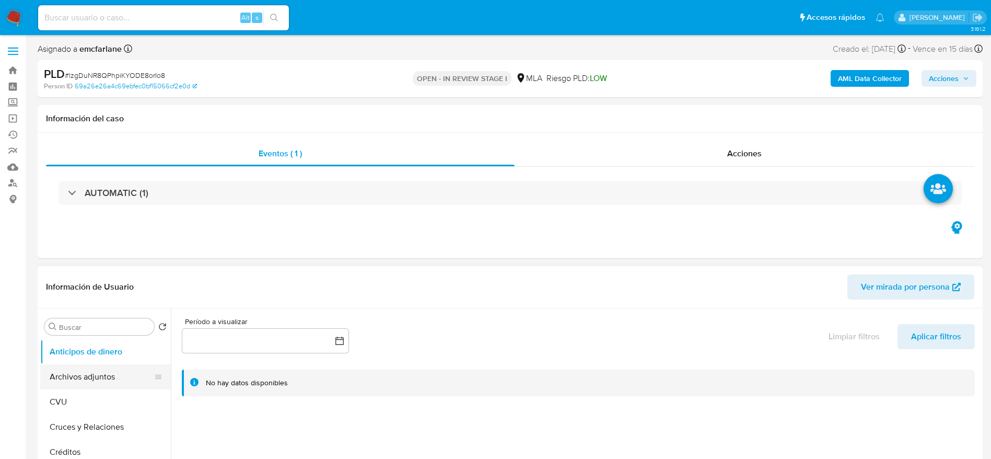
click at [98, 371] on button "Archivos adjuntos" at bounding box center [101, 376] width 122 height 25
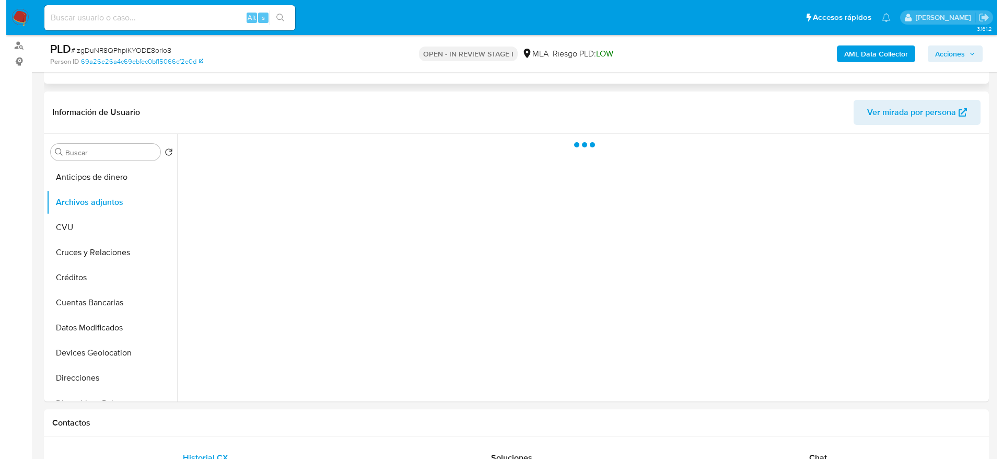
scroll to position [157, 0]
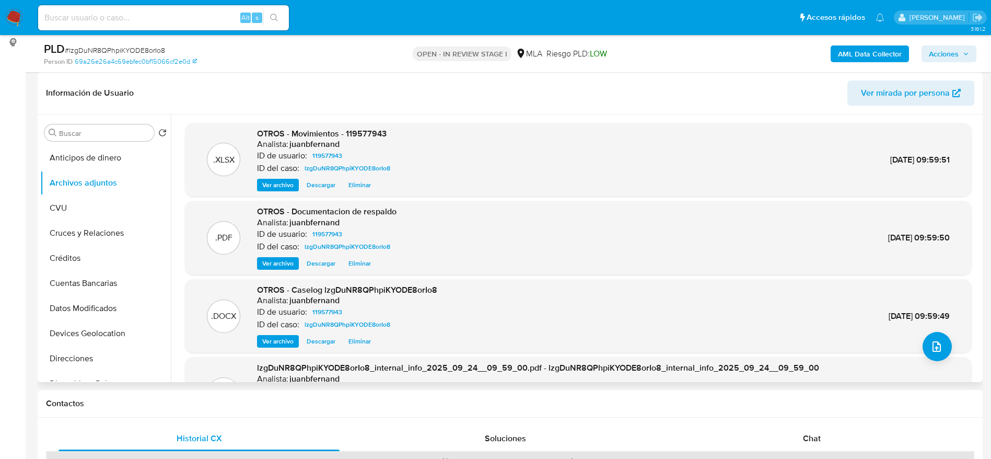
click at [360, 339] on span "Eliminar" at bounding box center [359, 341] width 22 height 10
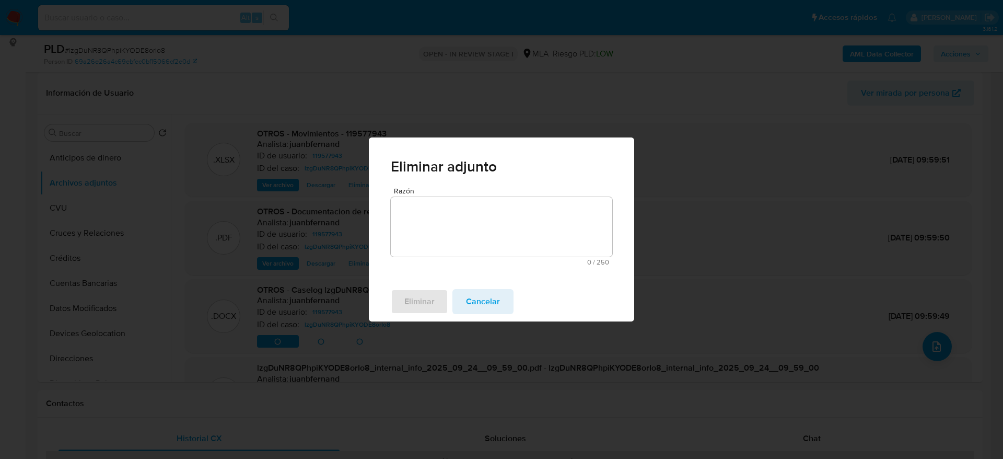
drag, startPoint x: 464, startPoint y: 172, endPoint x: 450, endPoint y: 221, distance: 51.7
click at [456, 200] on div "Eliminar adjunto Razón 0 / 250 250 caracteres restantes Eliminar Cancelar" at bounding box center [501, 229] width 265 height 184
drag, startPoint x: 450, startPoint y: 226, endPoint x: 448, endPoint y: 236, distance: 9.5
click at [450, 226] on textarea "Razón" at bounding box center [501, 227] width 221 height 60
click at [427, 297] on span "Eliminar" at bounding box center [419, 301] width 30 height 23
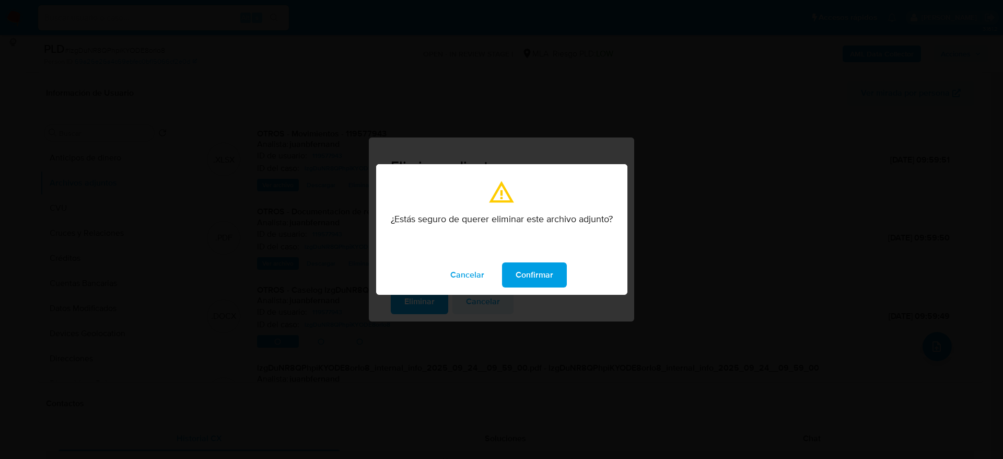
drag, startPoint x: 546, startPoint y: 266, endPoint x: 745, endPoint y: 325, distance: 207.7
click at [546, 266] on span "Confirmar" at bounding box center [535, 274] width 38 height 23
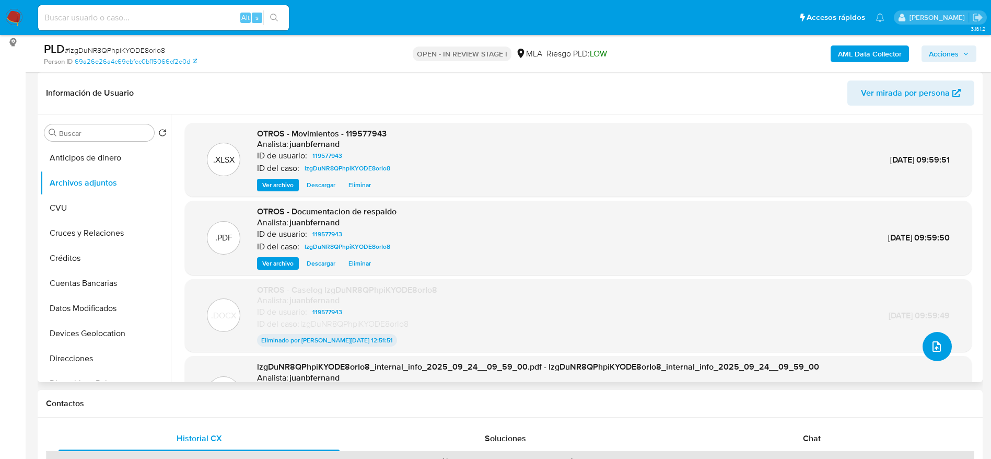
click at [925, 345] on button "upload-file" at bounding box center [937, 346] width 29 height 29
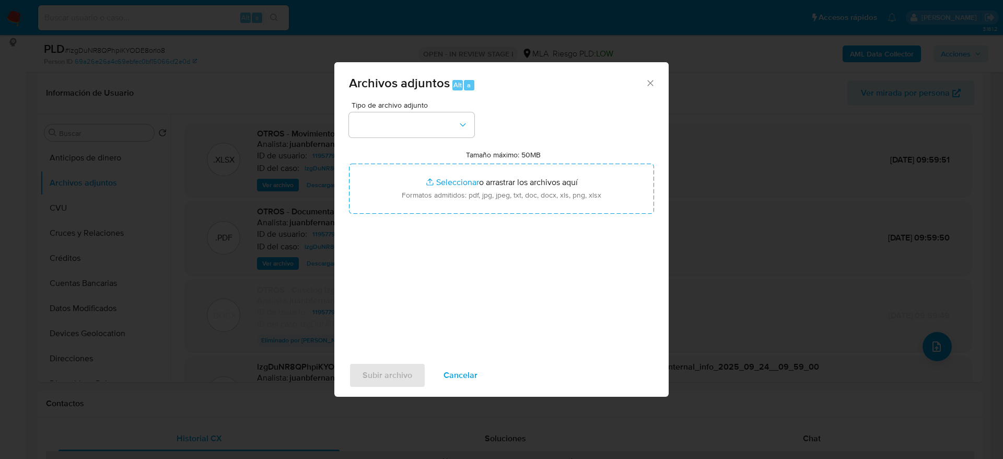
click at [397, 110] on div "Tipo de archivo adjunto" at bounding box center [411, 119] width 125 height 36
click at [398, 131] on button "button" at bounding box center [411, 124] width 125 height 25
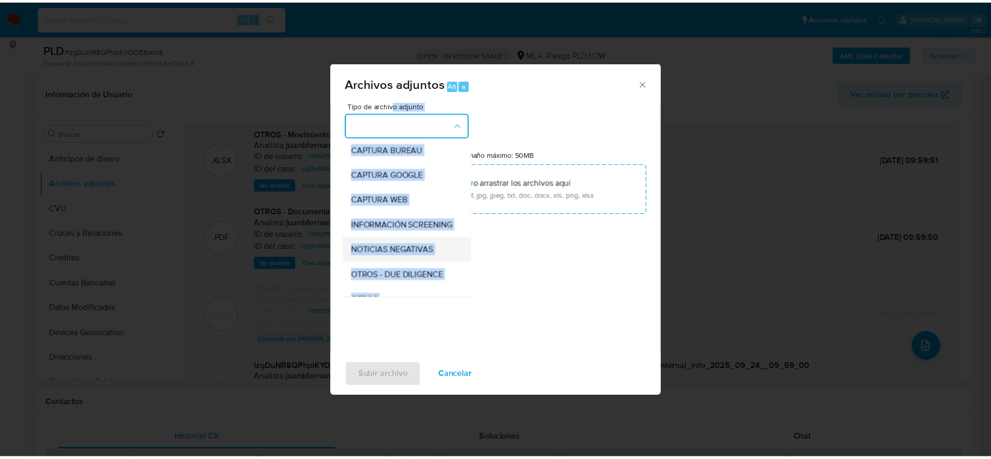
scroll to position [78, 0]
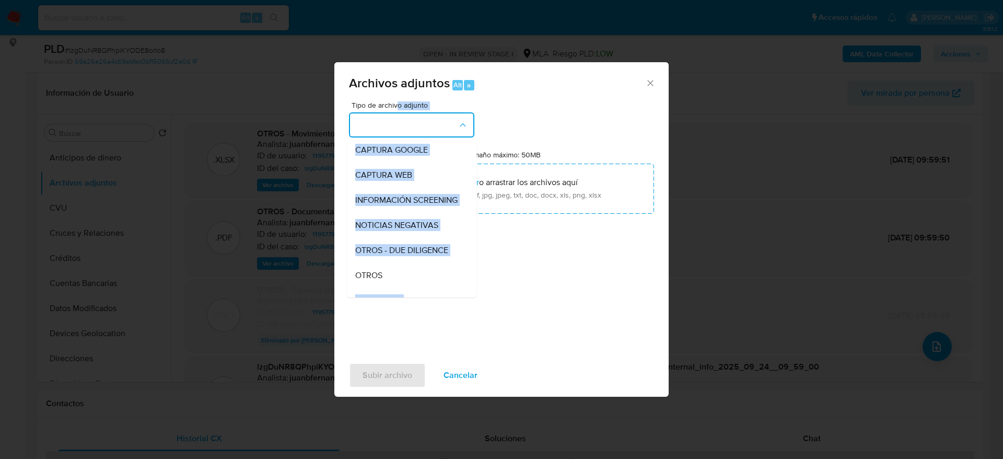
click at [381, 281] on span "OTROS" at bounding box center [368, 275] width 27 height 10
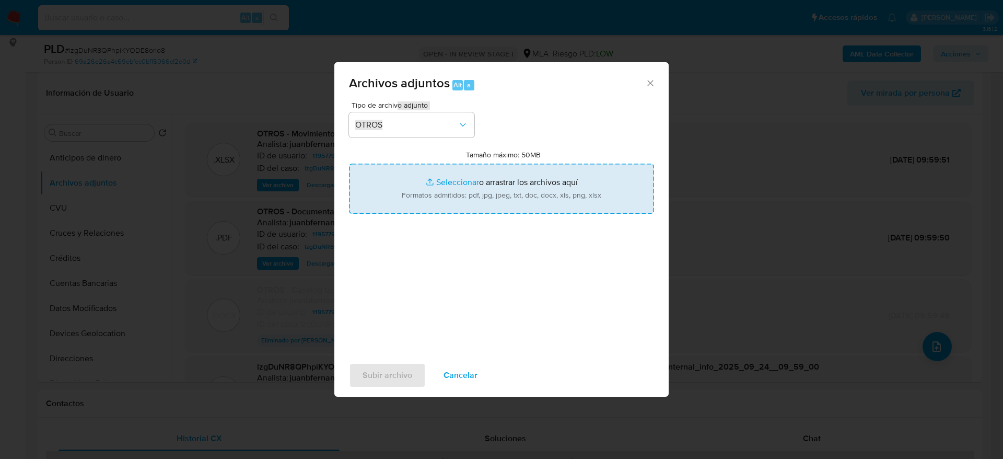
type input "C:\fakepath\Caselog lzgDuNR8QPhpiKYODE8orIo8 v2.docx"
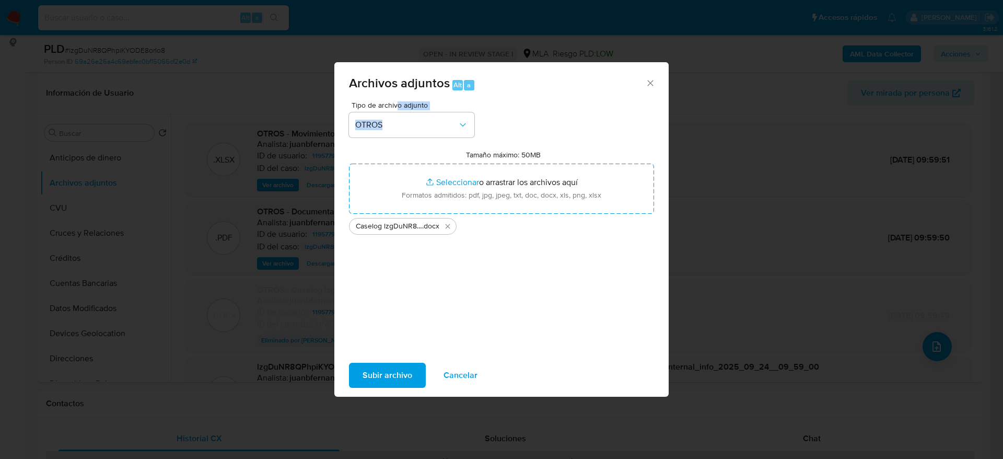
click at [405, 374] on span "Subir archivo" at bounding box center [388, 375] width 50 height 23
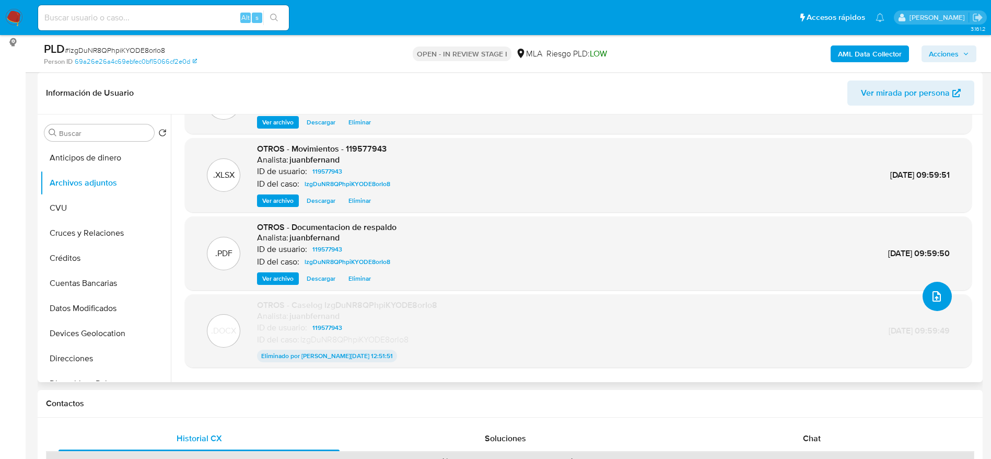
scroll to position [74, 0]
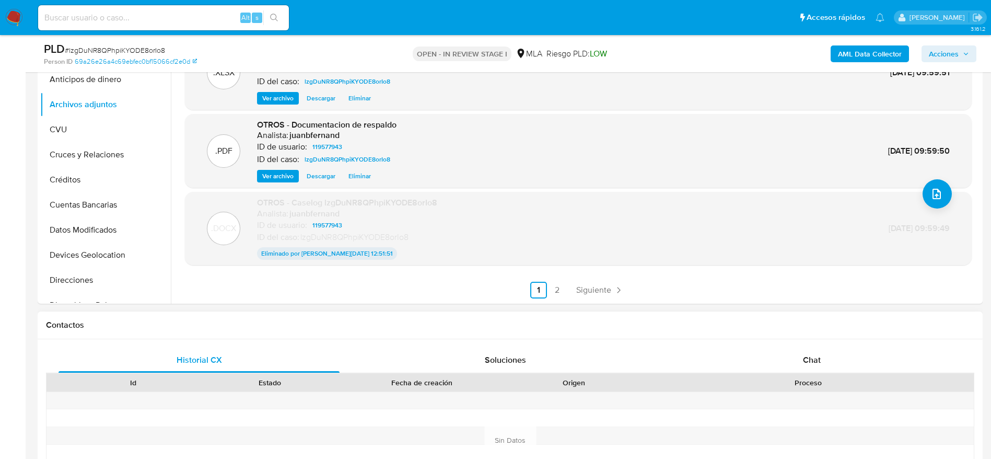
click at [813, 358] on span "Chat" at bounding box center [812, 360] width 18 height 12
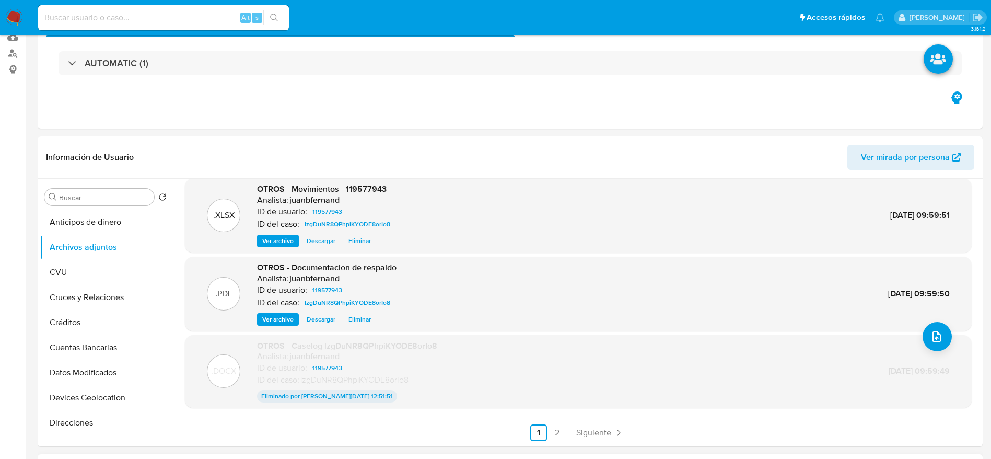
scroll to position [0, 0]
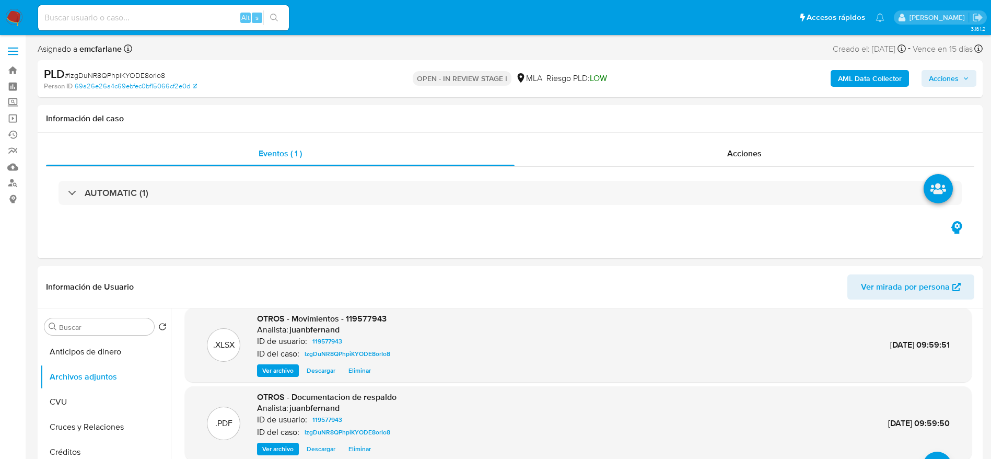
click at [962, 75] on span "Acciones" at bounding box center [949, 78] width 40 height 15
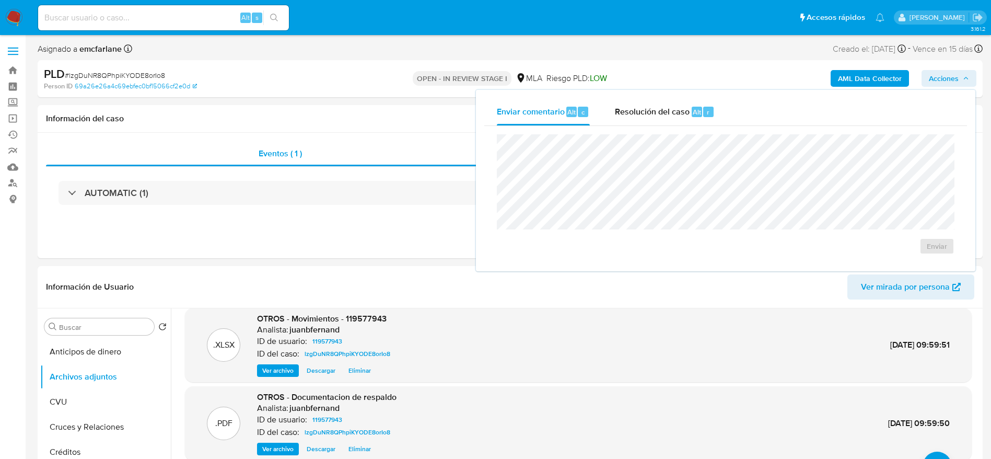
click at [669, 126] on div "Enviar" at bounding box center [725, 194] width 483 height 137
drag, startPoint x: 688, startPoint y: 122, endPoint x: 685, endPoint y: 130, distance: 8.3
click at [688, 122] on div "Resolución del caso Alt r" at bounding box center [665, 111] width 100 height 27
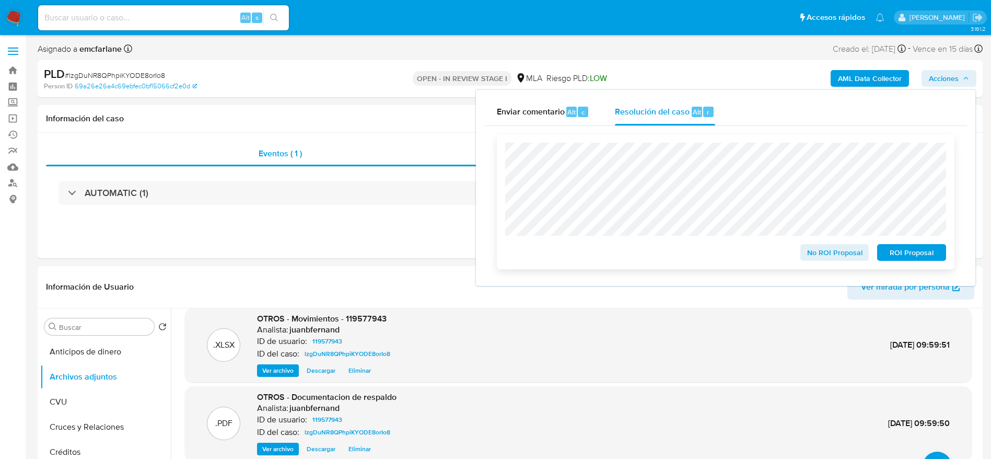
click at [905, 250] on span "ROI Proposal" at bounding box center [911, 252] width 54 height 15
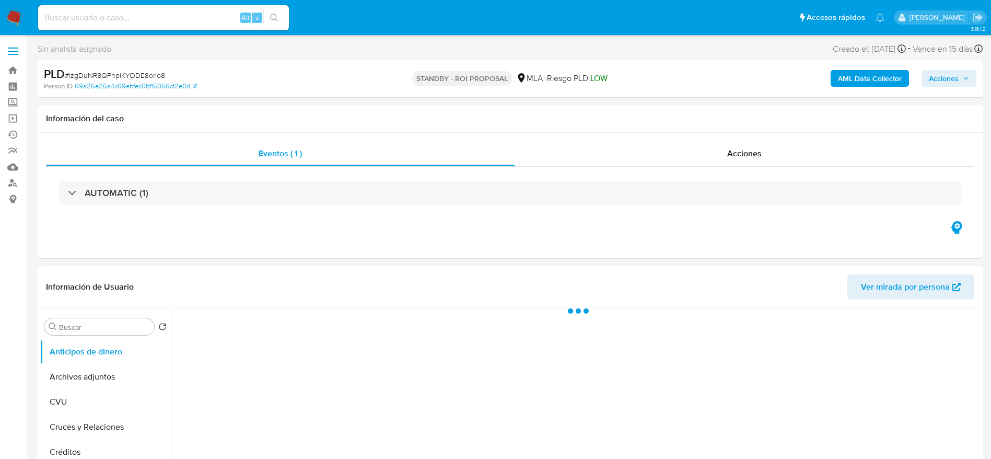
select select "10"
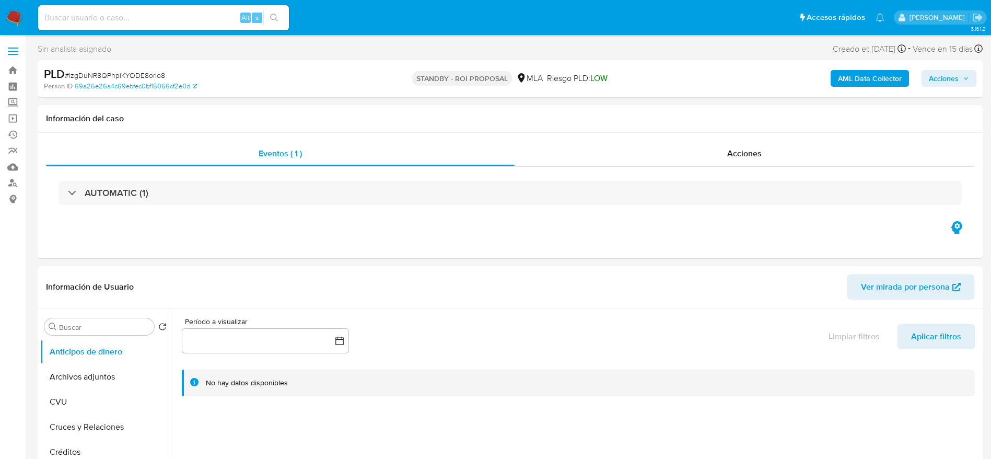
click at [163, 16] on input at bounding box center [163, 18] width 251 height 14
paste input "1Fwng5ryHUFQZOmNQSQEUbXR"
type input "1Fwng5ryHUFQZOmNQSQEUbXR"
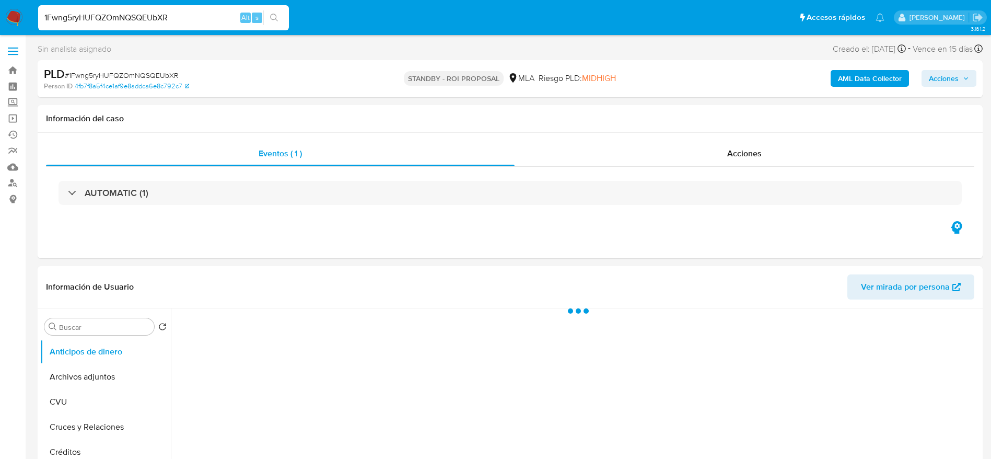
select select "10"
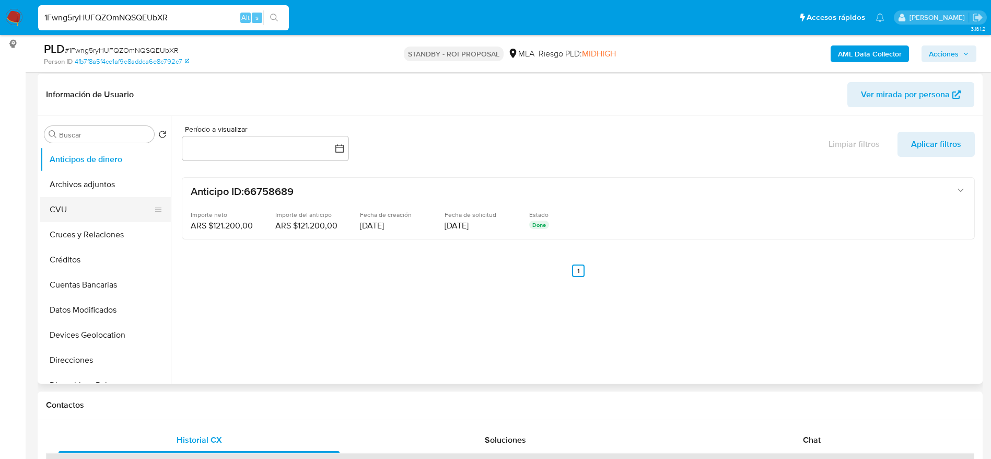
scroll to position [157, 0]
click at [95, 170] on button "Archivos adjuntos" at bounding box center [101, 182] width 122 height 25
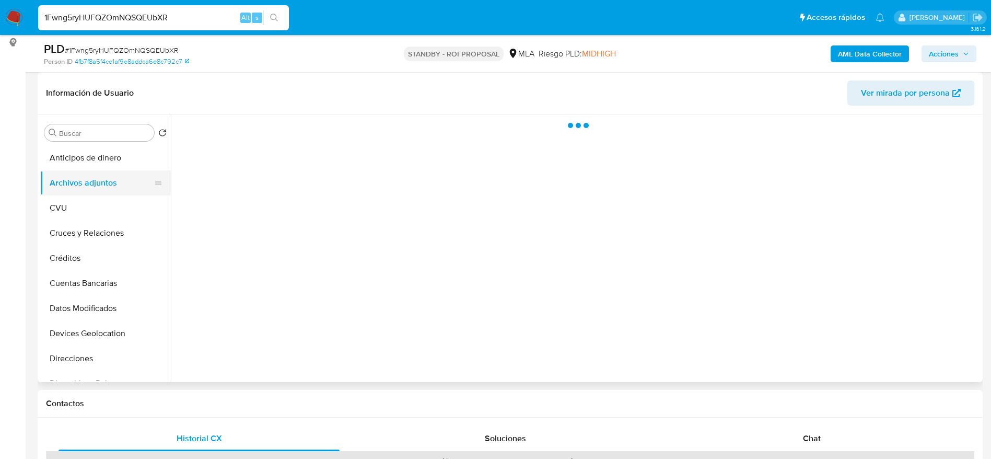
click at [92, 189] on button "Archivos adjuntos" at bounding box center [101, 182] width 122 height 25
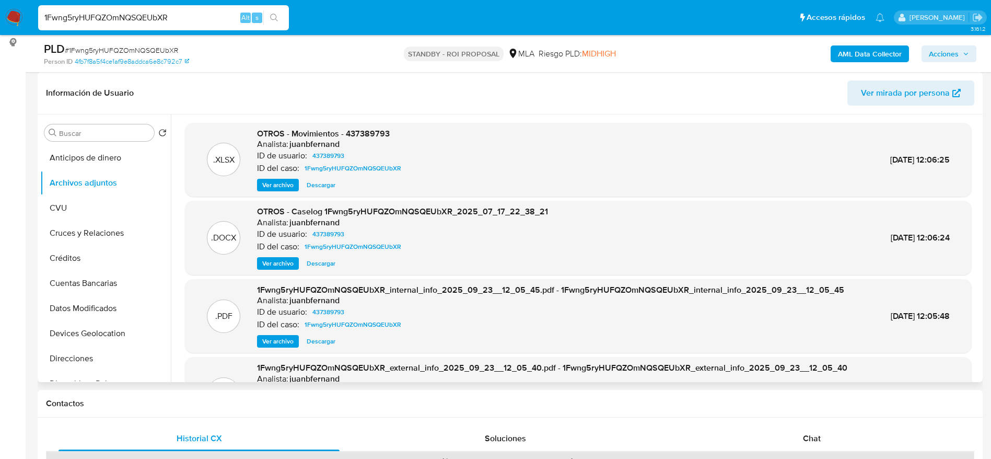
drag, startPoint x: 322, startPoint y: 262, endPoint x: 320, endPoint y: 254, distance: 7.8
click at [322, 262] on span "Descargar" at bounding box center [321, 263] width 29 height 10
click at [320, 182] on span "Descargar" at bounding box center [321, 185] width 29 height 10
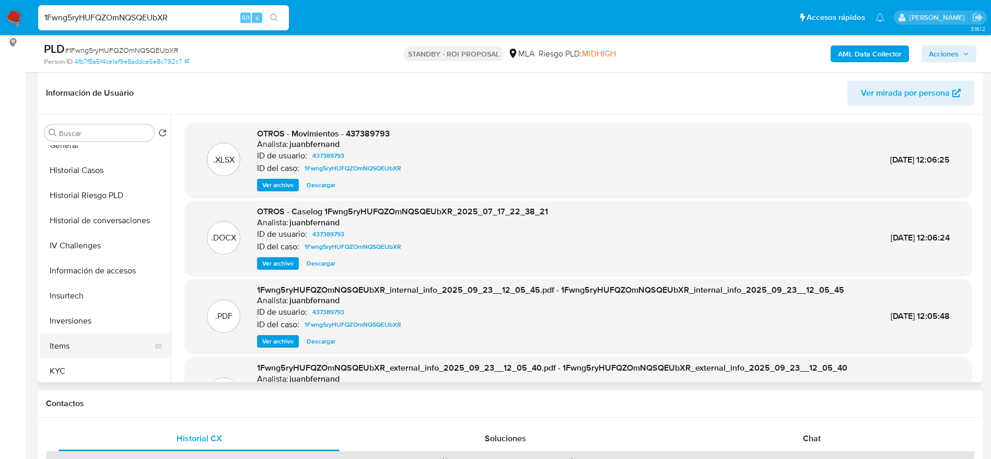
click at [69, 357] on button "Items" at bounding box center [101, 345] width 122 height 25
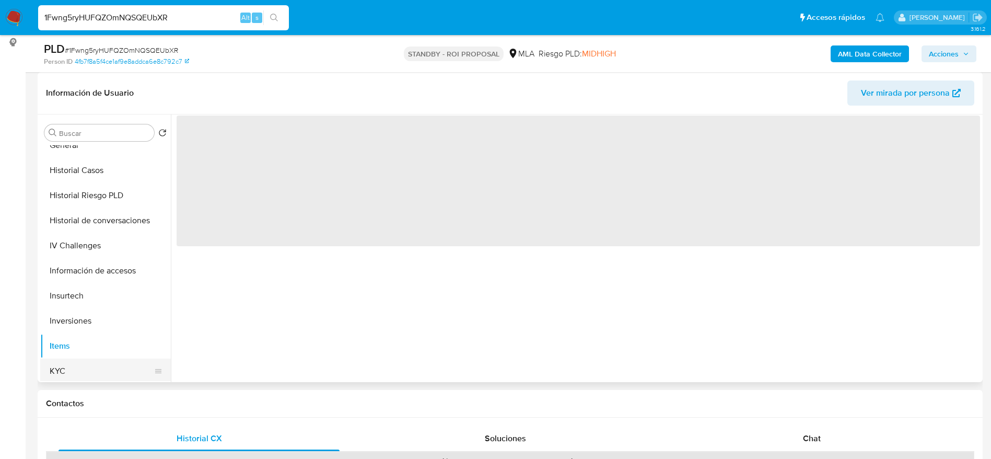
click at [71, 375] on button "KYC" at bounding box center [101, 370] width 122 height 25
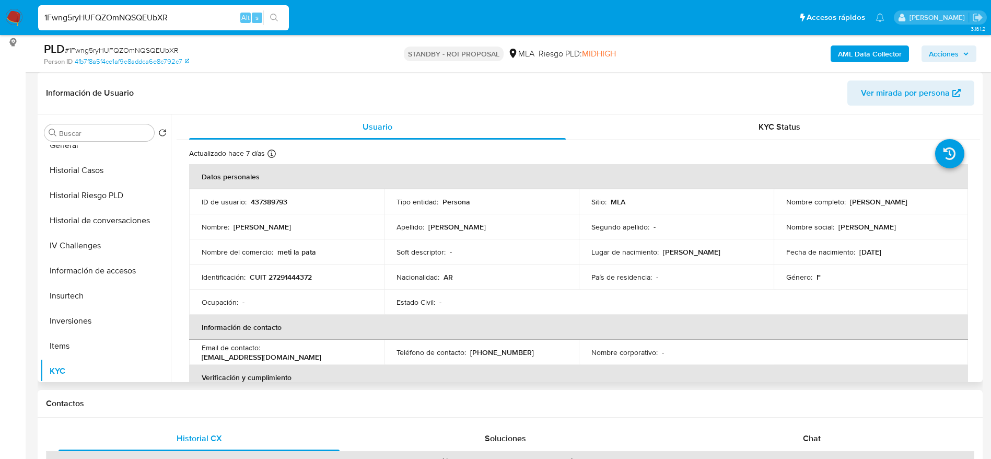
click at [279, 278] on p "CUIT 27291444372" at bounding box center [281, 276] width 62 height 9
copy p "27291444372"
drag, startPoint x: 345, startPoint y: 269, endPoint x: 664, endPoint y: 199, distance: 327.3
click at [345, 270] on td "Identificación : CUIT 27291444372" at bounding box center [286, 276] width 195 height 25
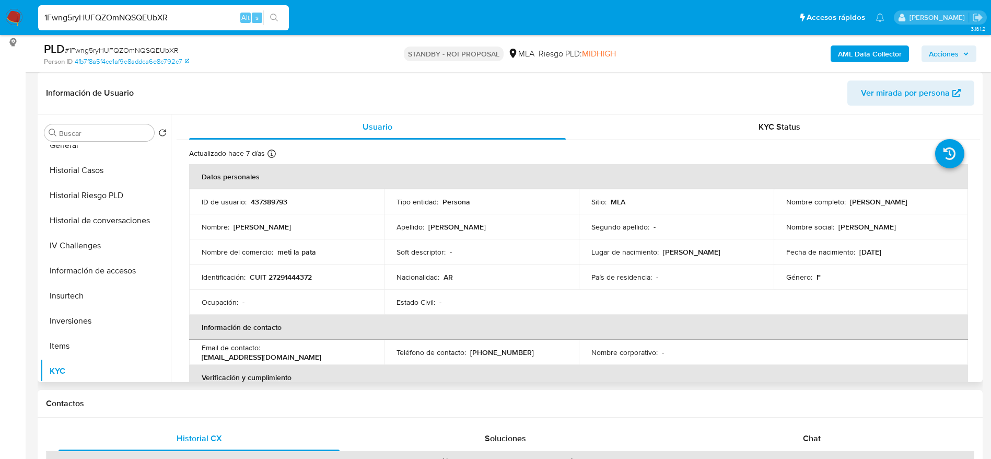
click at [903, 200] on p "[PERSON_NAME]" at bounding box center [878, 201] width 57 height 9
copy p "[PERSON_NAME]"
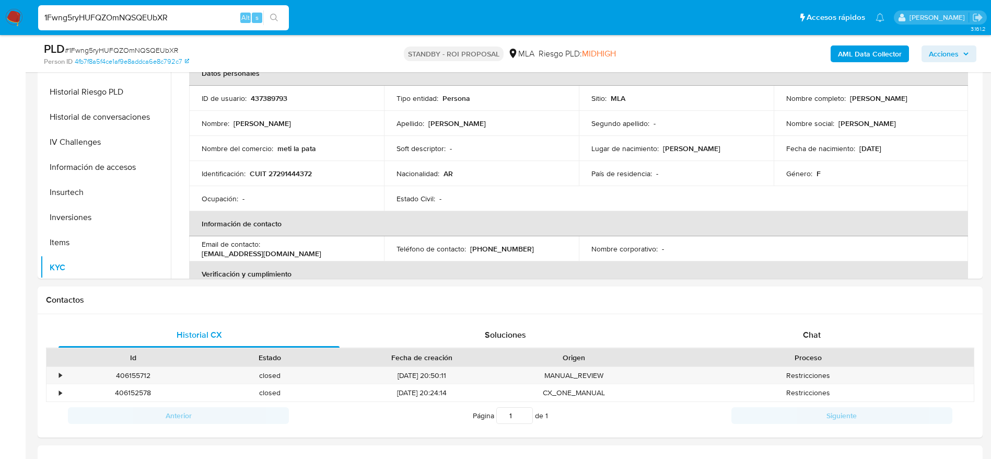
scroll to position [392, 0]
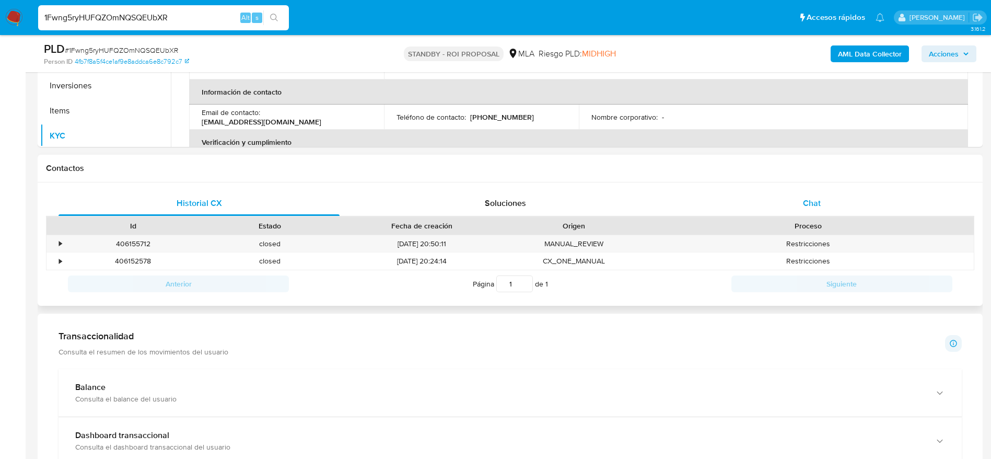
click at [813, 197] on span "Chat" at bounding box center [812, 203] width 18 height 12
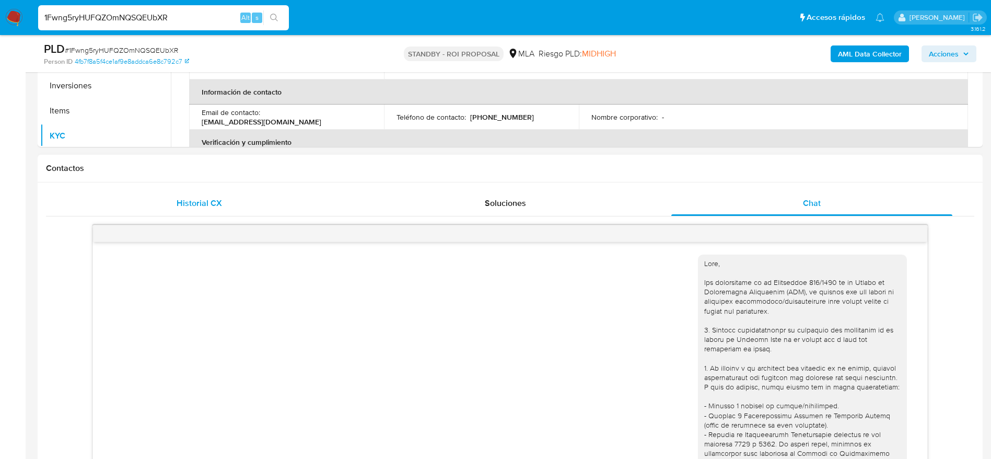
click at [200, 210] on div "Historial CX" at bounding box center [199, 203] width 281 height 25
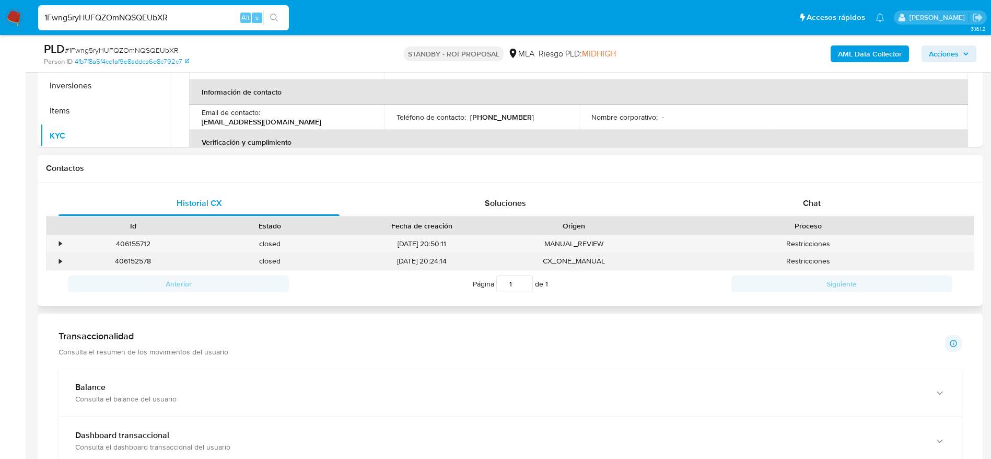
click at [122, 260] on div "406152578" at bounding box center [133, 260] width 137 height 17
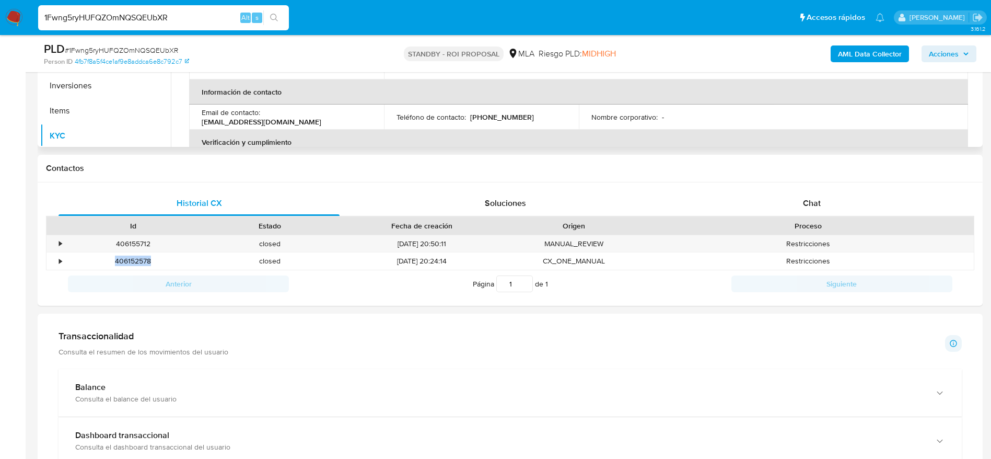
copy div "406152578"
click at [132, 246] on div "406155712" at bounding box center [133, 243] width 137 height 17
copy div "406155712"
click at [118, 45] on span "# 1Fwng5ryHUFQZOmNQSQEUbXR" at bounding box center [121, 50] width 113 height 10
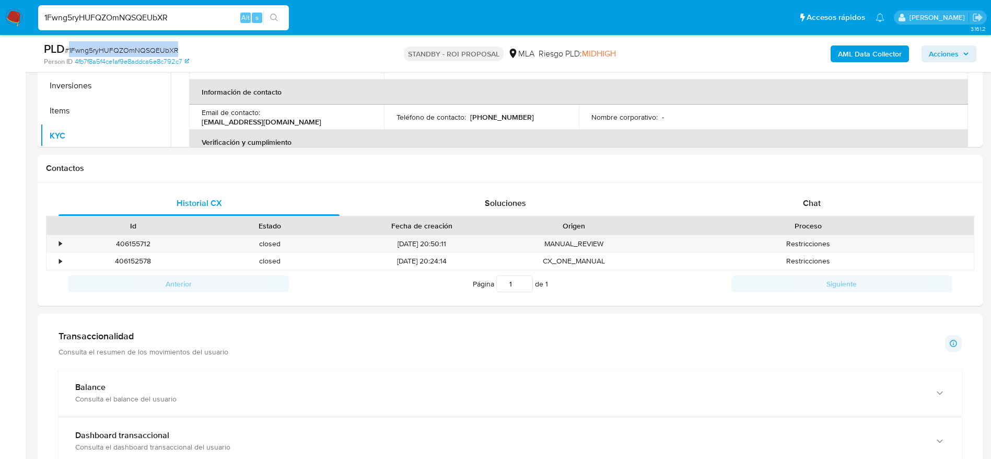
click at [118, 45] on span "# 1Fwng5ryHUFQZOmNQSQEUbXR" at bounding box center [121, 50] width 113 height 10
copy span "1Fwng5ryHUFQZOmNQSQEUbXR"
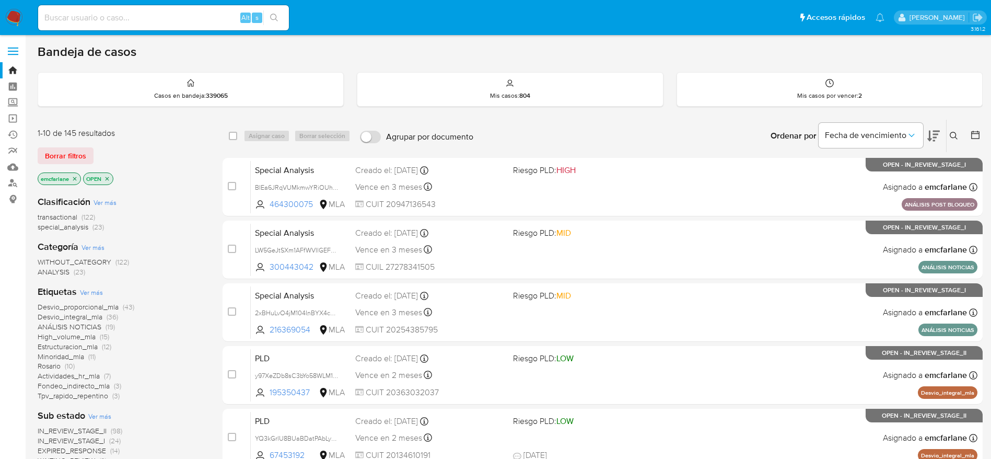
click at [56, 153] on span "Borrar filtros" at bounding box center [65, 155] width 41 height 15
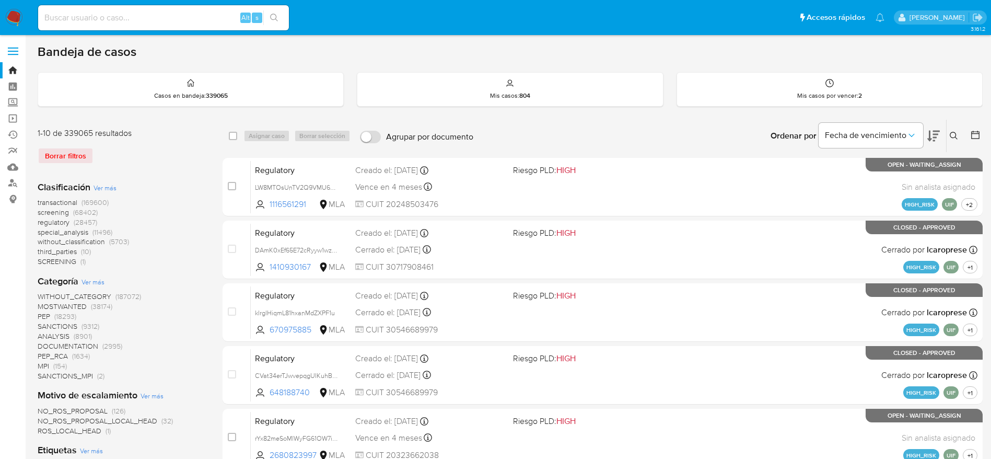
click at [955, 132] on icon at bounding box center [954, 136] width 8 height 8
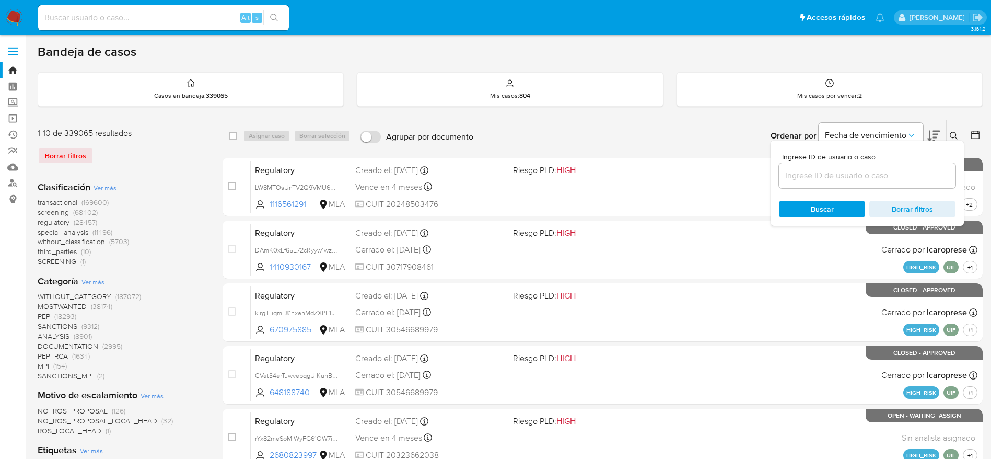
click at [882, 174] on input at bounding box center [867, 176] width 177 height 14
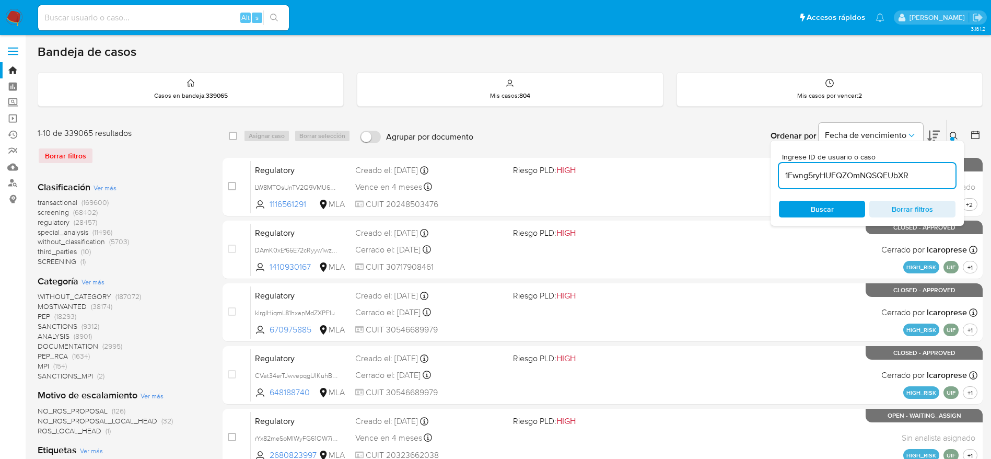
type input "1Fwng5ryHUFQZOmNQSQEUbXR"
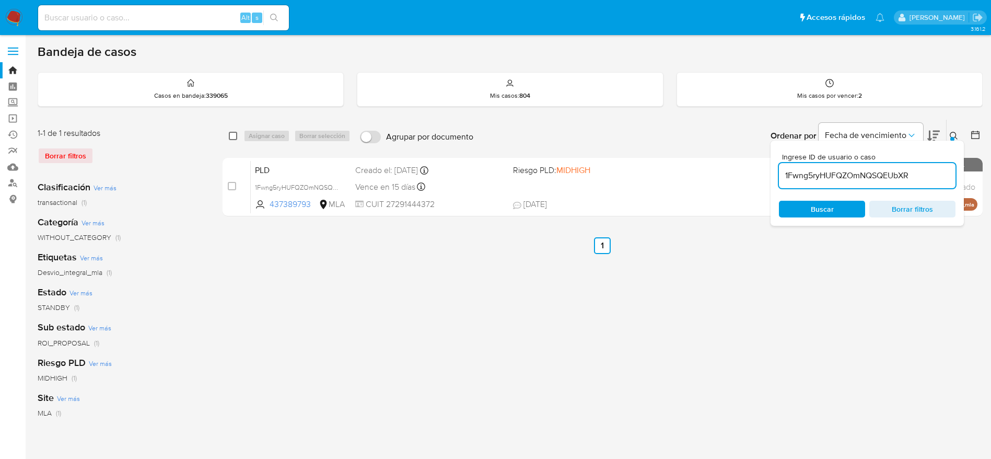
click at [233, 132] on input "checkbox" at bounding box center [233, 136] width 8 height 8
checkbox input "true"
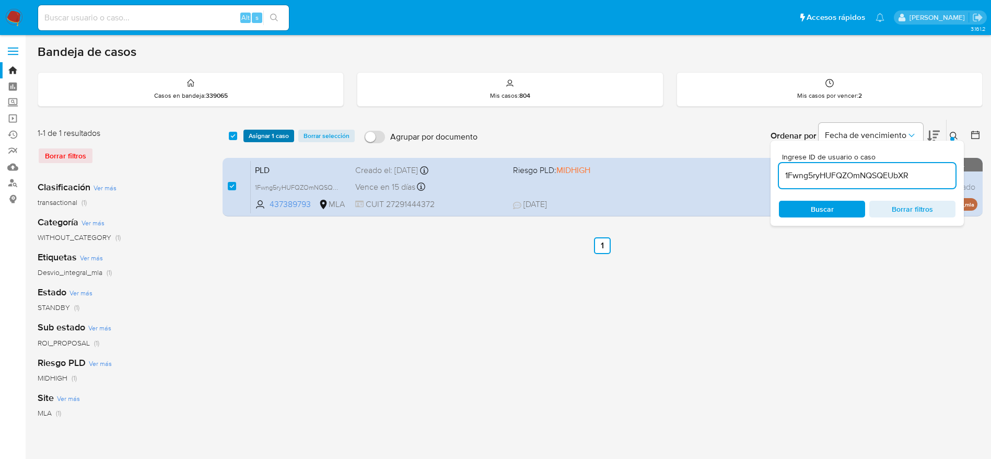
click at [254, 131] on span "Asignar 1 caso" at bounding box center [269, 136] width 40 height 10
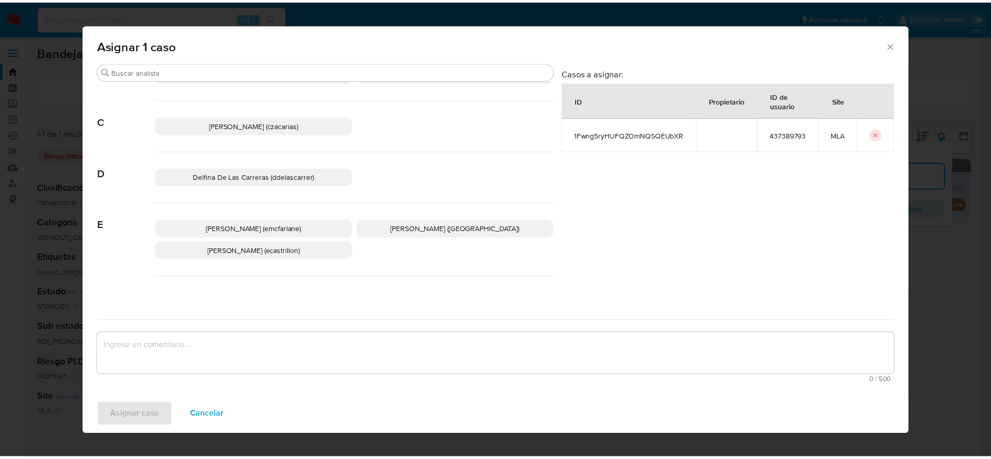
scroll to position [78, 0]
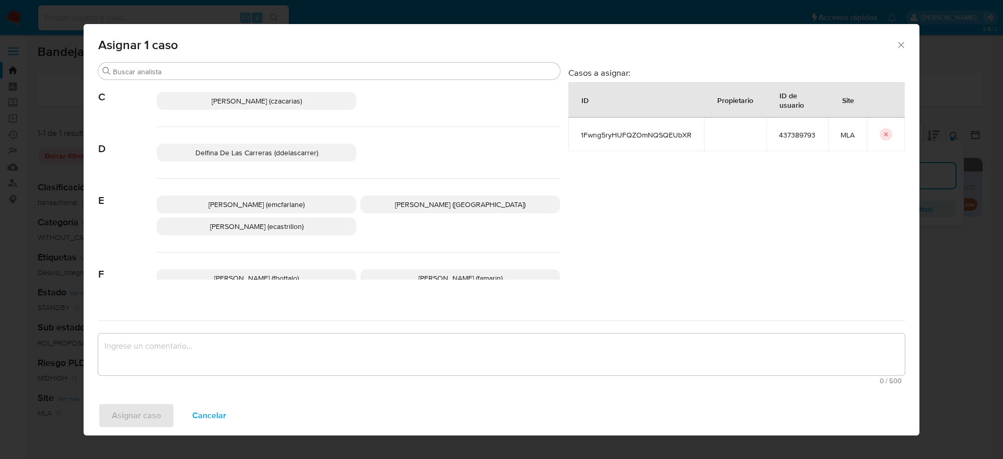
click at [276, 202] on span "[PERSON_NAME] (emcfarlane)" at bounding box center [256, 204] width 96 height 10
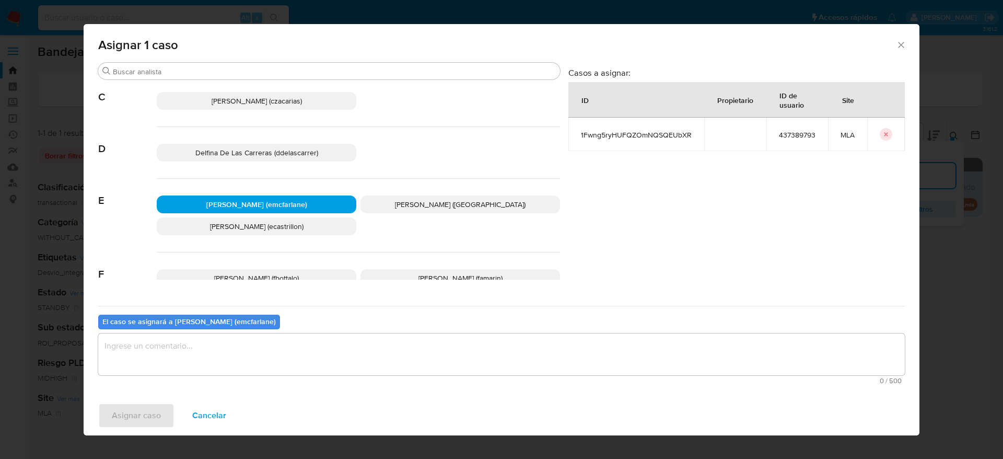
click at [227, 357] on textarea "assign-modal" at bounding box center [501, 354] width 807 height 42
click at [131, 423] on span "Asignar caso" at bounding box center [136, 415] width 49 height 23
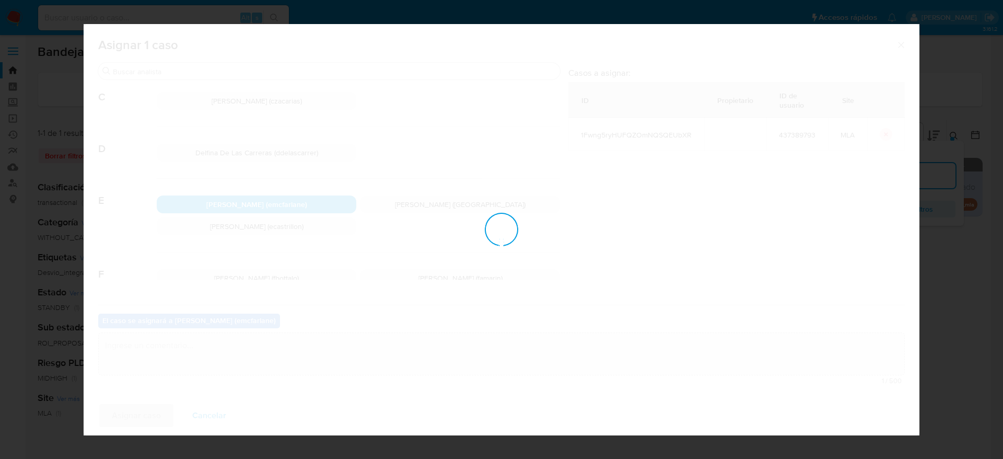
checkbox input "false"
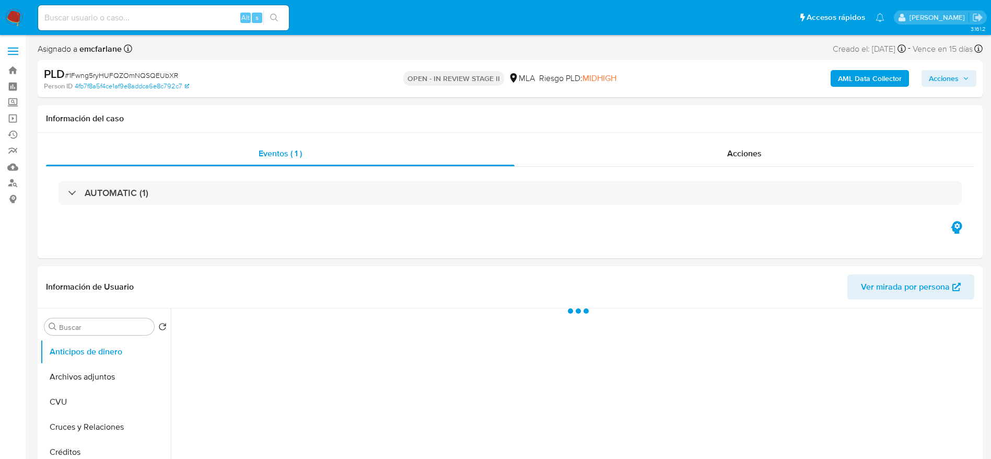
select select "10"
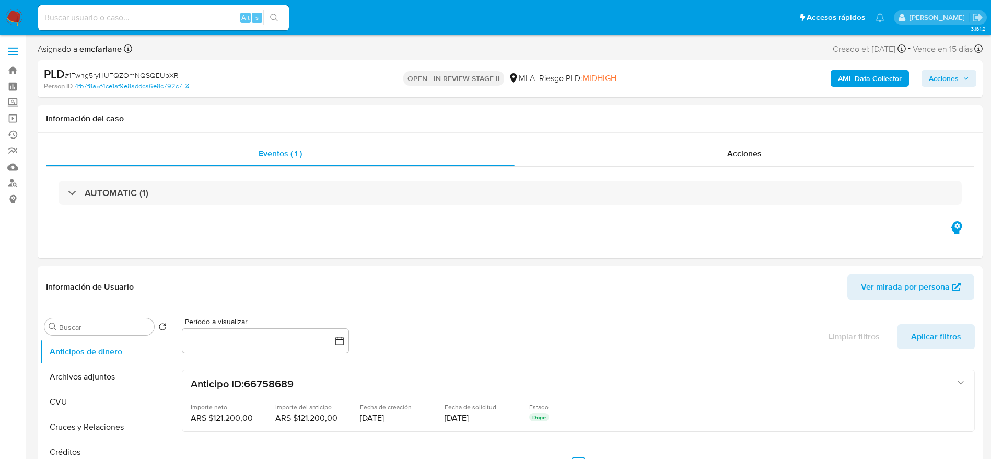
drag, startPoint x: 942, startPoint y: 77, endPoint x: 937, endPoint y: 80, distance: 5.8
click at [937, 80] on span "Acciones" at bounding box center [944, 78] width 30 height 17
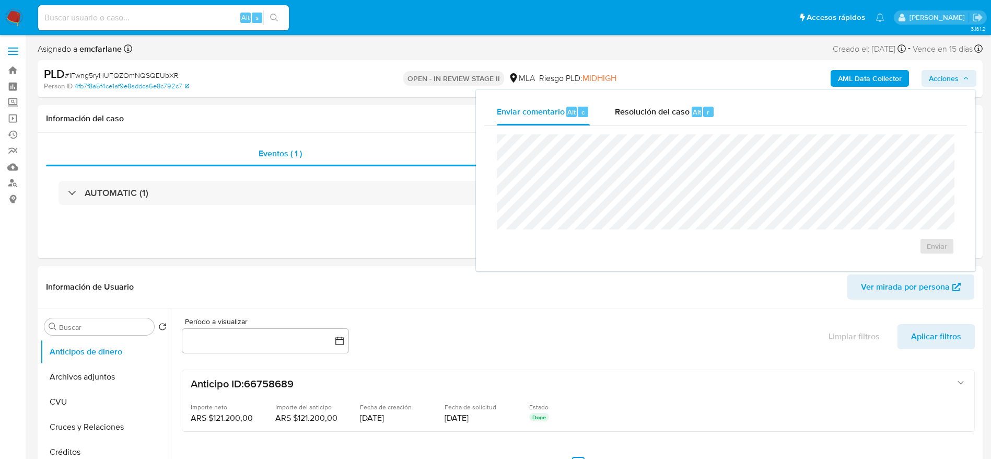
click at [672, 120] on div "Resolución del caso Alt r" at bounding box center [665, 111] width 100 height 27
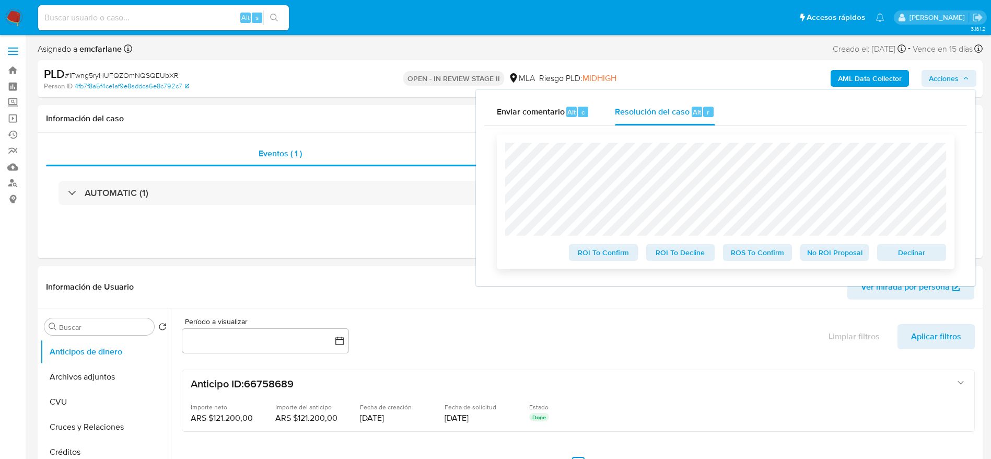
click at [925, 247] on span "Declinar" at bounding box center [911, 252] width 54 height 15
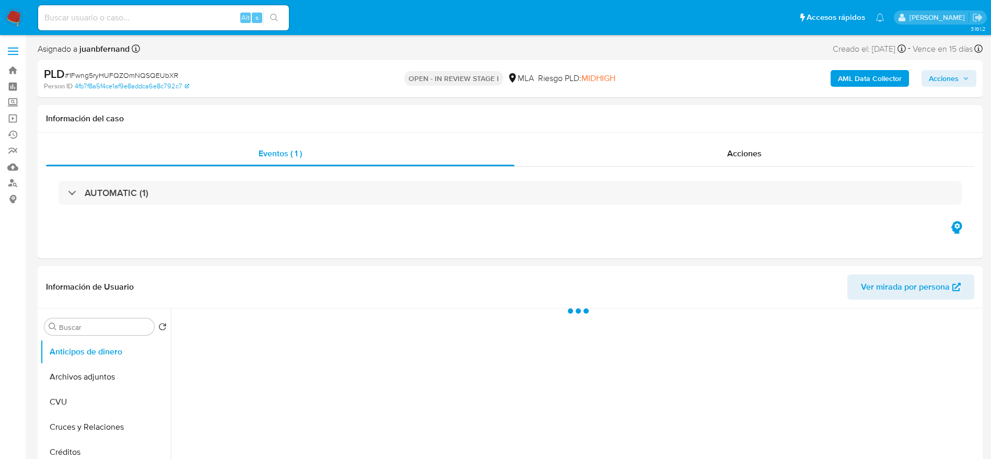
click at [105, 77] on span "# 1Fwng5ryHUFQZOmNQSQEUbXR" at bounding box center [121, 75] width 113 height 10
click at [105, 76] on span "# 1Fwng5ryHUFQZOmNQSQEUbXR" at bounding box center [121, 75] width 113 height 10
copy span "1Fwng5ryHUFQZOmNQSQEUbXR"
select select "10"
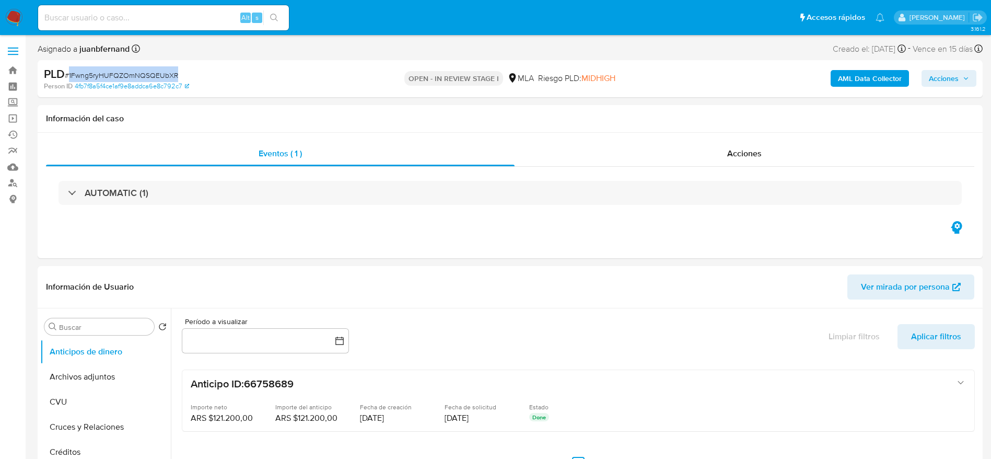
drag, startPoint x: 8, startPoint y: 21, endPoint x: 15, endPoint y: 22, distance: 7.0
drag, startPoint x: 15, startPoint y: 22, endPoint x: 143, endPoint y: 13, distance: 128.9
click at [45, 29] on div "Alt s" at bounding box center [163, 17] width 251 height 25
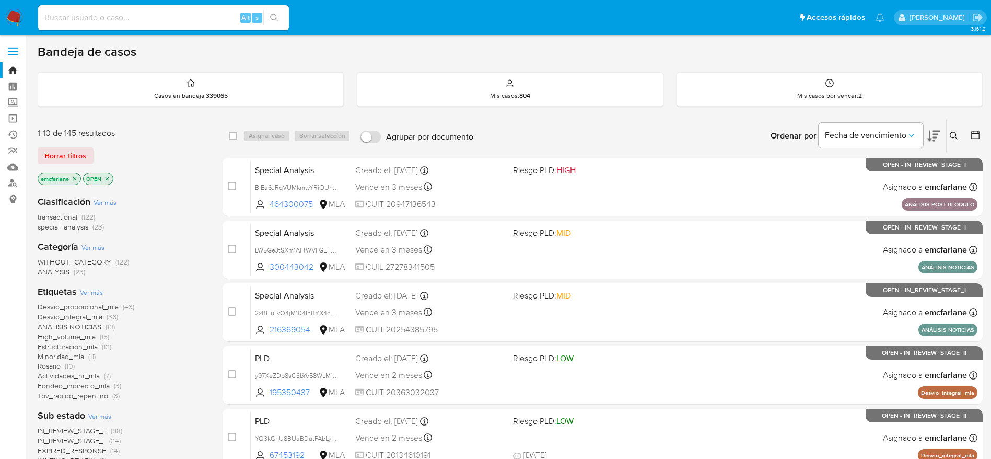
click at [51, 155] on span "Borrar filtros" at bounding box center [65, 155] width 41 height 15
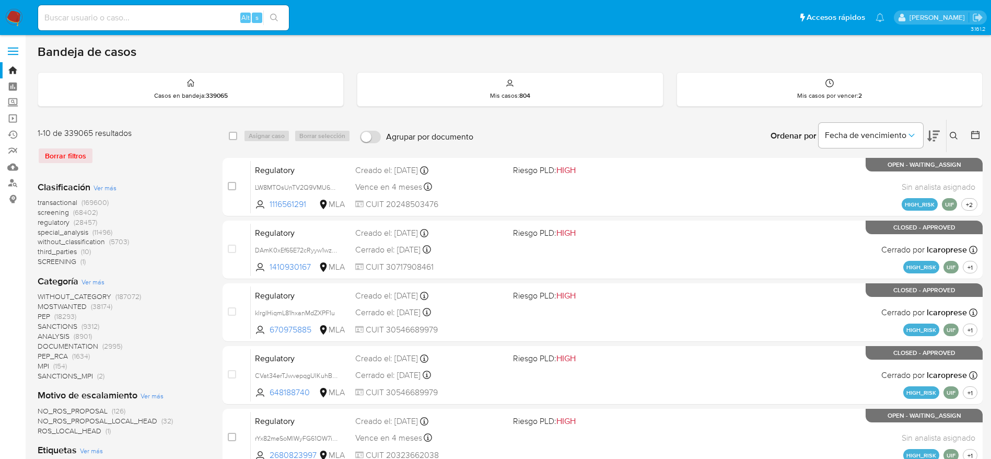
click at [953, 132] on icon at bounding box center [954, 136] width 8 height 8
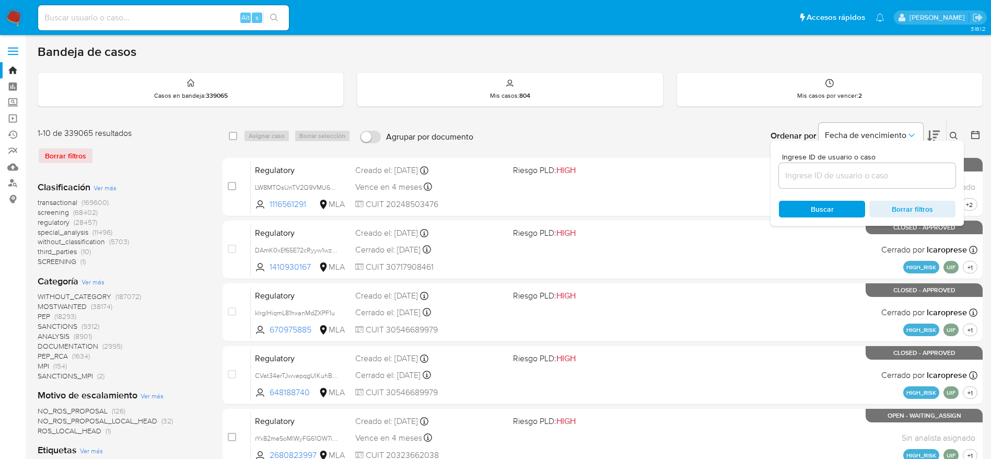
click at [839, 181] on input at bounding box center [867, 176] width 177 height 14
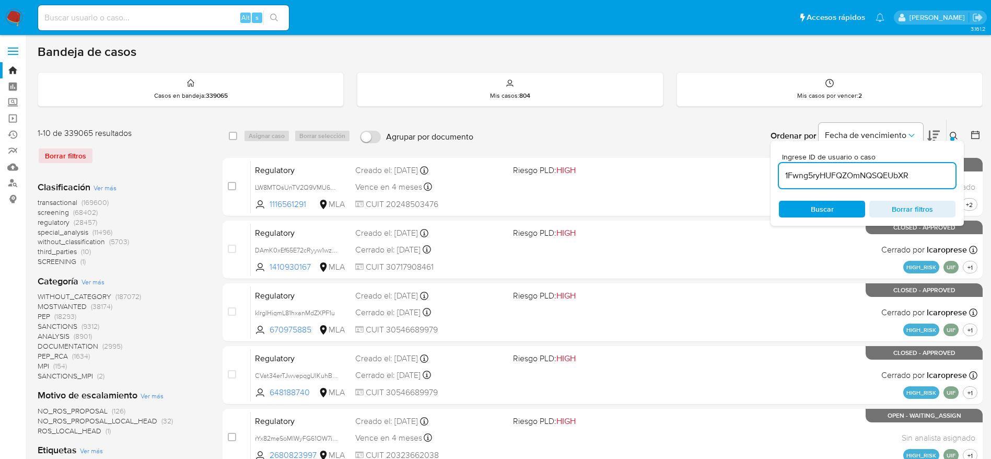
type input "1Fwng5ryHUFQZOmNQSQEUbXR"
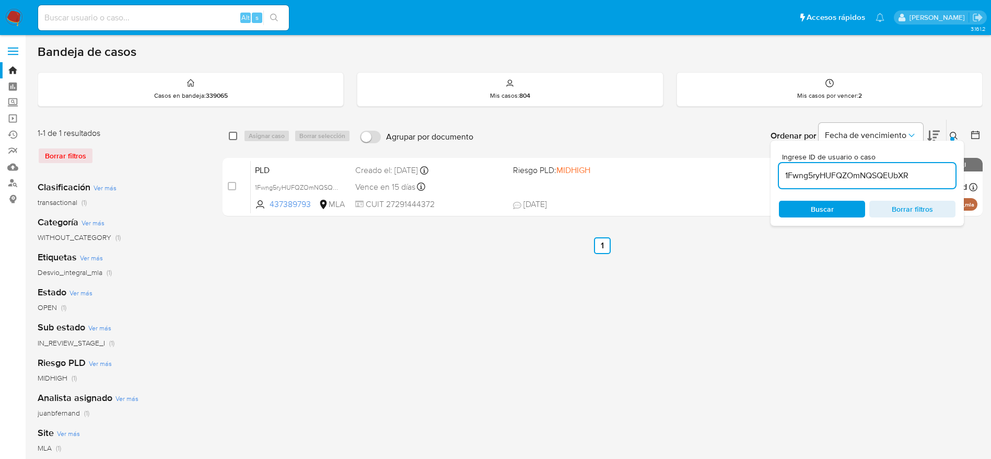
click at [233, 136] on input "checkbox" at bounding box center [233, 136] width 8 height 8
checkbox input "true"
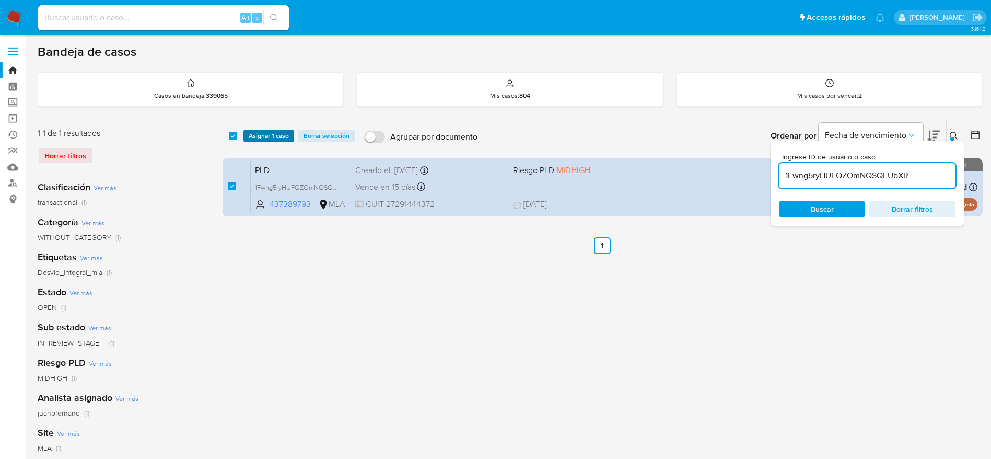
click at [255, 136] on span "Asignar 1 caso" at bounding box center [269, 136] width 40 height 10
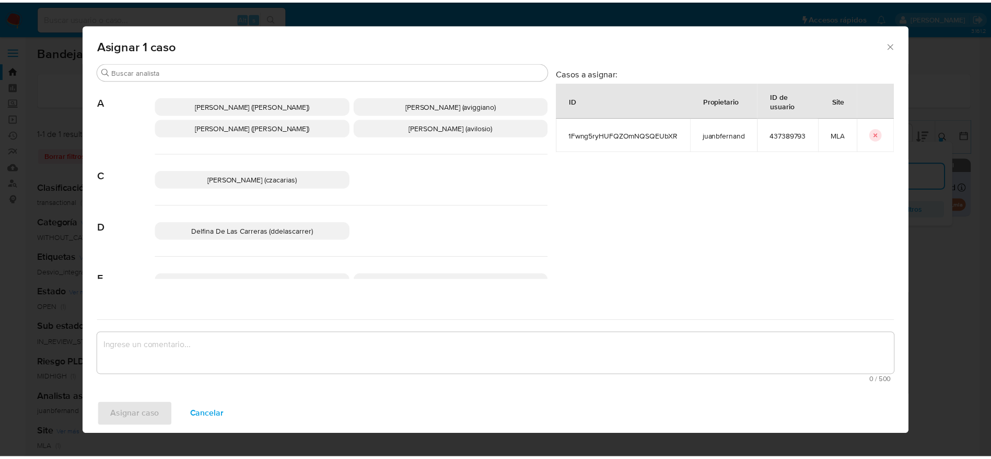
scroll to position [78, 0]
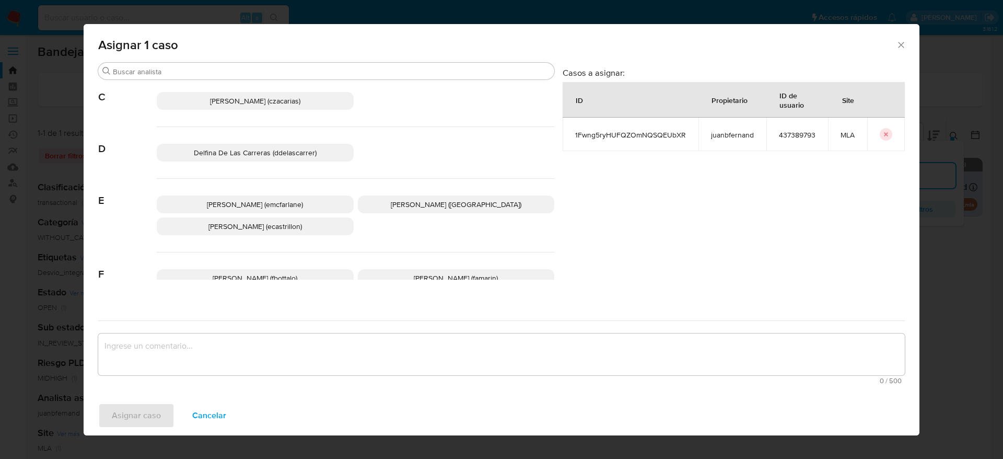
click at [294, 206] on span "Elaine Mc Farlane (emcfarlane)" at bounding box center [255, 204] width 96 height 10
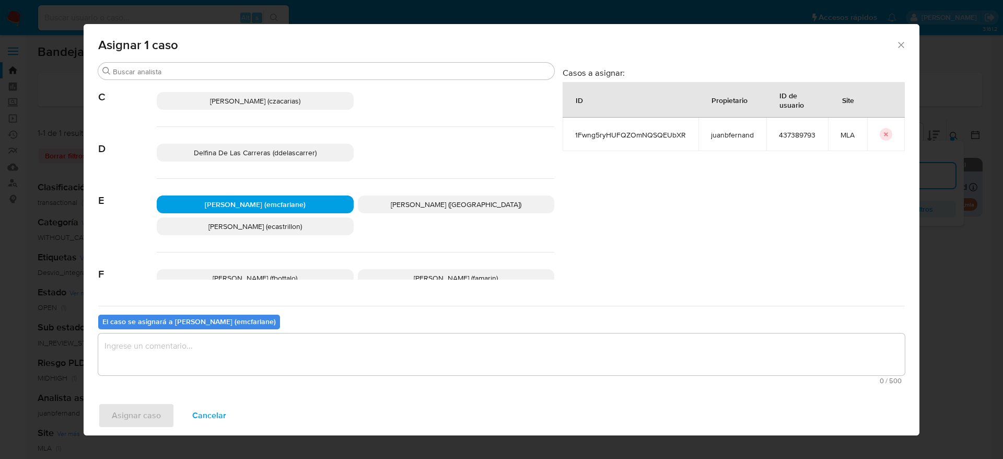
click at [237, 354] on textarea "assign-modal" at bounding box center [501, 354] width 807 height 42
click at [145, 415] on span "Asignar caso" at bounding box center [136, 415] width 49 height 23
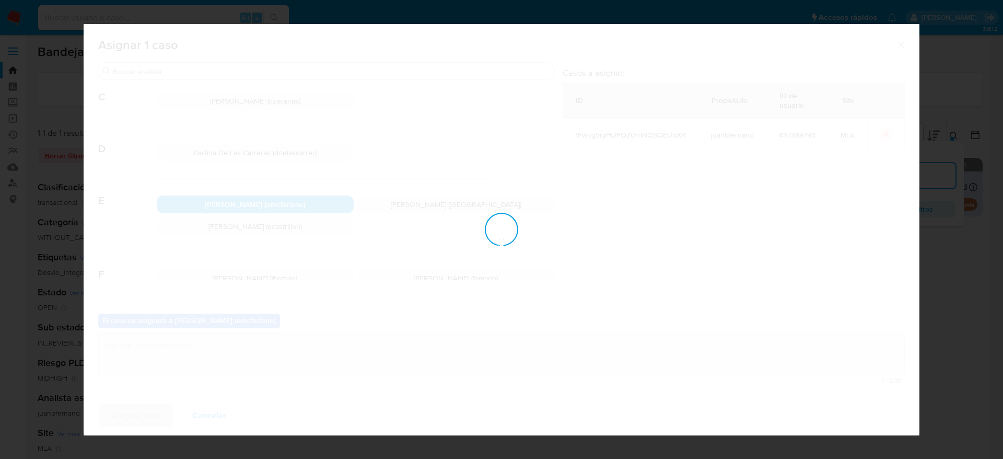
checkbox input "false"
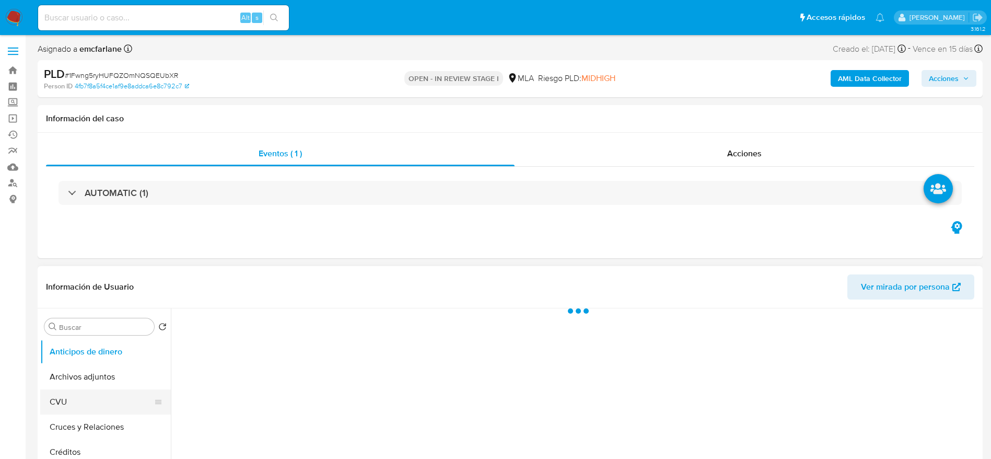
scroll to position [78, 0]
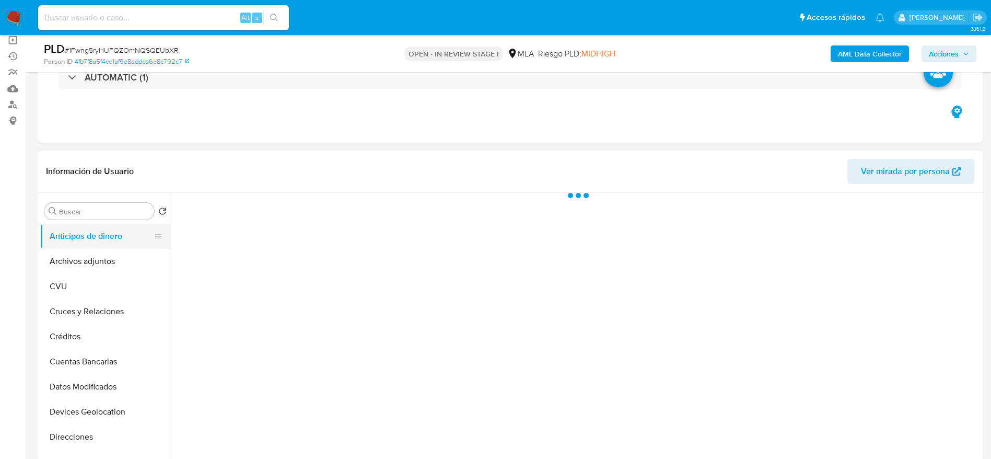
click at [98, 243] on button "Anticipos de dinero" at bounding box center [101, 236] width 122 height 25
select select "10"
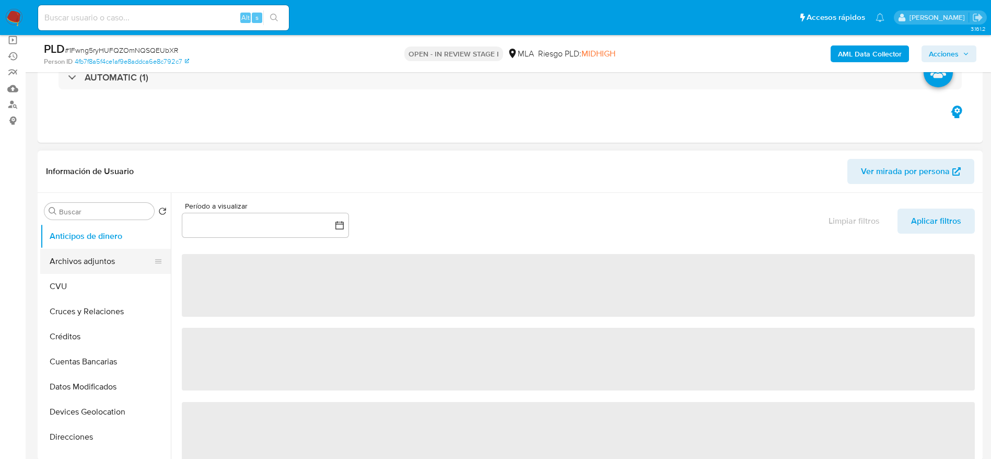
click at [97, 257] on button "Archivos adjuntos" at bounding box center [101, 261] width 122 height 25
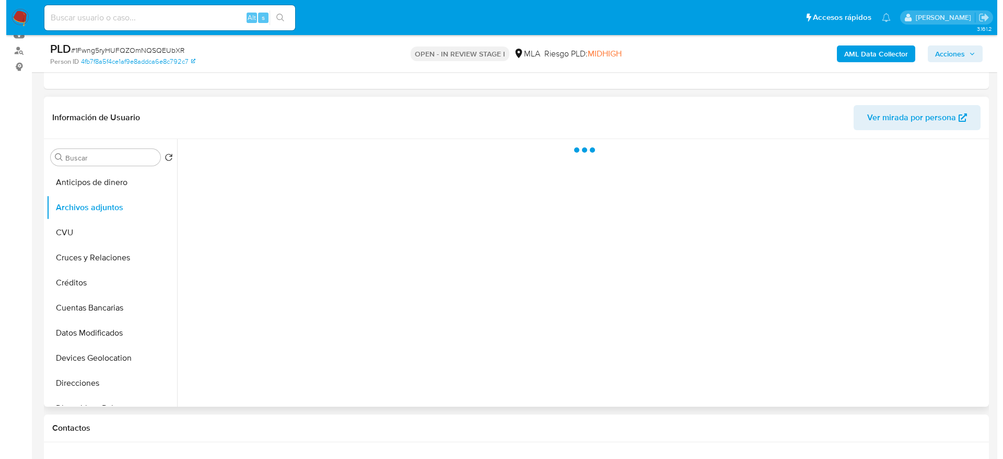
scroll to position [157, 0]
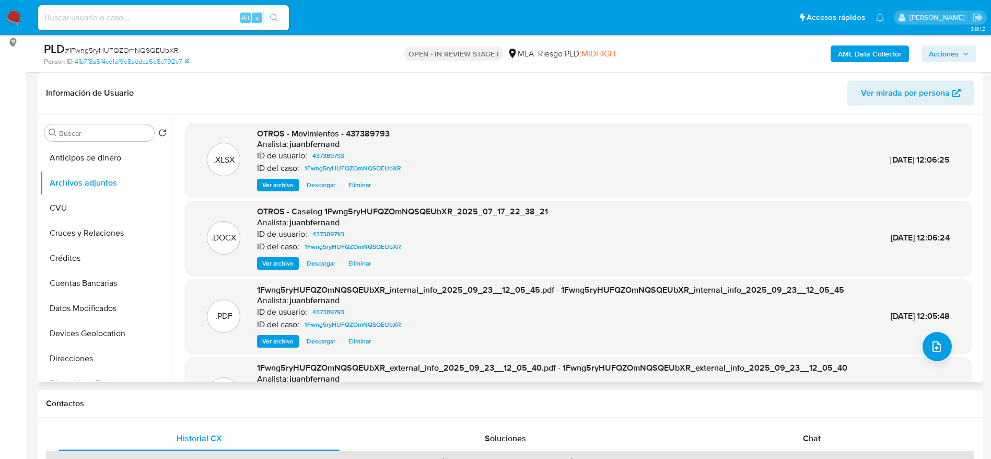
click at [351, 263] on span "Eliminar" at bounding box center [359, 263] width 22 height 10
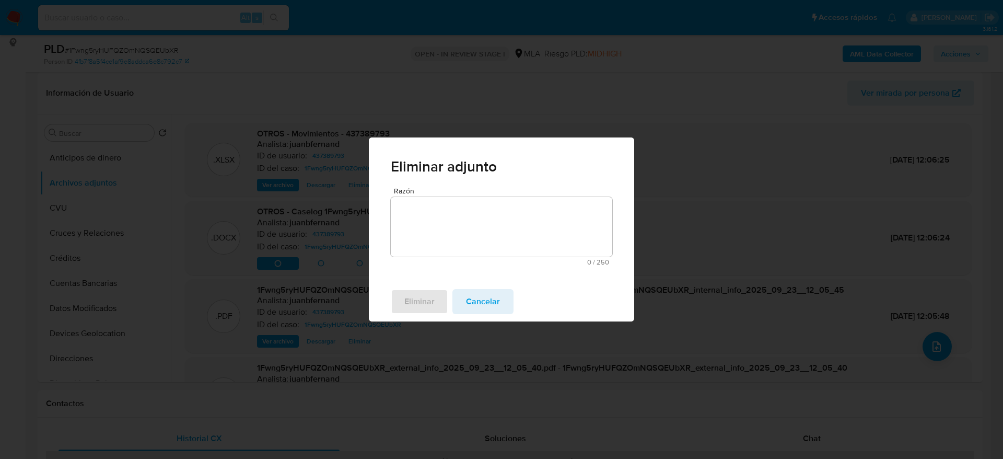
click at [364, 224] on div "Eliminar adjunto Razón 0 / 250 250 caracteres restantes Eliminar Cancelar" at bounding box center [501, 229] width 1003 height 459
click at [412, 209] on textarea "Razón" at bounding box center [501, 227] width 221 height 60
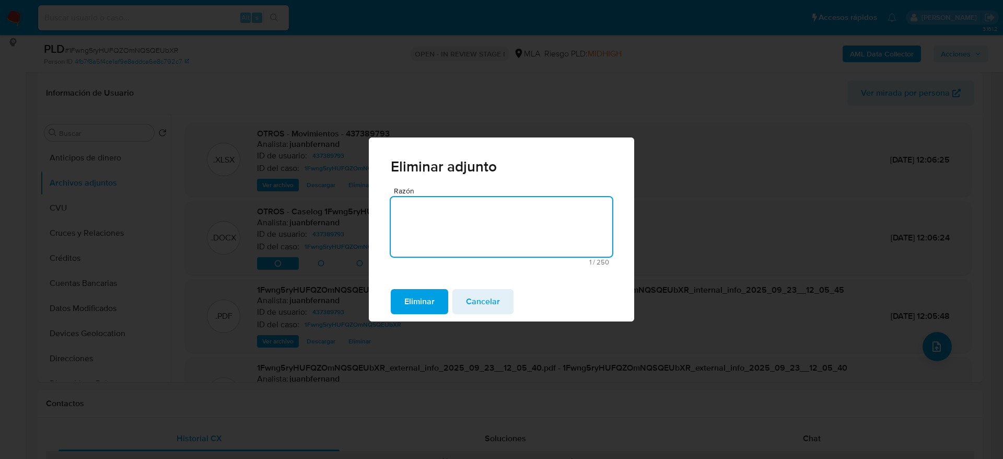
click at [398, 289] on button "Eliminar" at bounding box center [419, 301] width 57 height 25
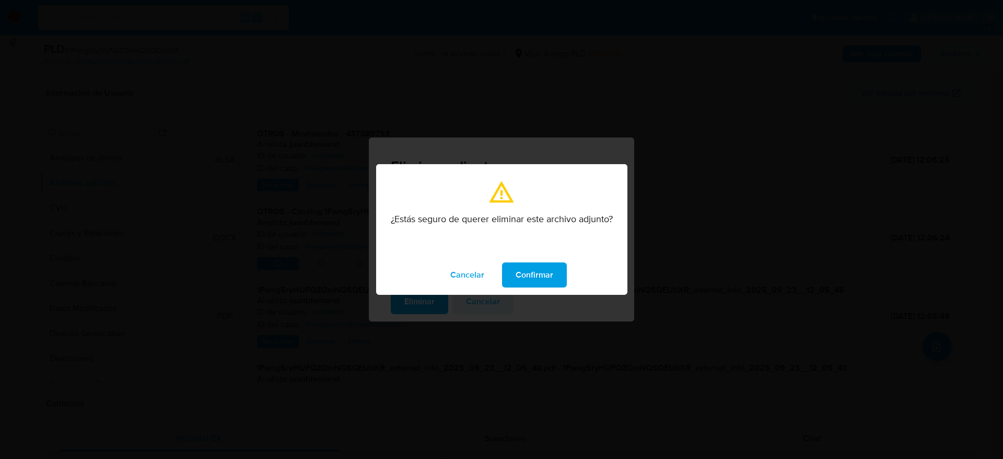
drag, startPoint x: 530, startPoint y: 274, endPoint x: 543, endPoint y: 277, distance: 12.9
click at [531, 274] on span "Confirmar" at bounding box center [535, 274] width 38 height 23
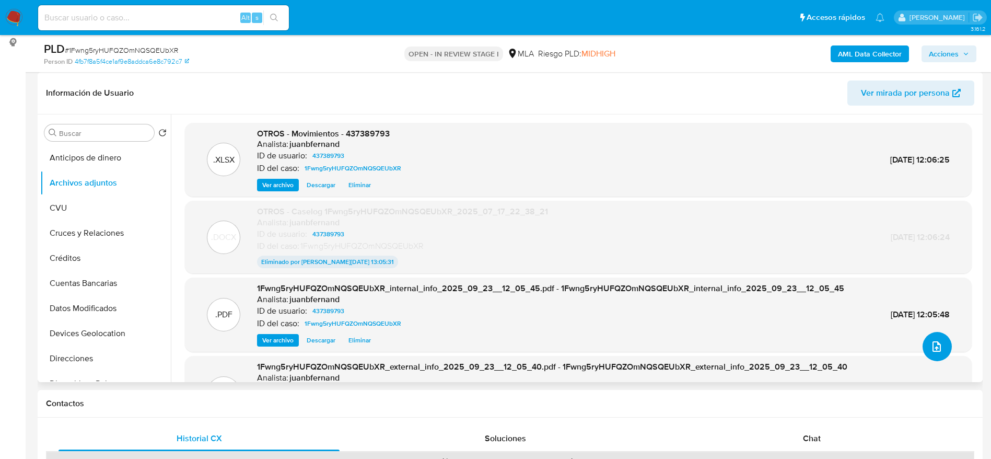
click at [939, 349] on button "upload-file" at bounding box center [937, 346] width 29 height 29
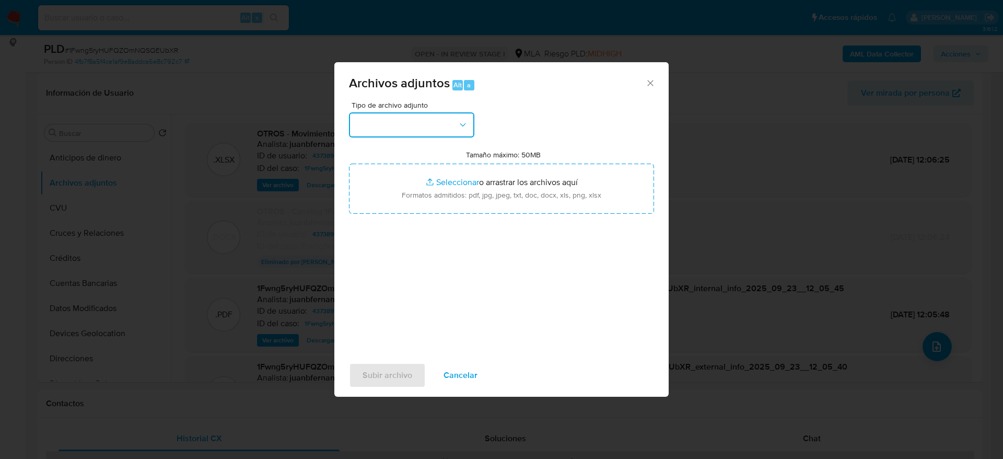
click at [411, 126] on button "button" at bounding box center [411, 124] width 125 height 25
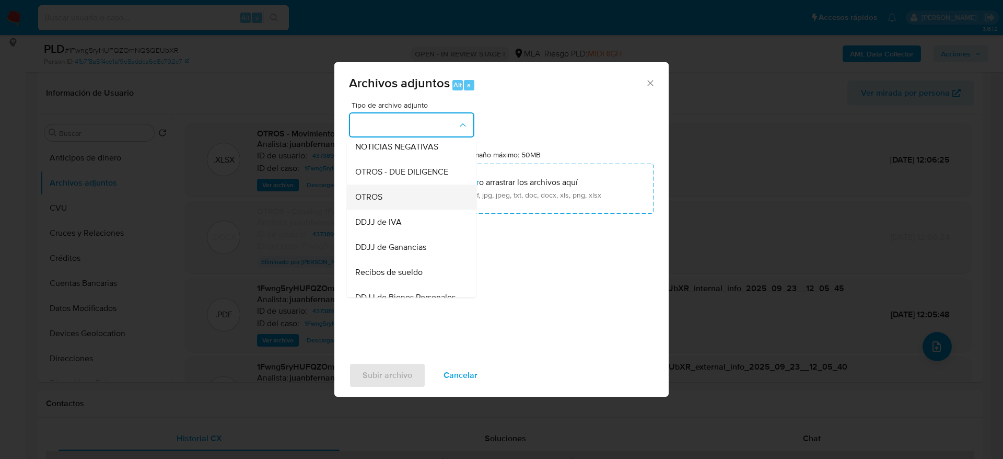
click at [368, 209] on div "OTROS" at bounding box center [408, 196] width 107 height 25
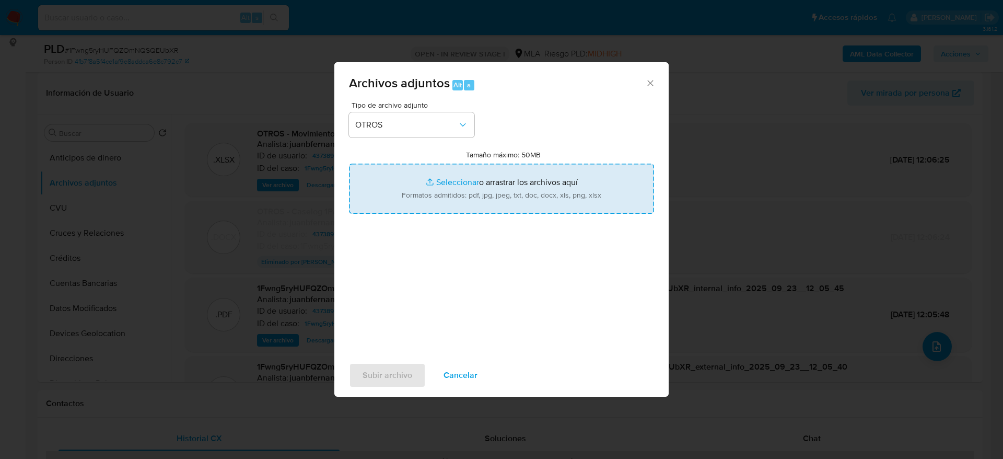
type input "C:\fakepath\Caselog 1Fwng5ryHUFQZOmNQSQEUbXR v2.docx"
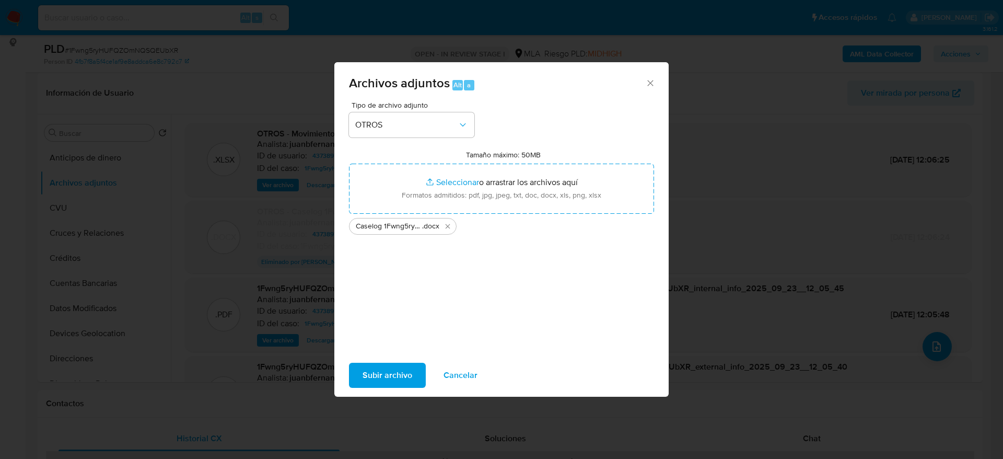
click at [392, 372] on span "Subir archivo" at bounding box center [388, 375] width 50 height 23
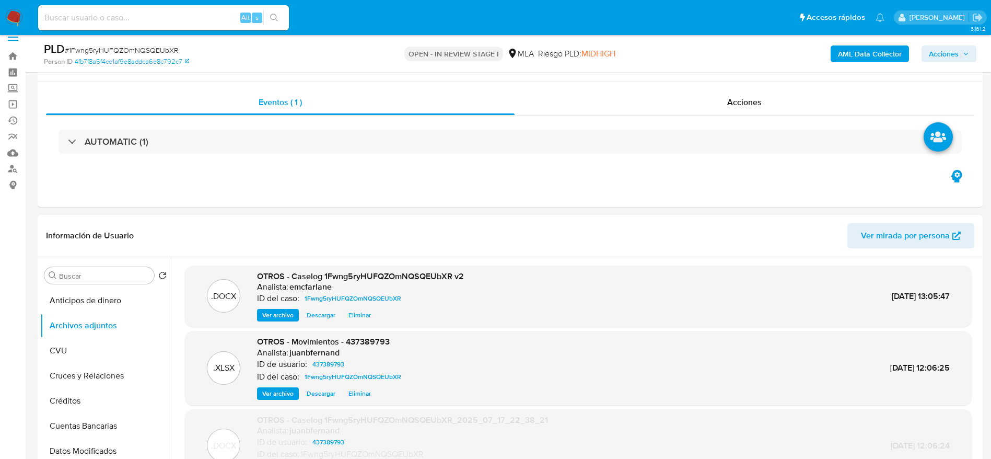
scroll to position [0, 0]
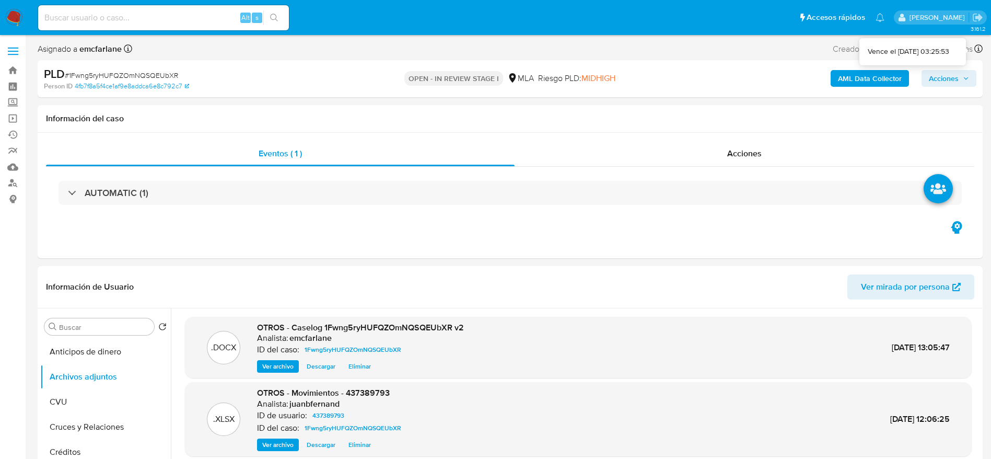
click at [961, 75] on span "Acciones" at bounding box center [949, 78] width 40 height 15
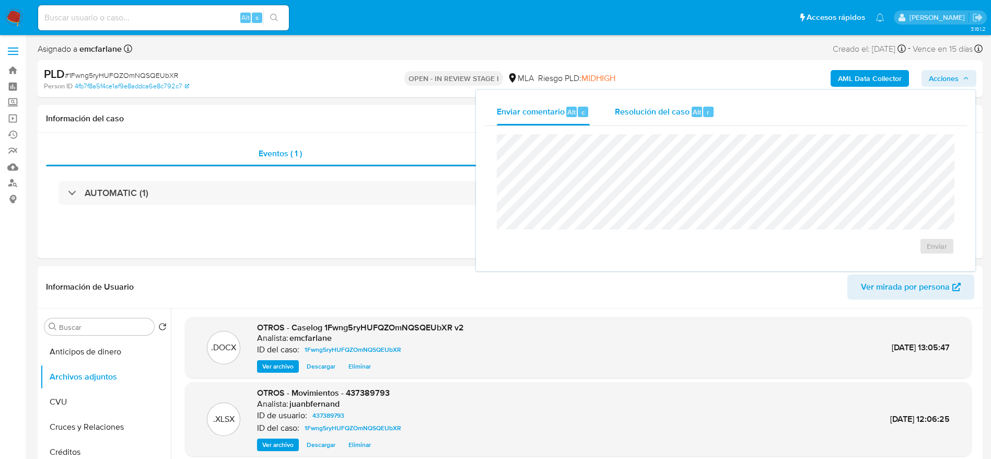
drag, startPoint x: 664, startPoint y: 109, endPoint x: 668, endPoint y: 129, distance: 20.1
click at [664, 109] on span "Resolución del caso" at bounding box center [652, 112] width 75 height 12
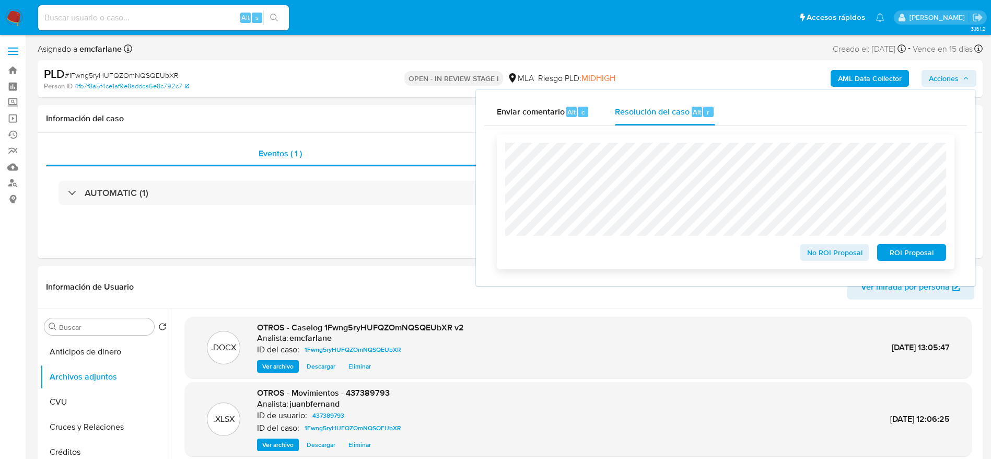
click at [927, 254] on span "ROI Proposal" at bounding box center [911, 252] width 54 height 15
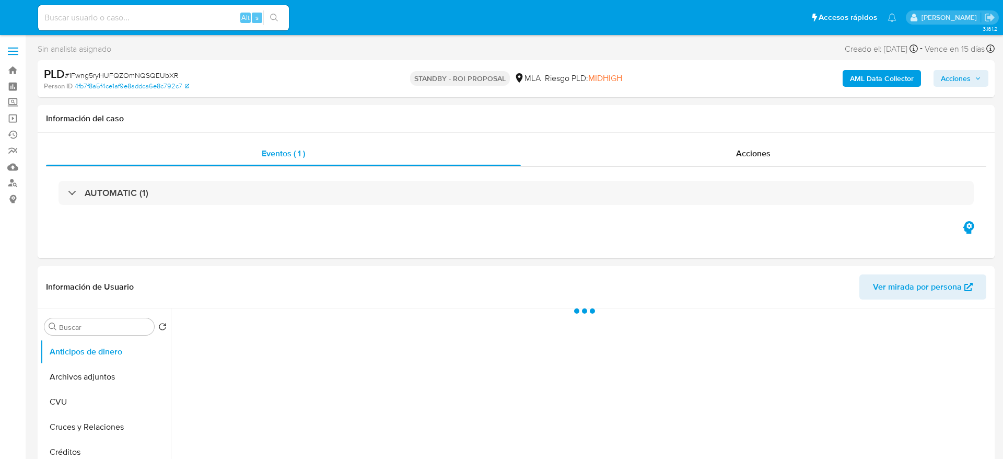
select select "10"
